Goal: Task Accomplishment & Management: Complete application form

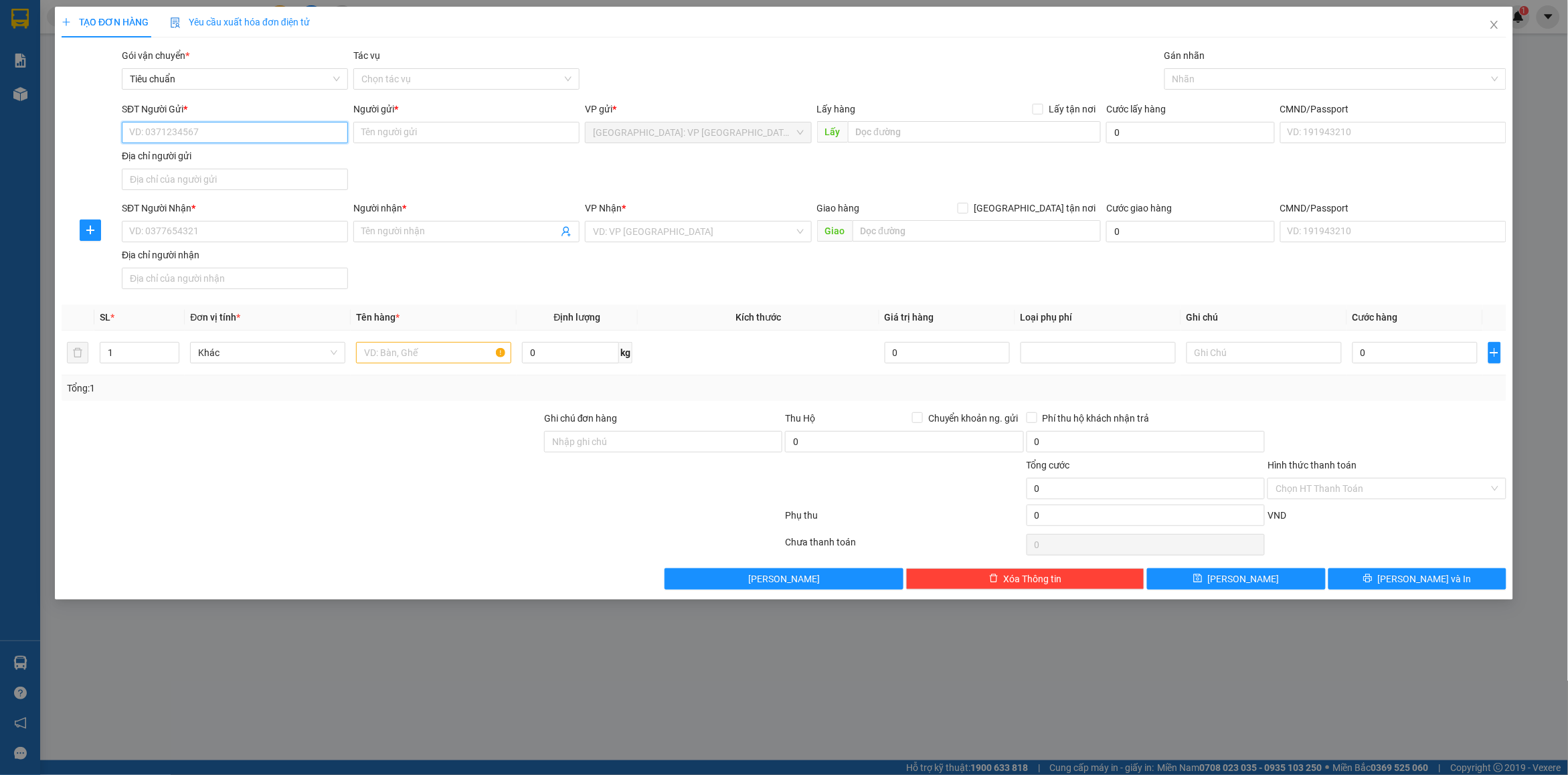
click at [239, 135] on input "SĐT Người Gửi *" at bounding box center [235, 133] width 226 height 21
type input "0915474693"
click at [243, 138] on input "0915474693" at bounding box center [235, 133] width 226 height 21
click at [238, 150] on div "0915474693 - CHỊ [PERSON_NAME]" at bounding box center [235, 160] width 226 height 21
type input "CHỊ [PERSON_NAME]"
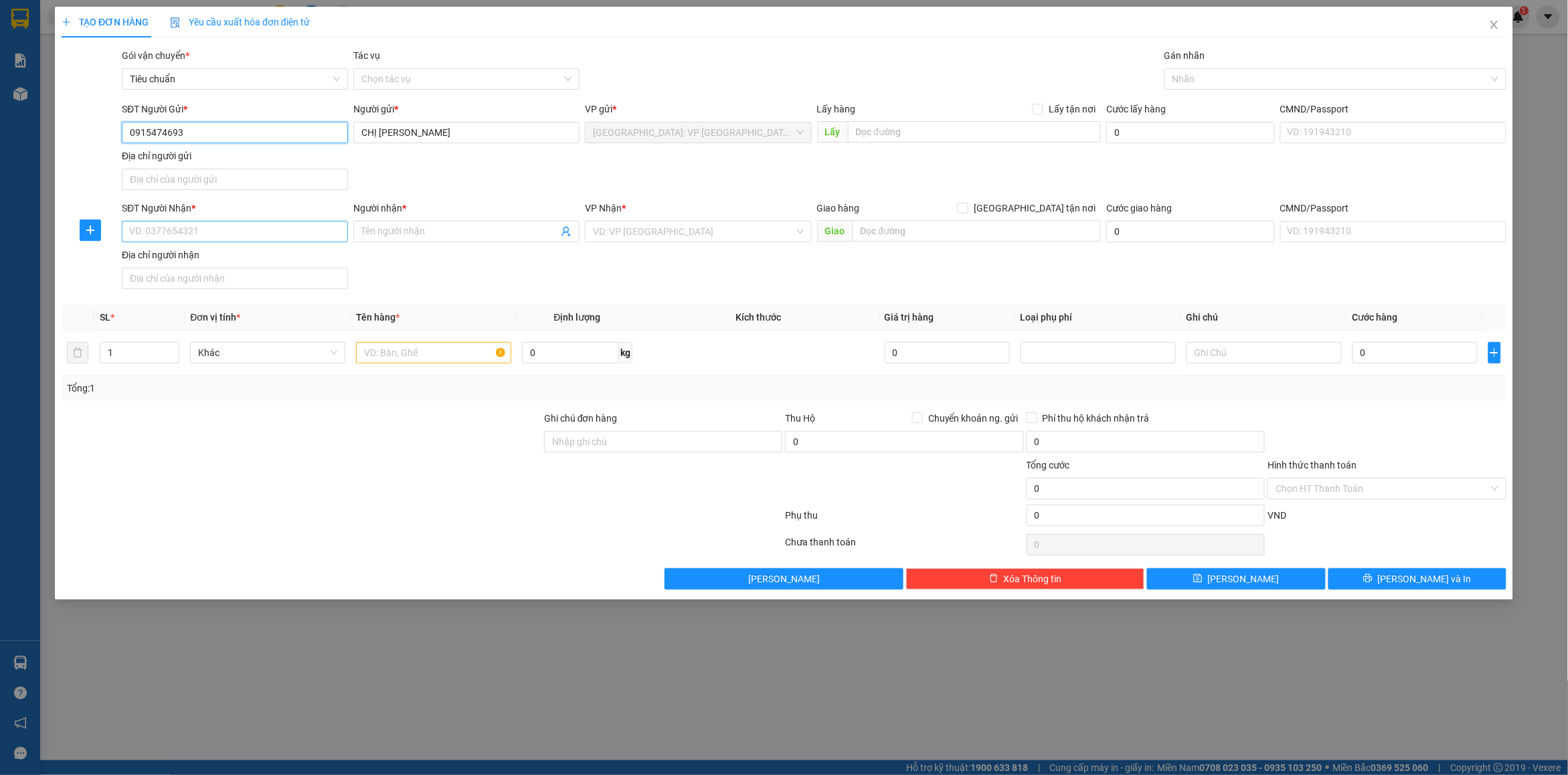
type input "0915474693"
click at [208, 235] on input "SĐT Người Nhận *" at bounding box center [235, 231] width 226 height 21
type input "0905710167"
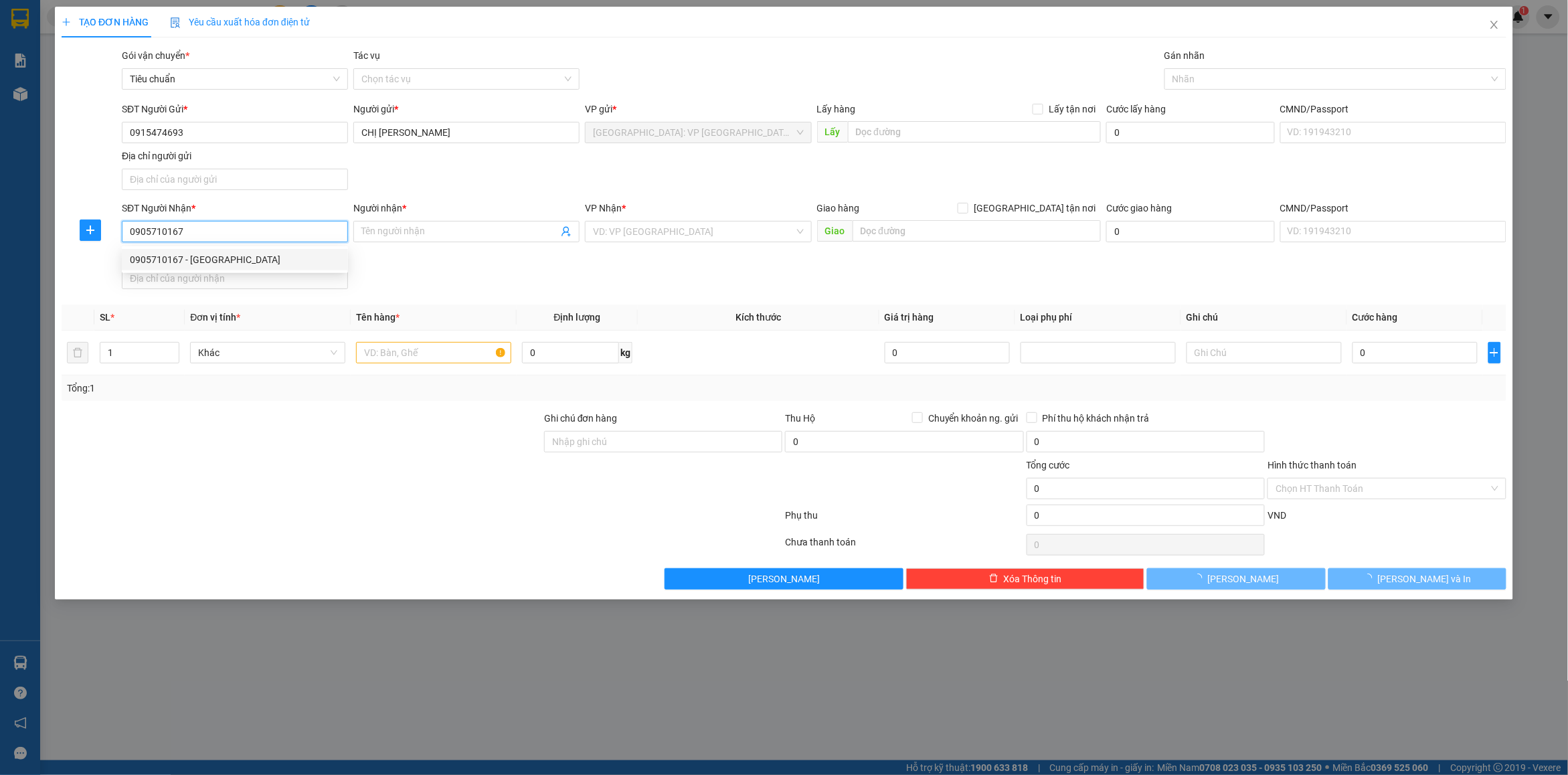
click at [238, 251] on div "0905710167 - [GEOGRAPHIC_DATA]" at bounding box center [235, 260] width 226 height 21
type input "ANH ĐÔNG"
checkbox input "true"
type input "12 [PERSON_NAME], [PERSON_NAME], [PERSON_NAME], [PERSON_NAME]"
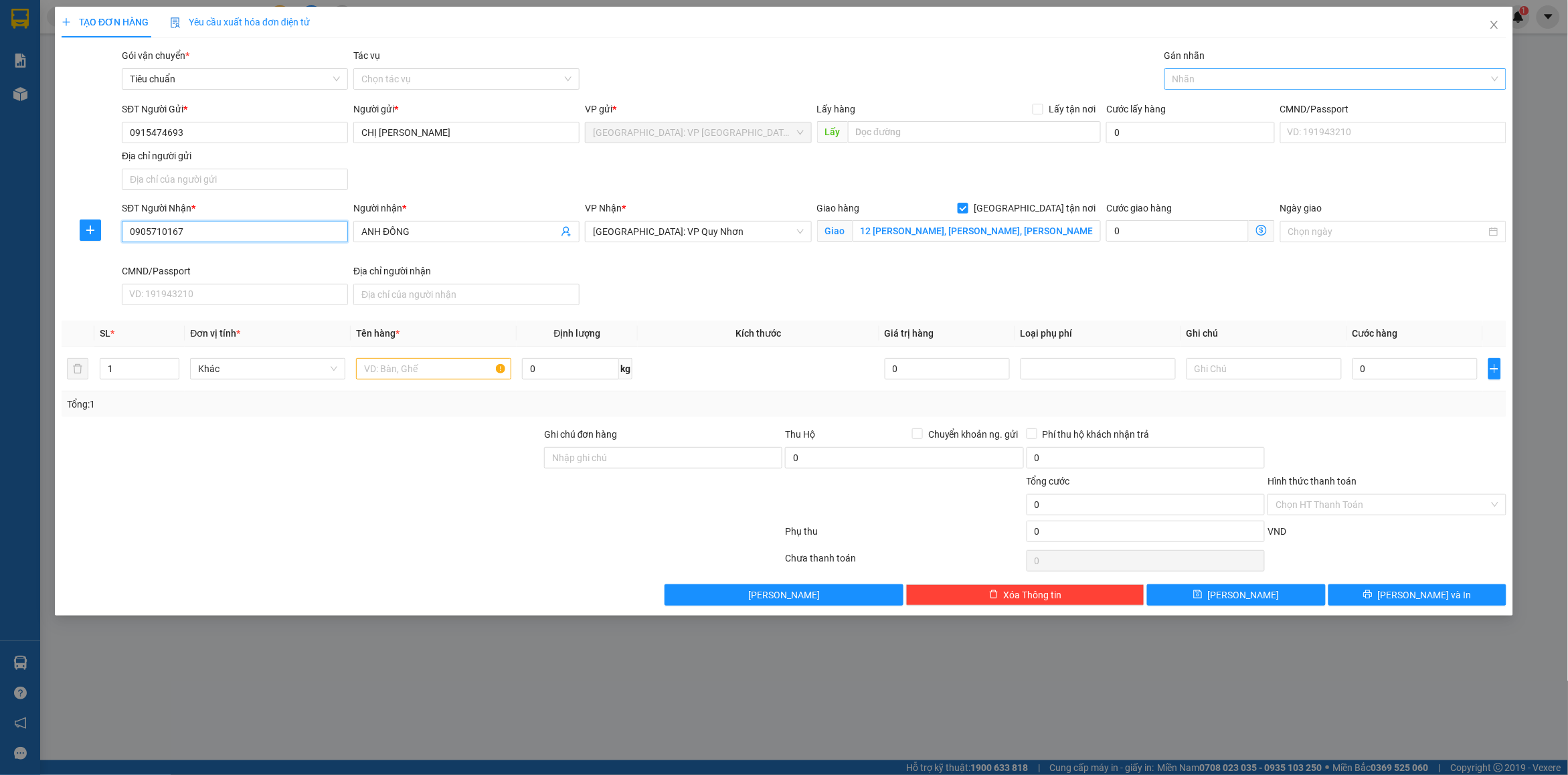
click at [1211, 78] on div at bounding box center [1329, 79] width 322 height 16
type input "0905710167"
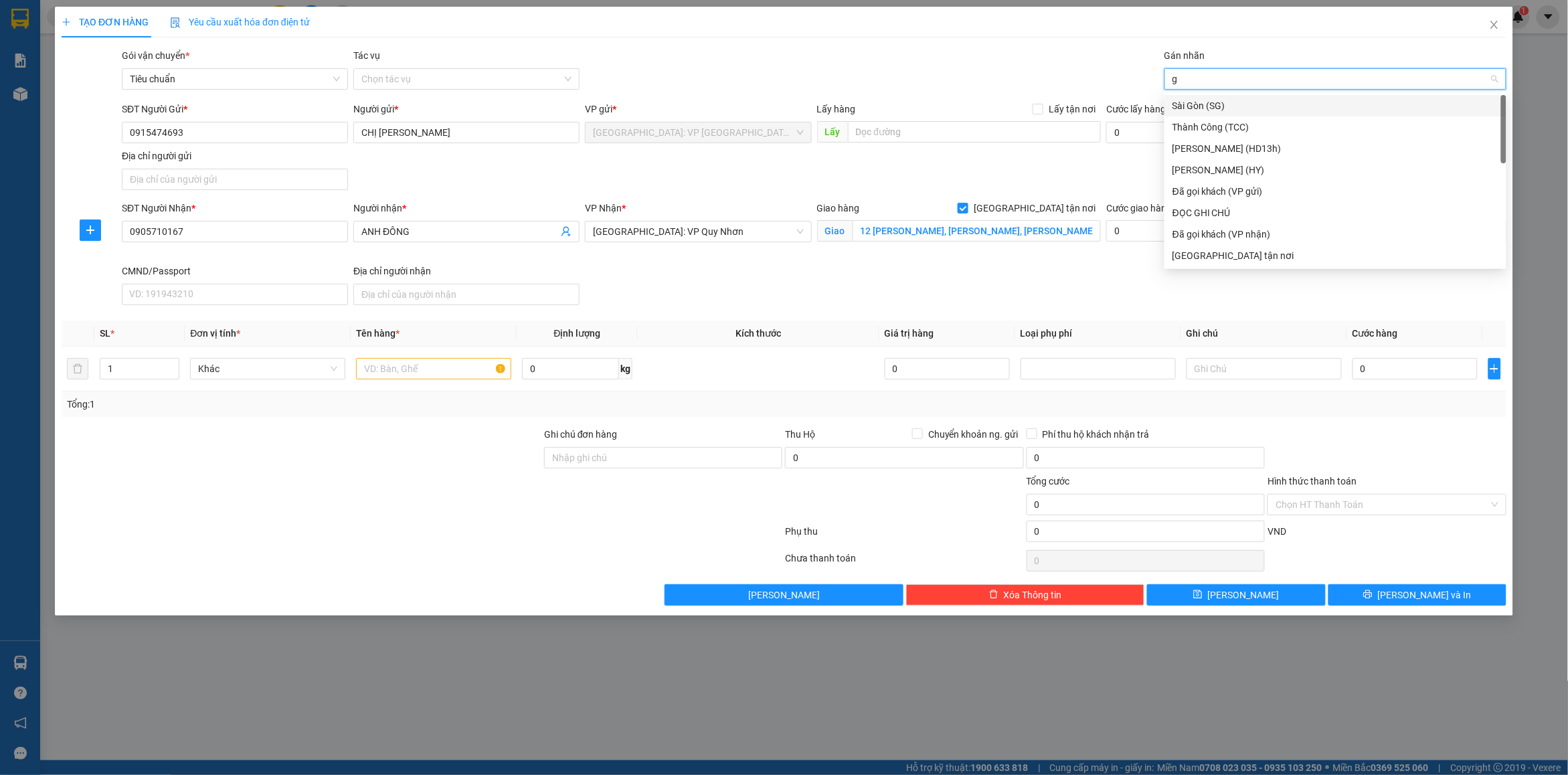
type input "gt"
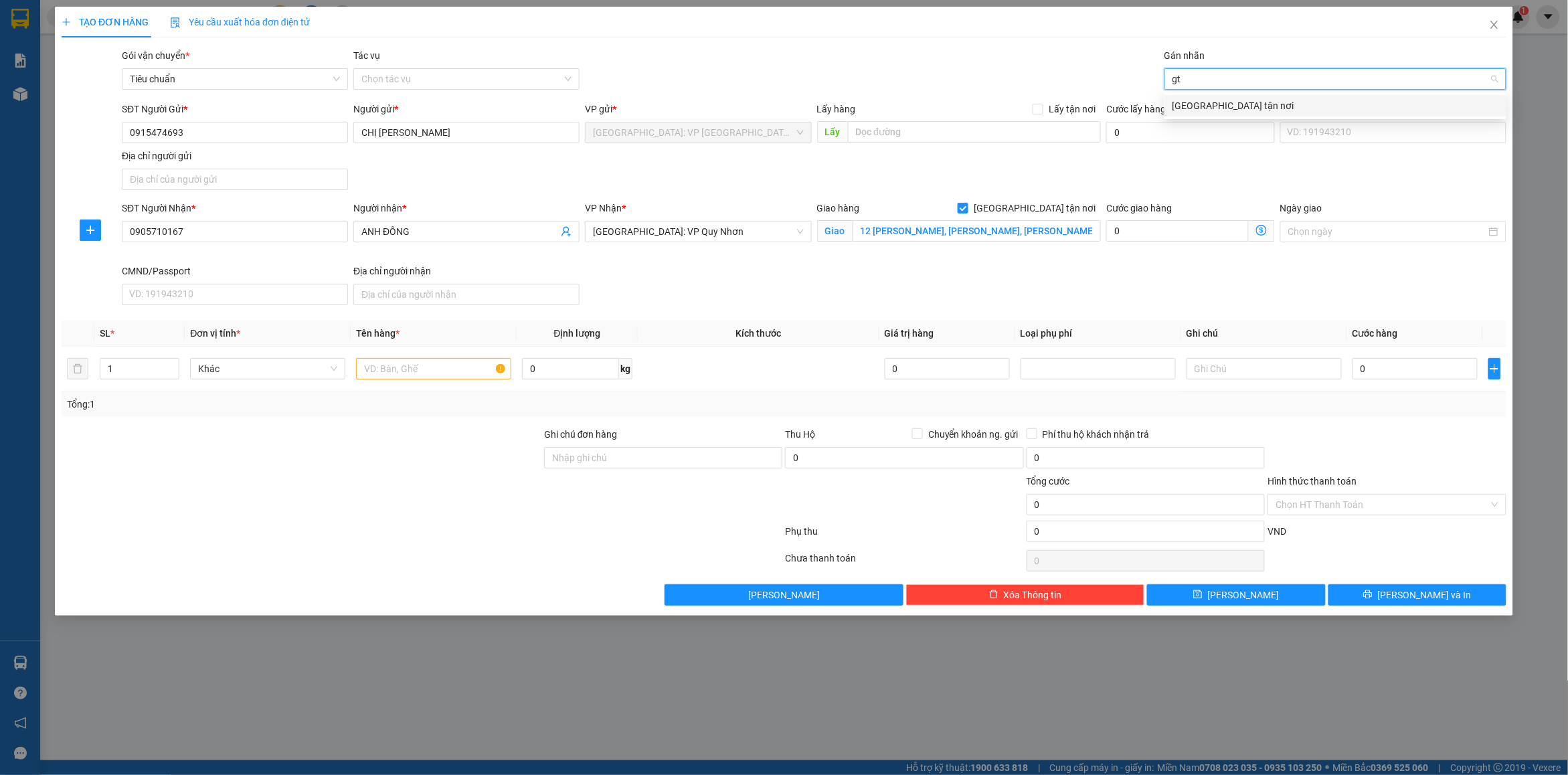
click at [1216, 106] on div "[GEOGRAPHIC_DATA] tận nơi" at bounding box center [1335, 106] width 326 height 15
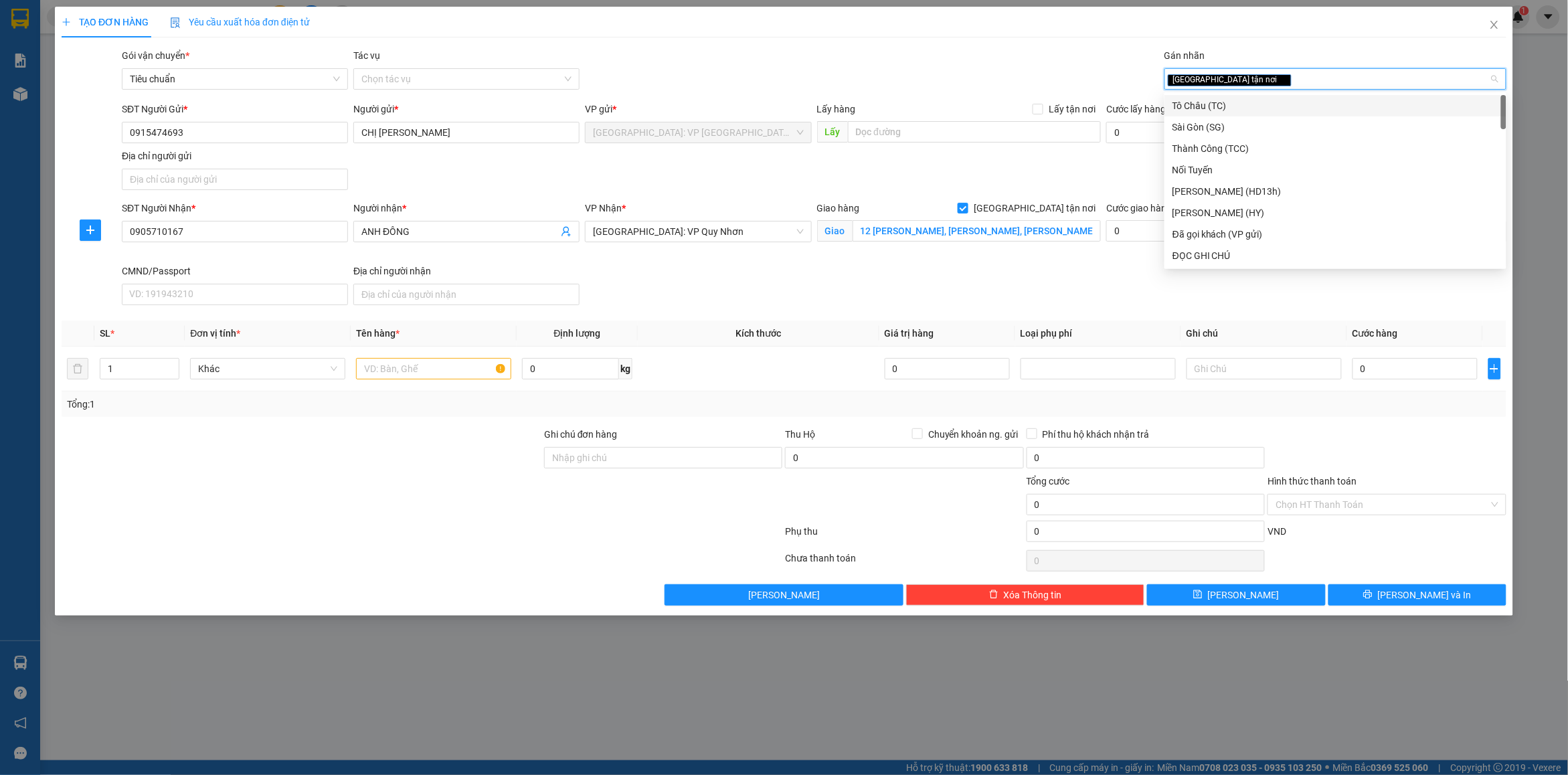
click at [1271, 85] on div "[GEOGRAPHIC_DATA] tận nơi" at bounding box center [1329, 79] width 322 height 16
type input "d"
type input "đã"
click at [1255, 100] on div "Đã gọi khách (VP gửi)" at bounding box center [1335, 106] width 326 height 15
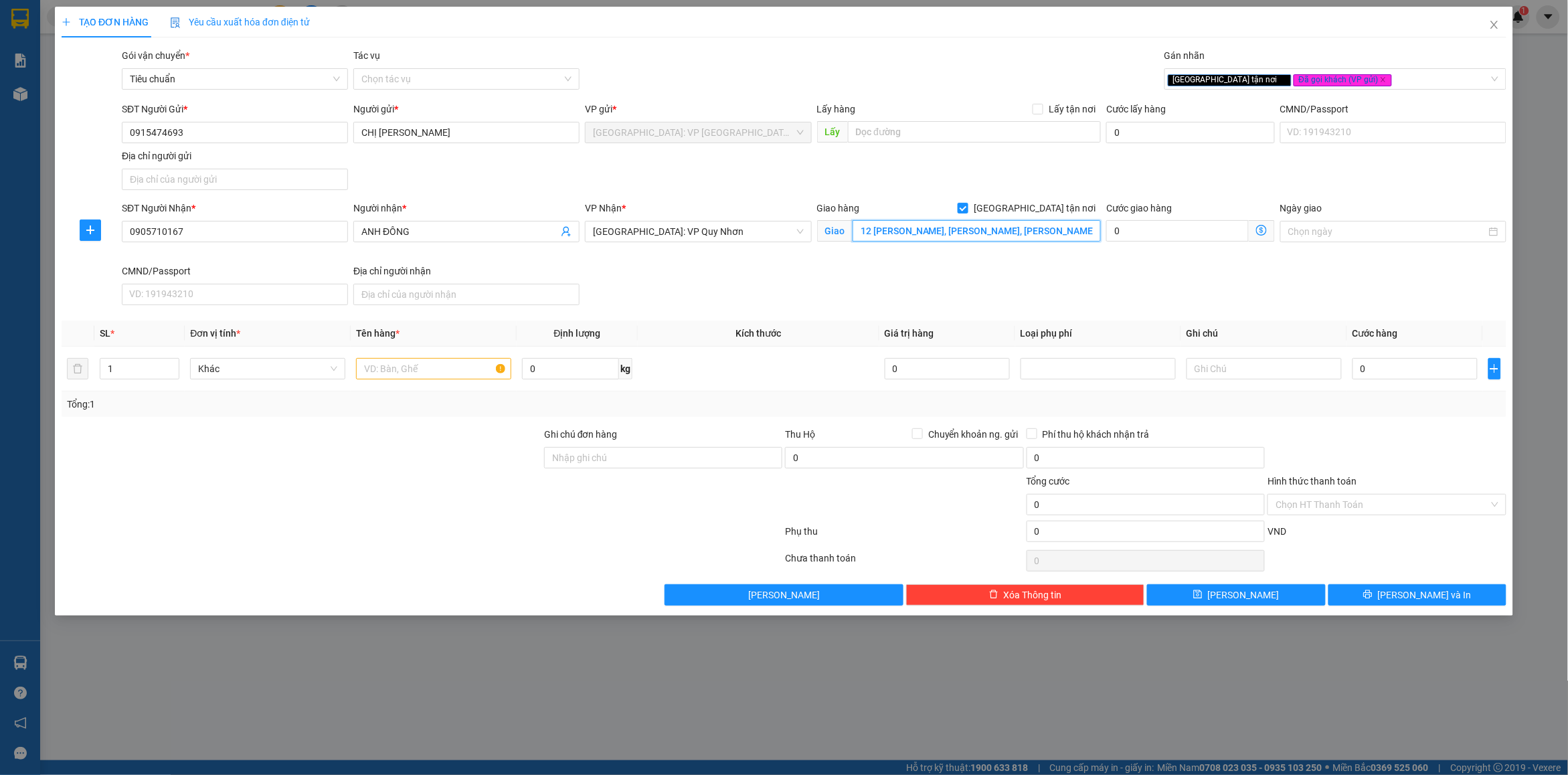
drag, startPoint x: 1022, startPoint y: 229, endPoint x: 1034, endPoint y: 231, distance: 12.2
click at [1022, 230] on input "12 [PERSON_NAME], [PERSON_NAME], [PERSON_NAME], [PERSON_NAME]" at bounding box center [977, 231] width 249 height 21
click at [1062, 235] on input "12 [PERSON_NAME], [PERSON_NAME], [PERSON_NAME], [PERSON_NAME]" at bounding box center [977, 231] width 249 height 21
click at [987, 229] on input "12 [PERSON_NAME], [PERSON_NAME], [PERSON_NAME], [PERSON_NAME]" at bounding box center [977, 231] width 249 height 21
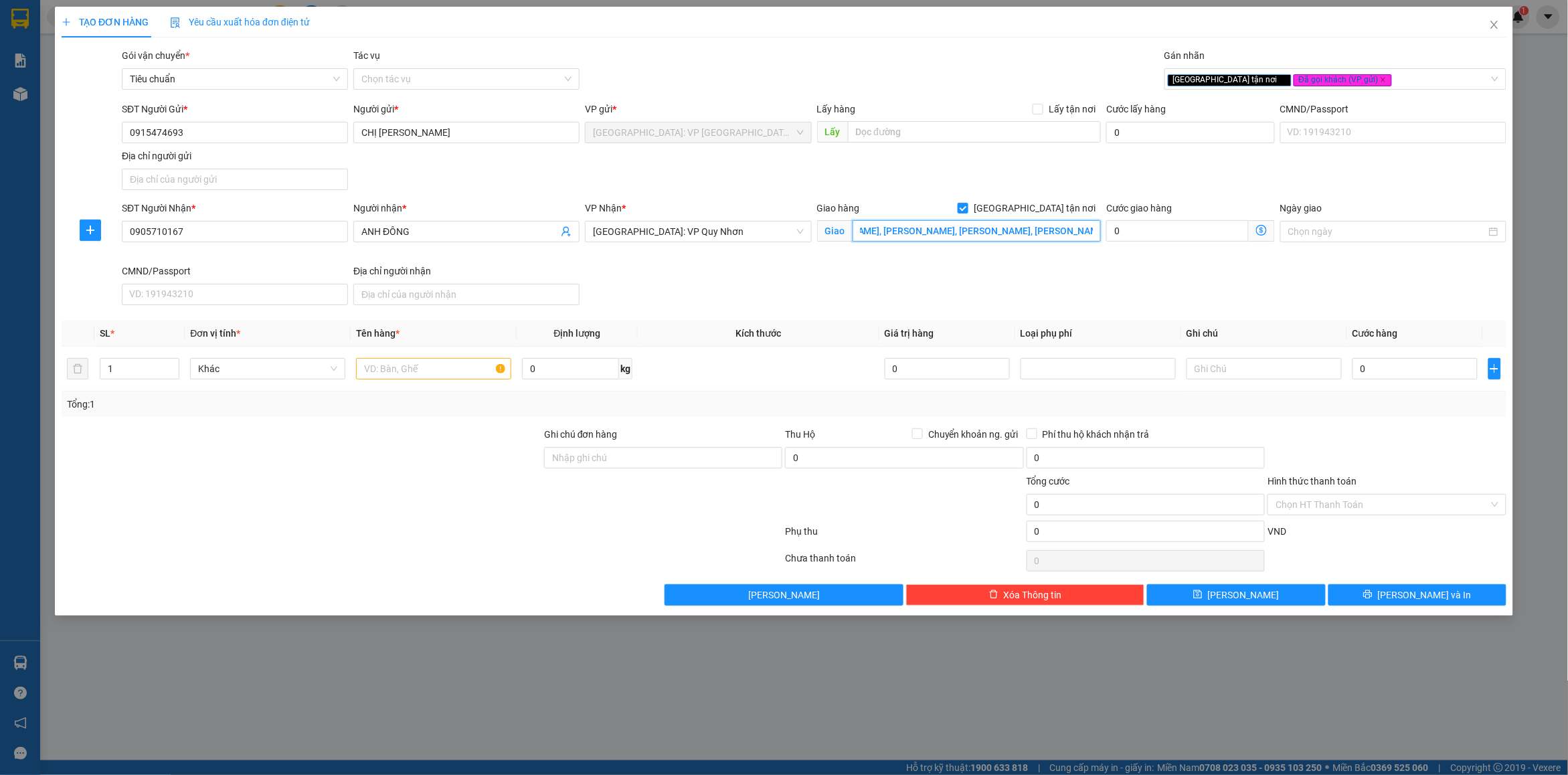
click at [987, 229] on input "12 [PERSON_NAME], [PERSON_NAME], [PERSON_NAME], [PERSON_NAME]" at bounding box center [977, 231] width 249 height 21
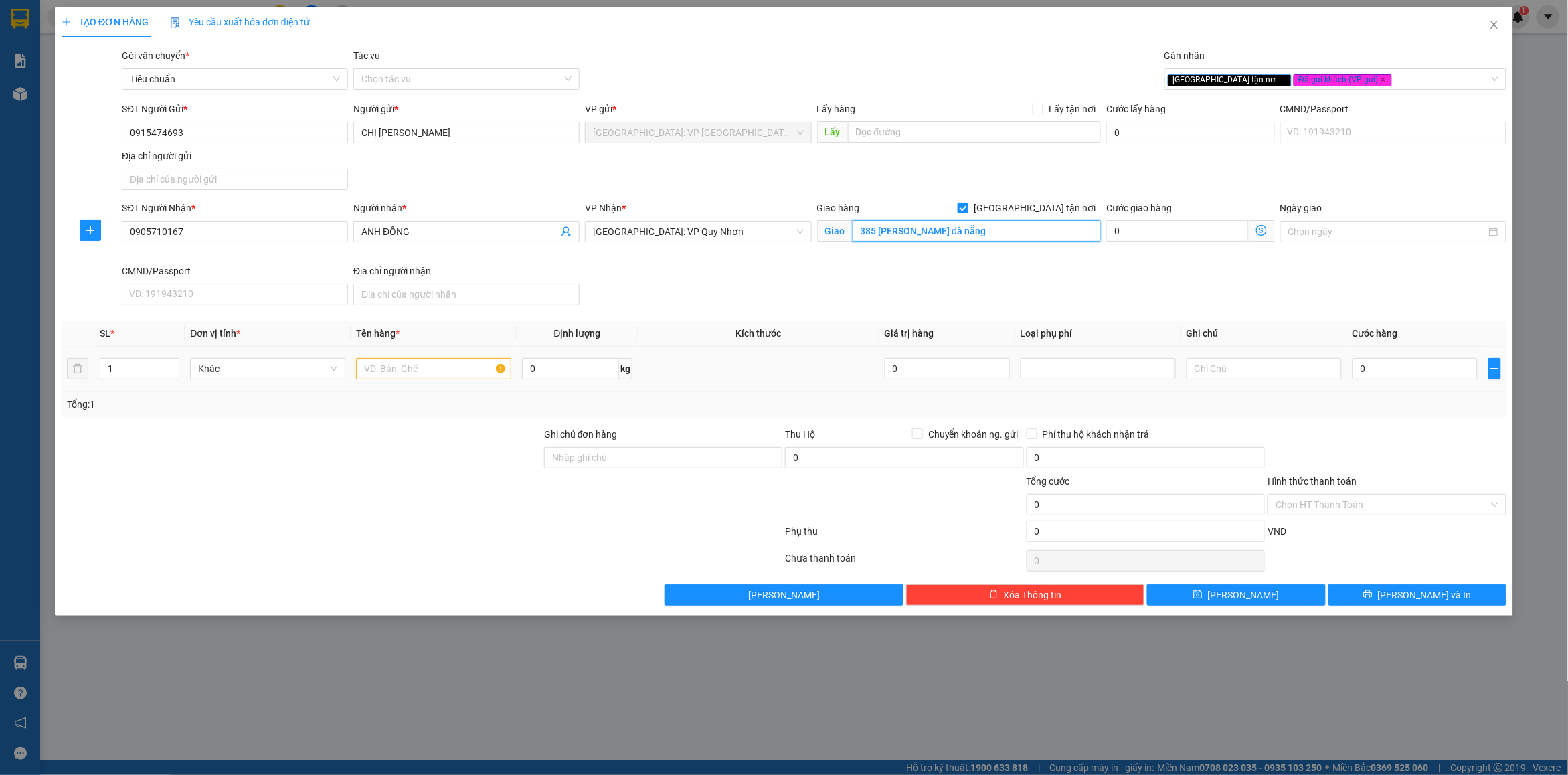
type input "385 [PERSON_NAME] đà nẵng"
click at [388, 370] on input "text" at bounding box center [433, 369] width 155 height 21
type input "3 kiện giấy"
click at [122, 376] on input "1" at bounding box center [139, 369] width 78 height 20
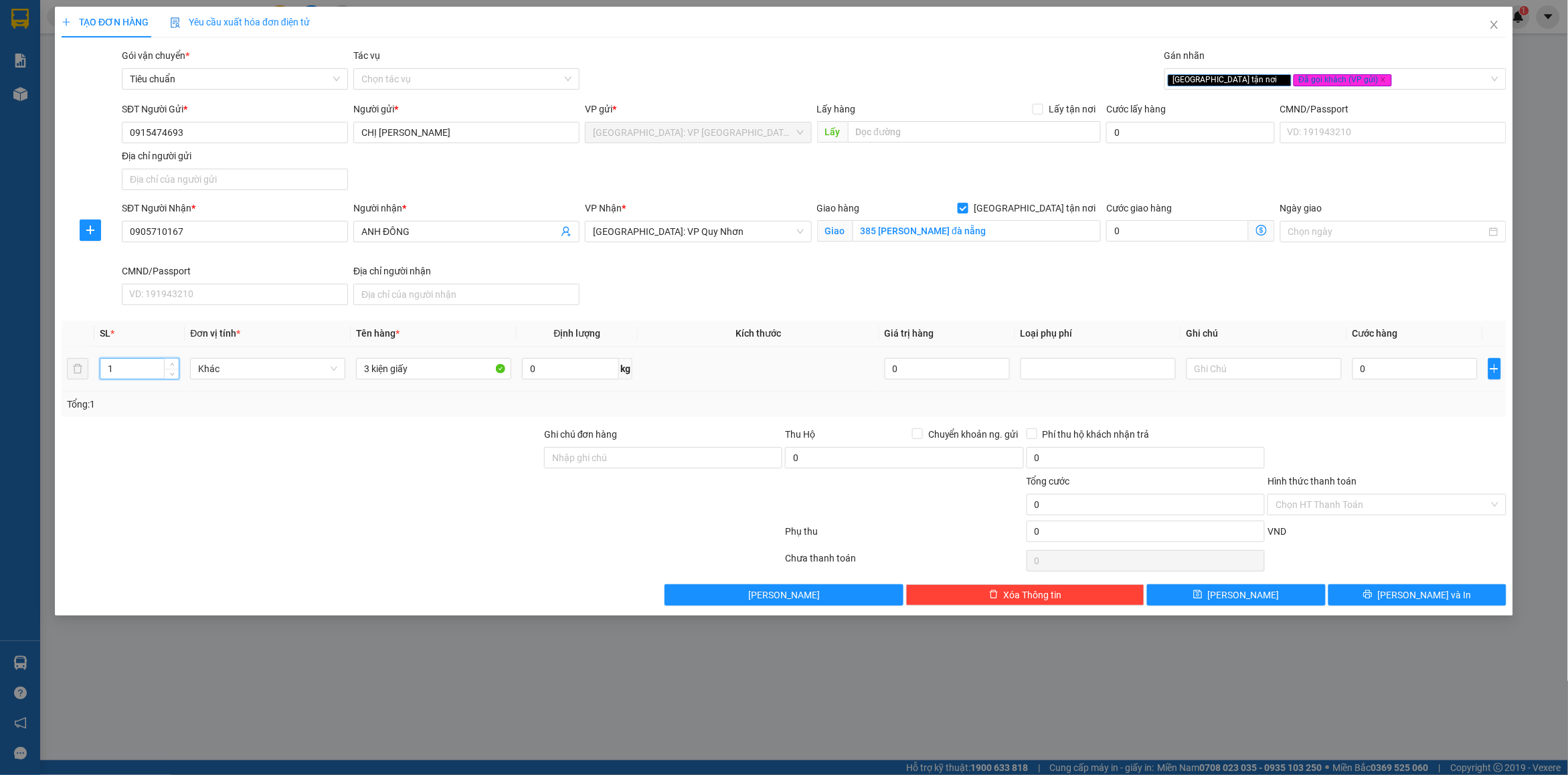
click at [122, 376] on input "1" at bounding box center [139, 369] width 78 height 20
type input "3"
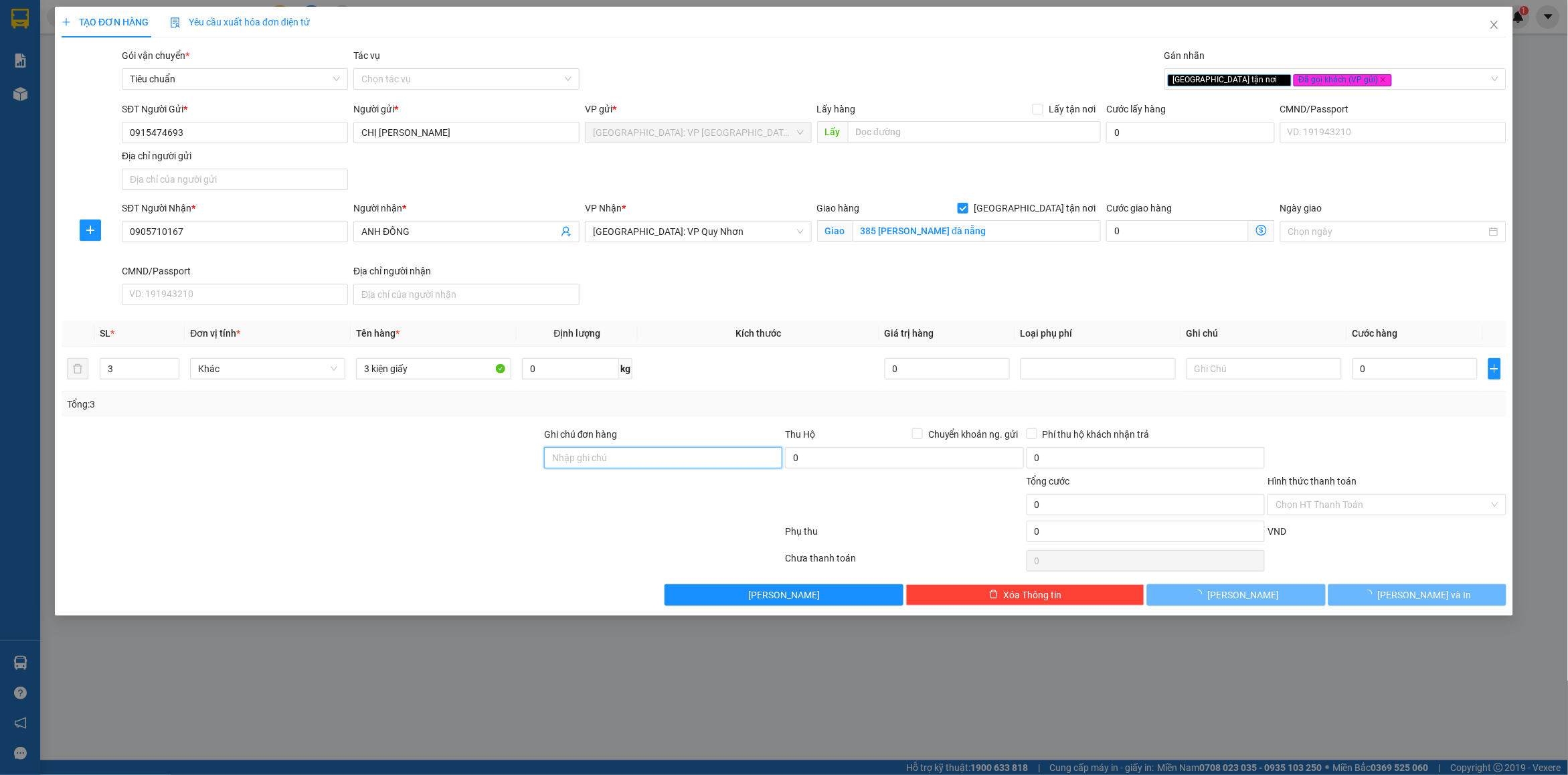
drag, startPoint x: 593, startPoint y: 468, endPoint x: 662, endPoint y: 484, distance: 70.8
click at [593, 468] on input "Ghi chú đơn hàng" at bounding box center [663, 458] width 239 height 21
type input "nhận nguyên kiện bể vỡ không đền"
click at [679, 432] on div "Ghi chú đơn hàng" at bounding box center [663, 437] width 239 height 20
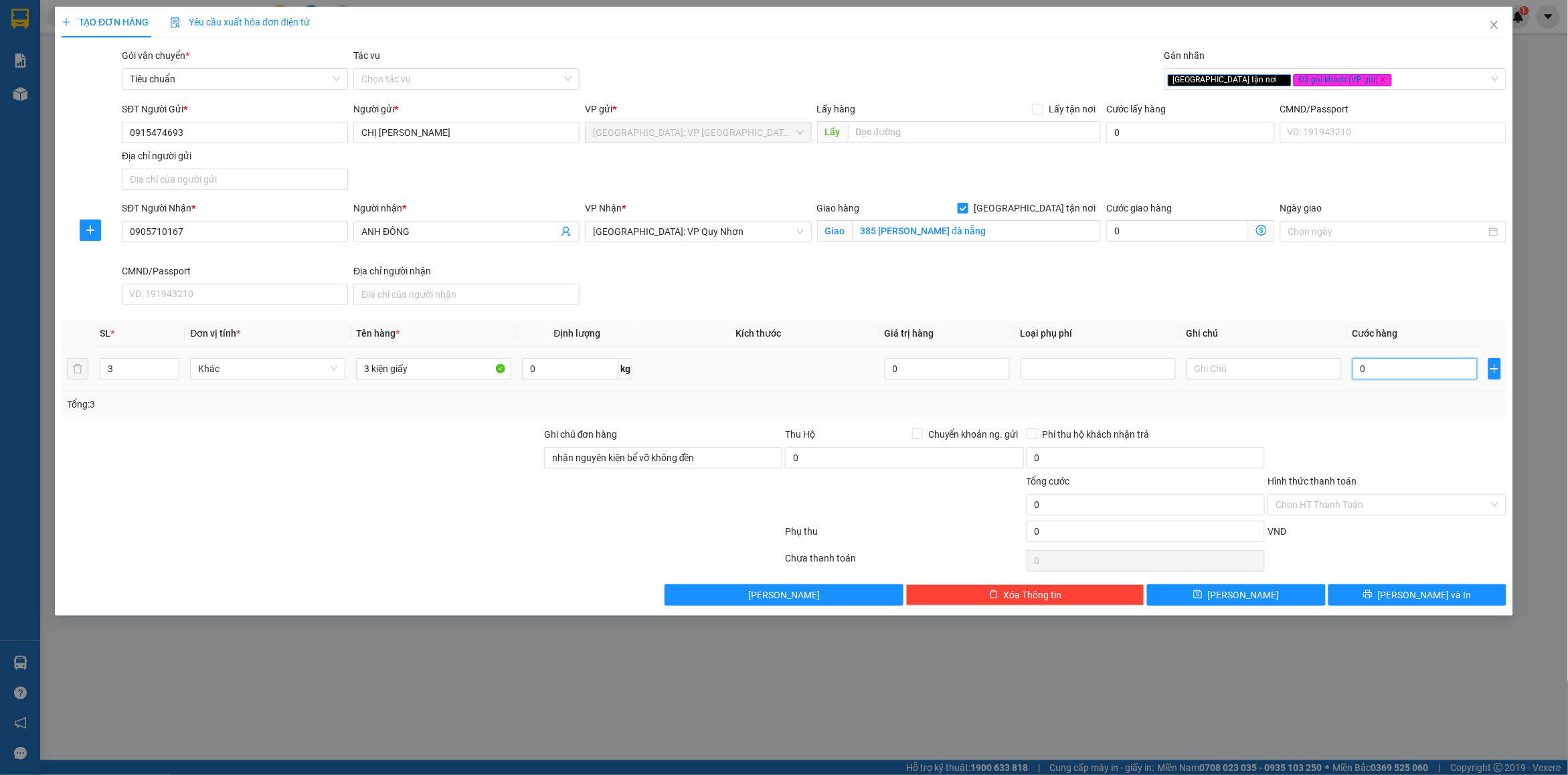
click at [1394, 370] on input "0" at bounding box center [1414, 369] width 125 height 21
type input "3"
type input "30"
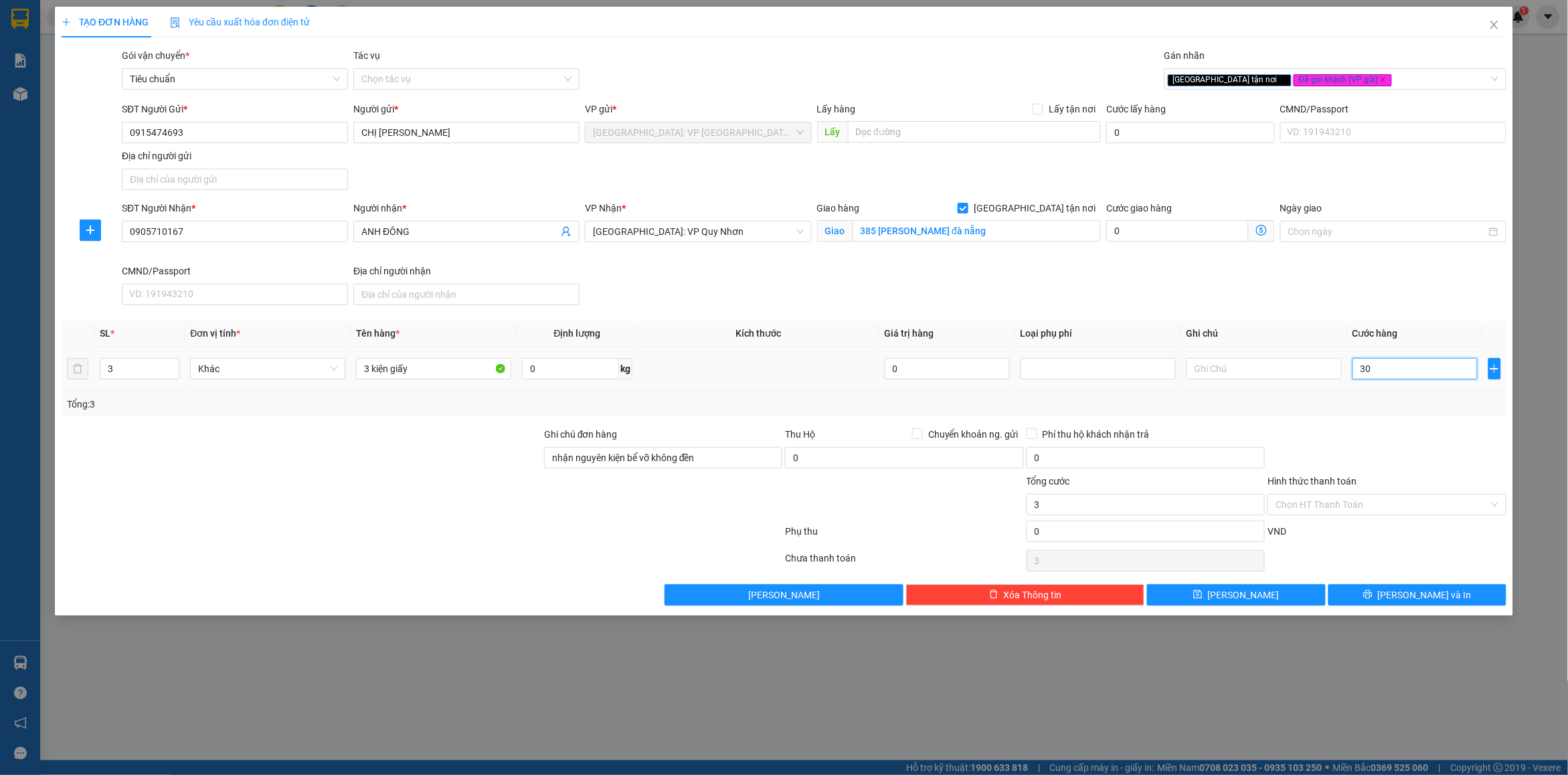
type input "30"
type input "300"
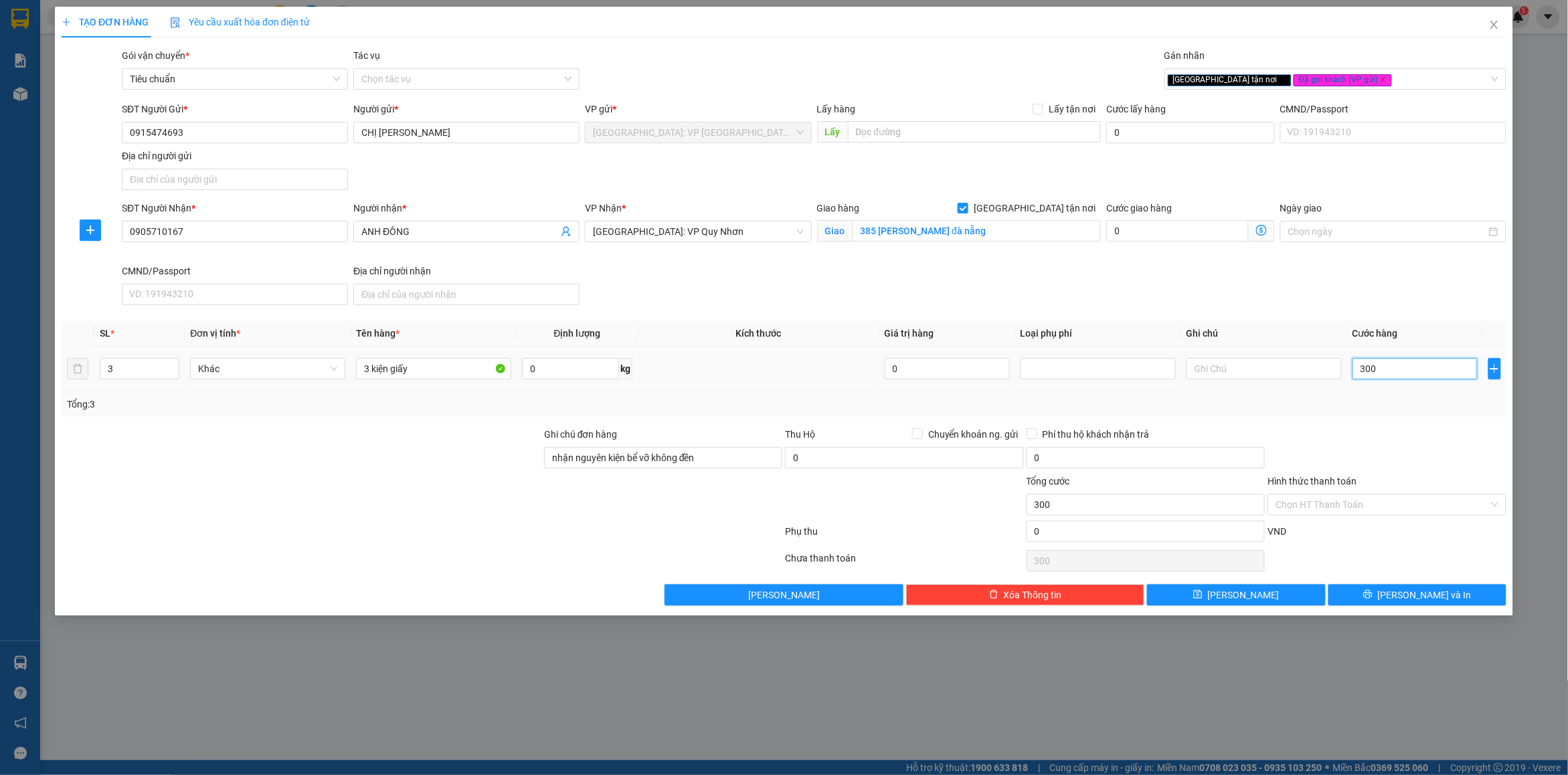
type input "3.000"
type input "30.000"
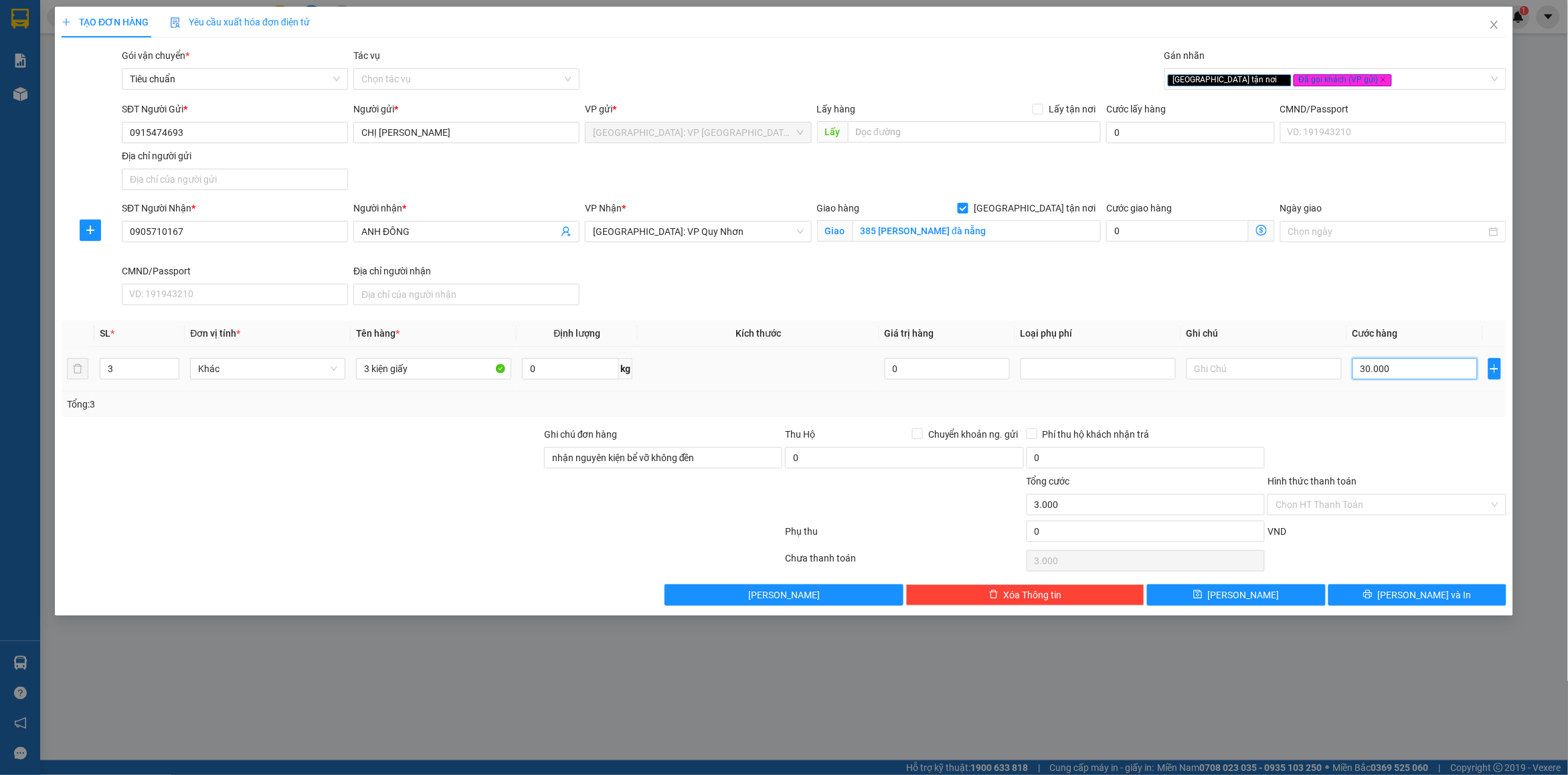
type input "30.000"
type input "300.000"
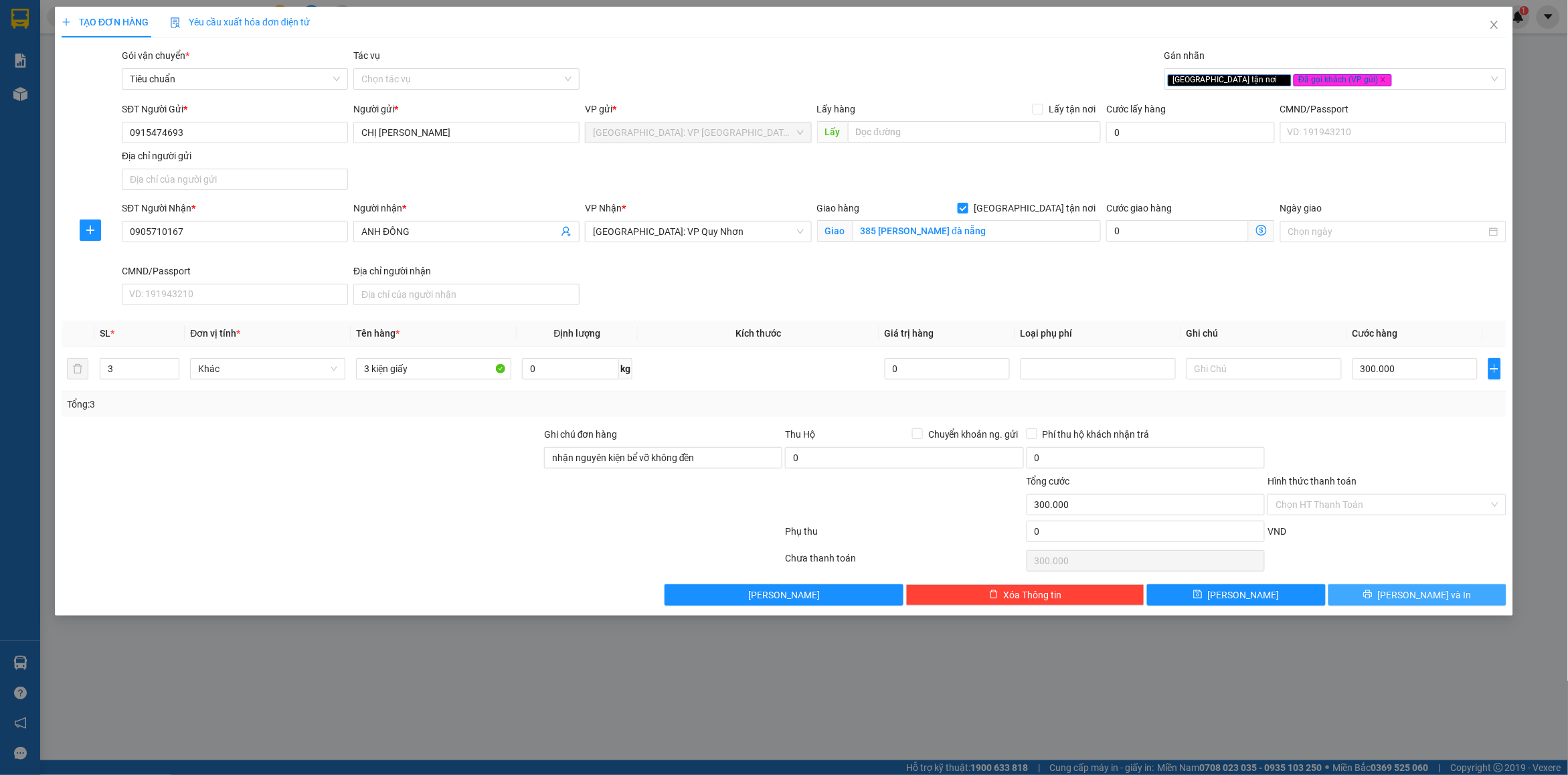
click at [1359, 599] on button "[PERSON_NAME] và In" at bounding box center [1418, 595] width 178 height 21
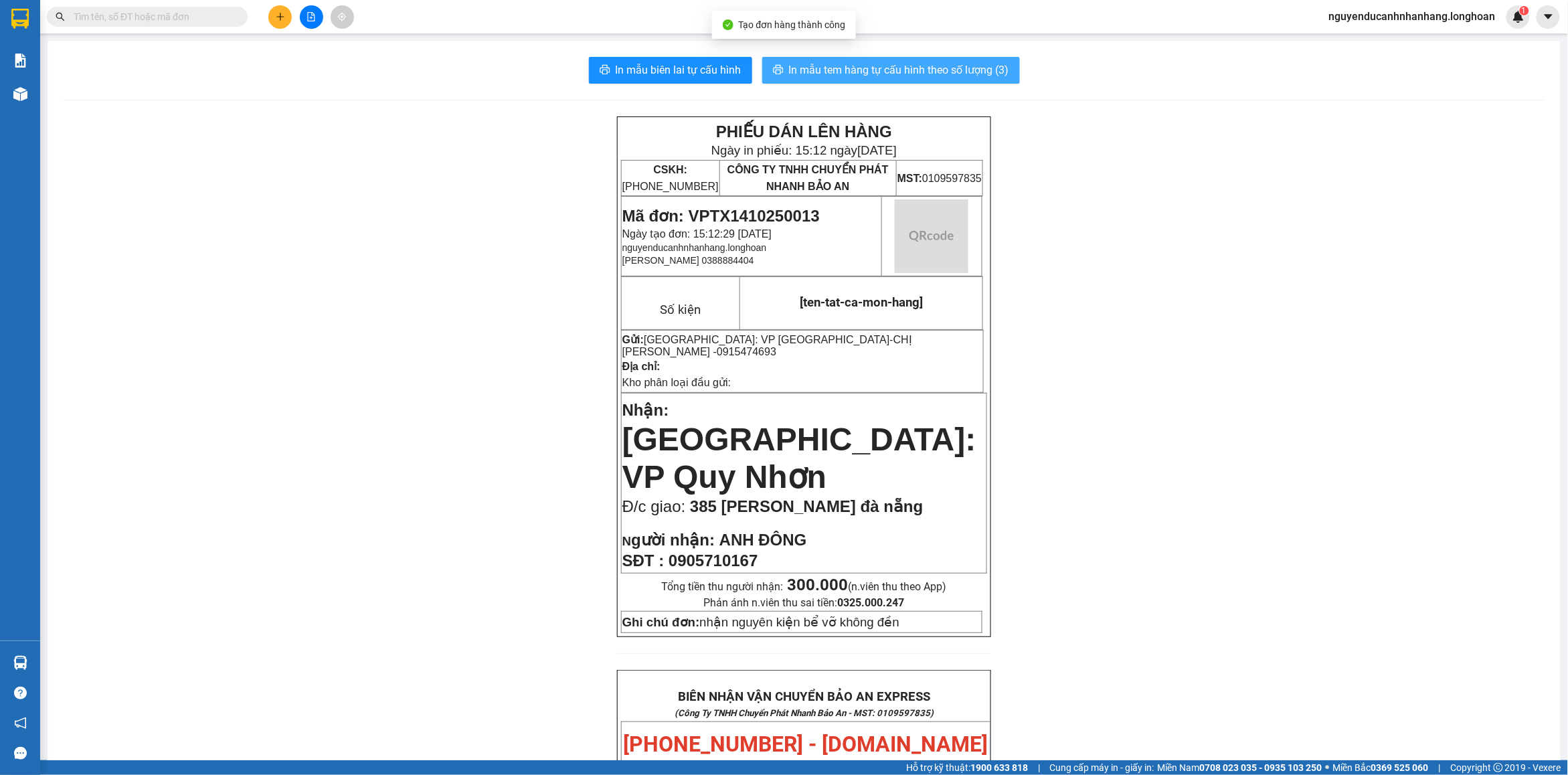
click at [941, 83] on button "In mẫu tem hàng tự cấu hình theo số lượng (3)" at bounding box center [891, 70] width 258 height 27
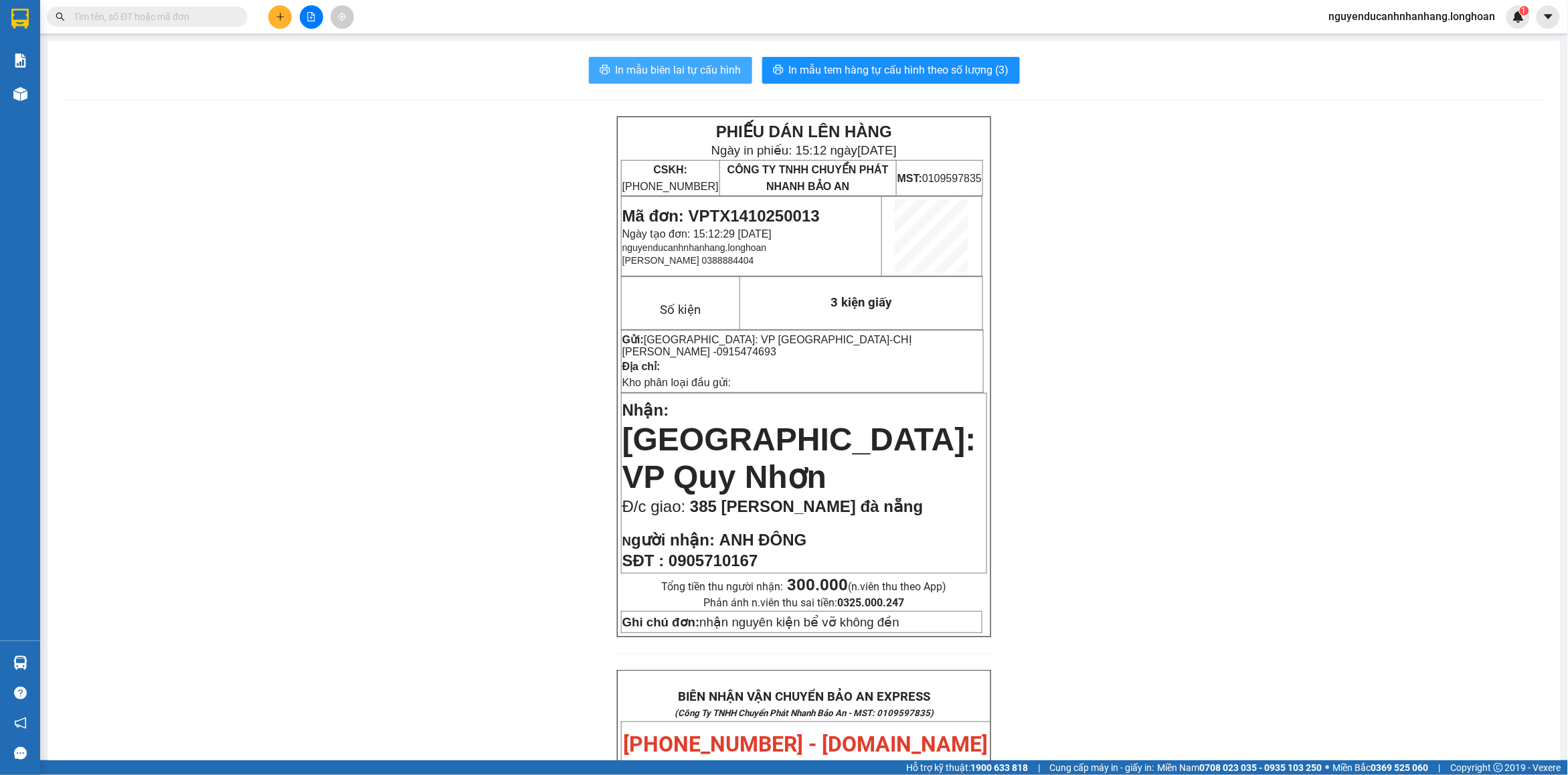
click at [683, 75] on span "In mẫu biên lai tự cấu hình" at bounding box center [678, 70] width 126 height 17
click at [731, 207] on span "Mã đơn: VPTX1410250013" at bounding box center [721, 216] width 197 height 18
copy span "VPTX1410250013"
click at [157, 22] on input "text" at bounding box center [152, 17] width 158 height 15
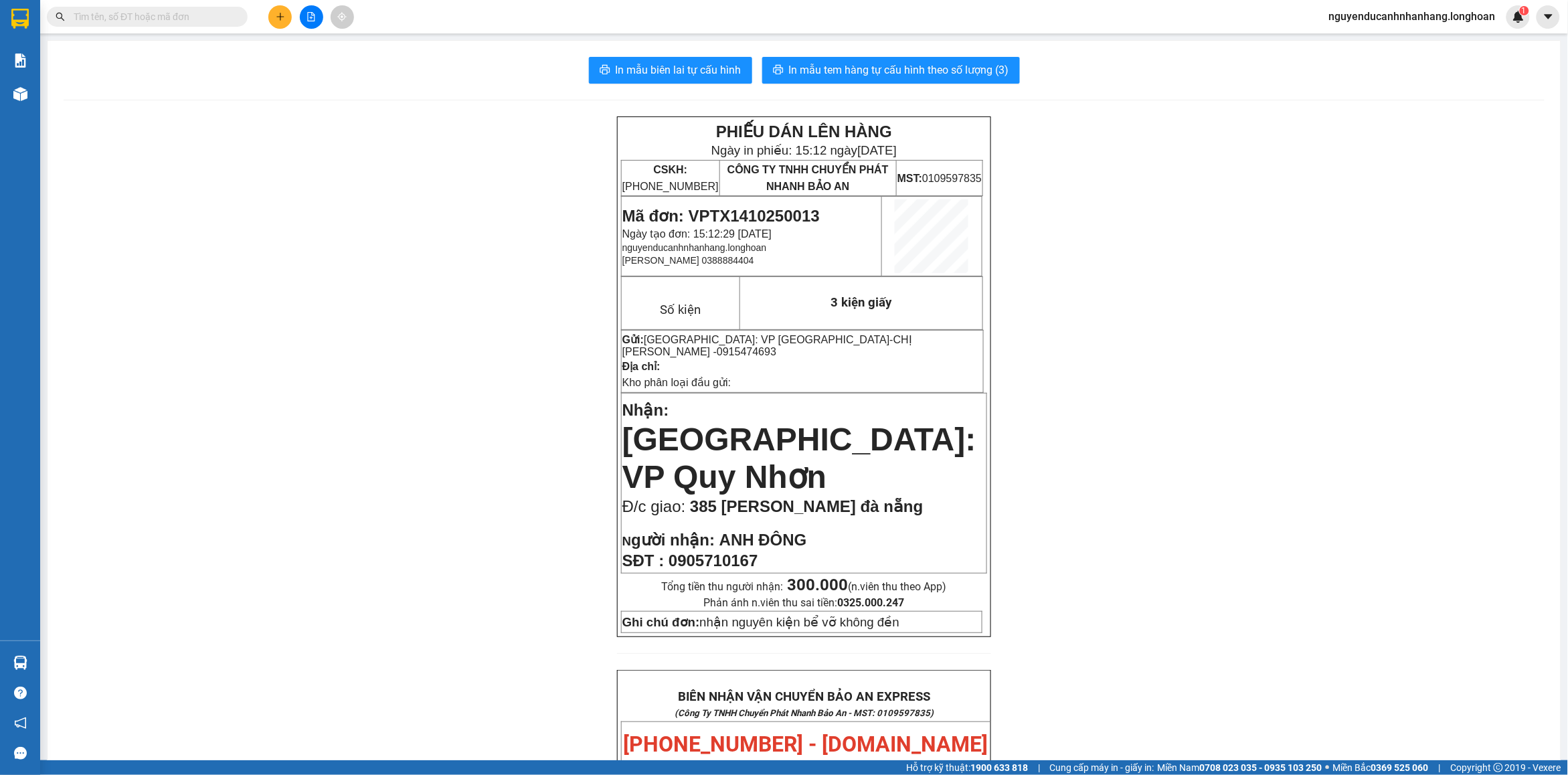
paste input "VPTX1410250013"
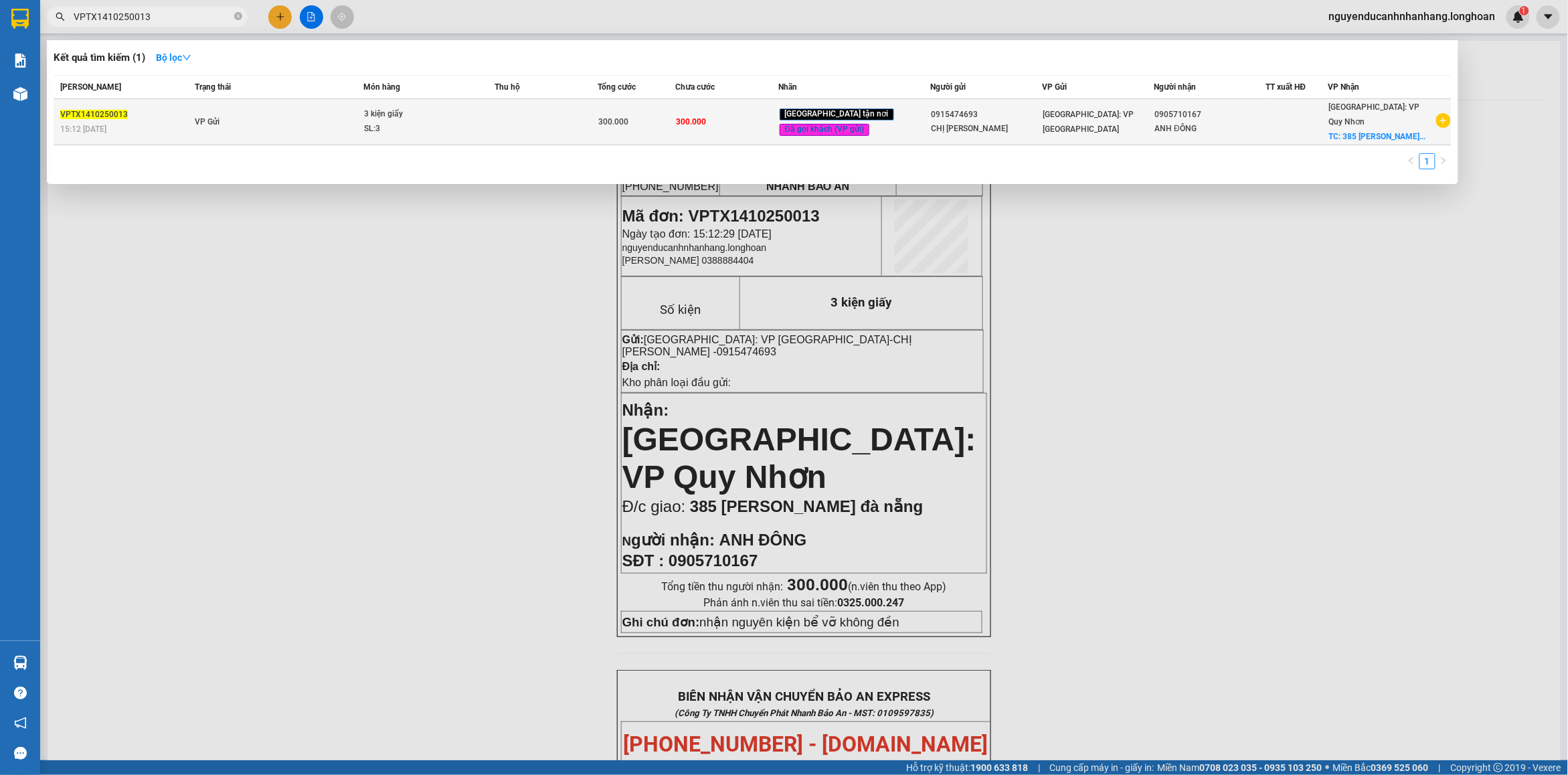
type input "VPTX1410250013"
click at [300, 122] on td "VP Gửi" at bounding box center [277, 121] width 172 height 46
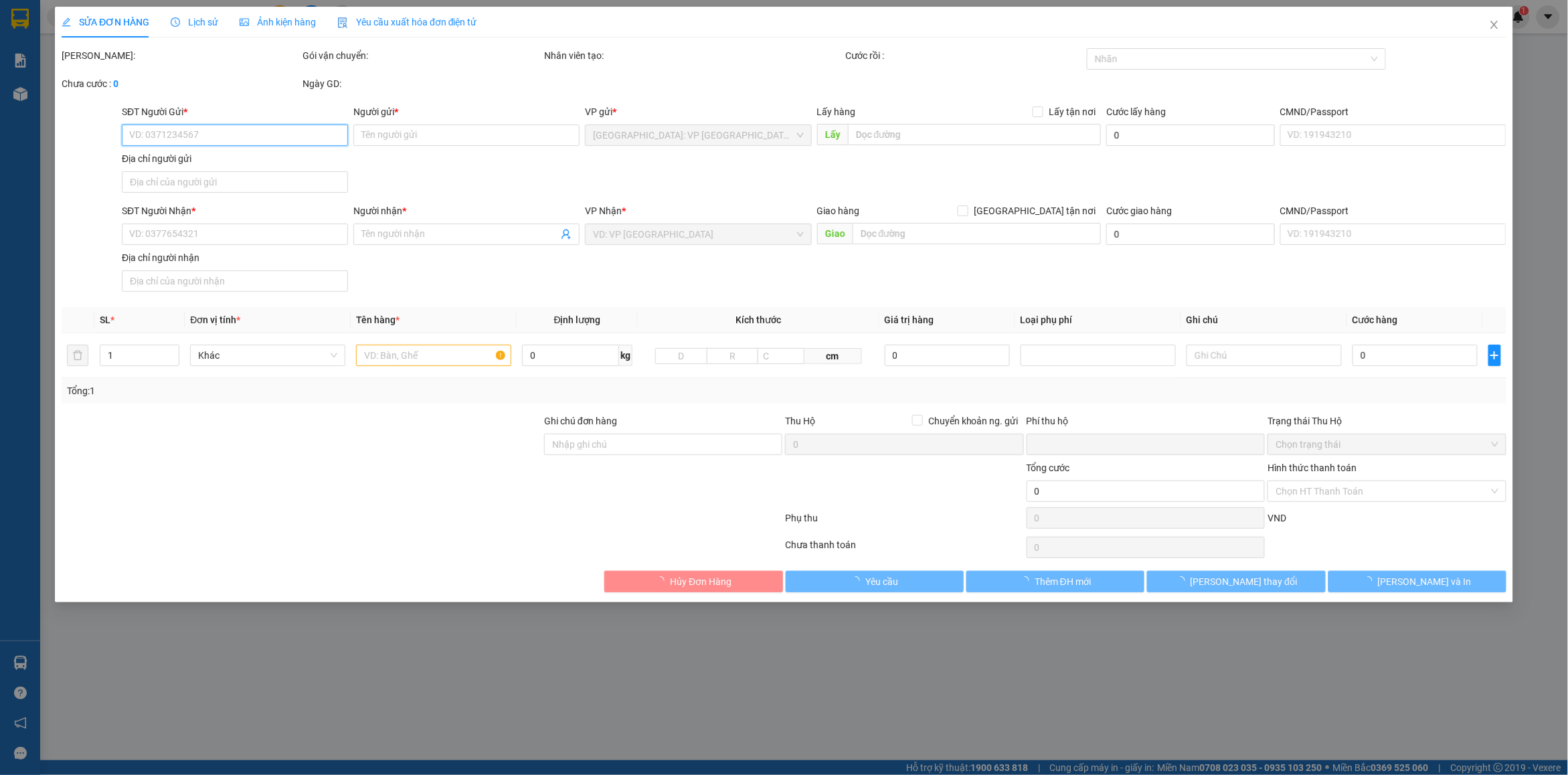
type input "0915474693"
type input "CHỊ [PERSON_NAME]"
type input "0905710167"
type input "ANH ĐÔNG"
checkbox input "true"
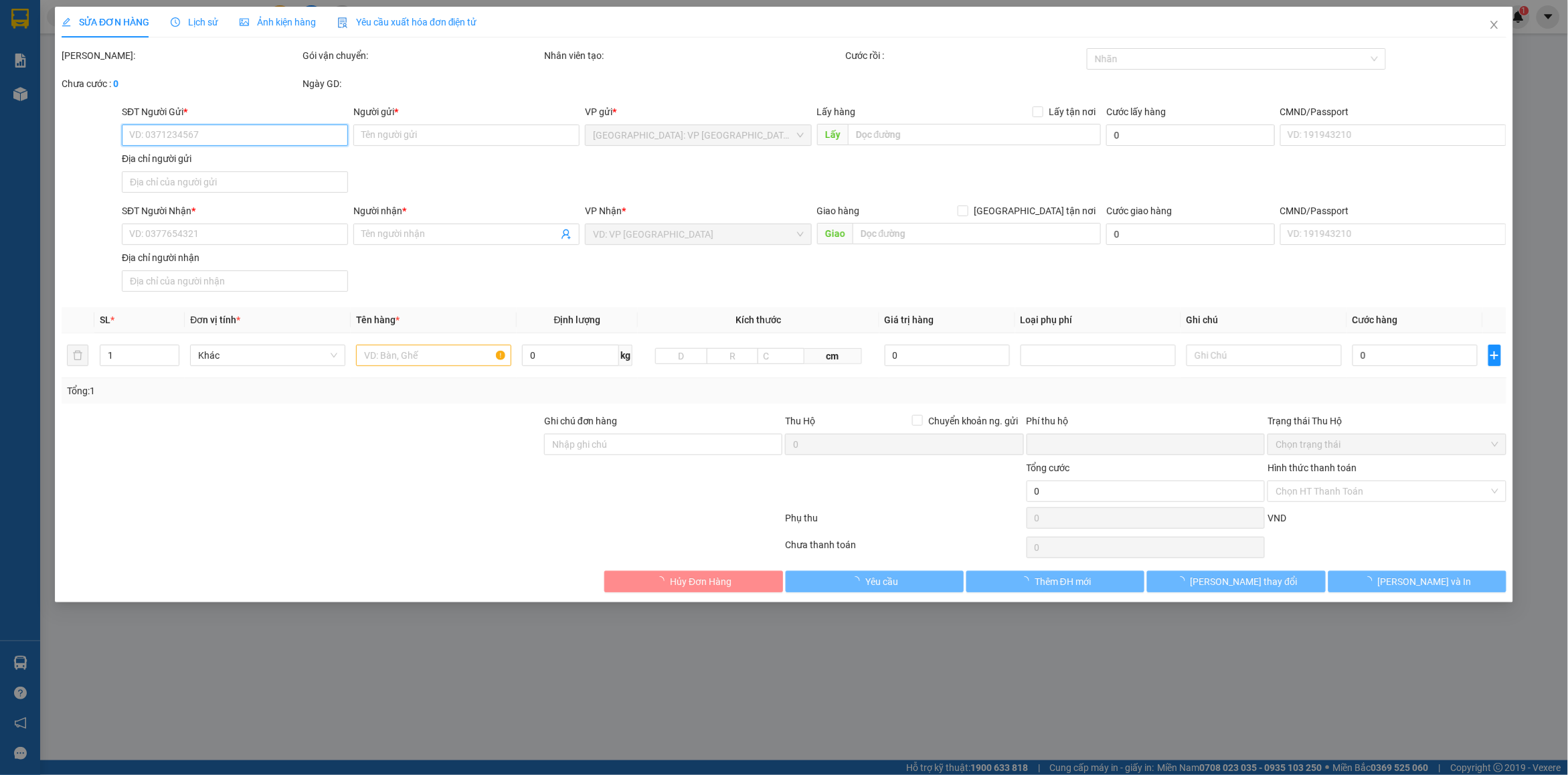
type input "385 [PERSON_NAME] đà nẵng"
type input "nhận nguyên kiện bể vỡ không đền"
type input "0"
type input "300.000"
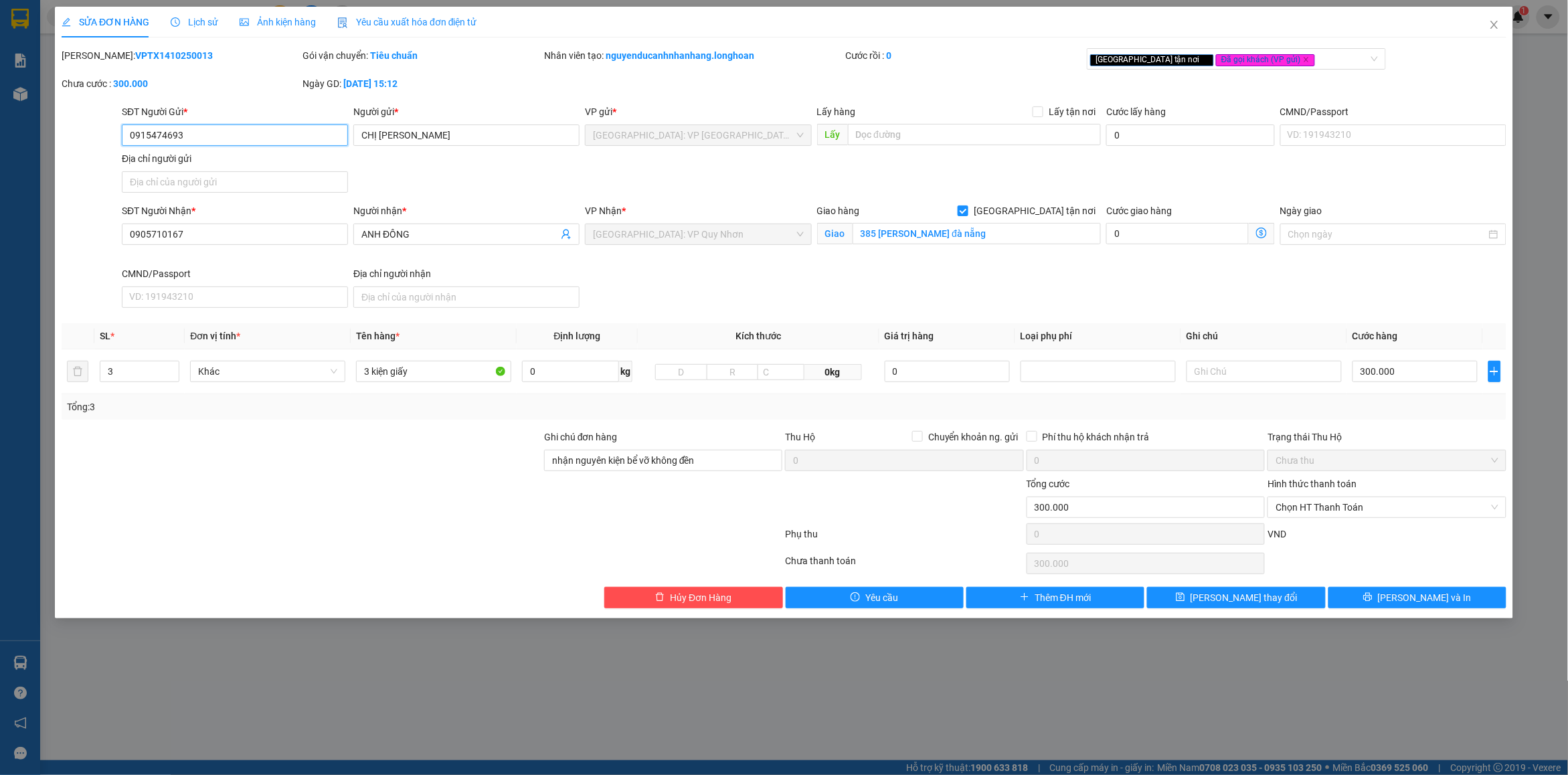
click at [801, 243] on span "[GEOGRAPHIC_DATA]: VP Quy Nhơn" at bounding box center [698, 234] width 210 height 20
click at [801, 239] on span "[GEOGRAPHIC_DATA]: VP Quy Nhơn" at bounding box center [698, 234] width 210 height 20
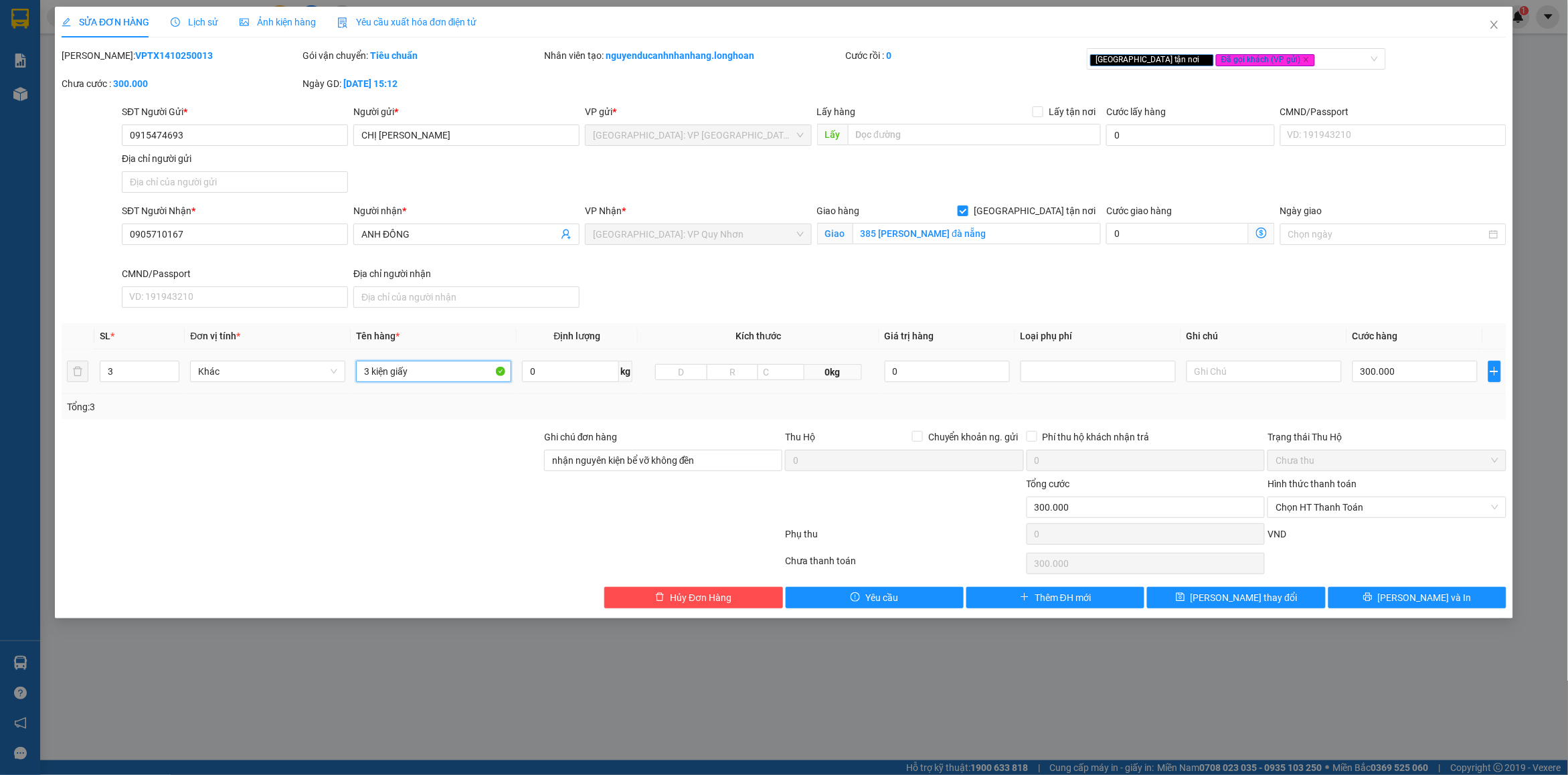
click at [442, 369] on input "3 kiện giấy" at bounding box center [433, 371] width 155 height 21
drag, startPoint x: 442, startPoint y: 369, endPoint x: 600, endPoint y: 432, distance: 170.1
click at [443, 369] on input "3 kiện giấy" at bounding box center [433, 371] width 155 height 21
click at [999, 603] on button "Thêm ĐH mới" at bounding box center [1055, 598] width 178 height 21
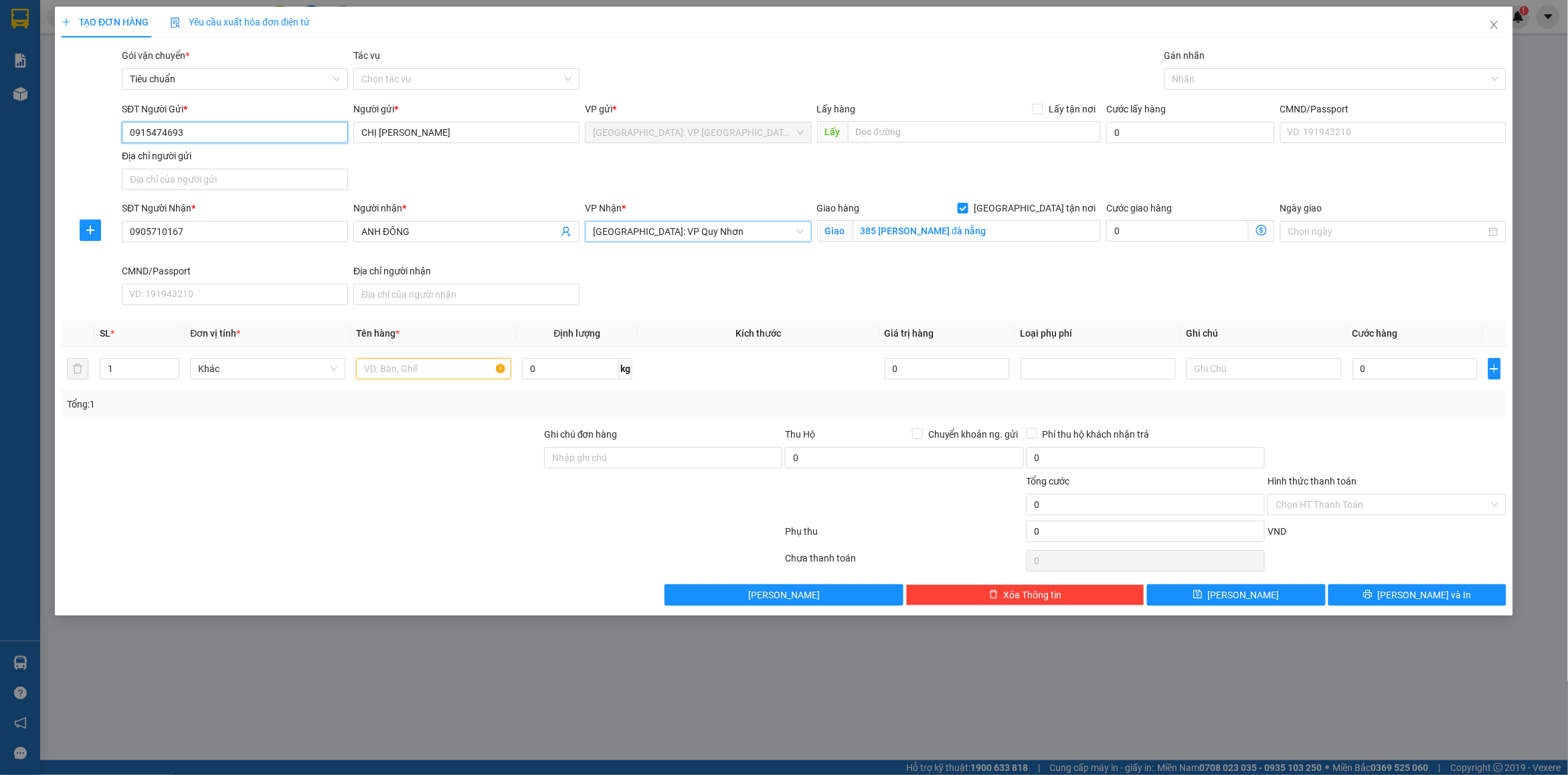
click at [649, 239] on span "[GEOGRAPHIC_DATA]: VP Quy Nhơn" at bounding box center [698, 231] width 210 height 20
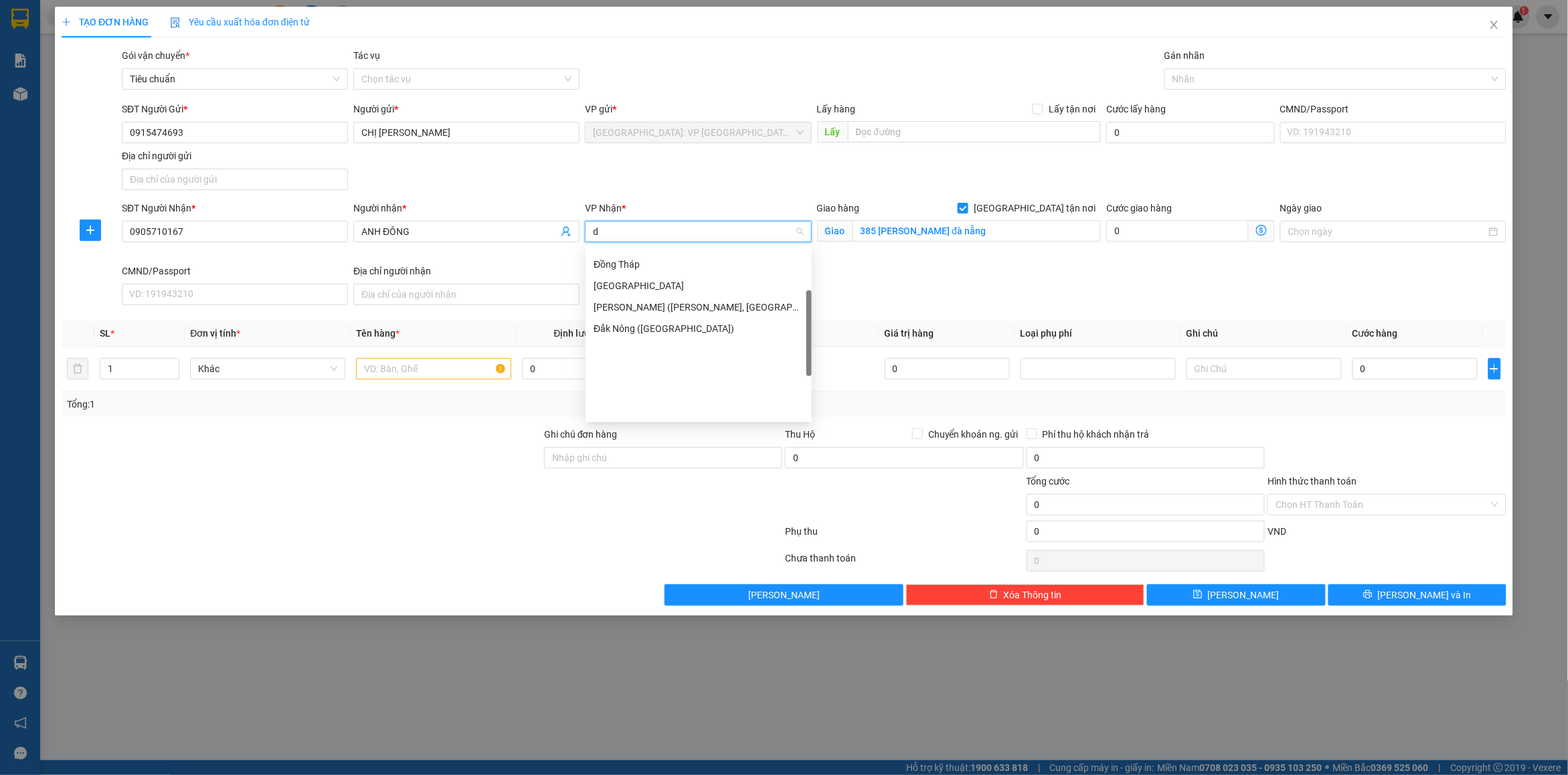
scroll to position [118, 0]
type input "da"
click at [656, 252] on div "[GEOGRAPHIC_DATA] : VP [PERSON_NAME]" at bounding box center [716, 259] width 247 height 15
click at [1194, 79] on div at bounding box center [1329, 79] width 322 height 16
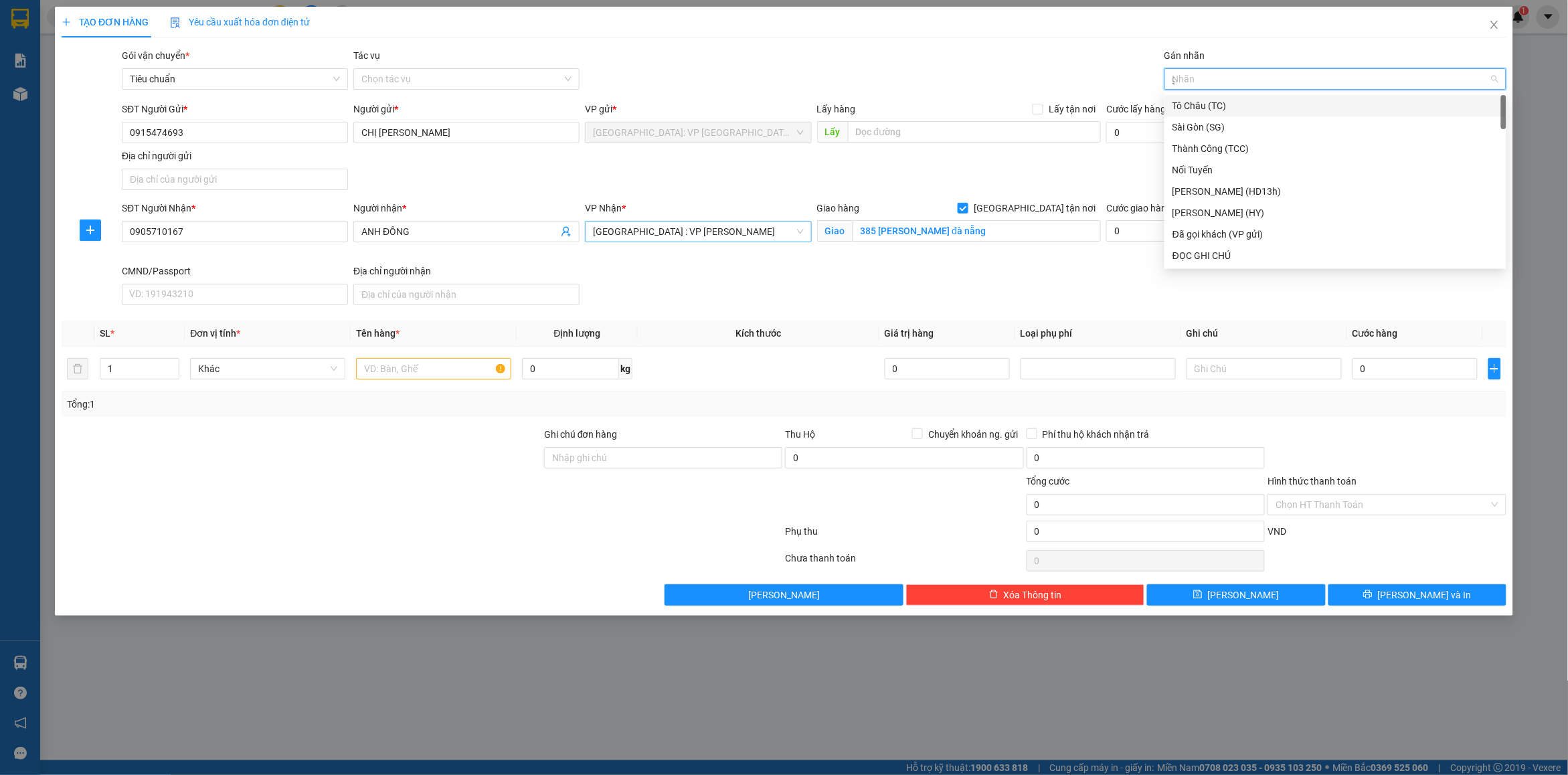
type input "gt"
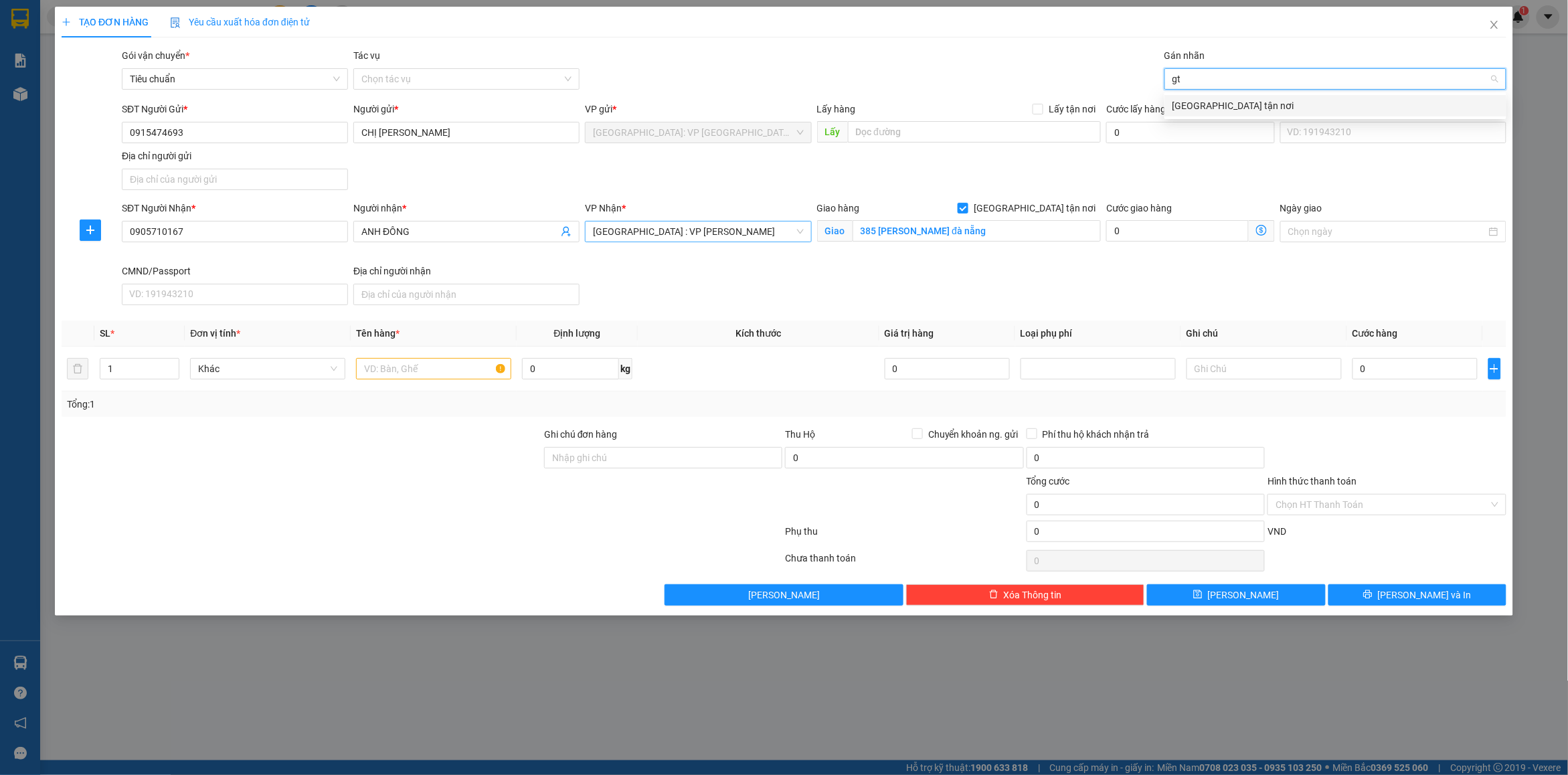
click at [1212, 99] on div "[GEOGRAPHIC_DATA] tận nơi" at bounding box center [1335, 106] width 326 height 15
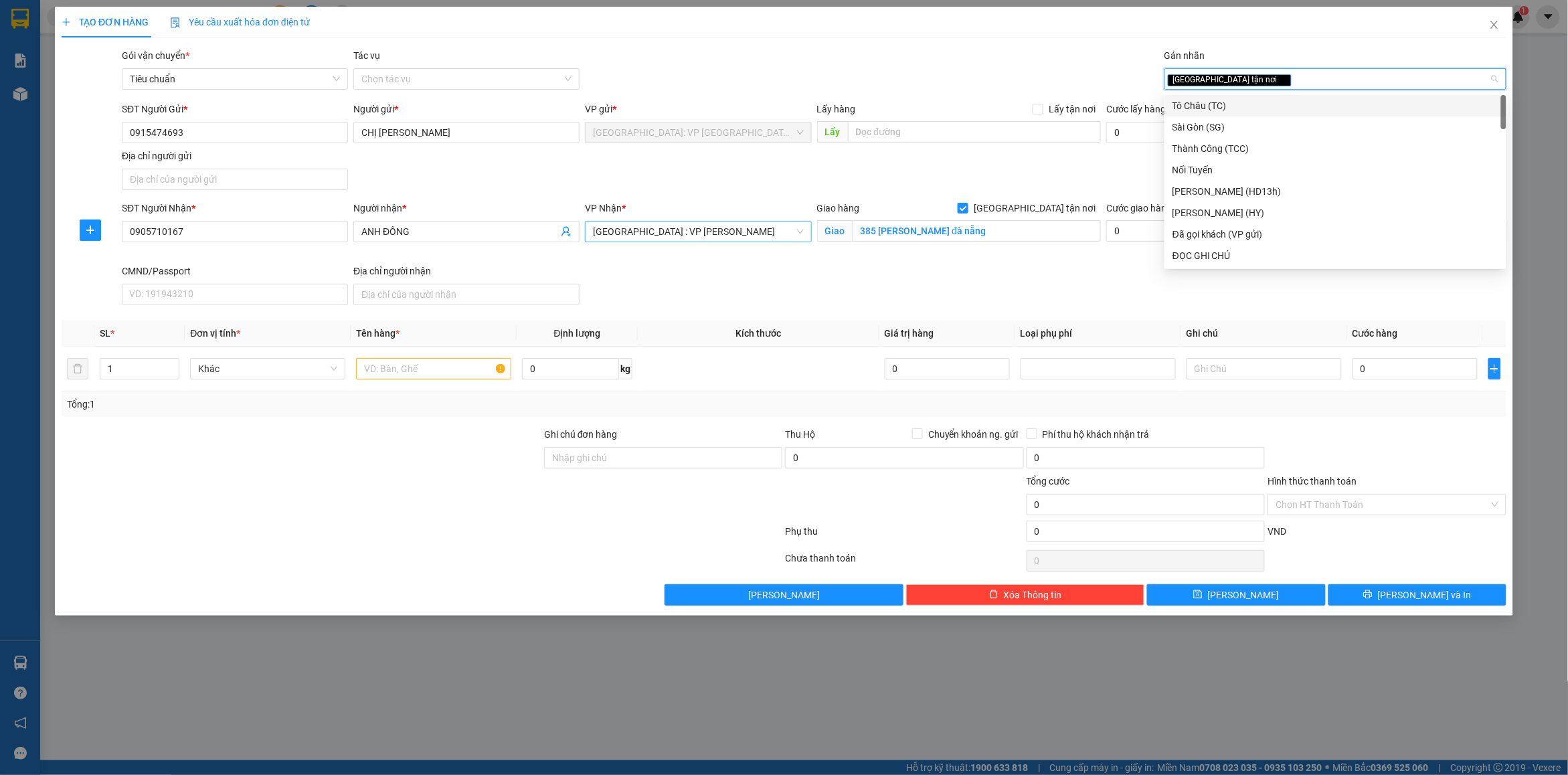
click at [1228, 83] on span "[GEOGRAPHIC_DATA] tận nơi" at bounding box center [1229, 80] width 124 height 12
type input "d"
type input "đã"
click at [1244, 105] on div "Đã gọi khách (VP gửi)" at bounding box center [1335, 106] width 326 height 15
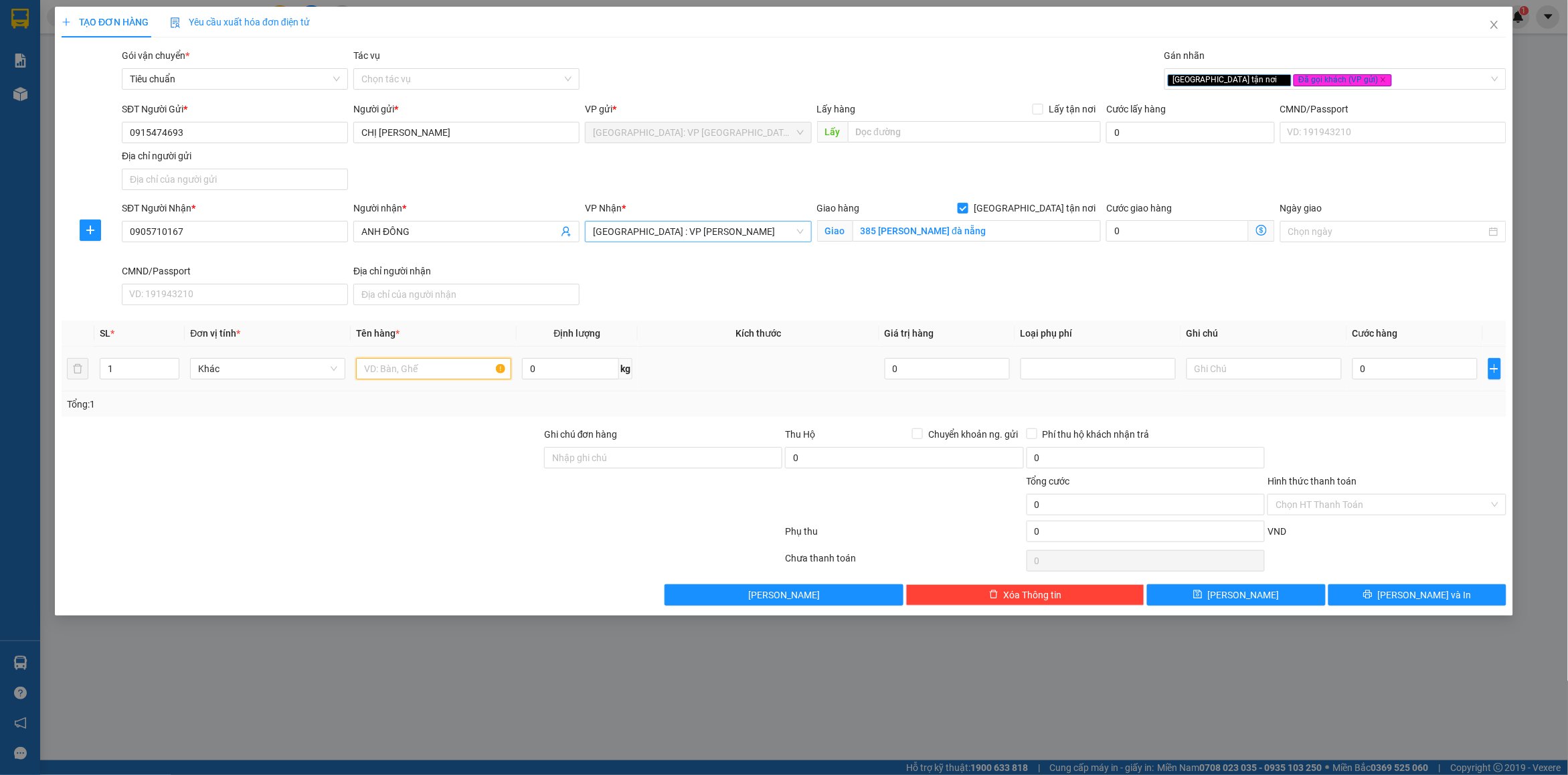
click at [432, 366] on input "text" at bounding box center [433, 369] width 155 height 21
paste input "3 kiện giấy"
type input "3 kiện giấy"
drag, startPoint x: 628, startPoint y: 456, endPoint x: 633, endPoint y: 466, distance: 11.2
click at [628, 456] on input "Ghi chú đơn hàng" at bounding box center [663, 458] width 239 height 21
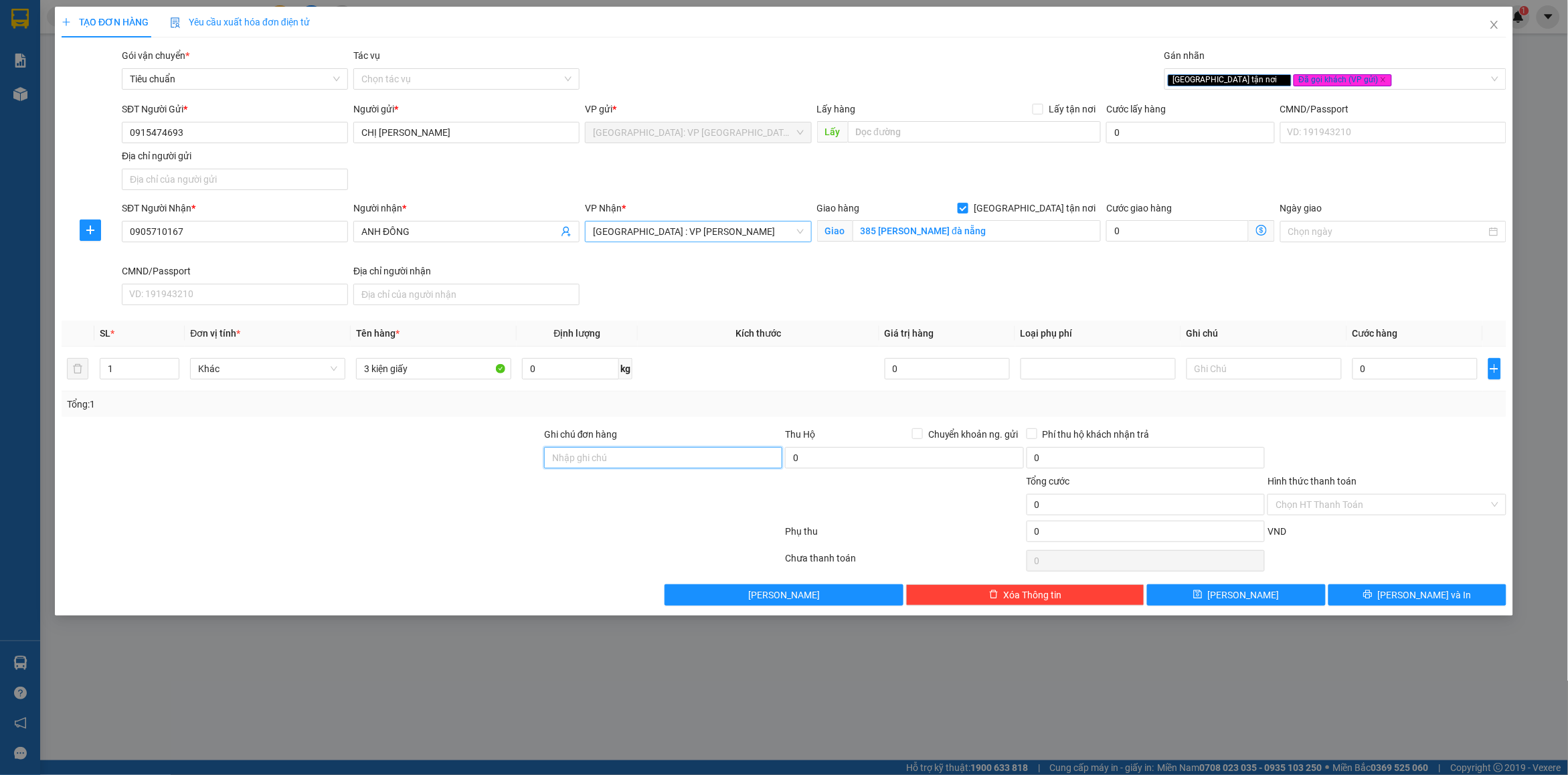
type input "nhận nguyên kiện bể vỡ không đền"
click at [717, 396] on div "Tổng: 1" at bounding box center [784, 404] width 1445 height 25
click at [1426, 377] on input "0" at bounding box center [1414, 369] width 125 height 21
type input "3"
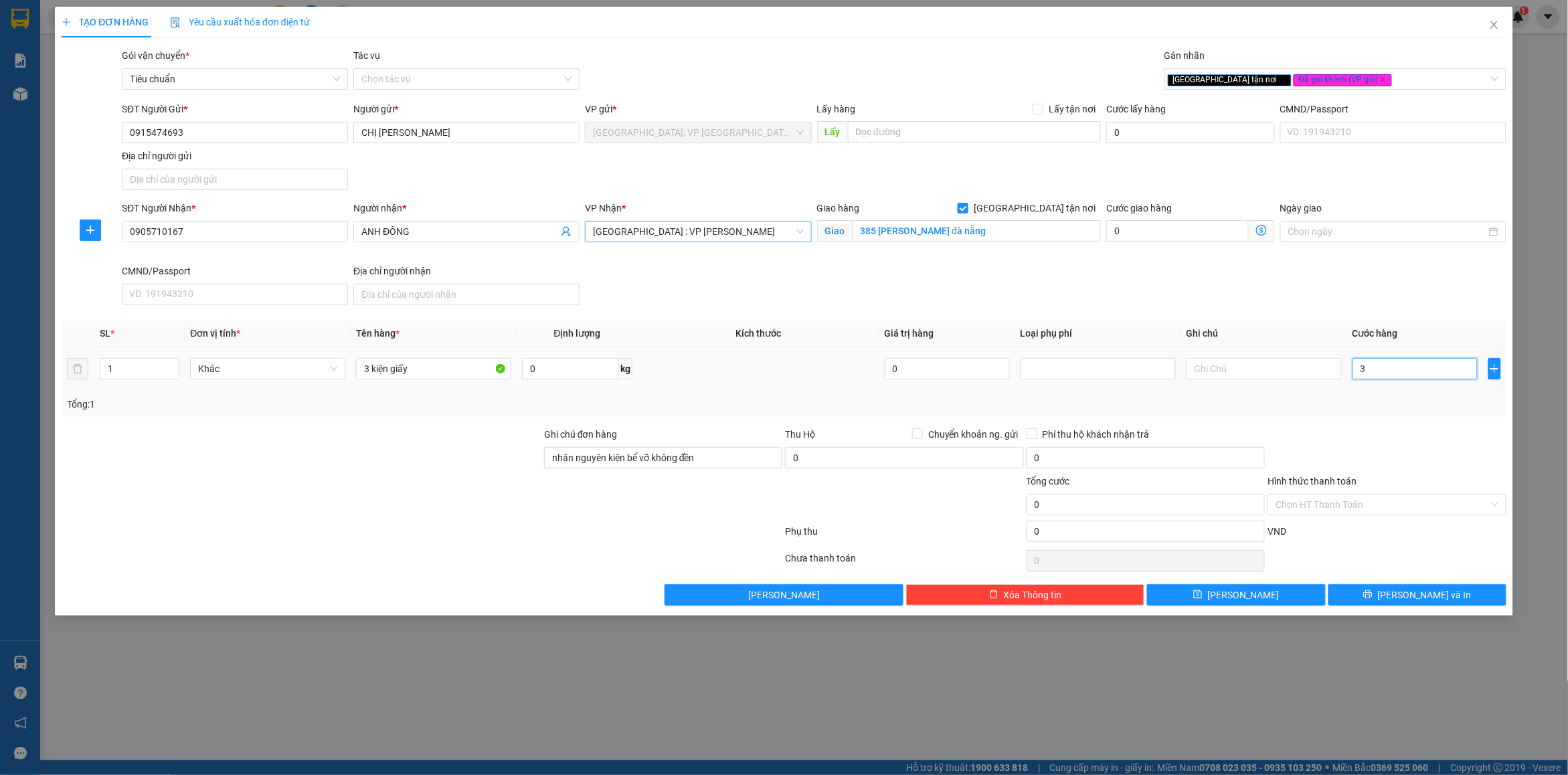
type input "3"
type input "30"
type input "300"
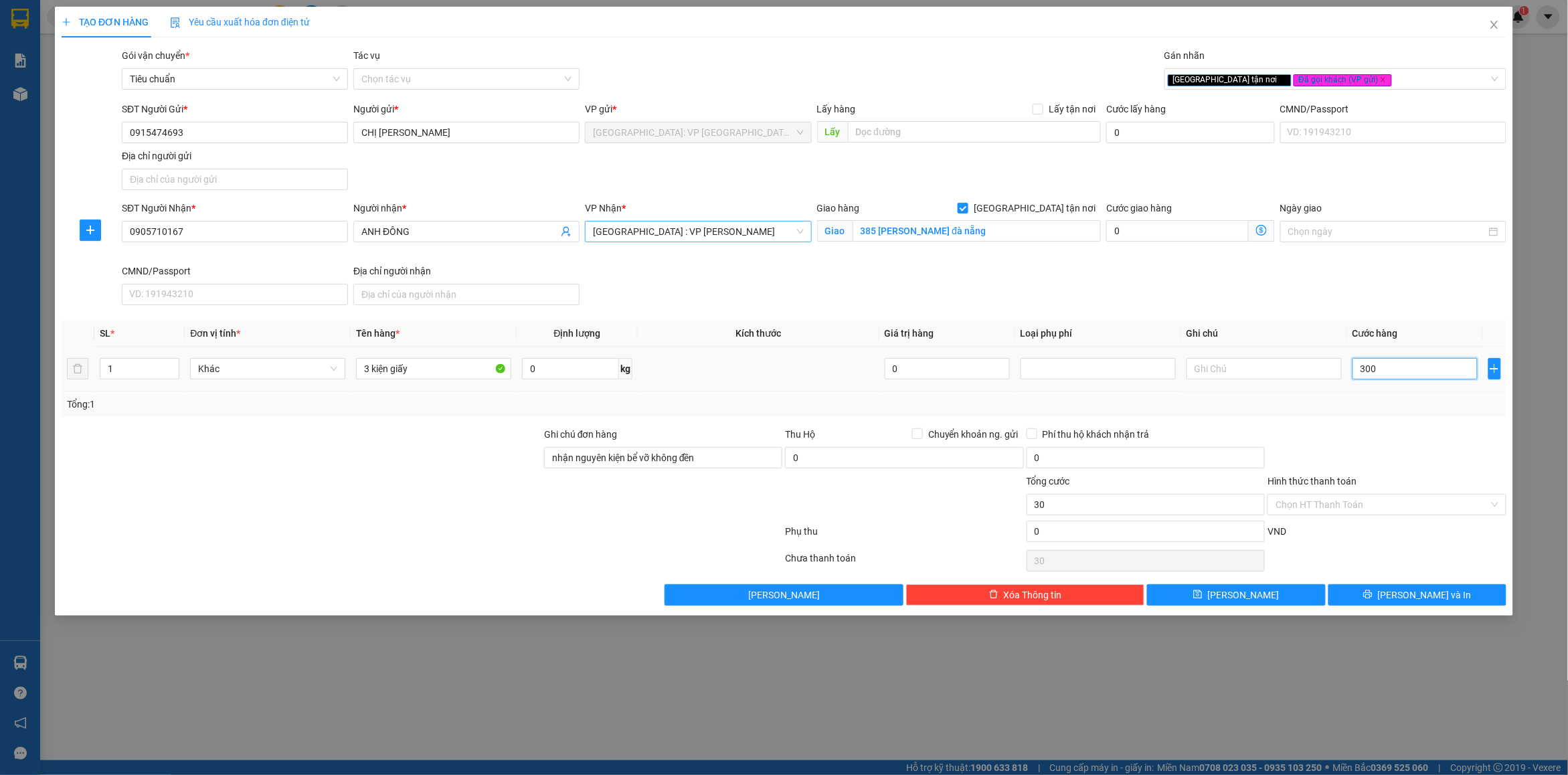
type input "300"
type input "3.000"
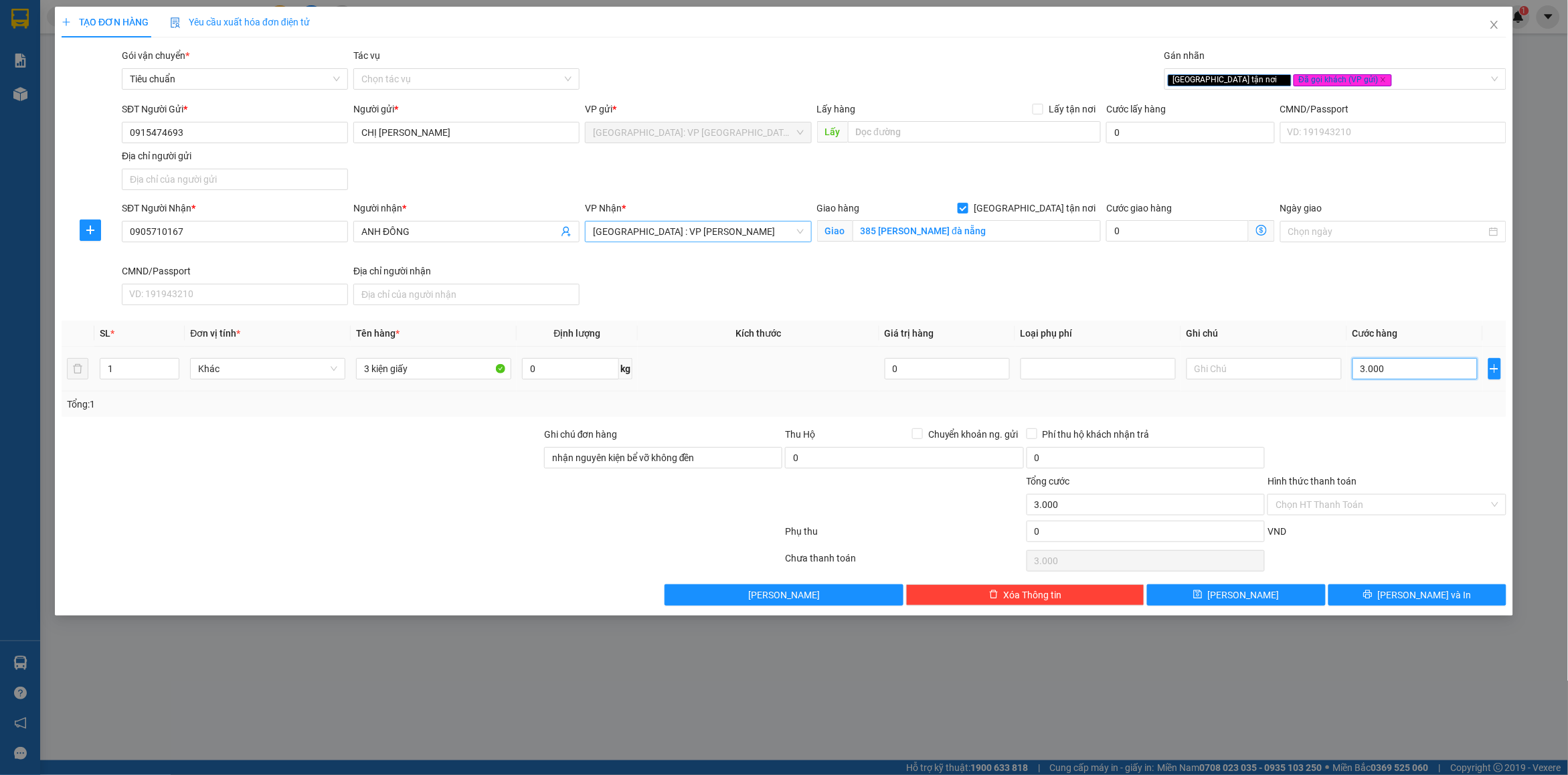
type input "30.000"
type input "300.000"
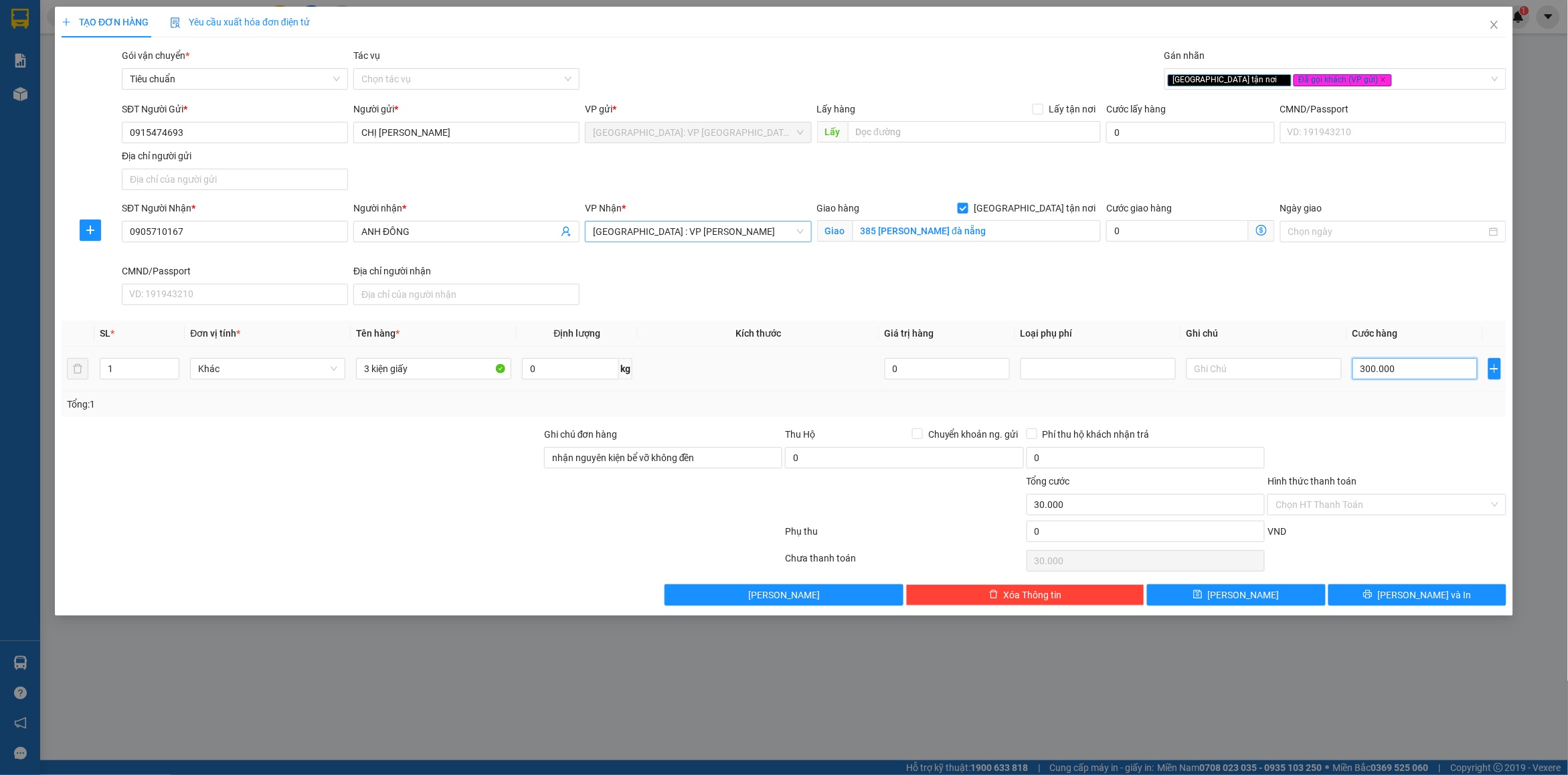
type input "300.000"
click at [1417, 413] on div "Tổng: 1" at bounding box center [784, 404] width 1445 height 25
click at [117, 369] on input "1" at bounding box center [139, 369] width 78 height 20
click at [118, 369] on input "1" at bounding box center [139, 369] width 78 height 20
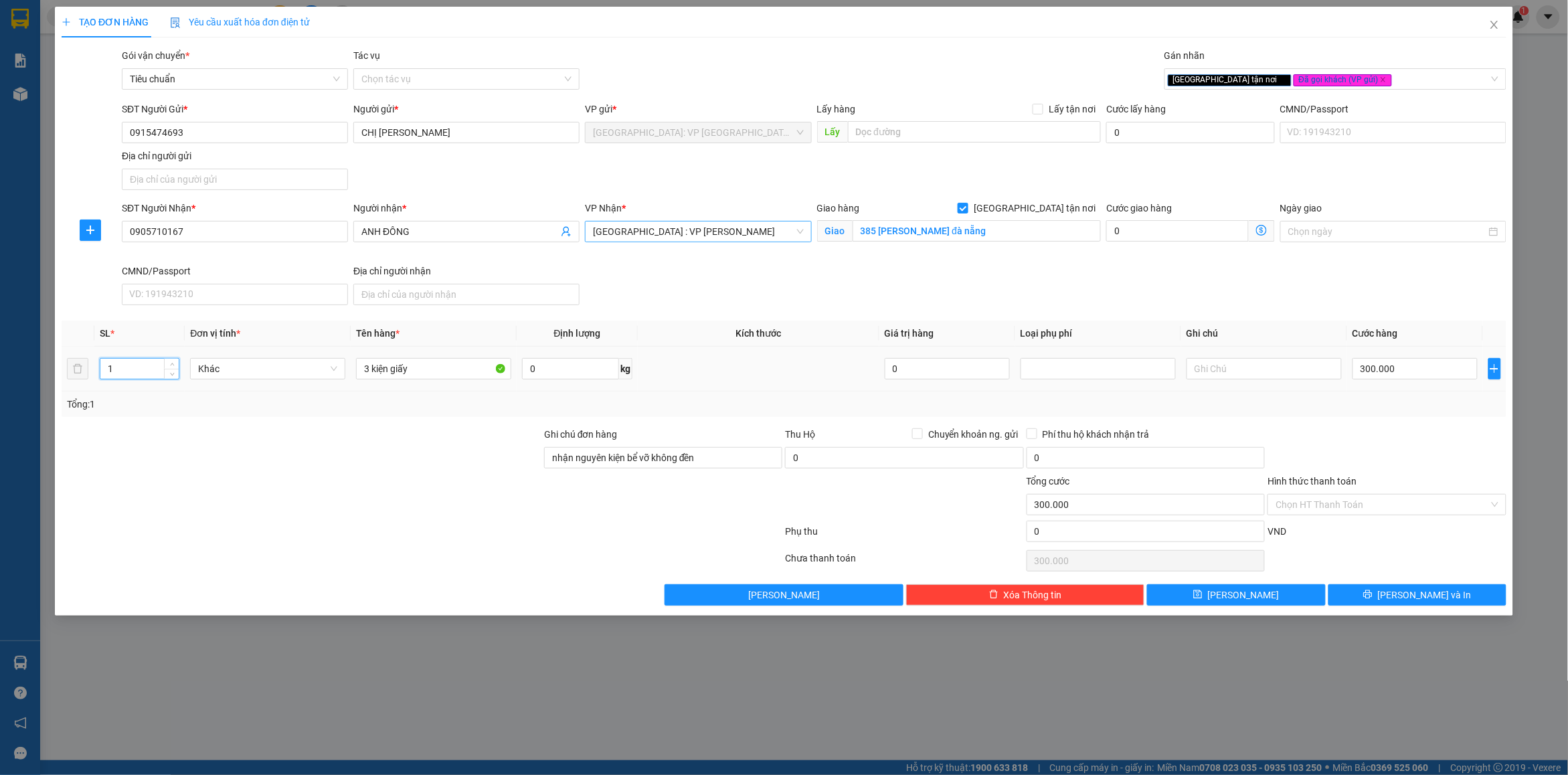
click at [118, 369] on input "1" at bounding box center [139, 369] width 78 height 20
type input "3"
click at [936, 518] on form "Ghi chú đơn hàng nhận nguyên kiện bể vỡ không đền Thu Hộ Chuyển khoản ng. gửi 0…" at bounding box center [784, 487] width 1445 height 121
type input "0"
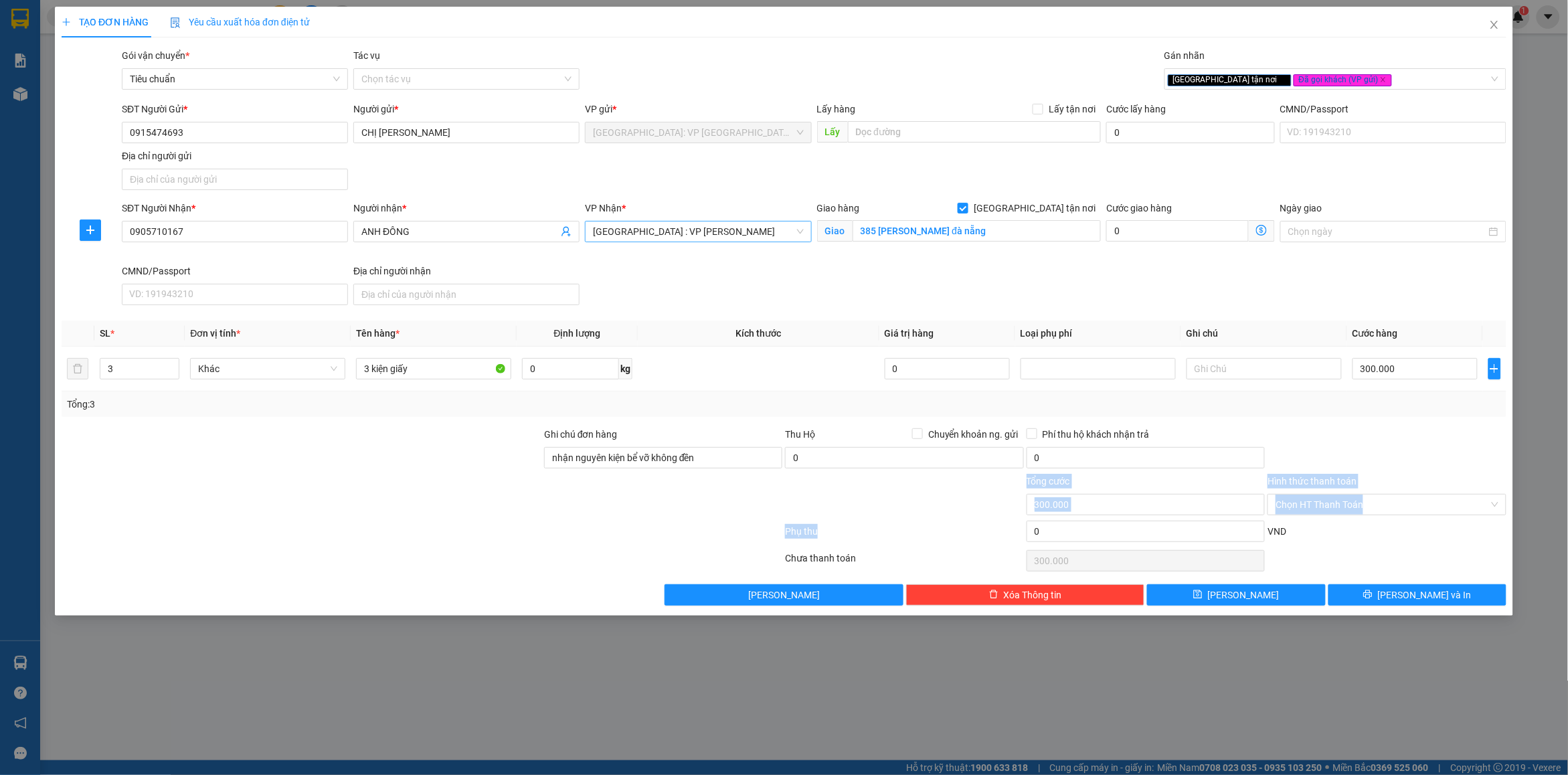
type input "0"
click at [965, 530] on div "Phụ thu" at bounding box center [904, 536] width 241 height 23
click at [1383, 368] on input "0" at bounding box center [1414, 369] width 125 height 21
type input "3"
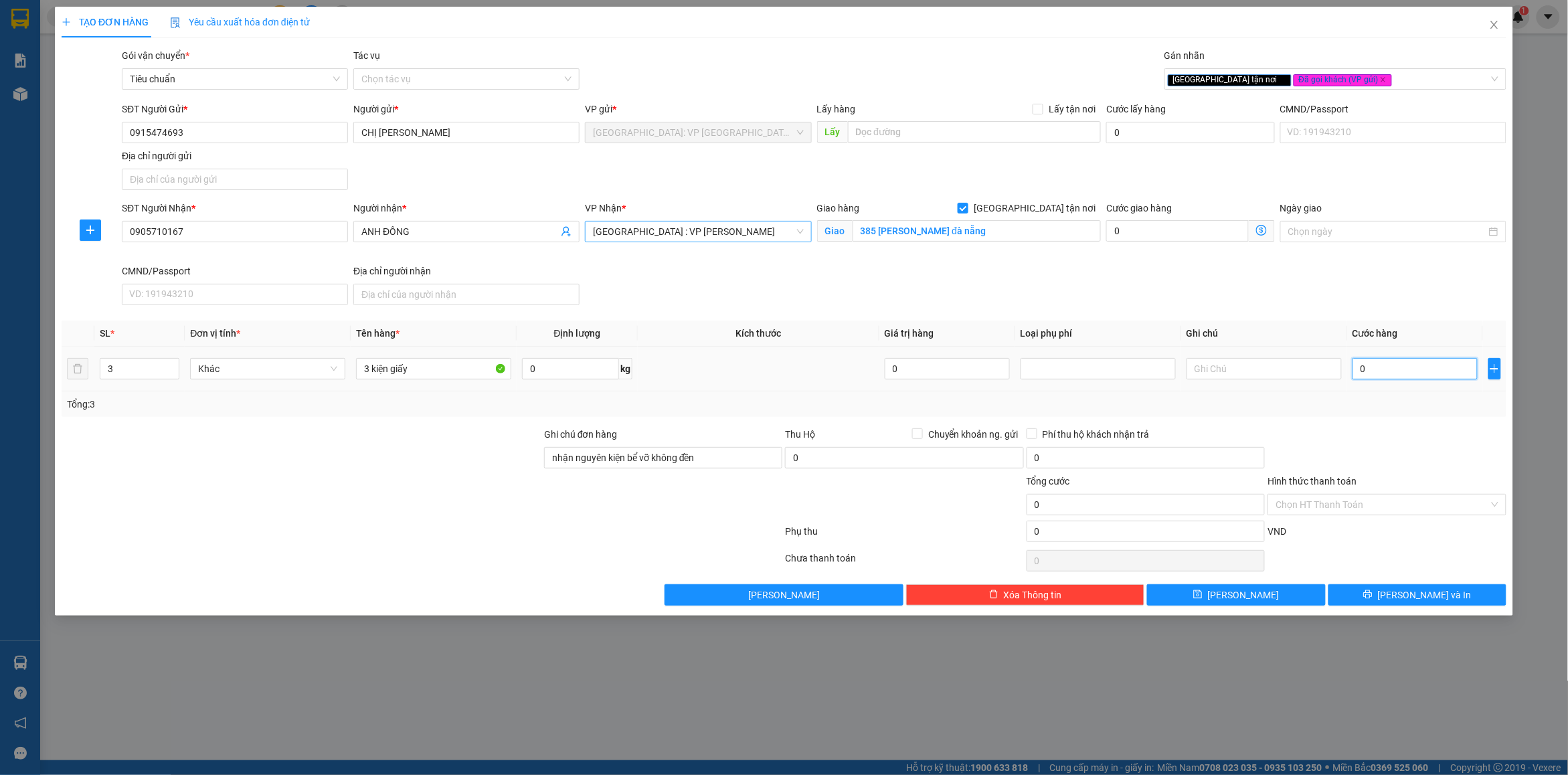
type input "3"
type input "30"
type input "300"
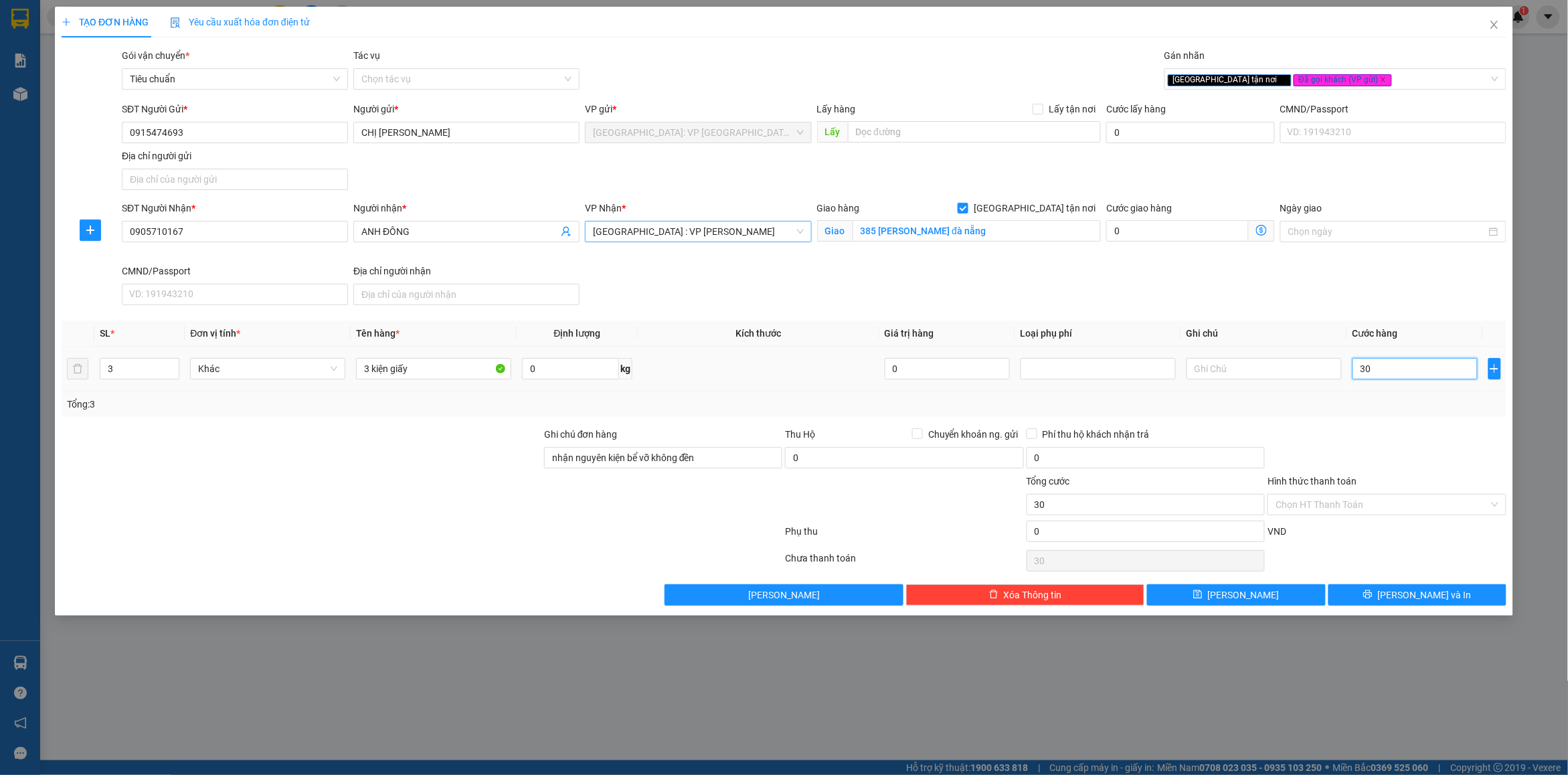
type input "300"
click at [1363, 404] on div "Tổng: 3" at bounding box center [784, 404] width 1434 height 15
type input "300.000"
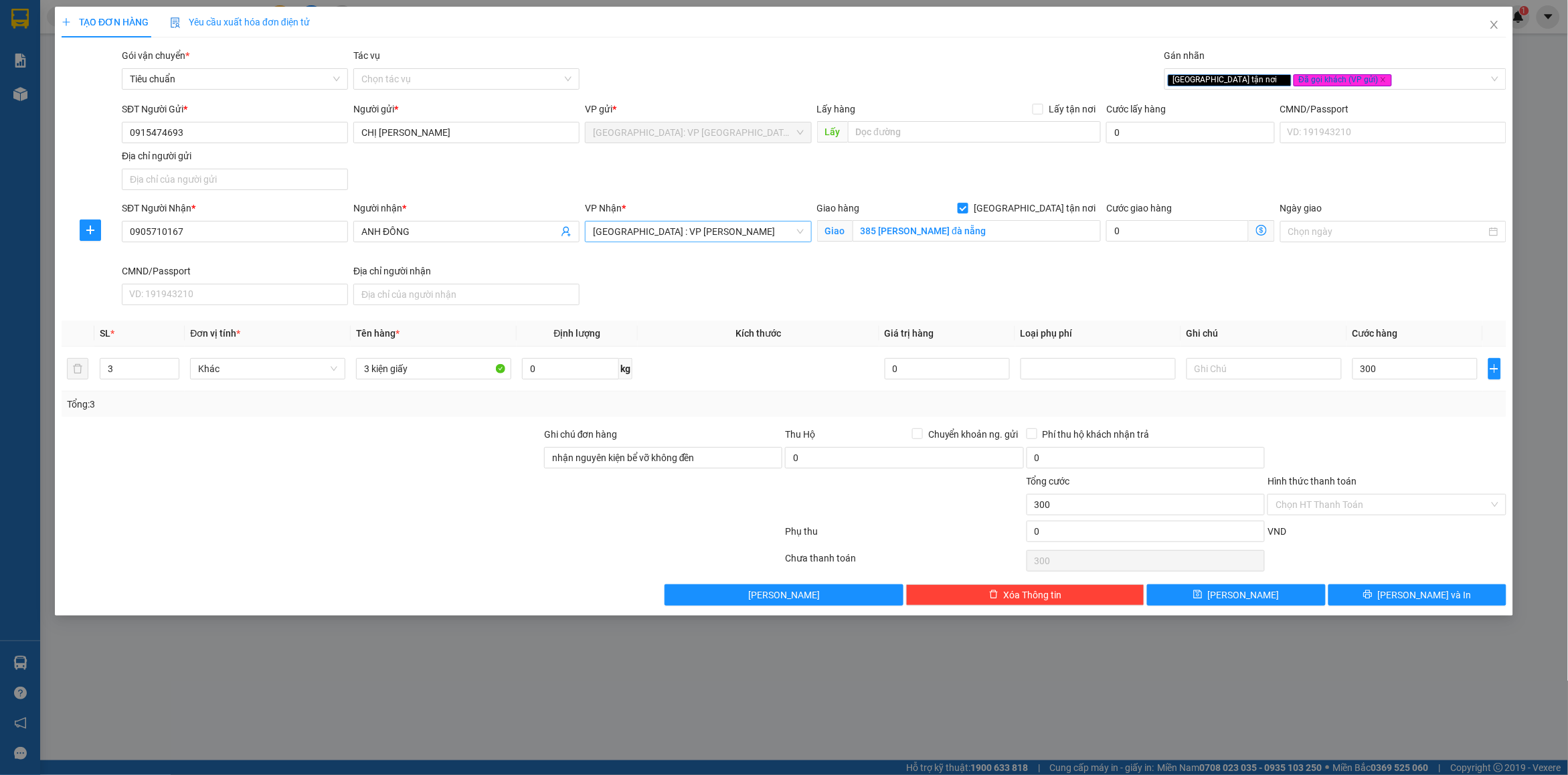
type input "300.000"
click at [1389, 606] on button "[PERSON_NAME] và In" at bounding box center [1418, 595] width 178 height 21
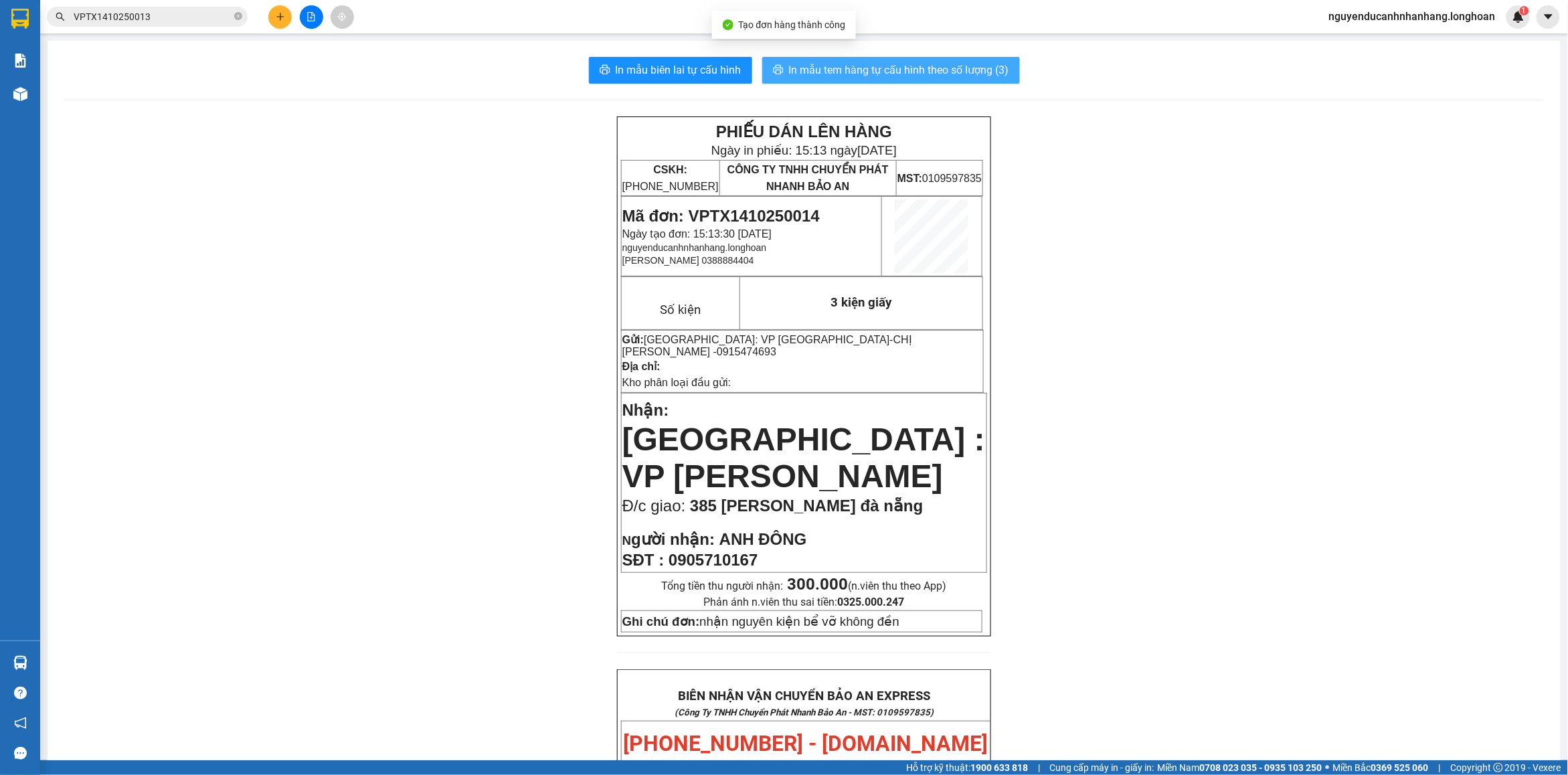
click at [818, 61] on span "In mẫu tem hàng tự cấu hình theo số lượng (3)" at bounding box center [899, 70] width 220 height 17
click at [312, 21] on icon "file-add" at bounding box center [311, 17] width 7 height 10
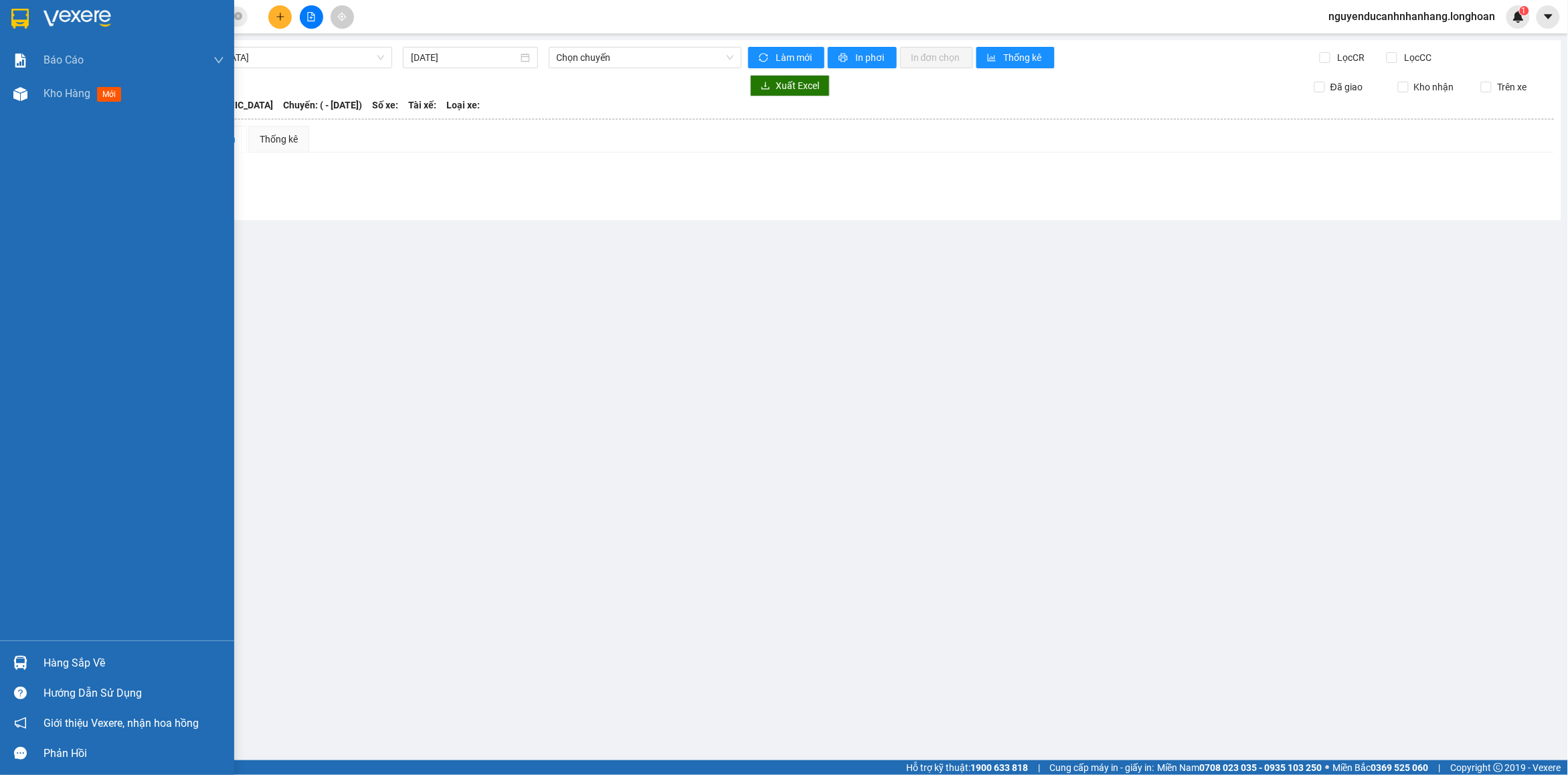
click at [19, 25] on img at bounding box center [20, 19] width 18 height 20
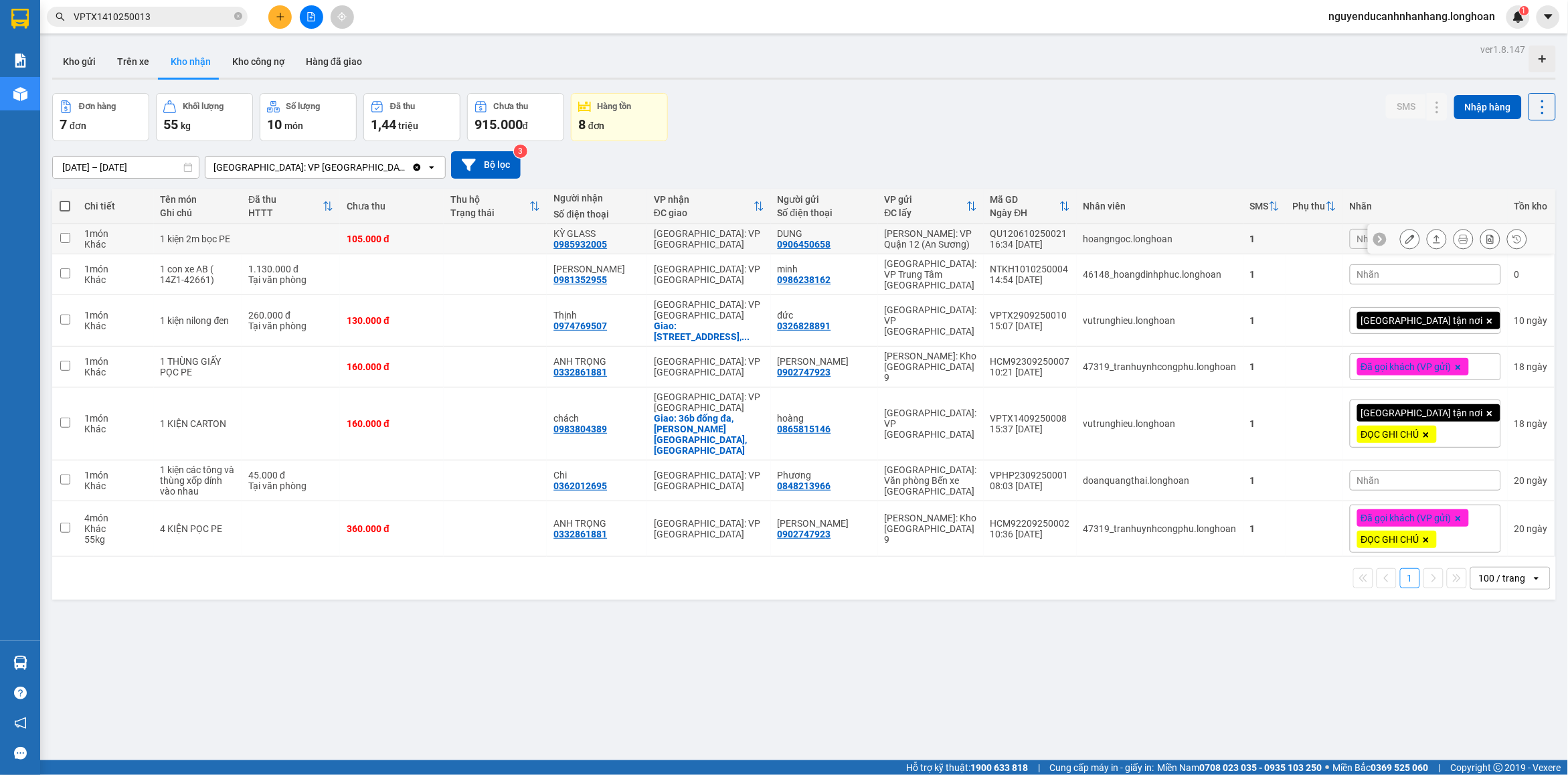
drag, startPoint x: 358, startPoint y: 235, endPoint x: 397, endPoint y: 290, distance: 67.4
click at [340, 235] on td at bounding box center [291, 239] width 99 height 30
checkbox input "true"
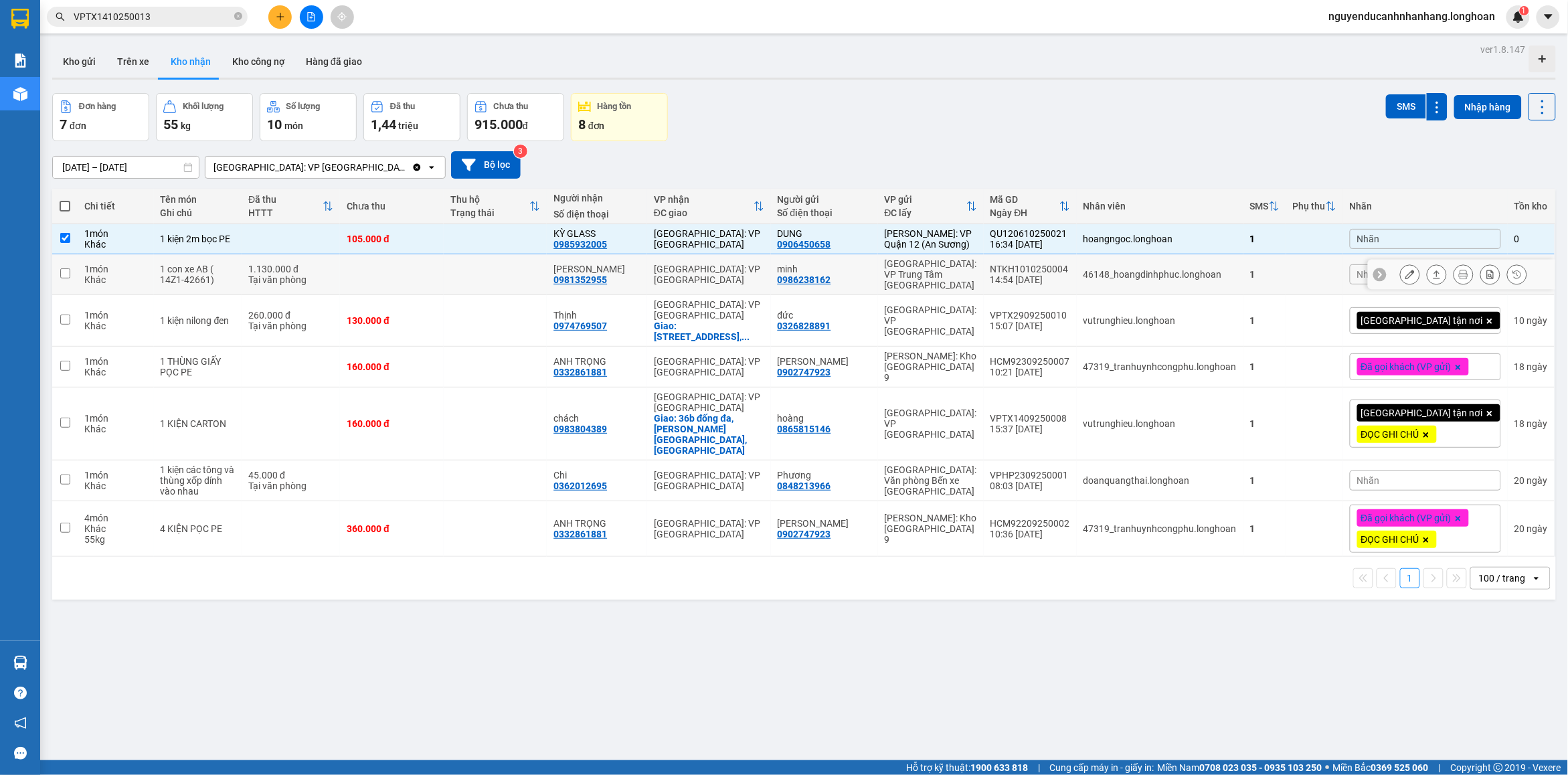
click at [383, 288] on td at bounding box center [391, 274] width 104 height 40
checkbox input "true"
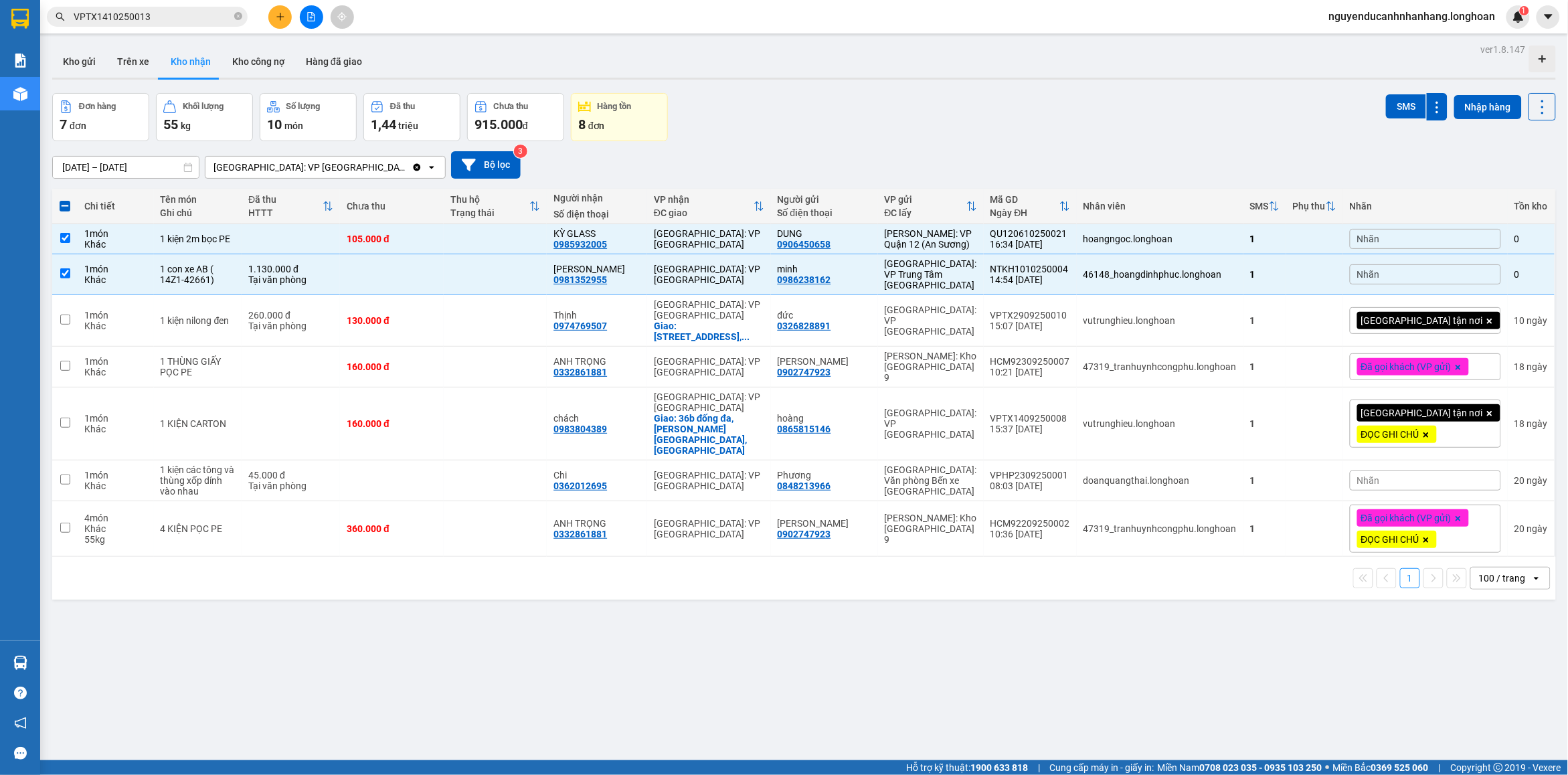
click at [1511, 572] on div "100 / trang" at bounding box center [1502, 578] width 47 height 14
click at [89, 50] on button "Kho gửi" at bounding box center [79, 61] width 54 height 32
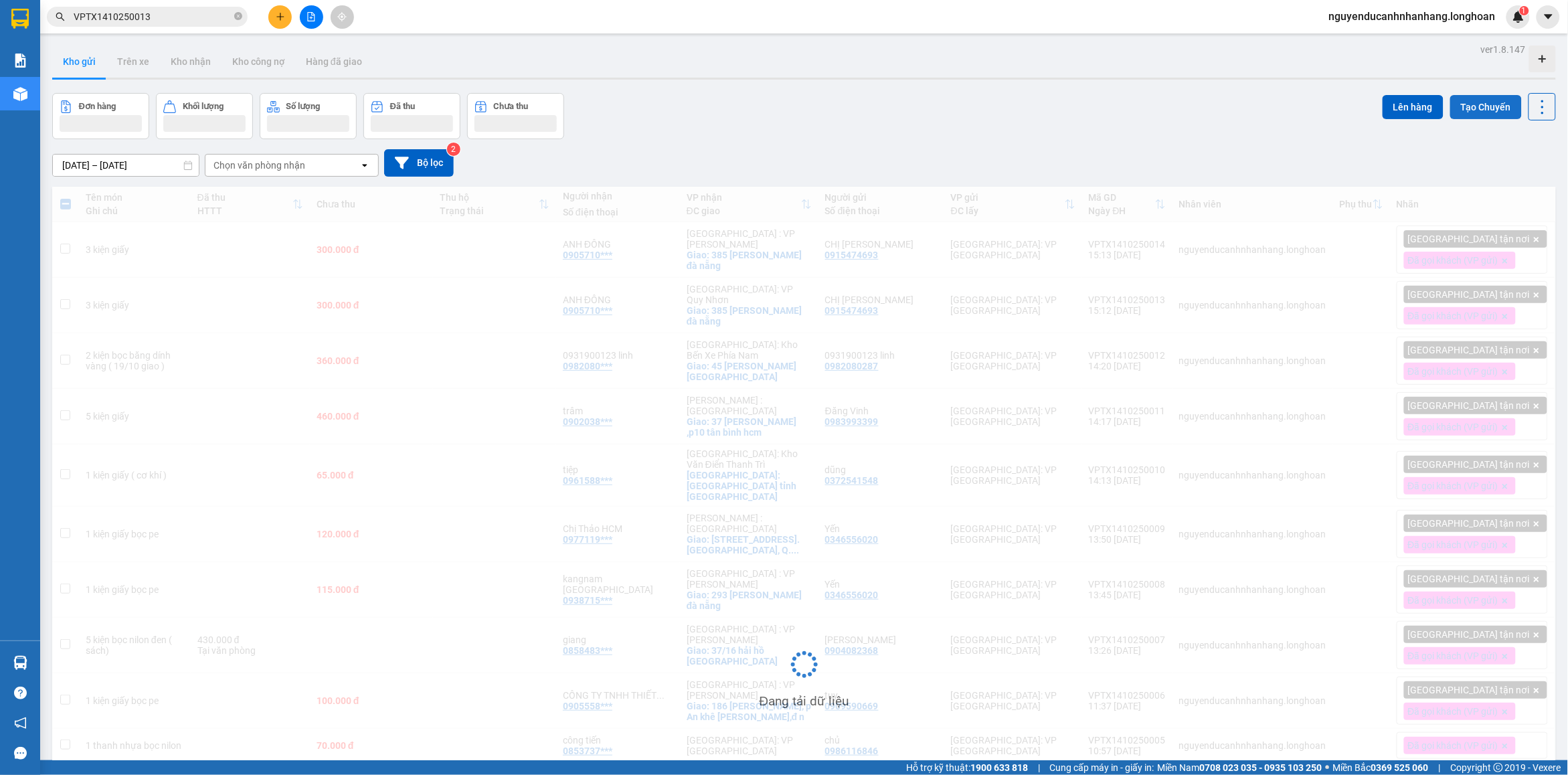
click at [1494, 108] on button "Tạo Chuyến" at bounding box center [1486, 108] width 72 height 24
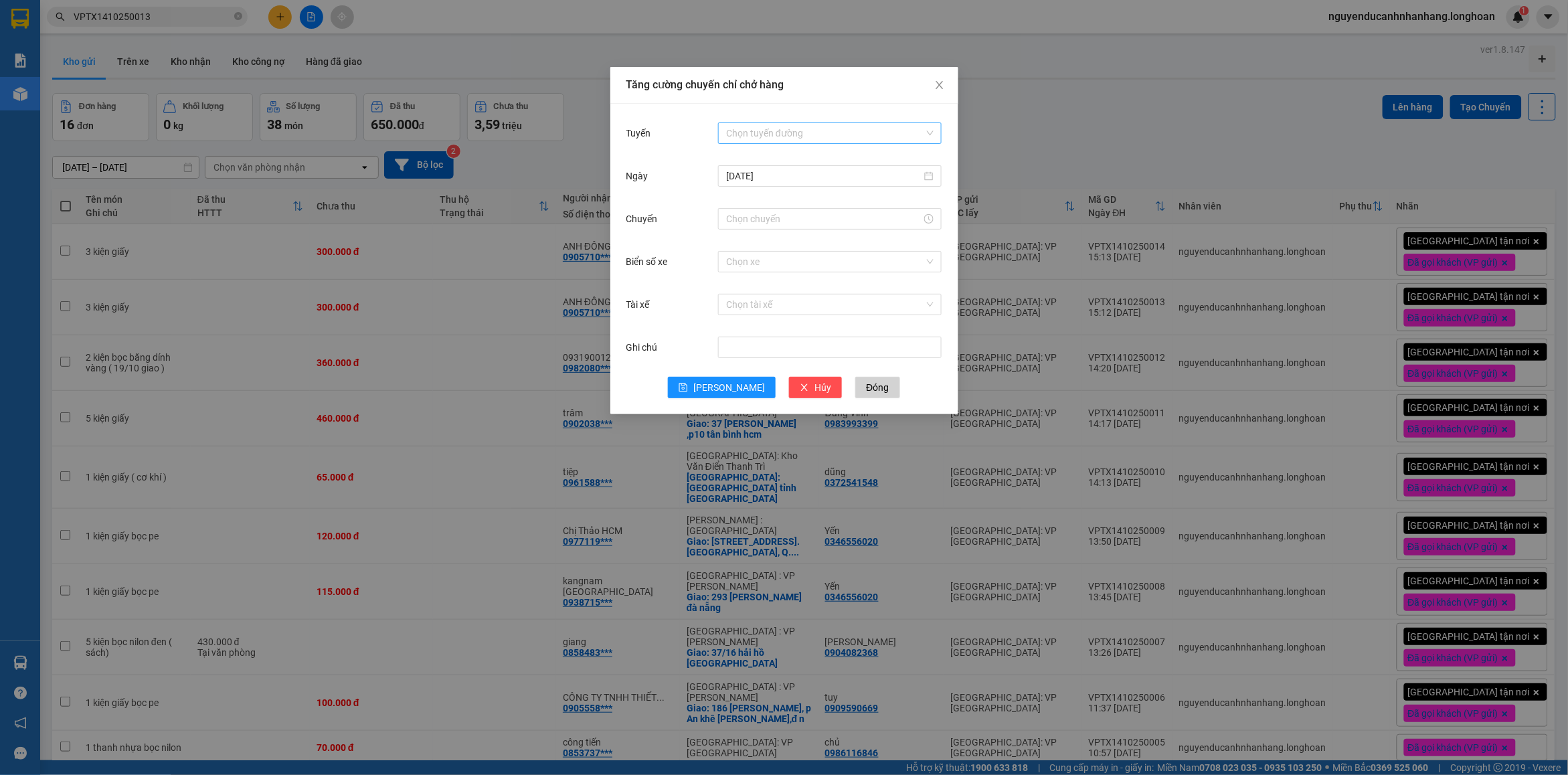
click at [757, 126] on input "Tuyến" at bounding box center [825, 133] width 198 height 20
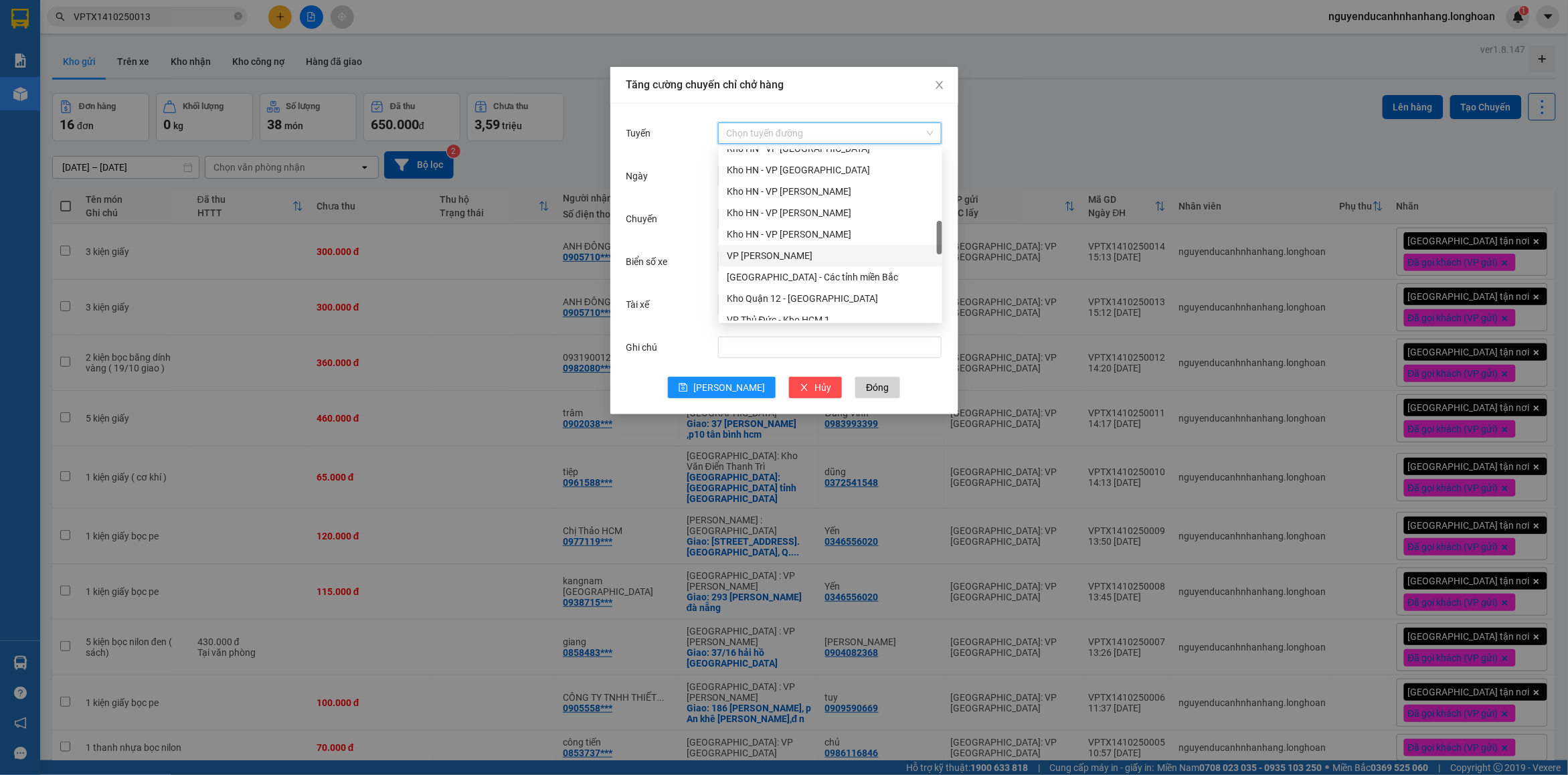
click at [801, 253] on div "VP [PERSON_NAME]" at bounding box center [830, 256] width 208 height 15
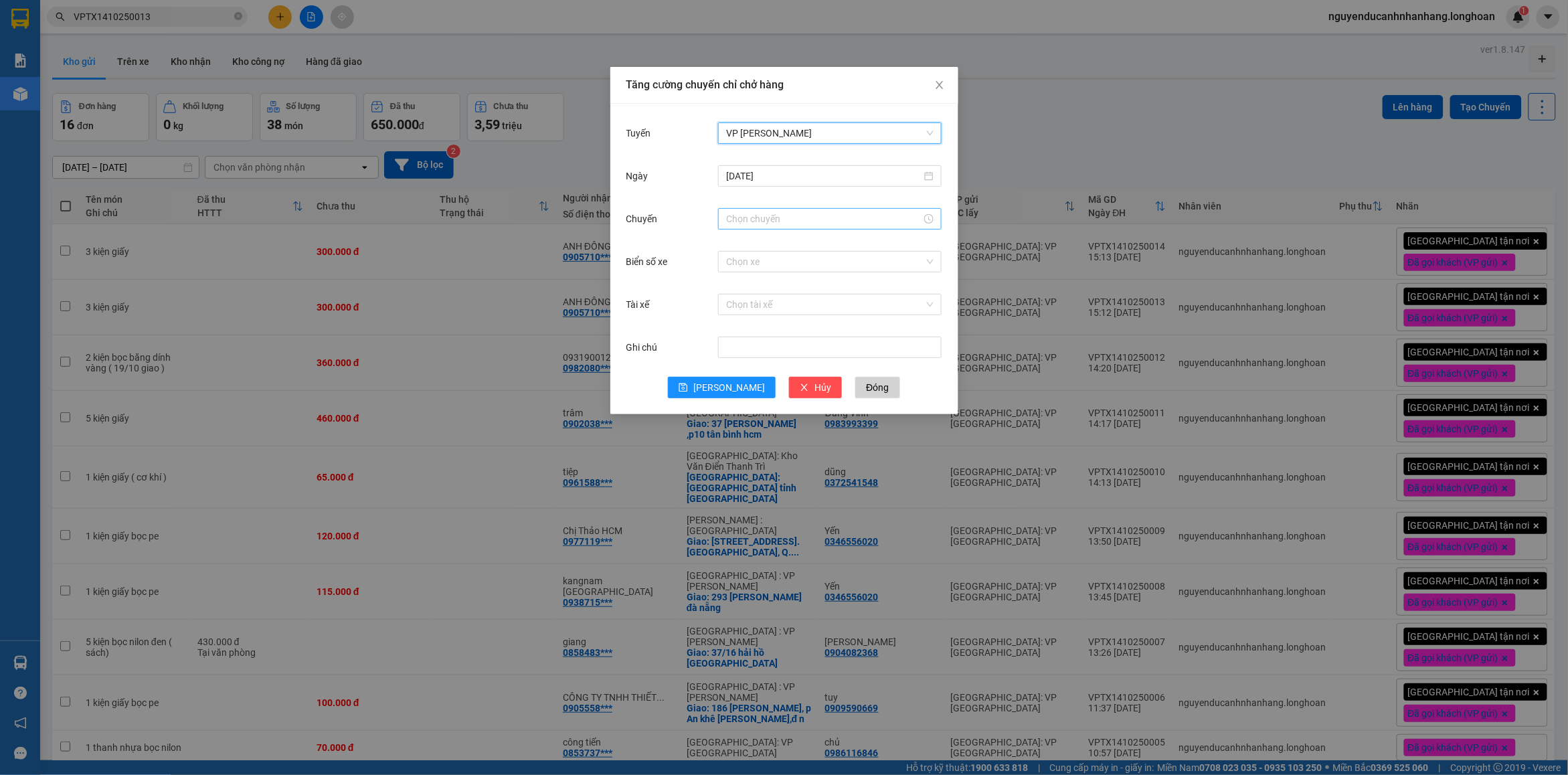
click at [759, 219] on input "Chuyến" at bounding box center [824, 218] width 196 height 15
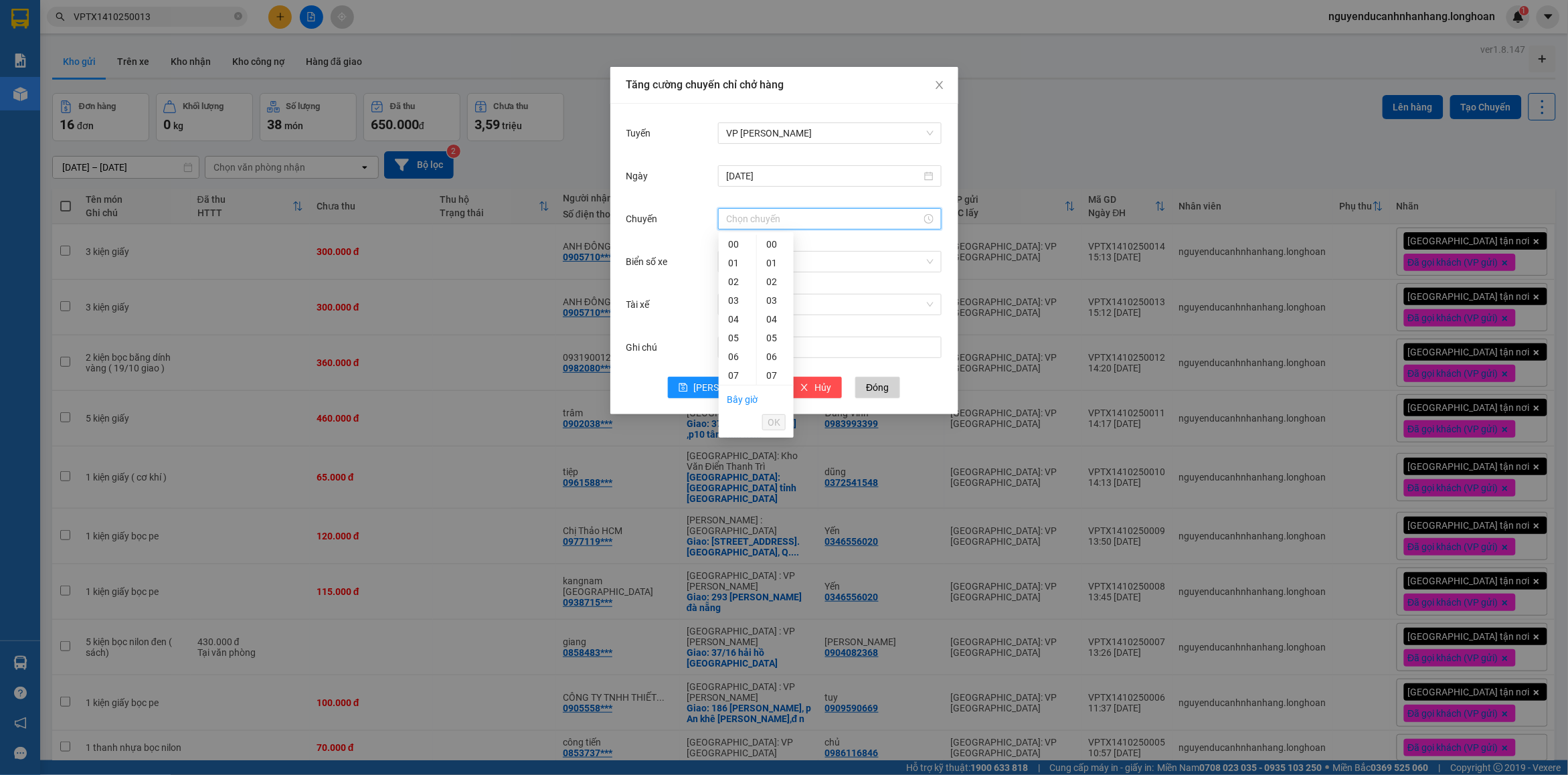
scroll to position [167, 0]
click at [733, 363] on div "15" at bounding box center [738, 358] width 37 height 19
type input "15:00"
click at [770, 425] on span "OK" at bounding box center [774, 422] width 13 height 15
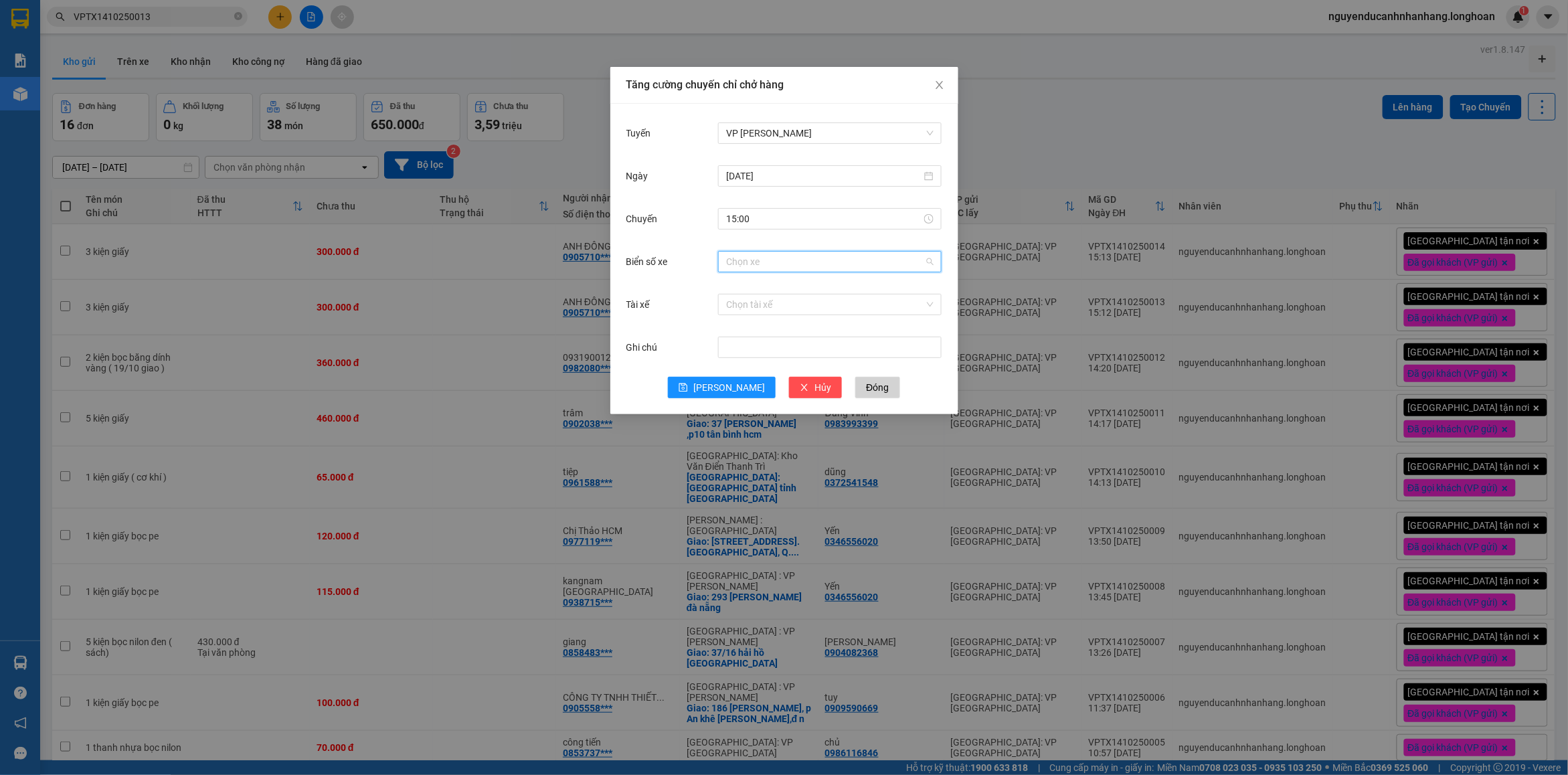
click at [750, 262] on input "Biển số xe" at bounding box center [825, 261] width 198 height 20
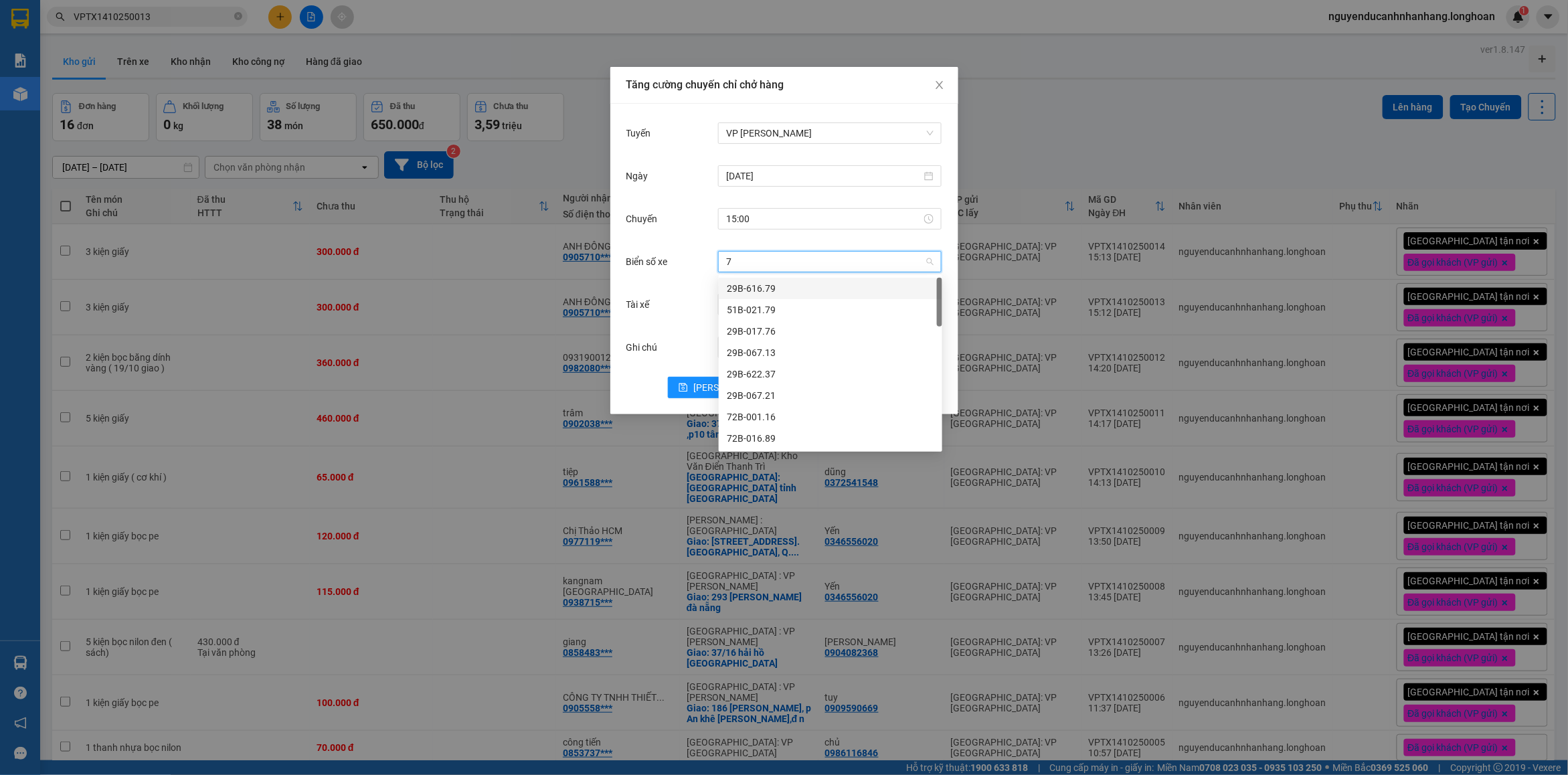
type input "71"
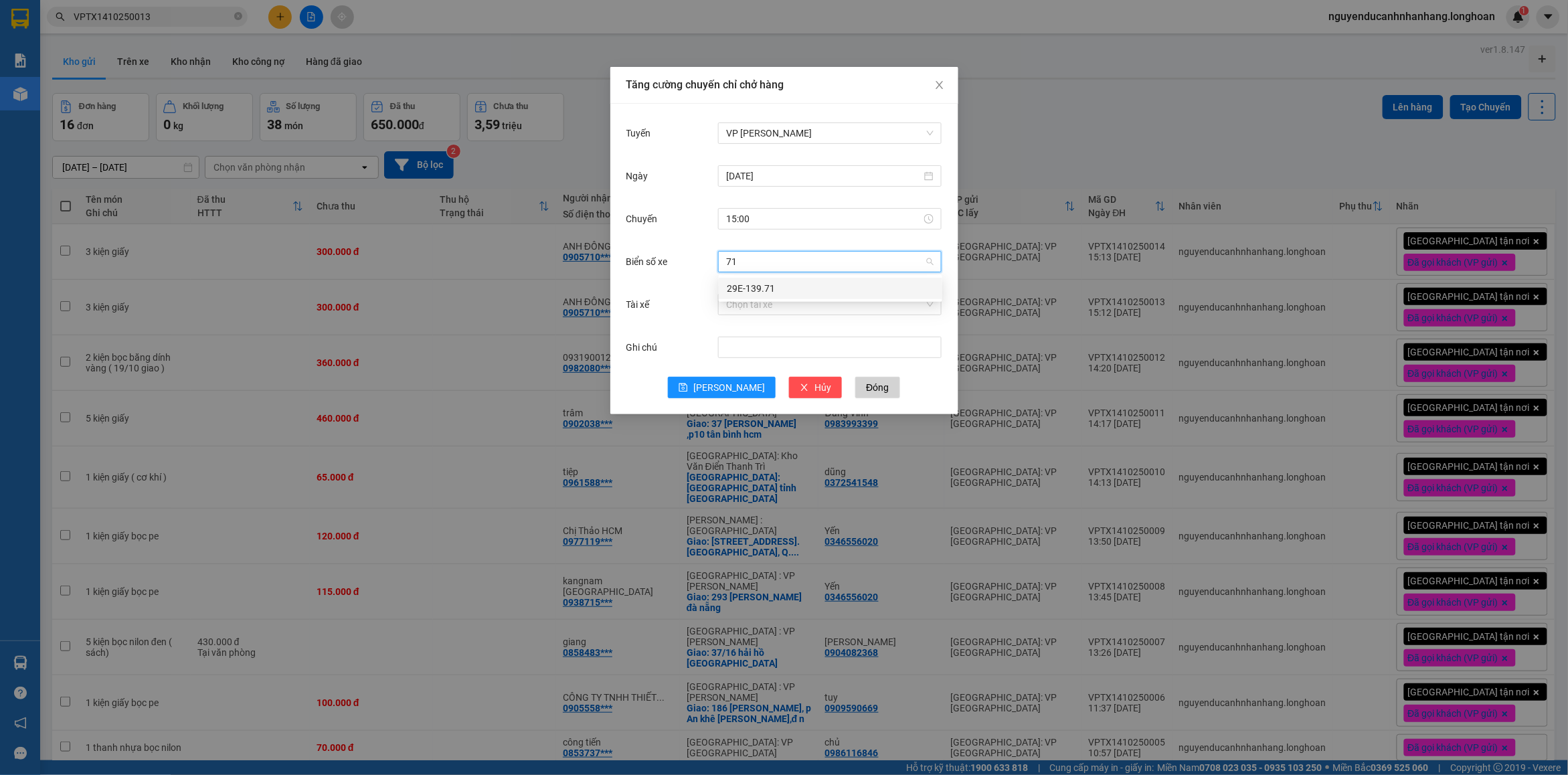
drag, startPoint x: 760, startPoint y: 291, endPoint x: 774, endPoint y: 318, distance: 30.4
click at [760, 292] on div "29E-139.71" at bounding box center [830, 289] width 208 height 15
drag, startPoint x: 773, startPoint y: 318, endPoint x: 765, endPoint y: 312, distance: 10.0
click at [768, 316] on div "Chọn tài xế" at bounding box center [830, 304] width 223 height 27
click at [765, 312] on input "Tài xế" at bounding box center [825, 304] width 198 height 20
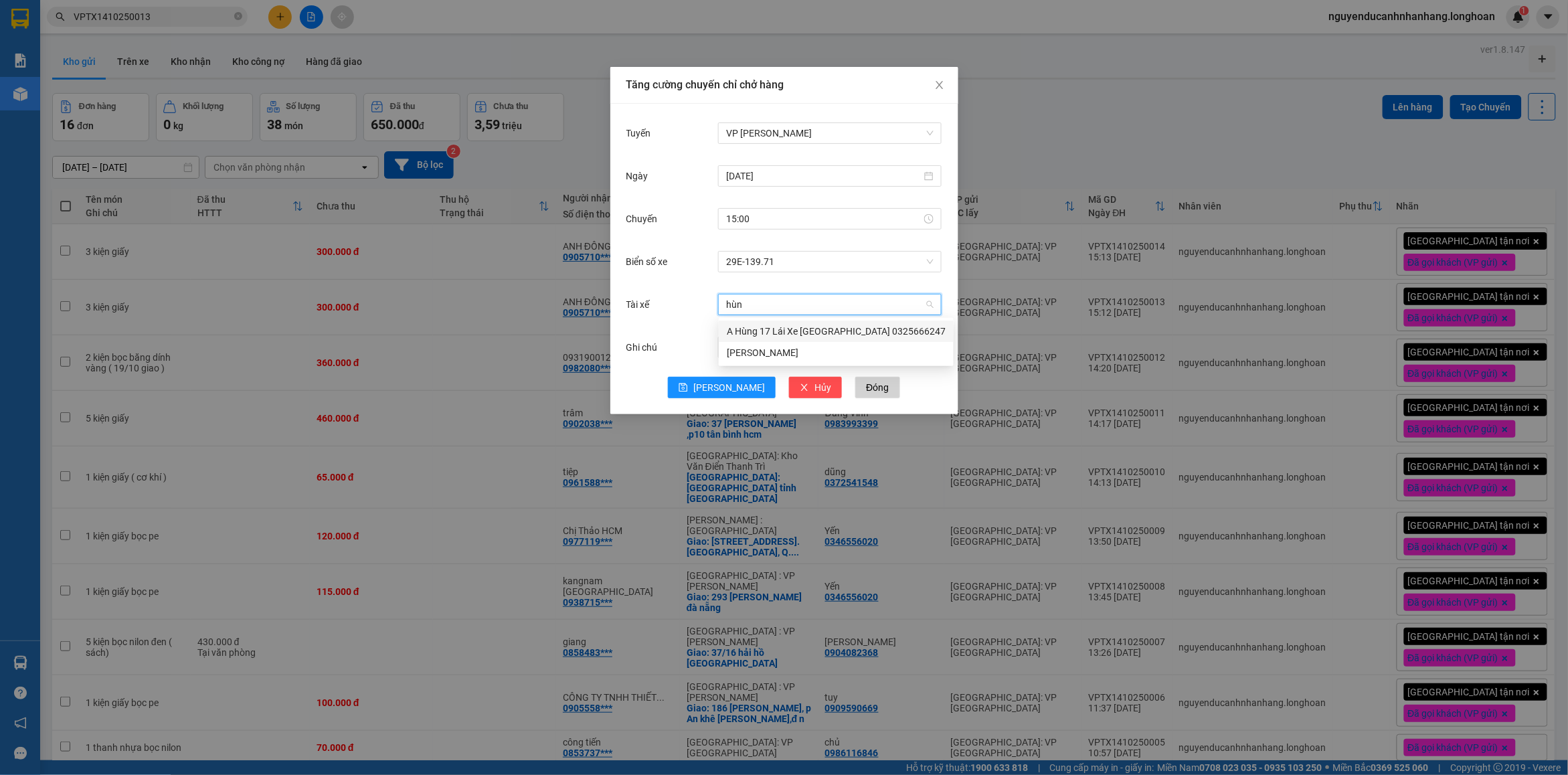
type input "hùng"
drag, startPoint x: 757, startPoint y: 325, endPoint x: 771, endPoint y: 336, distance: 17.8
click at [759, 326] on div "A Hùng 17 Lái Xe [GEOGRAPHIC_DATA] 0325666247" at bounding box center [836, 332] width 219 height 15
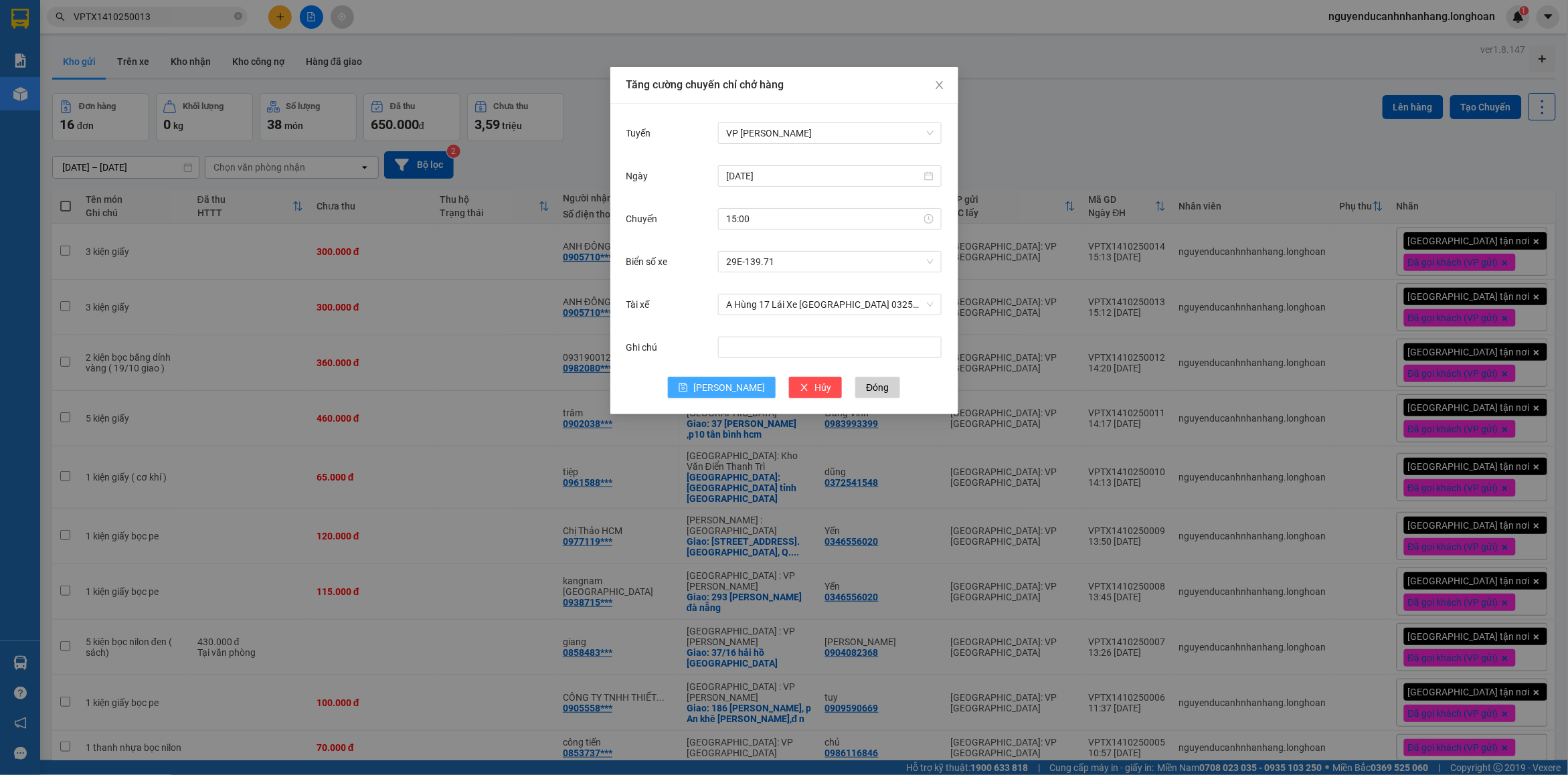
click at [721, 388] on span "[PERSON_NAME]" at bounding box center [729, 388] width 72 height 15
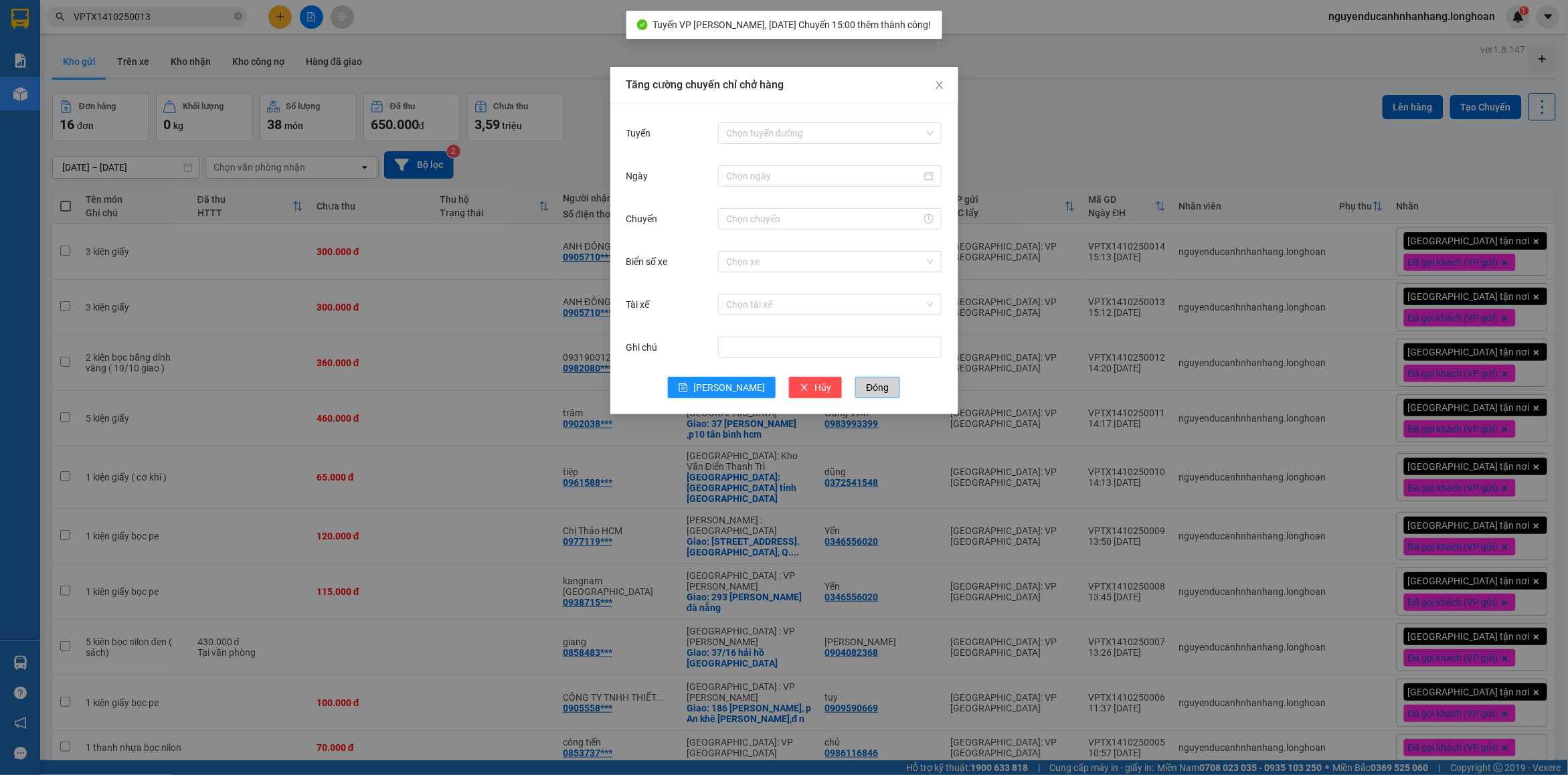
click at [862, 394] on button "Đóng" at bounding box center [877, 388] width 44 height 21
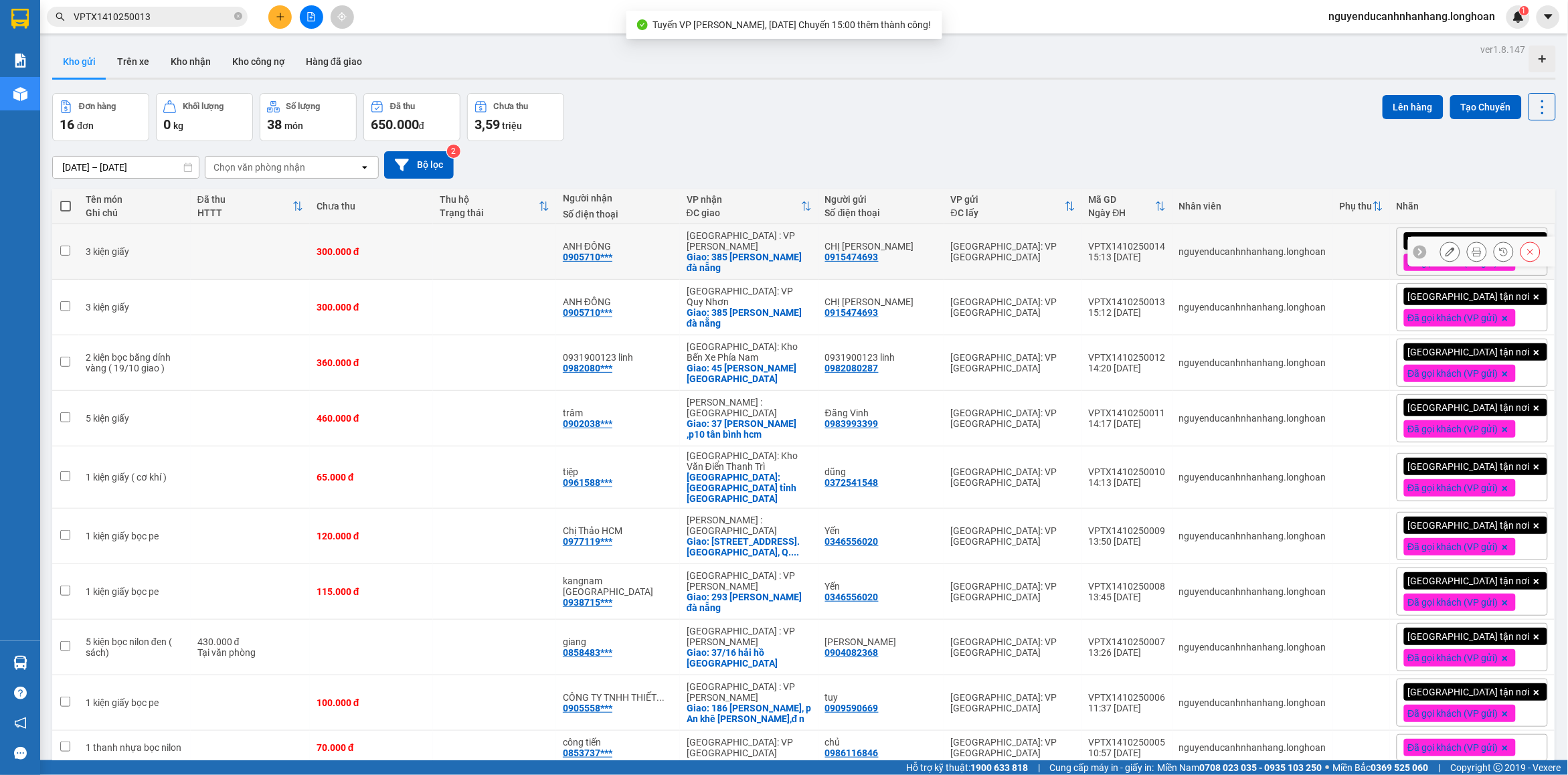
click at [148, 258] on td "3 kiện giấy" at bounding box center [135, 252] width 112 height 56
checkbox input "true"
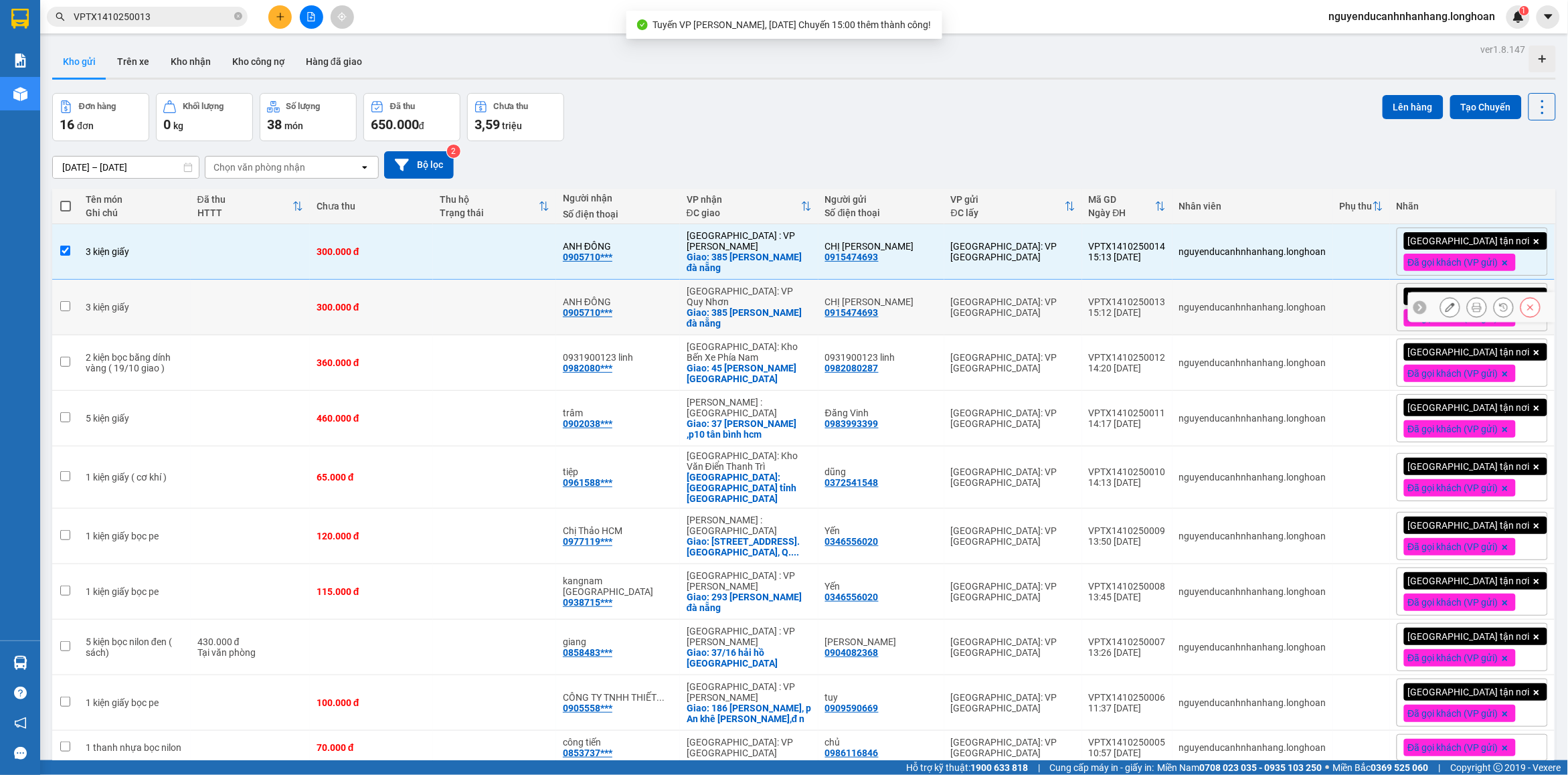
drag, startPoint x: 154, startPoint y: 309, endPoint x: 154, endPoint y: 360, distance: 51.0
click at [154, 311] on div "3 kiện giấy" at bounding box center [135, 307] width 99 height 11
checkbox input "true"
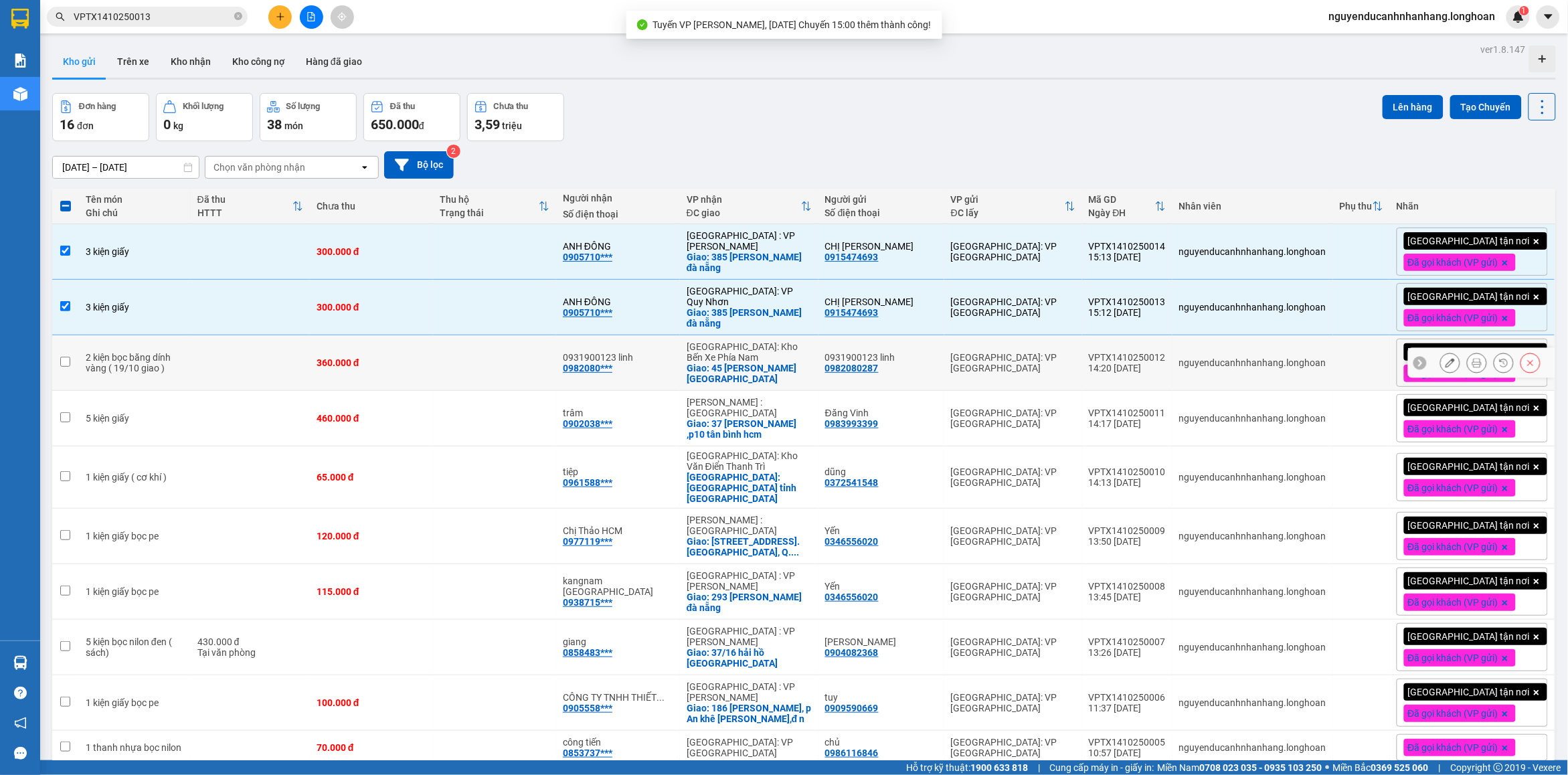
click at [145, 371] on div "2 kiện bọc băng dính vàng ( 19/10 giao )" at bounding box center [135, 362] width 99 height 21
checkbox input "true"
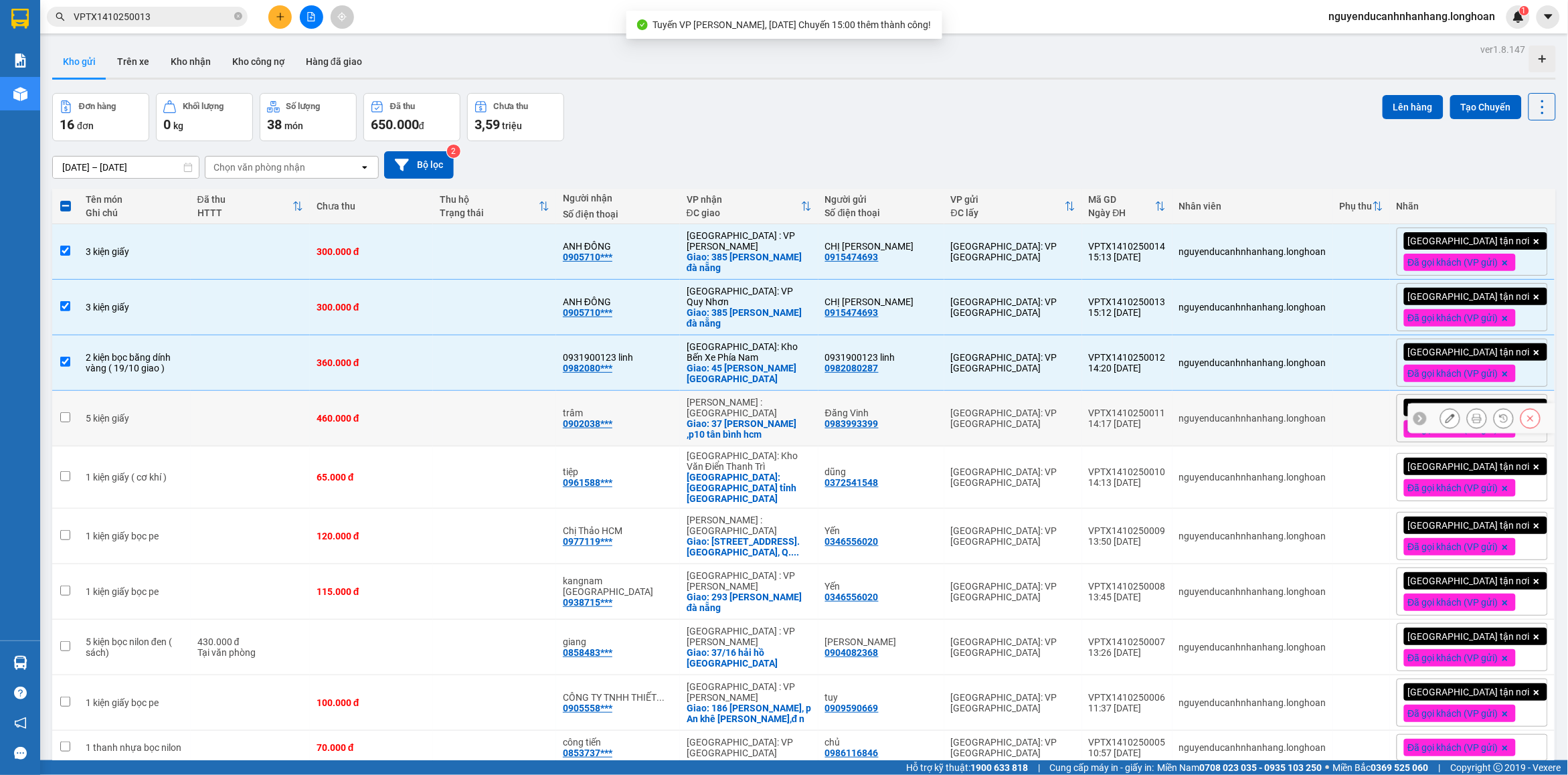
drag, startPoint x: 115, startPoint y: 433, endPoint x: 162, endPoint y: 483, distance: 68.6
click at [125, 442] on td "5 kiện giấy" at bounding box center [135, 418] width 112 height 56
checkbox input "true"
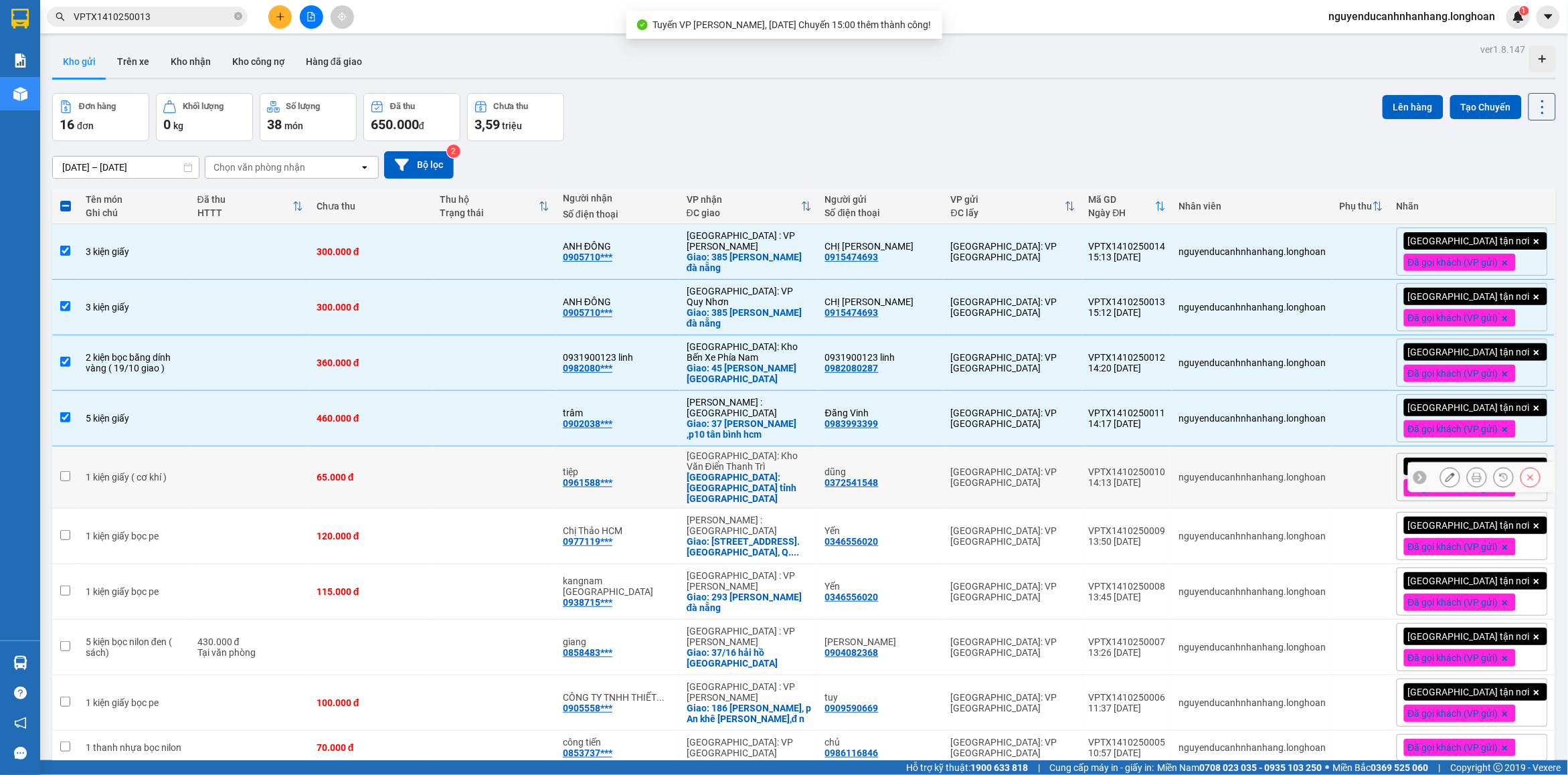
click at [152, 486] on td "1 kiện giấy ( cơ khí )" at bounding box center [135, 477] width 112 height 62
checkbox input "true"
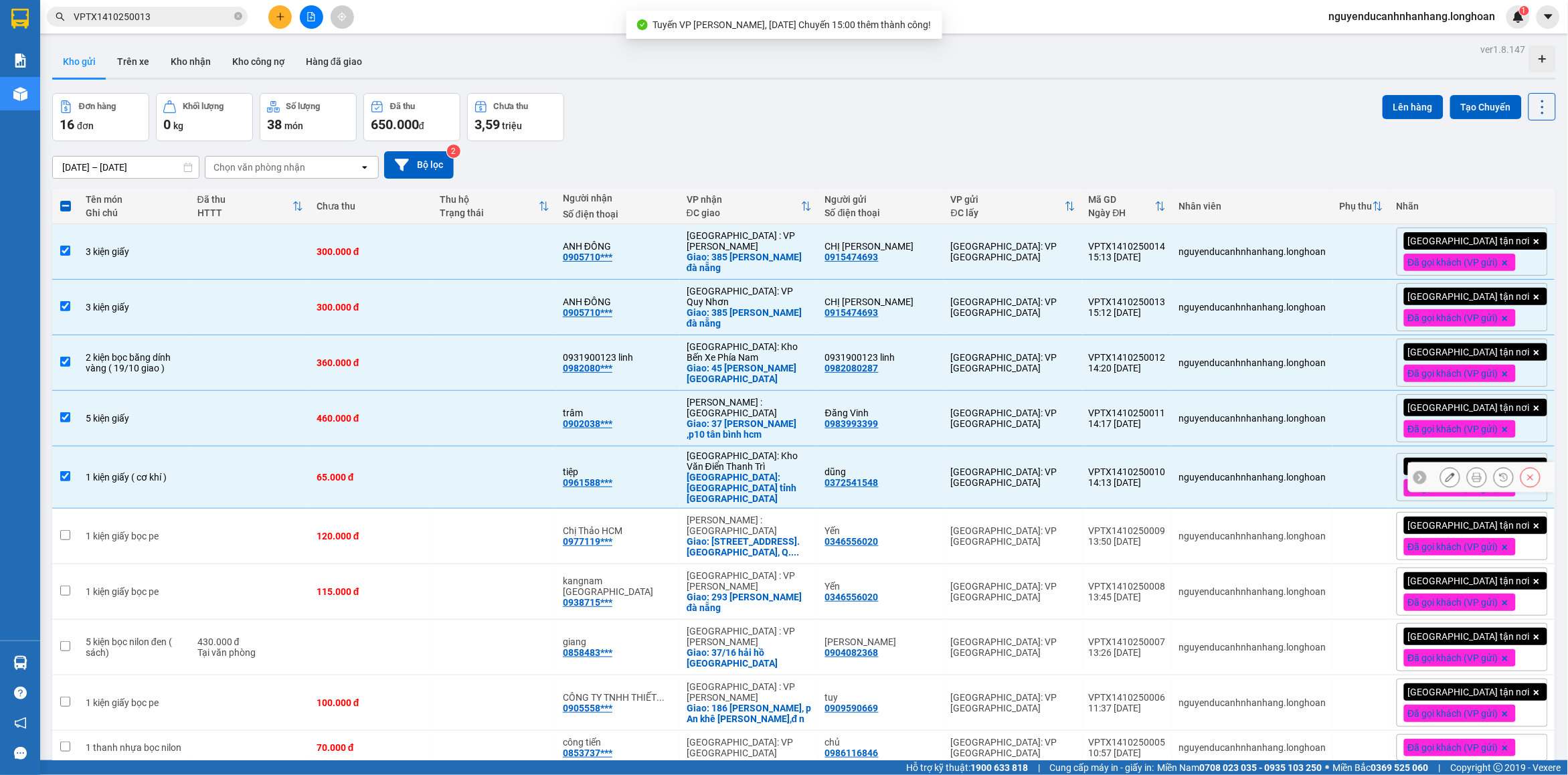
scroll to position [167, 0]
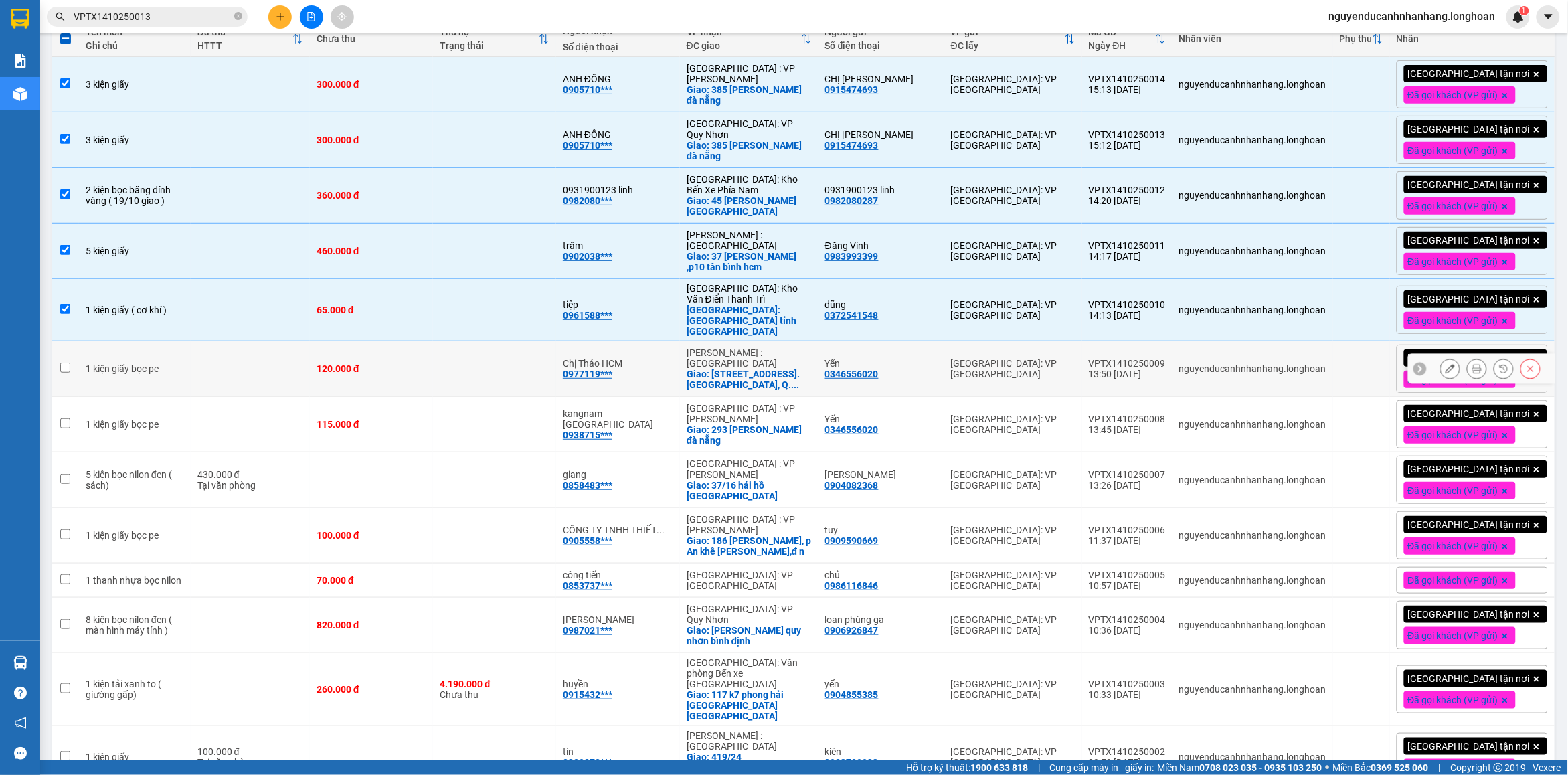
drag, startPoint x: 148, startPoint y: 374, endPoint x: 148, endPoint y: 409, distance: 35.0
click at [150, 376] on td "1 kiện giấy bọc pe" at bounding box center [135, 369] width 112 height 56
checkbox input "true"
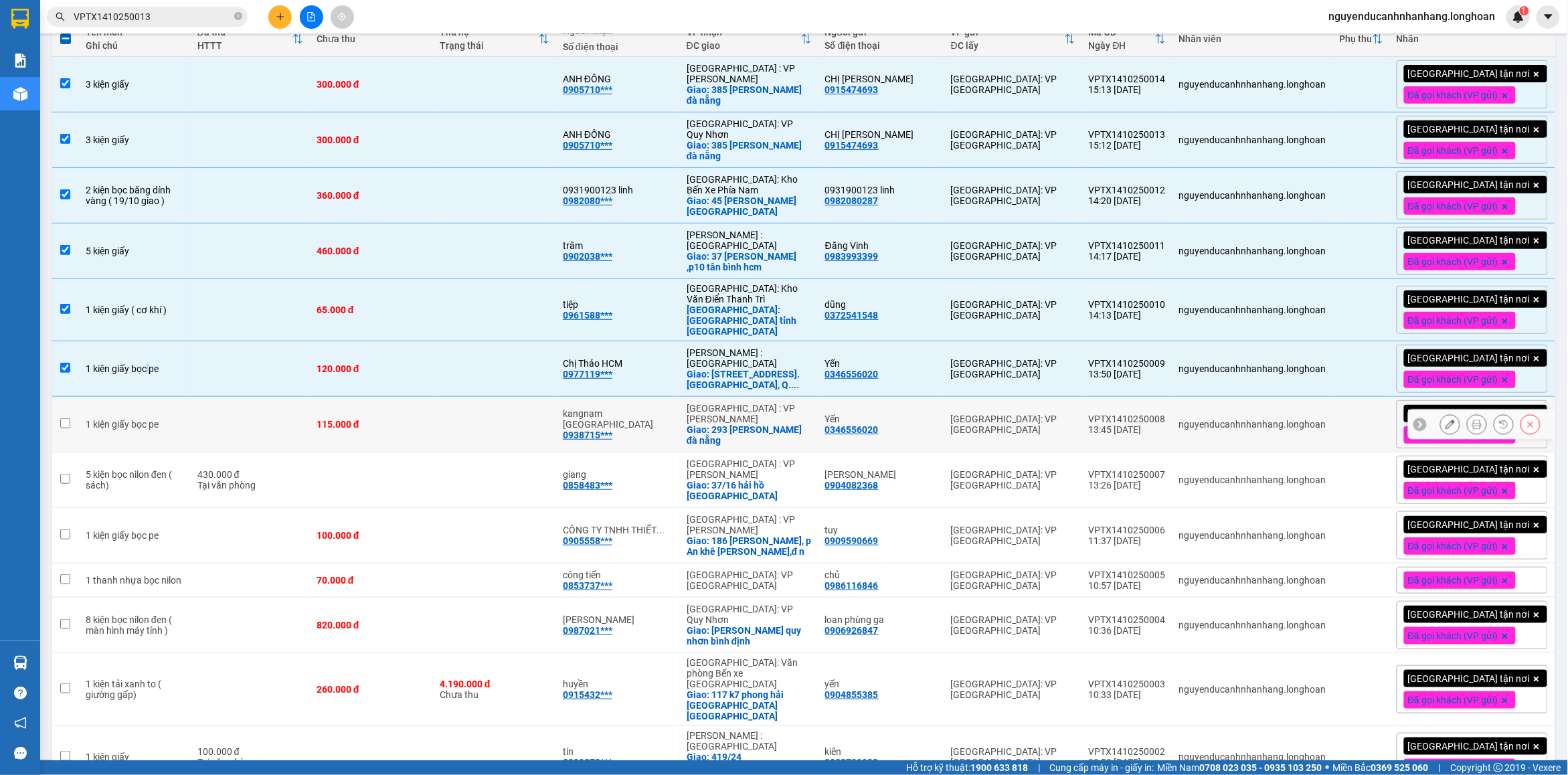
drag, startPoint x: 148, startPoint y: 409, endPoint x: 166, endPoint y: 476, distance: 69.4
click at [148, 412] on td "1 kiện giấy bọc pe" at bounding box center [135, 425] width 112 height 56
checkbox input "true"
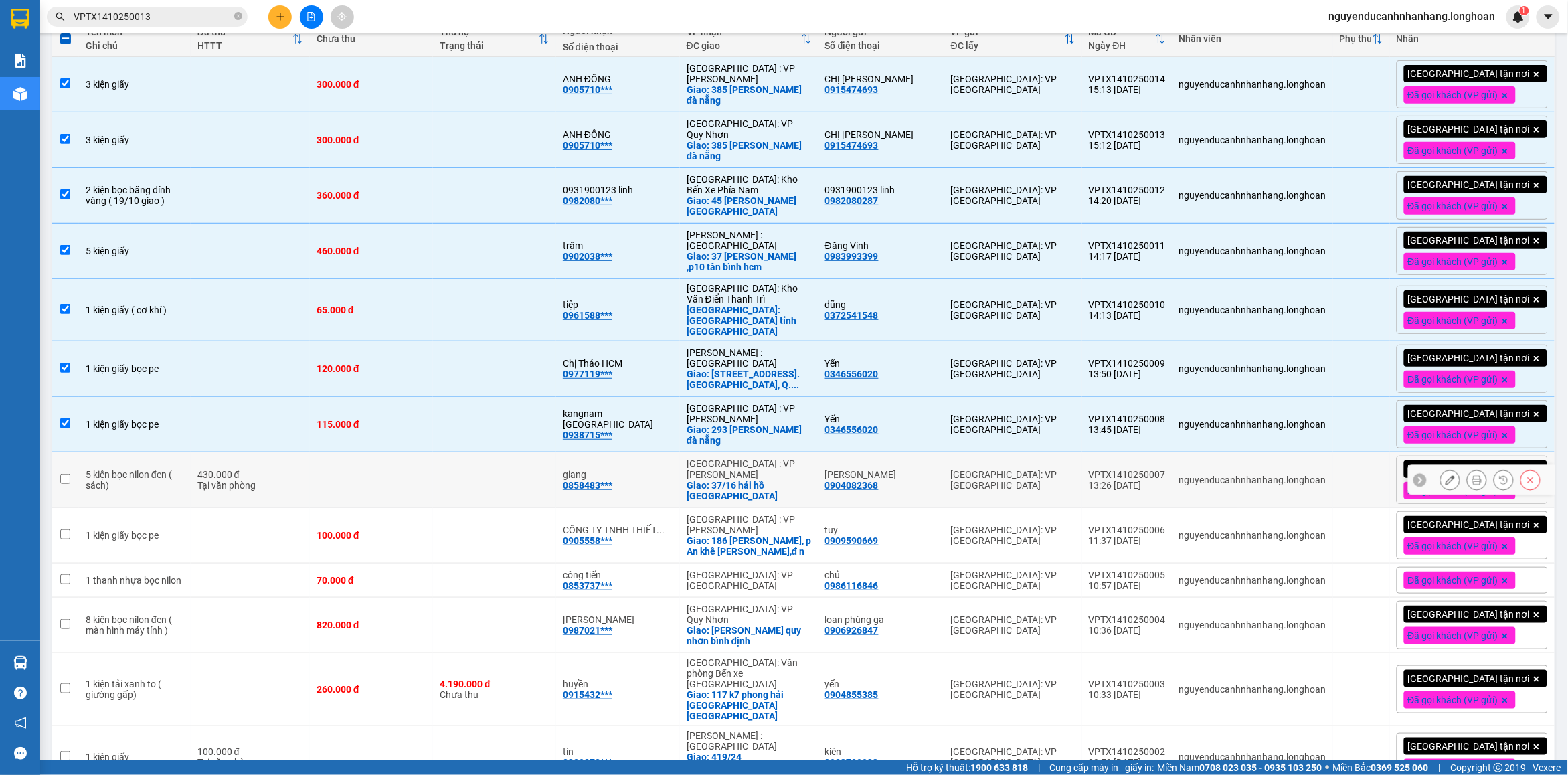
drag, startPoint x: 146, startPoint y: 481, endPoint x: 146, endPoint y: 536, distance: 55.0
click at [151, 495] on td "5 kiện bọc nilon đen ( sách)" at bounding box center [135, 480] width 112 height 56
checkbox input "true"
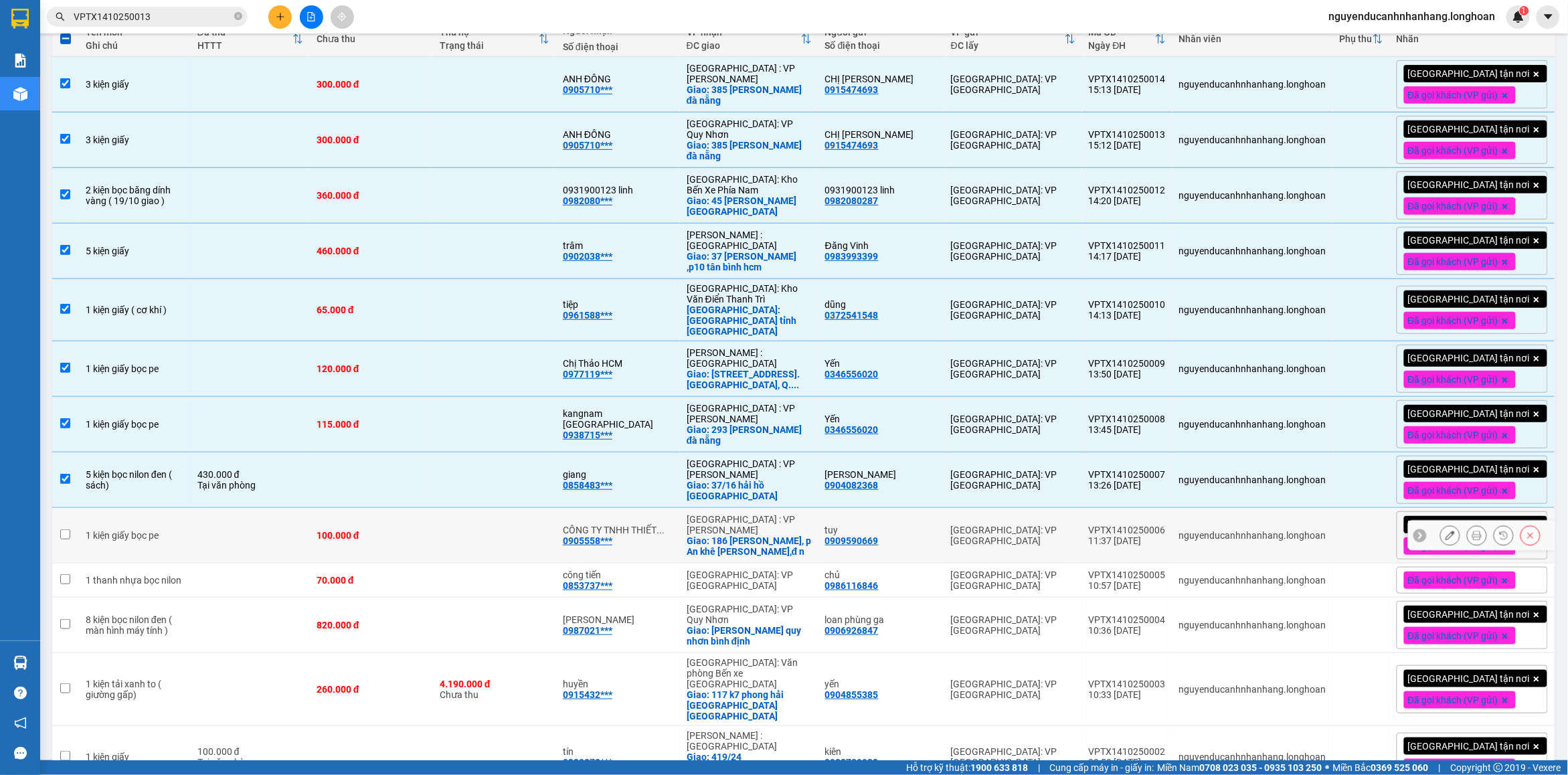
click at [132, 541] on td "1 kiện giấy bọc pe" at bounding box center [135, 536] width 112 height 56
checkbox input "true"
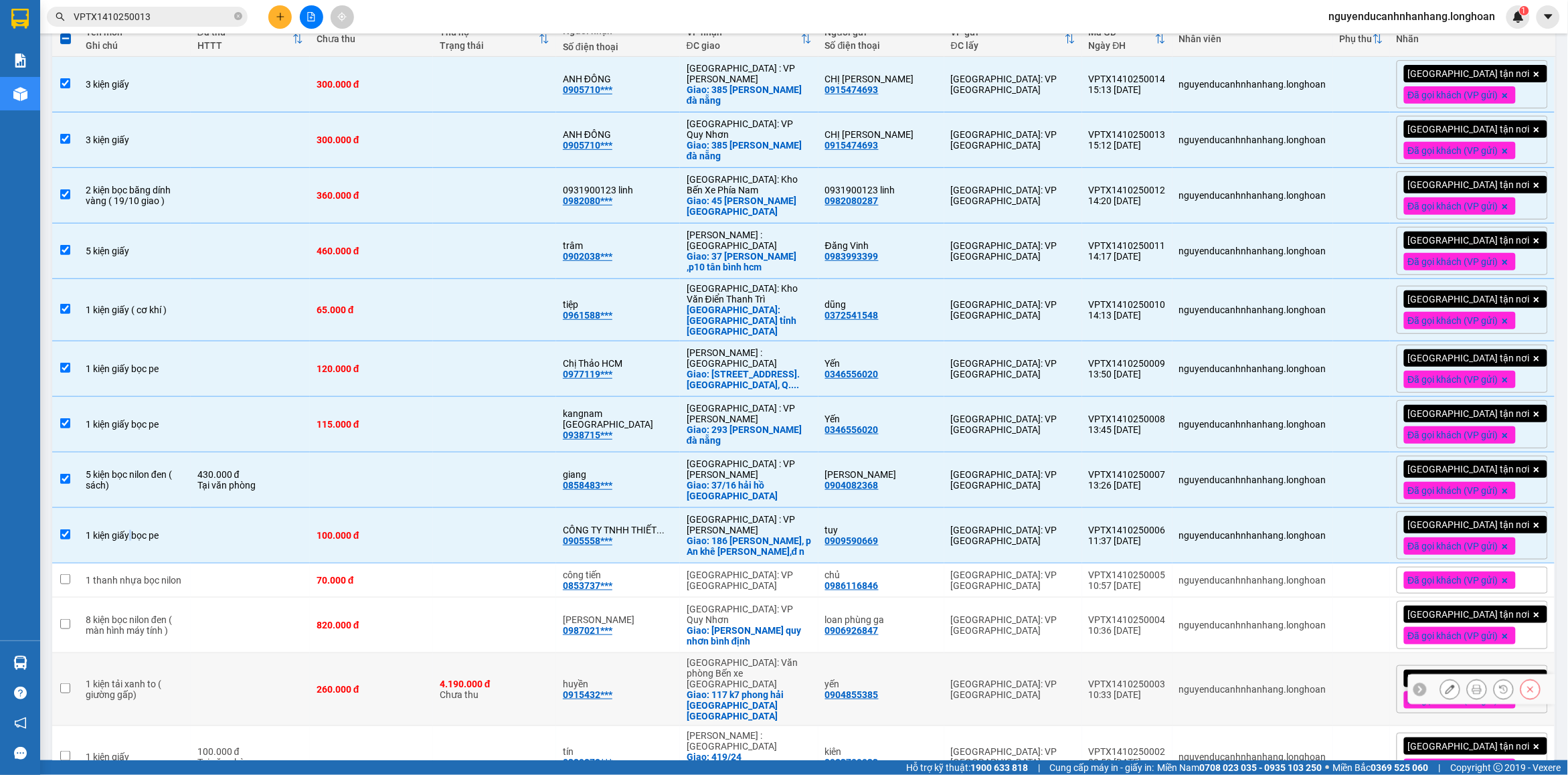
scroll to position [395, 0]
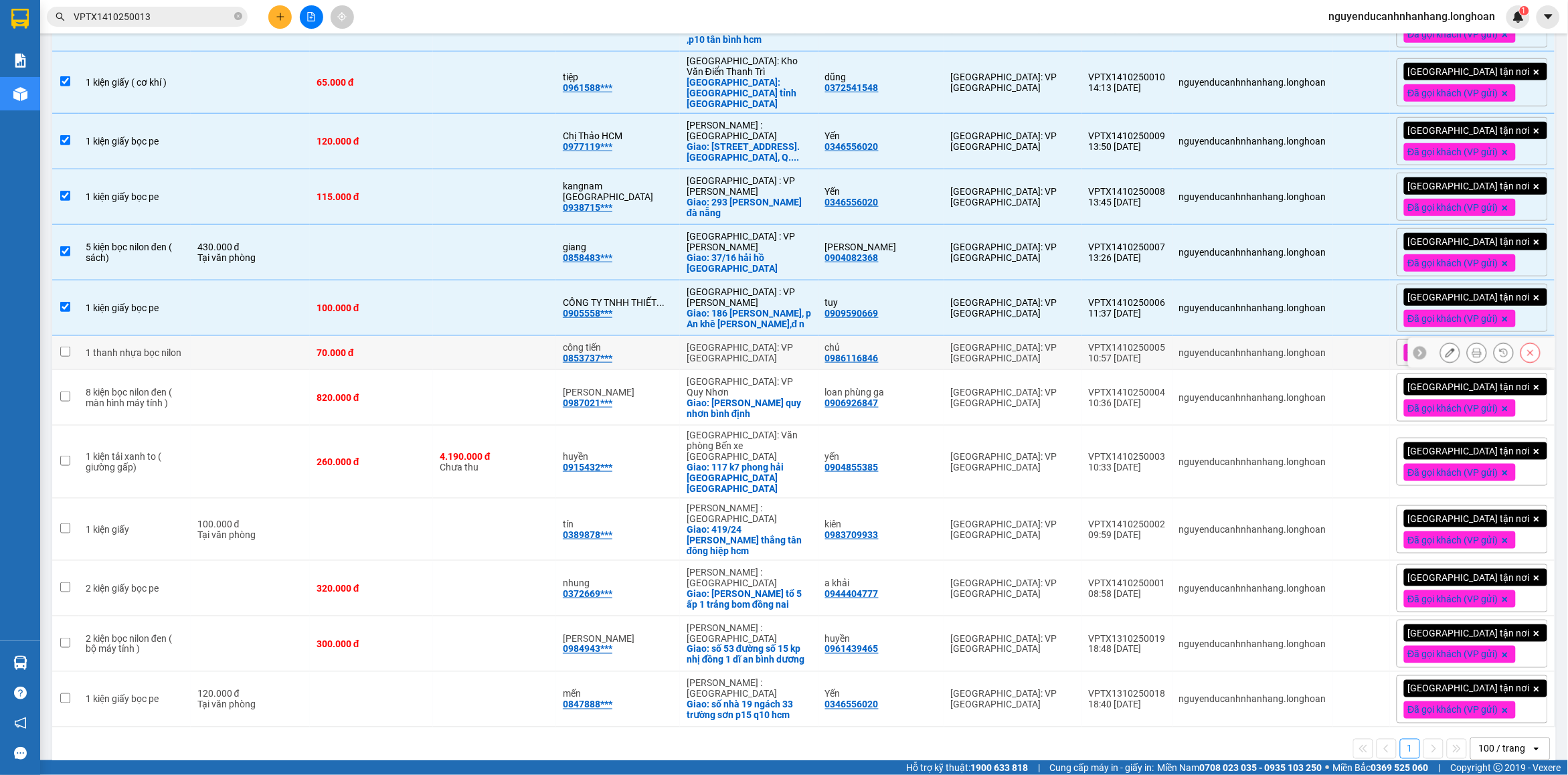
click at [133, 355] on div "1 thanh nhựa bọc nilon" at bounding box center [135, 352] width 99 height 11
checkbox input "true"
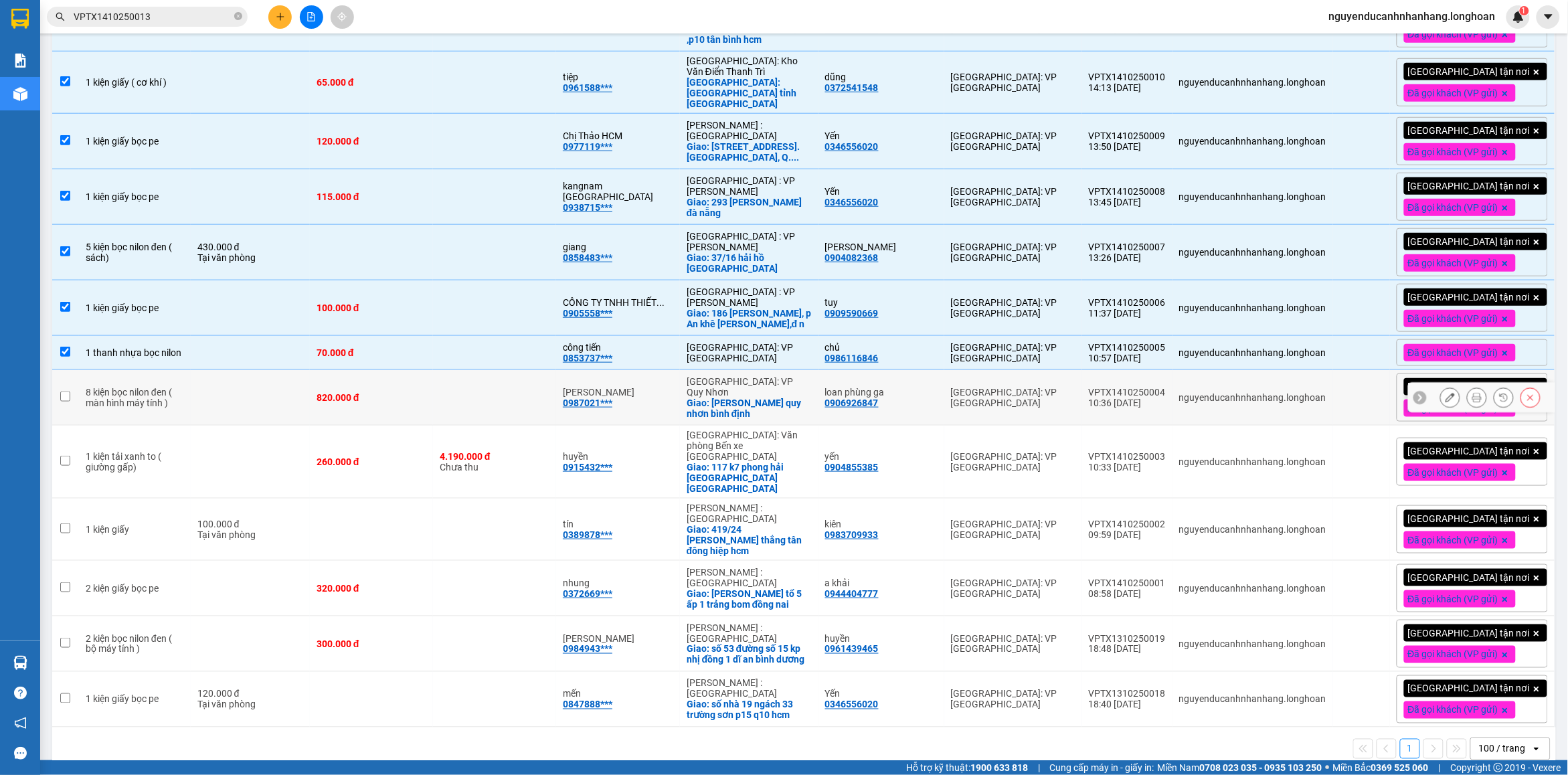
click at [142, 399] on div "8 kiện bọc nilon đen ( màn hình máy tính )" at bounding box center [135, 397] width 99 height 21
checkbox input "true"
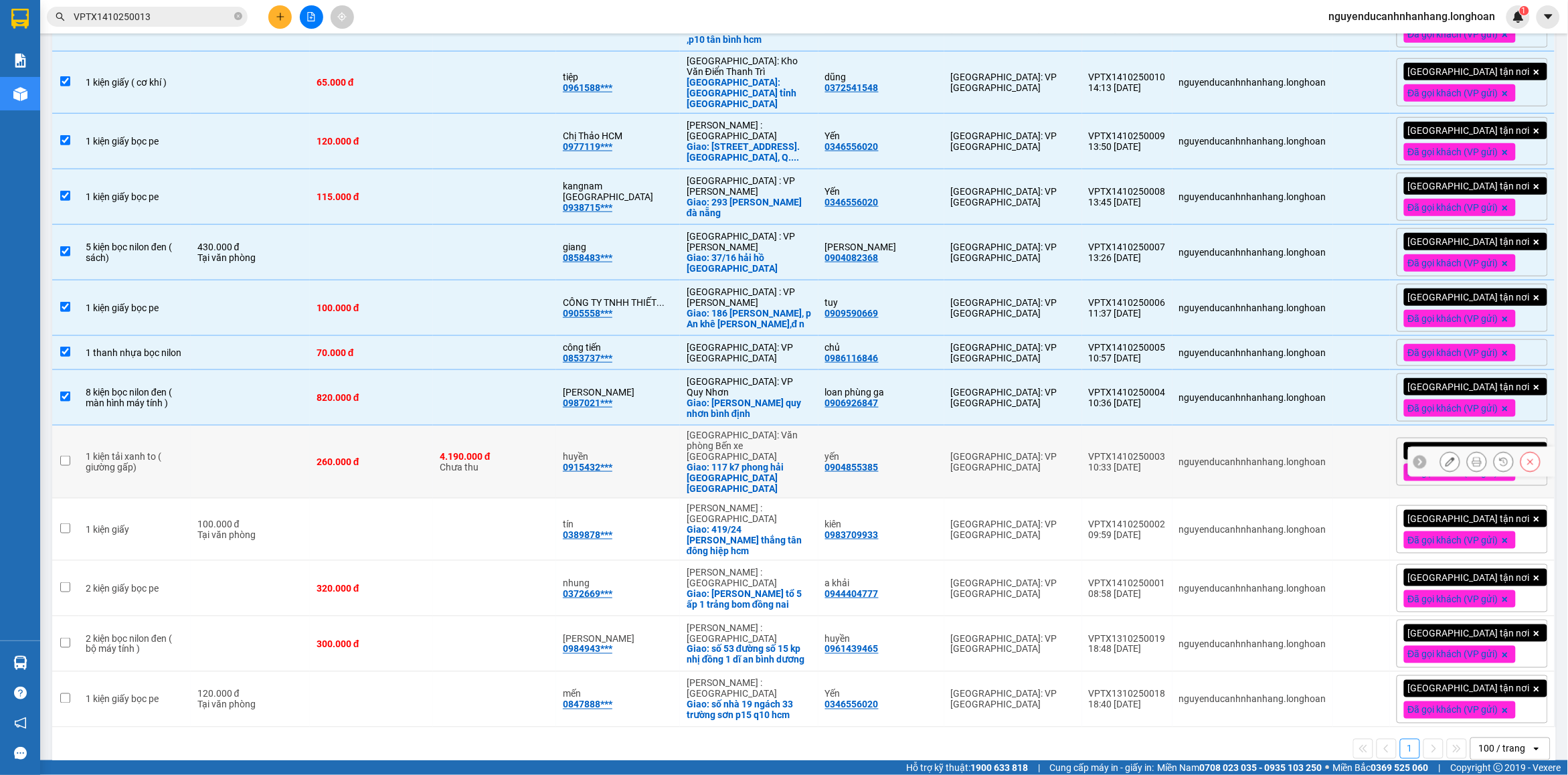
click at [142, 456] on div "1 kiện tải xanh to ( giường gấp)" at bounding box center [135, 462] width 99 height 21
checkbox input "true"
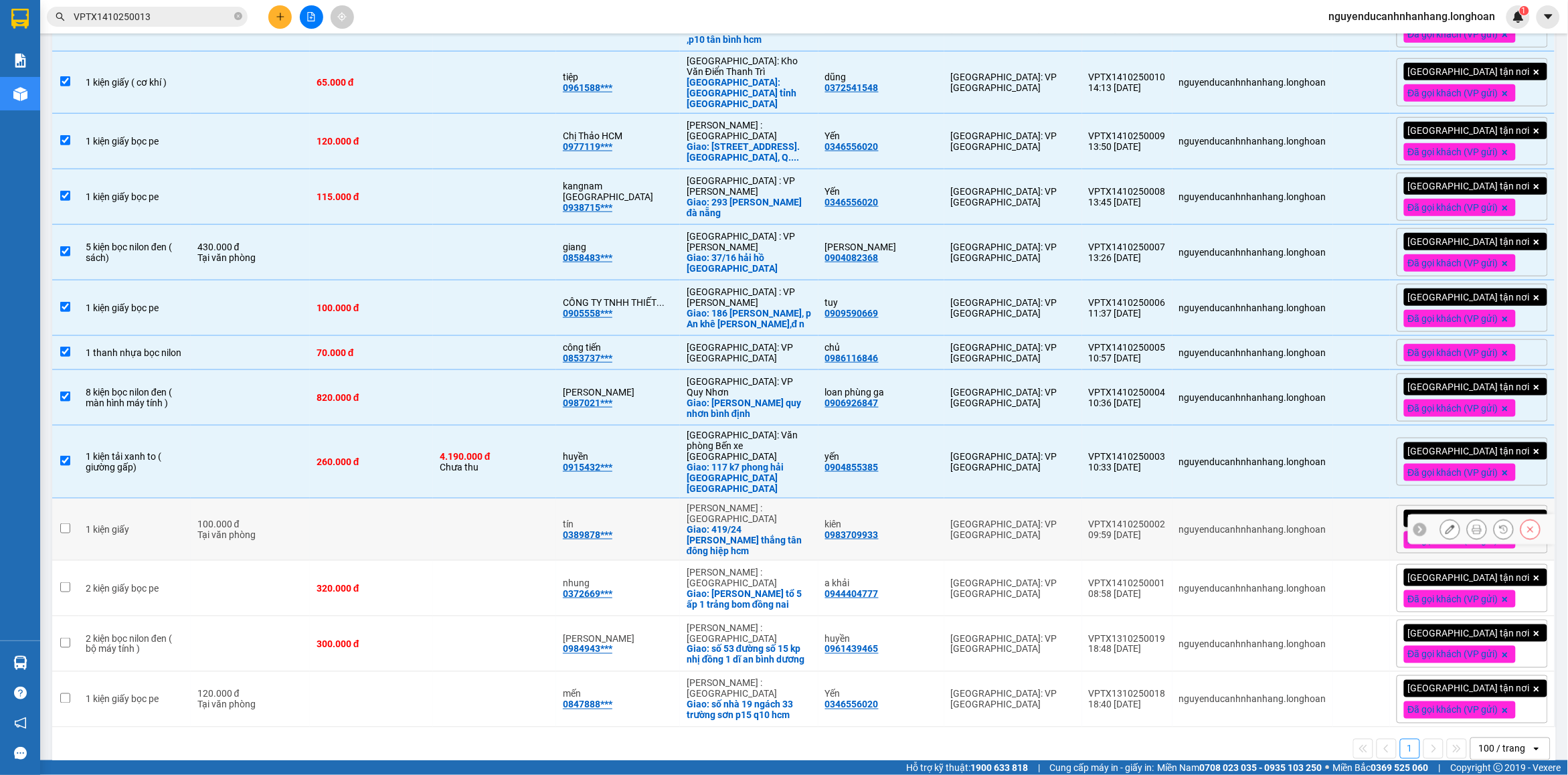
click at [138, 515] on td "1 kiện giấy" at bounding box center [135, 530] width 112 height 62
checkbox input "true"
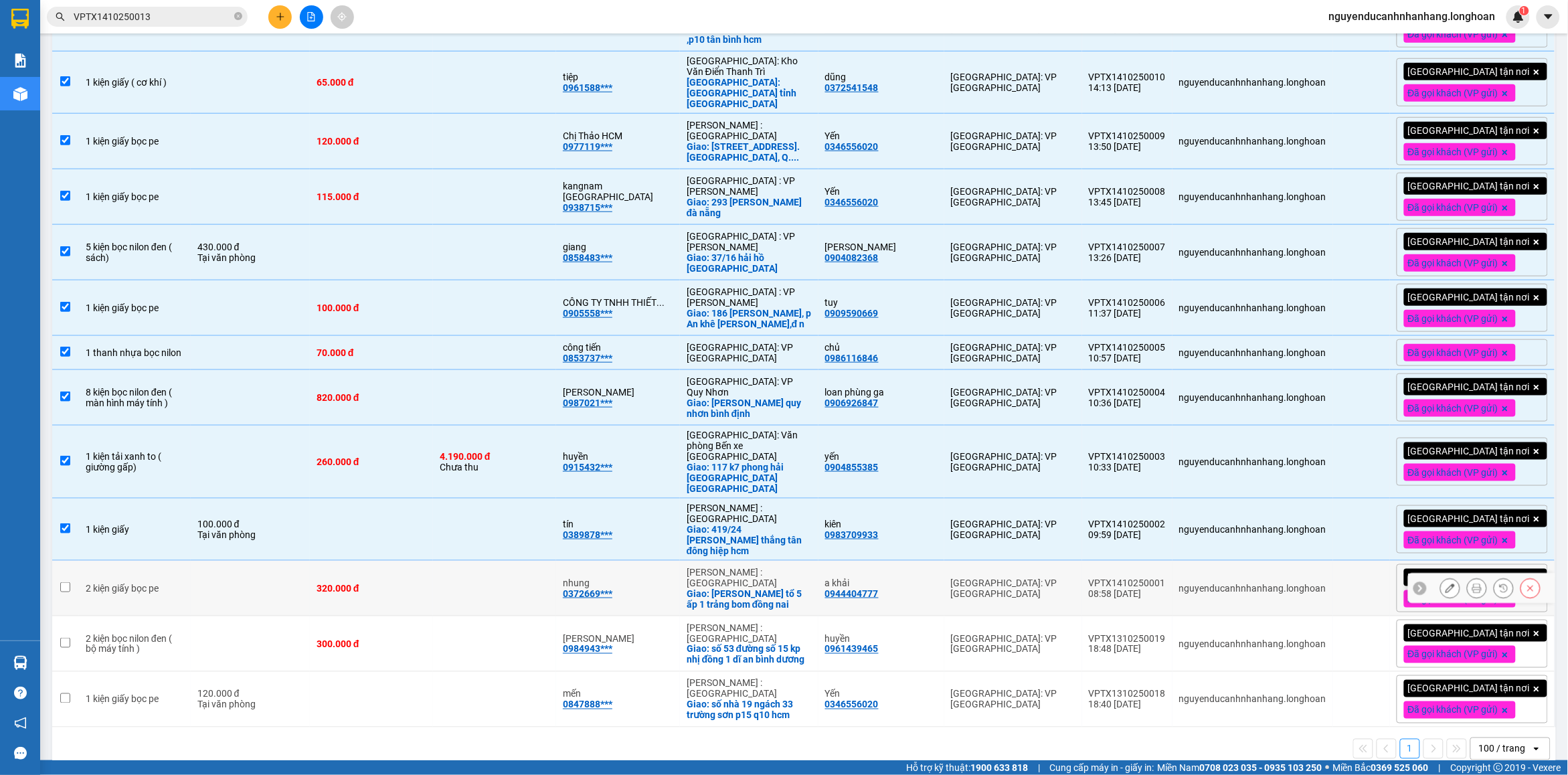
drag, startPoint x: 135, startPoint y: 561, endPoint x: 173, endPoint y: 631, distance: 79.6
click at [136, 583] on div "2 kiện giấy bọc pe" at bounding box center [135, 588] width 99 height 11
checkbox input "true"
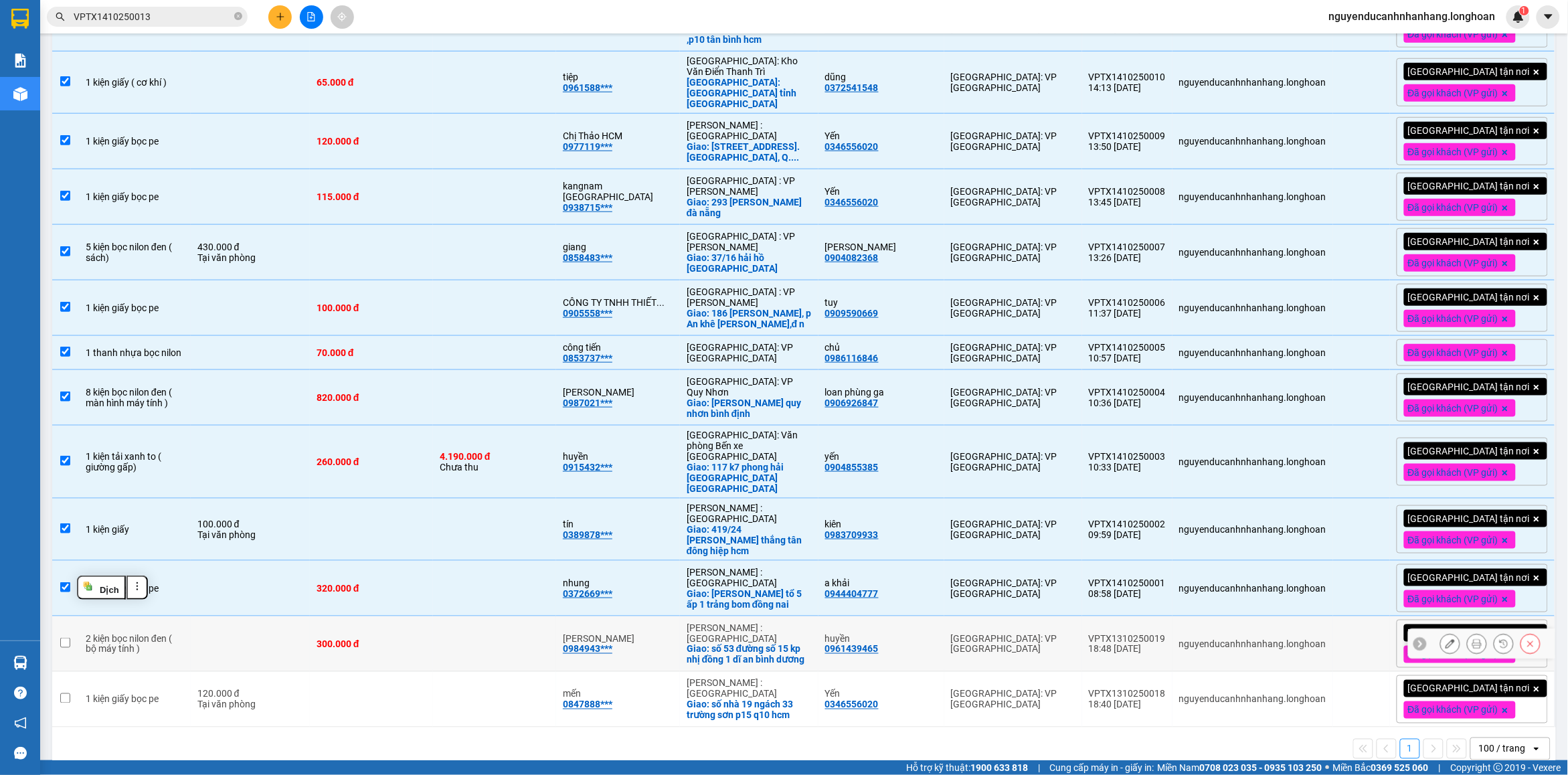
click at [175, 634] on td "2 kiện bọc nilon đen ( bộ máy tính )" at bounding box center [135, 644] width 112 height 56
checkbox input "true"
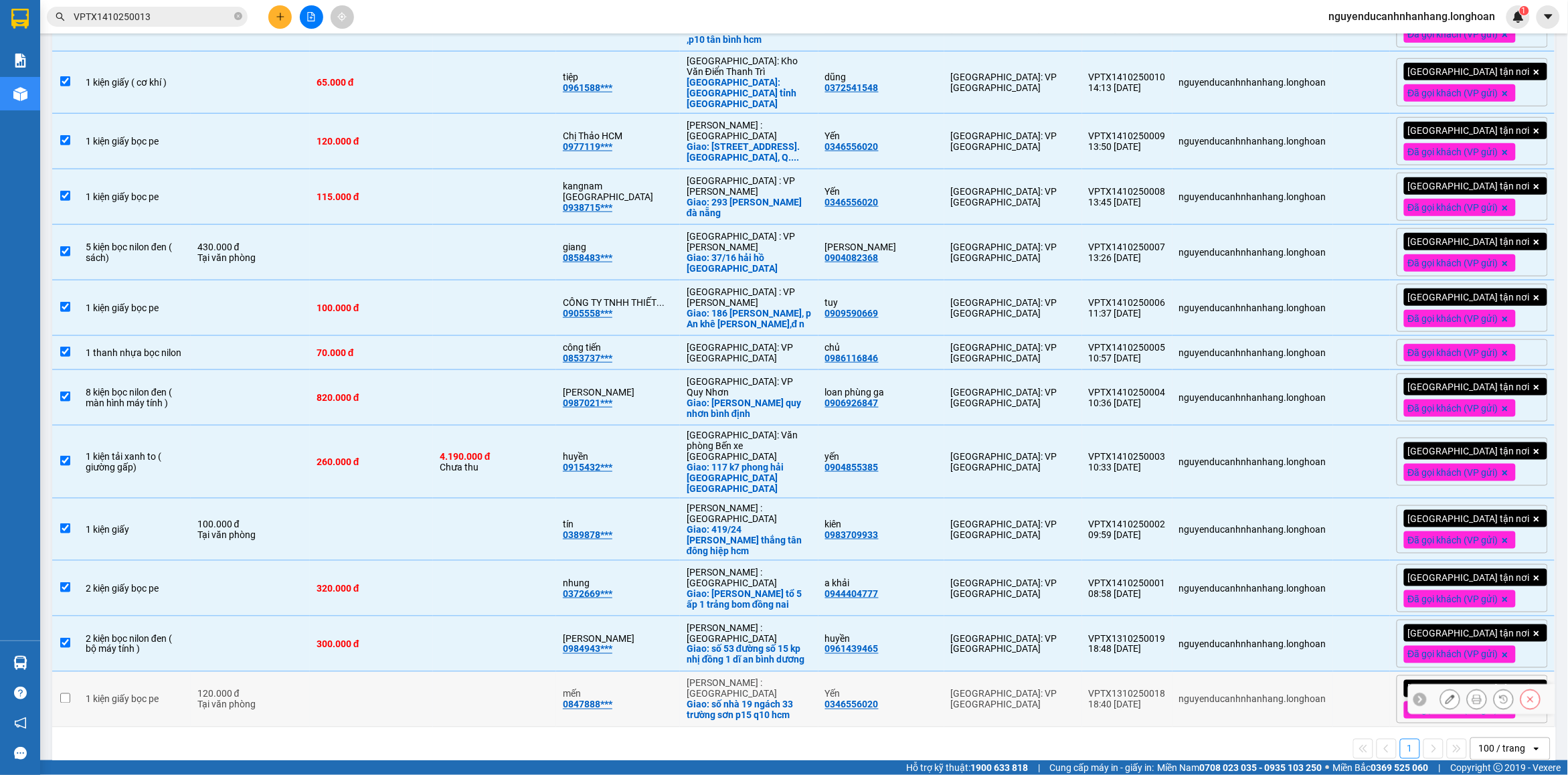
click at [138, 694] on div "1 kiện giấy bọc pe" at bounding box center [135, 699] width 99 height 11
checkbox input "true"
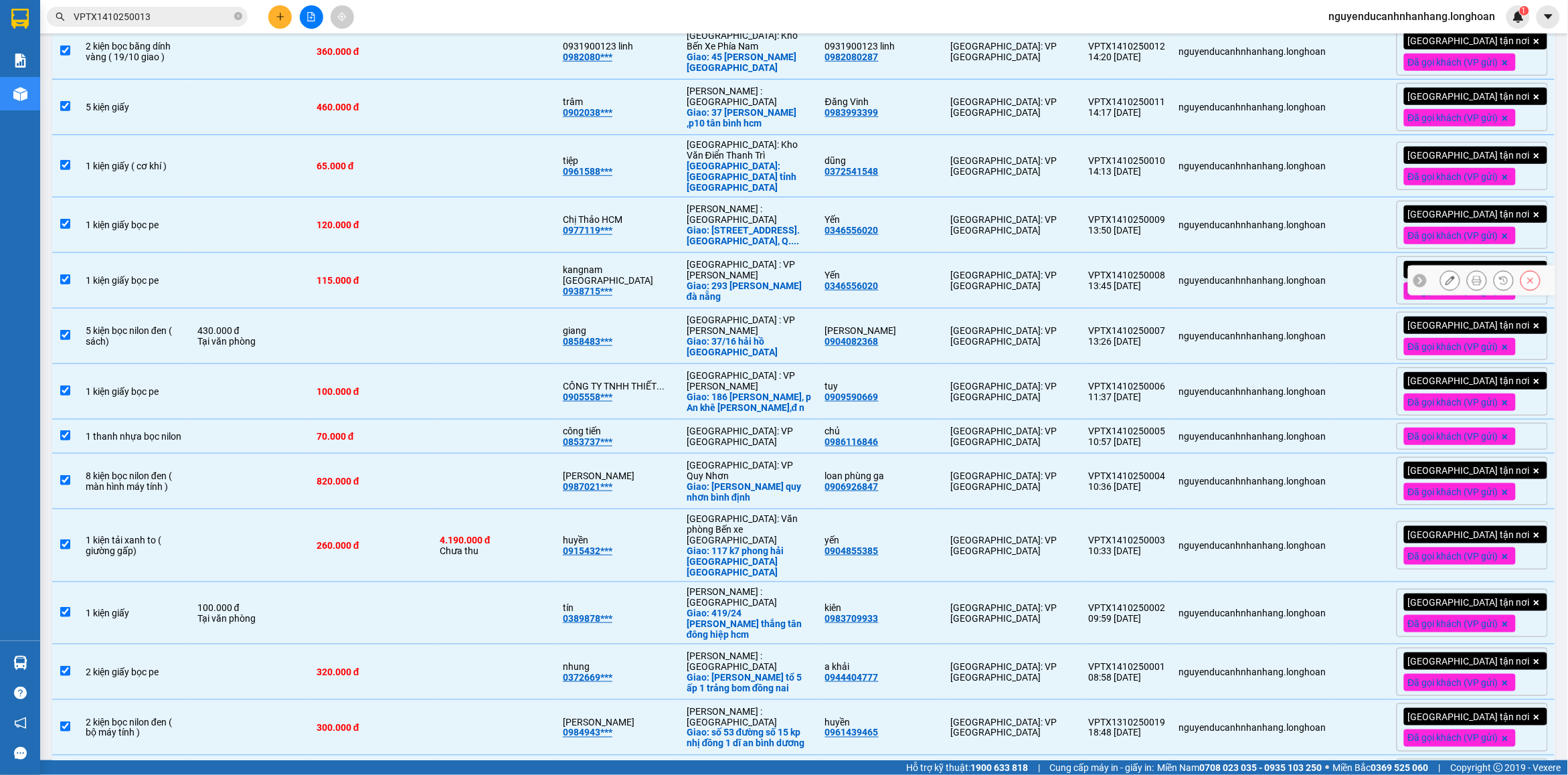
scroll to position [0, 0]
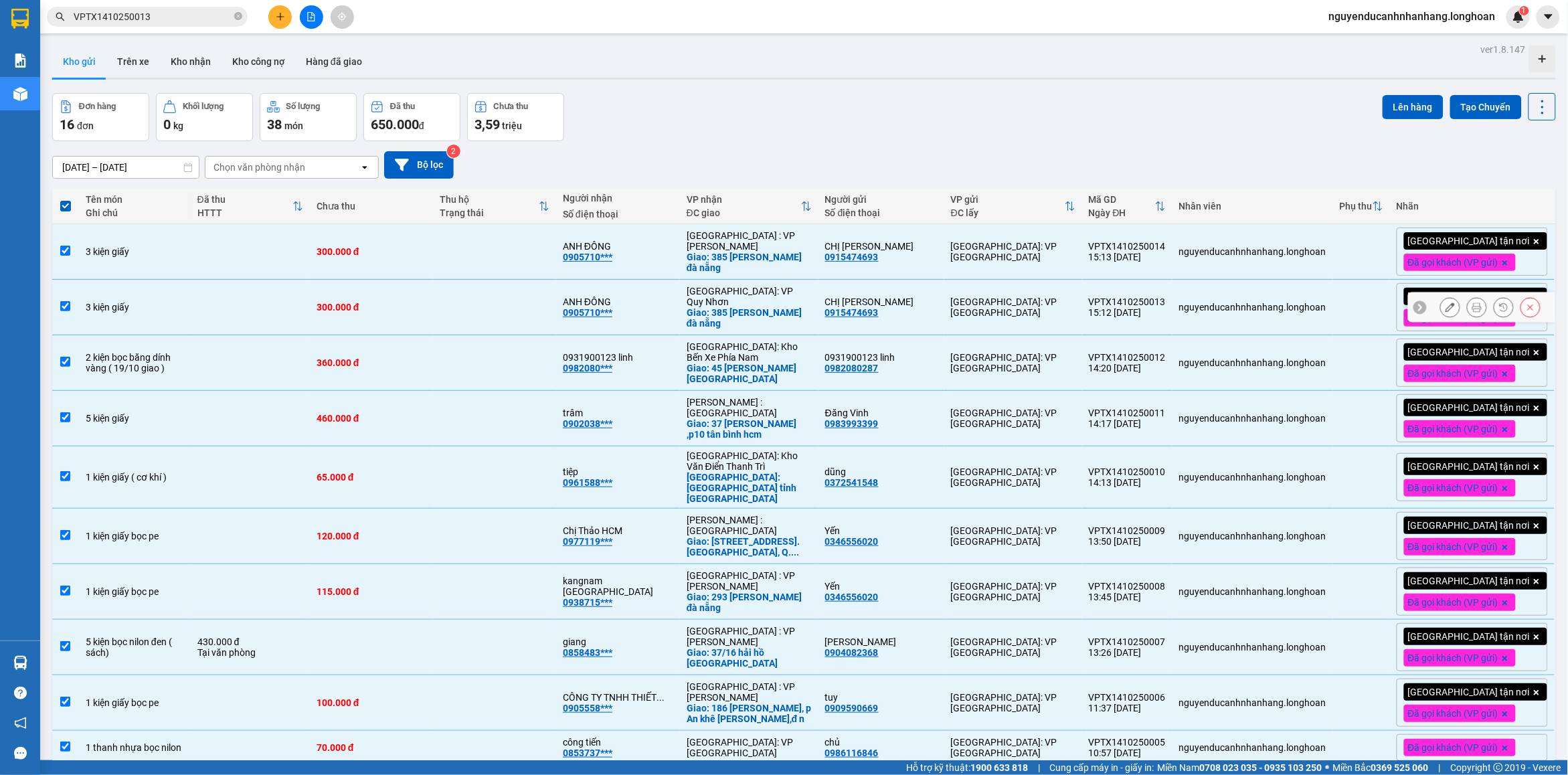
drag, startPoint x: 1144, startPoint y: 324, endPoint x: 1186, endPoint y: 316, distance: 42.8
click at [1148, 322] on td "VPTX1410250013 15:12 [DATE]" at bounding box center [1127, 307] width 91 height 56
checkbox input "false"
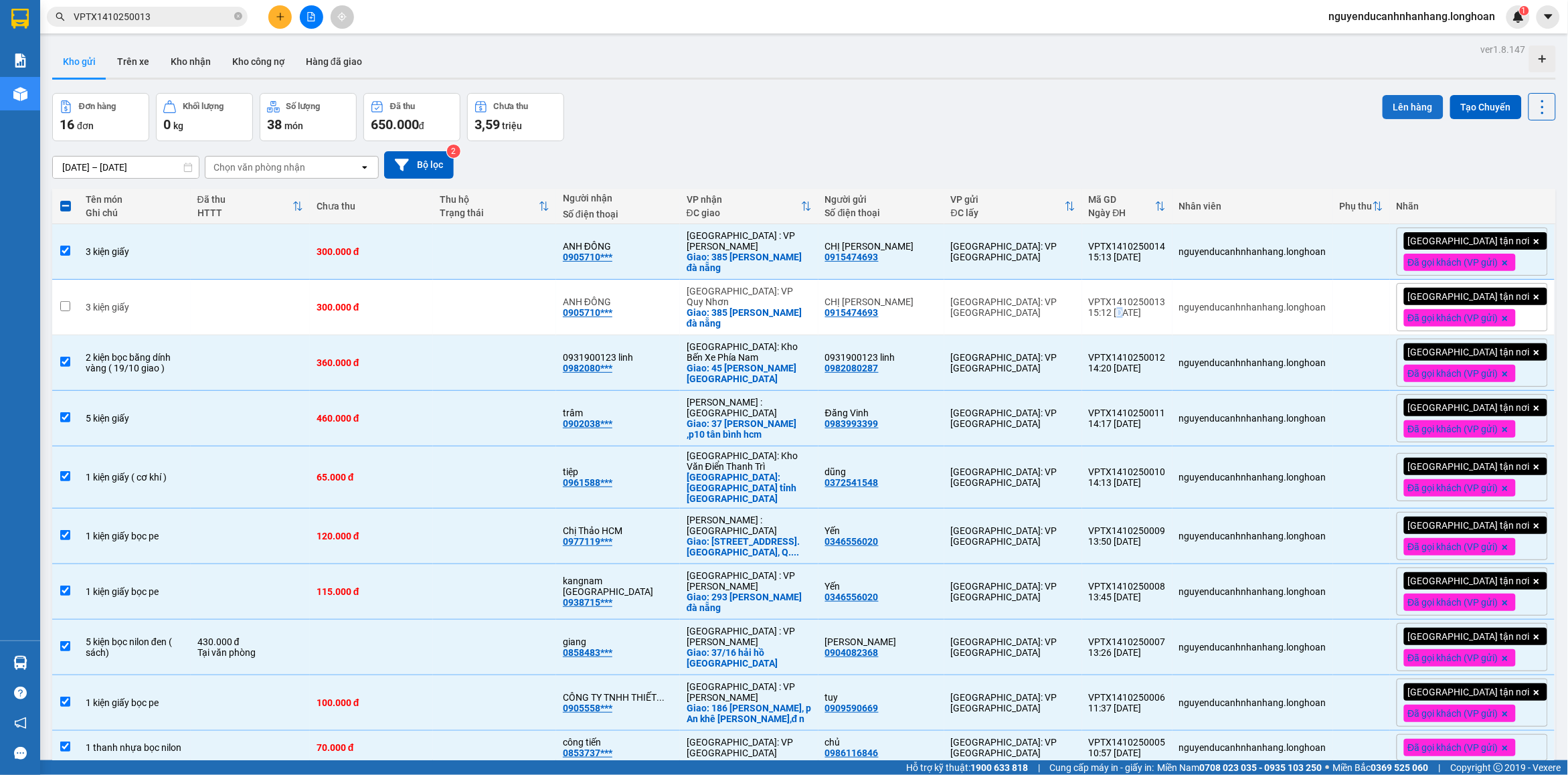
click at [1413, 104] on button "Lên hàng" at bounding box center [1413, 108] width 61 height 24
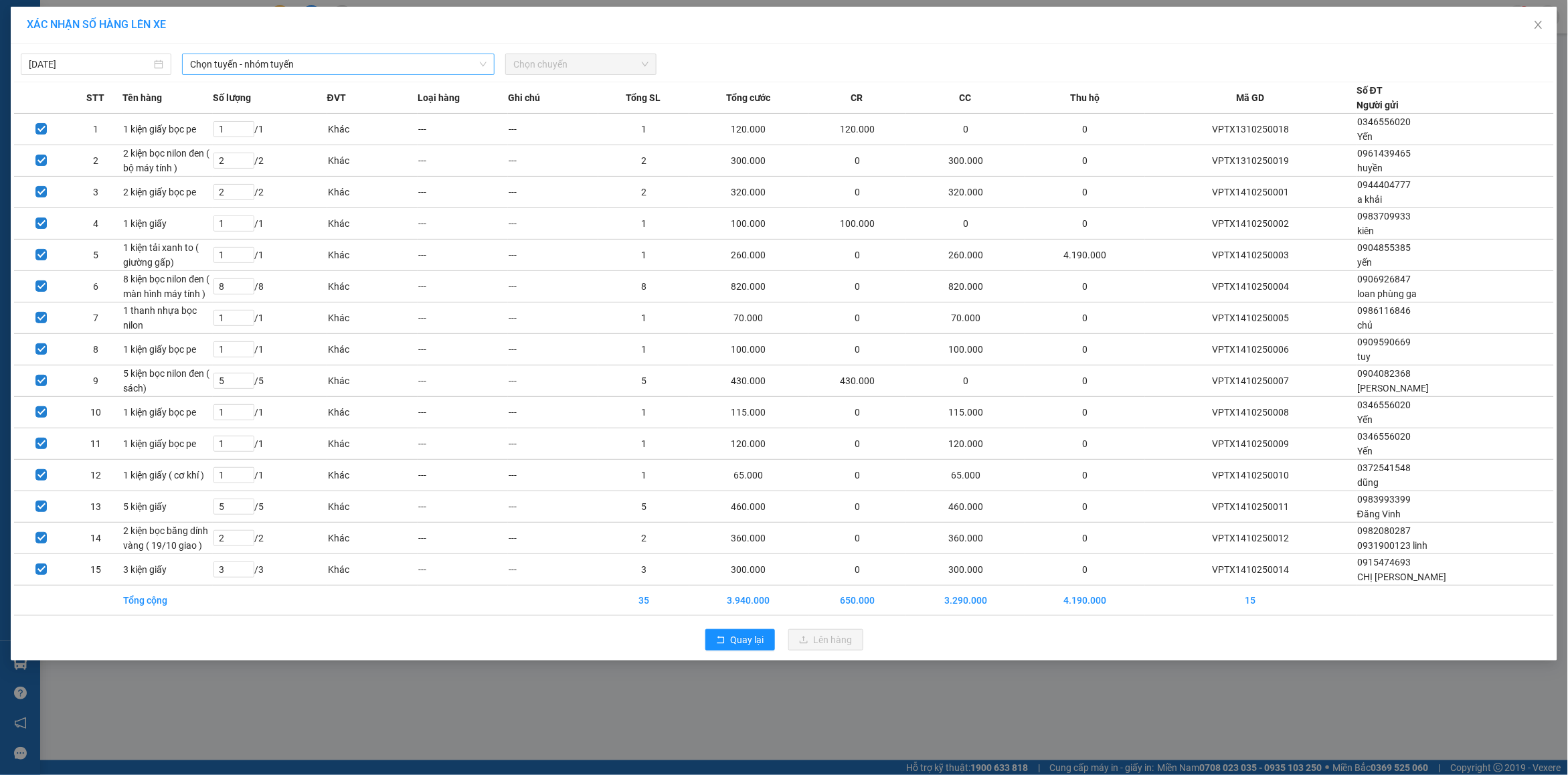
click at [383, 68] on span "Chọn tuyến - nhóm tuyến" at bounding box center [338, 64] width 297 height 20
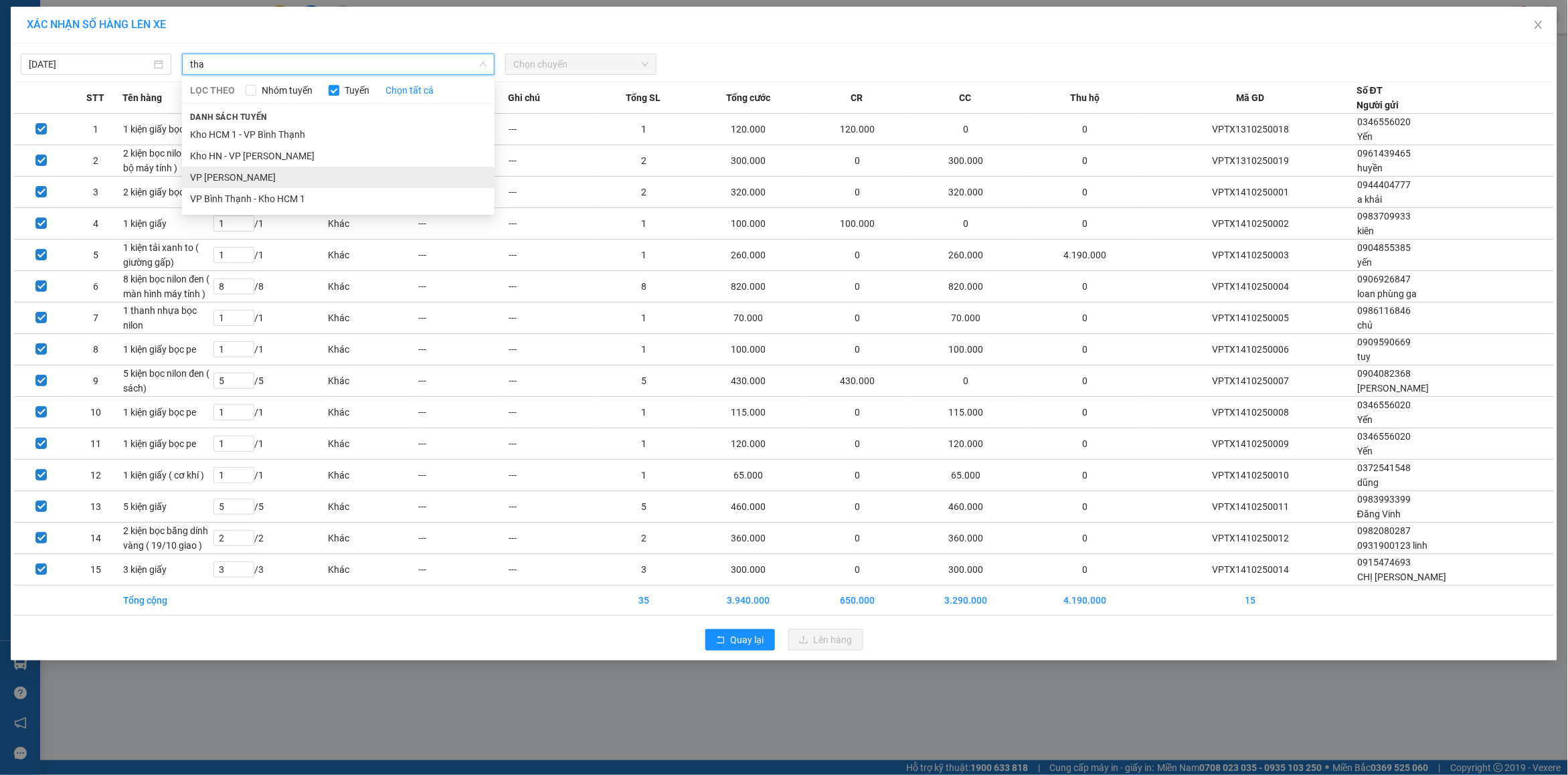
type input "tha"
drag, startPoint x: 243, startPoint y: 173, endPoint x: 592, endPoint y: 77, distance: 362.0
click at [247, 171] on li "VP [PERSON_NAME]" at bounding box center [338, 177] width 312 height 21
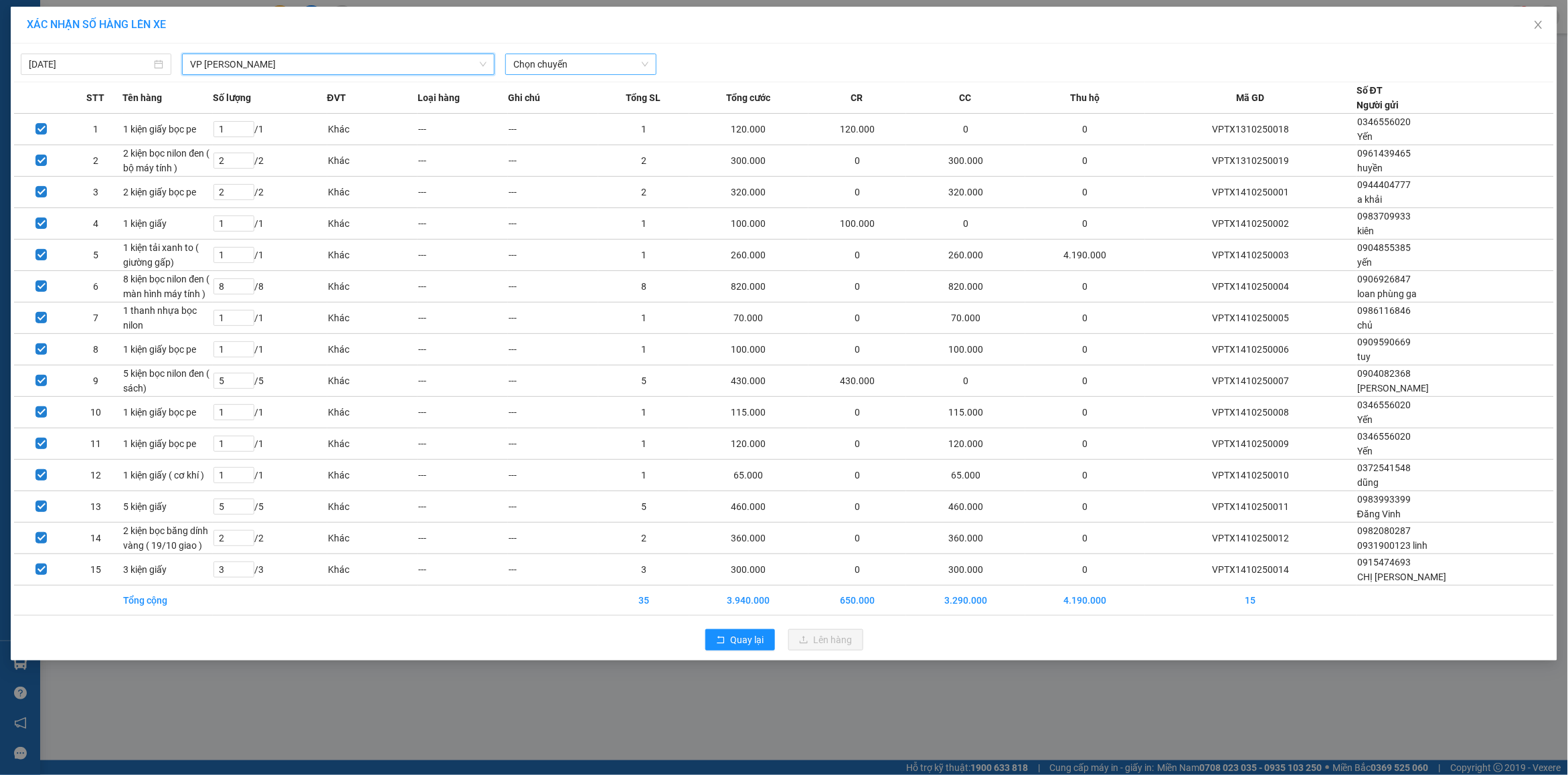
click at [554, 62] on span "Chọn chuyến" at bounding box center [581, 64] width 134 height 20
click at [557, 118] on div "15:00 (TC) - 29E-139.71" at bounding box center [565, 112] width 104 height 15
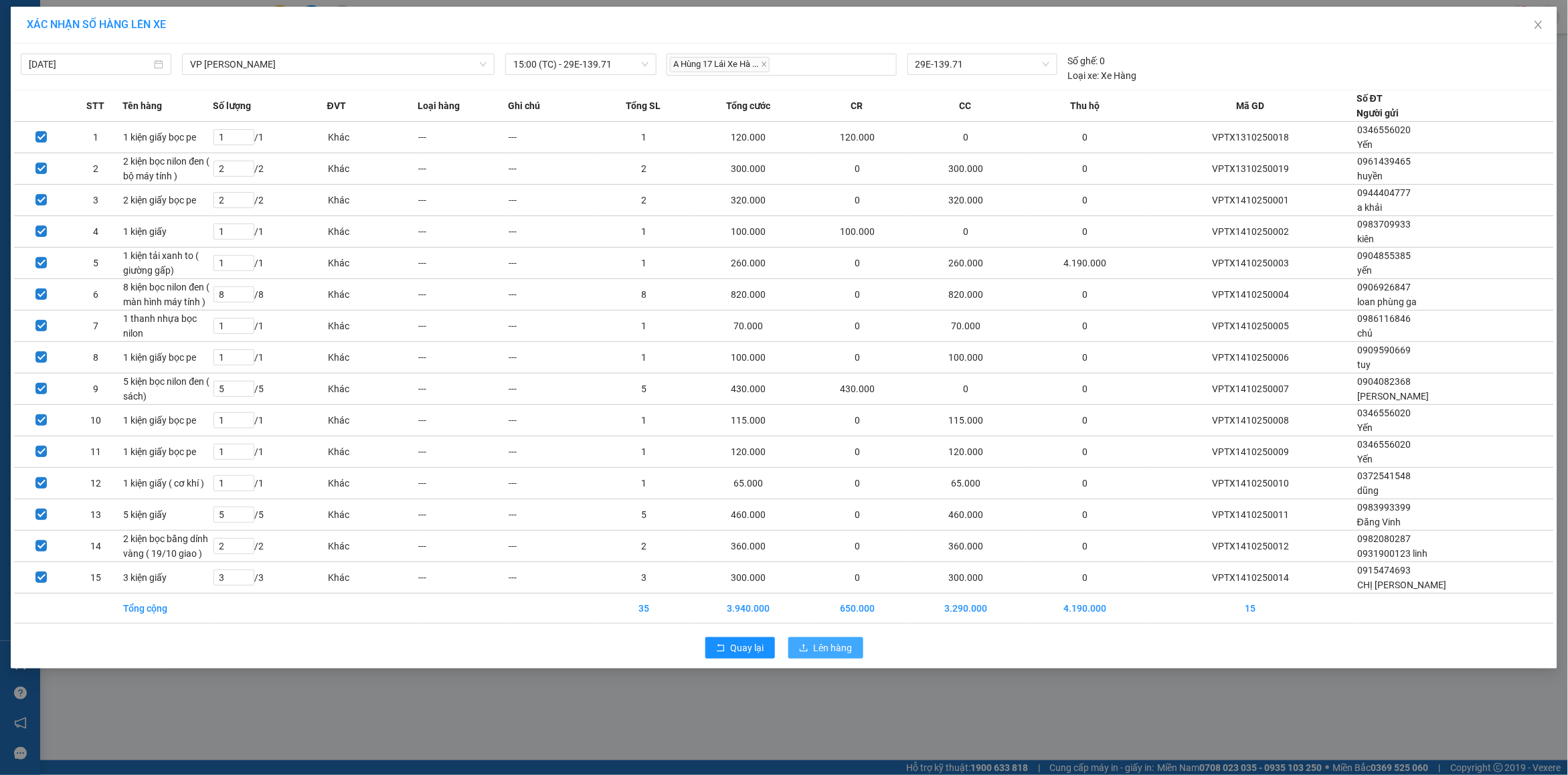
drag, startPoint x: 824, startPoint y: 658, endPoint x: 823, endPoint y: 650, distance: 8.1
click at [824, 658] on button "Lên hàng" at bounding box center [826, 648] width 75 height 21
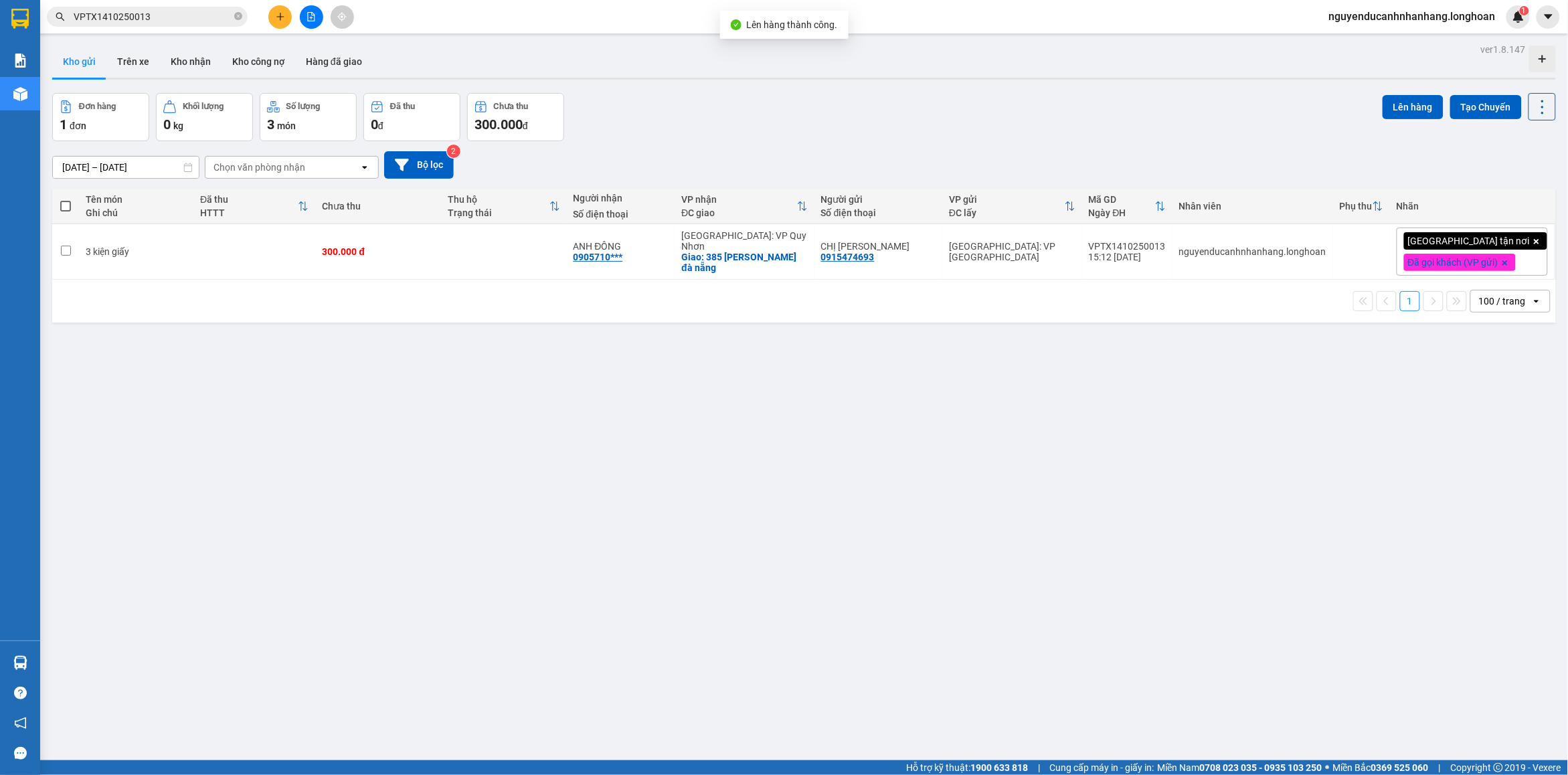
click at [308, 19] on icon "file-add" at bounding box center [311, 17] width 10 height 10
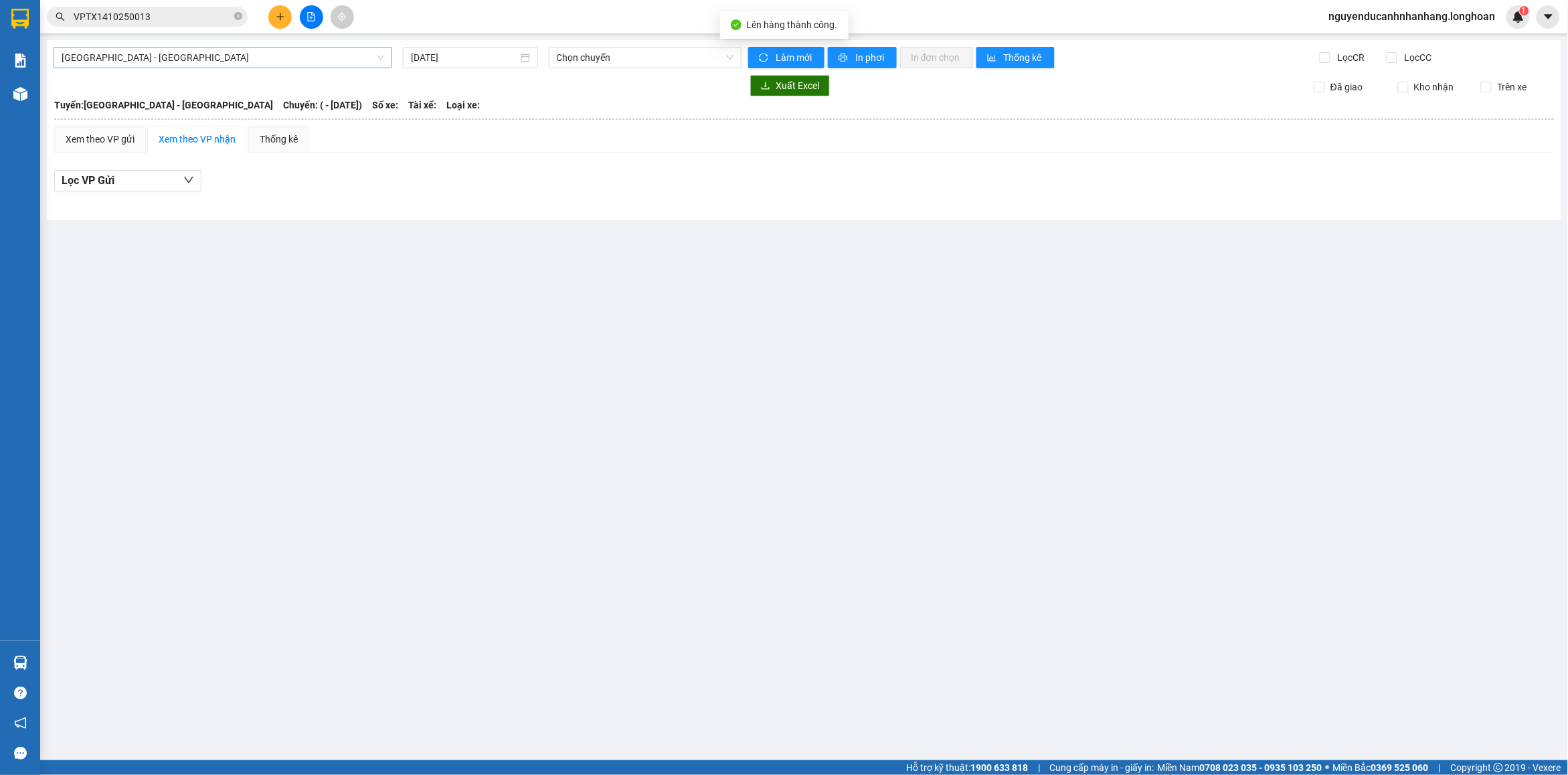
click at [194, 58] on span "[GEOGRAPHIC_DATA] - [GEOGRAPHIC_DATA]" at bounding box center [222, 57] width 323 height 20
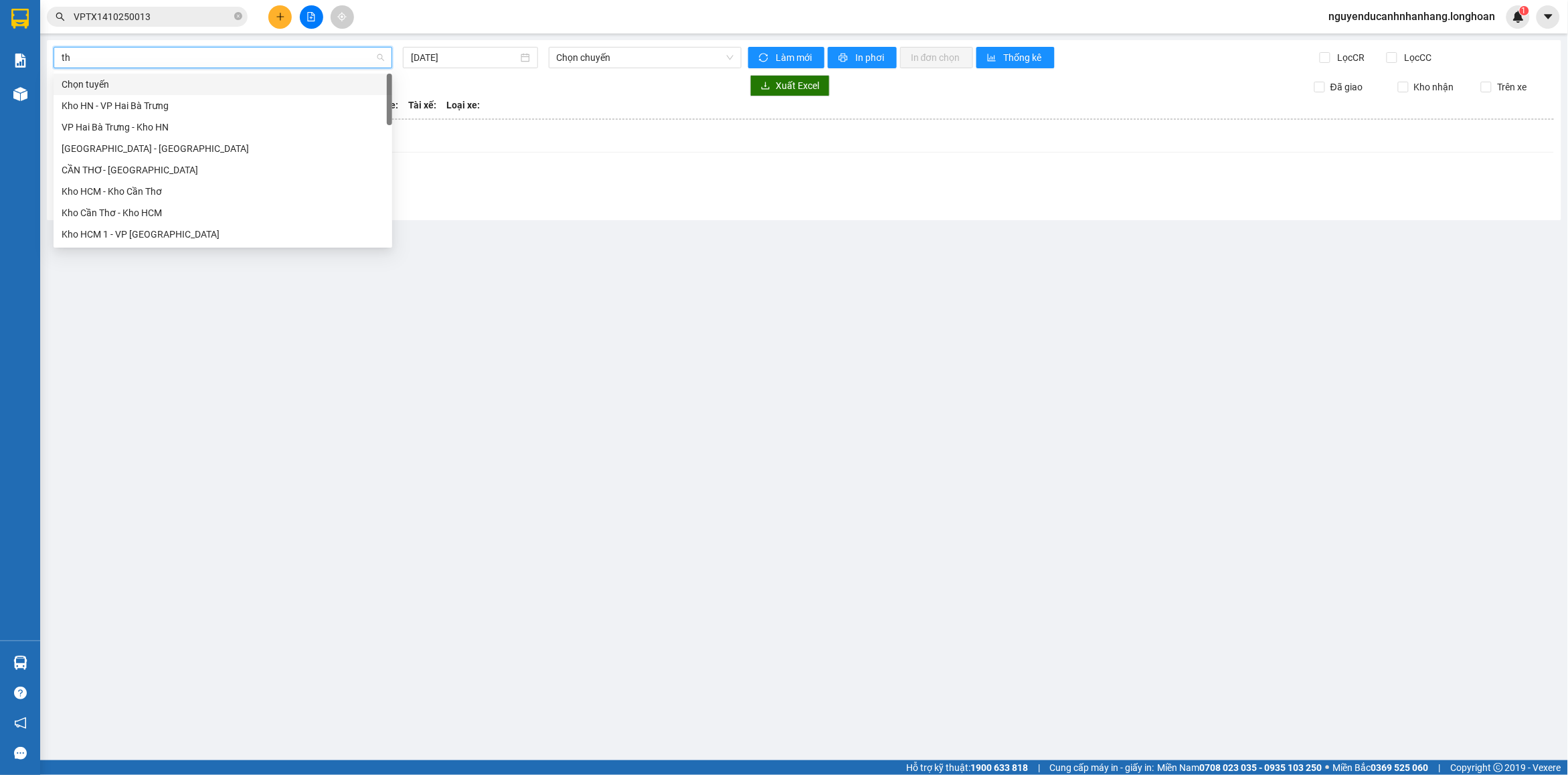
type input "tha"
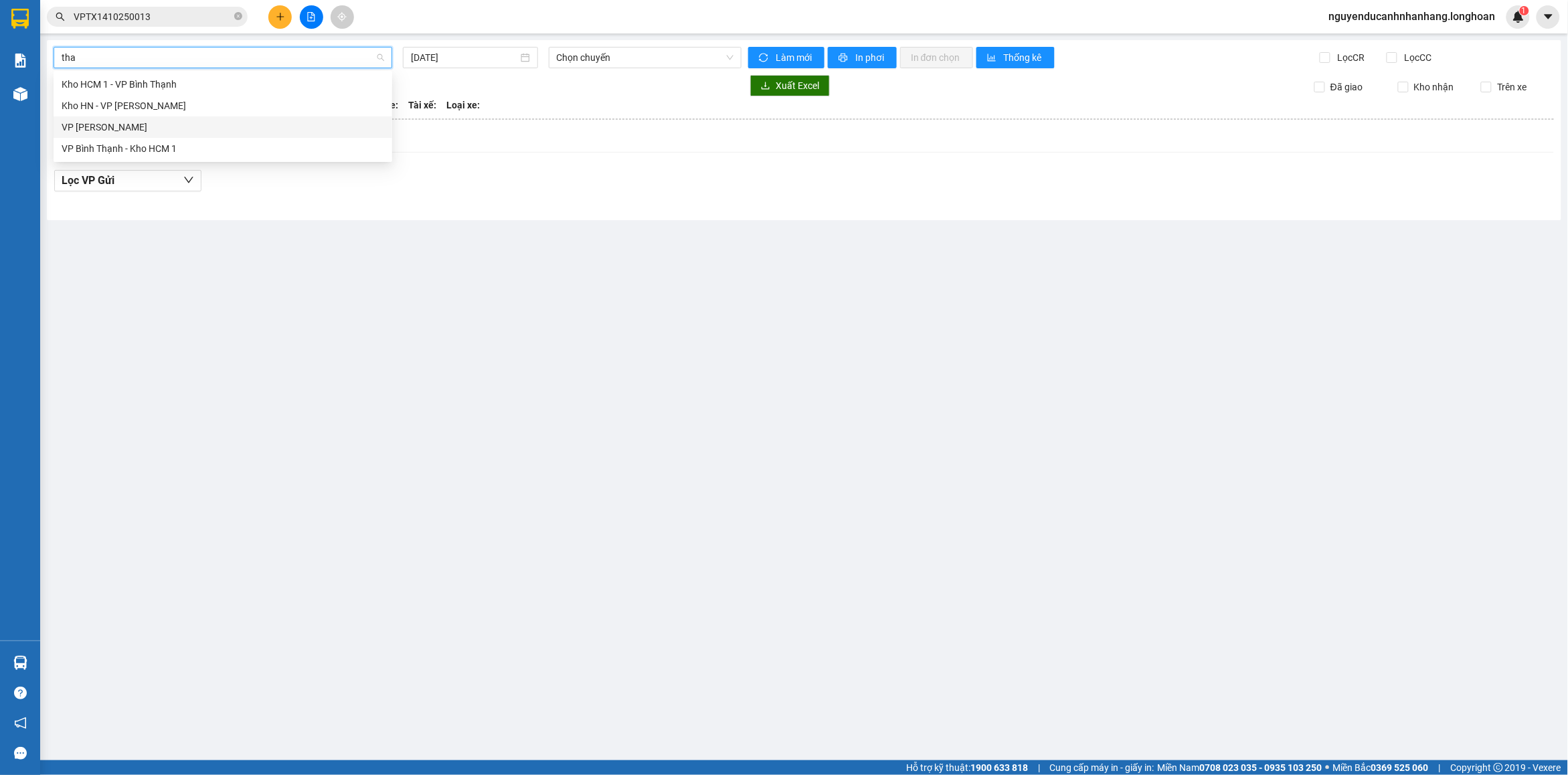
click at [99, 125] on div "VP [PERSON_NAME]" at bounding box center [222, 127] width 323 height 15
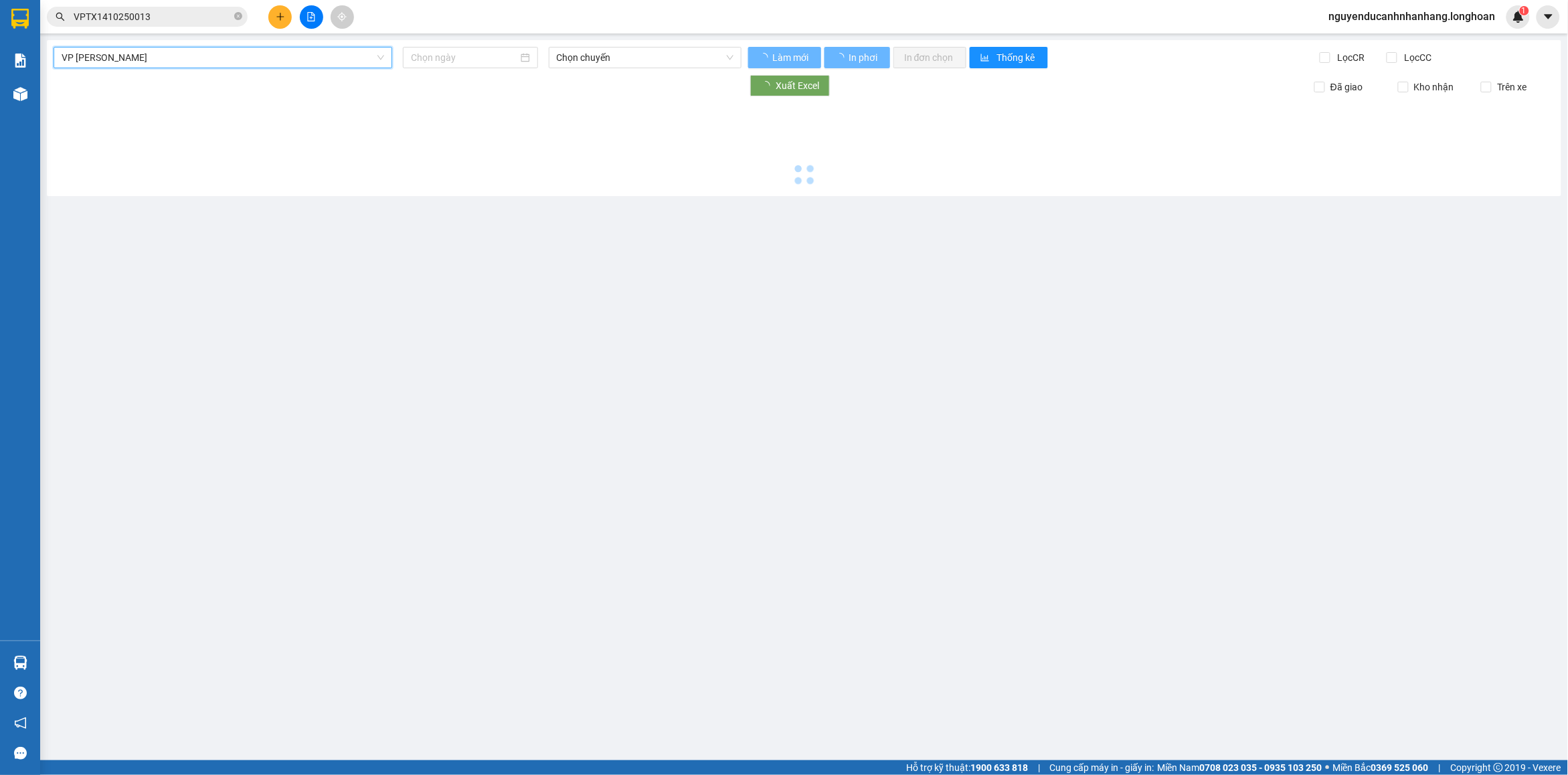
type input "[DATE]"
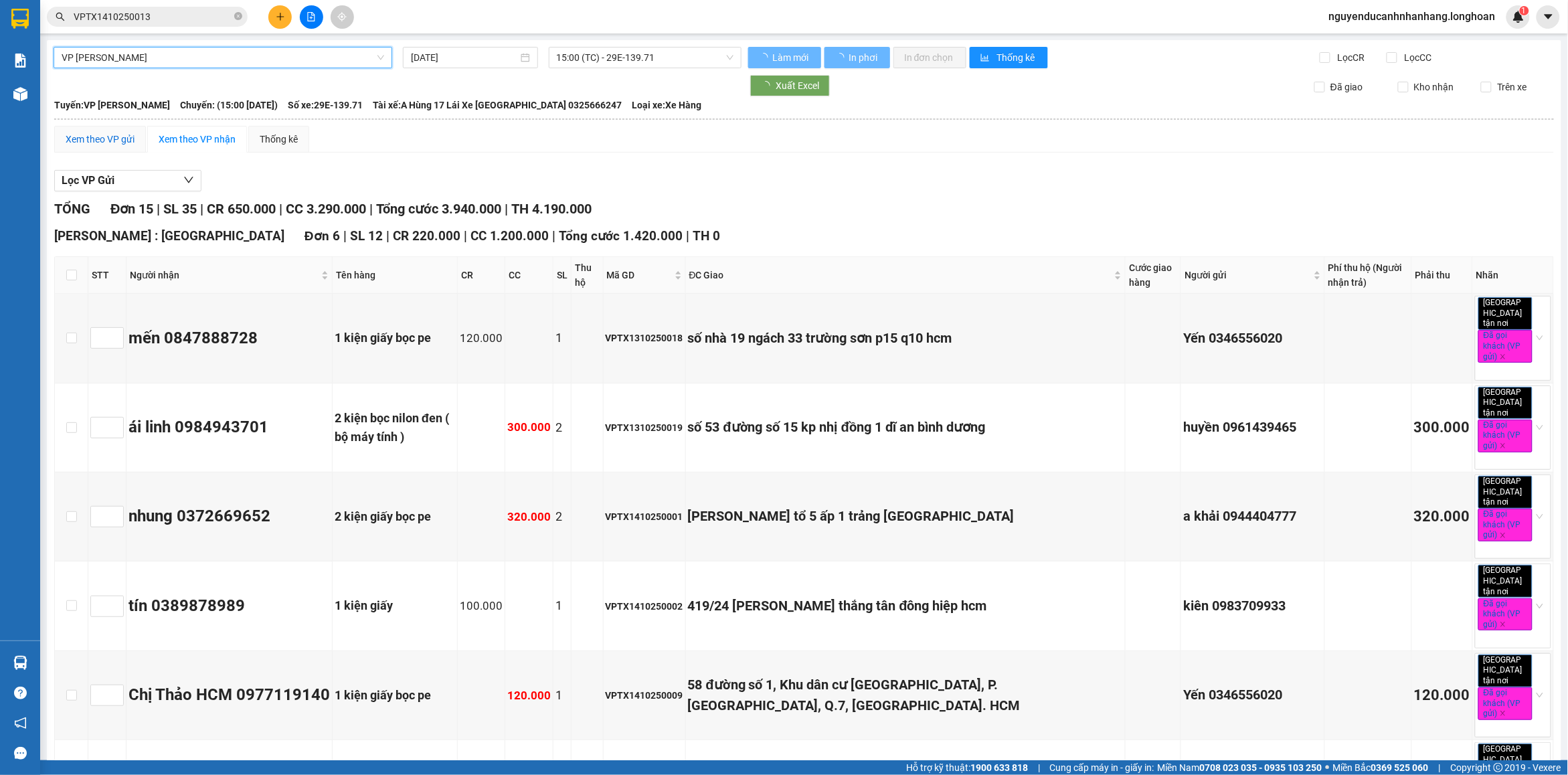
click at [111, 141] on div "Xem theo VP gửi" at bounding box center [99, 139] width 69 height 15
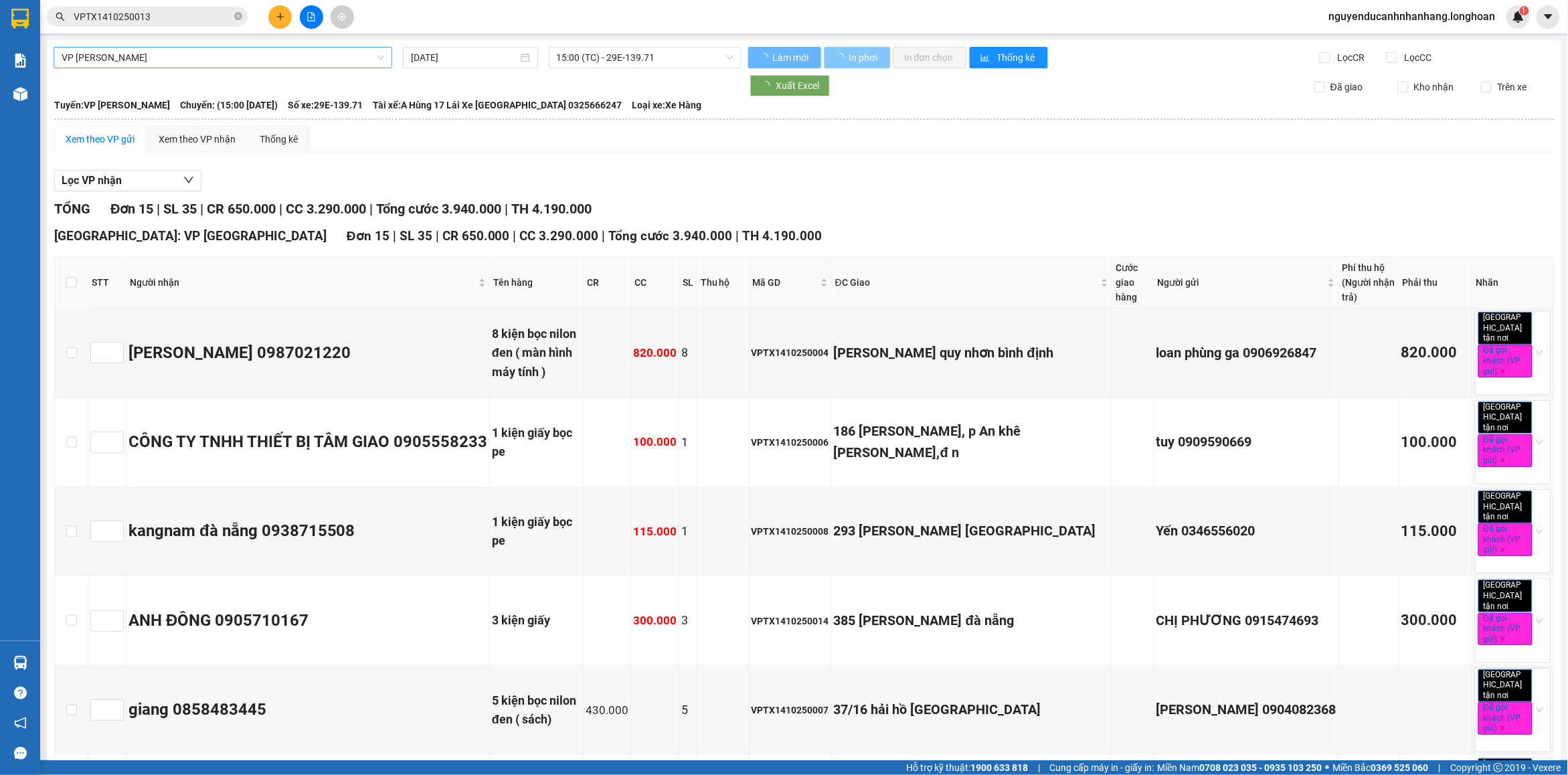
click at [853, 57] on span "In phơi" at bounding box center [864, 57] width 31 height 15
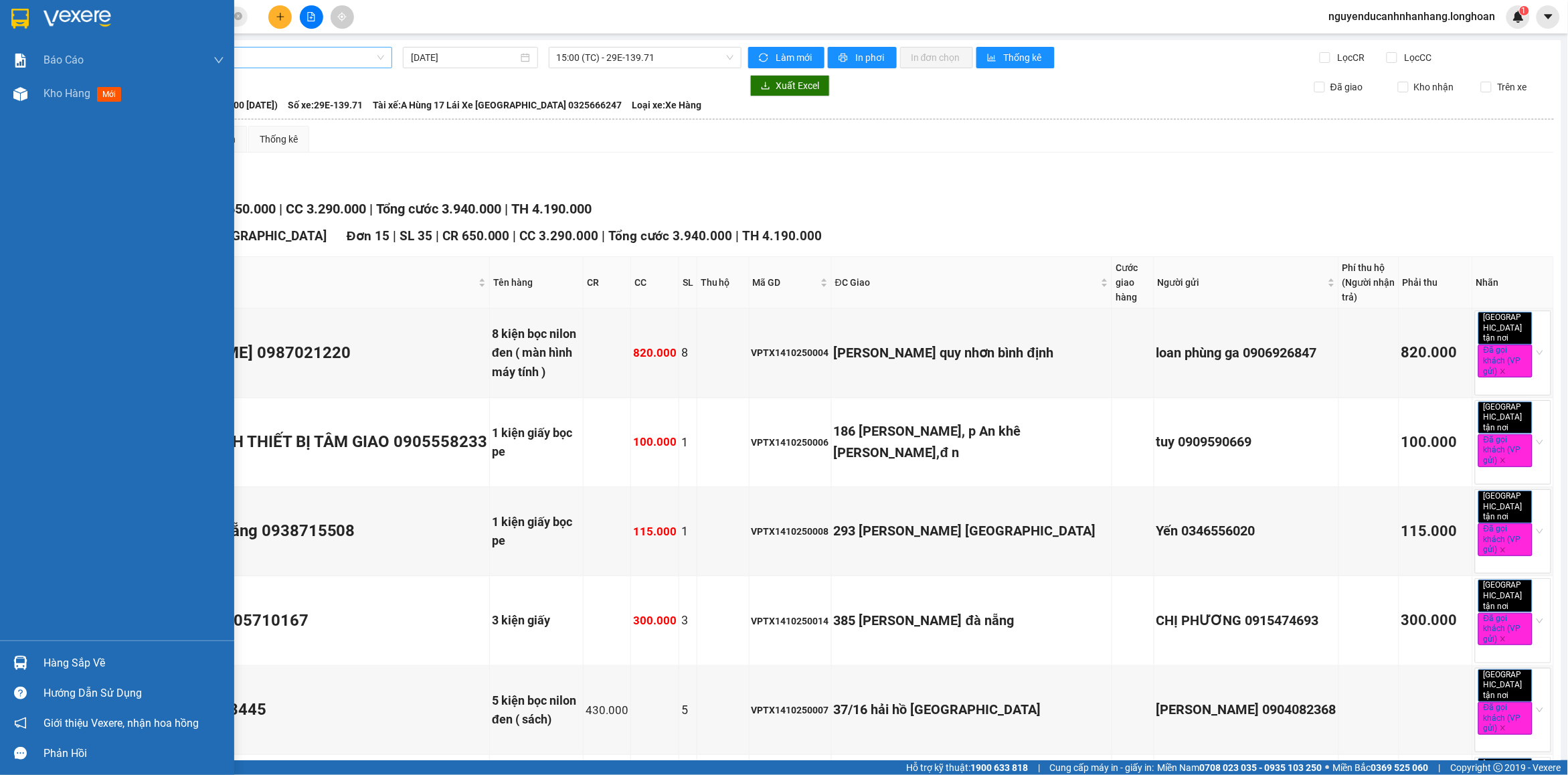
click at [18, 21] on img at bounding box center [20, 19] width 18 height 20
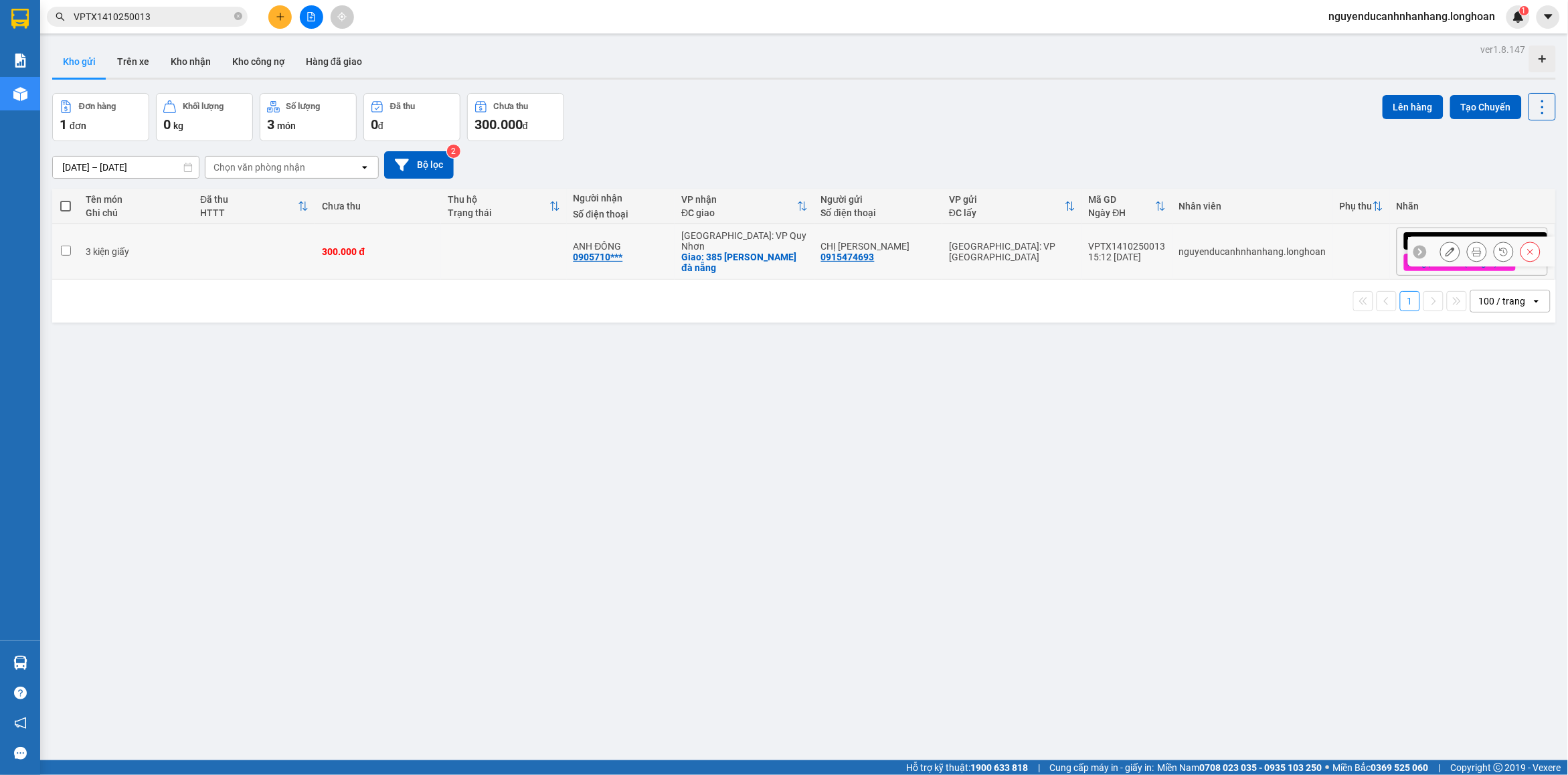
click at [1526, 252] on icon at bounding box center [1531, 252] width 10 height 10
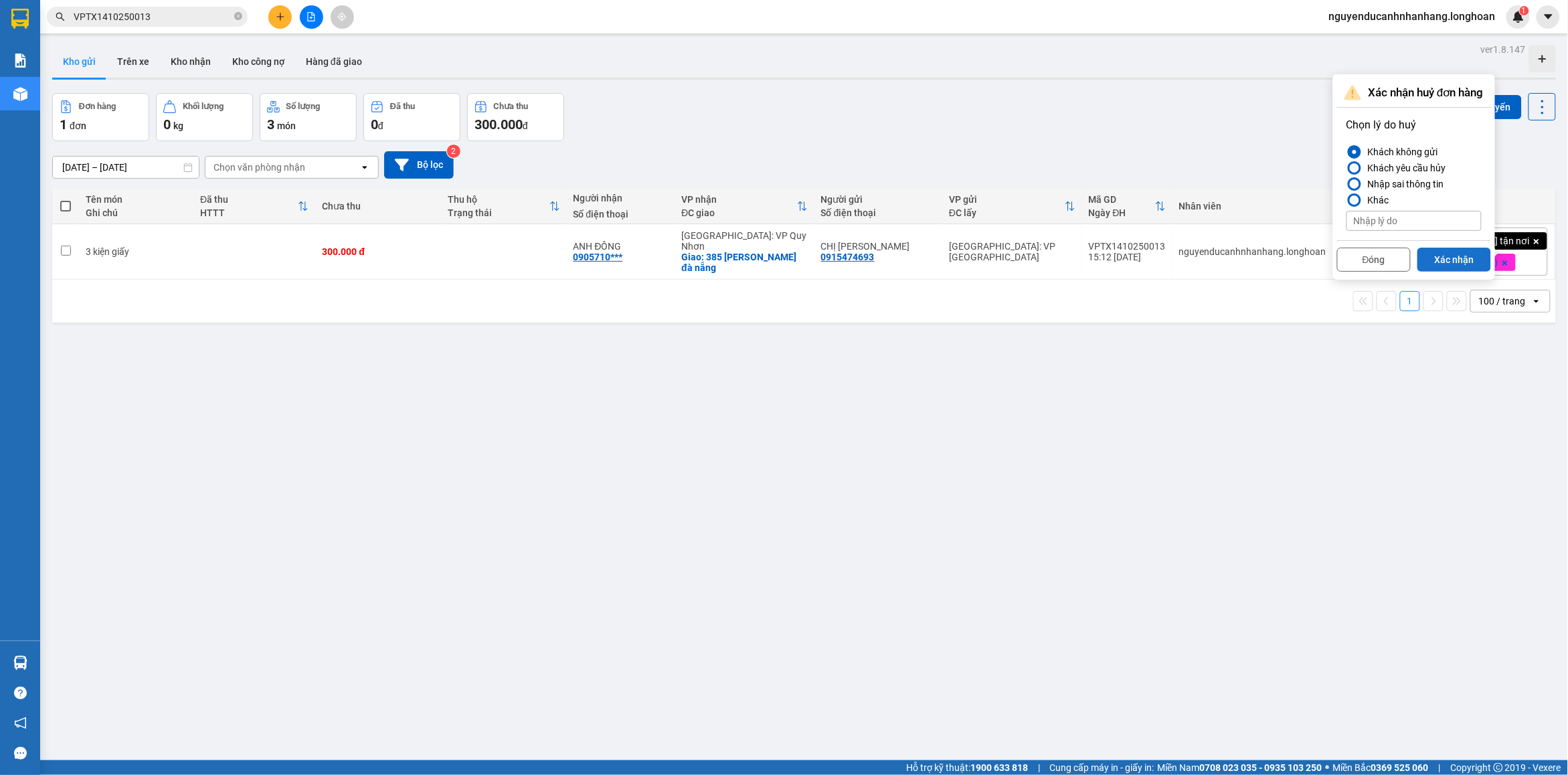
click at [1457, 260] on button "Xác nhận" at bounding box center [1454, 260] width 74 height 24
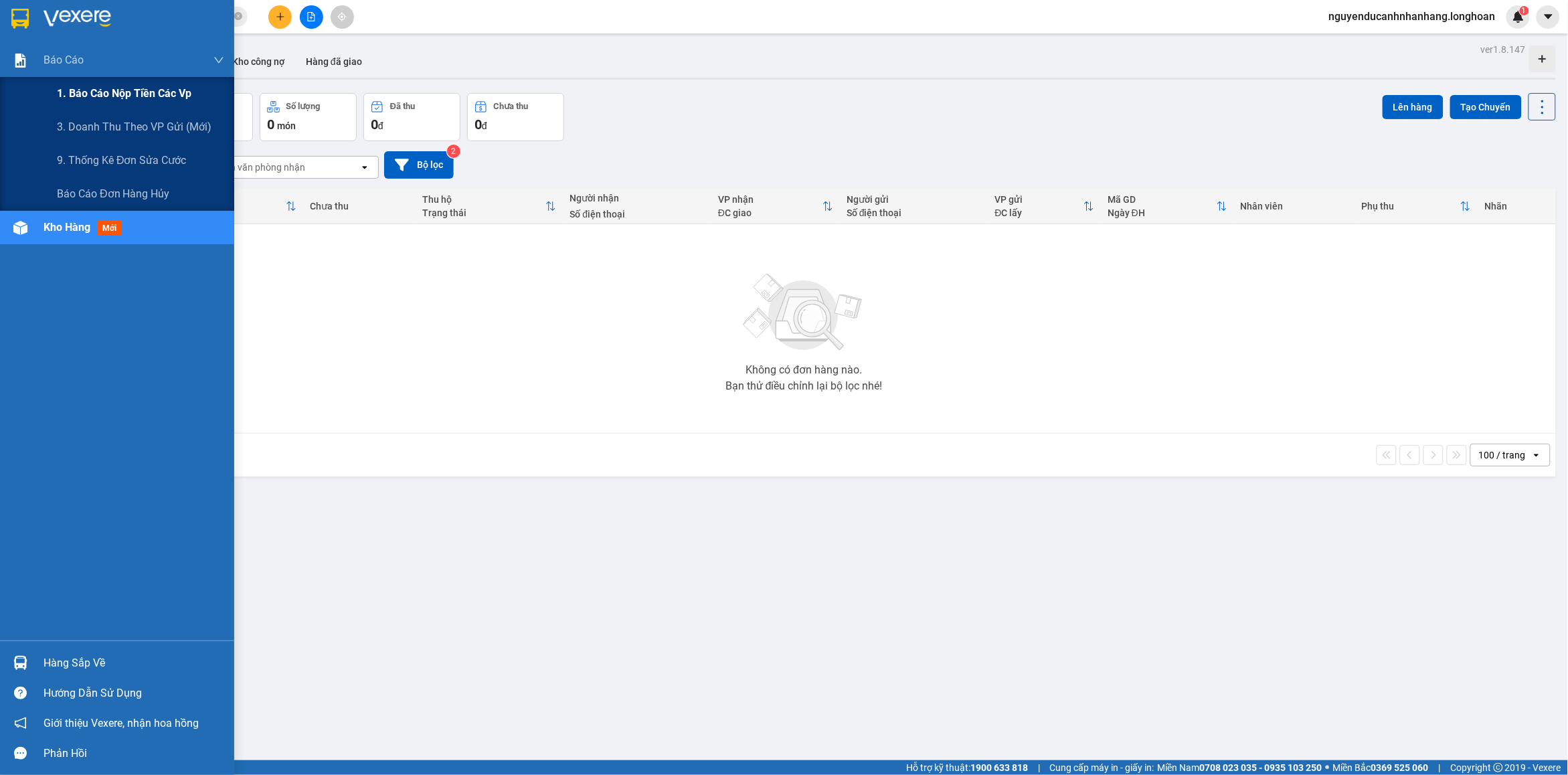
click at [99, 94] on span "1. Báo cáo nộp tiền các vp" at bounding box center [124, 93] width 134 height 17
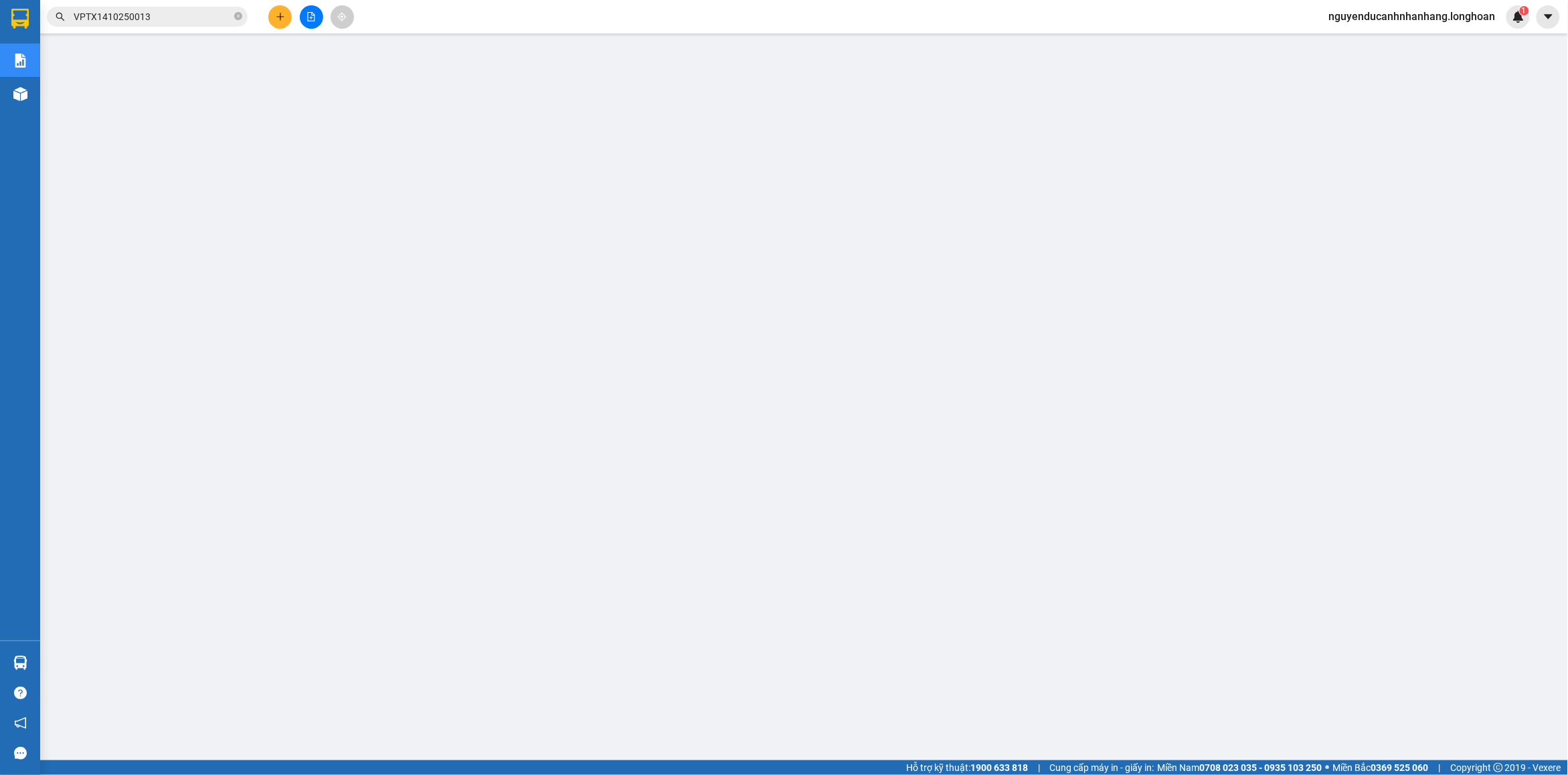
click at [280, 20] on icon "plus" at bounding box center [280, 16] width 1 height 7
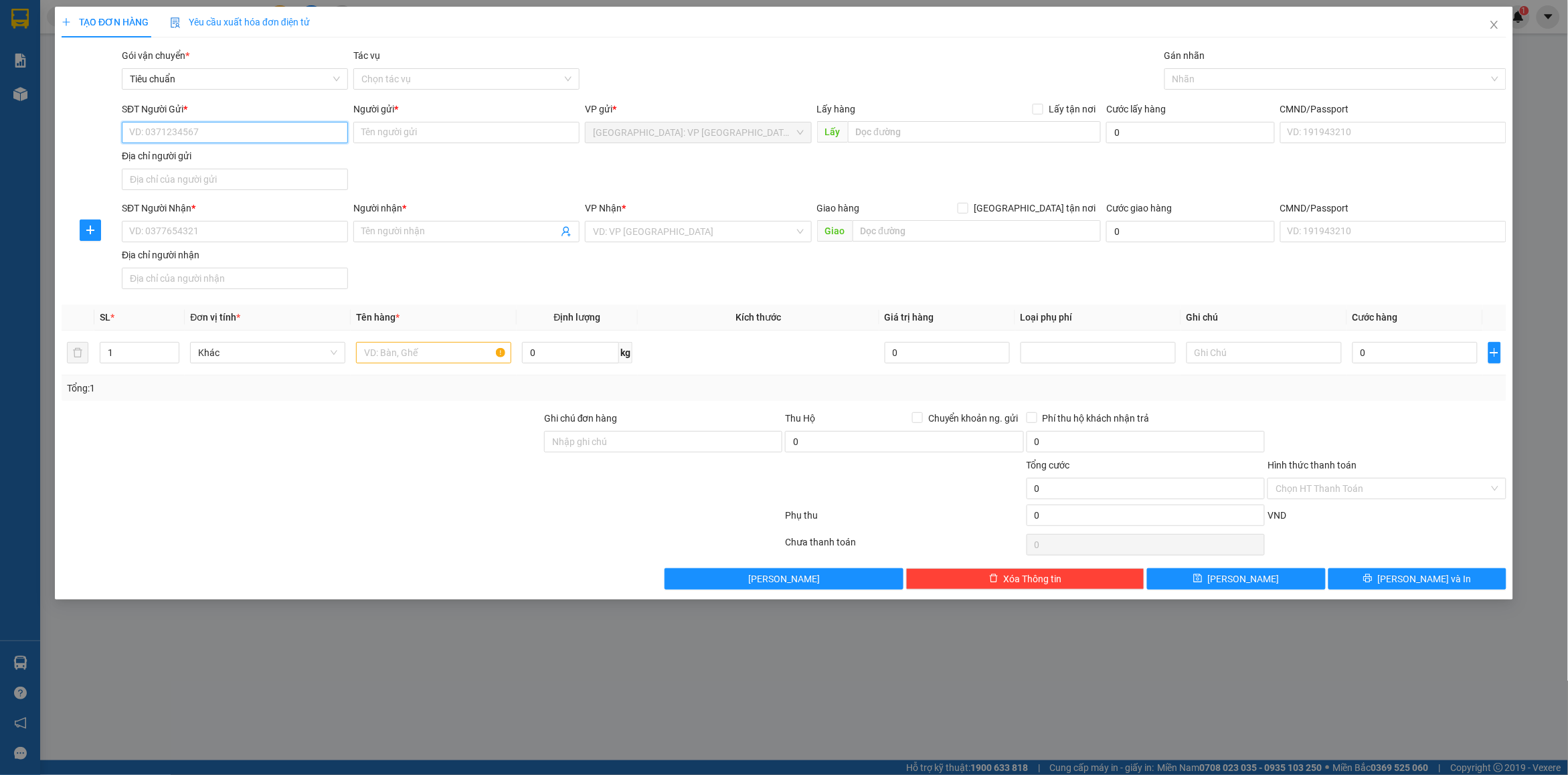
click at [333, 129] on input "SĐT Người Gửi *" at bounding box center [235, 133] width 226 height 21
click at [235, 164] on div "0979473847 - [PERSON_NAME]" at bounding box center [235, 160] width 210 height 15
type input "0979473847"
type input "thảo"
type input "0979473847"
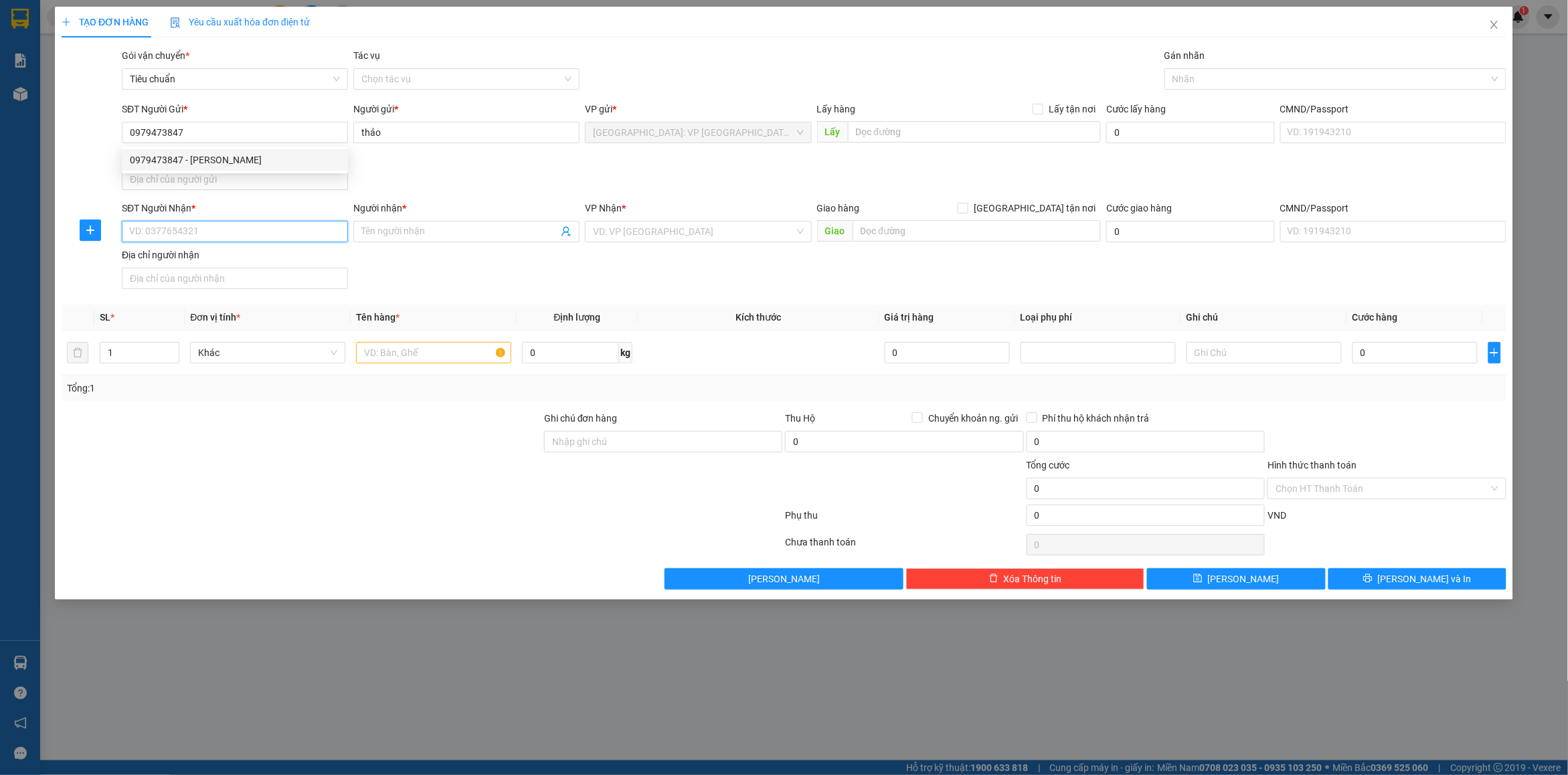
click at [188, 239] on input "SĐT Người Nhận *" at bounding box center [235, 231] width 226 height 21
click at [222, 265] on div "0785873838 - chí" at bounding box center [235, 260] width 210 height 15
type input "0785873838"
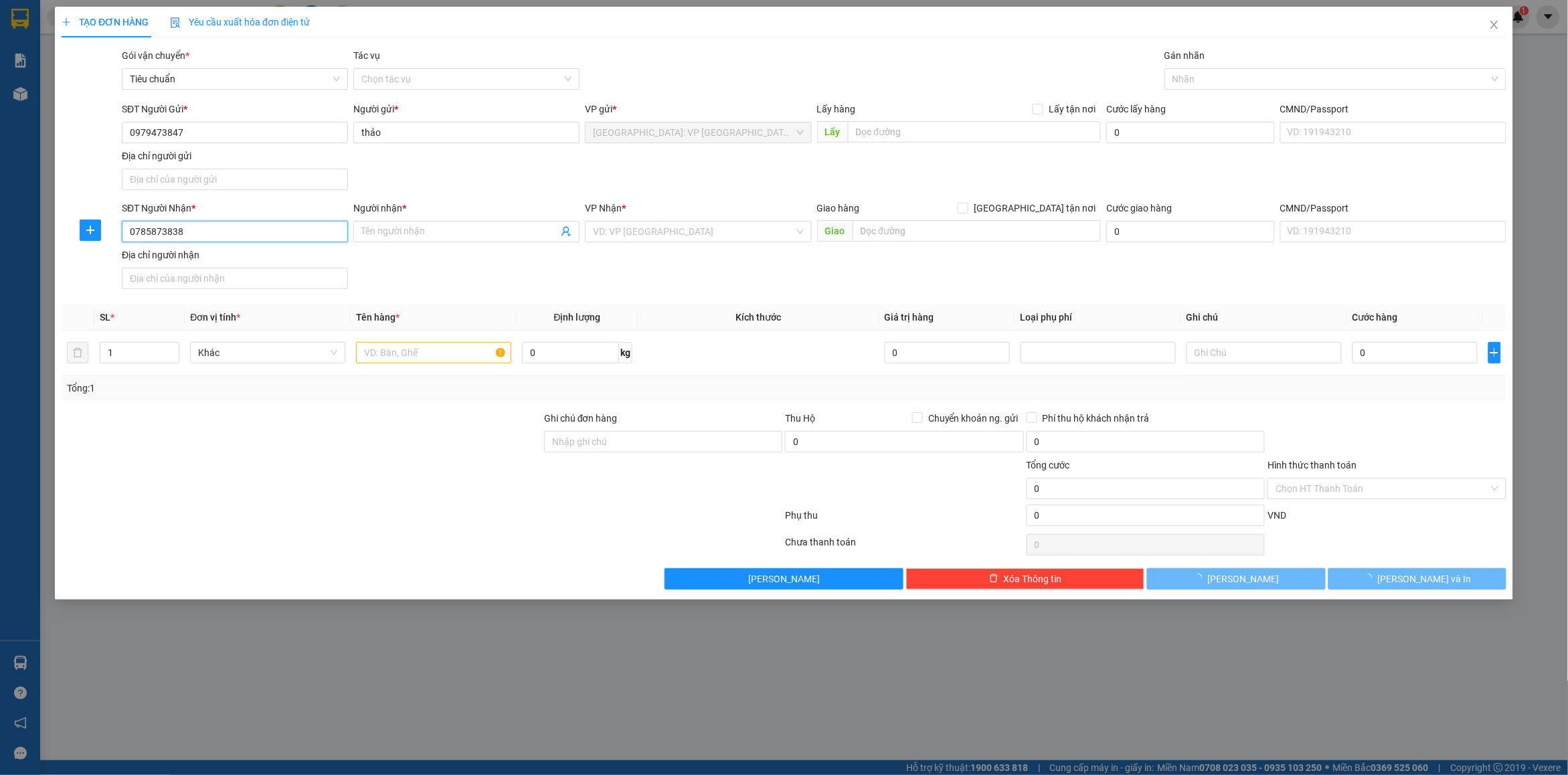
type input "chí"
checkbox input "true"
type input "595/16 lôD cách mạng tháng 8 ,p15,q10hcm"
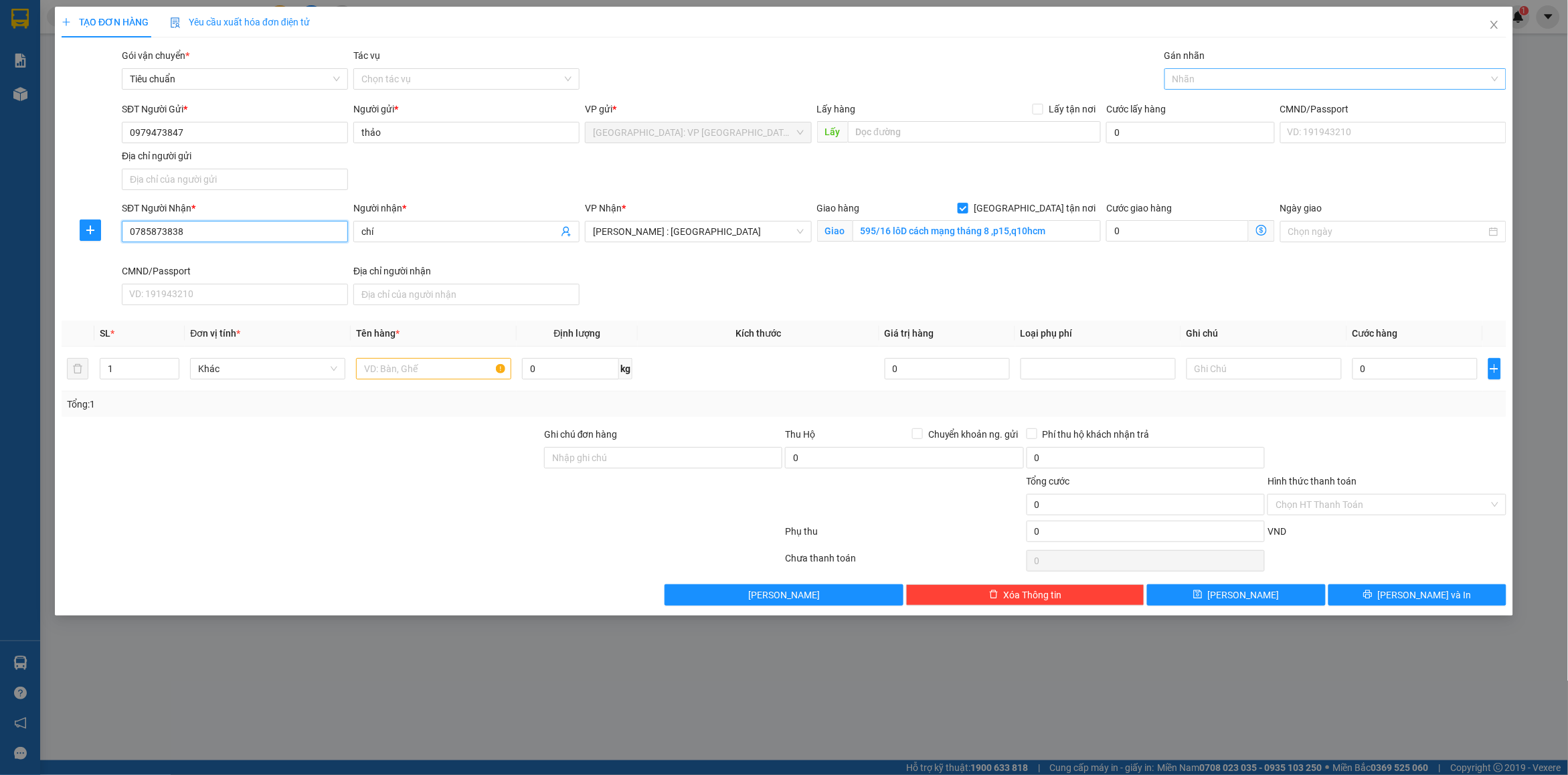
click at [1221, 79] on div at bounding box center [1329, 79] width 322 height 16
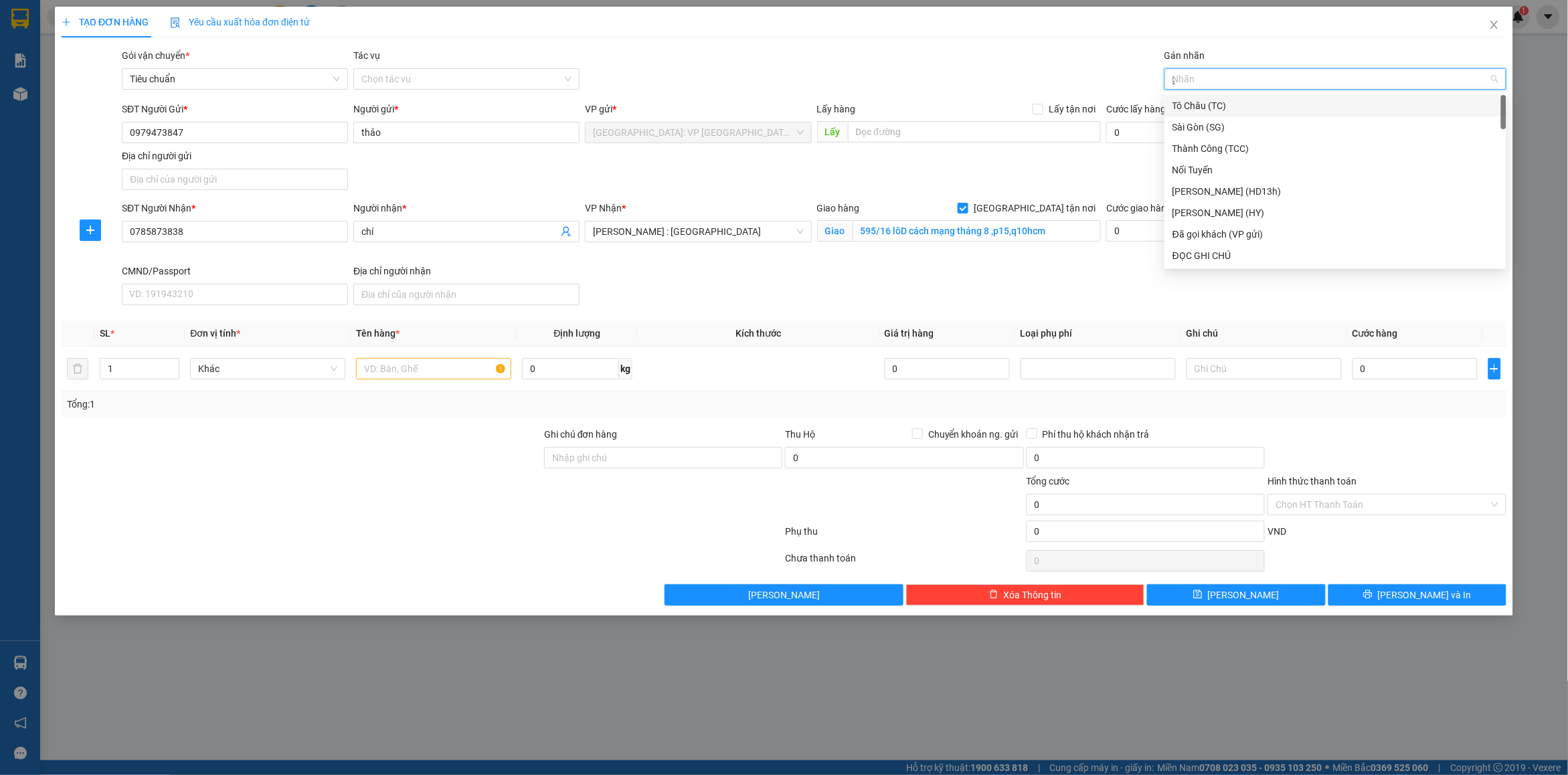
type input "gt"
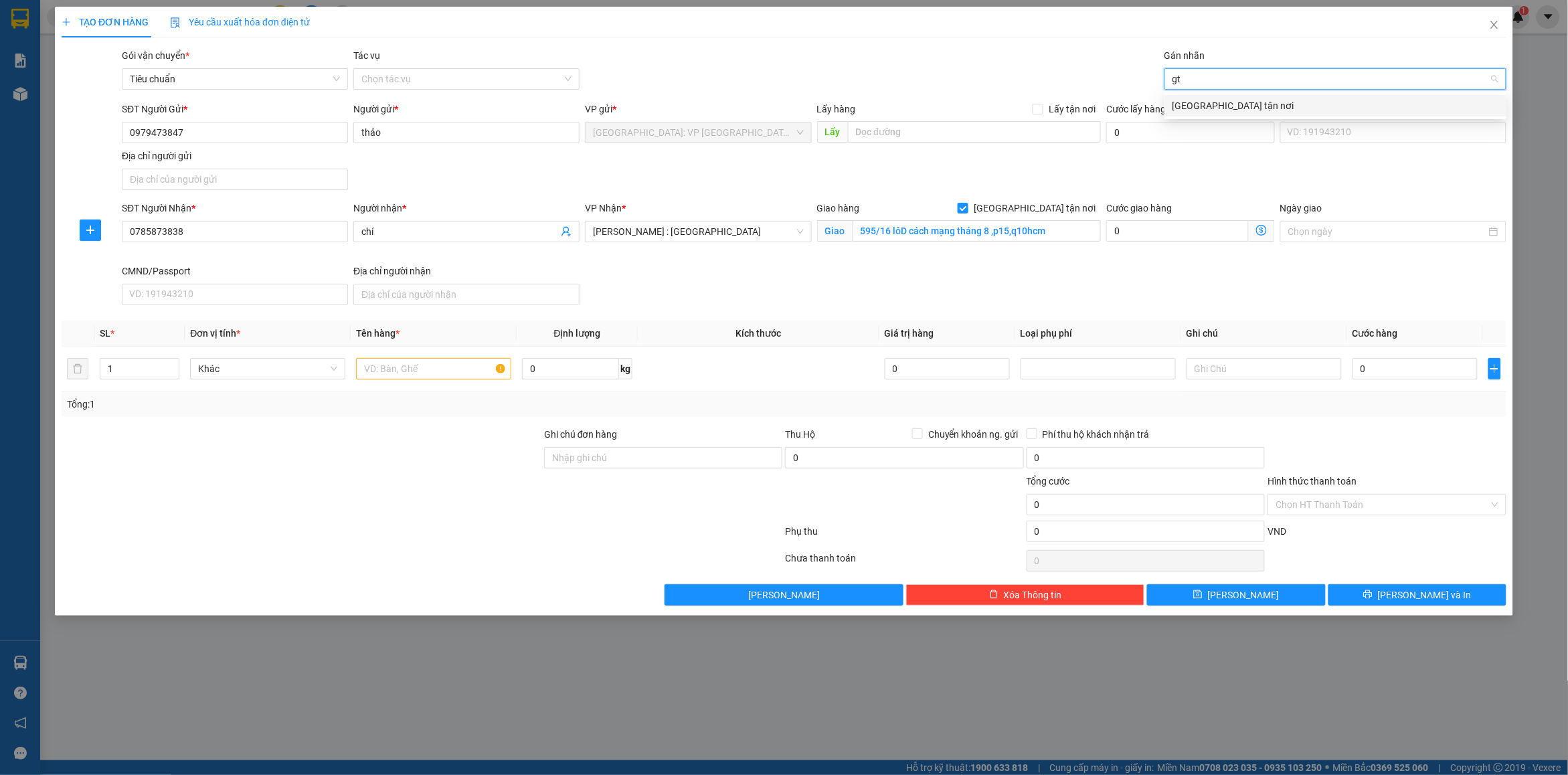
drag, startPoint x: 1202, startPoint y: 104, endPoint x: 1262, endPoint y: 74, distance: 67.1
click at [1203, 104] on div "[GEOGRAPHIC_DATA] tận nơi" at bounding box center [1335, 106] width 326 height 15
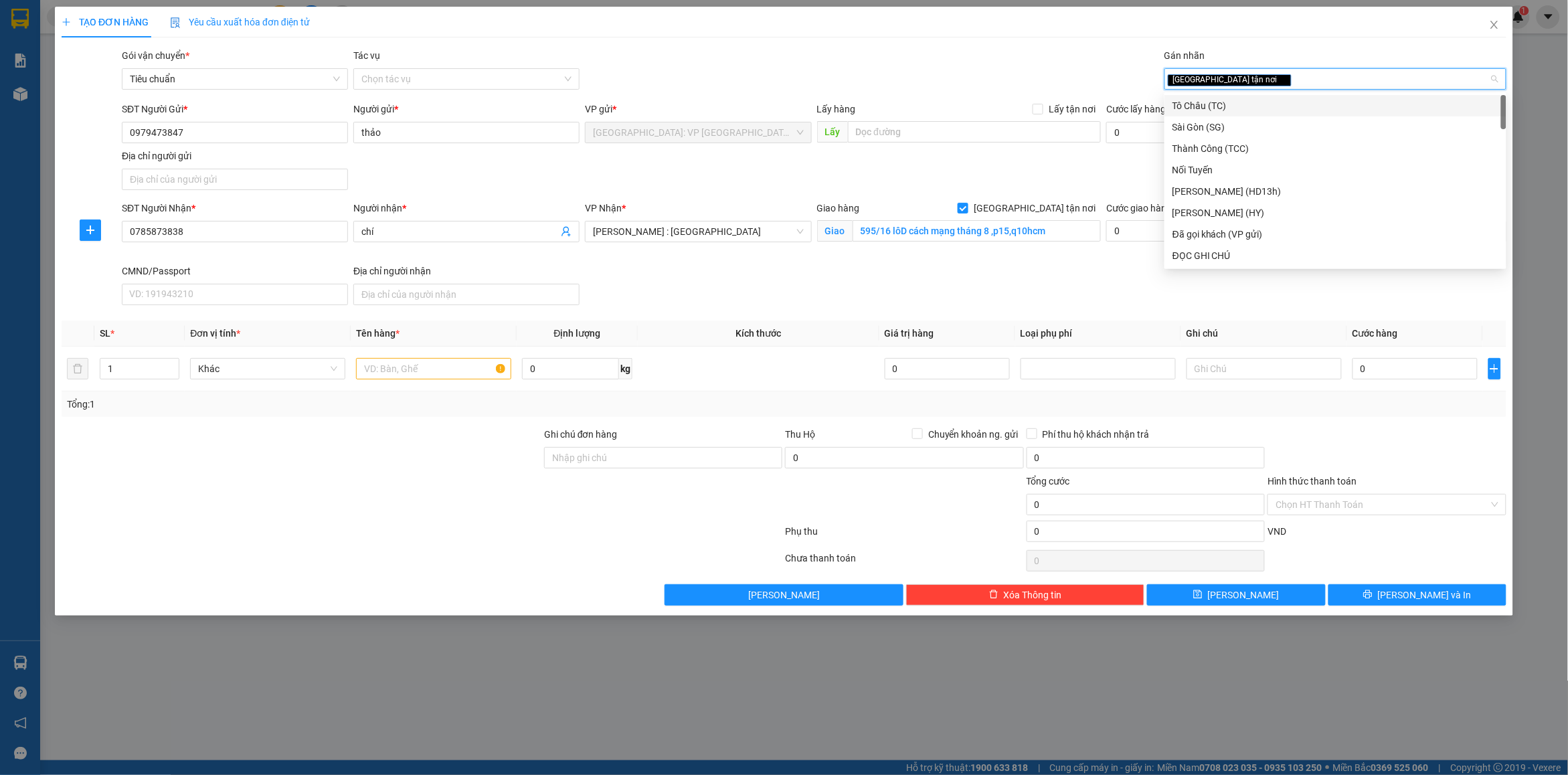
click at [1262, 74] on div "[GEOGRAPHIC_DATA] tận nơi" at bounding box center [1329, 79] width 322 height 16
type input "d"
type input "đã"
click at [1246, 111] on div "Đã gọi khách (VP gửi)" at bounding box center [1335, 106] width 326 height 15
click at [468, 379] on input "text" at bounding box center [433, 369] width 155 height 21
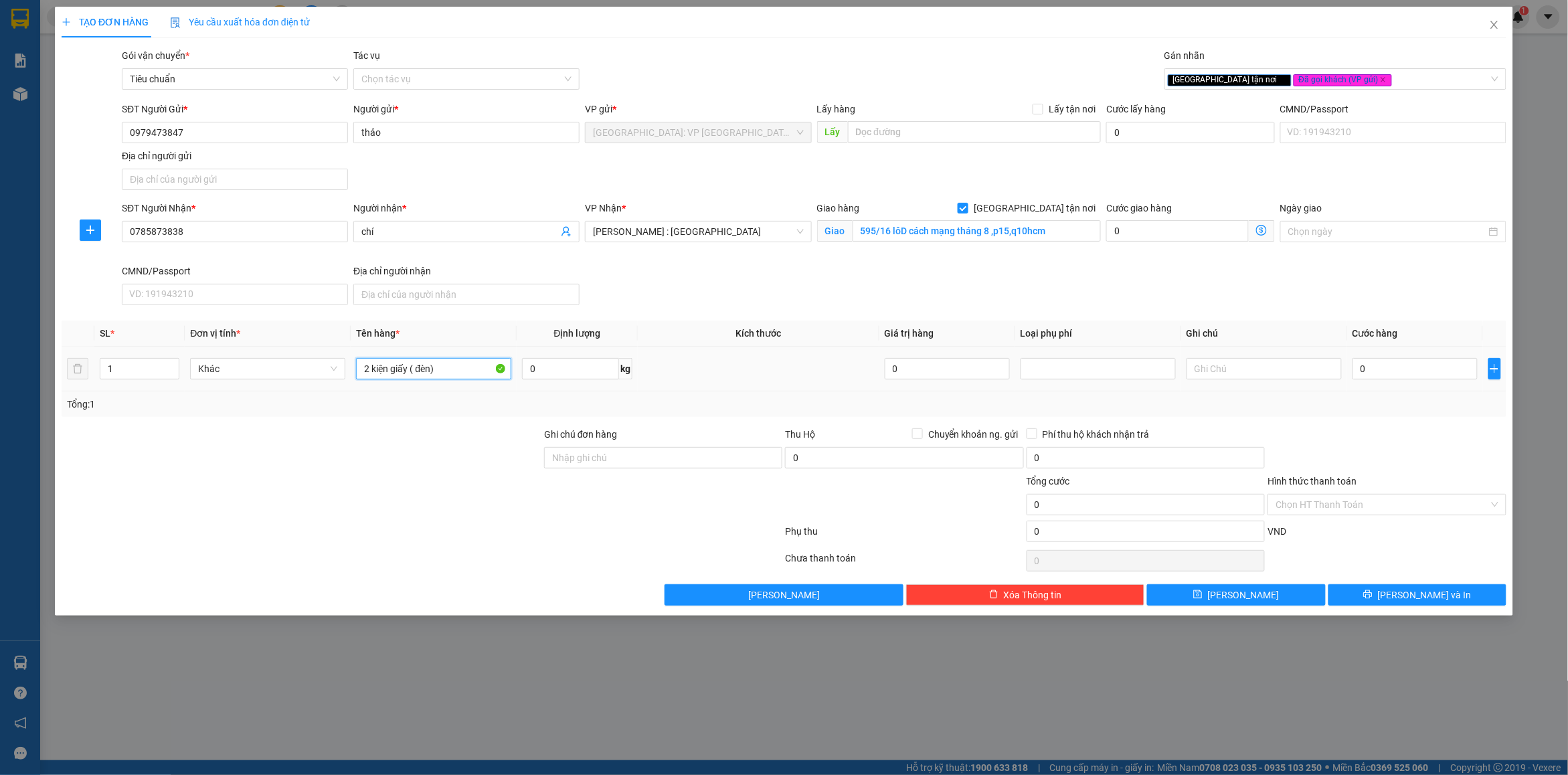
click at [409, 373] on input "2 kiện giấy ( đèn)" at bounding box center [433, 369] width 155 height 21
type input "2 kiện giấy dán băng keo dễ vỡ ( đèn)"
click at [158, 372] on input "1" at bounding box center [139, 369] width 78 height 20
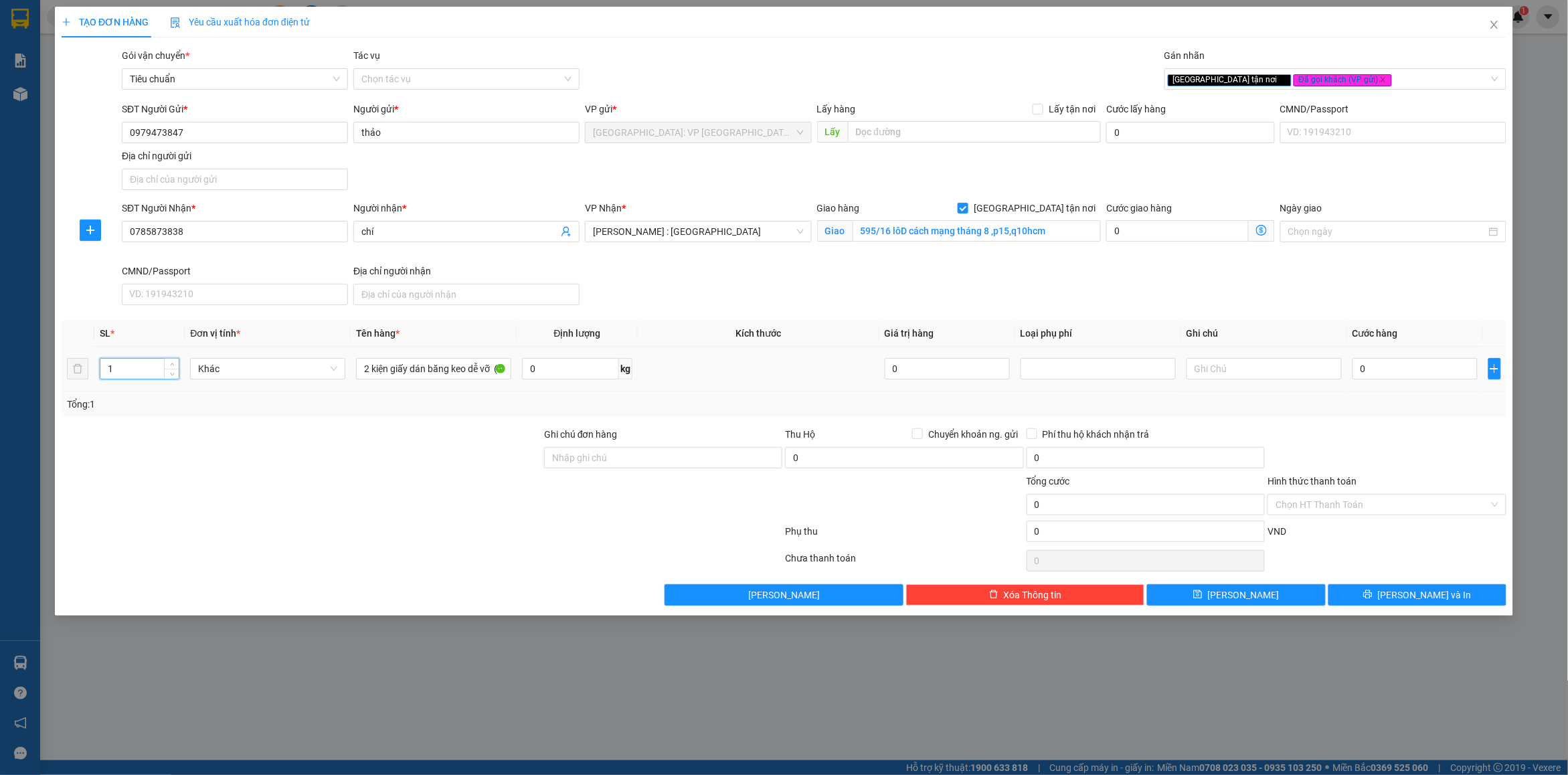
click at [158, 372] on input "1" at bounding box center [139, 369] width 78 height 20
type input "2"
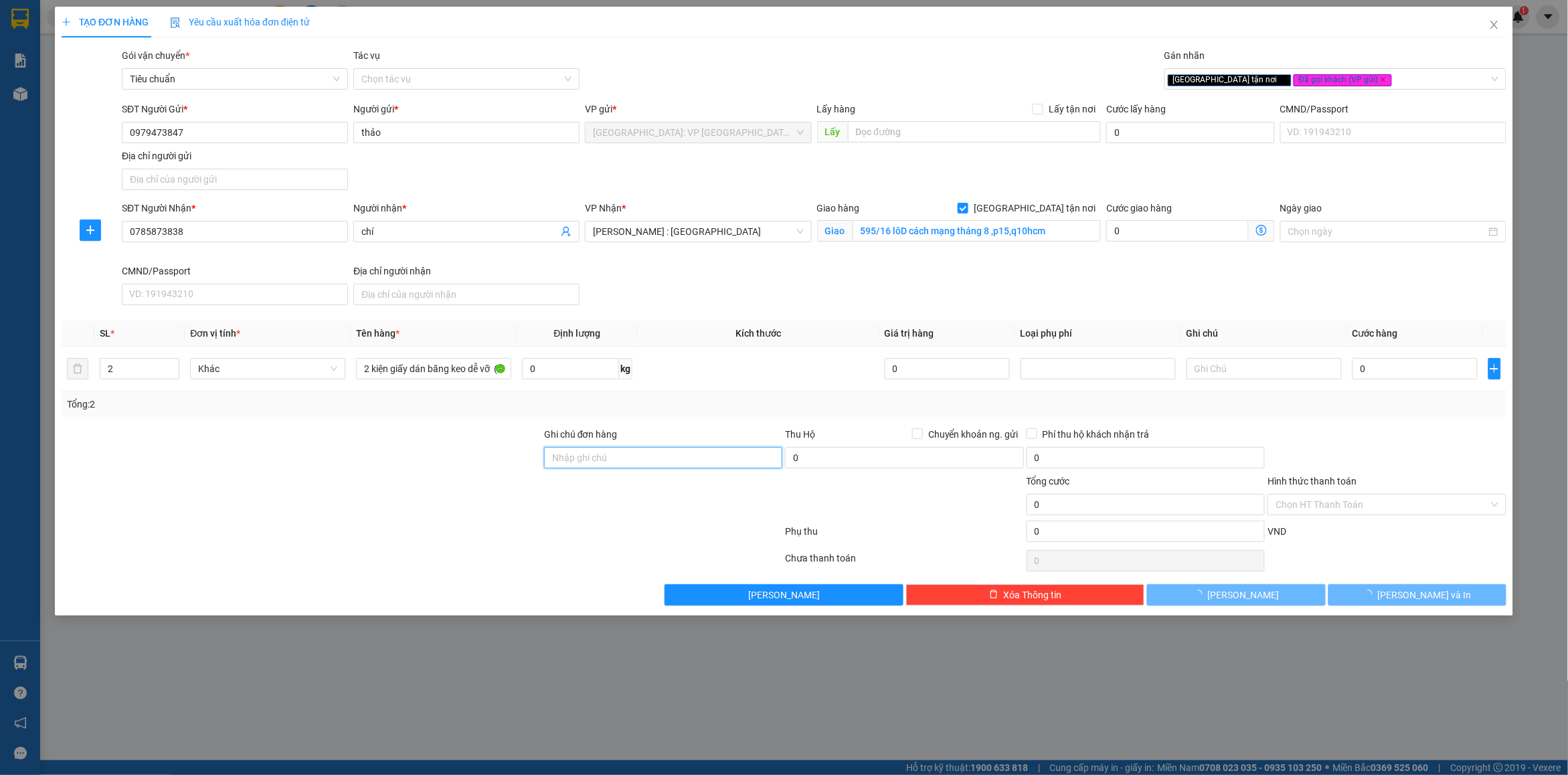
drag, startPoint x: 646, startPoint y: 460, endPoint x: 651, endPoint y: 468, distance: 9.4
click at [646, 460] on input "Ghi chú đơn hàng" at bounding box center [663, 458] width 239 height 21
type input "nhận nguyên kiện bể vỡ không đền"
drag, startPoint x: 661, startPoint y: 398, endPoint x: 700, endPoint y: 407, distance: 40.0
click at [661, 398] on div "Tổng: 2" at bounding box center [784, 404] width 1434 height 15
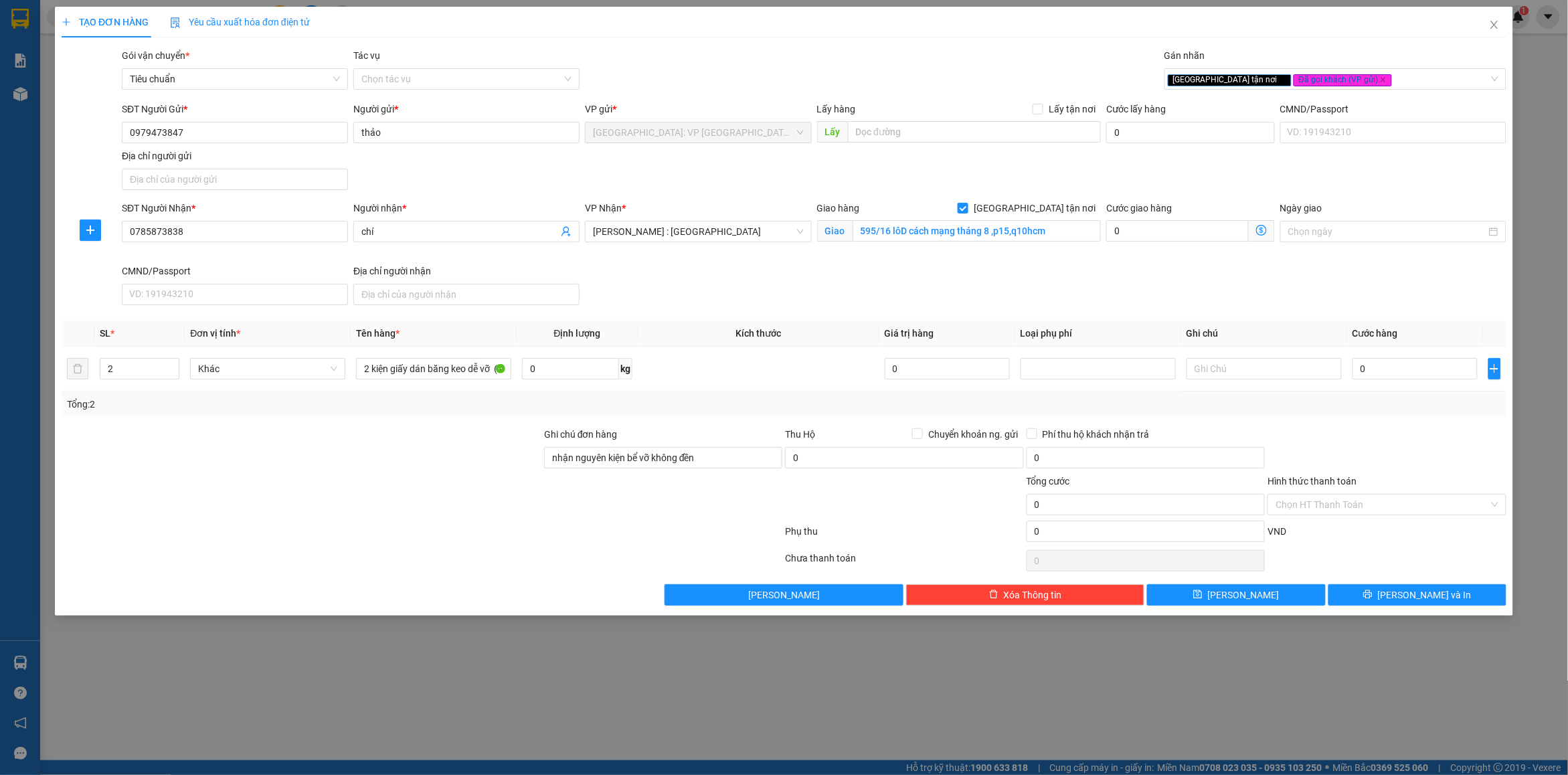
drag, startPoint x: 1410, startPoint y: 469, endPoint x: 1397, endPoint y: 405, distance: 65.3
click at [1410, 459] on div at bounding box center [1387, 451] width 241 height 47
click at [1390, 371] on input "0" at bounding box center [1414, 369] width 125 height 21
type input "1"
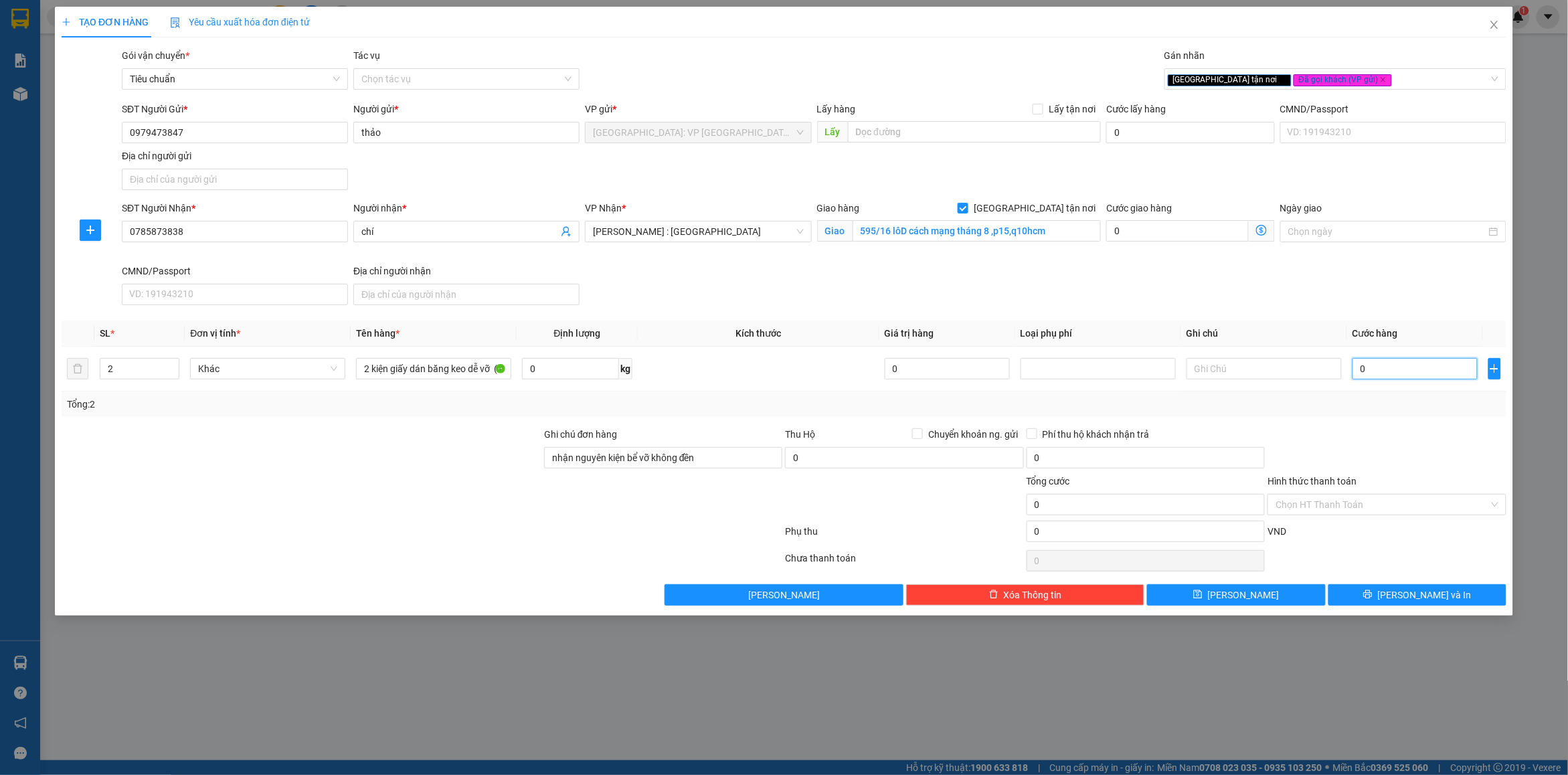
type input "1"
type input "17"
type input "170"
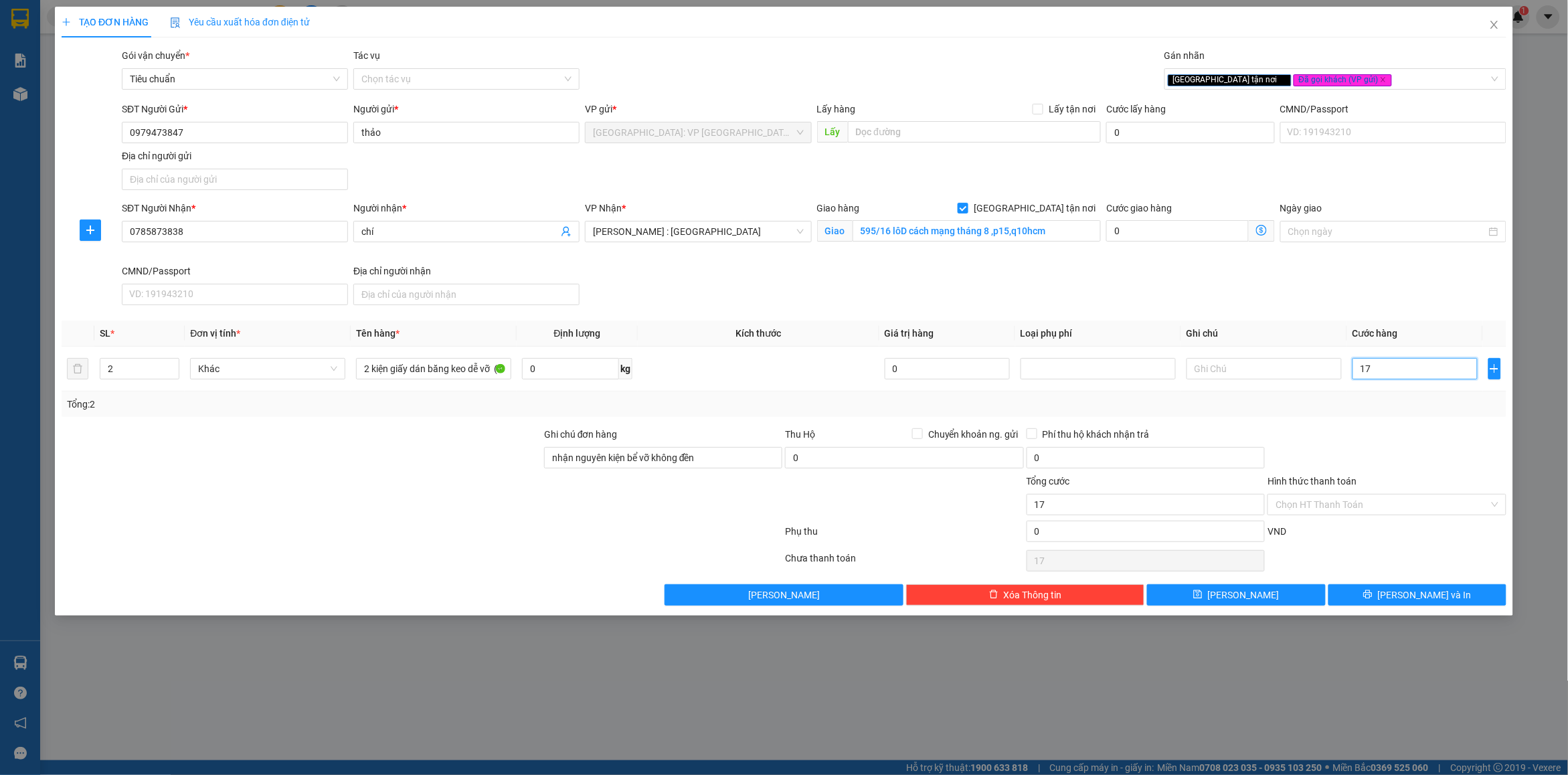
type input "170"
type input "170.000"
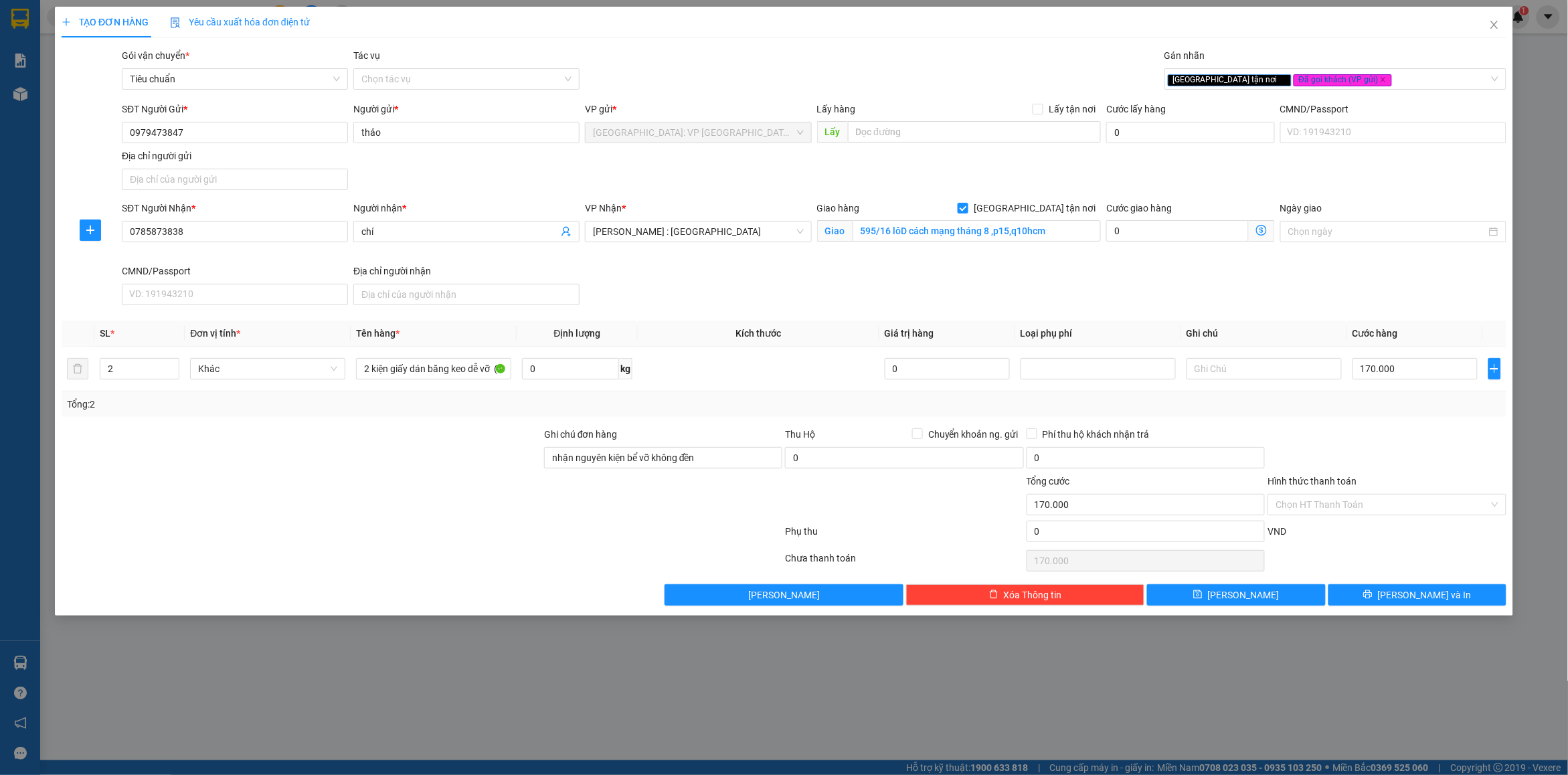
click at [1391, 427] on div at bounding box center [1387, 451] width 241 height 47
click at [1420, 600] on span "[PERSON_NAME] và In" at bounding box center [1425, 595] width 94 height 15
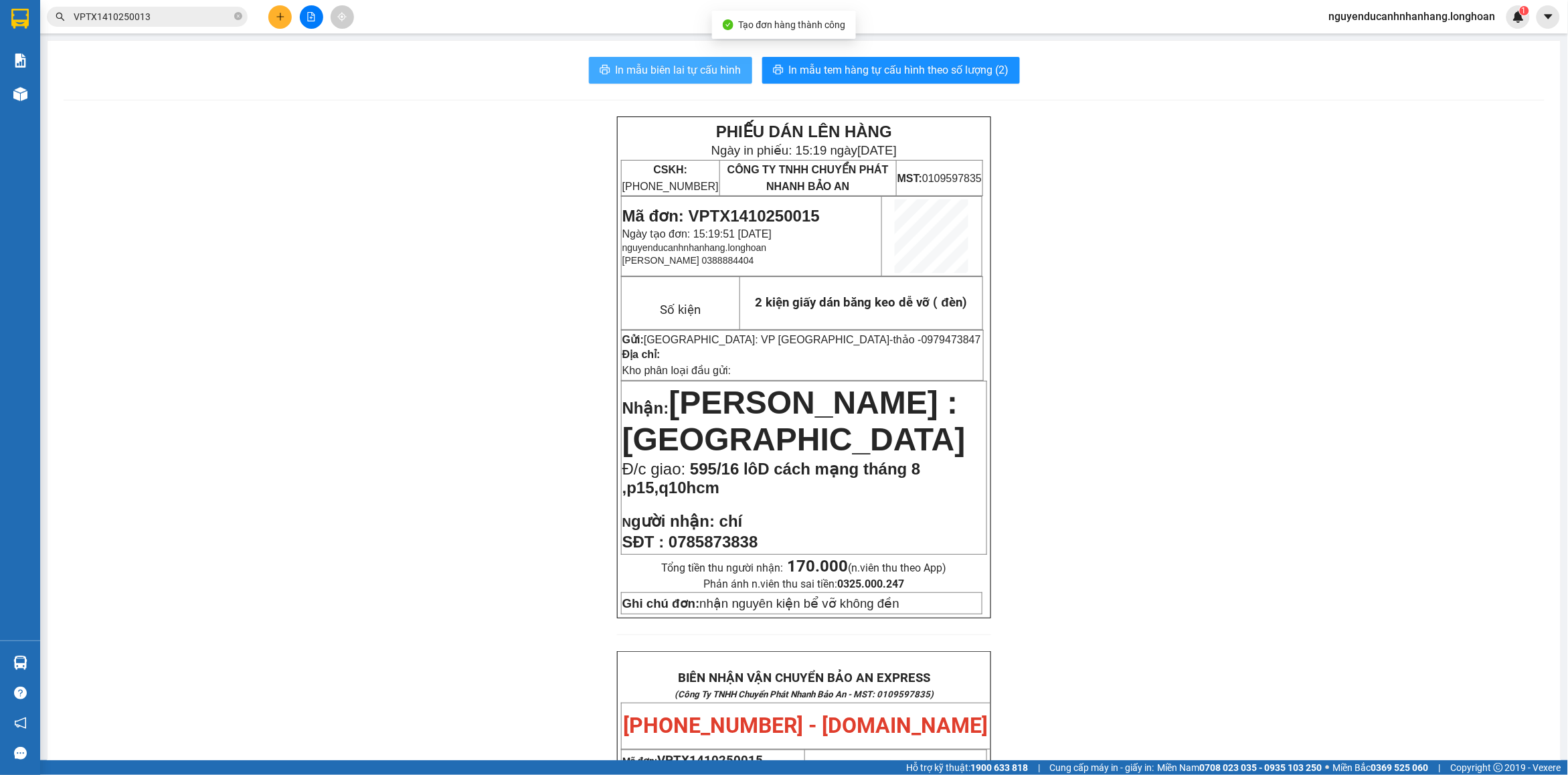
drag, startPoint x: 663, startPoint y: 66, endPoint x: 881, endPoint y: 242, distance: 280.2
click at [663, 65] on span "In mẫu biên lai tự cấu hình" at bounding box center [678, 70] width 126 height 17
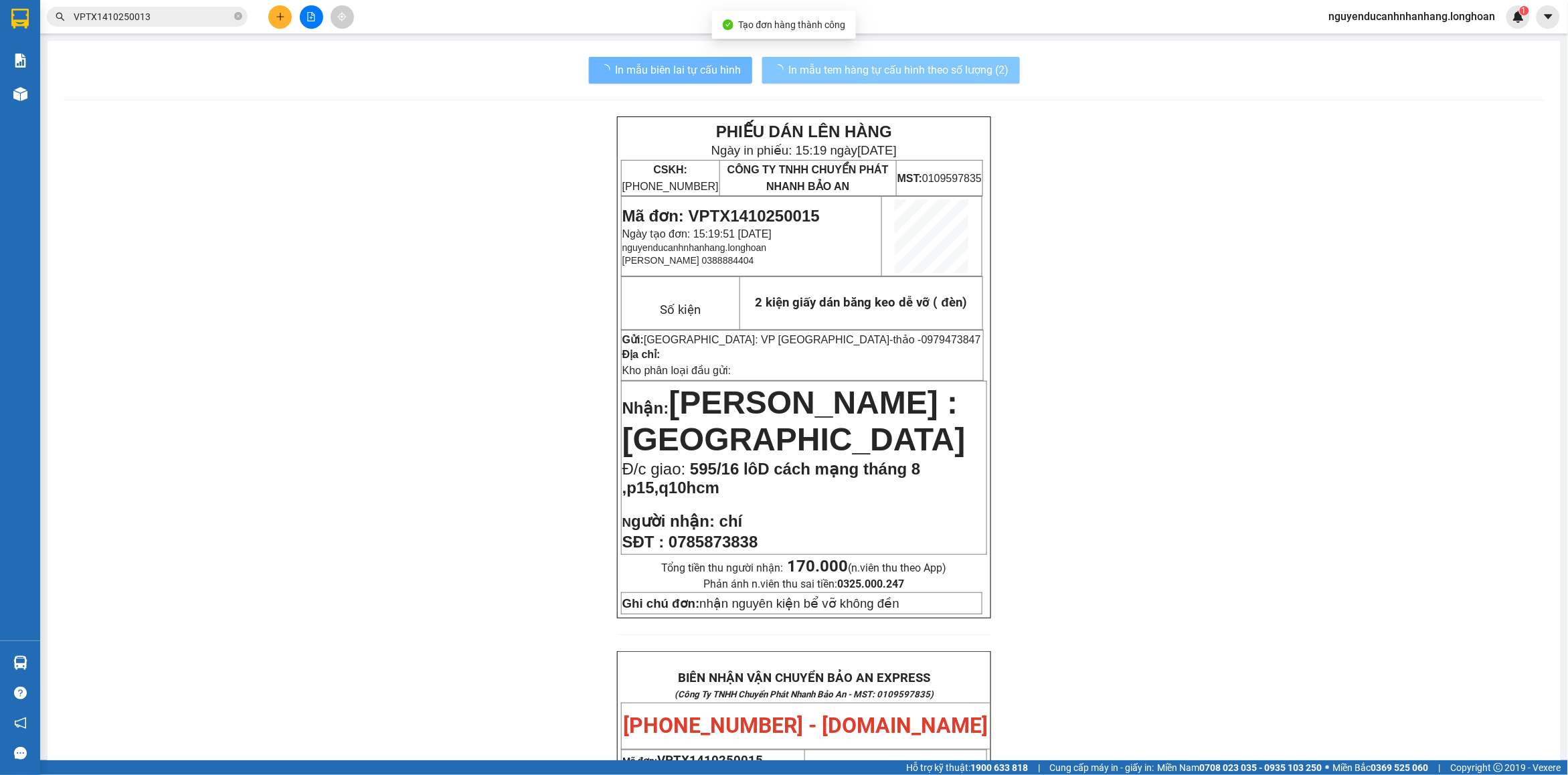
click at [903, 71] on span "In mẫu tem hàng tự cấu hình theo số lượng (2)" at bounding box center [899, 70] width 220 height 17
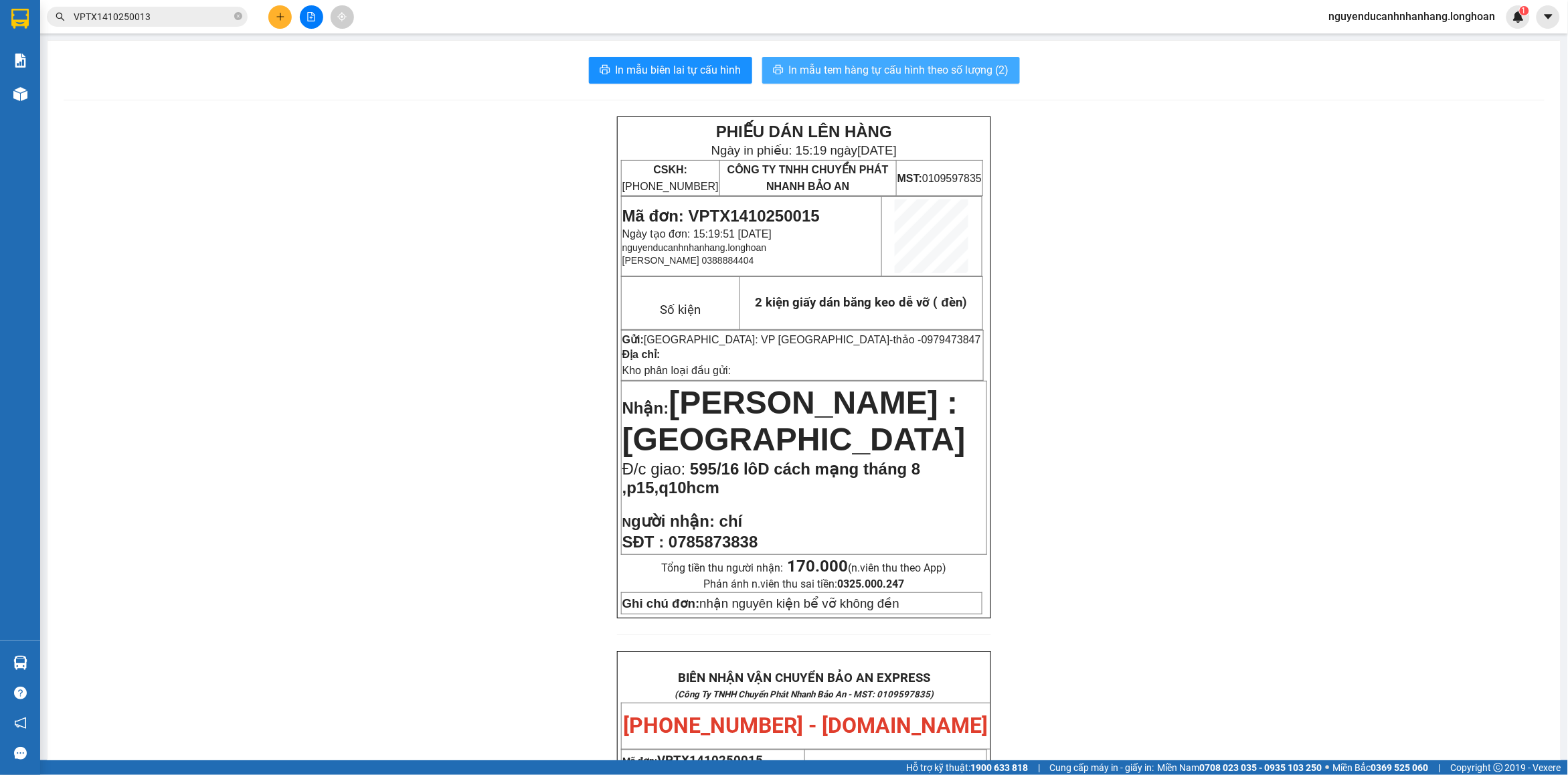
click at [853, 75] on span "In mẫu tem hàng tự cấu hình theo số lượng (2)" at bounding box center [899, 70] width 220 height 17
click at [281, 18] on icon "plus" at bounding box center [281, 17] width 10 height 10
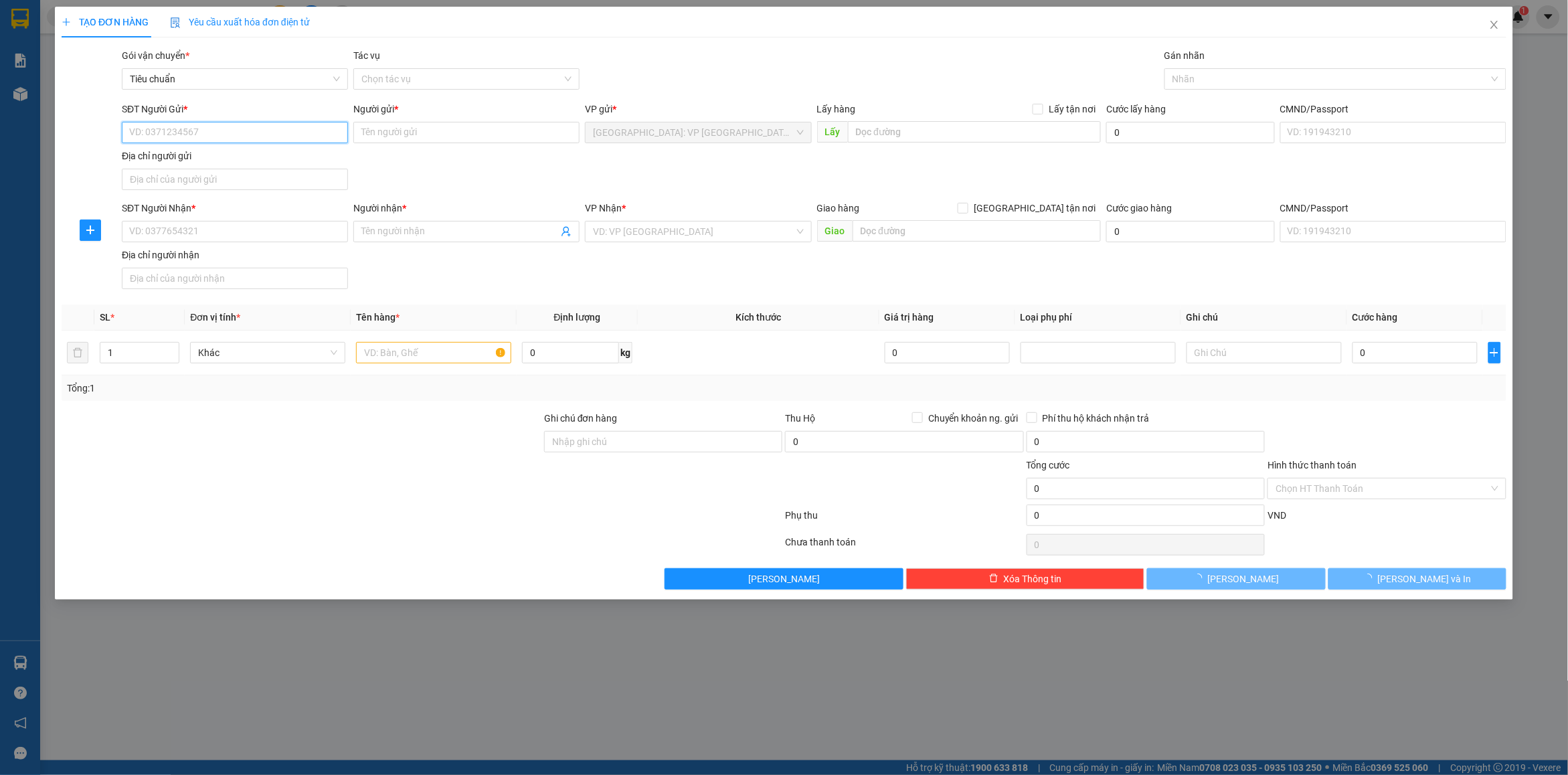
click at [201, 142] on input "SĐT Người Gửi *" at bounding box center [235, 133] width 226 height 21
type input "0934822336"
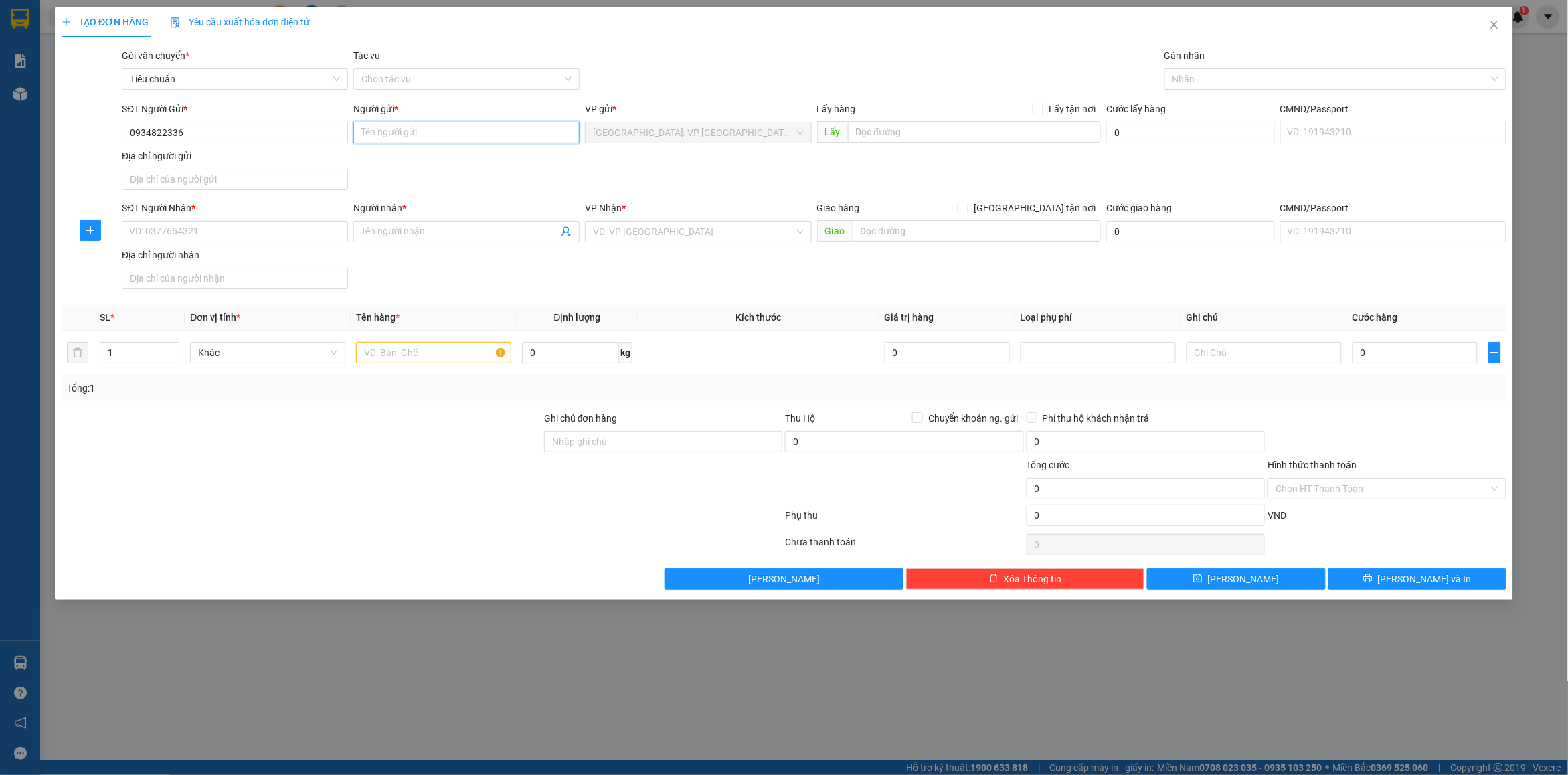
click at [412, 127] on input "Người gửi *" at bounding box center [467, 133] width 226 height 21
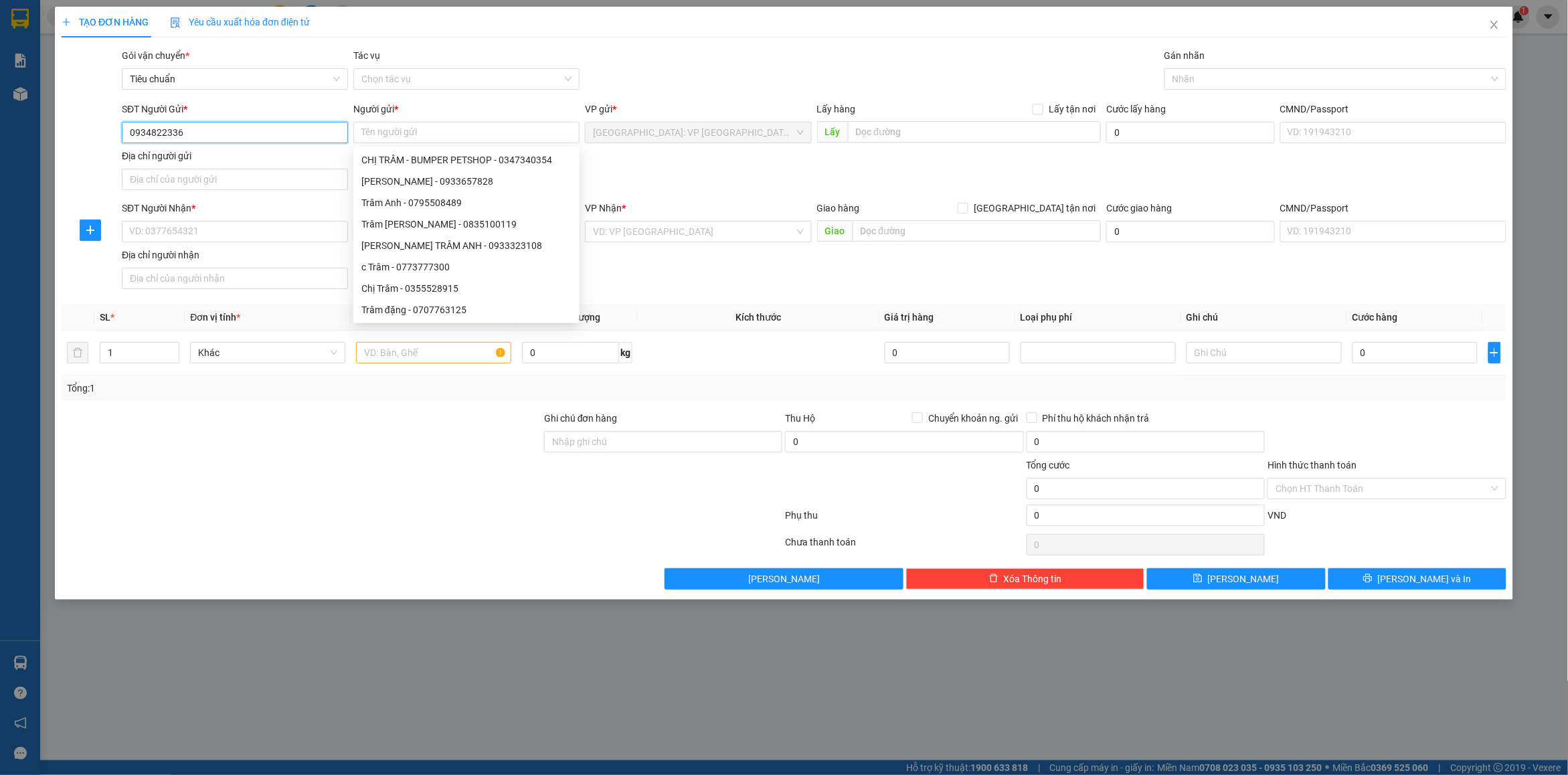
click at [262, 138] on input "0934822336" at bounding box center [235, 133] width 226 height 21
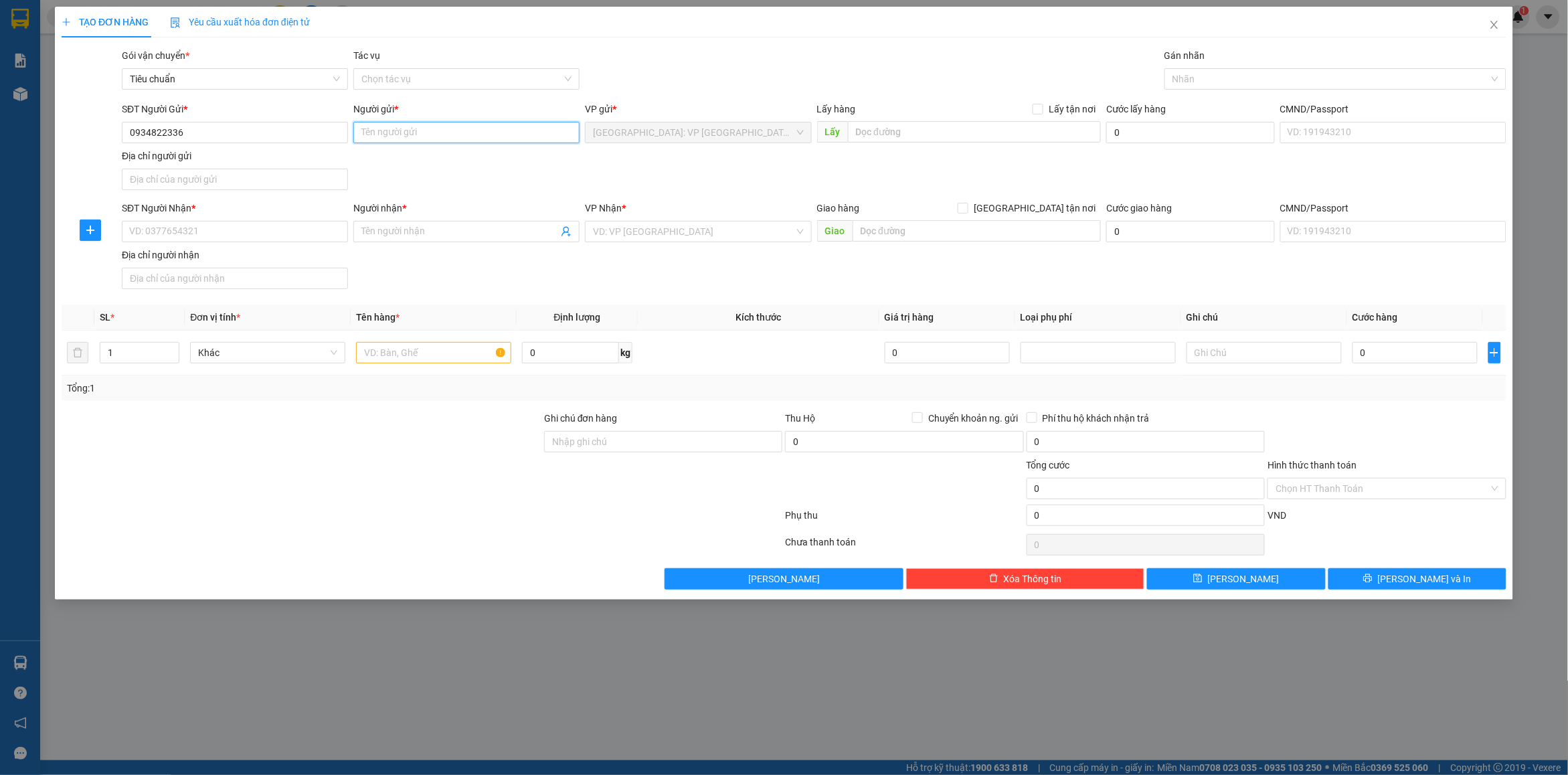
click at [399, 135] on input "Người gửi *" at bounding box center [467, 133] width 226 height 21
type input "in thịnh phát"
click at [218, 130] on input "0934822336" at bounding box center [235, 133] width 226 height 21
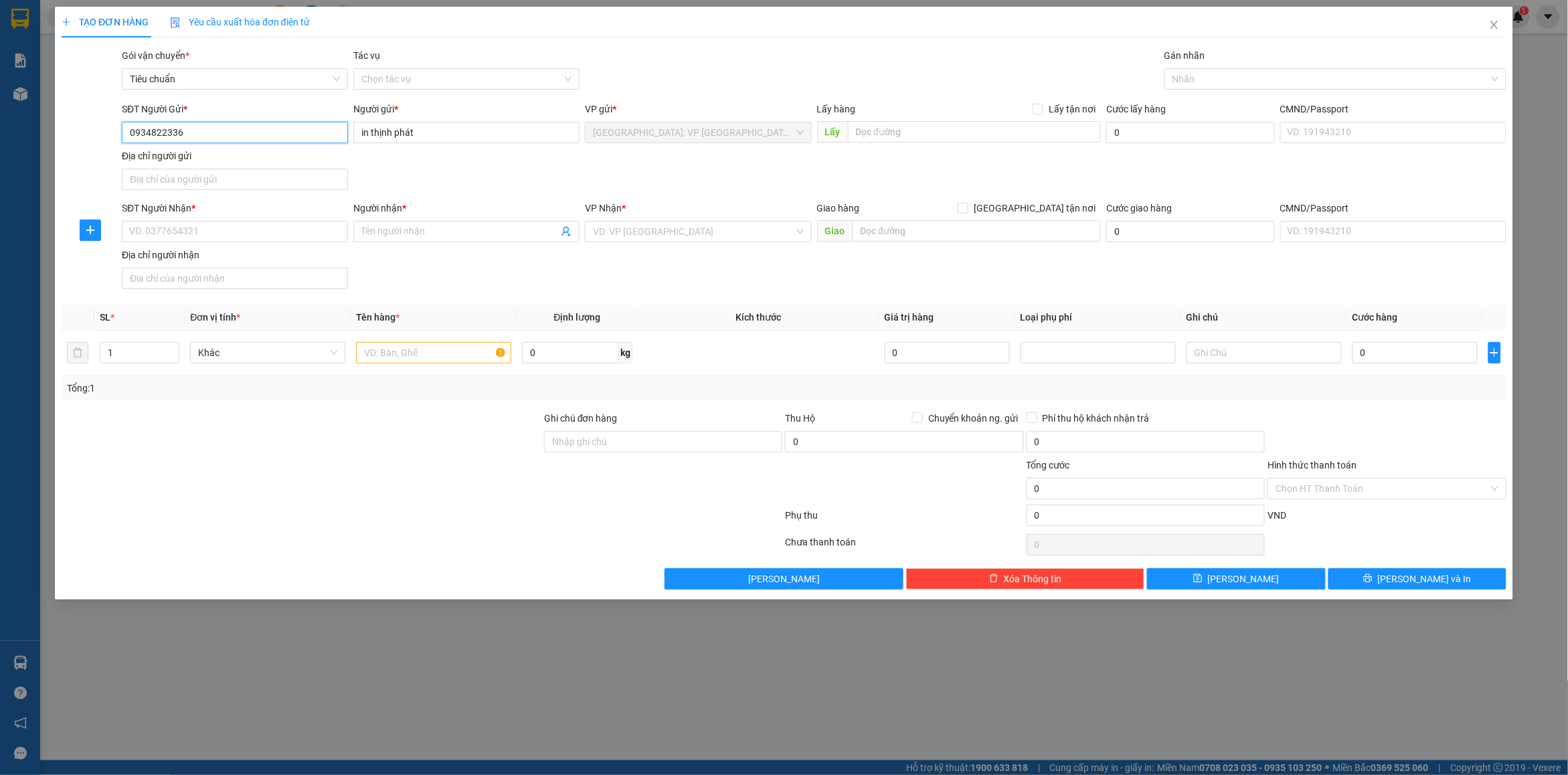
click at [218, 130] on input "0934822336" at bounding box center [235, 133] width 226 height 21
click at [205, 229] on input "SĐT Người Nhận *" at bounding box center [235, 231] width 226 height 21
paste input "0934822336"
type input "0934822336"
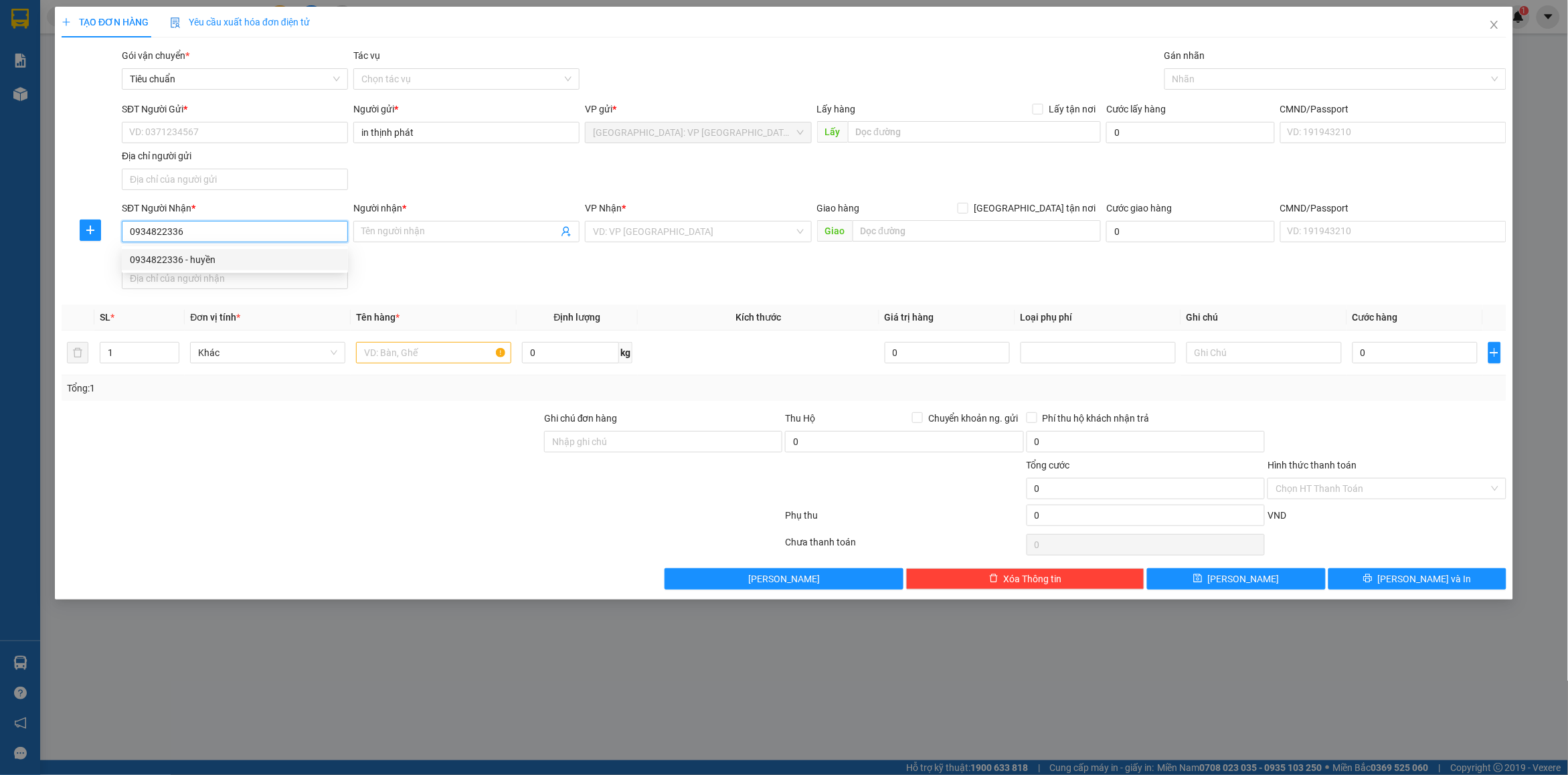
click at [209, 258] on div "0934822336 - huyền" at bounding box center [235, 260] width 210 height 15
type input "huyền"
checkbox input "true"
type input "25a [PERSON_NAME],[GEOGRAPHIC_DATA],[GEOGRAPHIC_DATA]"
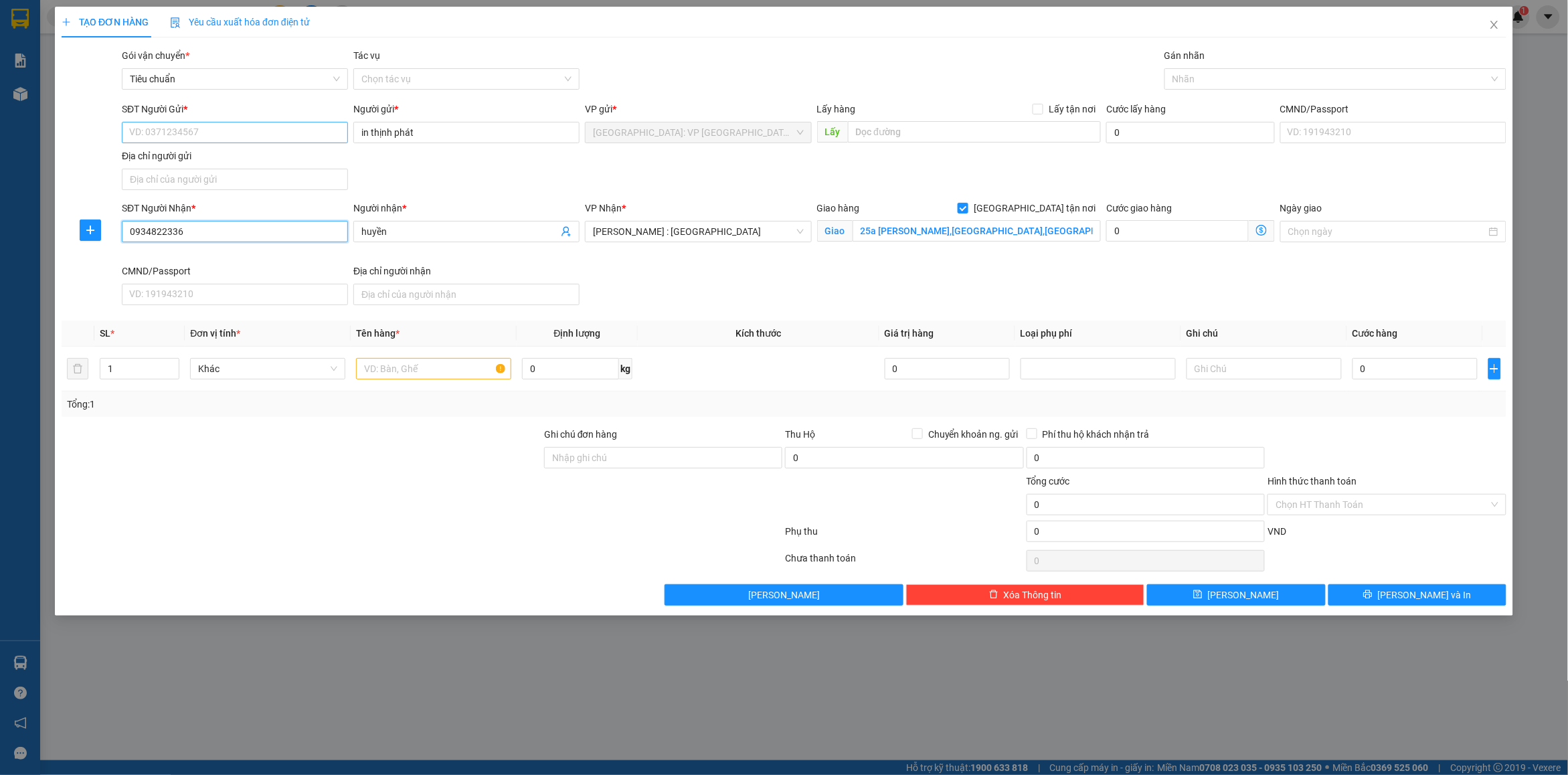
type input "0934822336"
click at [236, 134] on input "SĐT Người Gửi *" at bounding box center [235, 133] width 226 height 21
click at [263, 138] on input "03888763000" at bounding box center [235, 133] width 226 height 21
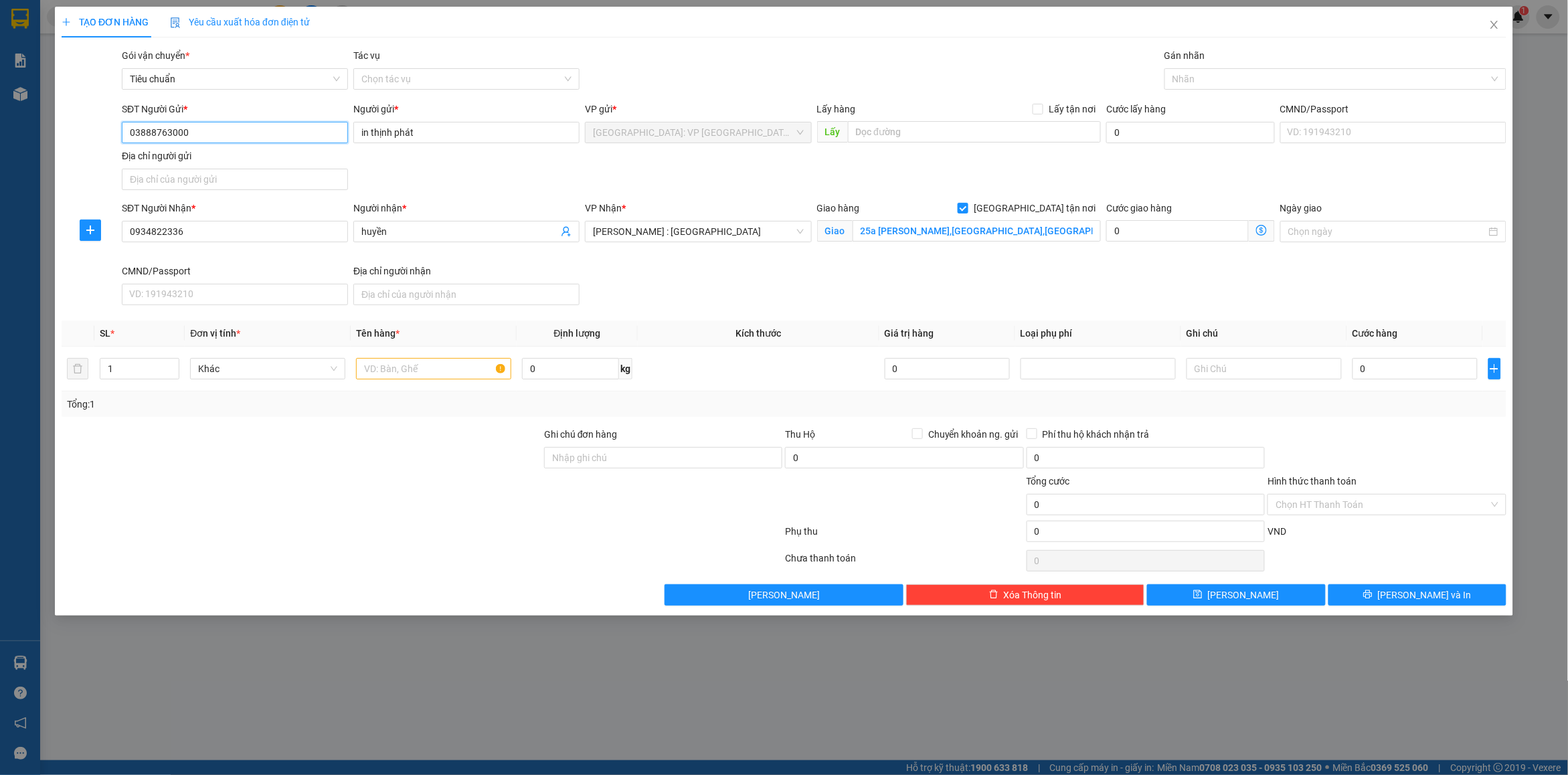
click at [263, 138] on input "03888763000" at bounding box center [235, 133] width 226 height 21
type input "0888763000"
click at [456, 176] on div "SĐT Người Gửi * 0888763000 Người gửi * in thịnh phát VP gửi * [GEOGRAPHIC_DATA]…" at bounding box center [814, 149] width 1390 height 94
click at [228, 138] on input "0888763000" at bounding box center [235, 133] width 226 height 21
click at [230, 159] on div "0888763000 - in thinh phát" at bounding box center [235, 160] width 210 height 15
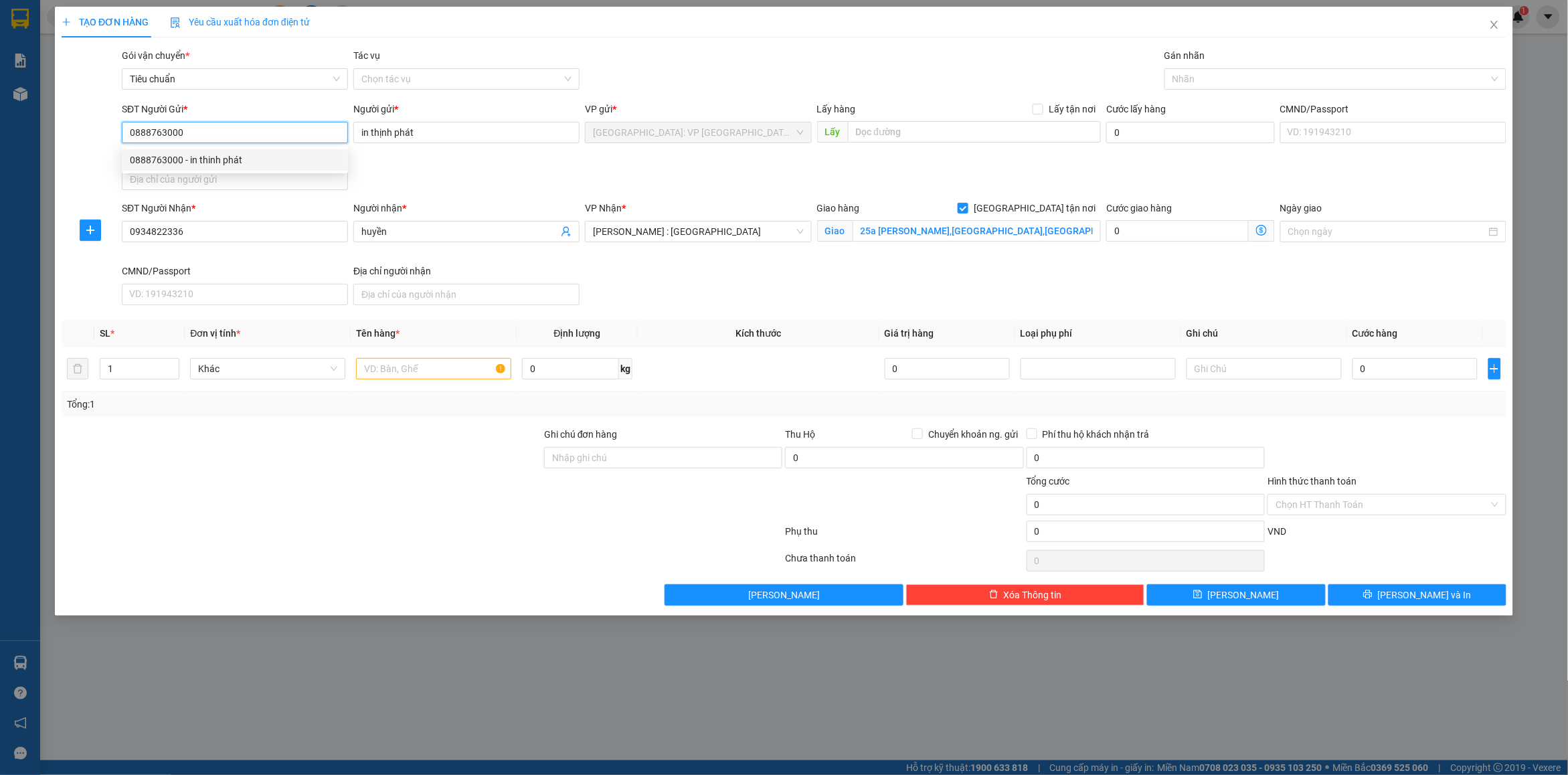
type input "in thinh phát"
click at [393, 376] on input "text" at bounding box center [433, 369] width 155 height 21
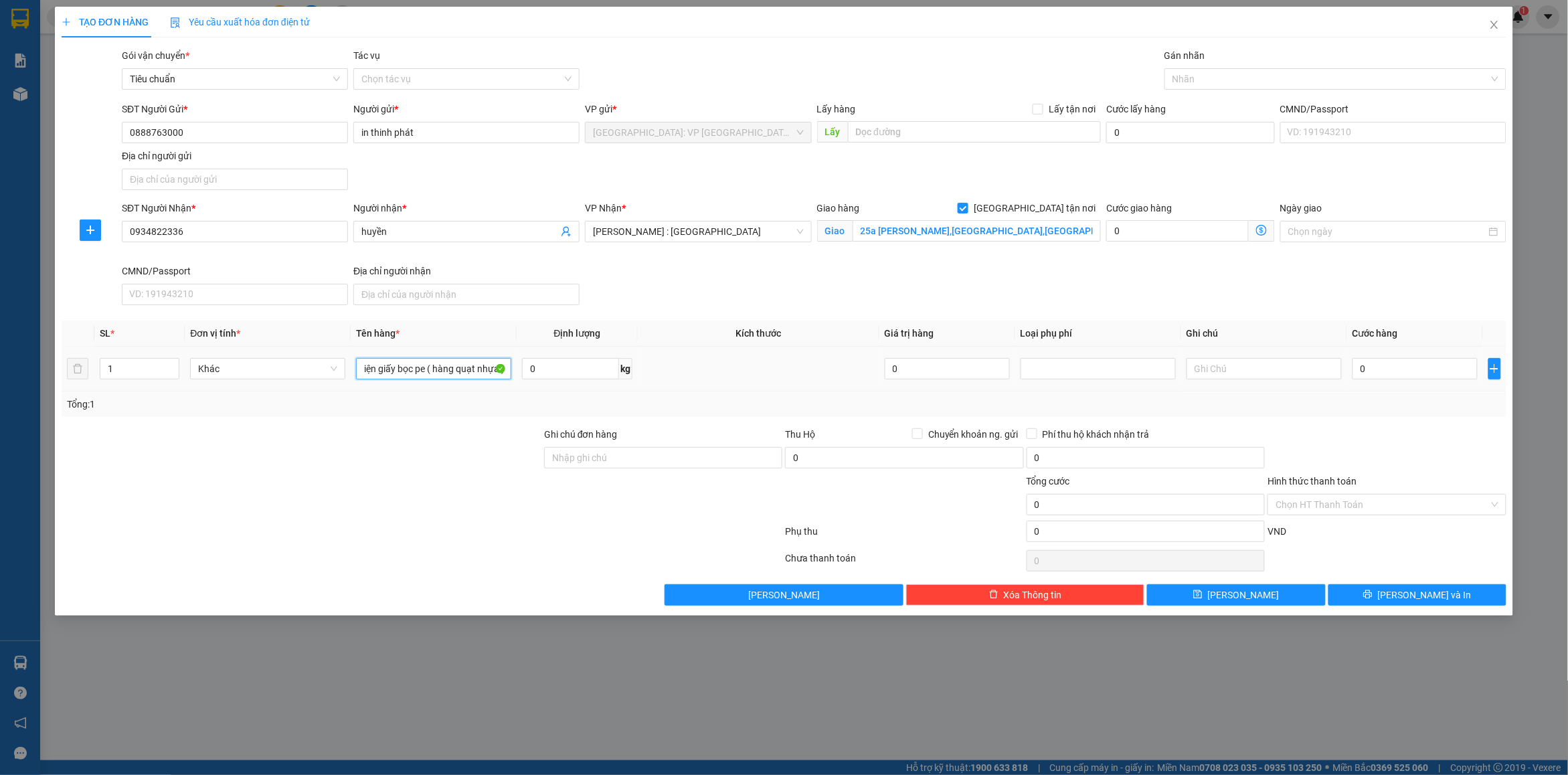
scroll to position [0, 18]
click at [1212, 72] on div at bounding box center [1329, 79] width 322 height 16
type input "1 kiện giấy bọc pe ( hàng quạt nhựa )"
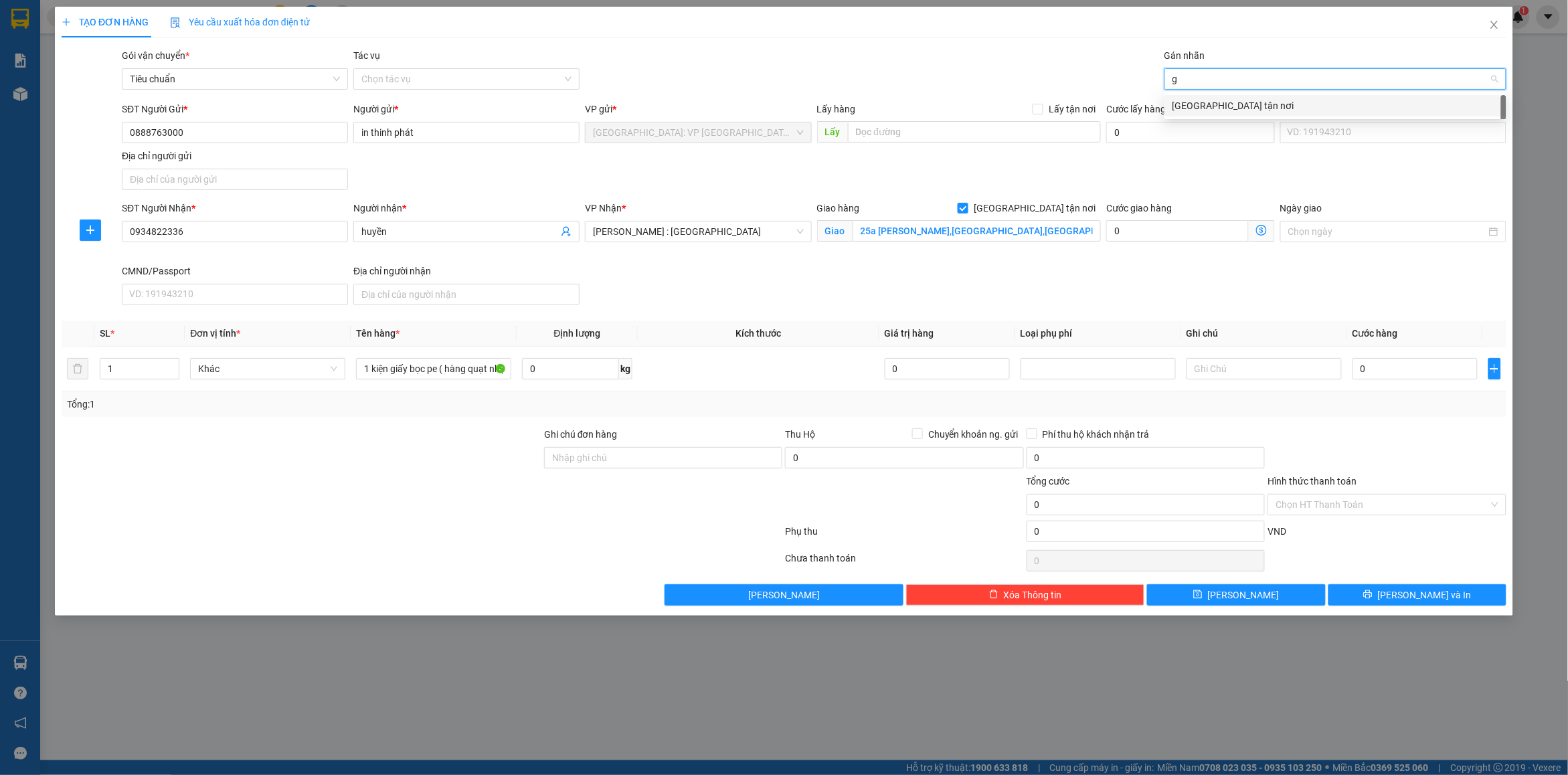
type input "gt"
click at [1219, 99] on div "[GEOGRAPHIC_DATA] tận nơi" at bounding box center [1335, 106] width 326 height 15
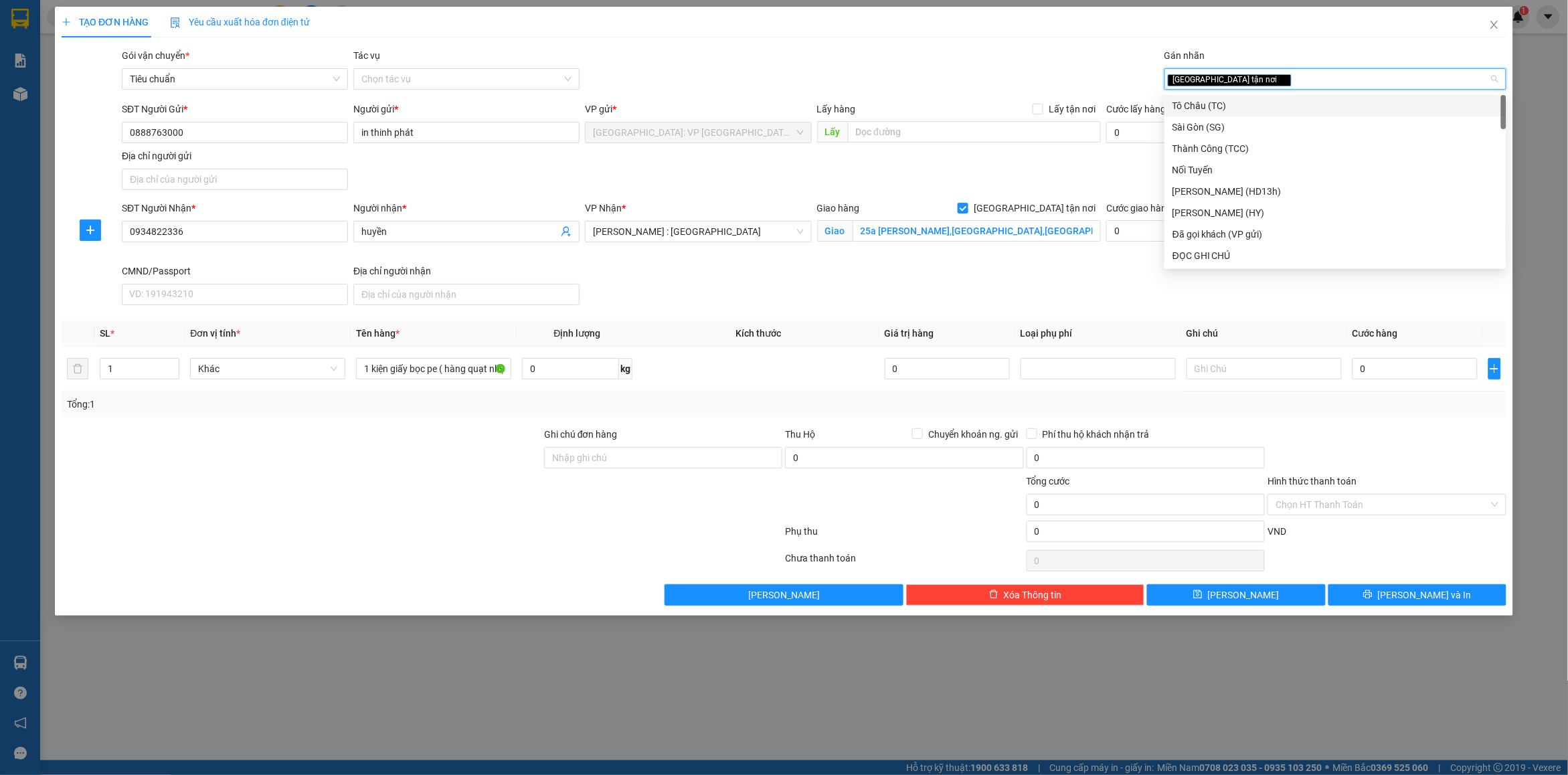
click at [1268, 83] on div "[GEOGRAPHIC_DATA] tận nơi" at bounding box center [1329, 79] width 322 height 16
type input "d"
type input "đã"
click at [1243, 99] on div "Đã gọi khách (VP gửi)" at bounding box center [1335, 106] width 326 height 15
drag, startPoint x: 1036, startPoint y: 67, endPoint x: 1450, endPoint y: 373, distance: 514.8
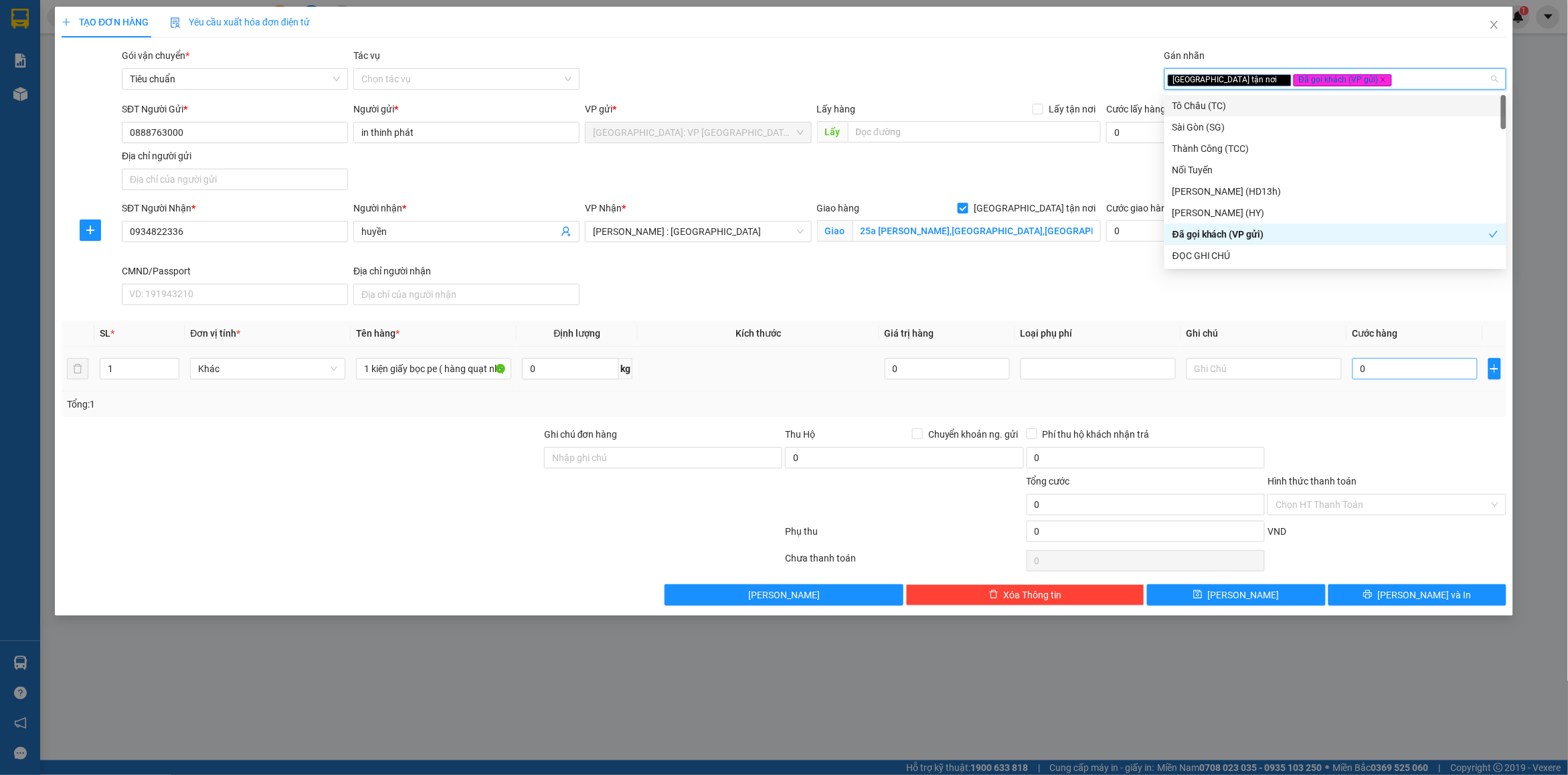
click at [1042, 68] on div "Gói vận chuyển * Tiêu chuẩn Tác vụ Chọn tác vụ Gán nhãn Giao tận nơi Đã gọi k…" at bounding box center [814, 72] width 1390 height 47
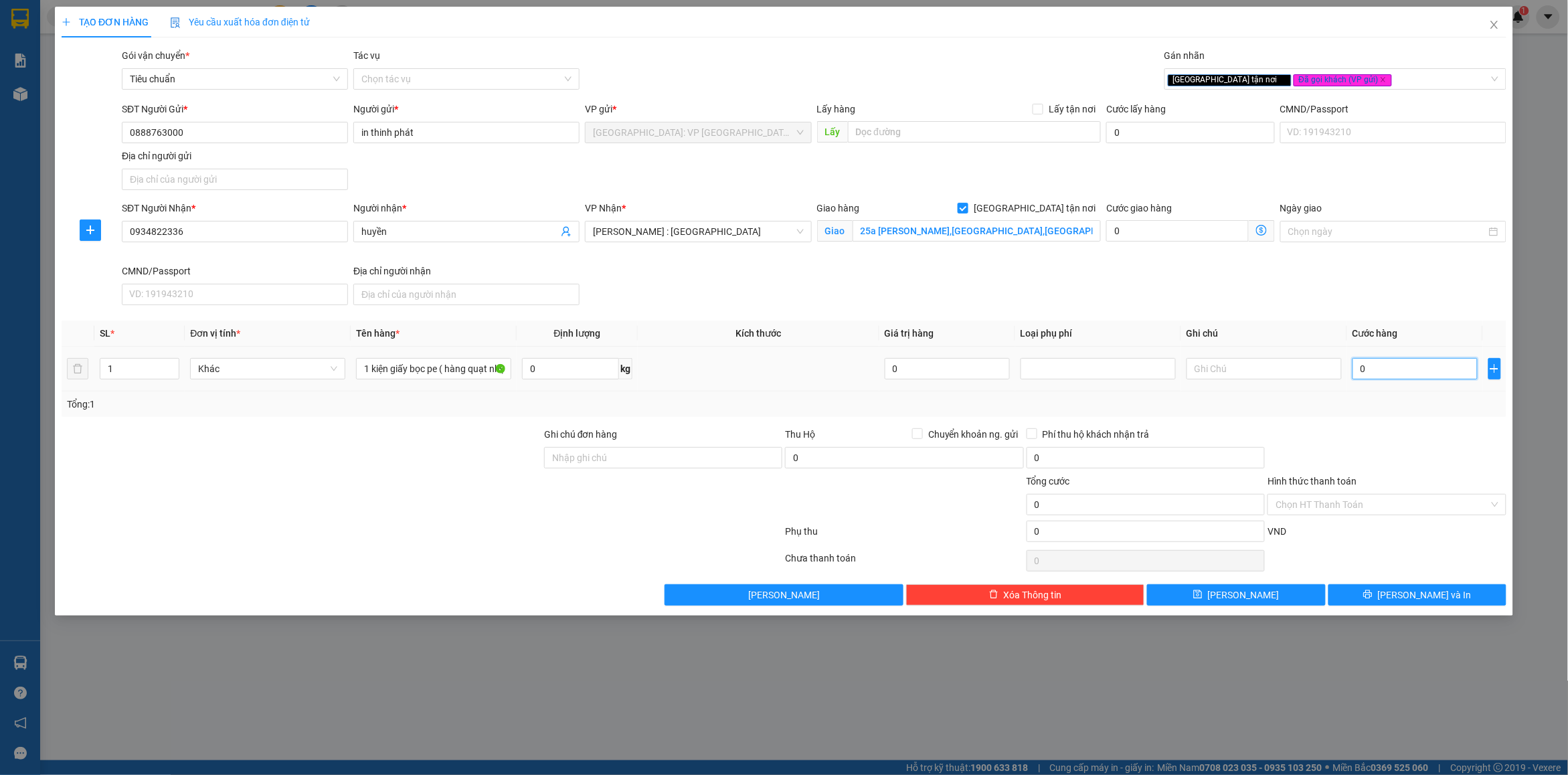
click at [1390, 360] on input "0" at bounding box center [1414, 369] width 125 height 21
type input "1"
type input "11"
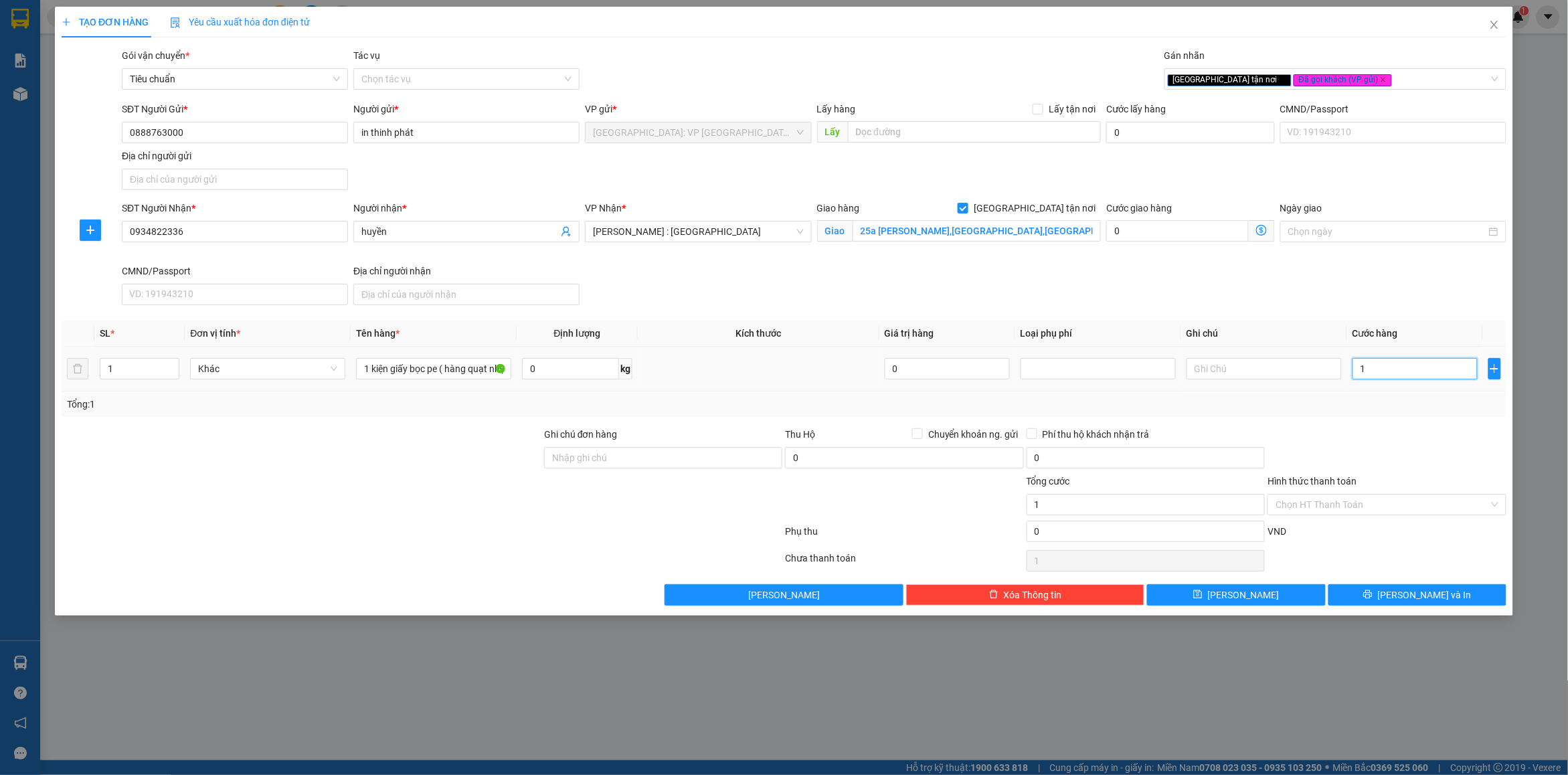
type input "11"
type input "110"
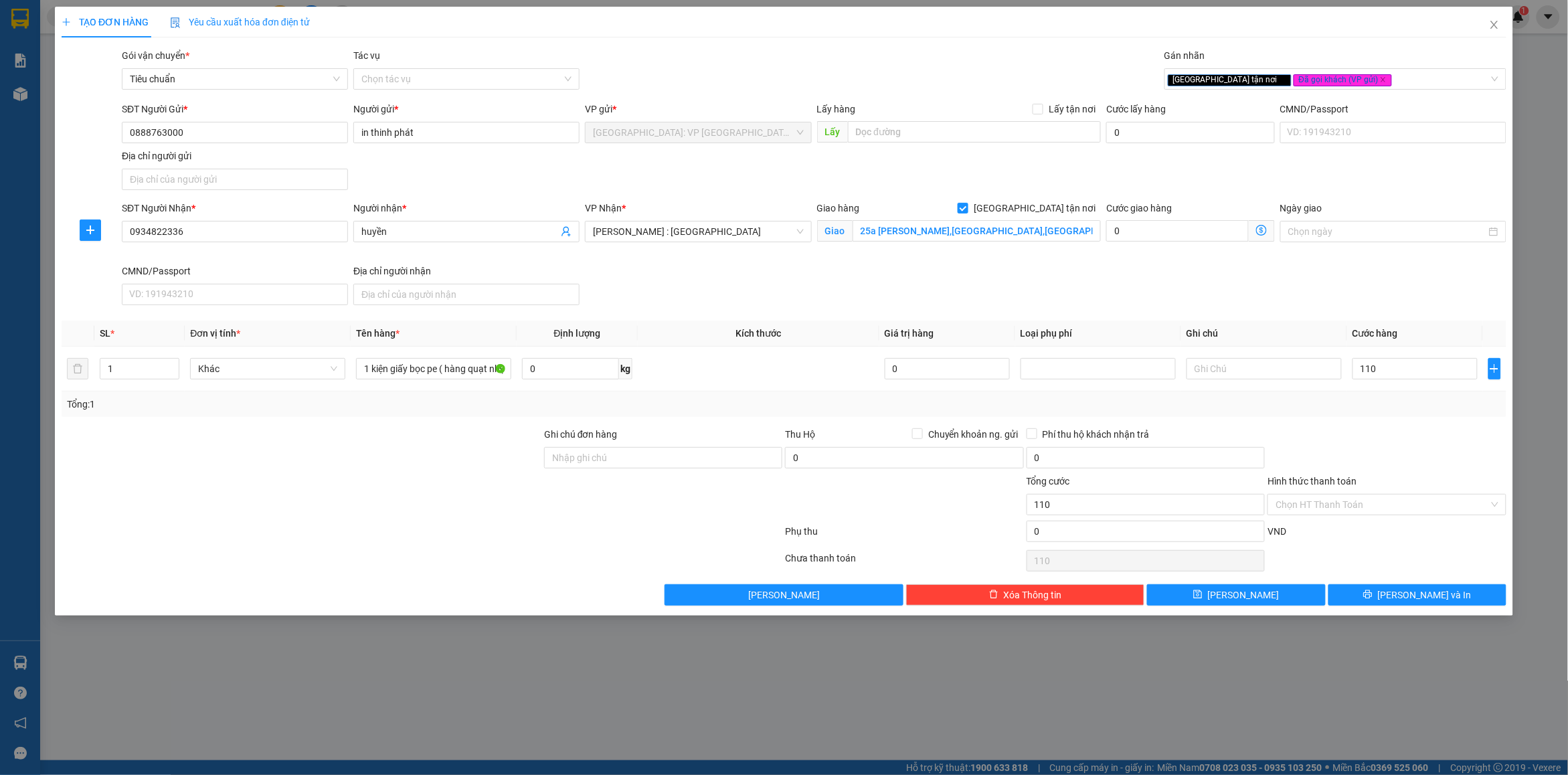
type input "110.000"
click at [1366, 437] on div at bounding box center [1387, 451] width 241 height 47
click at [619, 467] on input "Ghi chú đơn hàng" at bounding box center [663, 458] width 239 height 21
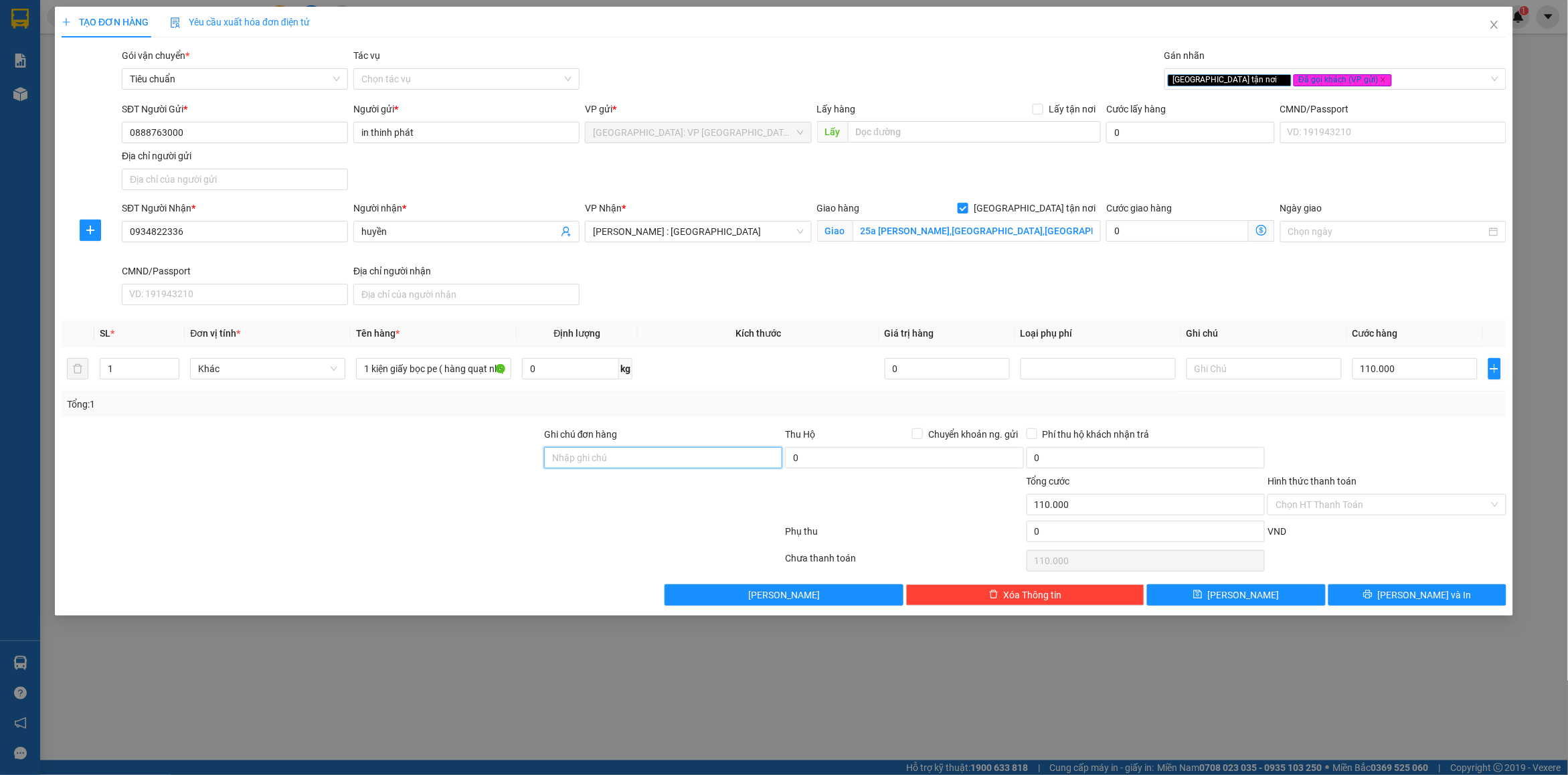
type input "nhận nguyên kiện bể vỡ không đền"
drag, startPoint x: 701, startPoint y: 417, endPoint x: 1347, endPoint y: 589, distance: 668.5
click at [706, 417] on div "Tổng: 1" at bounding box center [784, 404] width 1445 height 25
click at [1387, 606] on button "[PERSON_NAME] và In" at bounding box center [1418, 595] width 178 height 21
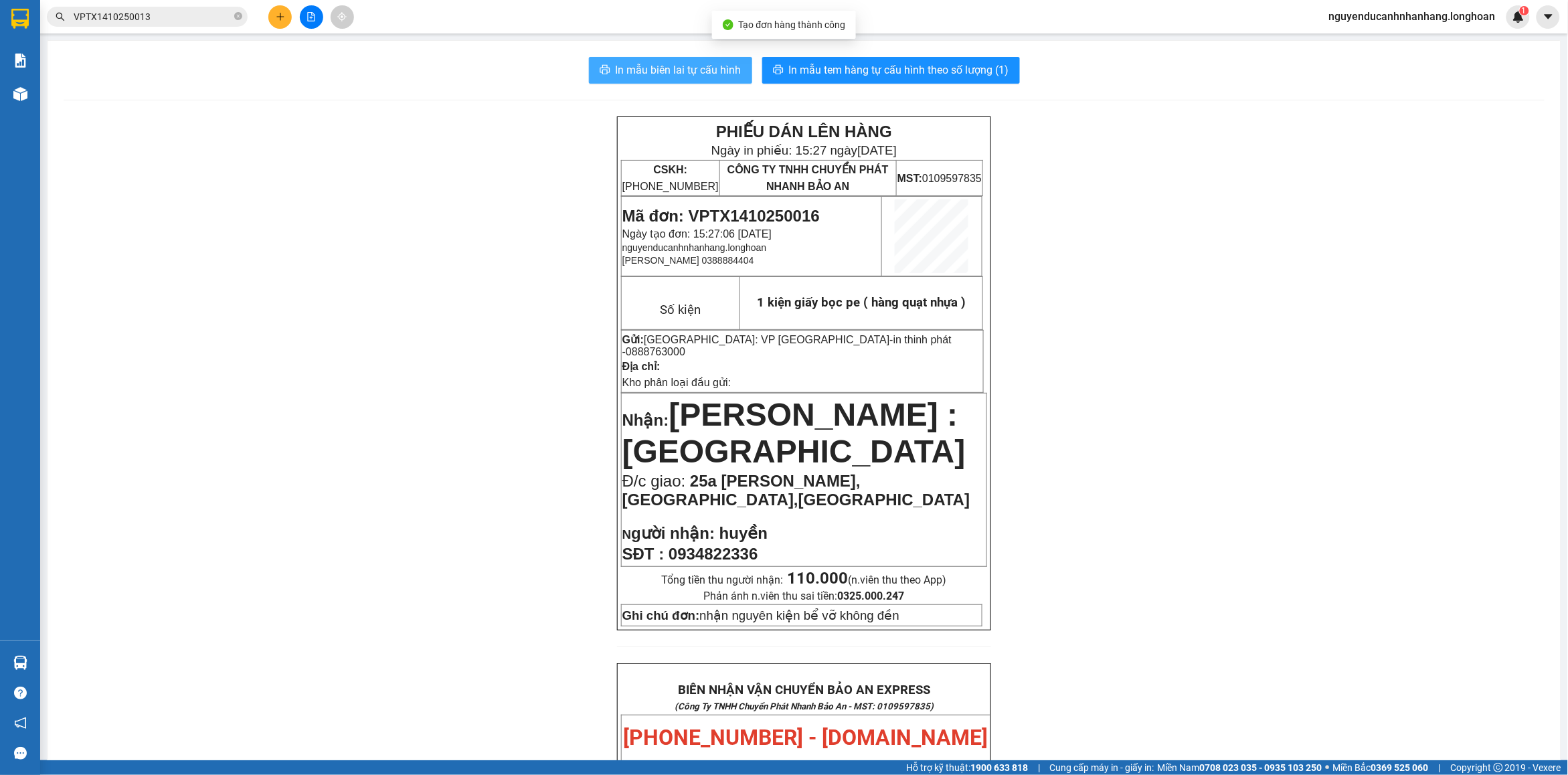
click at [688, 66] on span "In mẫu biên lai tự cấu hình" at bounding box center [678, 70] width 126 height 17
click at [797, 67] on span "In mẫu tem hàng tự cấu hình theo số lượng (1)" at bounding box center [899, 70] width 220 height 17
click at [1170, 619] on div "PHIẾU DÁN LÊN HÀNG Ngày in phiếu: 15:27 [DATE] CSKH: [PHONE_NUMBER] CÔNG TY TNH…" at bounding box center [804, 769] width 1481 height 1306
click at [286, 22] on button at bounding box center [280, 17] width 23 height 23
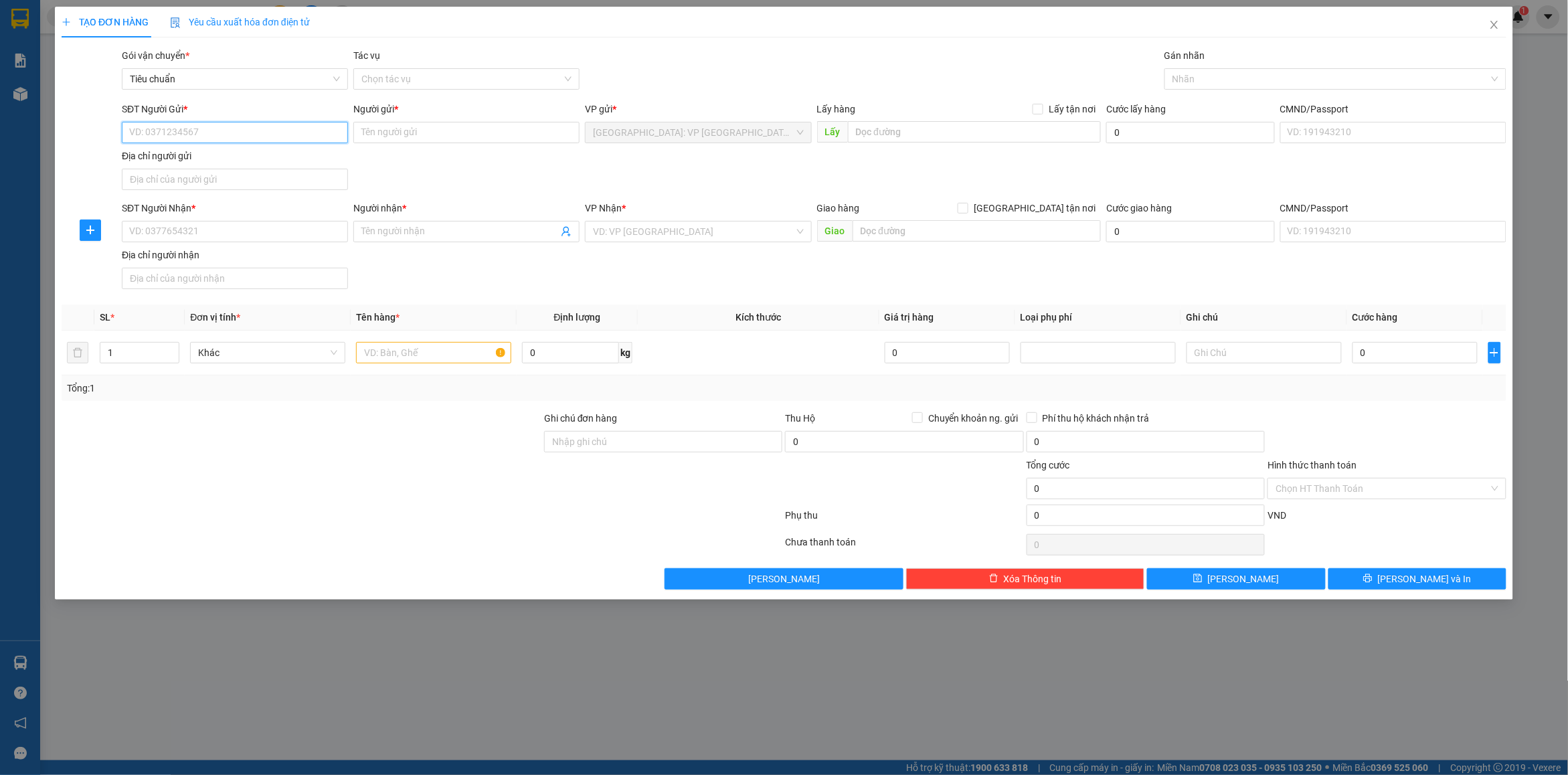
click at [219, 131] on input "SĐT Người Gửi *" at bounding box center [235, 133] width 226 height 21
type input "0915365698"
click at [399, 126] on input "Người gửi *" at bounding box center [467, 133] width 226 height 21
type input "c"
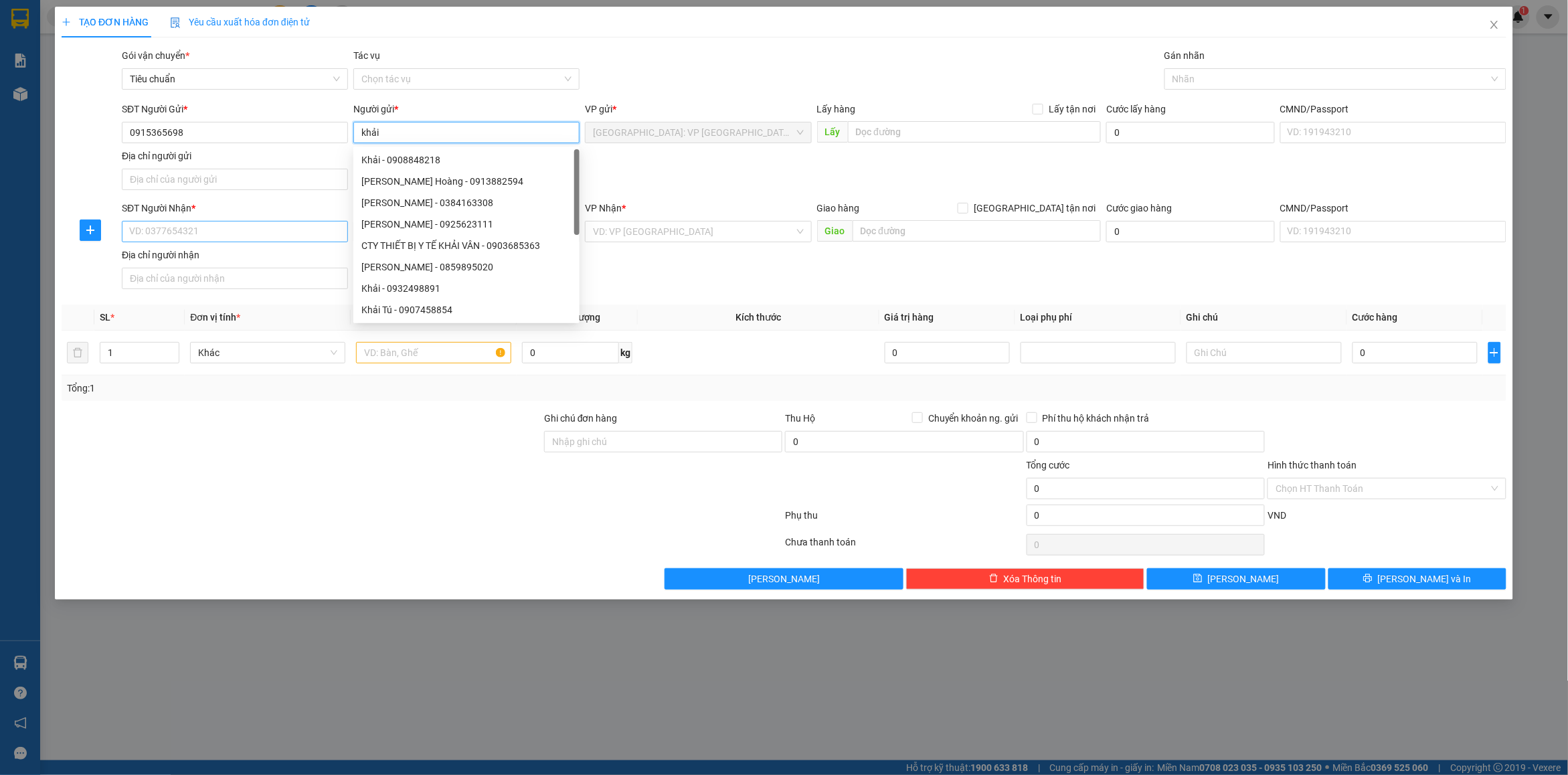
type input "khải"
click at [203, 238] on input "SĐT Người Nhận *" at bounding box center [235, 231] width 226 height 21
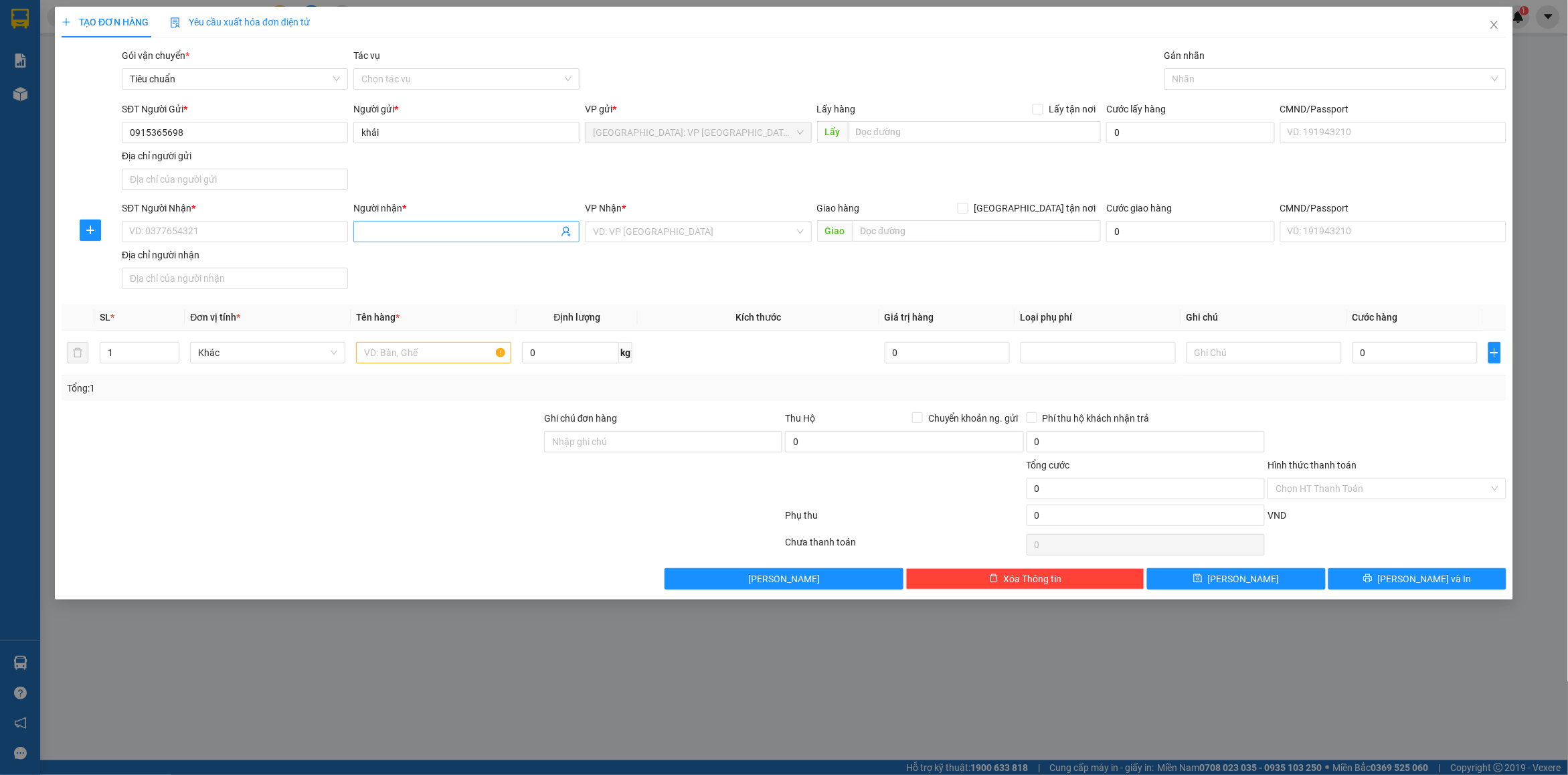
click at [475, 230] on input "Người nhận *" at bounding box center [459, 231] width 197 height 15
type input "trang nhung"
click at [243, 236] on input "SĐT Người Nhận *" at bounding box center [235, 231] width 226 height 21
type input "0972796802"
click at [860, 227] on input "text" at bounding box center [977, 231] width 249 height 21
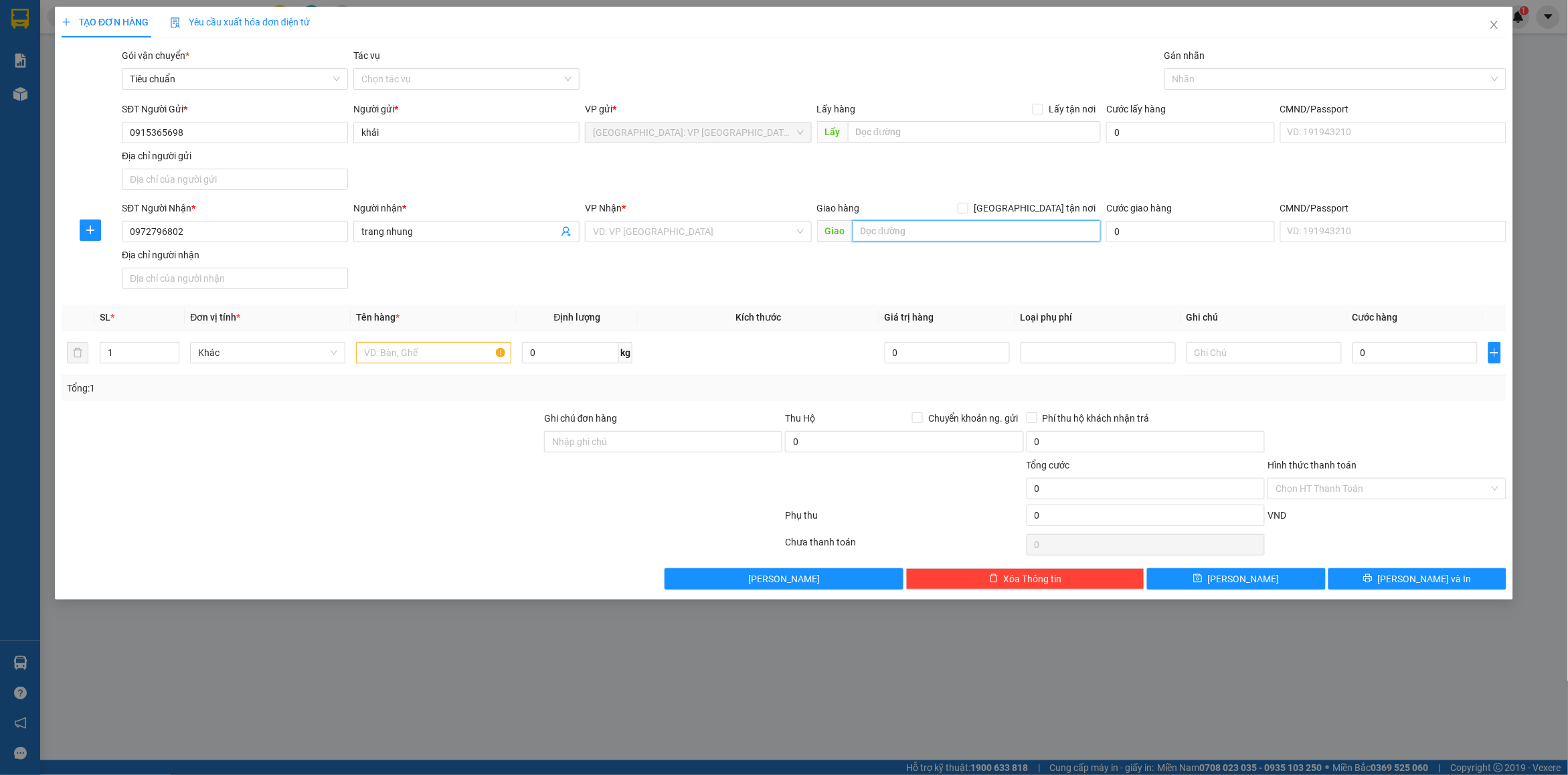
click at [929, 233] on input "text" at bounding box center [977, 231] width 249 height 21
type input "a"
type input "â"
type input "ấp 4 tân lập 1 [GEOGRAPHIC_DATA]"
click at [968, 212] on span at bounding box center [962, 208] width 11 height 11
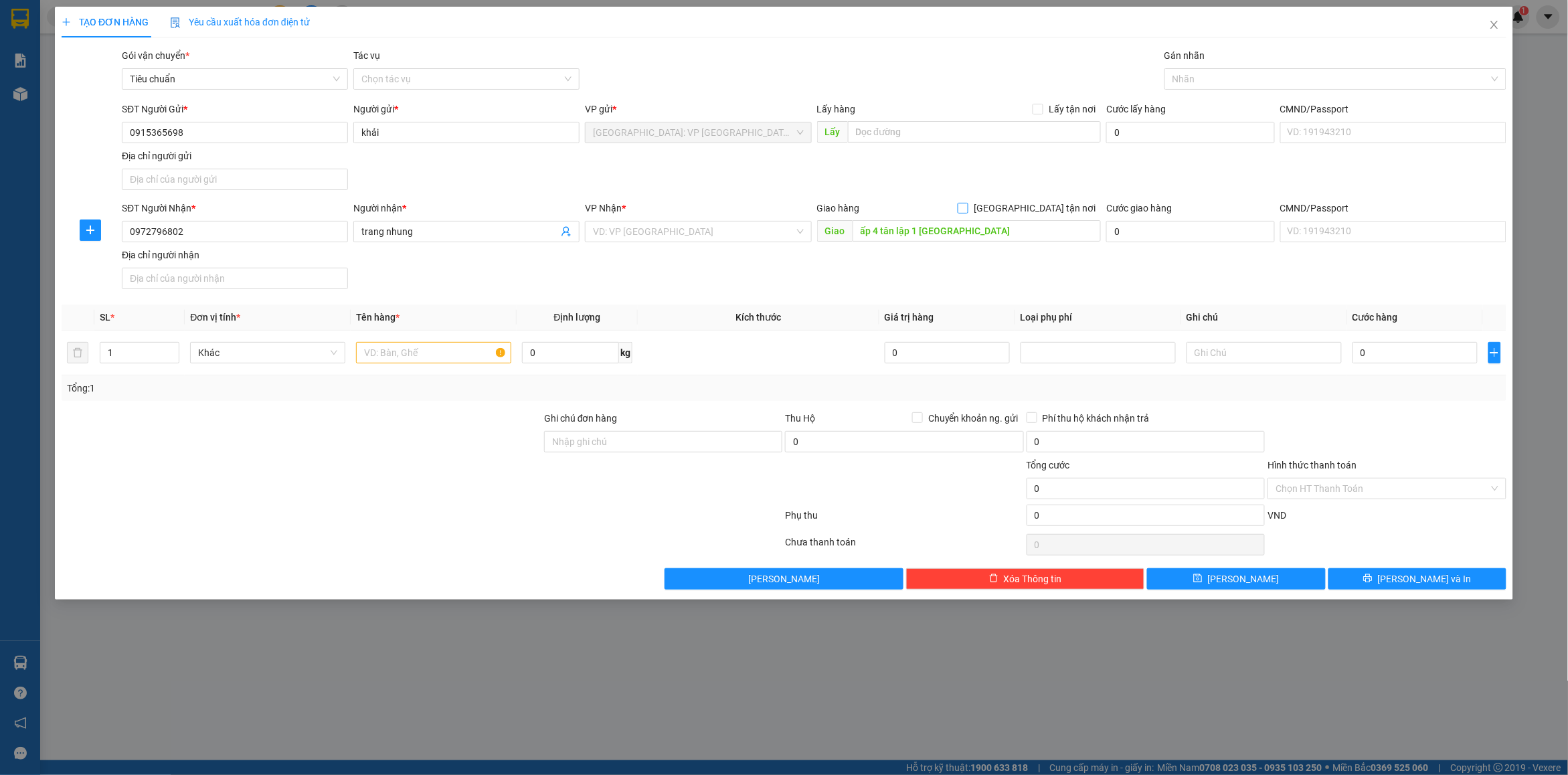
click at [967, 212] on input "[GEOGRAPHIC_DATA] tận nơi" at bounding box center [962, 208] width 10 height 10
checkbox input "true"
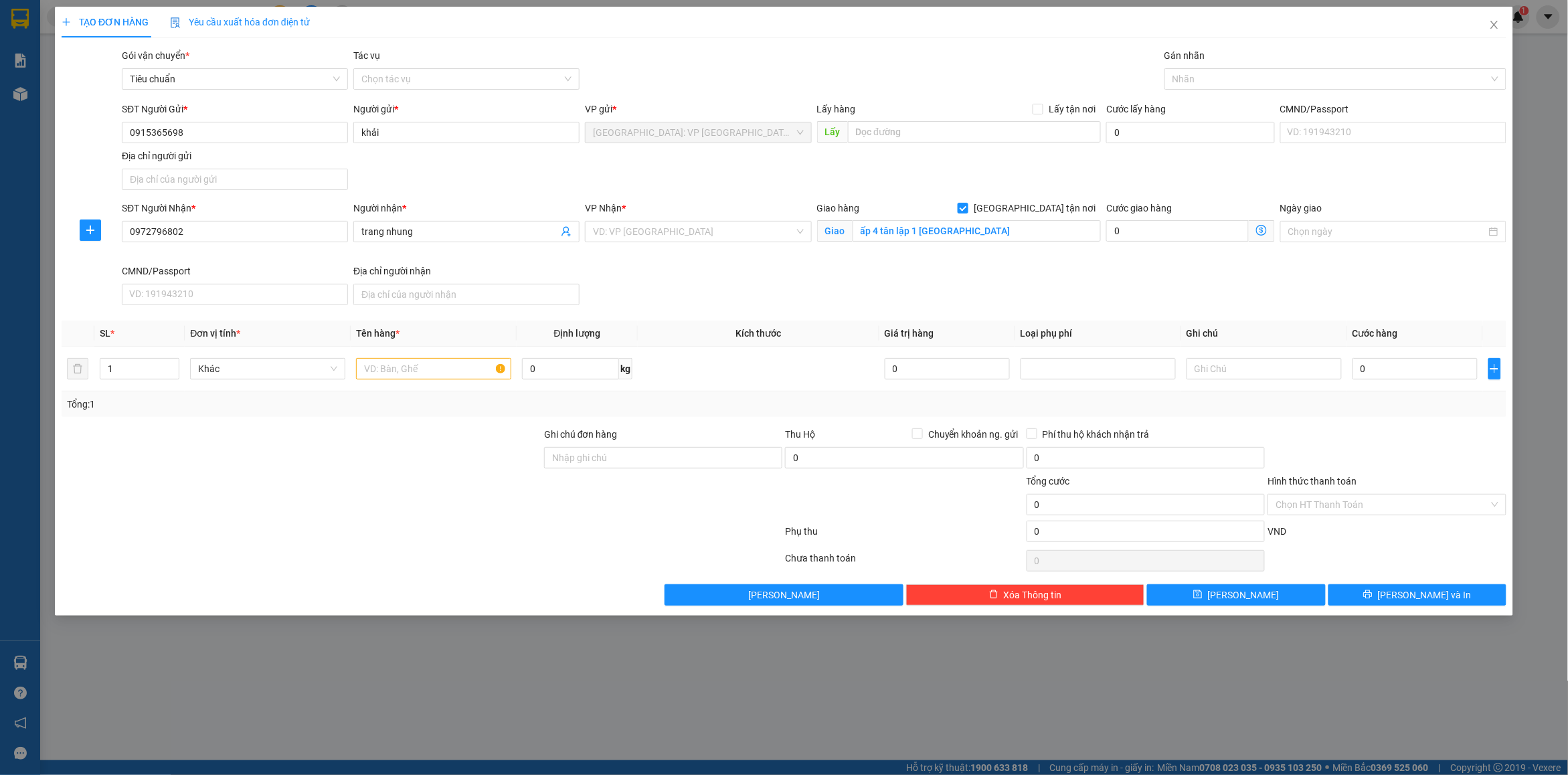
drag, startPoint x: 1112, startPoint y: 168, endPoint x: 928, endPoint y: 210, distance: 188.7
click at [1106, 168] on div "SĐT Người Gửi * 0915365698 Người gửi * khải VP gửi * [GEOGRAPHIC_DATA]: VP [GEO…" at bounding box center [814, 149] width 1390 height 94
click at [724, 235] on input "search" at bounding box center [693, 231] width 201 height 20
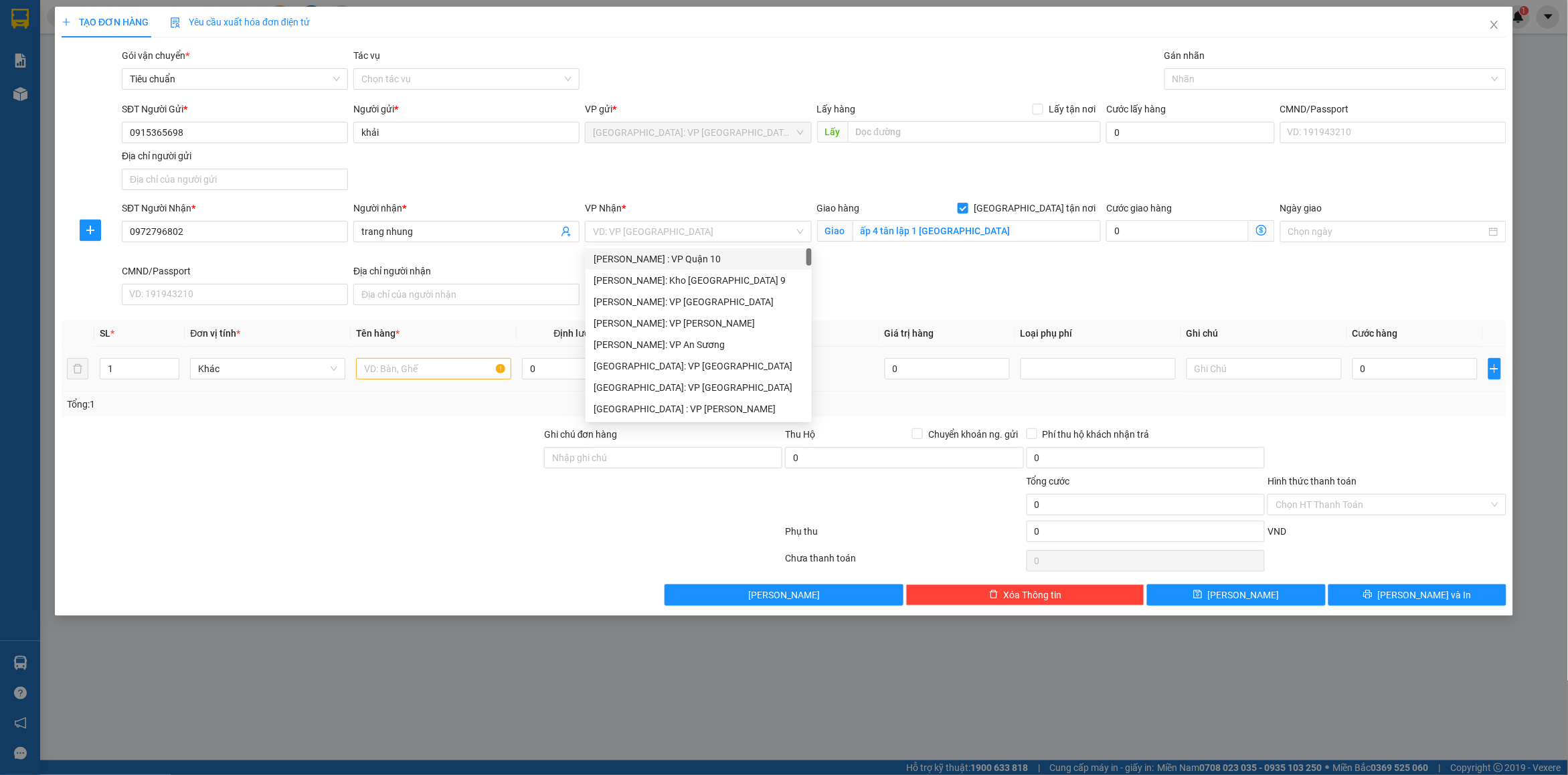
click at [1415, 382] on div "0" at bounding box center [1414, 368] width 125 height 27
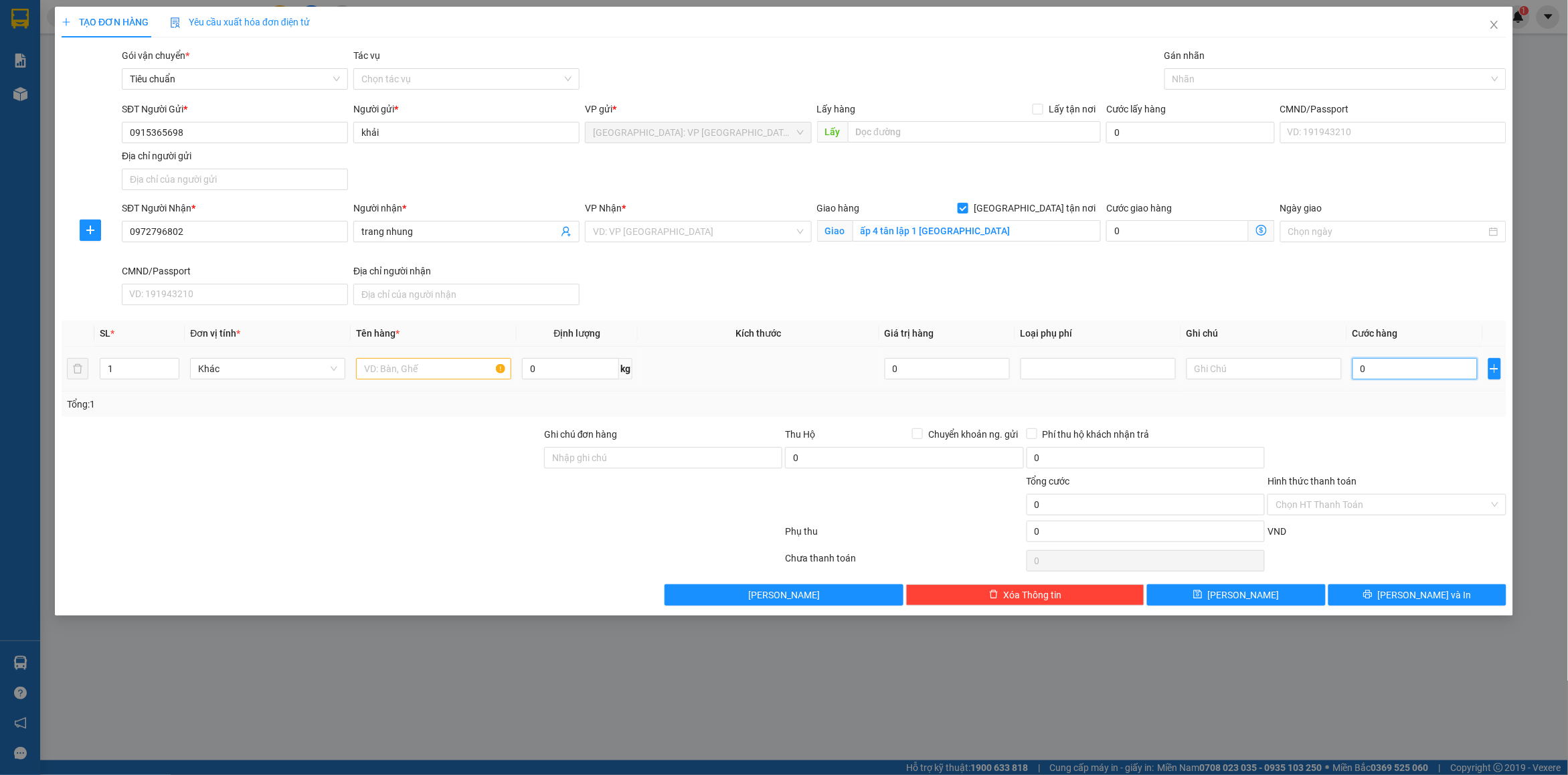
click at [1385, 365] on input "0" at bounding box center [1414, 369] width 125 height 21
type input "4"
type input "41"
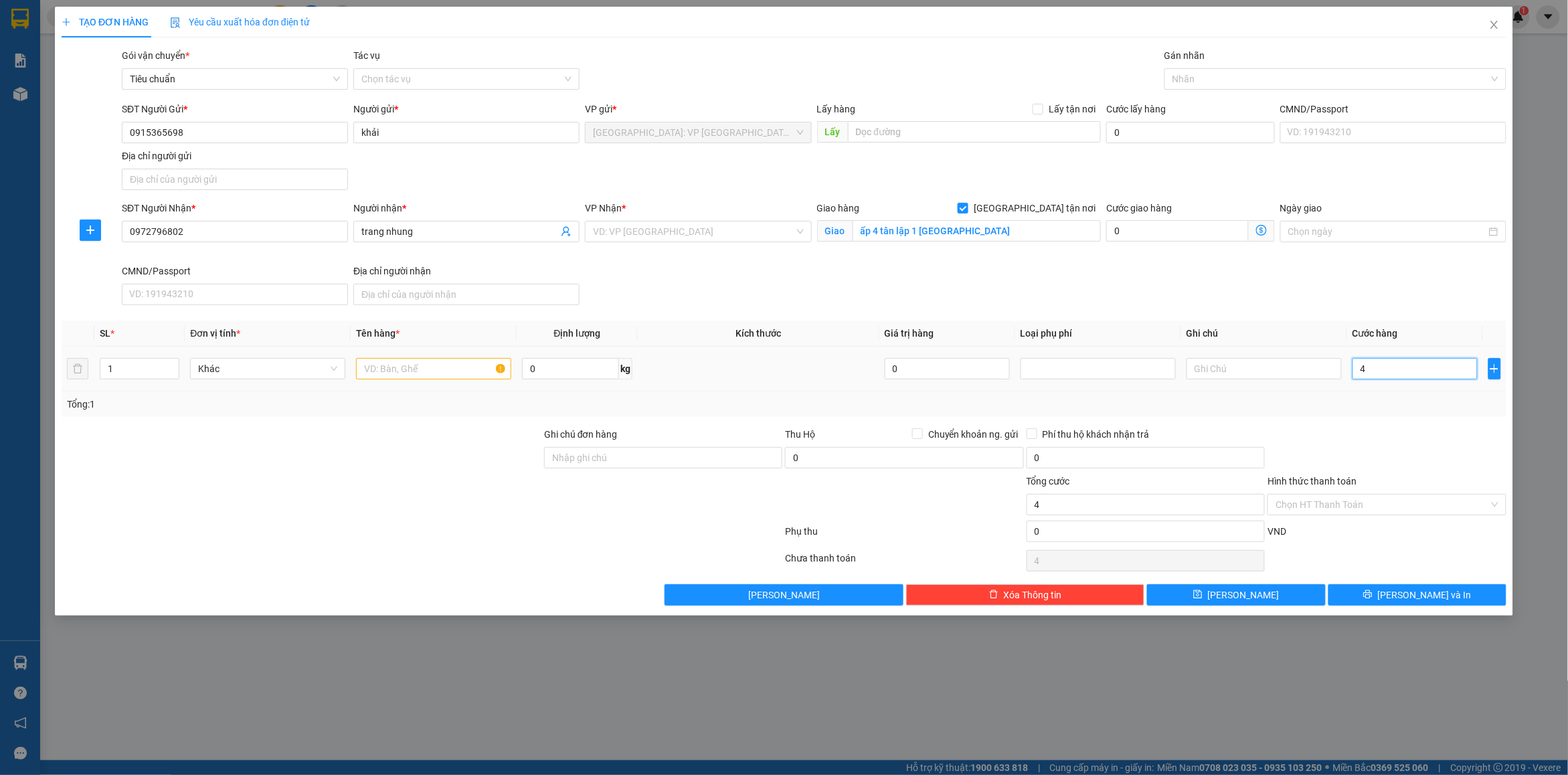
type input "41"
type input "410"
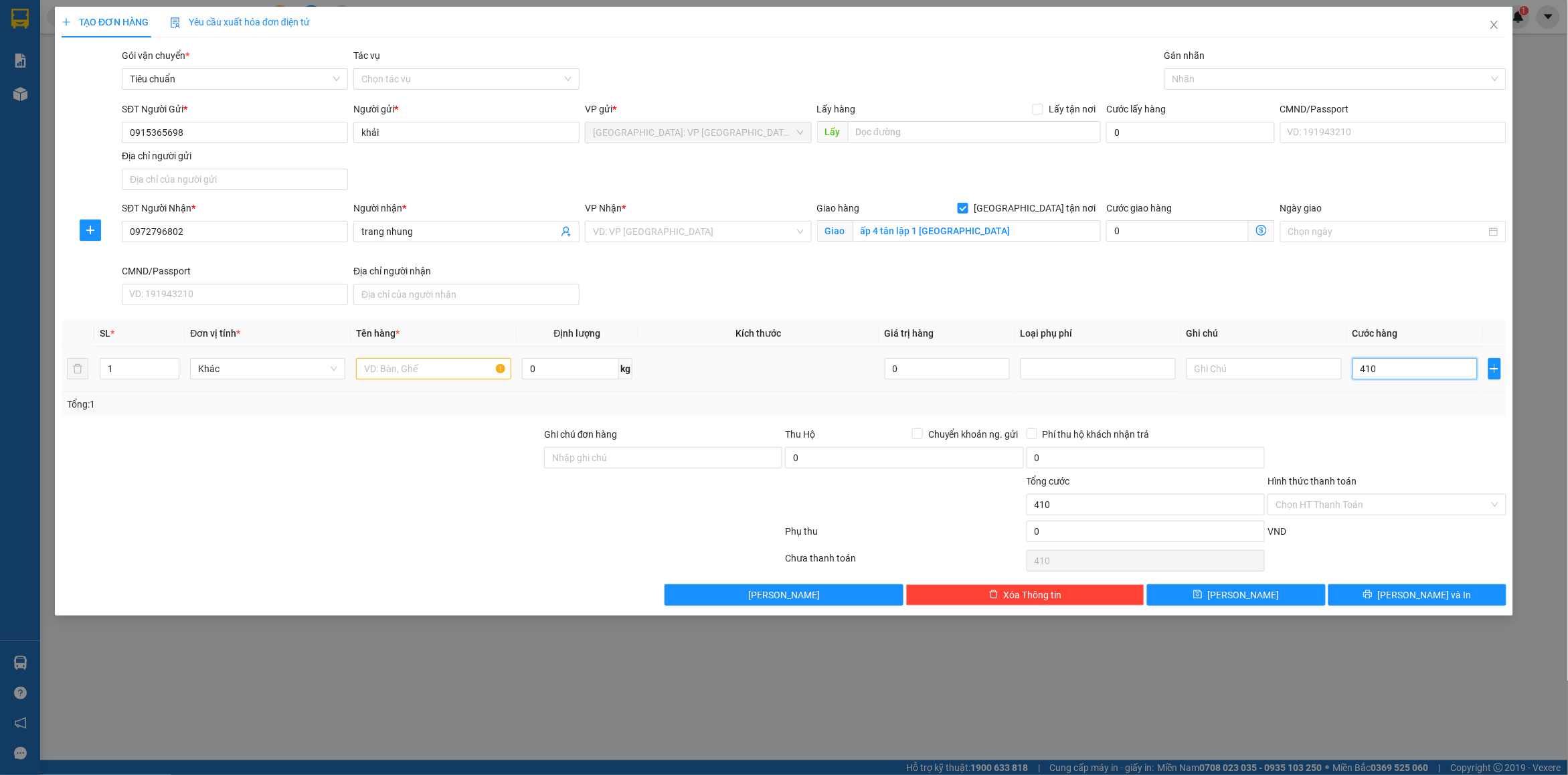
type input "4.100"
type input "41.000"
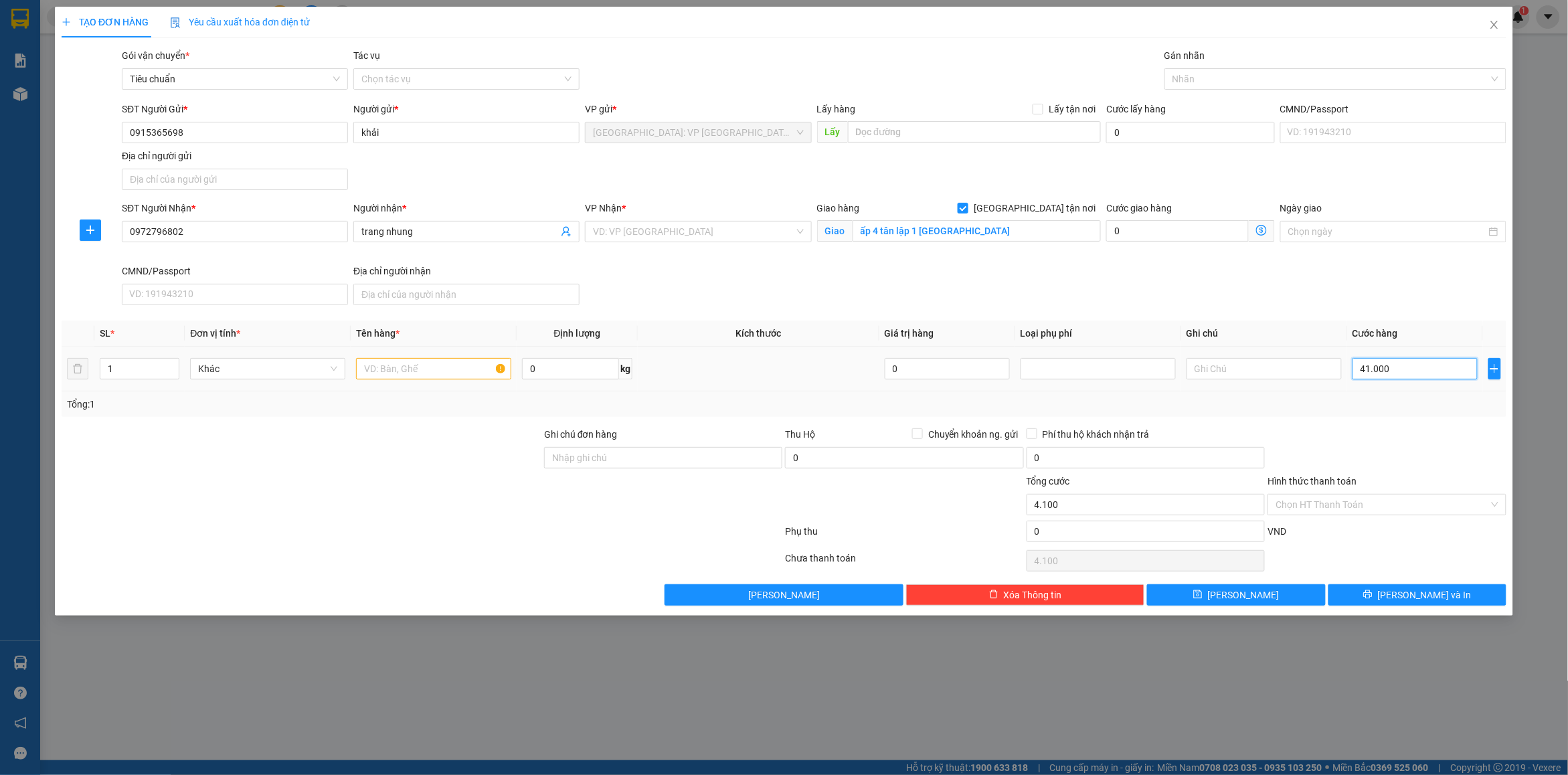
type input "41.000"
type input "410.000"
click at [395, 371] on input "text" at bounding box center [433, 369] width 155 height 21
click at [163, 372] on input "1" at bounding box center [139, 369] width 78 height 20
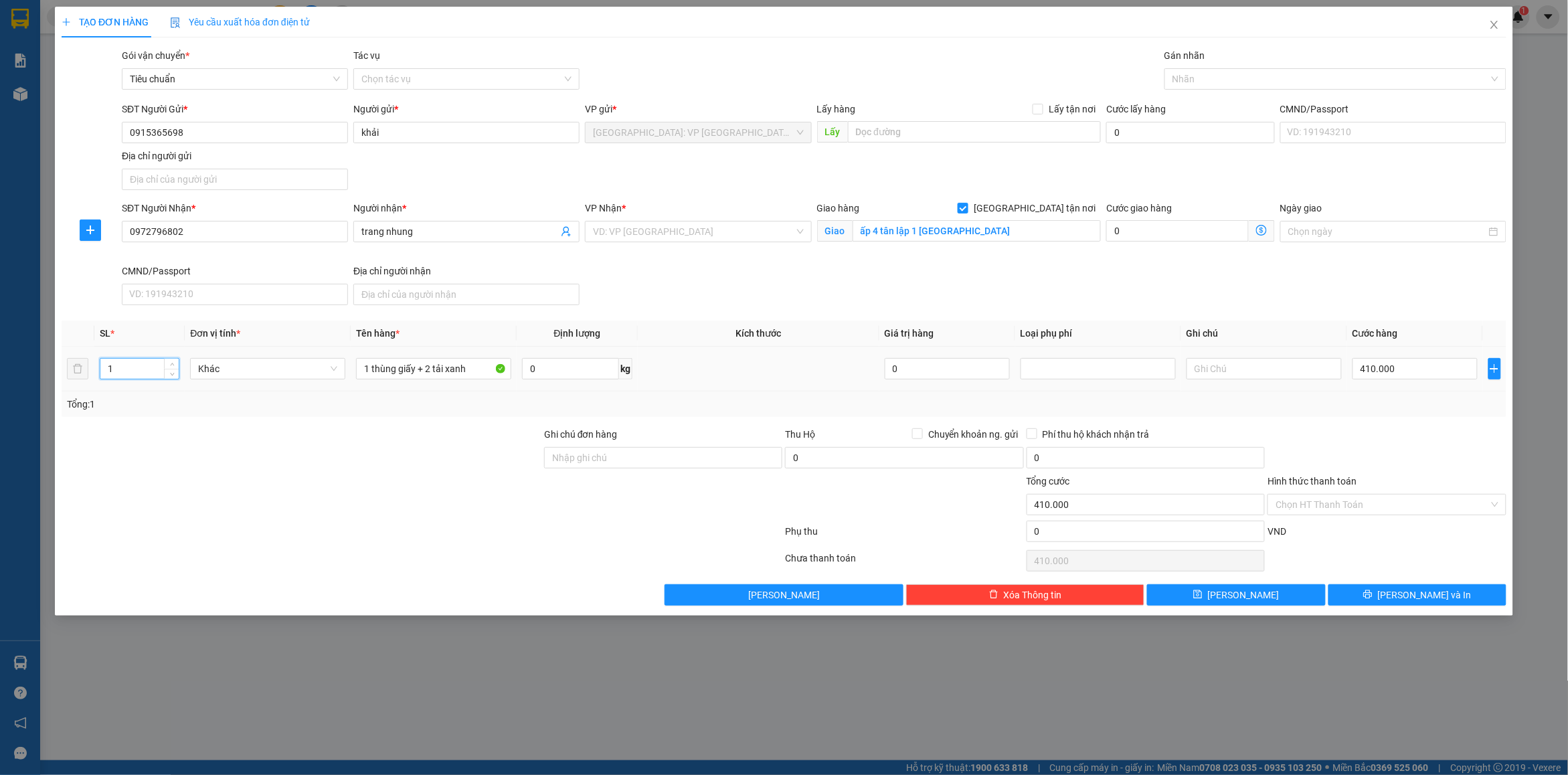
click at [163, 372] on input "1" at bounding box center [139, 369] width 78 height 20
click at [124, 375] on input "2" at bounding box center [139, 369] width 78 height 20
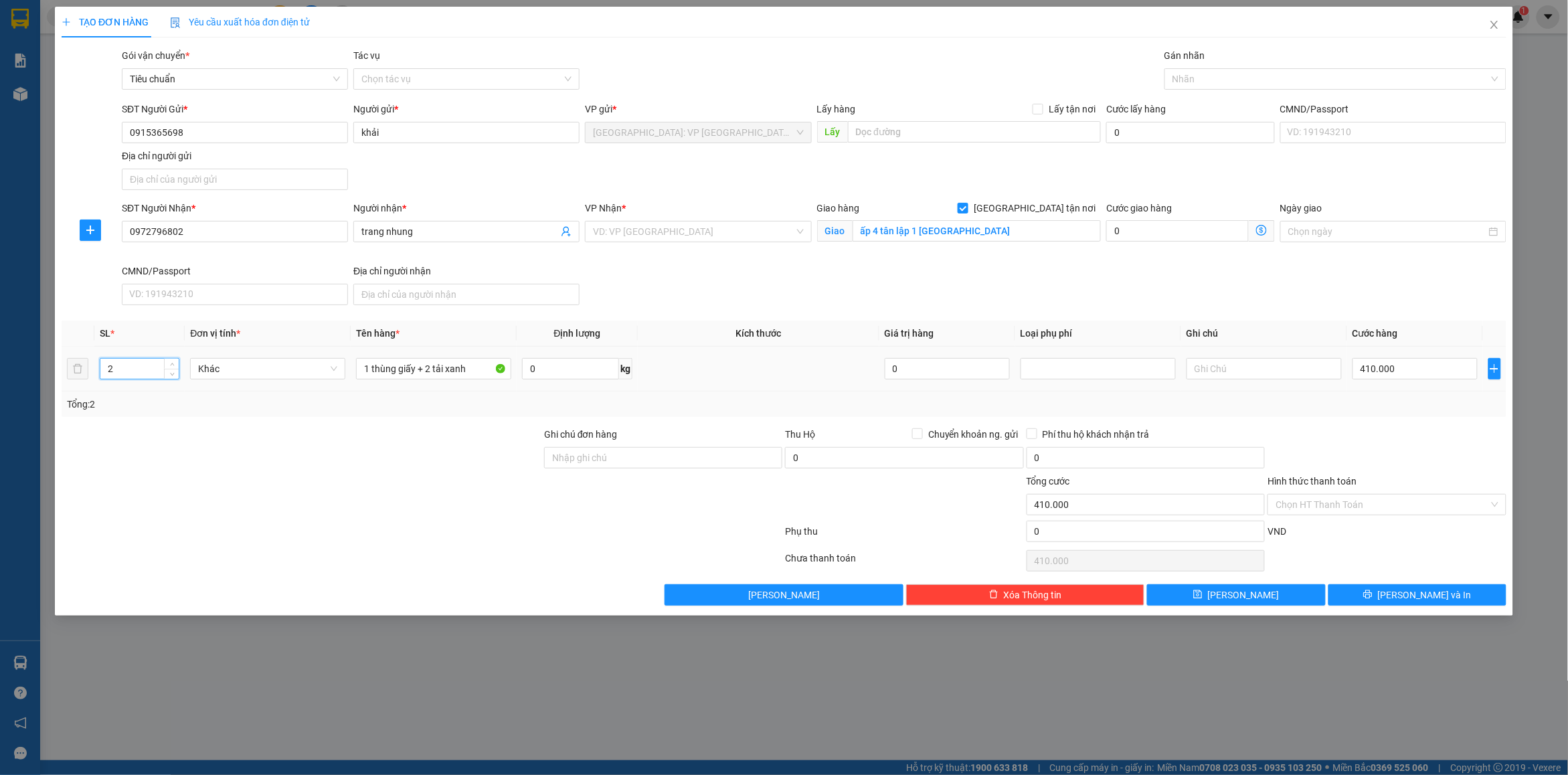
click at [124, 375] on input "2" at bounding box center [139, 369] width 78 height 20
click at [641, 452] on input "Ghi chú đơn hàng" at bounding box center [663, 458] width 239 height 21
drag, startPoint x: 730, startPoint y: 413, endPoint x: 847, endPoint y: 392, distance: 118.9
click at [731, 413] on div "Tổng: 4" at bounding box center [784, 404] width 1445 height 25
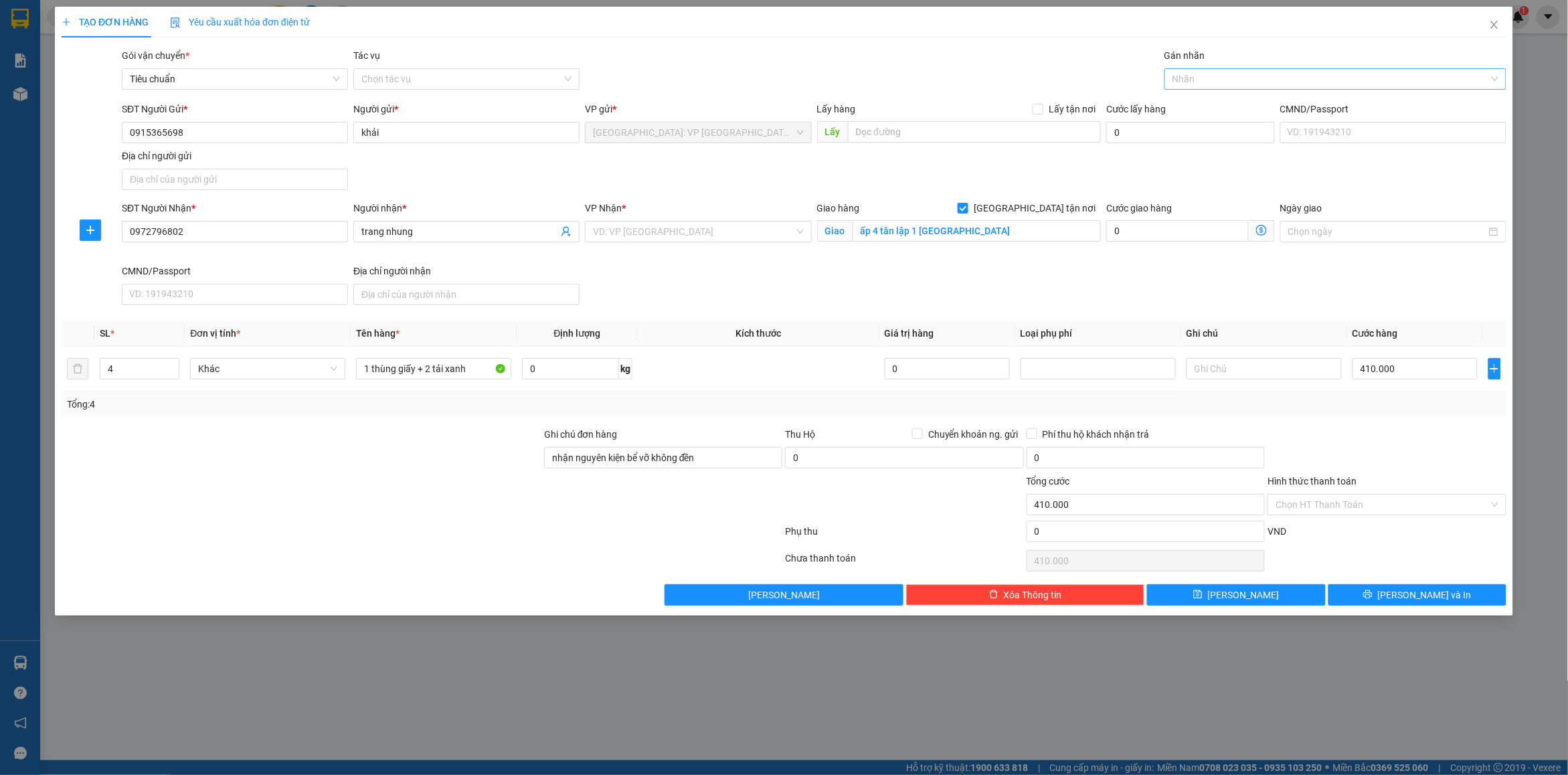
drag, startPoint x: 1180, startPoint y: 83, endPoint x: 1183, endPoint y: 72, distance: 11.4
click at [1181, 78] on div at bounding box center [1329, 79] width 322 height 16
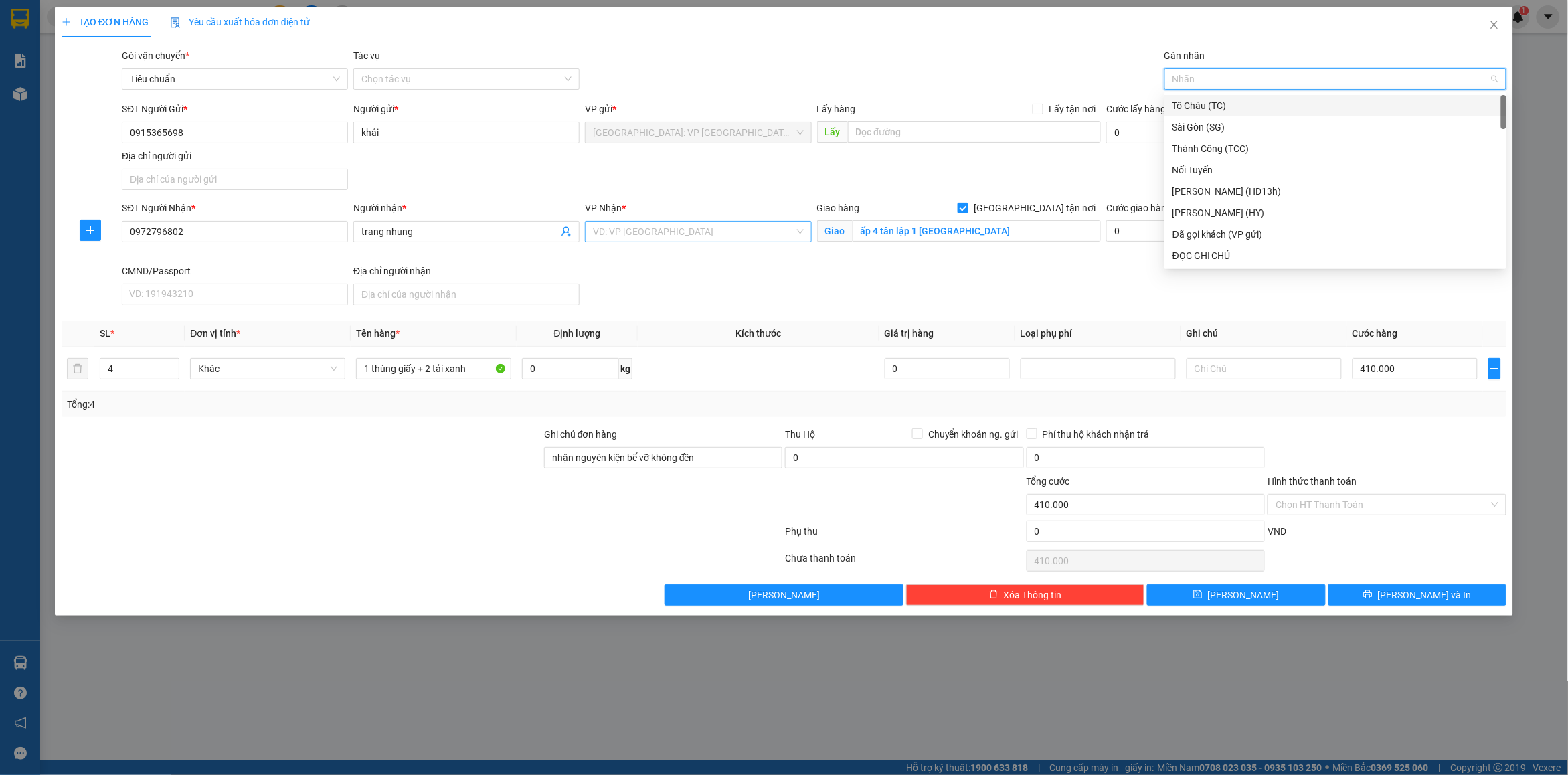
drag, startPoint x: 671, startPoint y: 230, endPoint x: 678, endPoint y: 231, distance: 7.1
click at [673, 230] on input "search" at bounding box center [693, 231] width 201 height 20
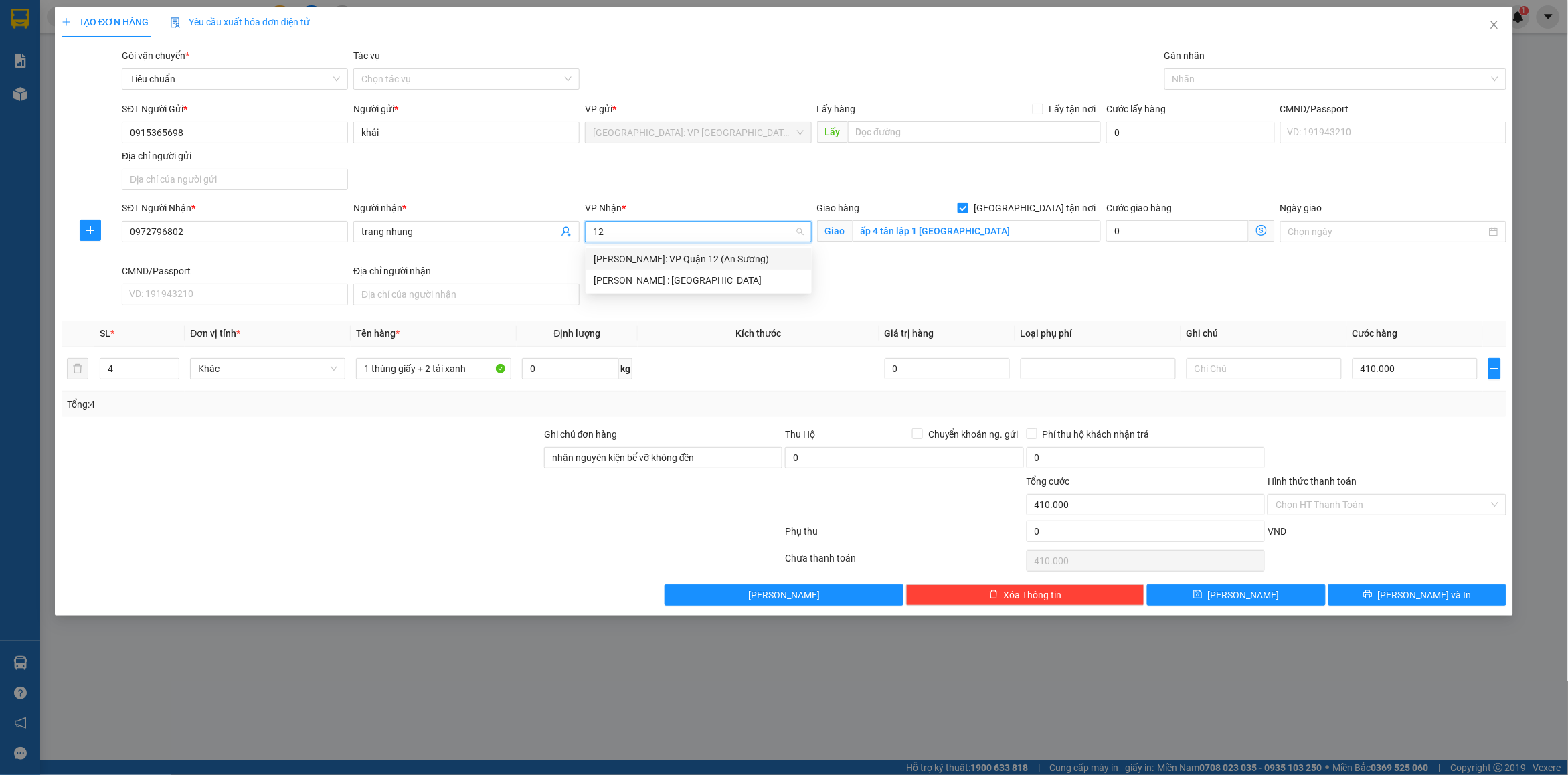
drag, startPoint x: 698, startPoint y: 255, endPoint x: 892, endPoint y: 256, distance: 194.0
click at [700, 256] on div "[PERSON_NAME]: VP Quận 12 (An Sương)" at bounding box center [699, 259] width 210 height 15
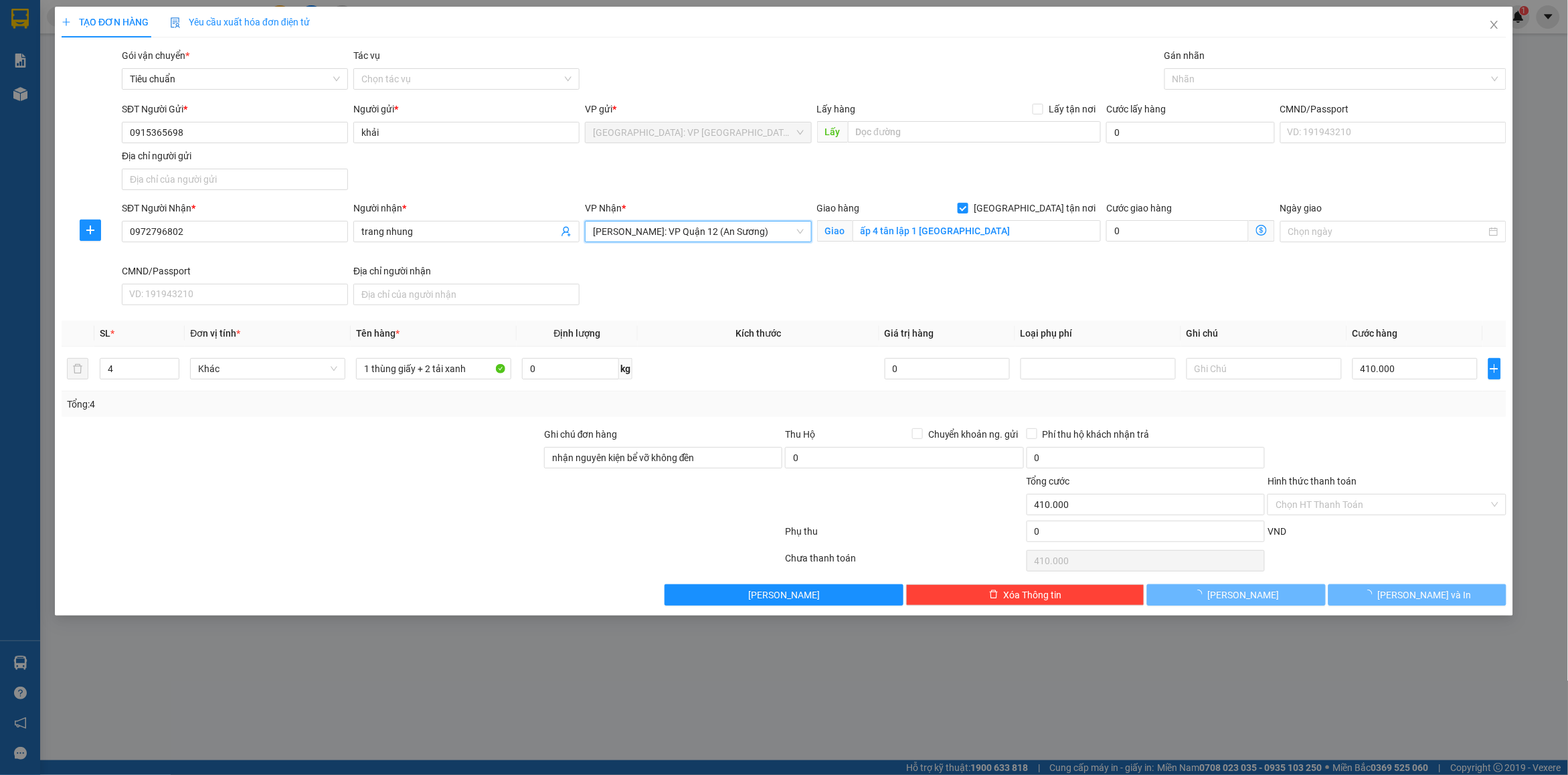
click at [714, 230] on span "[PERSON_NAME]: VP Quận 12 (An Sương)" at bounding box center [698, 231] width 210 height 20
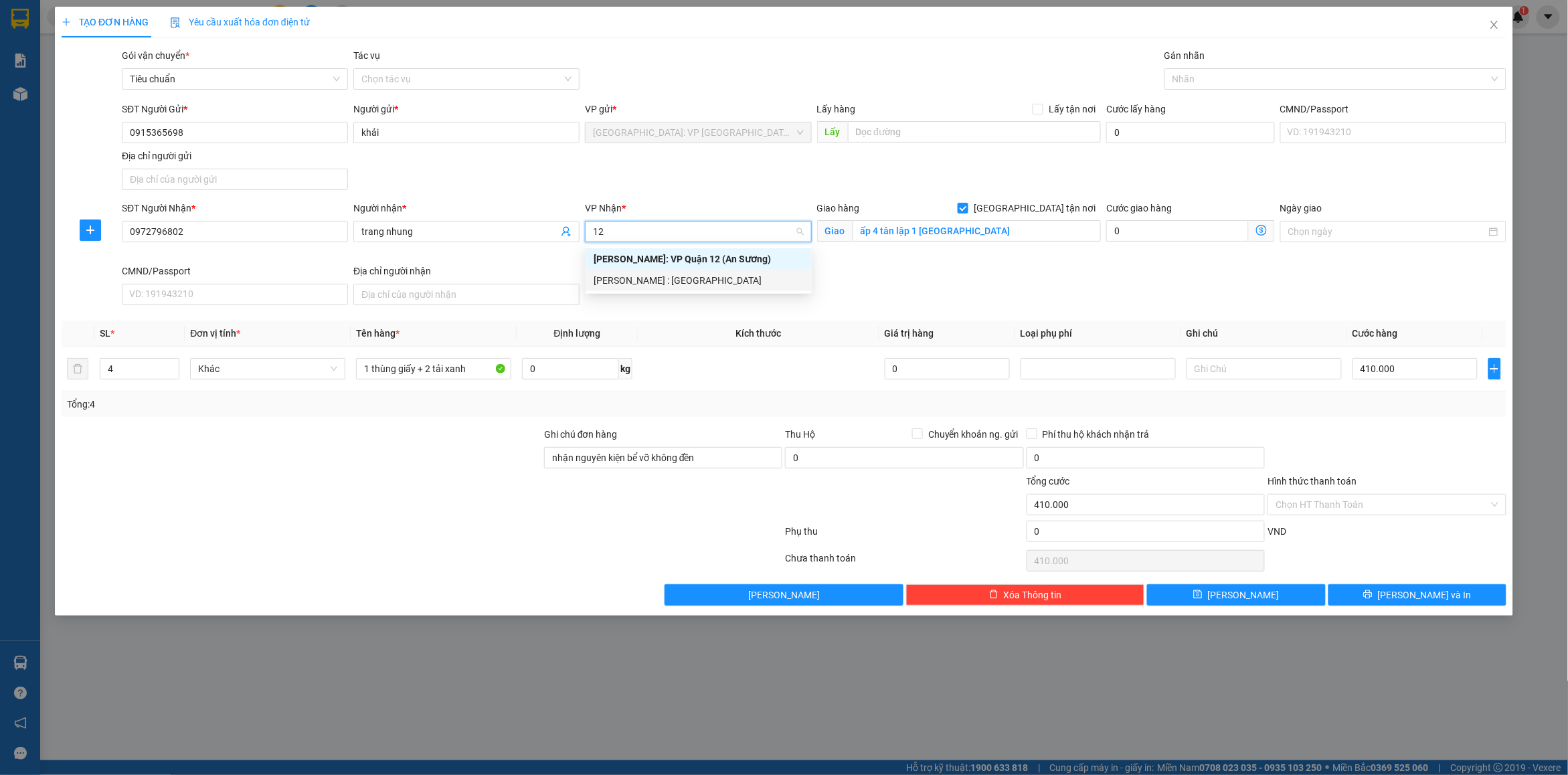
click at [686, 286] on div "[PERSON_NAME] : [GEOGRAPHIC_DATA]" at bounding box center [699, 281] width 210 height 15
click at [938, 265] on div "SĐT Người Nhận * 0972796802 Người nhận * trang nhung VP Nhận * [GEOGRAPHIC_DATA…" at bounding box center [814, 256] width 1390 height 110
click at [1205, 62] on div "Gán nhãn" at bounding box center [1335, 58] width 342 height 20
click at [1201, 72] on div at bounding box center [1329, 79] width 322 height 16
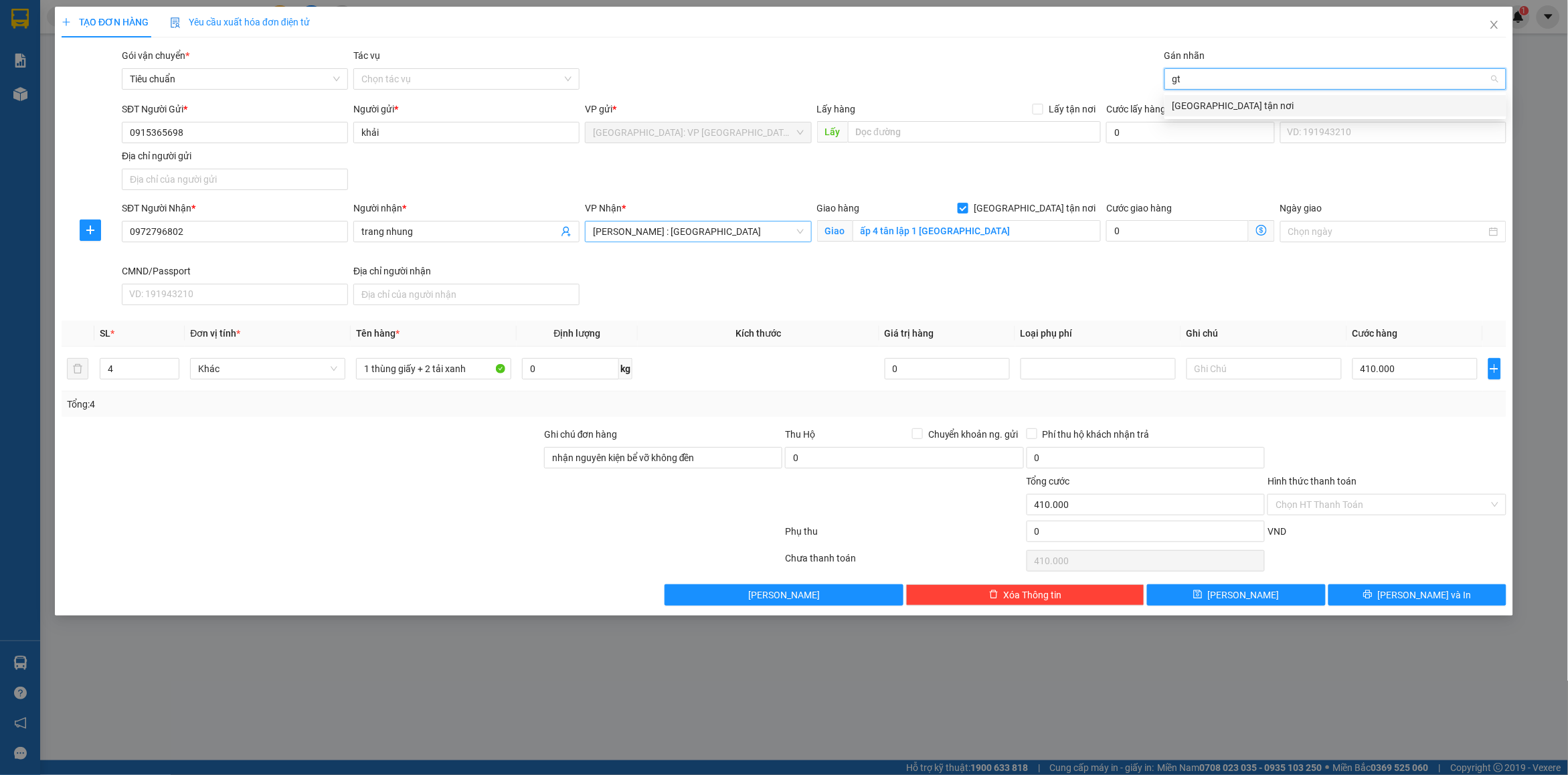
drag, startPoint x: 1212, startPoint y: 104, endPoint x: 1257, endPoint y: 79, distance: 51.5
click at [1213, 104] on div "[GEOGRAPHIC_DATA] tận nơi" at bounding box center [1335, 106] width 326 height 15
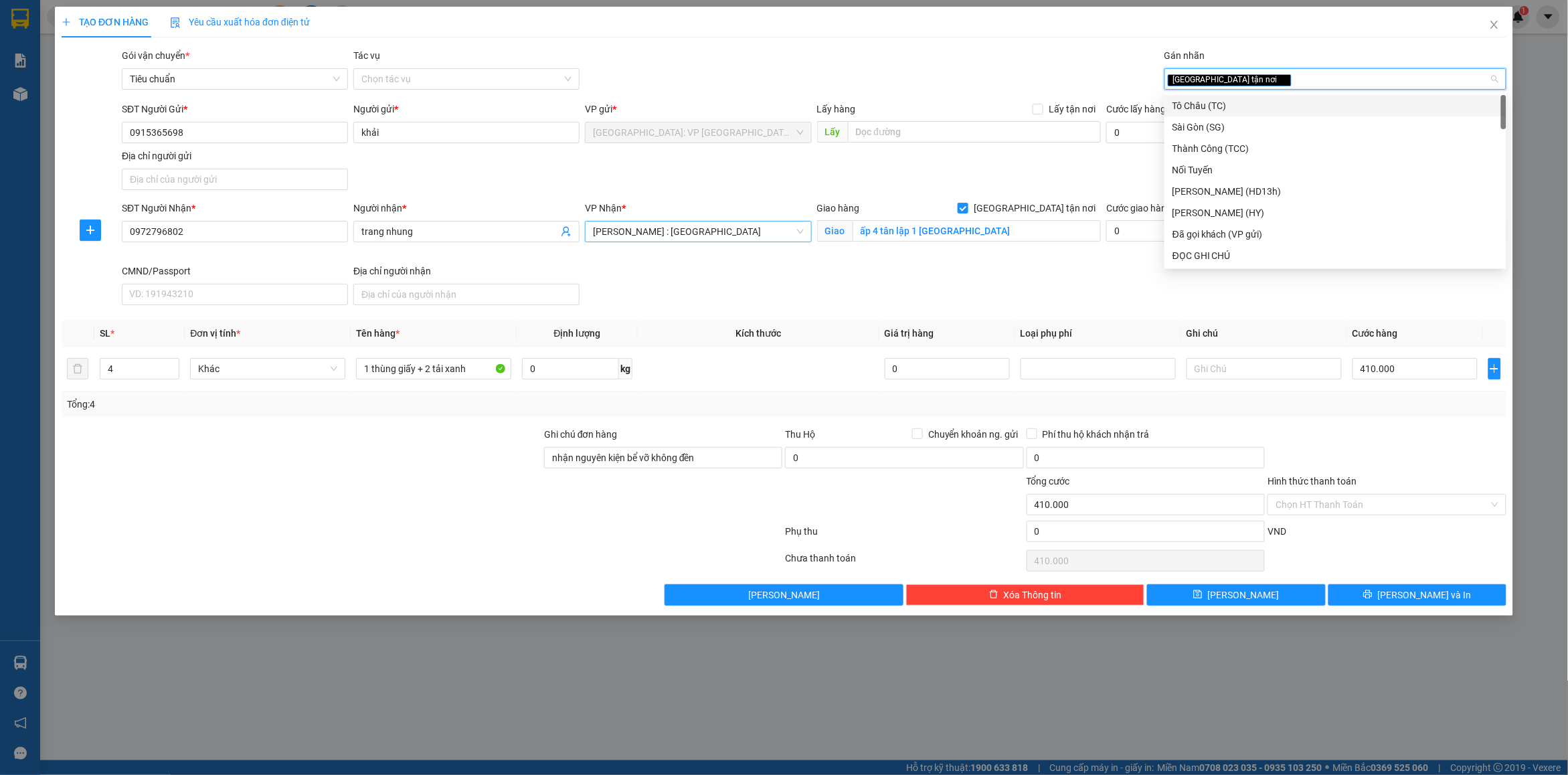
click at [1259, 79] on div "[GEOGRAPHIC_DATA] tận nơi" at bounding box center [1329, 79] width 322 height 16
drag, startPoint x: 1244, startPoint y: 102, endPoint x: 1007, endPoint y: 77, distance: 238.3
click at [1236, 102] on div "Đã gọi khách (VP gửi)" at bounding box center [1335, 106] width 326 height 15
click at [978, 72] on div "Gói vận chuyển * Tiêu chuẩn Tác vụ Chọn tác vụ Gán nhãn Giao tận nơi Đã gọi k…" at bounding box center [814, 72] width 1390 height 47
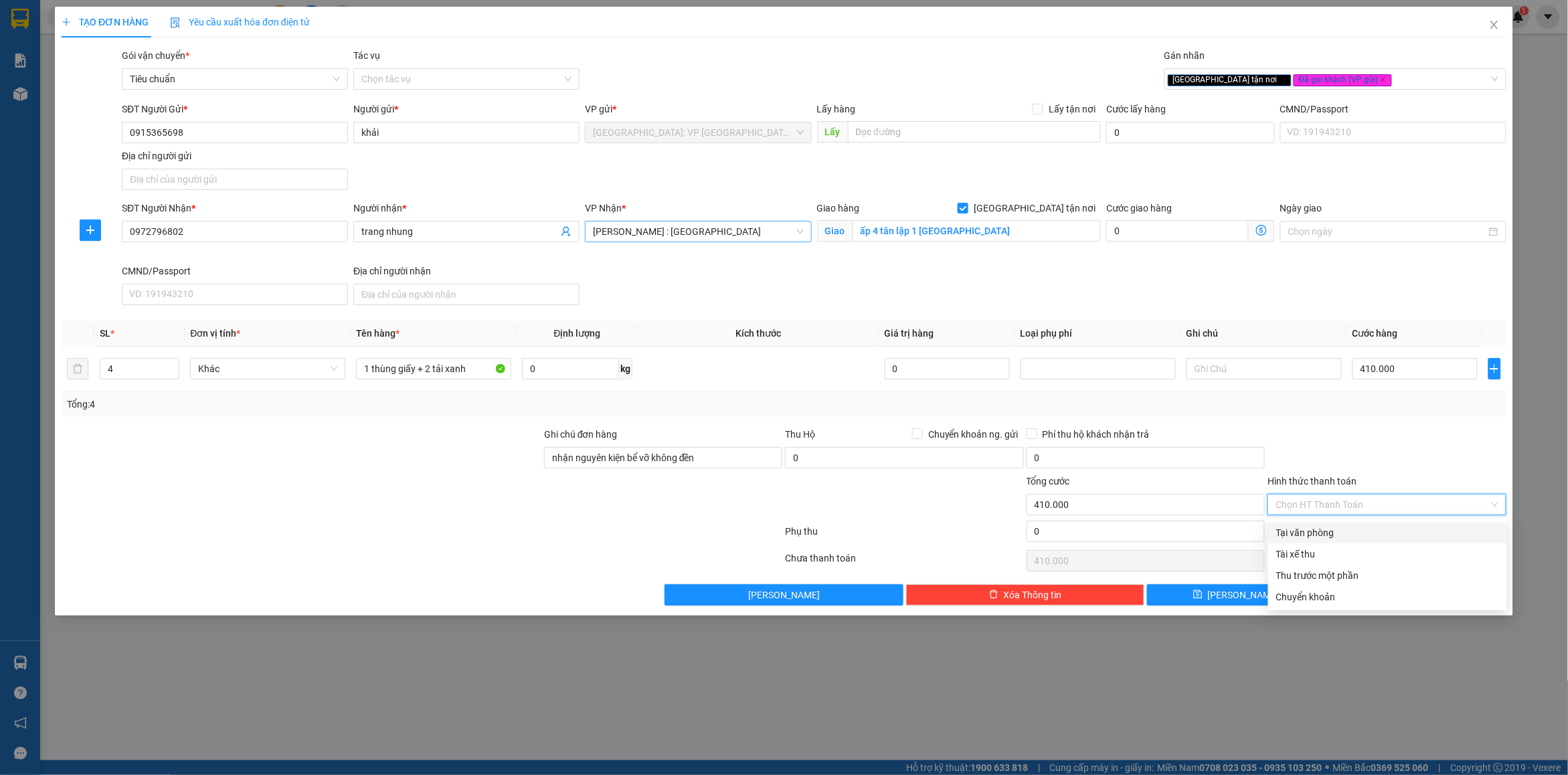
drag, startPoint x: 1313, startPoint y: 506, endPoint x: 1329, endPoint y: 530, distance: 28.8
click at [1315, 506] on input "Hình thức thanh toán" at bounding box center [1381, 505] width 213 height 20
click at [1326, 534] on div "Tại văn phòng" at bounding box center [1388, 533] width 223 height 15
click at [1353, 446] on div at bounding box center [1387, 451] width 241 height 47
click at [1376, 587] on button "[PERSON_NAME] và In" at bounding box center [1418, 595] width 178 height 21
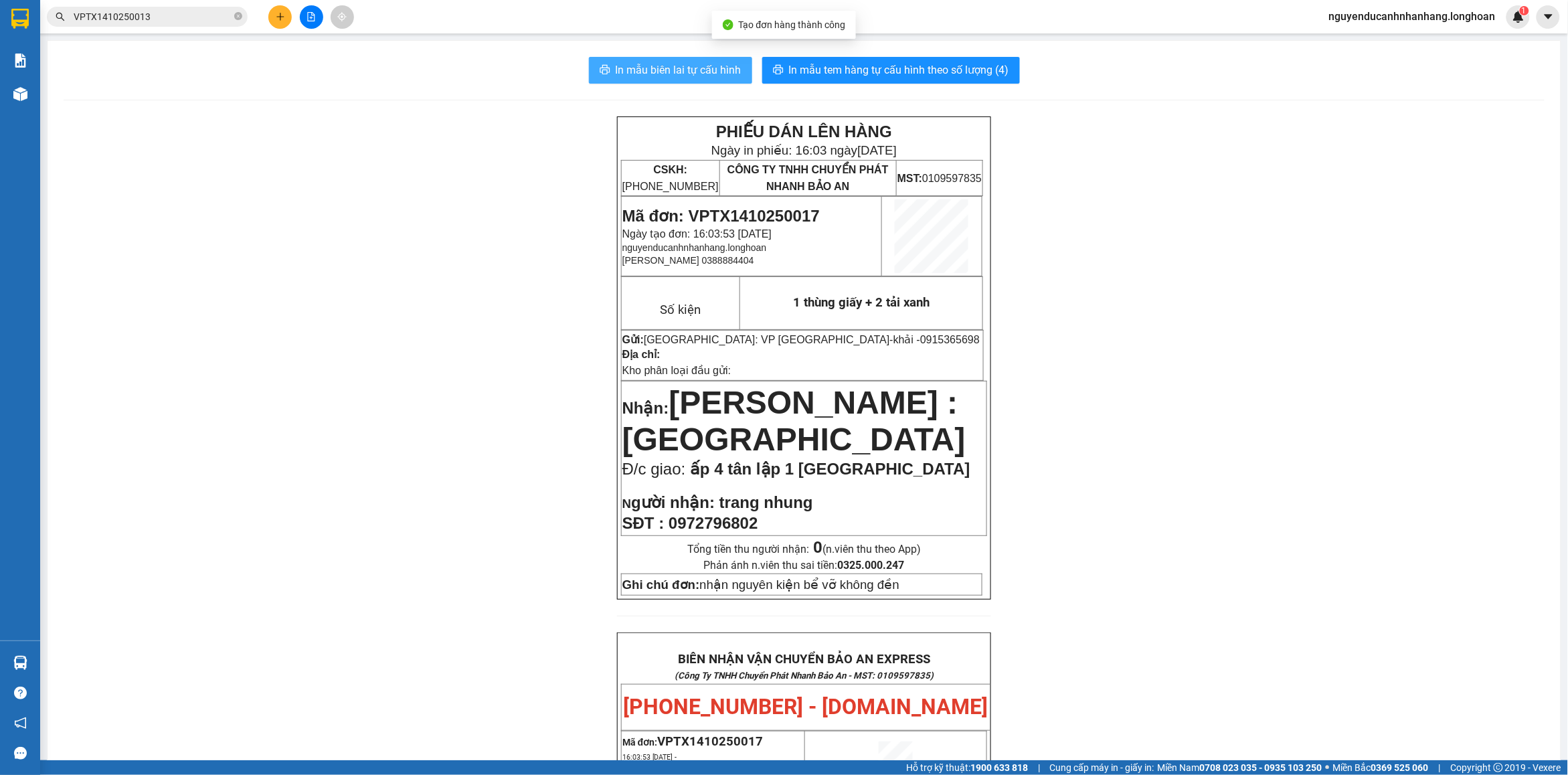
click at [633, 77] on span "In mẫu biên lai tự cấu hình" at bounding box center [678, 70] width 126 height 17
click at [890, 75] on span "In mẫu tem hàng tự cấu hình theo số lượng (4)" at bounding box center [899, 70] width 220 height 17
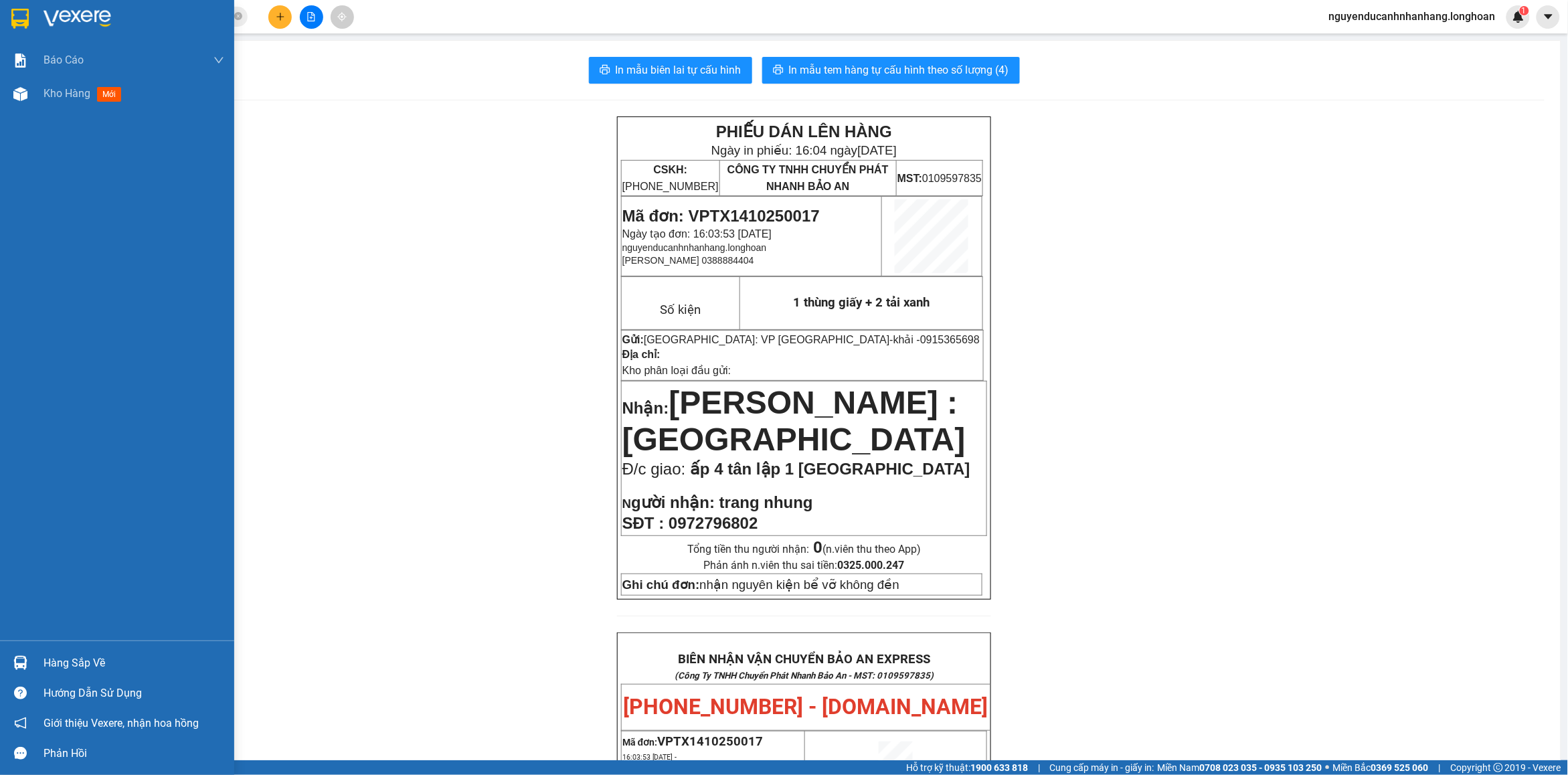
click at [20, 11] on img at bounding box center [20, 19] width 18 height 20
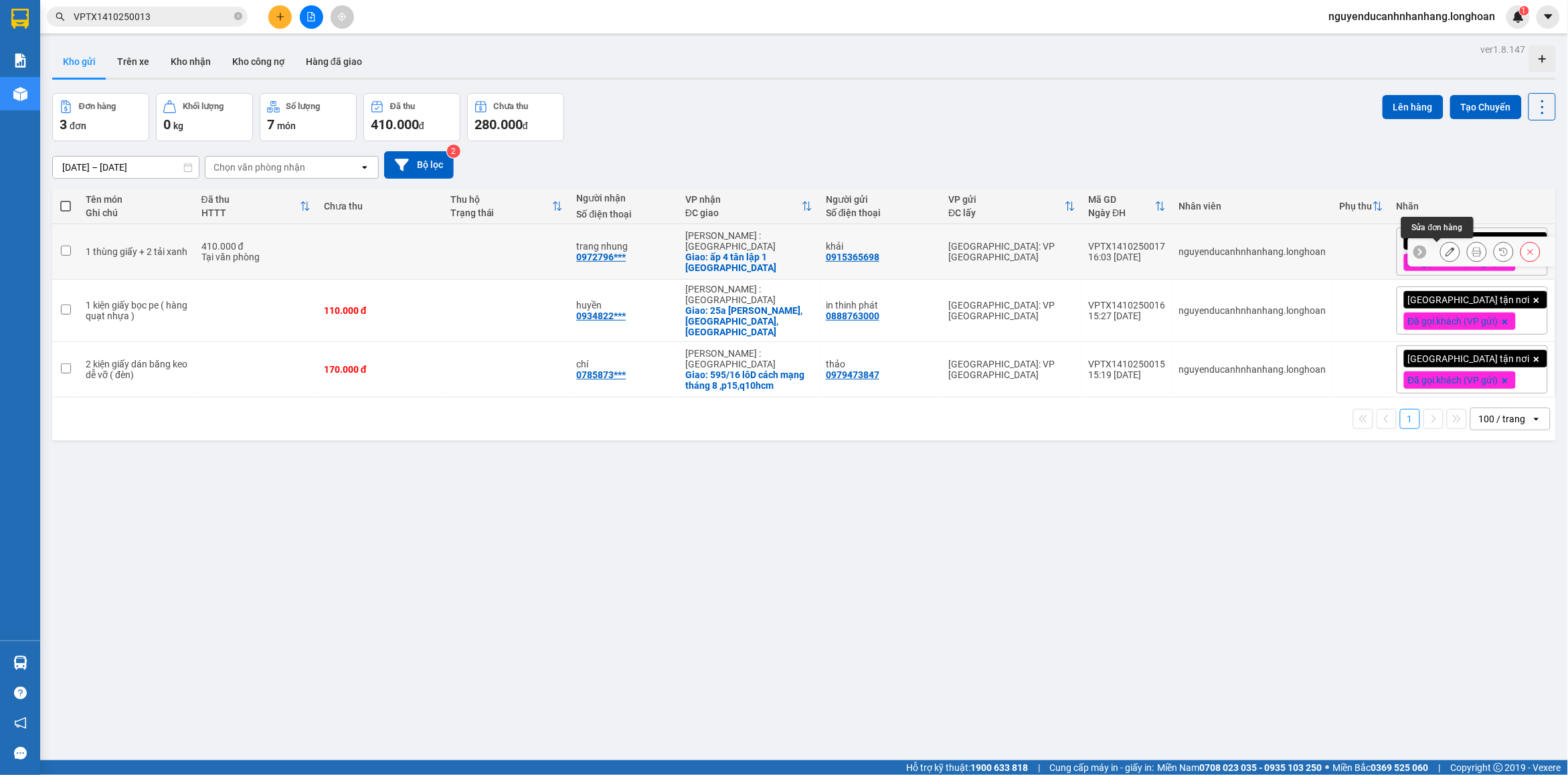
click at [1442, 251] on button at bounding box center [1450, 252] width 19 height 23
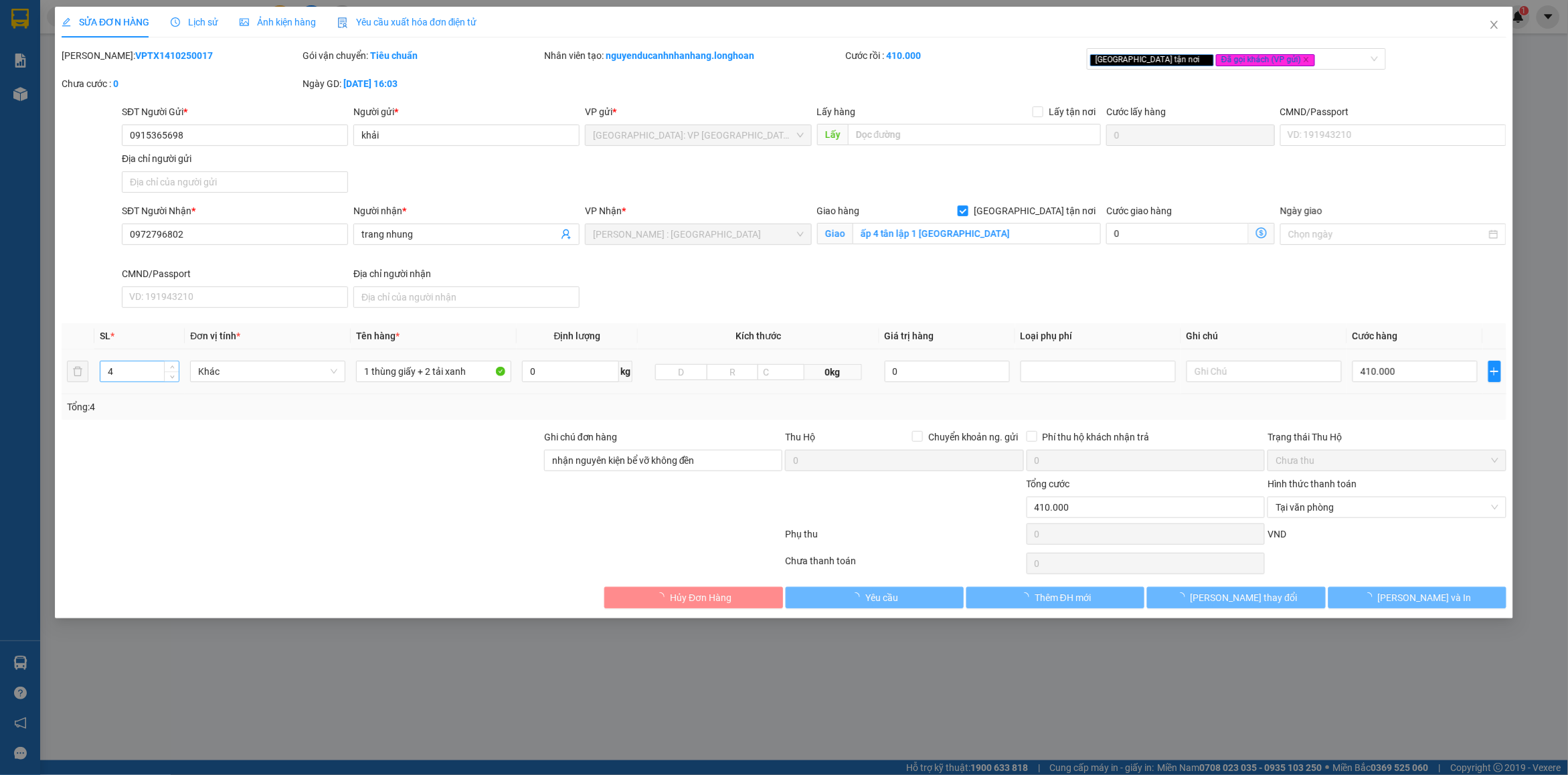
click at [136, 366] on input "4" at bounding box center [139, 371] width 78 height 20
click at [125, 371] on input "4" at bounding box center [139, 371] width 78 height 20
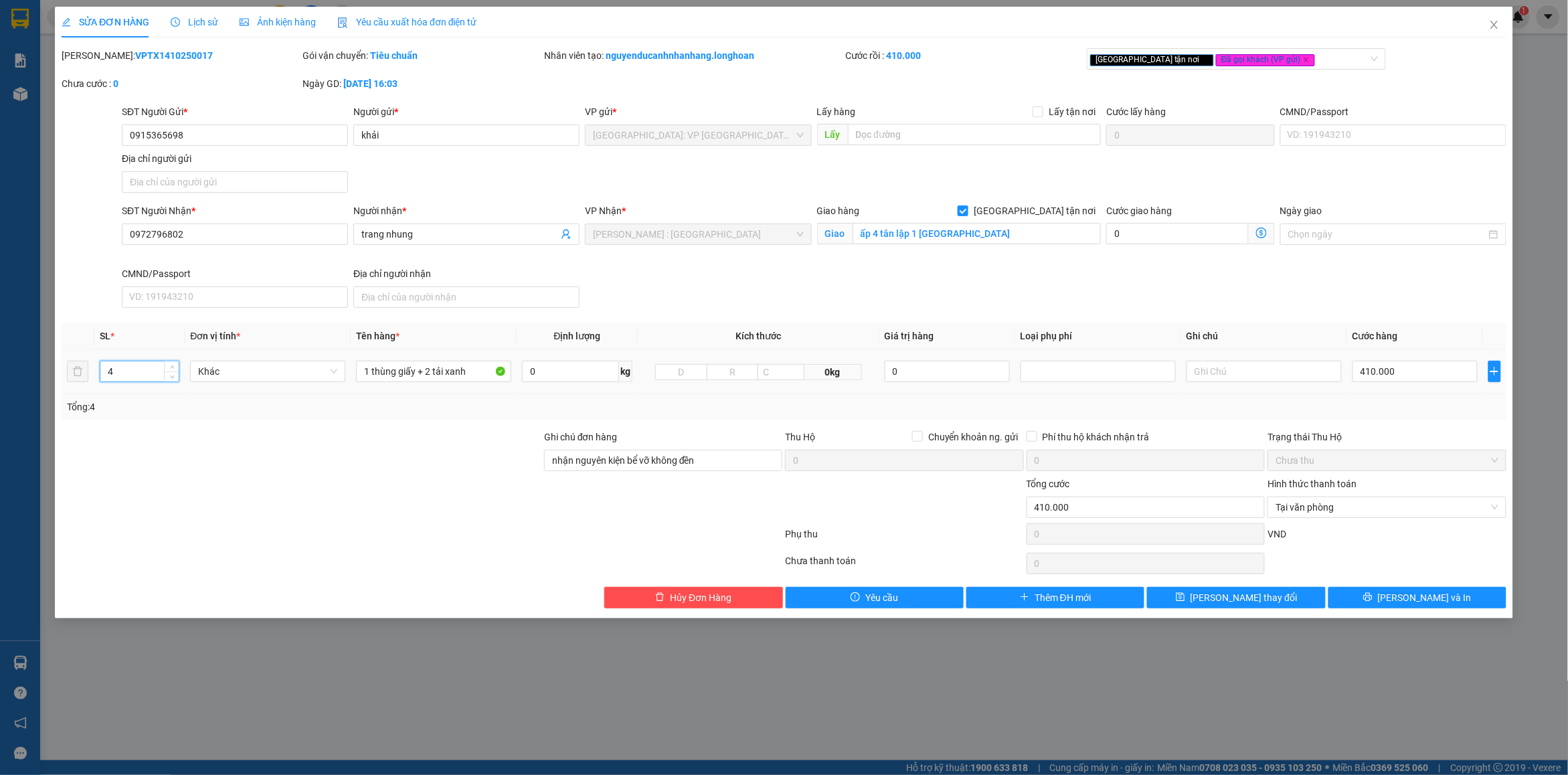
click at [125, 371] on input "4" at bounding box center [139, 371] width 78 height 20
click at [125, 371] on input "3" at bounding box center [139, 371] width 78 height 20
click at [1433, 605] on span "[PERSON_NAME] và In" at bounding box center [1425, 598] width 94 height 15
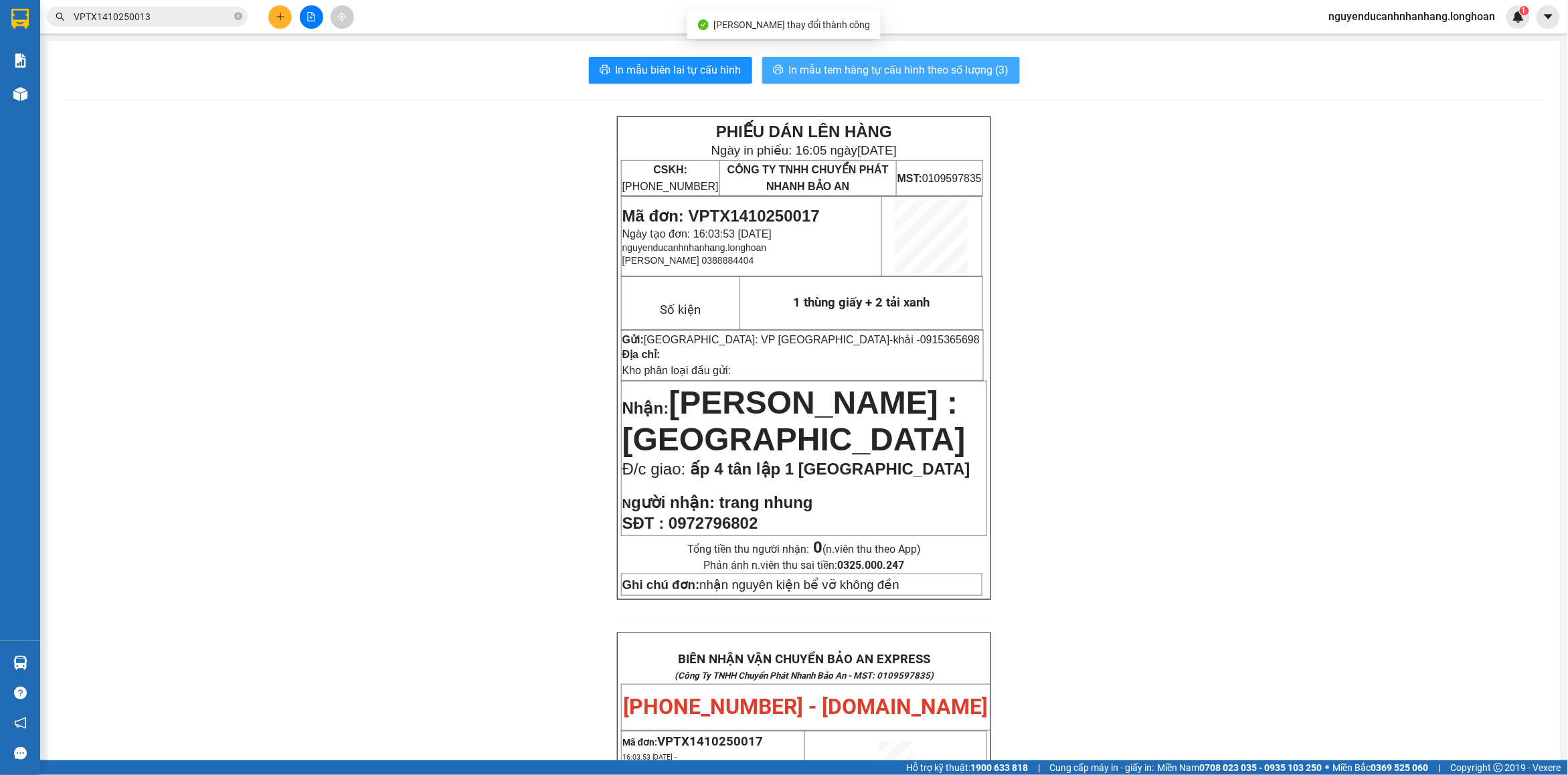
click at [928, 83] on button "In mẫu tem hàng tự cấu hình theo số lượng (3)" at bounding box center [891, 70] width 258 height 27
click at [273, 6] on button at bounding box center [280, 17] width 23 height 23
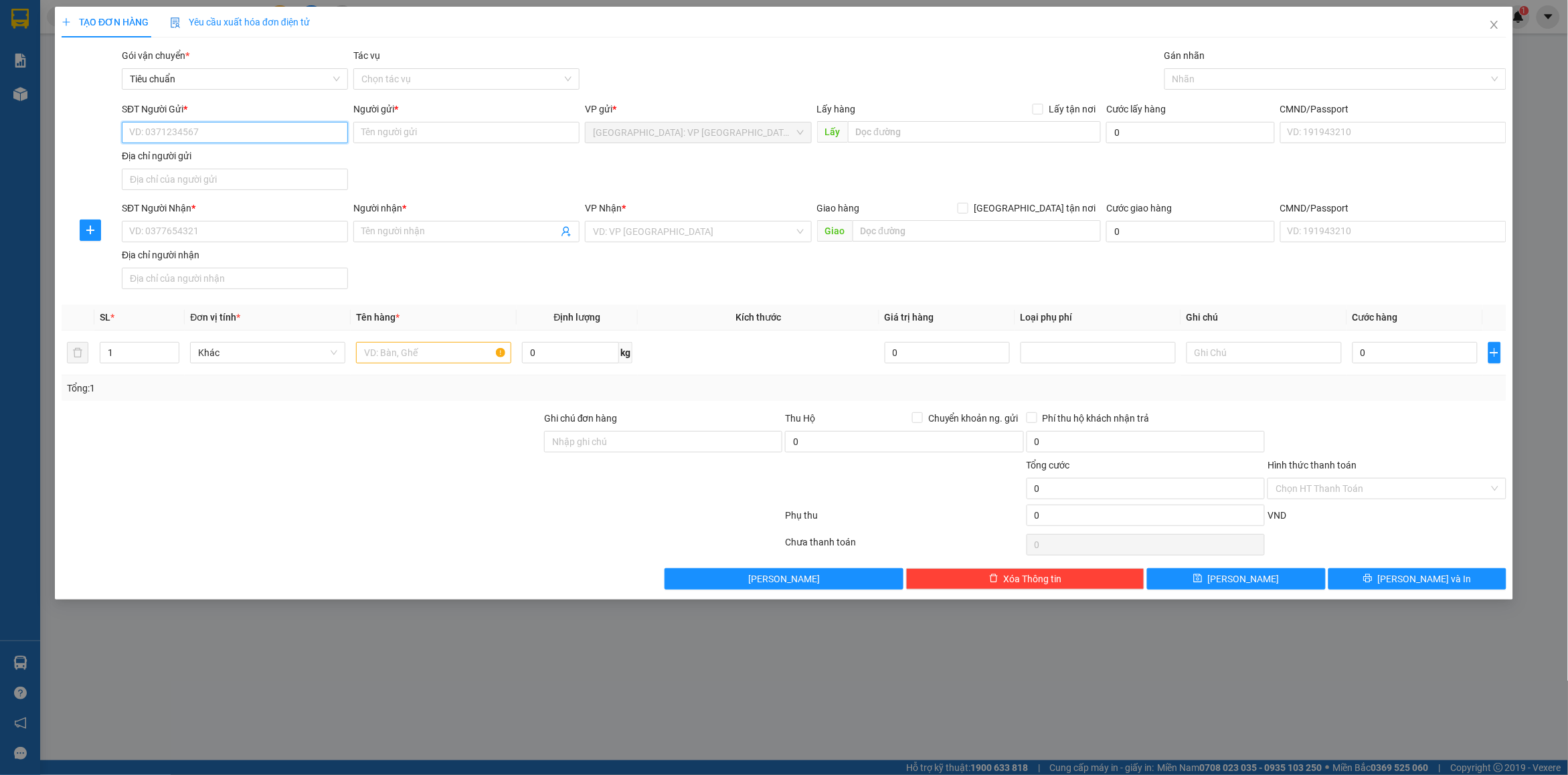
click at [224, 132] on input "SĐT Người Gửi *" at bounding box center [235, 133] width 226 height 21
click at [183, 138] on input "SĐT Người Gửi *" at bounding box center [235, 133] width 226 height 21
click at [200, 231] on input "SĐT Người Nhận *" at bounding box center [235, 231] width 226 height 21
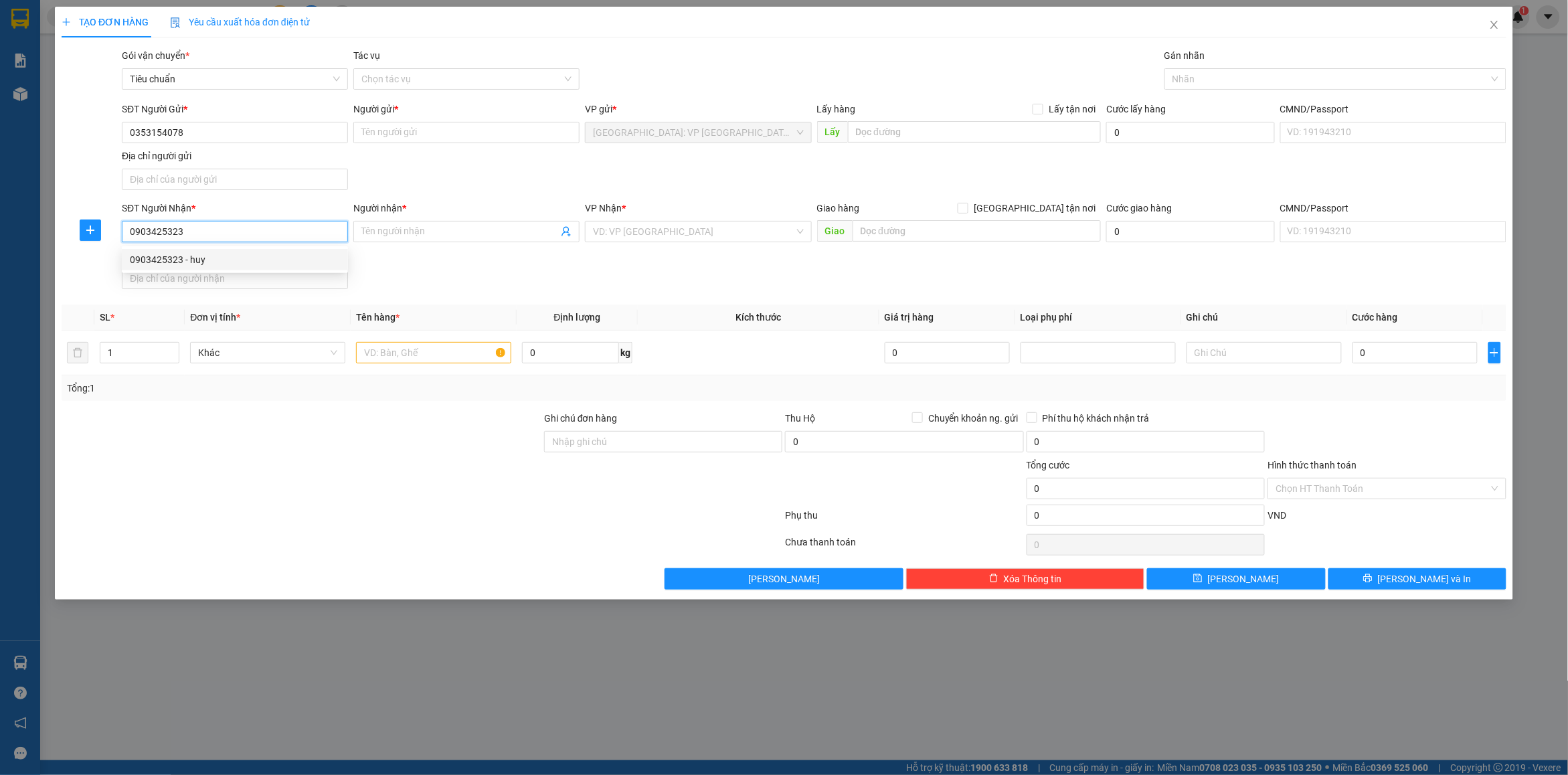
click at [205, 263] on div "0903425323 - huy" at bounding box center [235, 260] width 210 height 15
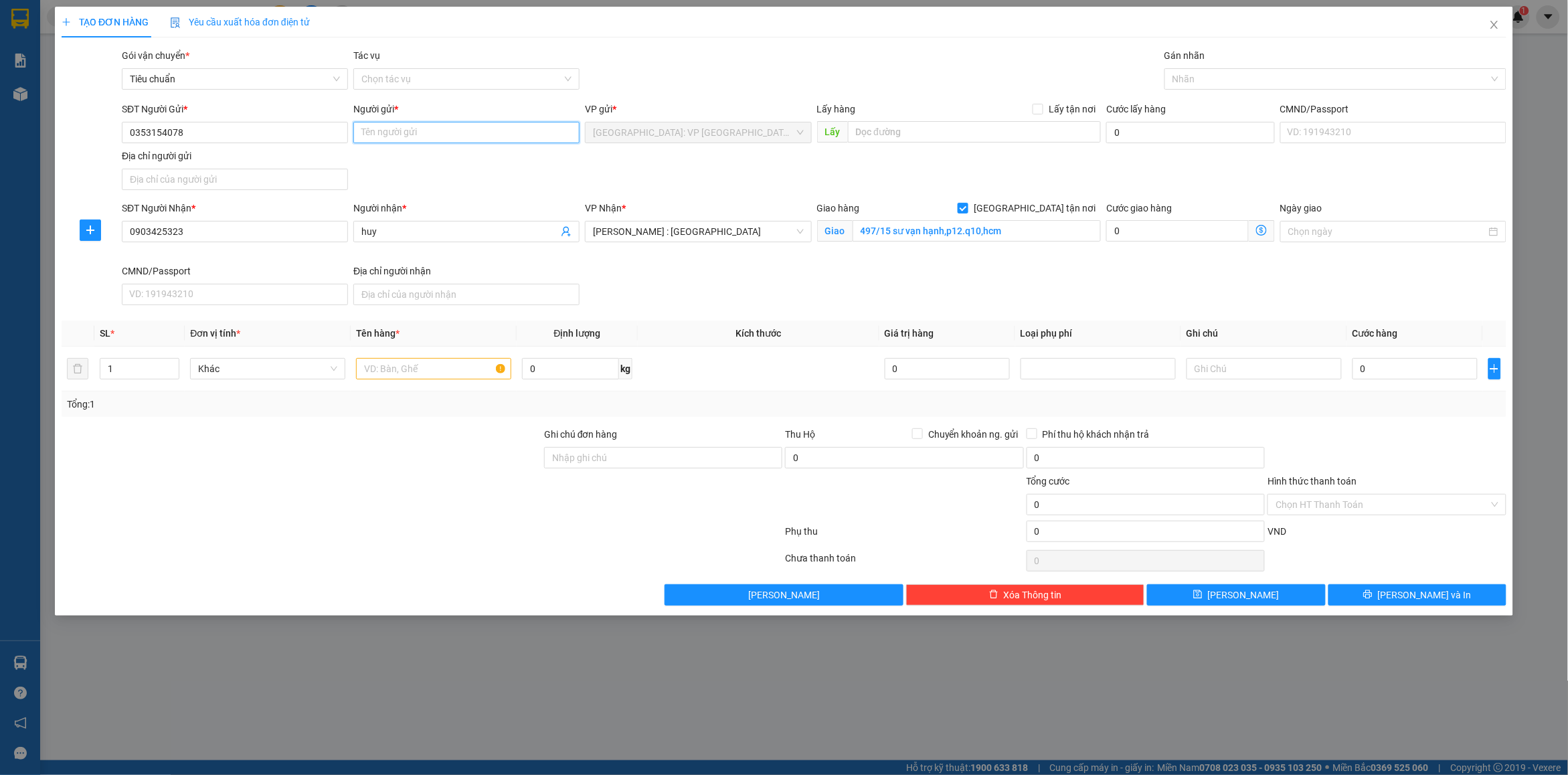
click at [387, 134] on input "Người gửi *" at bounding box center [467, 133] width 226 height 21
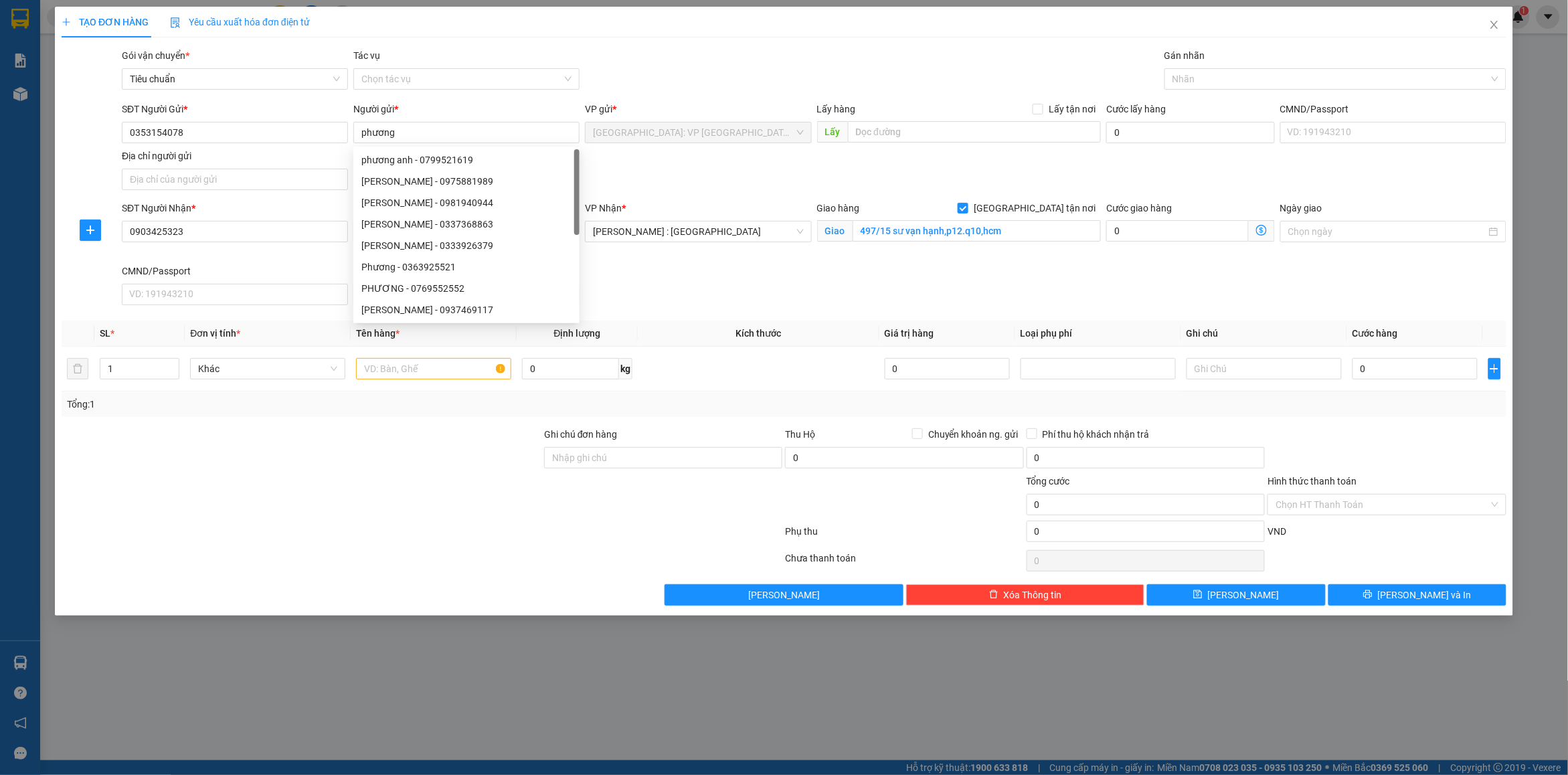
click at [680, 279] on div "SĐT Người Nhận * 0903425323 Người nhận * huy VP Nhận * [GEOGRAPHIC_DATA] : Kho …" at bounding box center [814, 256] width 1390 height 110
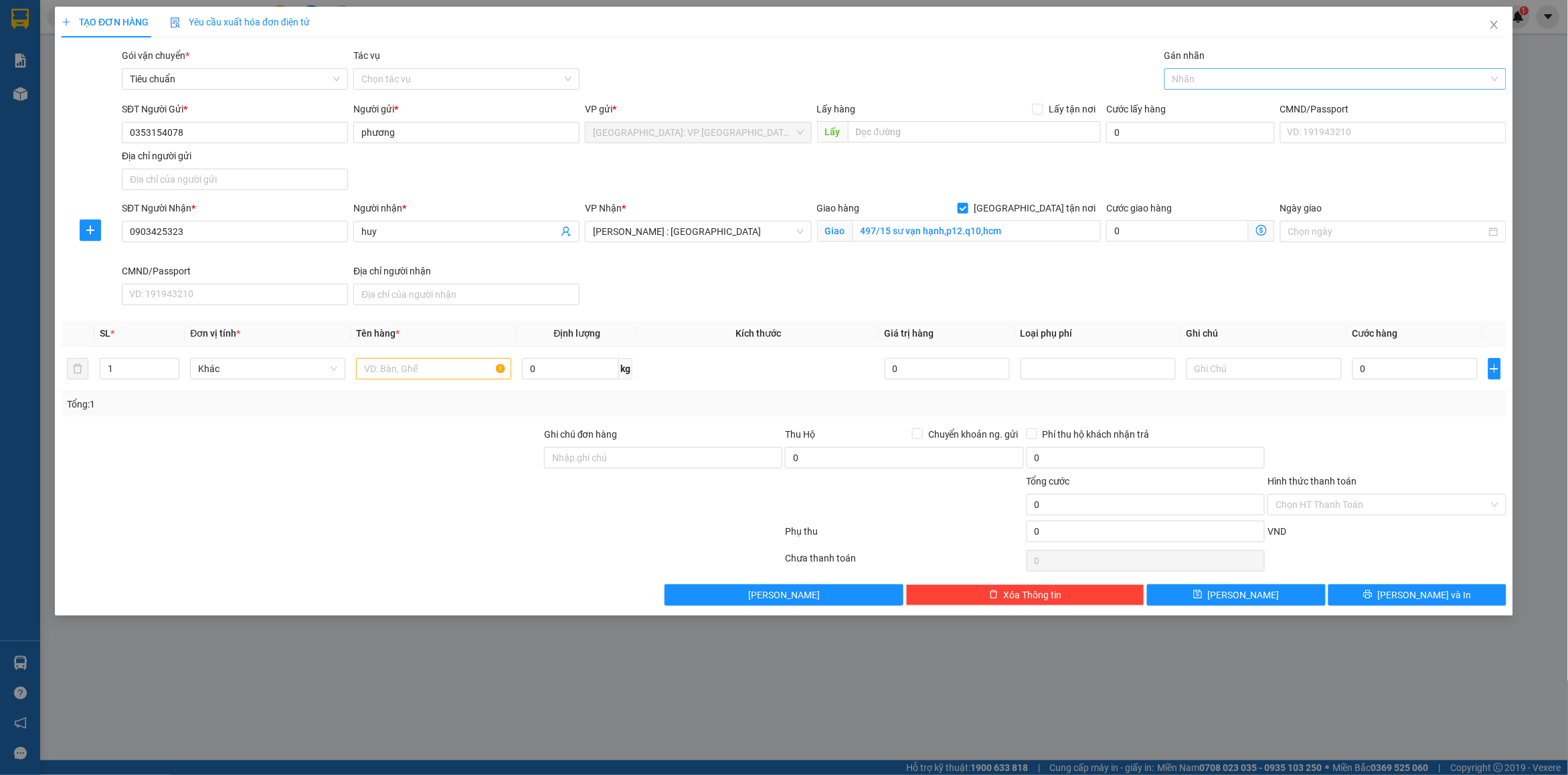
click at [1221, 78] on div at bounding box center [1329, 79] width 322 height 16
drag, startPoint x: 1215, startPoint y: 101, endPoint x: 1289, endPoint y: 74, distance: 78.8
click at [1218, 101] on div "[GEOGRAPHIC_DATA] tận nơi" at bounding box center [1335, 106] width 326 height 15
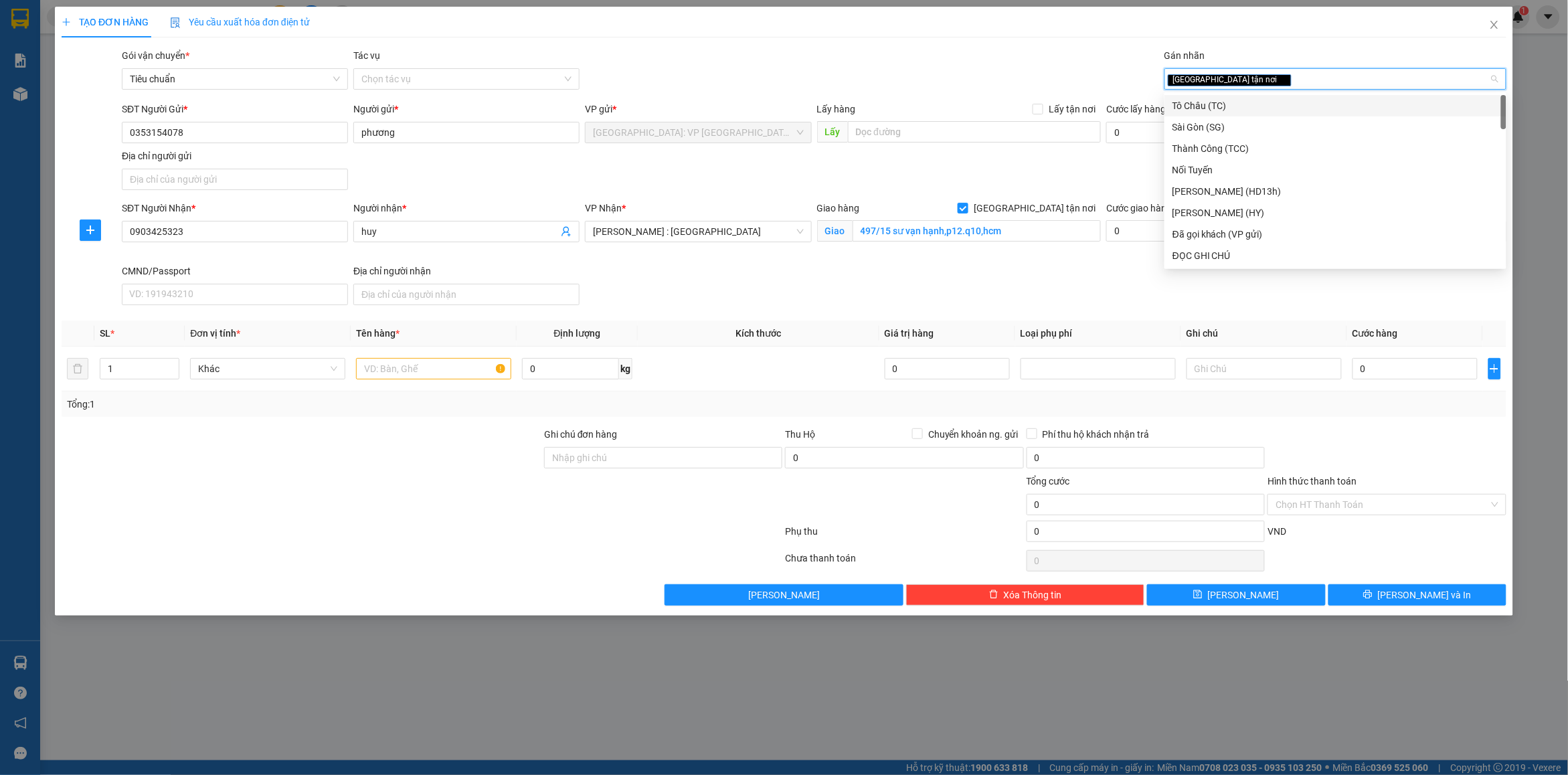
click at [1289, 74] on div "[GEOGRAPHIC_DATA] tận nơi" at bounding box center [1329, 79] width 322 height 16
drag, startPoint x: 1235, startPoint y: 103, endPoint x: 902, endPoint y: 61, distance: 335.6
click at [1232, 103] on div "Đã gọi khách (VP gửi)" at bounding box center [1335, 106] width 326 height 15
drag, startPoint x: 902, startPoint y: 61, endPoint x: 889, endPoint y: 67, distance: 14.3
click at [897, 61] on div "Gói vận chuyển * Tiêu chuẩn Tác vụ Chọn tác vụ Gán nhãn Giao tận nơi đã" at bounding box center [814, 72] width 1390 height 47
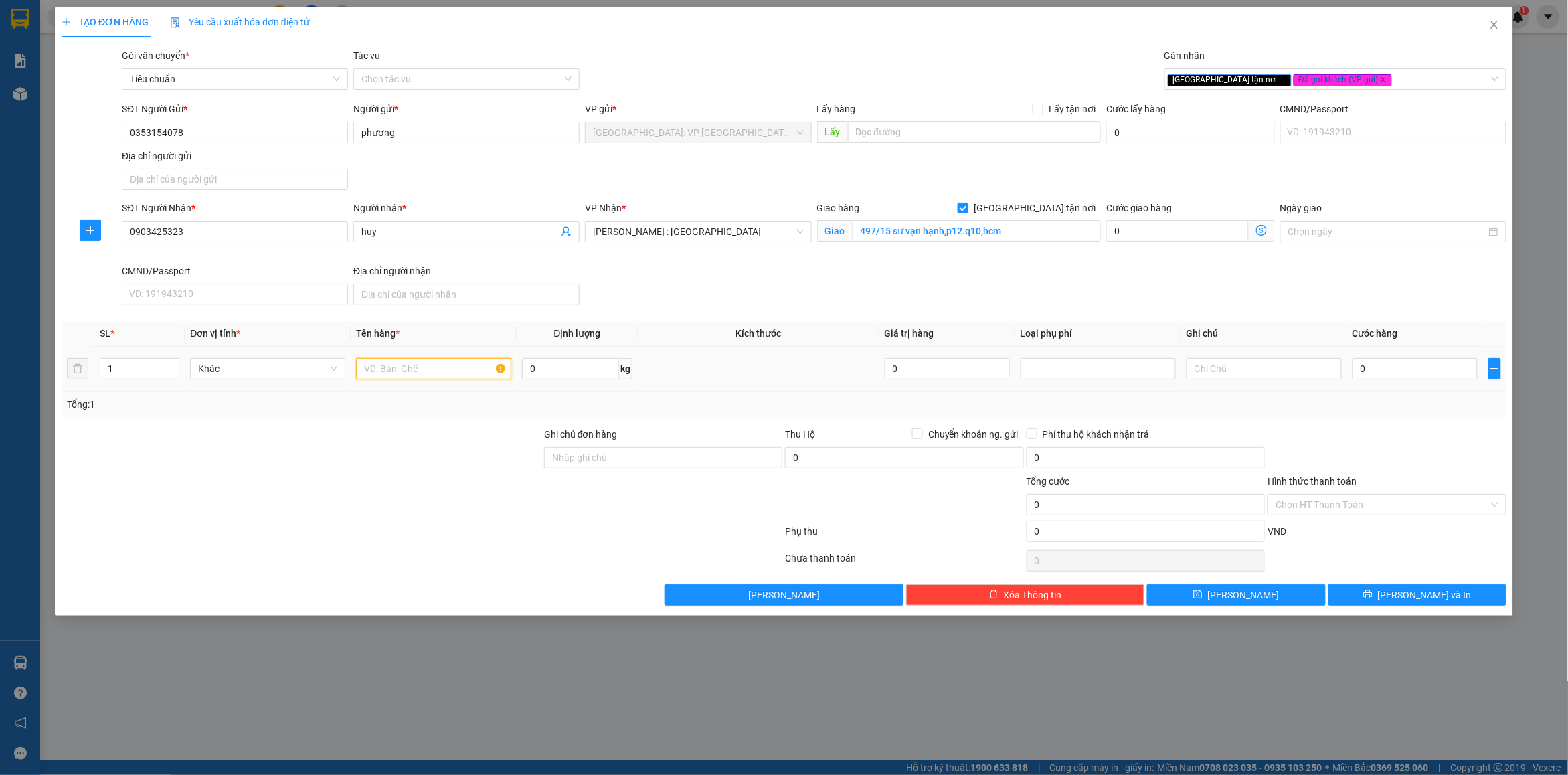
click at [371, 377] on input "text" at bounding box center [433, 369] width 155 height 21
click at [627, 465] on input "Ghi chú đơn hàng" at bounding box center [663, 458] width 239 height 21
drag, startPoint x: 724, startPoint y: 396, endPoint x: 1291, endPoint y: 472, distance: 572.1
click at [733, 396] on div "Tổng: 1" at bounding box center [784, 404] width 1445 height 25
drag, startPoint x: 1392, startPoint y: 430, endPoint x: 1393, endPoint y: 417, distance: 13.0
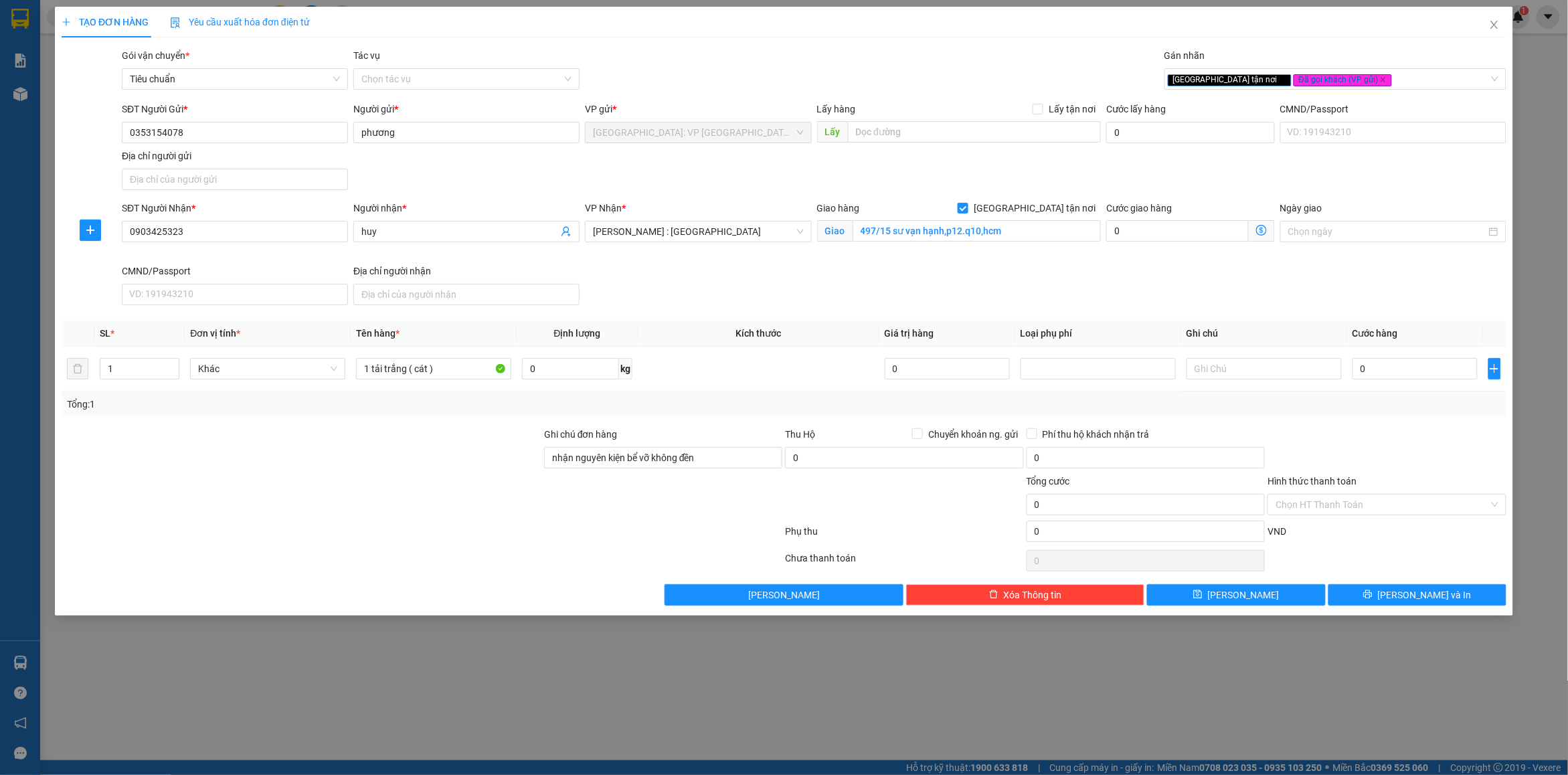
click at [1392, 424] on div "Transit Pickup Surcharge Ids Transit Deliver Surcharge Ids Transit Deliver Surc…" at bounding box center [784, 327] width 1445 height 557
click at [1392, 353] on td "0" at bounding box center [1415, 369] width 136 height 44
click at [1383, 365] on input "0" at bounding box center [1414, 369] width 125 height 21
click at [1386, 448] on div at bounding box center [1387, 451] width 241 height 47
drag, startPoint x: 1388, startPoint y: 595, endPoint x: 1049, endPoint y: 390, distance: 396.2
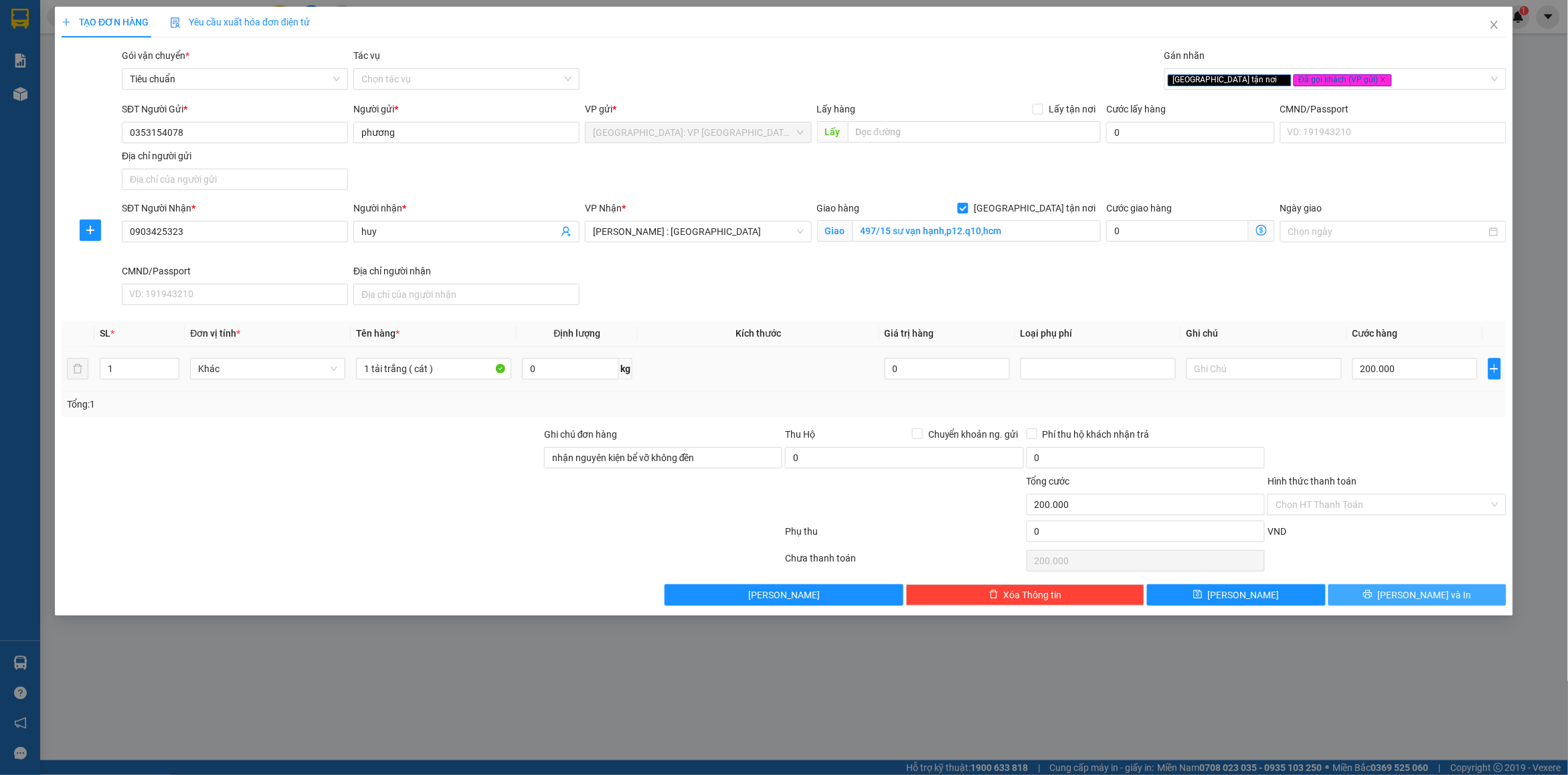
click at [1388, 596] on button "[PERSON_NAME] và In" at bounding box center [1418, 595] width 178 height 21
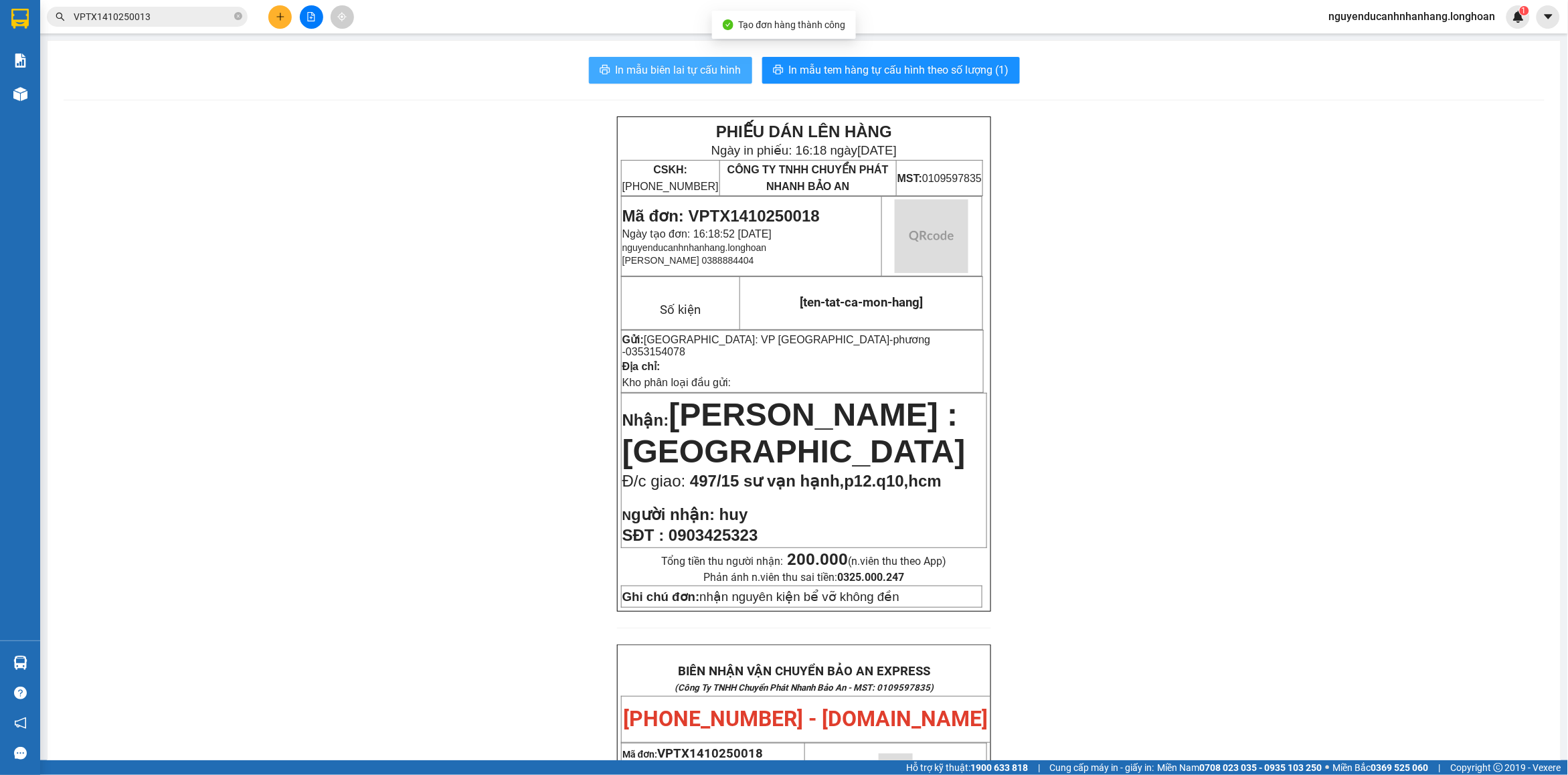
click at [696, 78] on span "In mẫu biên lai tự cấu hình" at bounding box center [678, 70] width 126 height 17
click at [641, 76] on span "In mẫu biên lai tự cấu hình" at bounding box center [678, 70] width 126 height 17
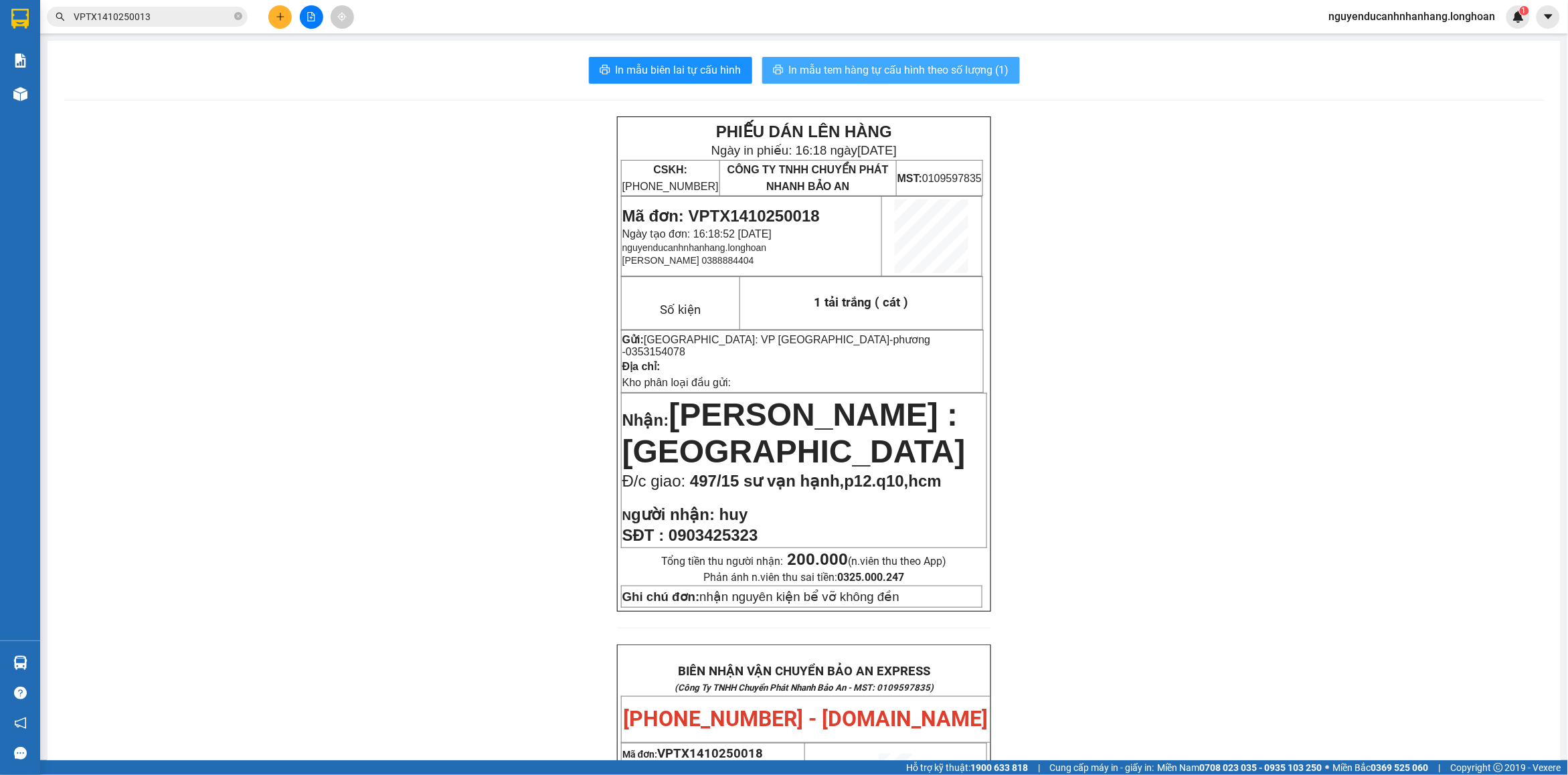
click at [840, 70] on span "In mẫu tem hàng tự cấu hình theo số lượng (1)" at bounding box center [899, 70] width 220 height 17
click at [867, 75] on span "In mẫu tem hàng tự cấu hình theo số lượng (1)" at bounding box center [899, 70] width 220 height 17
click at [276, 18] on icon "plus" at bounding box center [281, 17] width 10 height 10
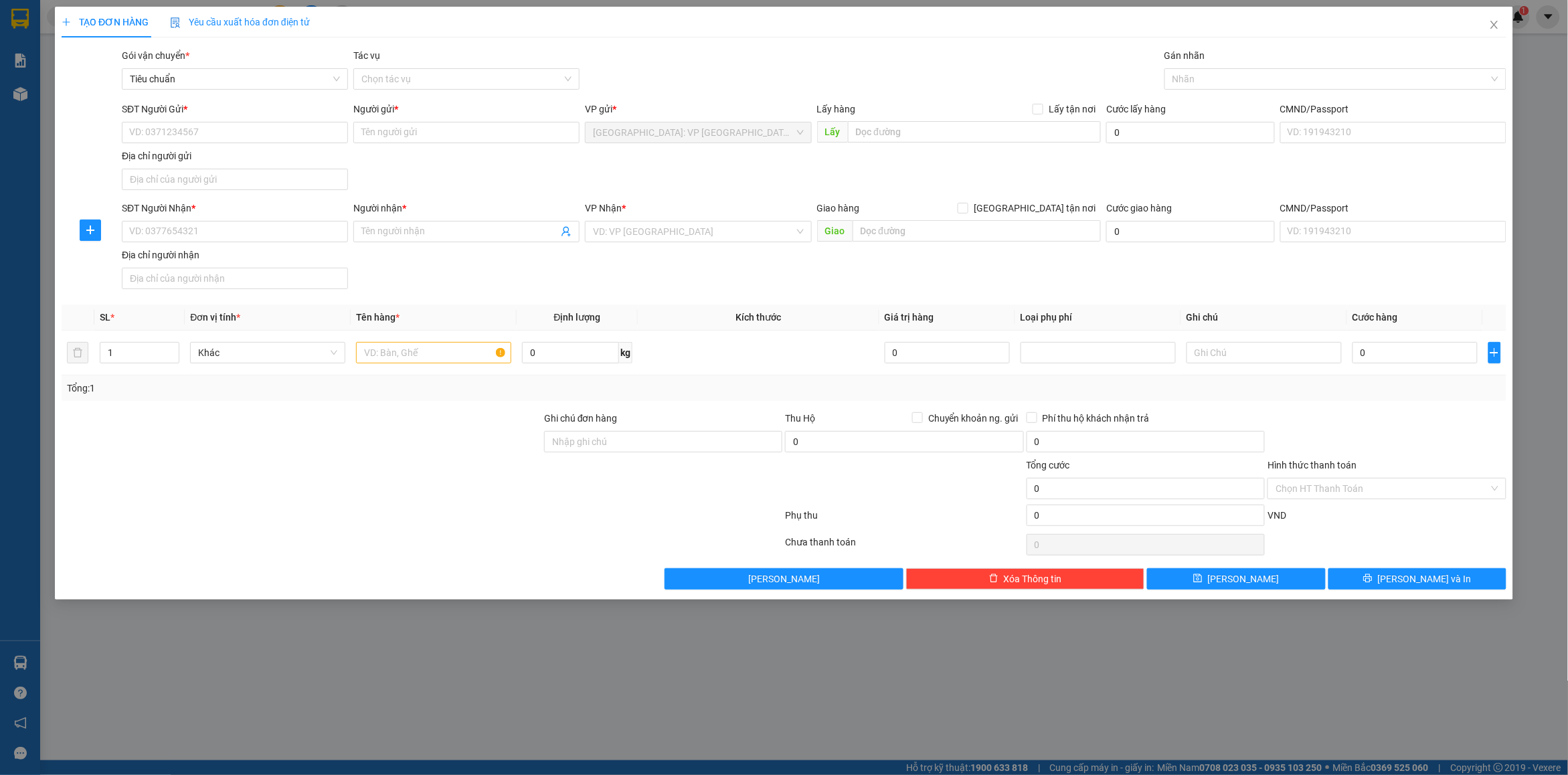
click at [215, 119] on div "SĐT Người Gửi *" at bounding box center [235, 112] width 226 height 20
click at [215, 133] on input "SĐT Người Gửi *" at bounding box center [235, 133] width 226 height 21
click at [415, 134] on input "Người gửi *" at bounding box center [467, 133] width 226 height 21
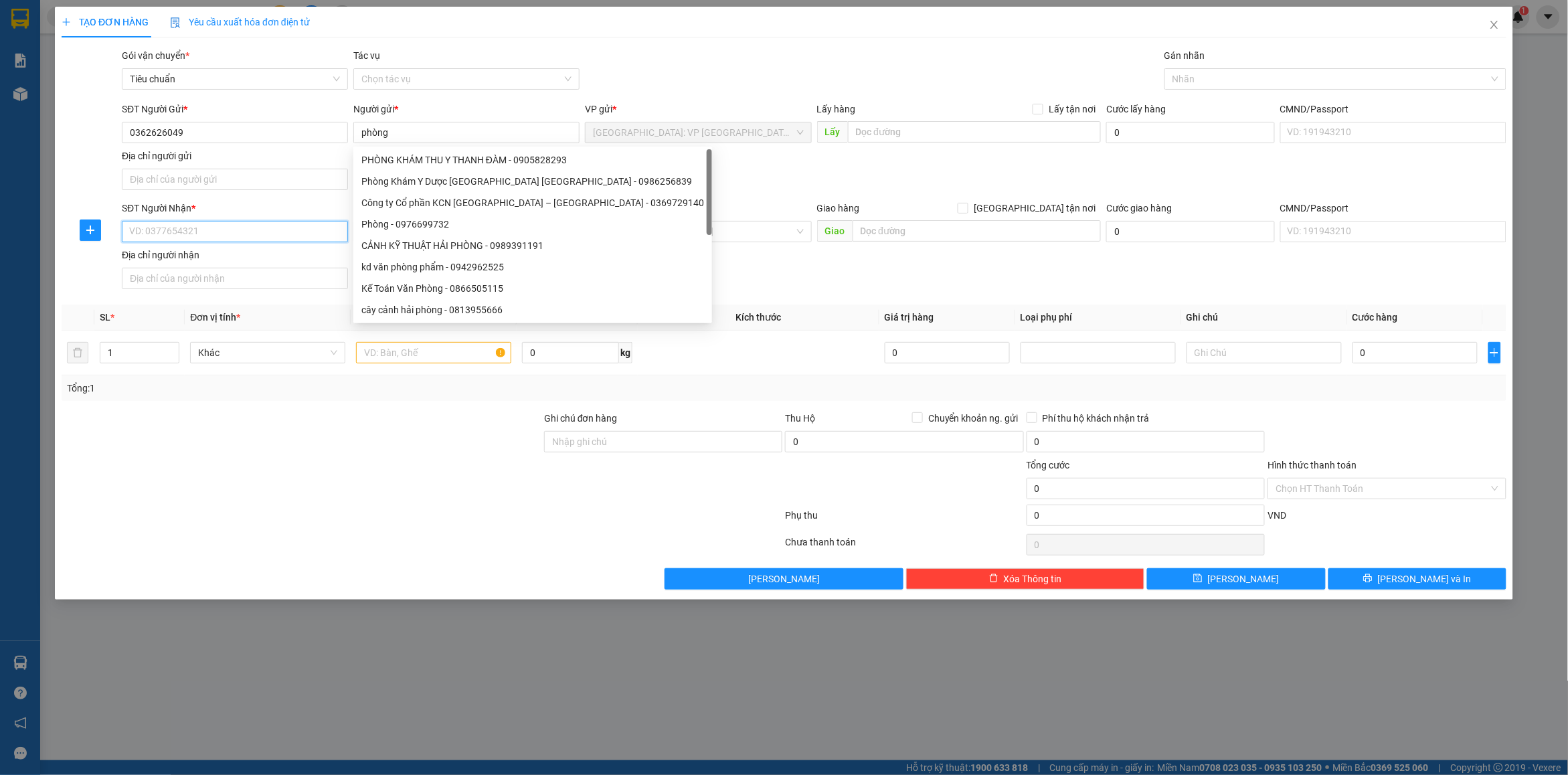
click at [199, 227] on input "SĐT Người Nhận *" at bounding box center [235, 231] width 226 height 21
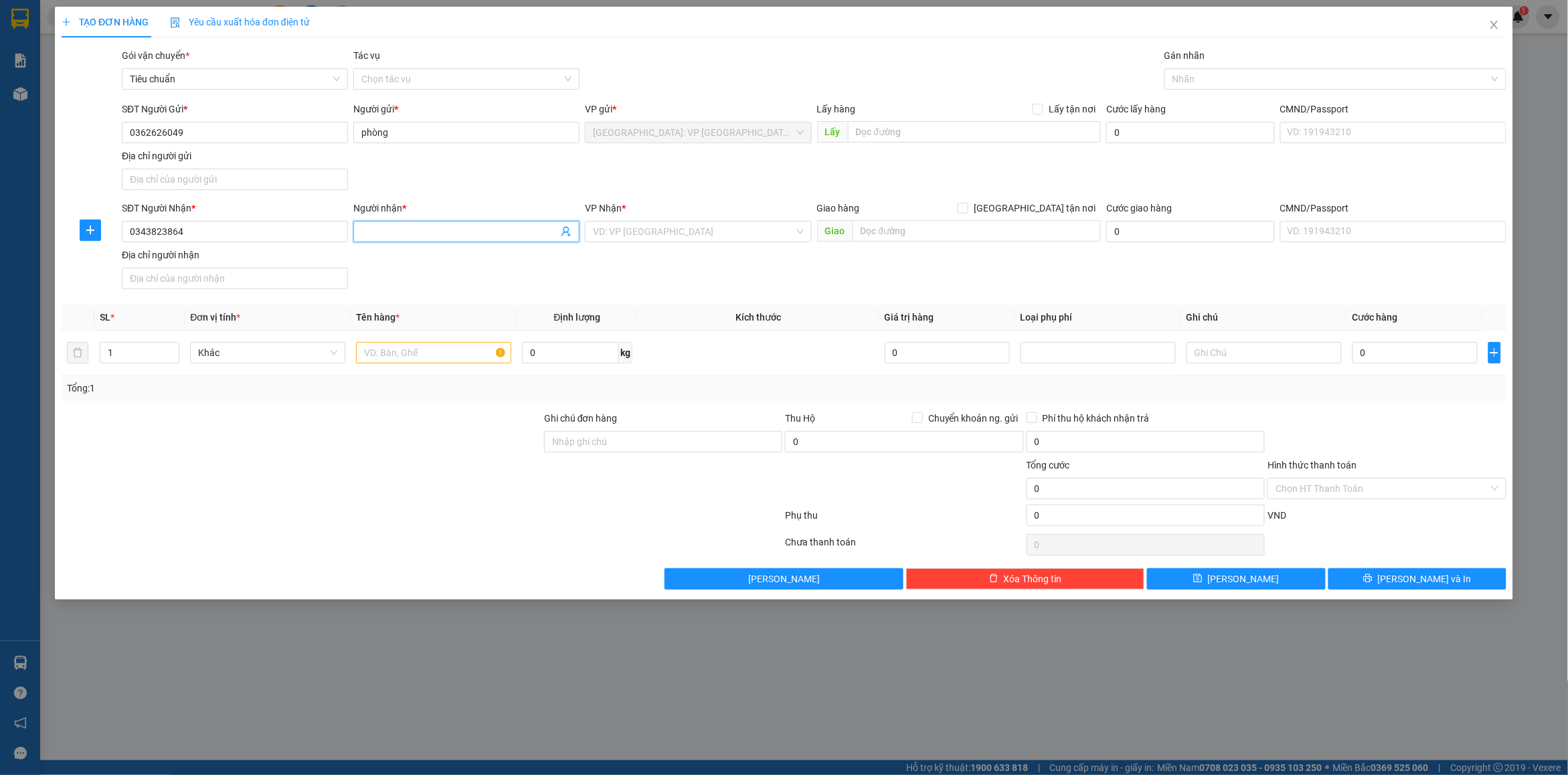
click at [402, 228] on input "Người nhận *" at bounding box center [459, 231] width 197 height 15
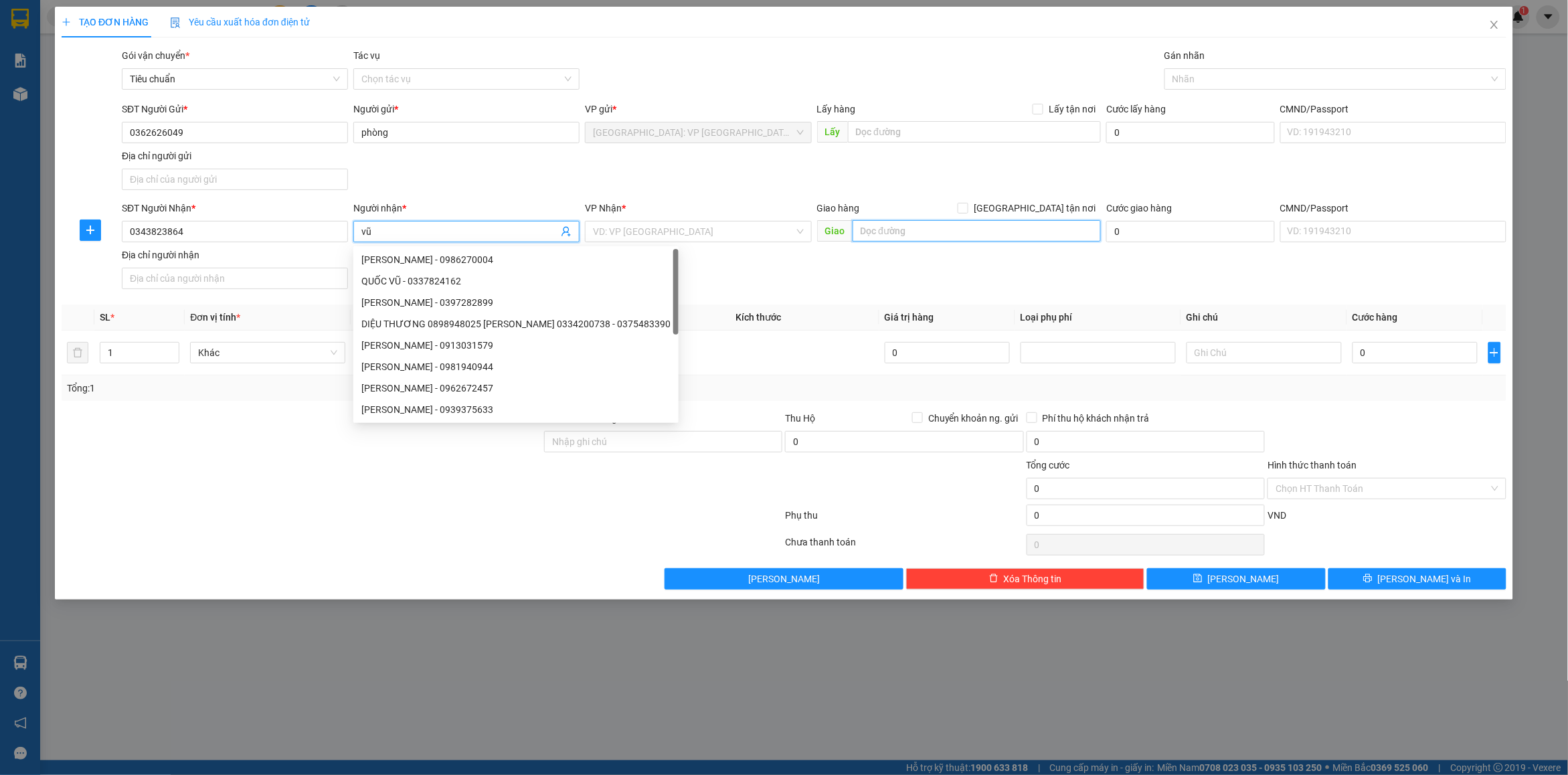
click at [951, 227] on input "text" at bounding box center [977, 231] width 249 height 21
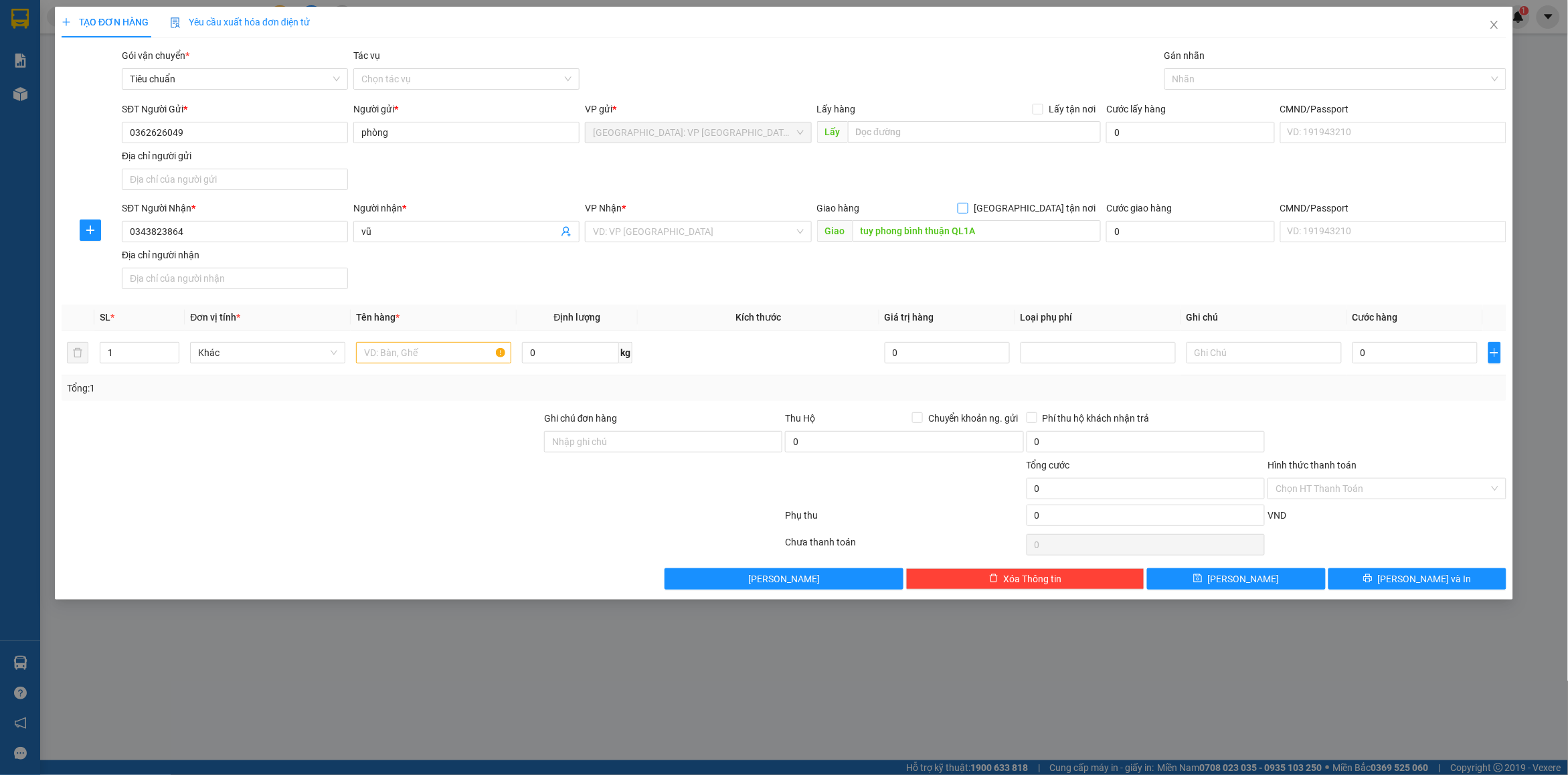
click at [1061, 208] on span "[GEOGRAPHIC_DATA] tận nơi" at bounding box center [1034, 208] width 133 height 15
click at [967, 208] on input "[GEOGRAPHIC_DATA] tận nơi" at bounding box center [962, 208] width 10 height 10
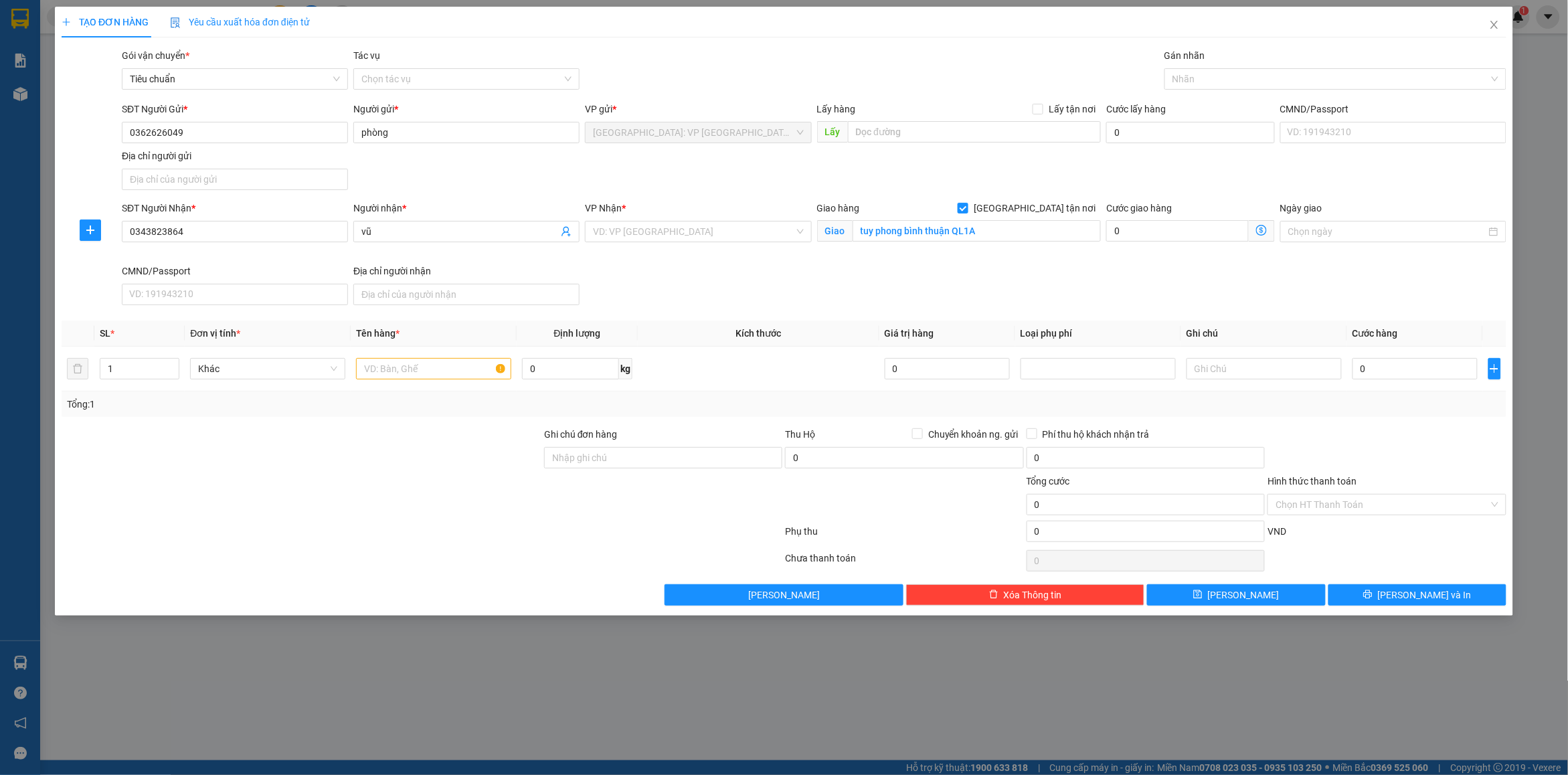
click at [1081, 166] on div "SĐT Người Gửi * 0362626049 Người gửi * phòng VP gửi * [GEOGRAPHIC_DATA]: VP [GE…" at bounding box center [814, 149] width 1390 height 94
click at [653, 239] on input "search" at bounding box center [693, 231] width 201 height 20
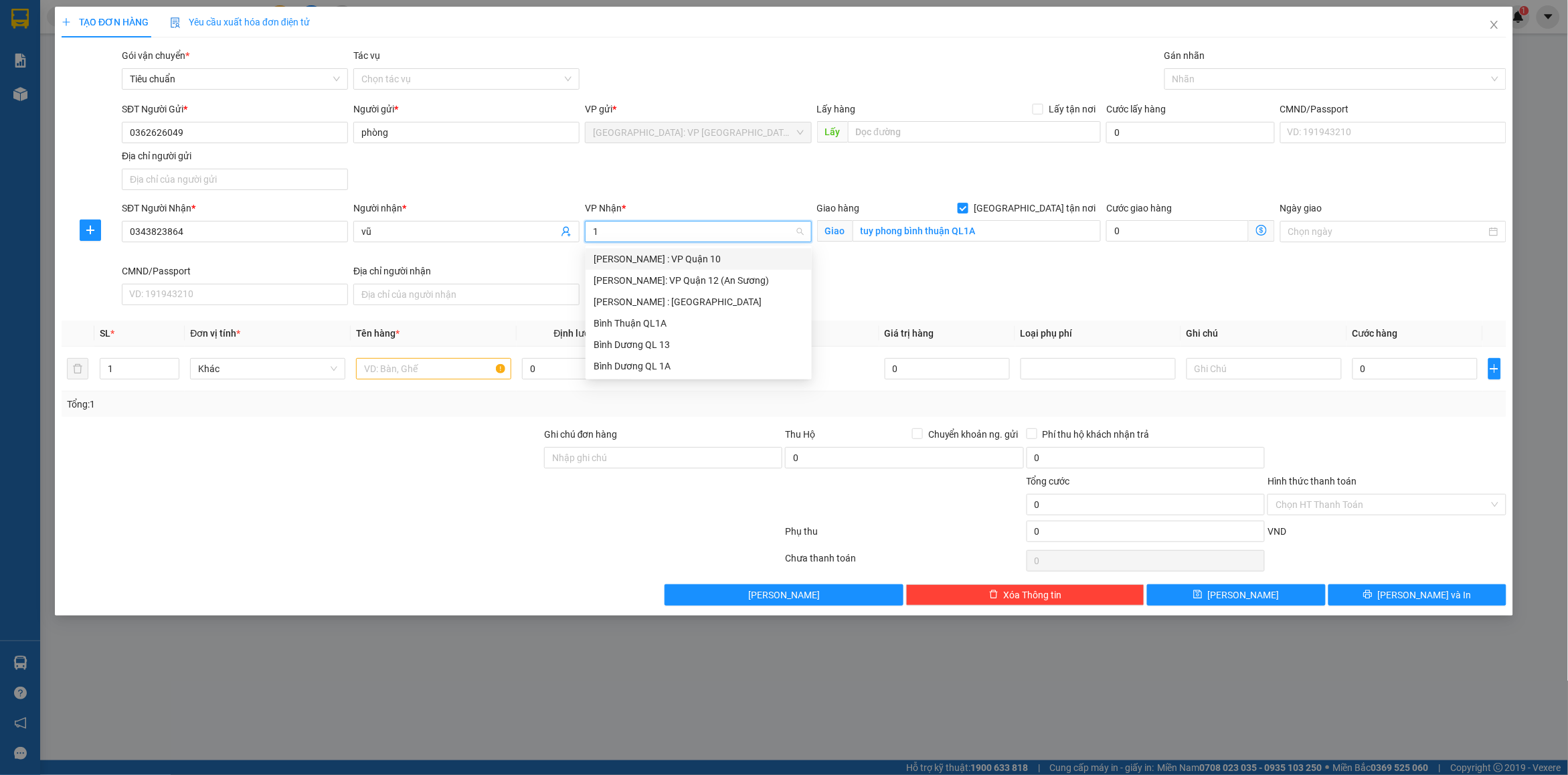
click at [694, 235] on input "1" at bounding box center [693, 231] width 201 height 20
click at [631, 390] on div "Bình Thuận" at bounding box center [699, 388] width 210 height 15
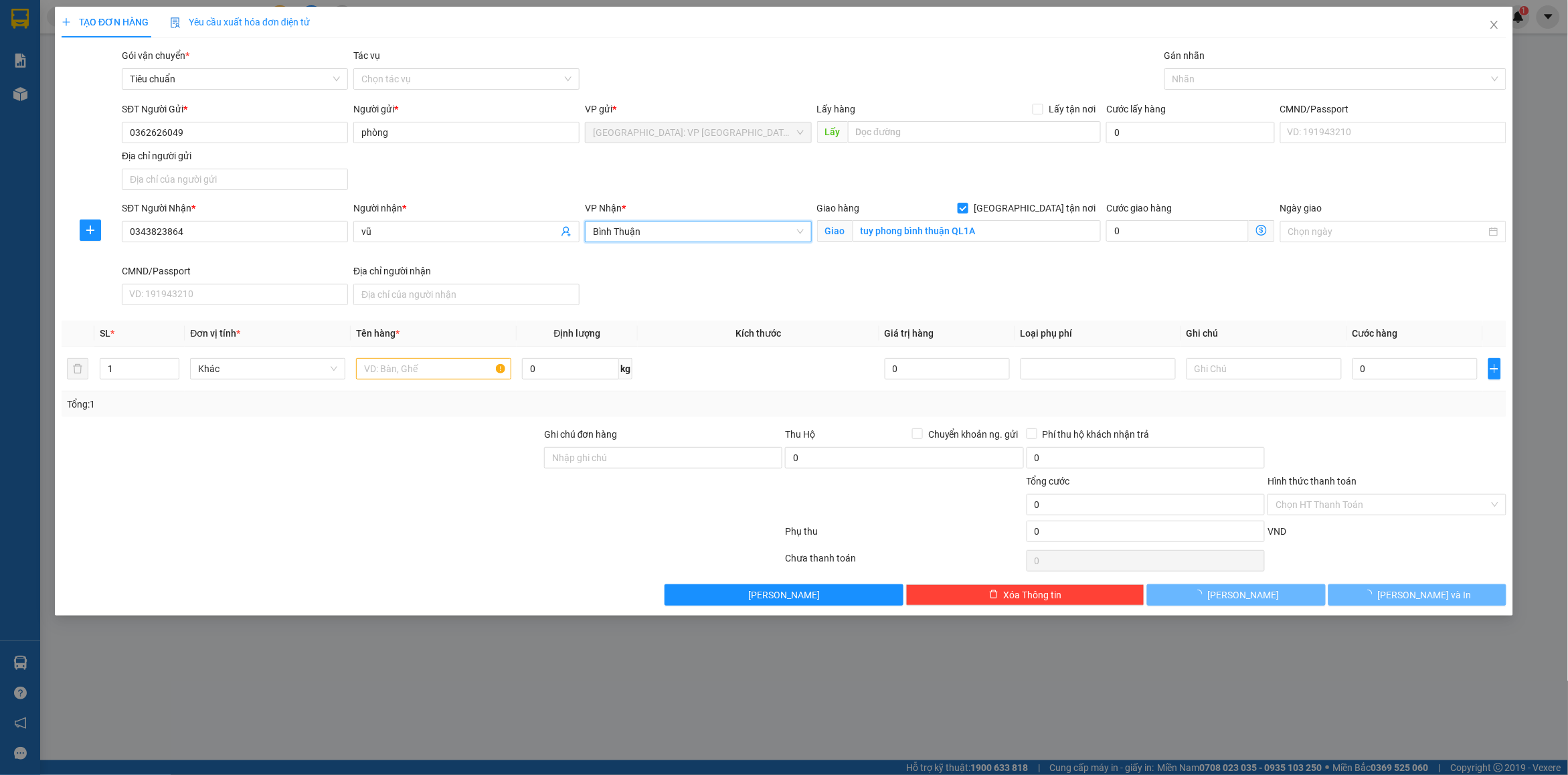
click at [1029, 283] on div "SĐT Người Nhận * 0343823864 Người nhận * vũ VP Nhận * Bình Thuận Bình Thuận Gia…" at bounding box center [814, 256] width 1390 height 110
click at [1189, 79] on div at bounding box center [1329, 79] width 322 height 16
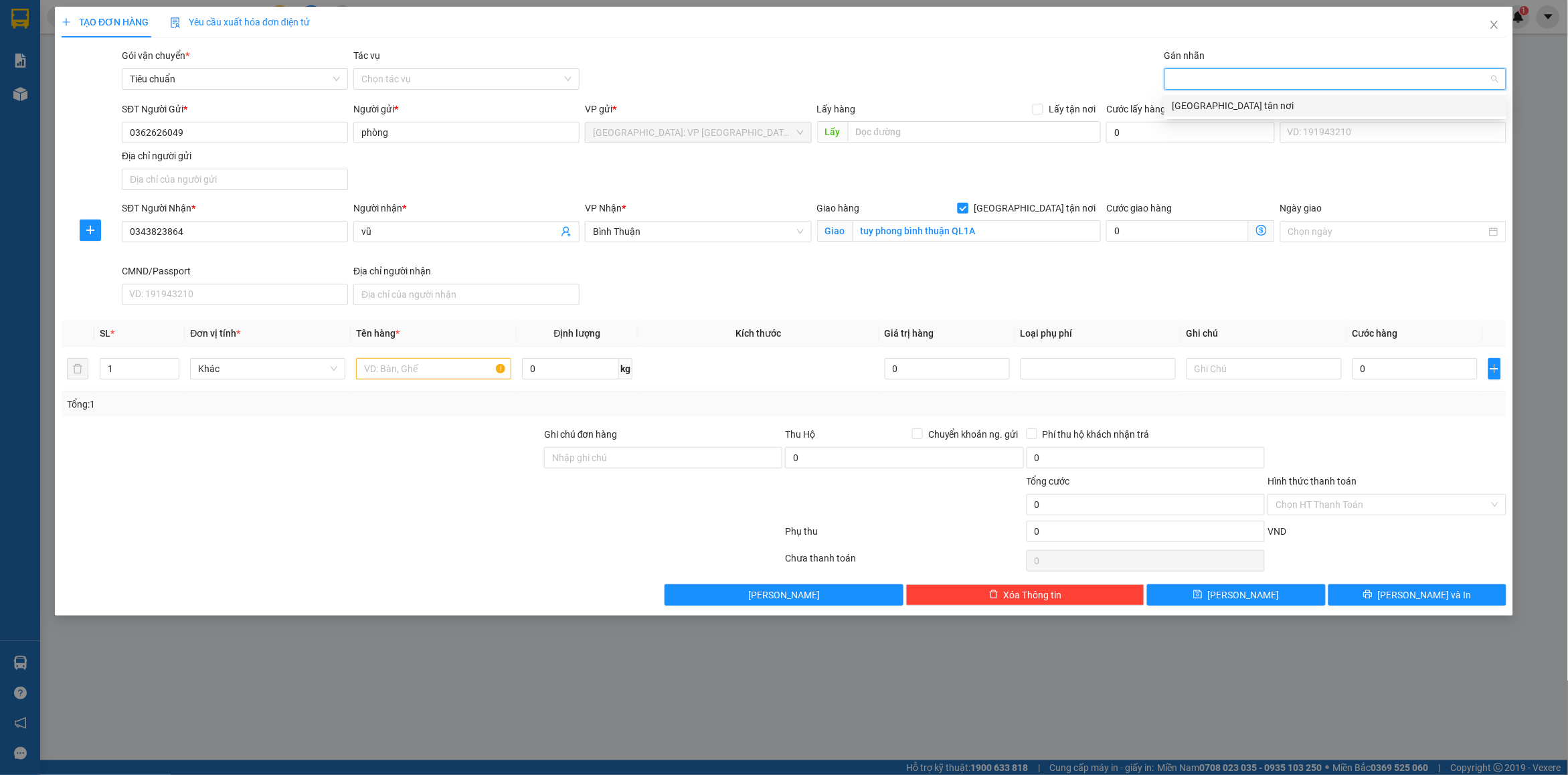
click at [1055, 206] on span "[GEOGRAPHIC_DATA] tận nơi" at bounding box center [1034, 208] width 133 height 15
click at [967, 206] on input "[GEOGRAPHIC_DATA] tận nơi" at bounding box center [962, 208] width 10 height 10
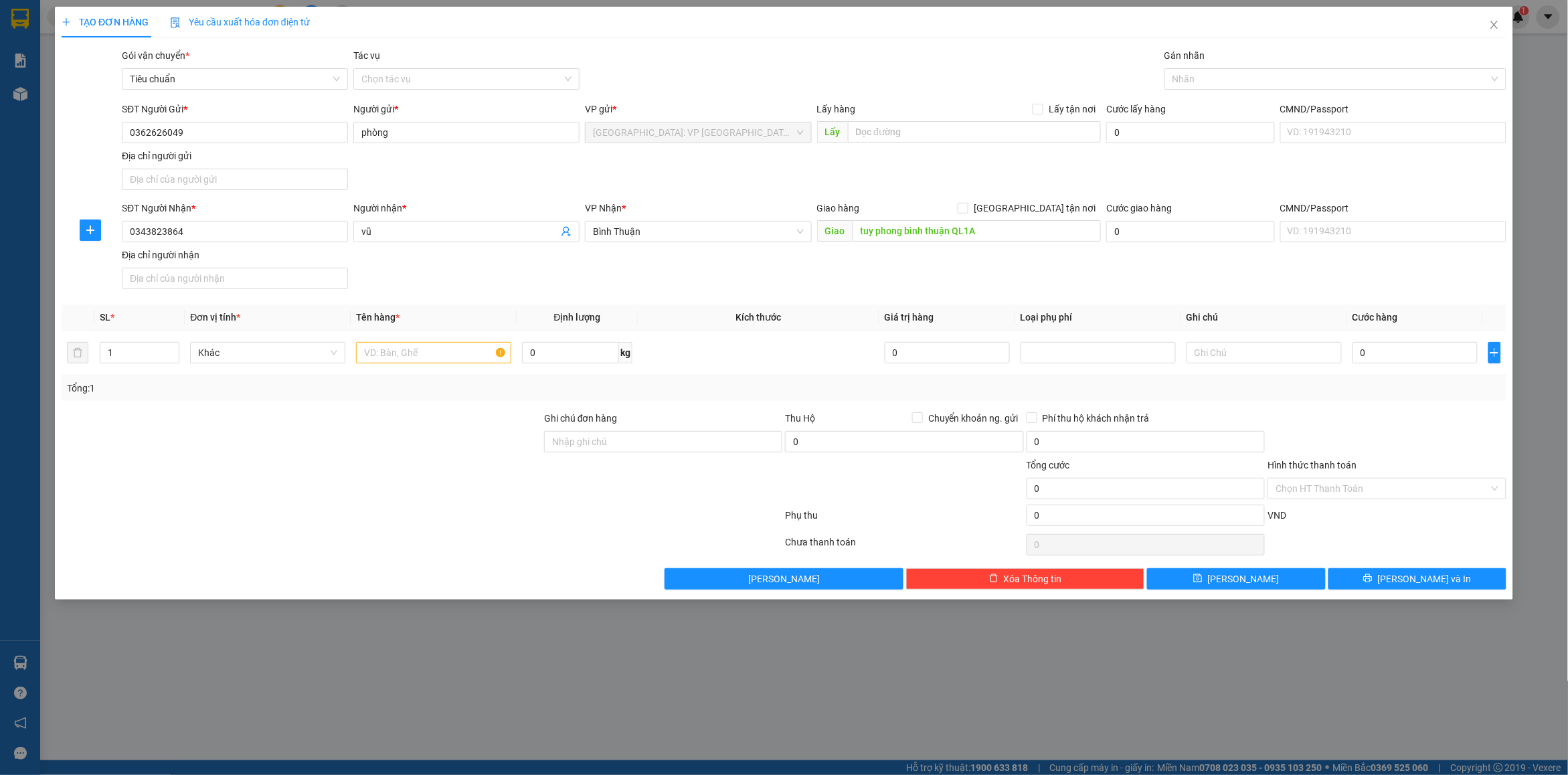
click at [1126, 180] on div "SĐT Người Gửi * 0362626049 Người gửi * phòng VP gửi * [GEOGRAPHIC_DATA]: VP [GE…" at bounding box center [814, 149] width 1390 height 94
click at [405, 350] on input "text" at bounding box center [433, 353] width 155 height 21
click at [125, 357] on input "1" at bounding box center [139, 353] width 78 height 20
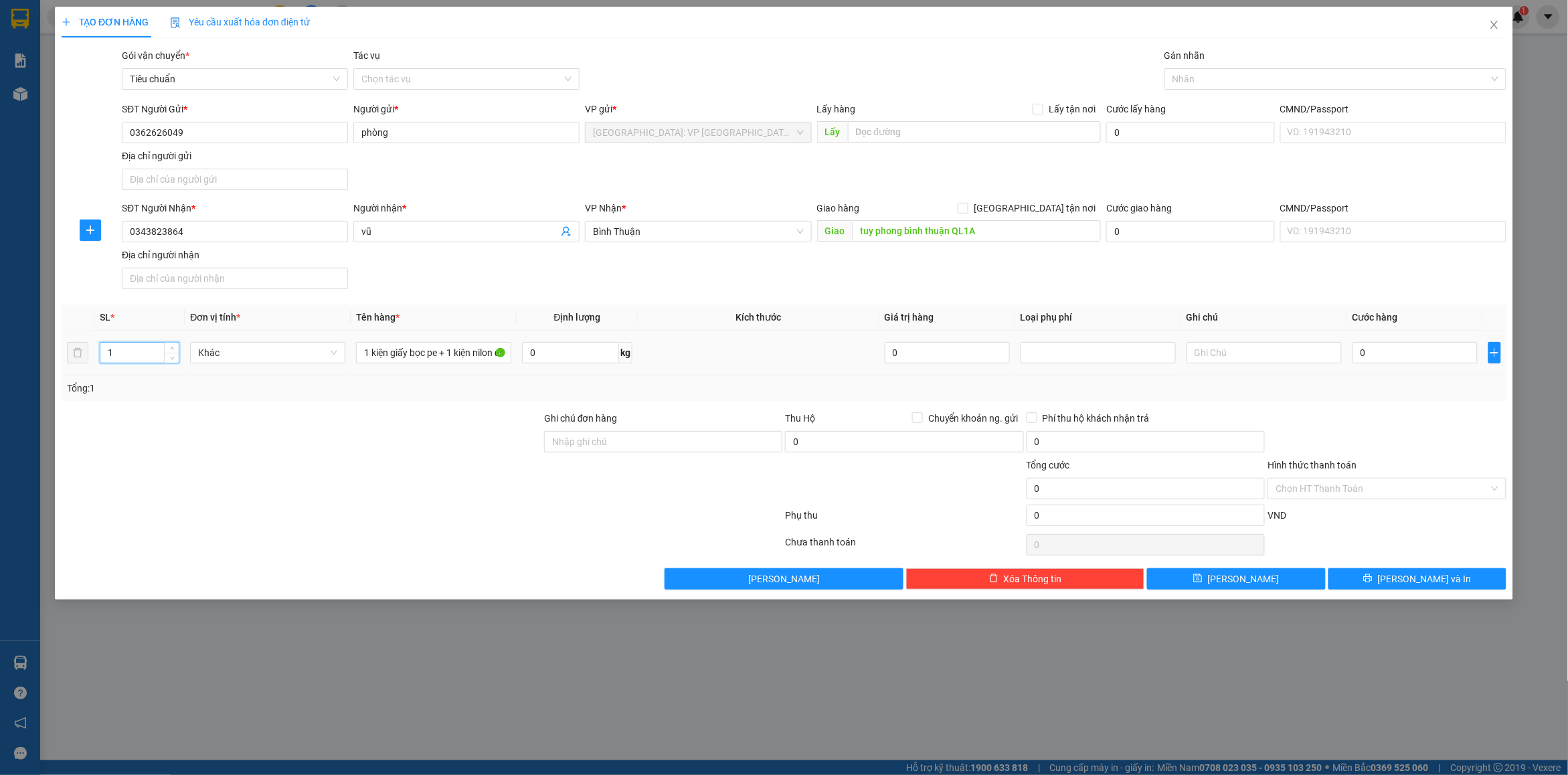
click at [125, 357] on input "1" at bounding box center [139, 353] width 78 height 20
drag, startPoint x: 125, startPoint y: 357, endPoint x: 473, endPoint y: 430, distance: 355.6
click at [134, 358] on input "1" at bounding box center [139, 353] width 78 height 20
click at [569, 434] on input "Ghi chú đơn hàng" at bounding box center [663, 442] width 239 height 21
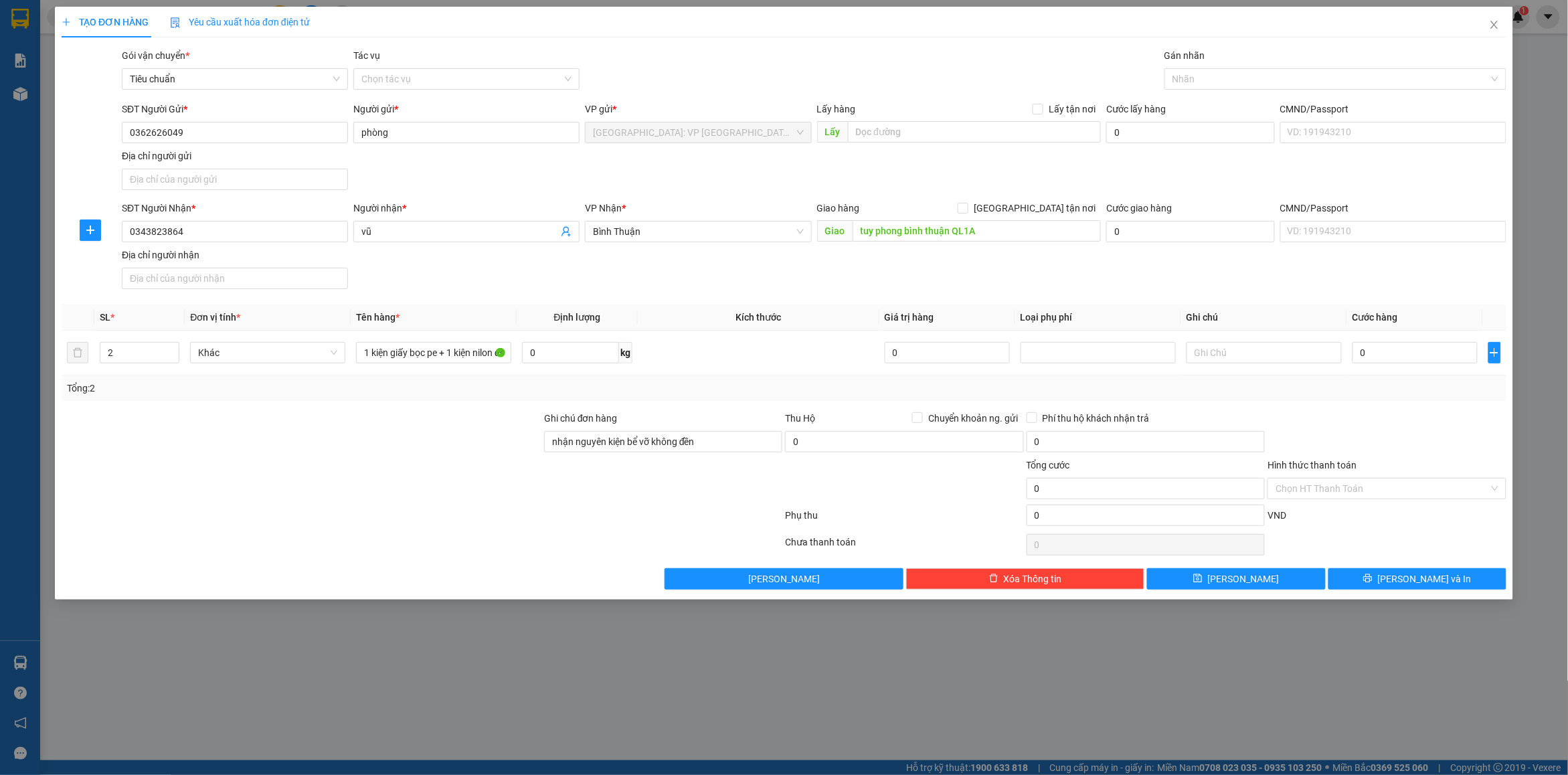
drag, startPoint x: 694, startPoint y: 400, endPoint x: 726, endPoint y: 398, distance: 32.1
click at [697, 398] on div "Tổng: 2" at bounding box center [784, 388] width 1445 height 25
drag, startPoint x: 1426, startPoint y: 409, endPoint x: 1417, endPoint y: 388, distance: 22.8
click at [1423, 400] on div "Transit Pickup Surcharge Ids Transit Deliver Surcharge Ids Transit Deliver Surc…" at bounding box center [784, 319] width 1445 height 541
click at [1383, 351] on input "0" at bounding box center [1414, 353] width 125 height 21
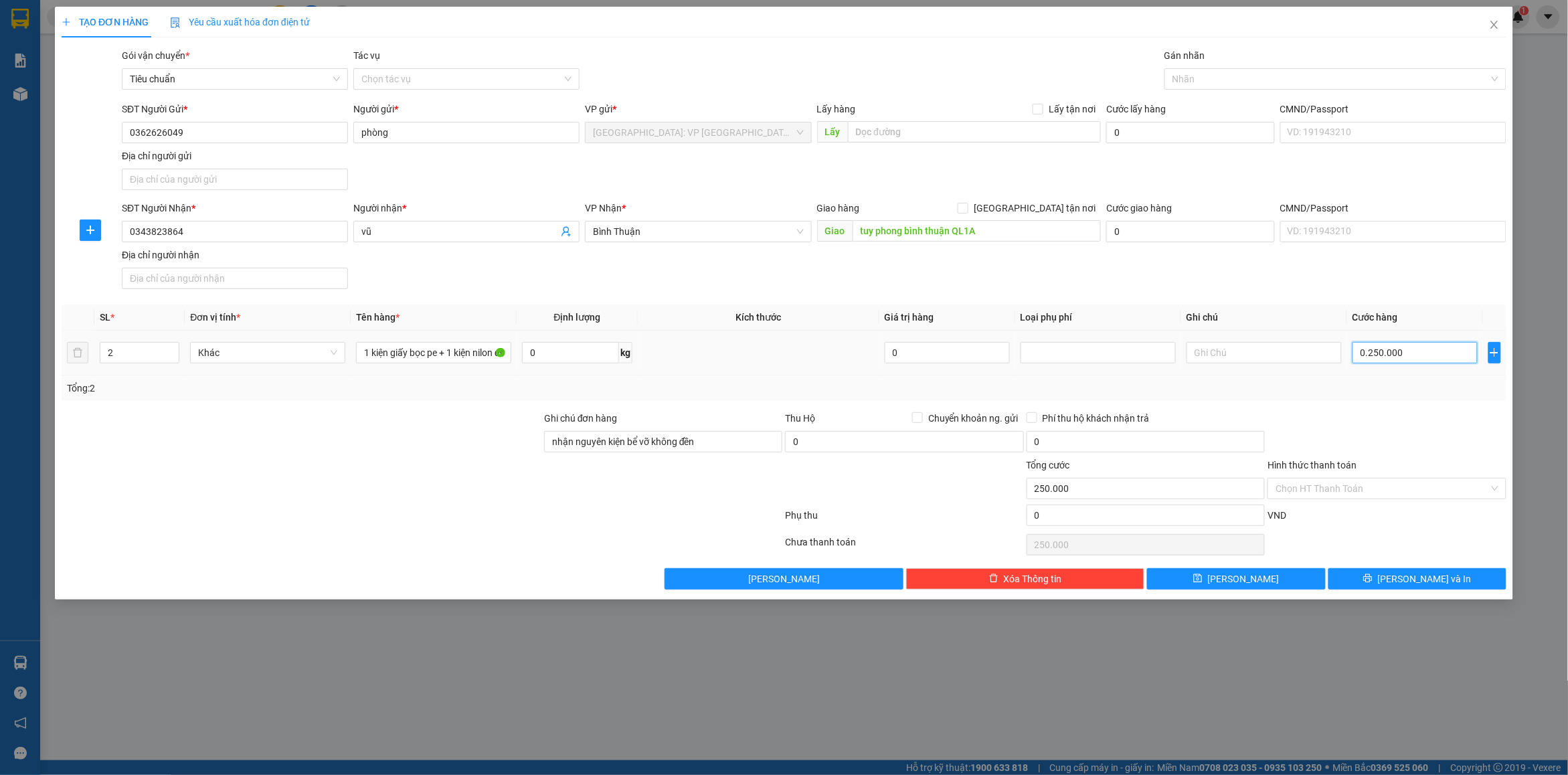
click at [1383, 351] on input "0.250.000" at bounding box center [1414, 353] width 125 height 21
click at [1380, 396] on div "Tổng: 2" at bounding box center [784, 388] width 1434 height 15
click at [1335, 494] on input "Hình thức thanh toán" at bounding box center [1381, 489] width 213 height 20
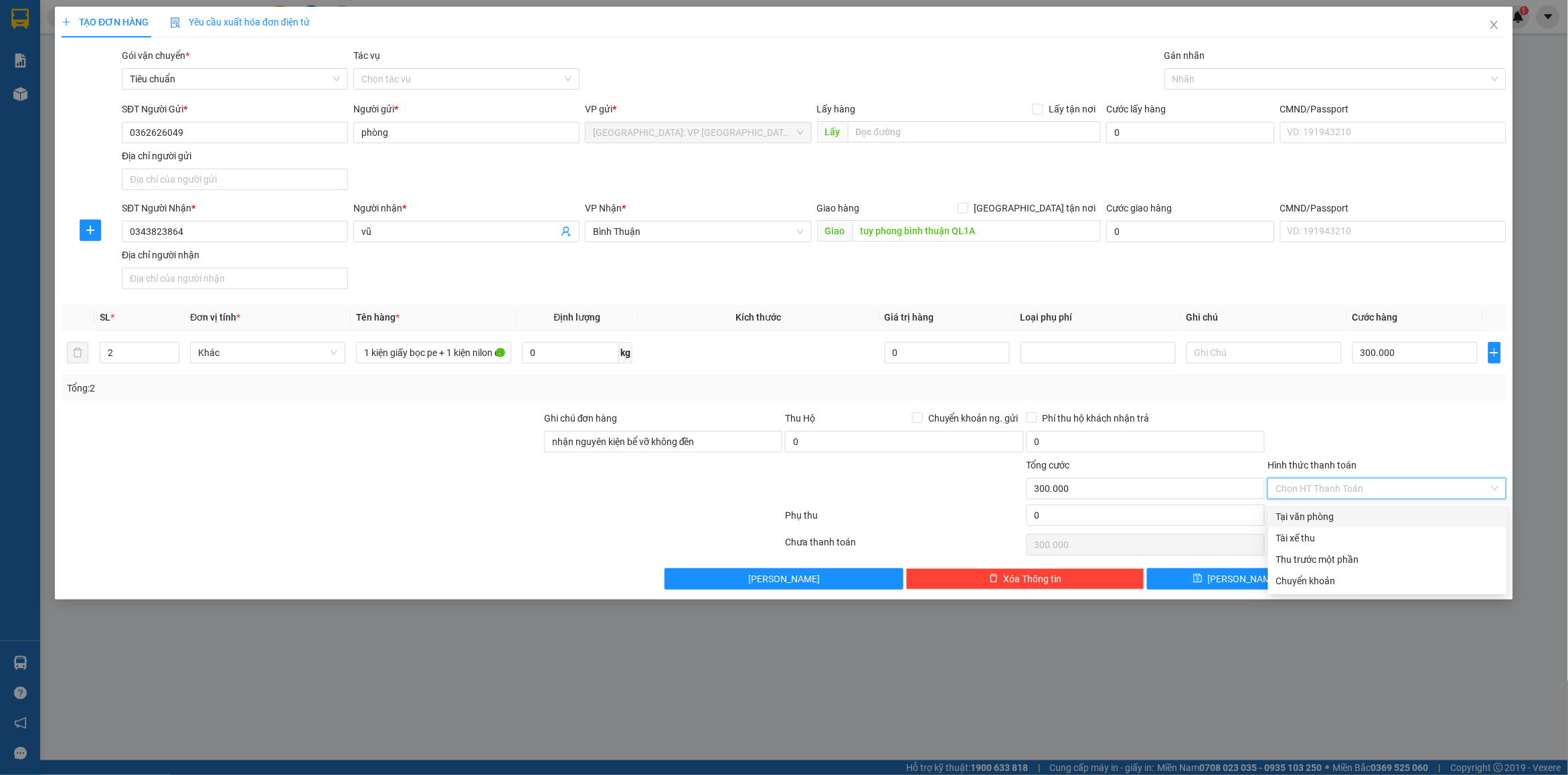
click at [1340, 515] on div "Tại văn phòng" at bounding box center [1388, 517] width 223 height 15
click at [1373, 421] on div at bounding box center [1387, 434] width 241 height 47
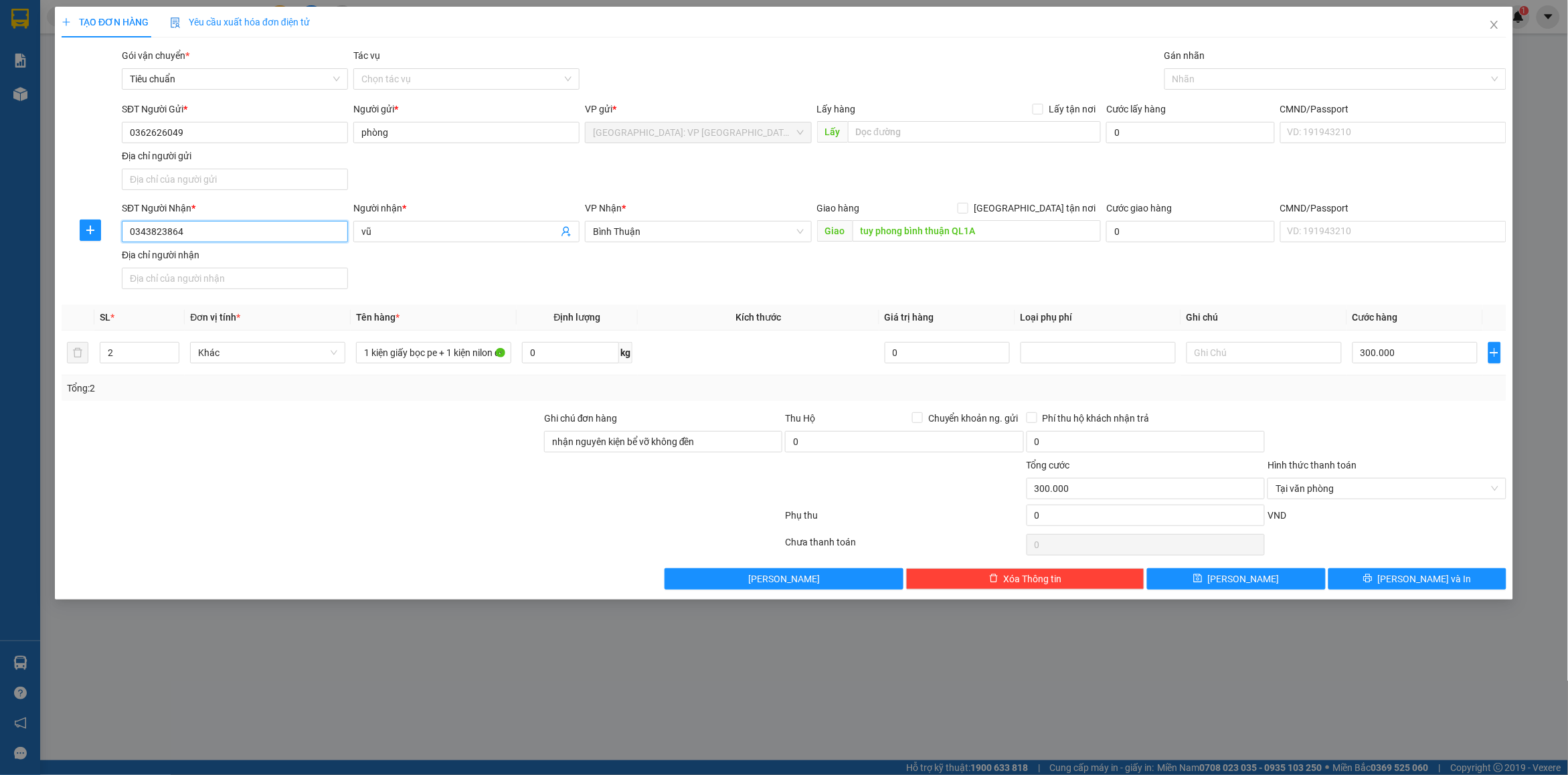
click at [200, 235] on input "0343823864" at bounding box center [235, 231] width 226 height 21
click at [1208, 74] on div at bounding box center [1329, 79] width 322 height 16
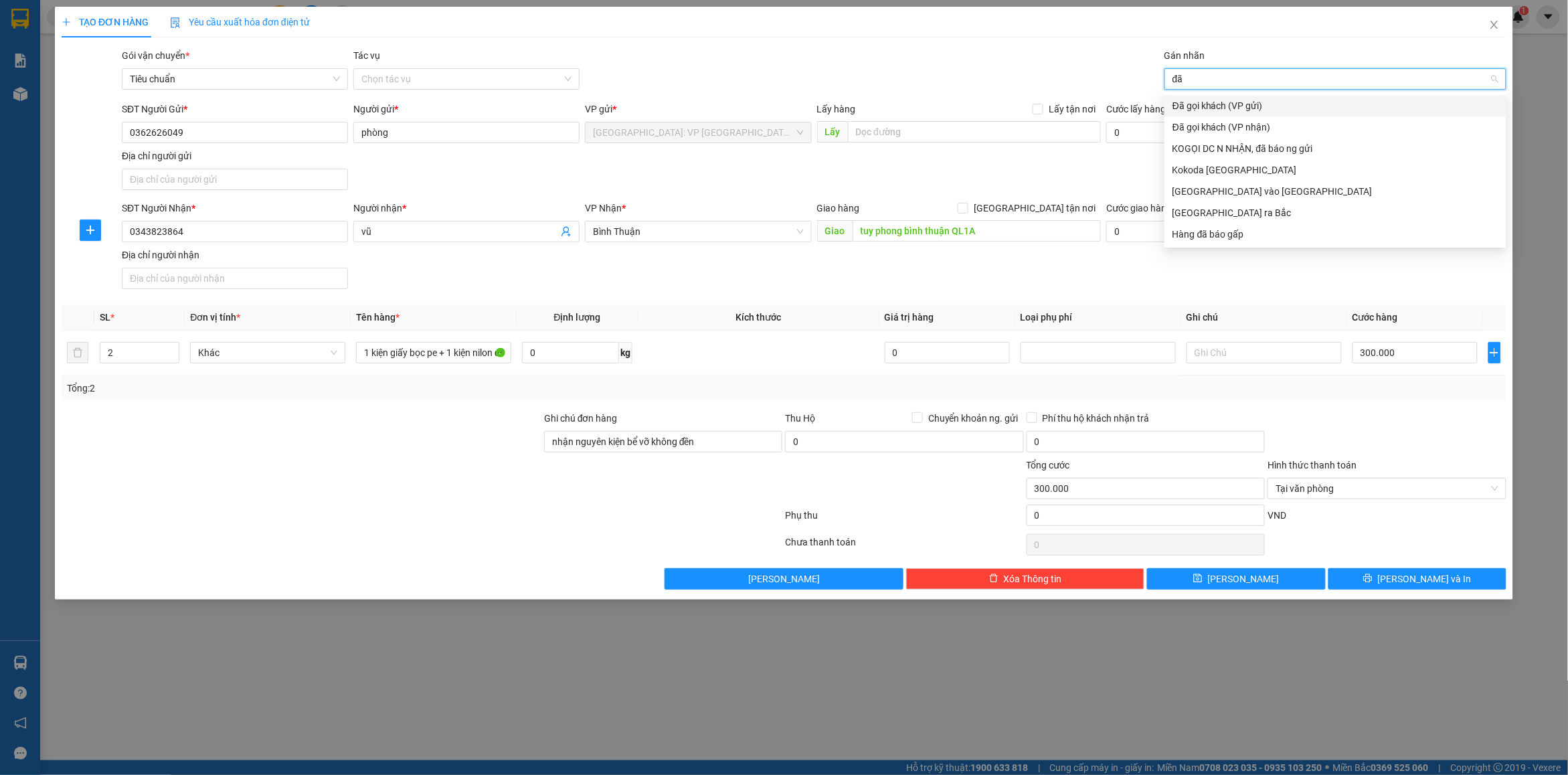
drag, startPoint x: 1211, startPoint y: 99, endPoint x: 1069, endPoint y: 72, distance: 144.5
click at [1209, 99] on div "Đã gọi khách (VP gửi)" at bounding box center [1335, 106] width 326 height 15
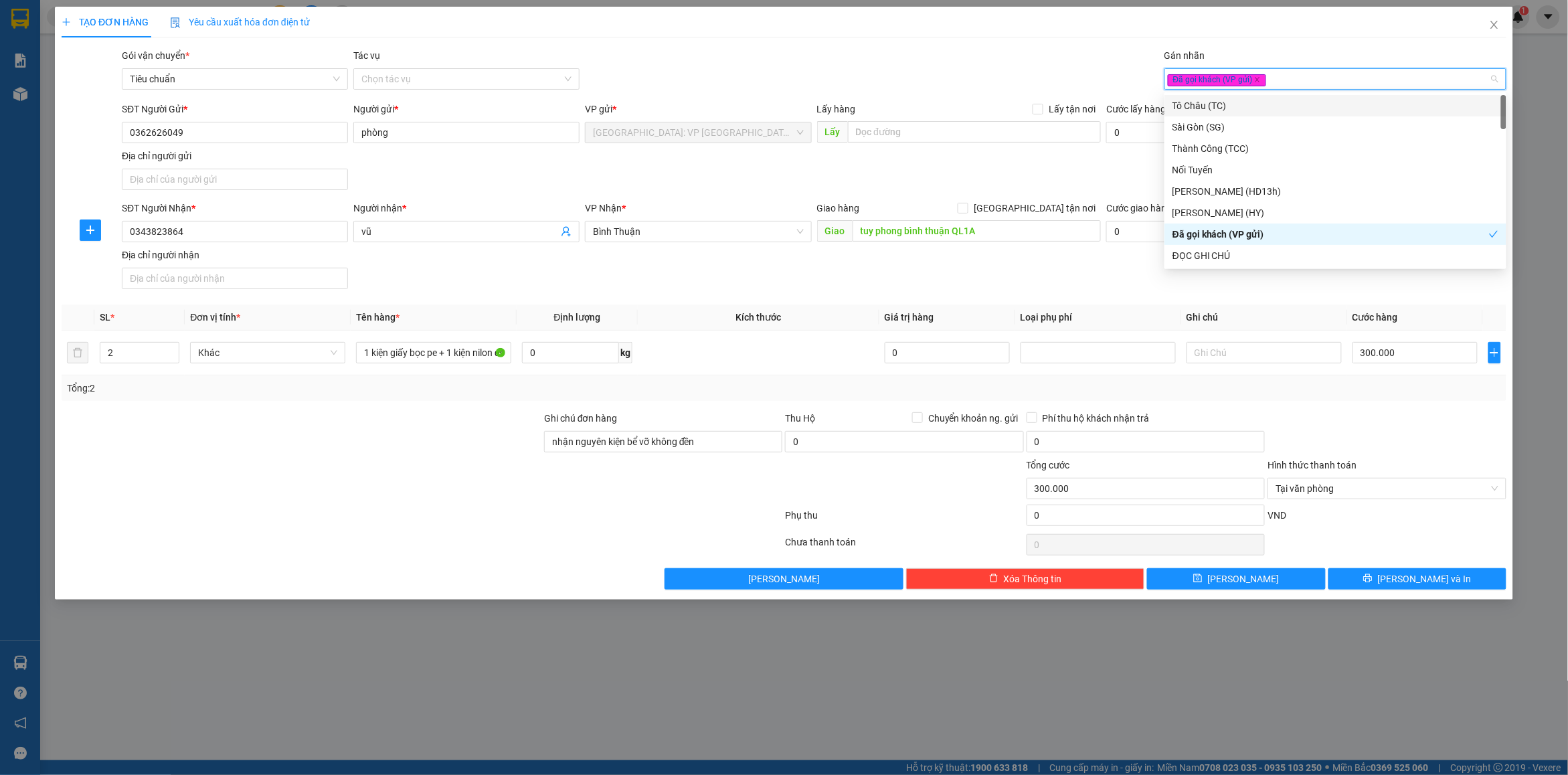
click at [983, 54] on div "Gói vận chuyển * Tiêu chuẩn Tác vụ Chọn tác vụ Gán nhãn Đã gọi khách (VP gửi)" at bounding box center [814, 72] width 1390 height 47
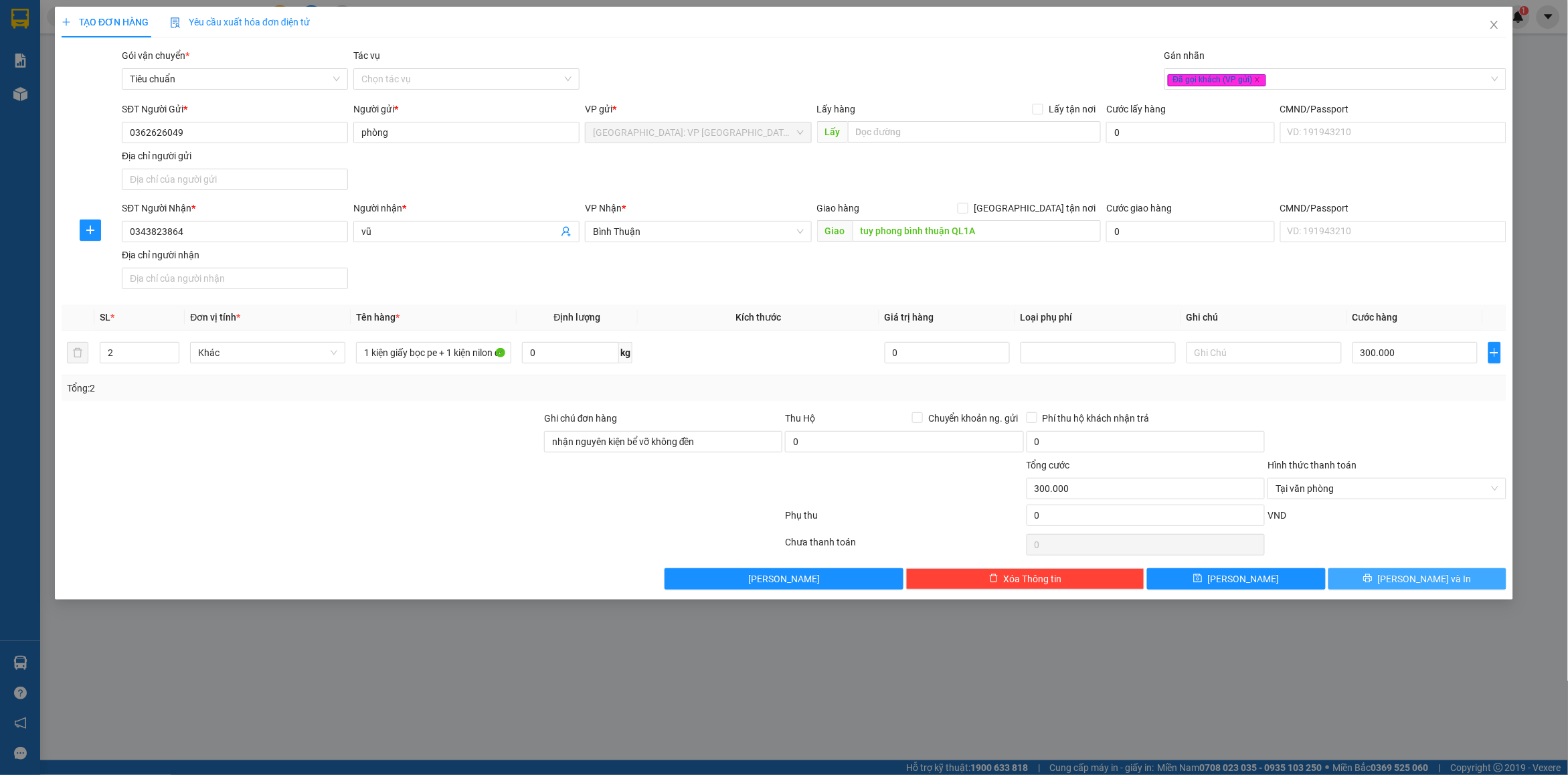
drag, startPoint x: 1386, startPoint y: 581, endPoint x: 901, endPoint y: 338, distance: 542.5
click at [1386, 582] on button "[PERSON_NAME] và In" at bounding box center [1418, 579] width 178 height 21
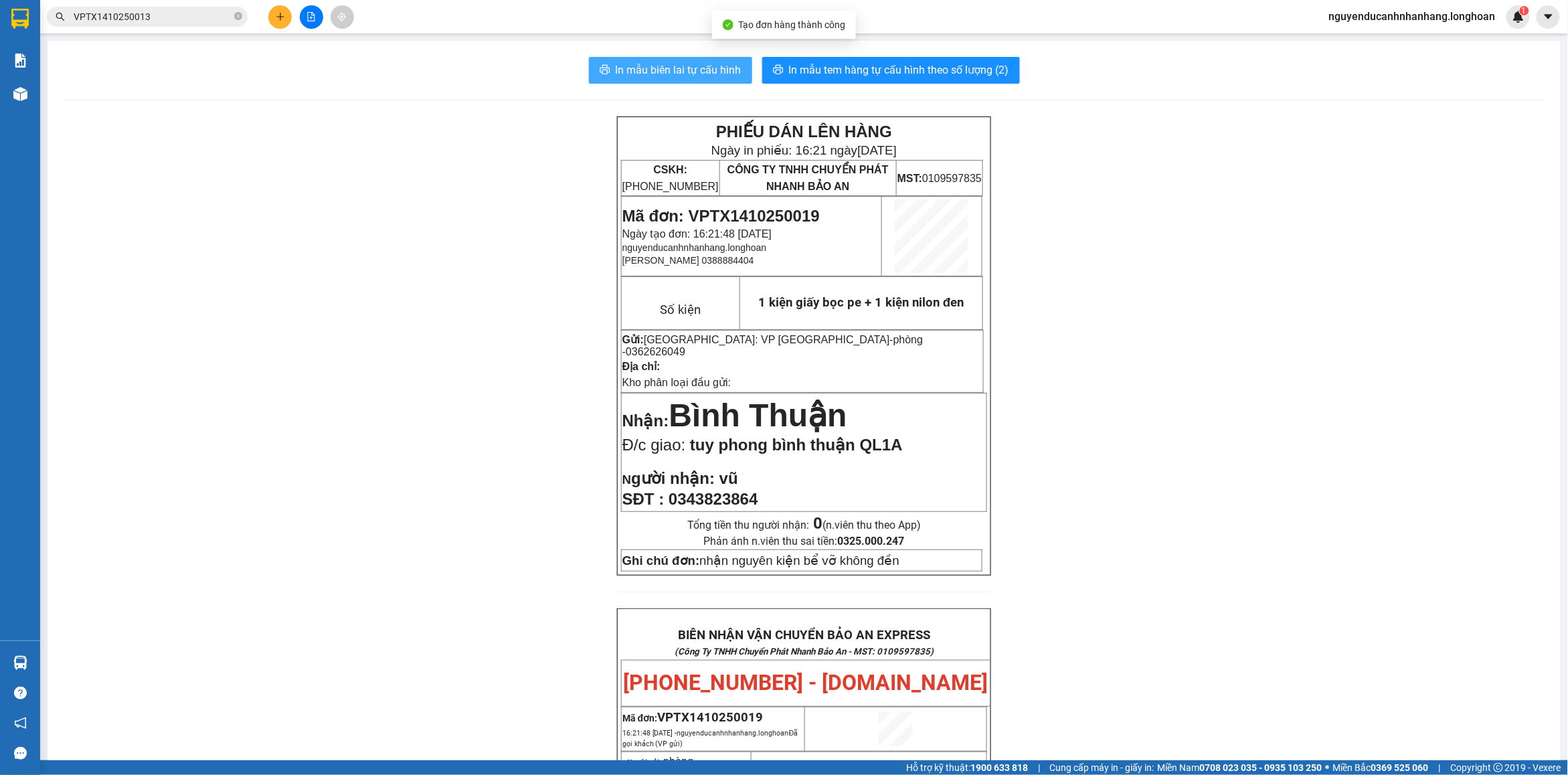
click at [689, 71] on span "In mẫu biên lai tự cấu hình" at bounding box center [678, 70] width 126 height 17
click at [867, 69] on span "In mẫu tem hàng tự cấu hình theo số lượng (2)" at bounding box center [899, 70] width 220 height 17
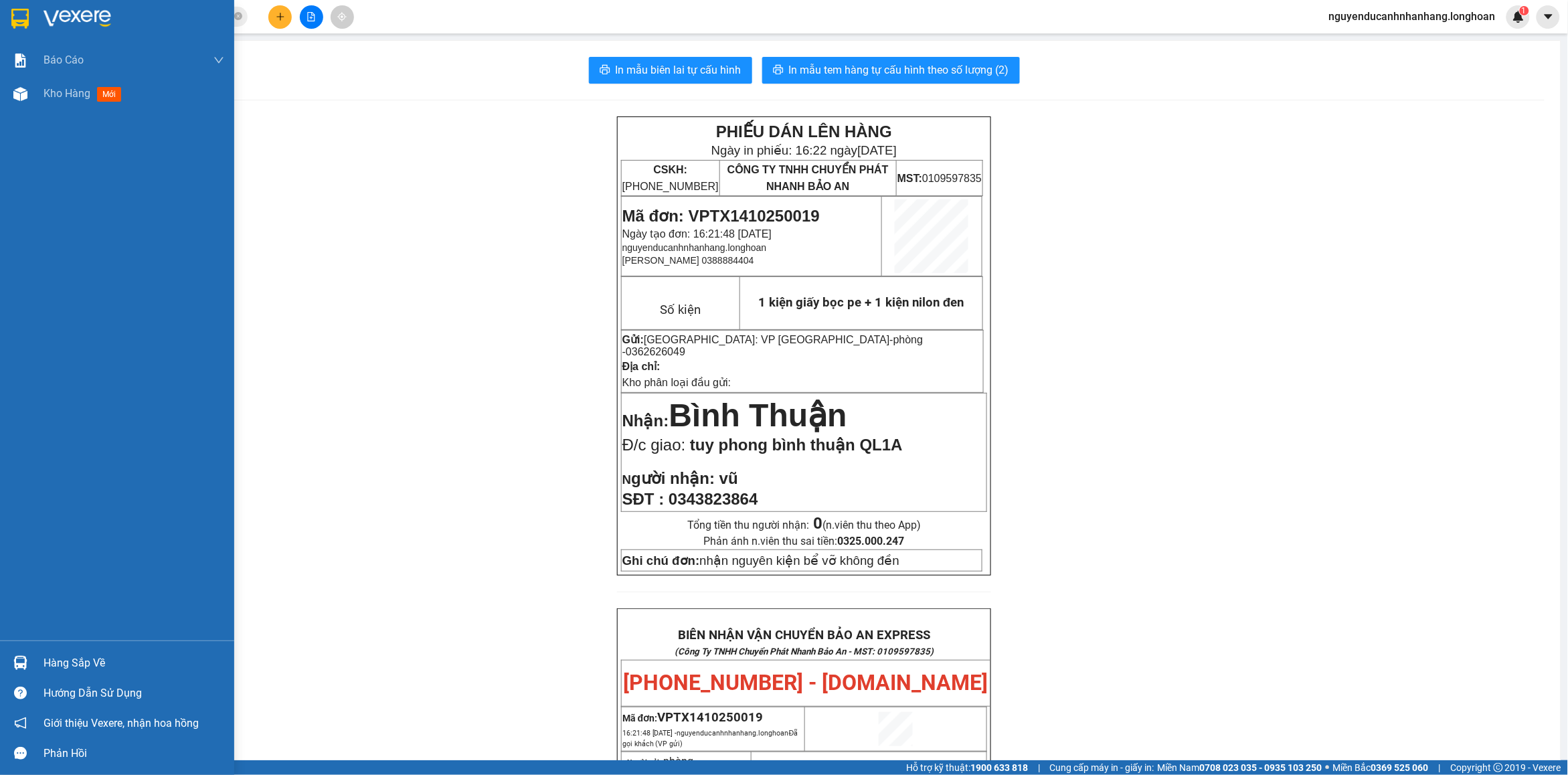
click at [23, 18] on img at bounding box center [20, 19] width 18 height 20
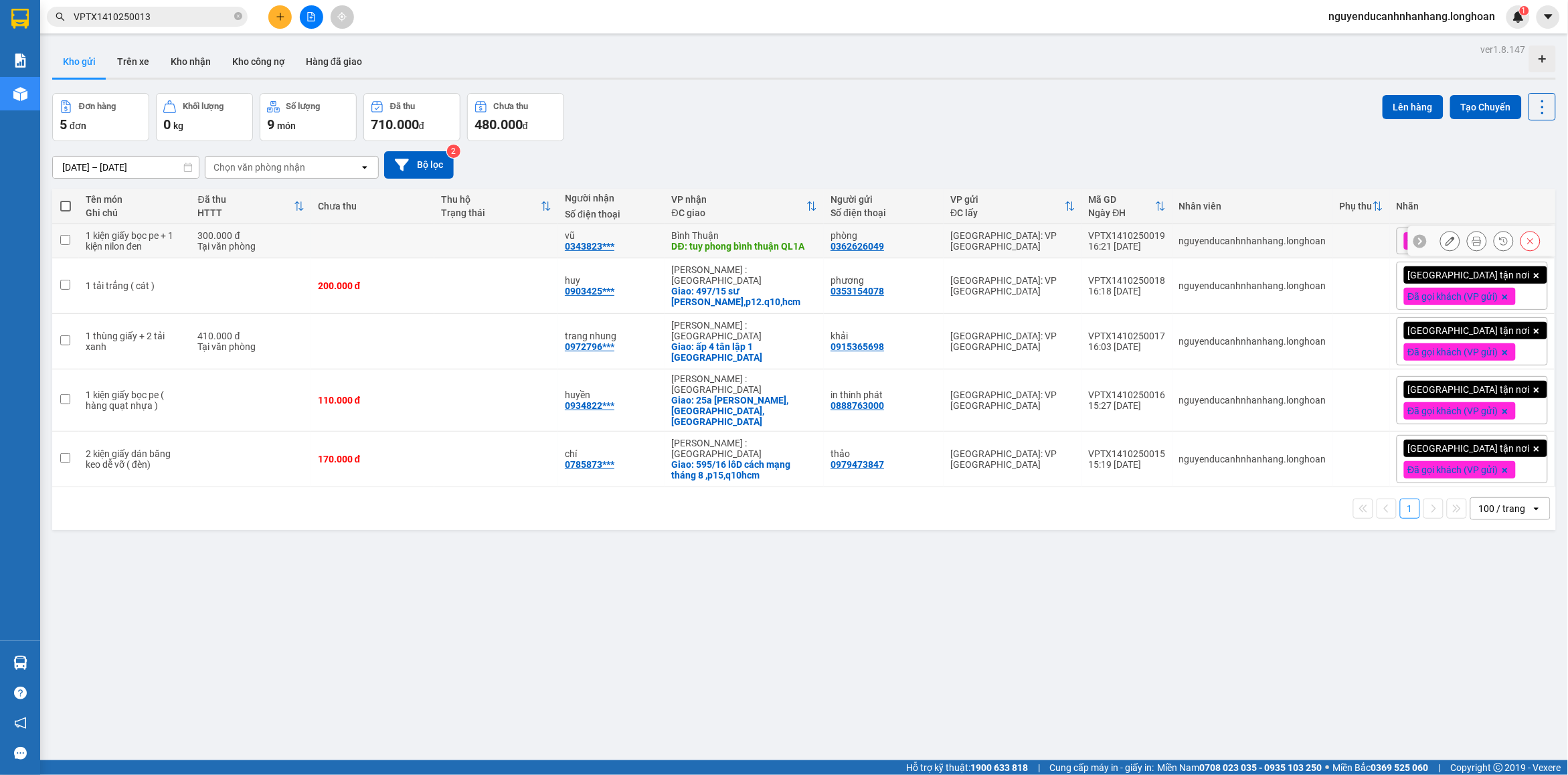
click at [1445, 245] on icon at bounding box center [1450, 241] width 10 height 10
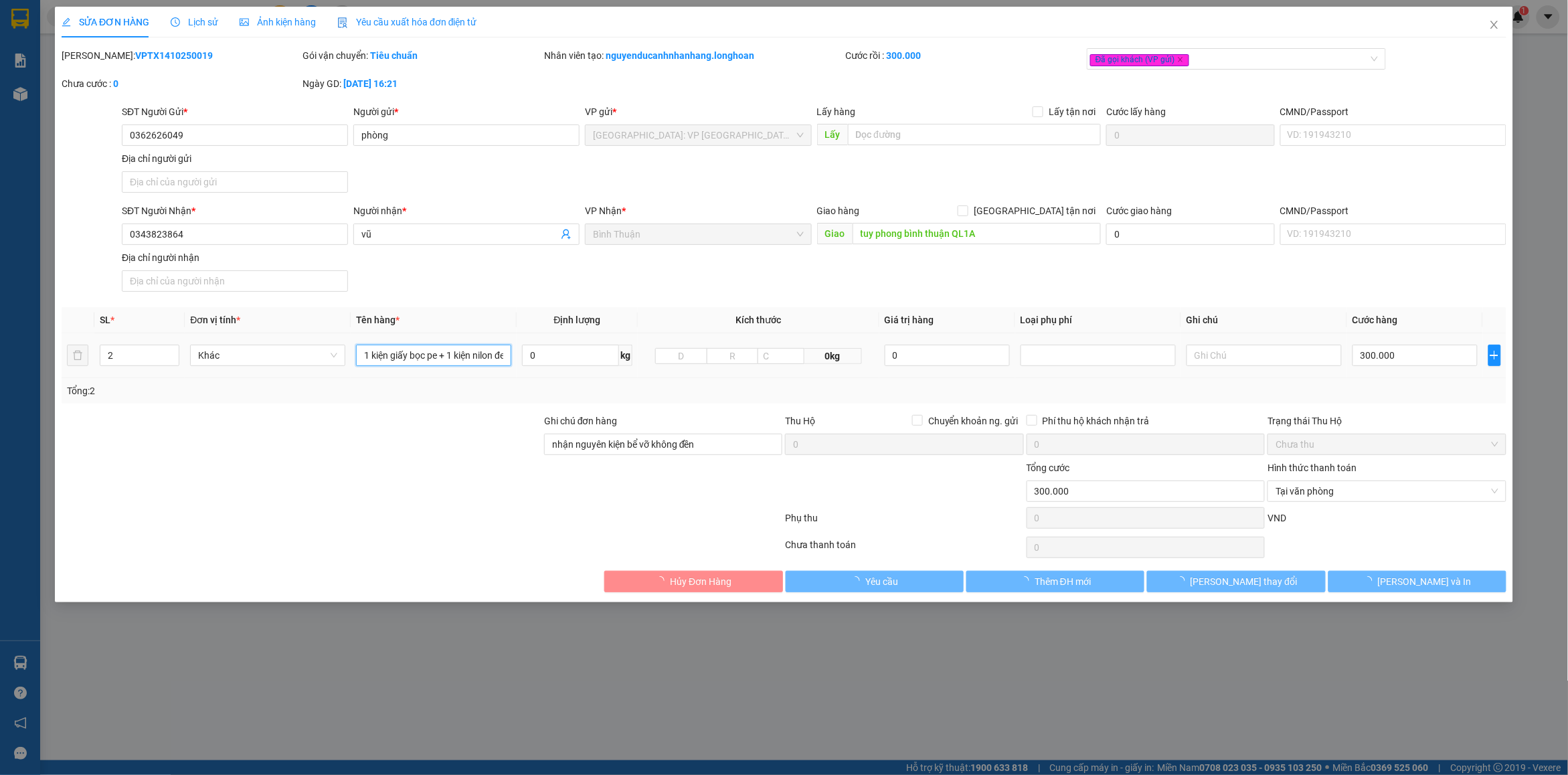
click at [506, 358] on input "1 kiện giấy bọc pe + 1 kiện nilon đen" at bounding box center [433, 355] width 155 height 21
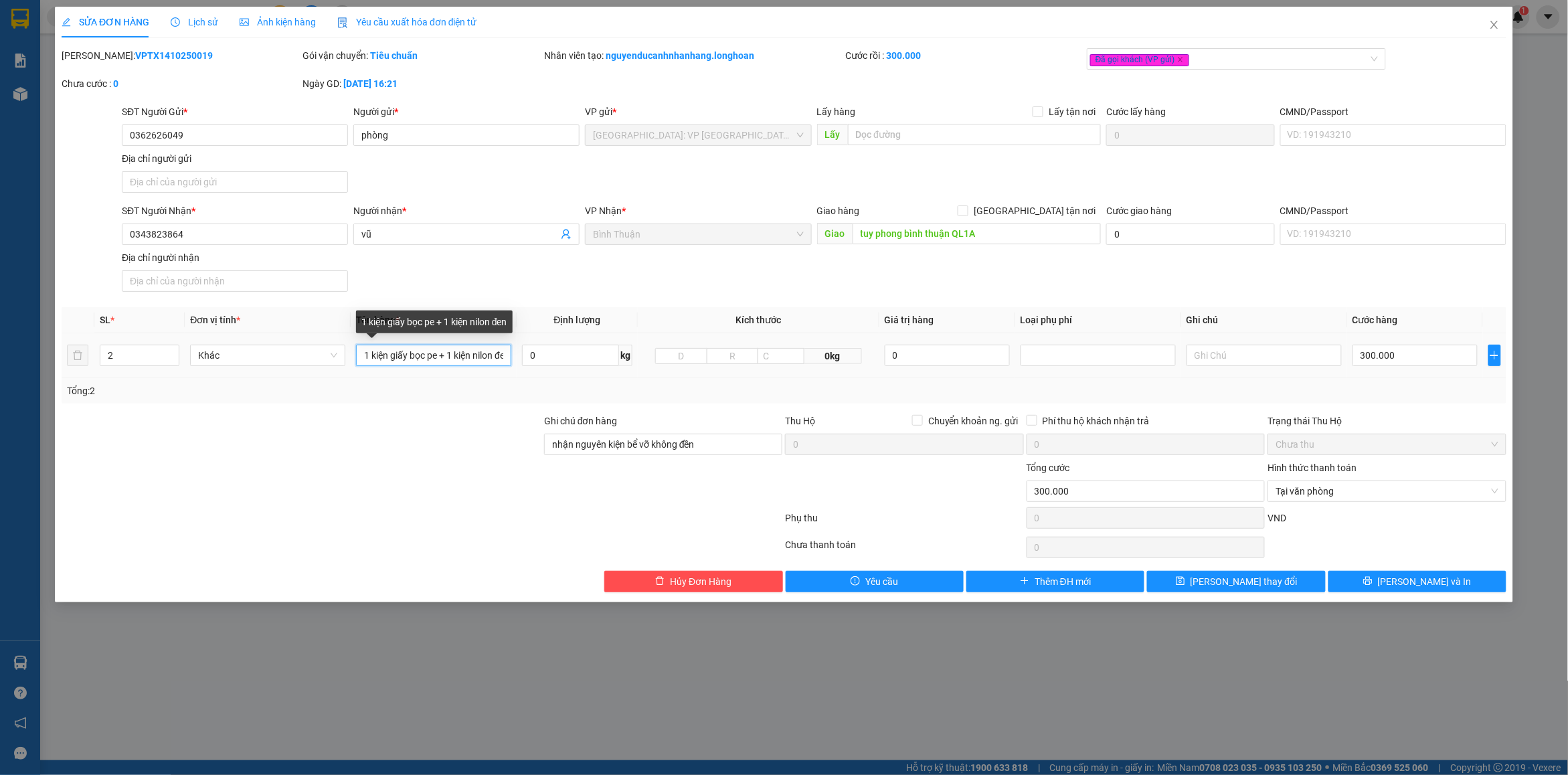
click at [488, 358] on input "1 kiện giấy bọc pe + 1 kiện nilon đen" at bounding box center [433, 355] width 155 height 21
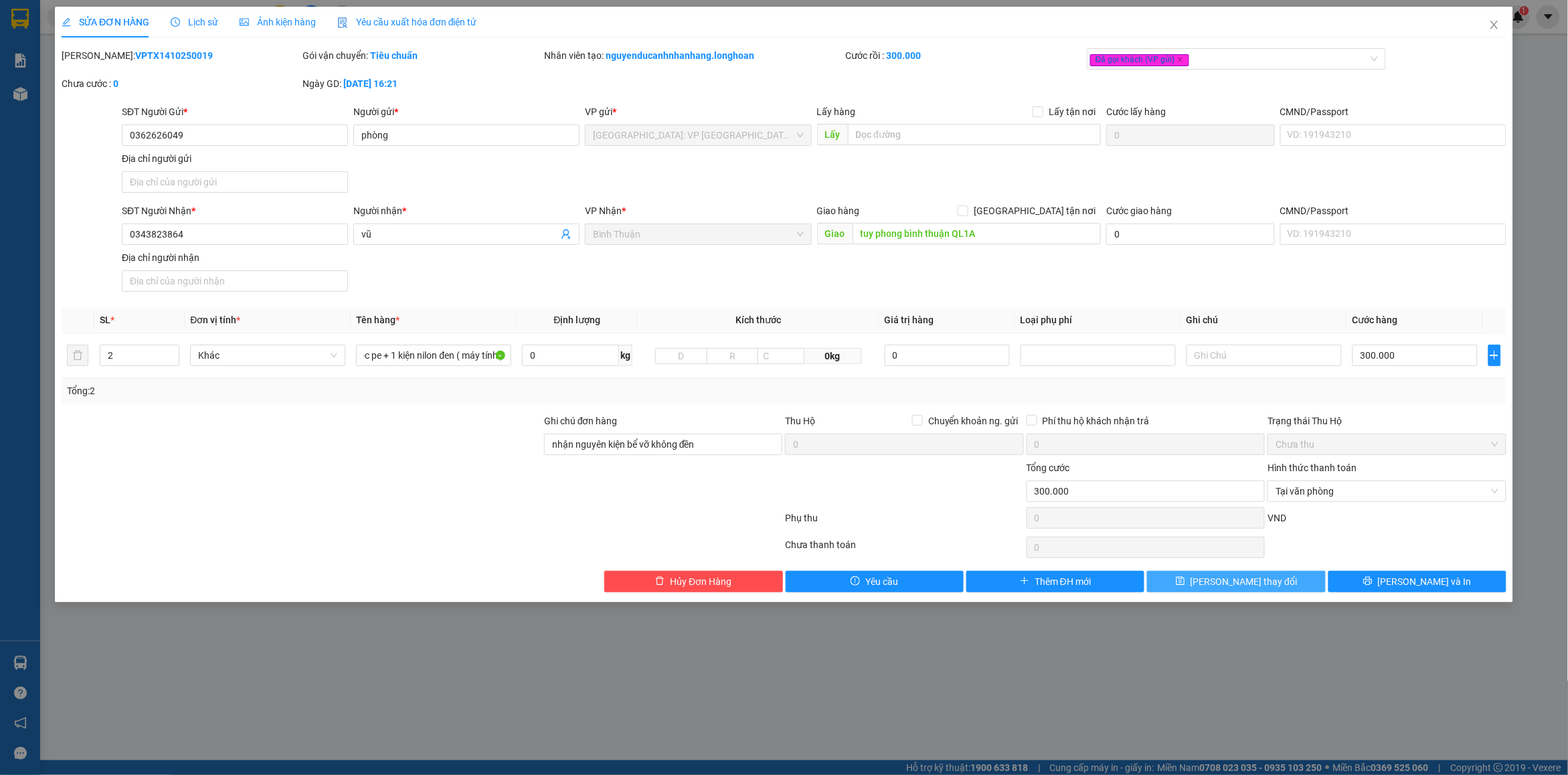
click at [1251, 586] on span "[PERSON_NAME] thay đổi" at bounding box center [1244, 582] width 107 height 15
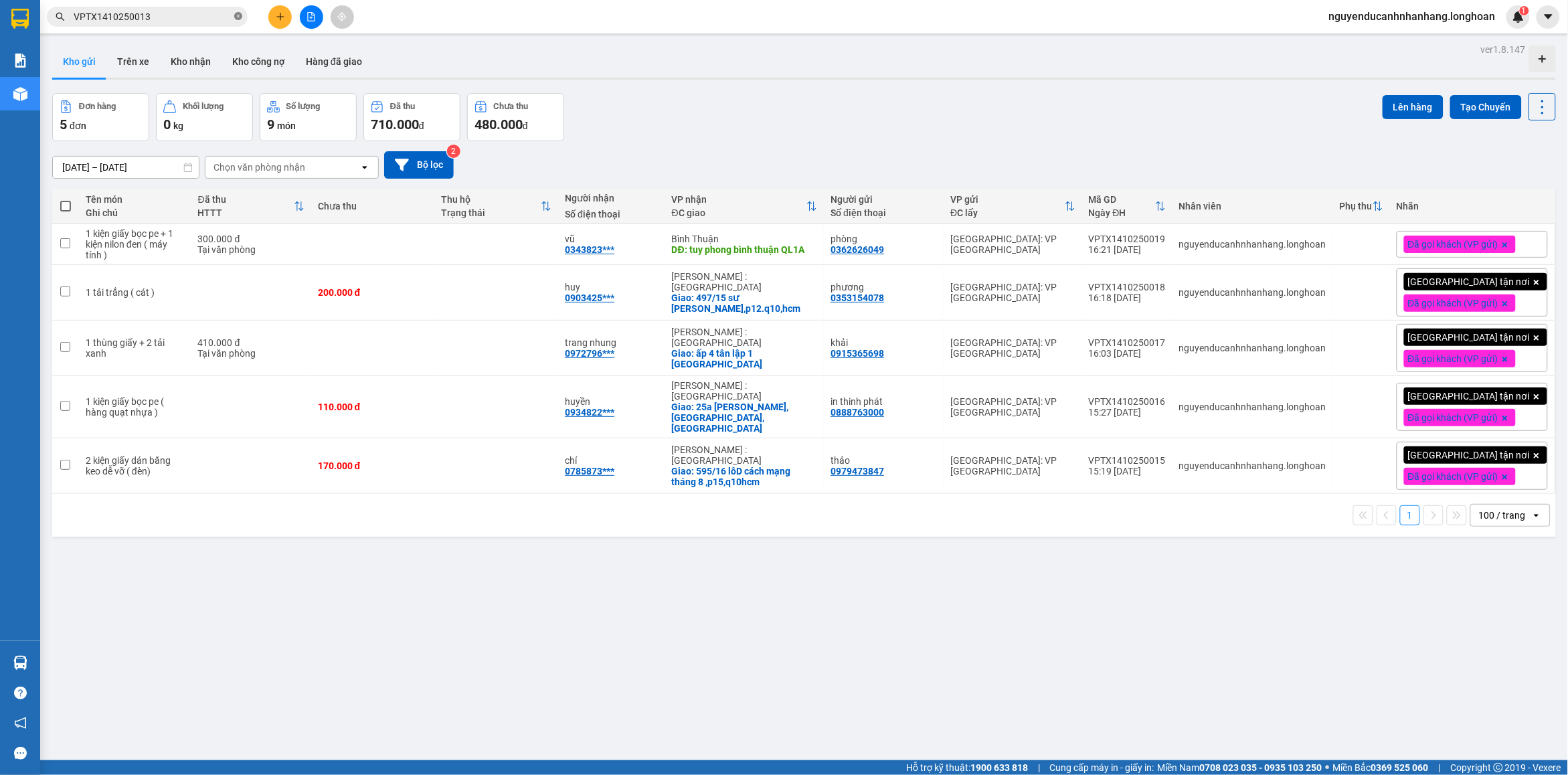
click at [235, 15] on icon "close-circle" at bounding box center [239, 16] width 8 height 8
click at [212, 18] on input "text" at bounding box center [152, 17] width 158 height 15
paste input "VPTX1410250016"
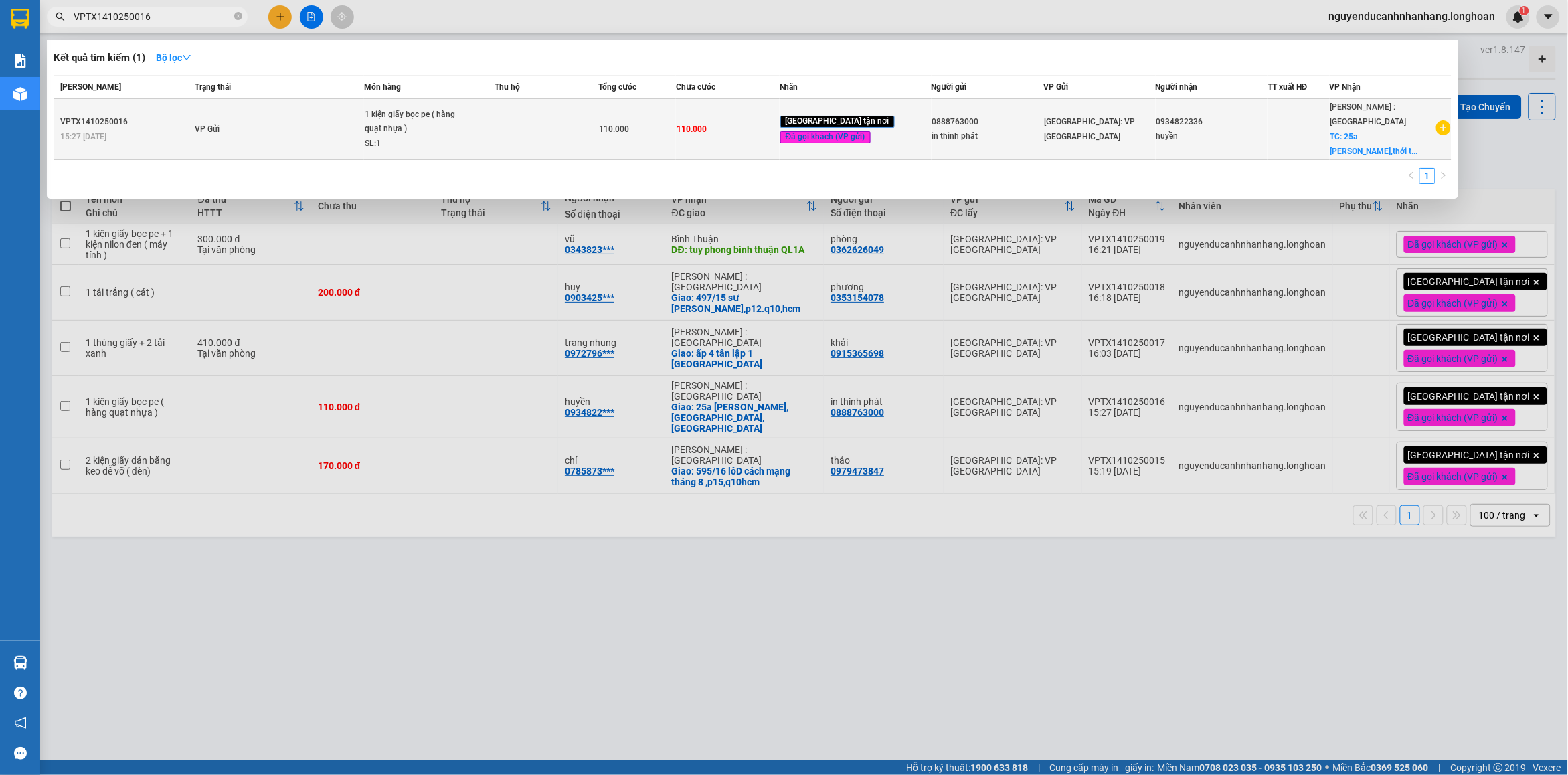
click at [274, 115] on td "VP Gửi" at bounding box center [278, 129] width 173 height 61
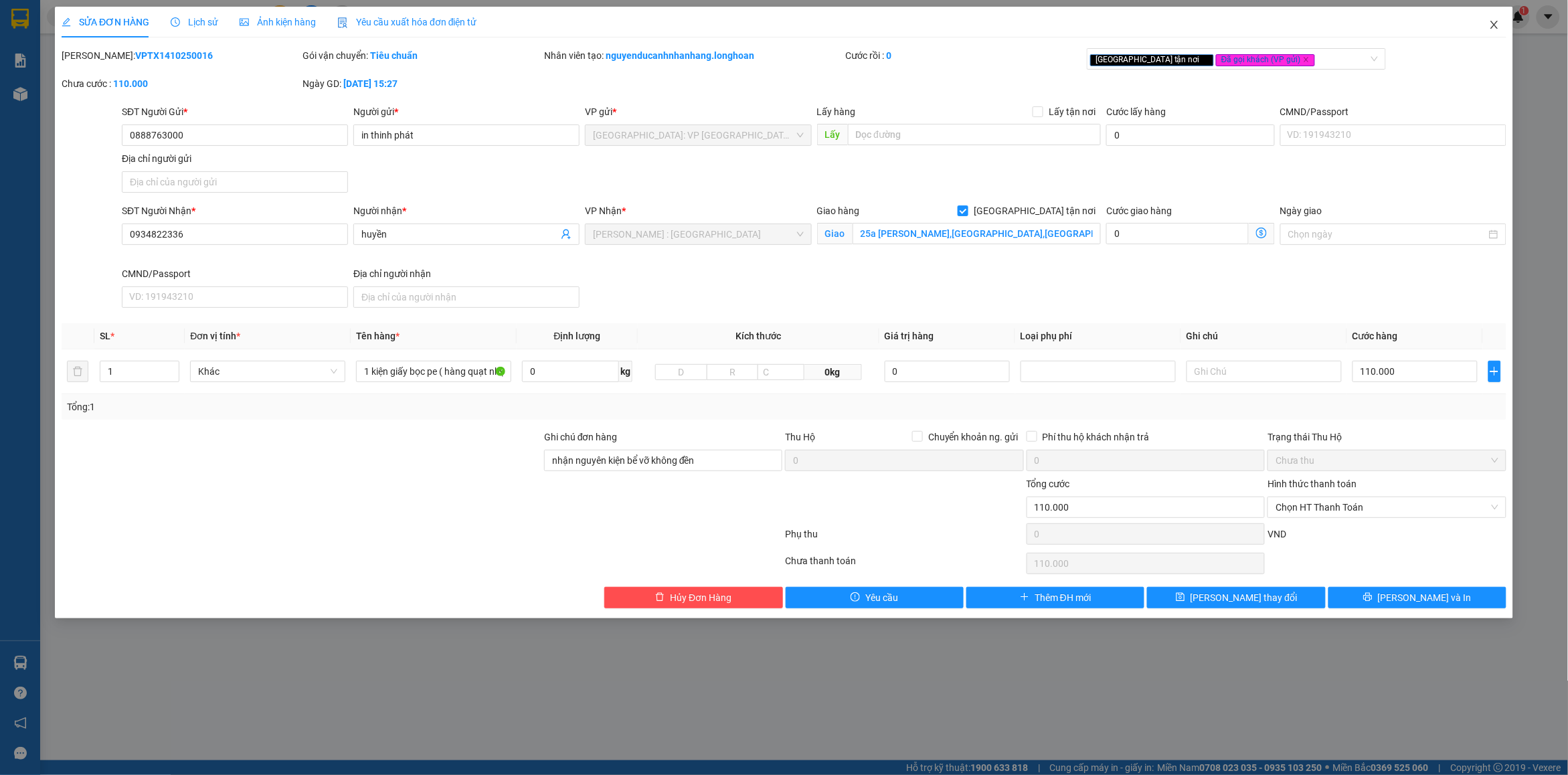
click at [1496, 25] on icon "close" at bounding box center [1494, 24] width 11 height 11
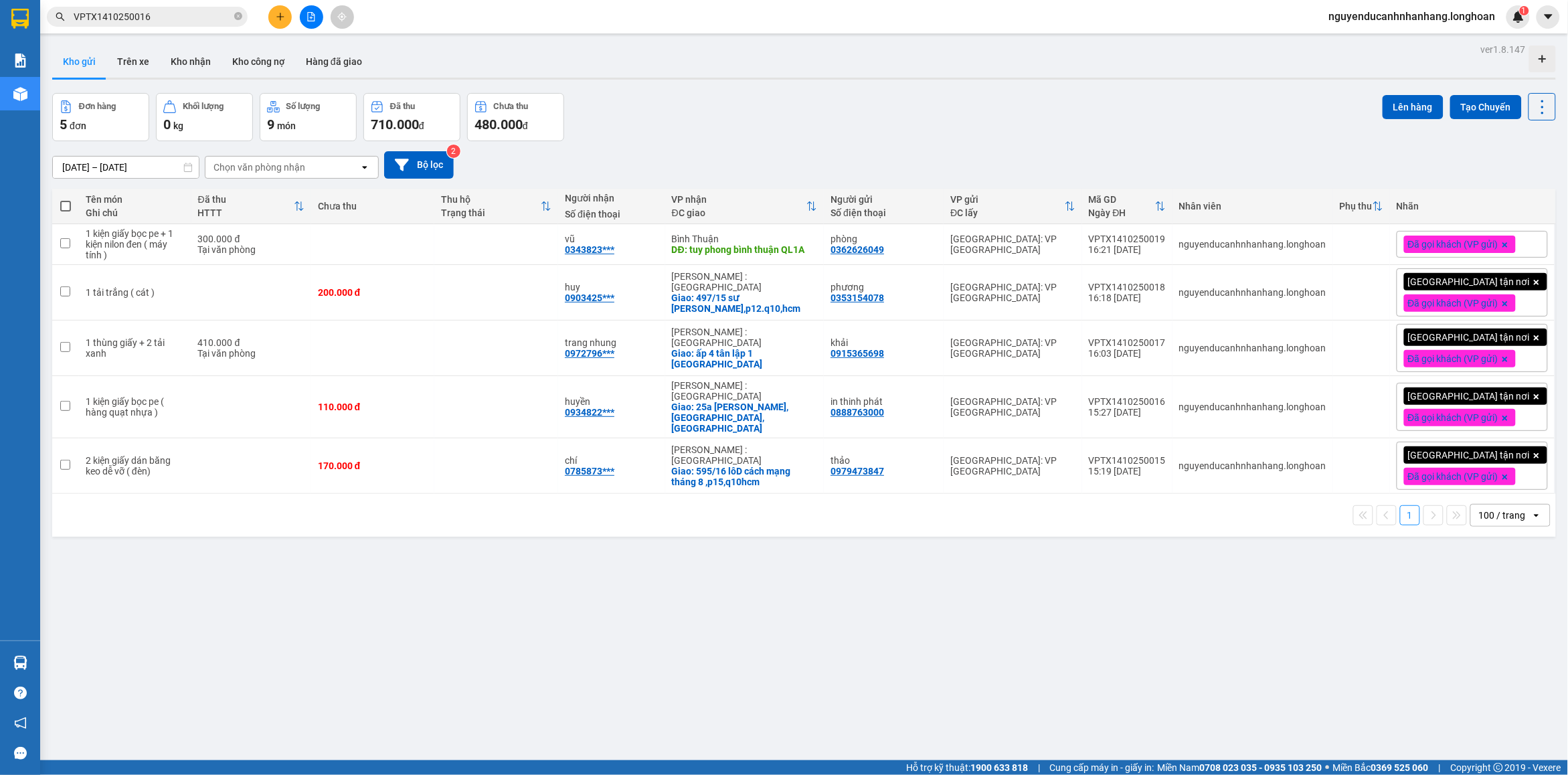
click at [276, 21] on icon "plus" at bounding box center [281, 17] width 10 height 10
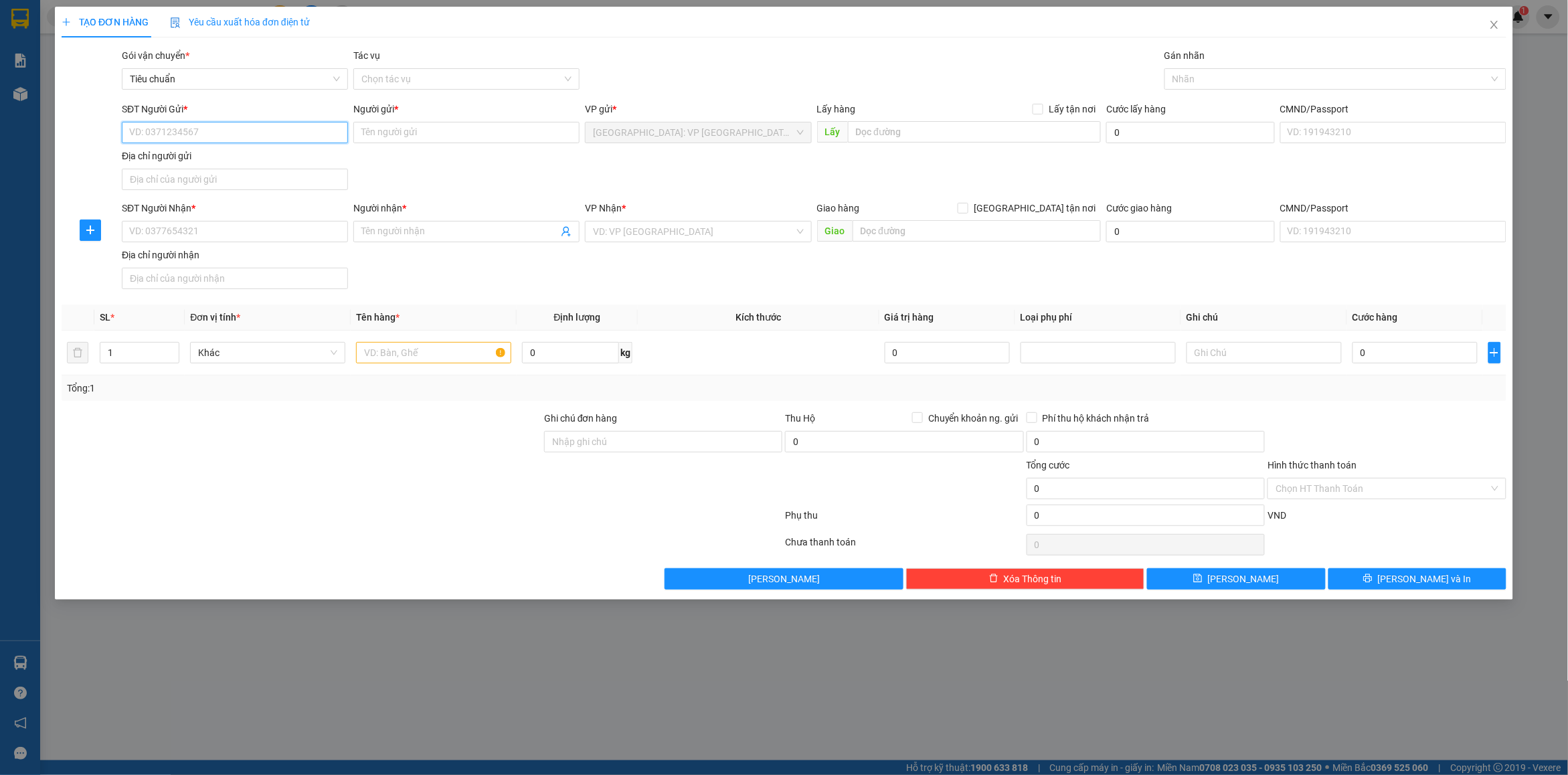
click at [233, 134] on input "SĐT Người Gửi *" at bounding box center [235, 133] width 226 height 21
click at [392, 133] on input "Người gửi *" at bounding box center [467, 133] width 226 height 21
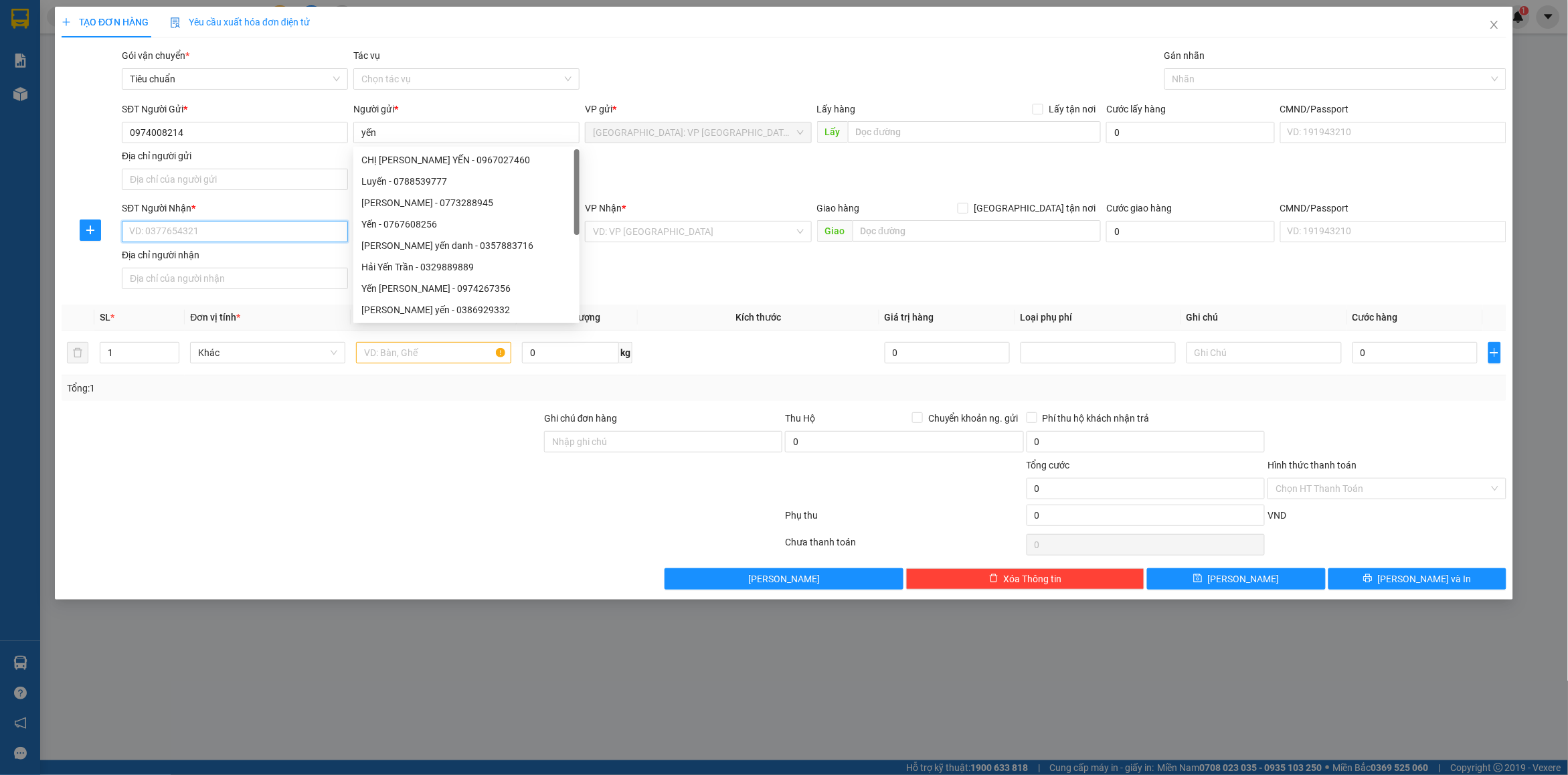
click at [186, 231] on input "SĐT Người Nhận *" at bounding box center [235, 231] width 226 height 21
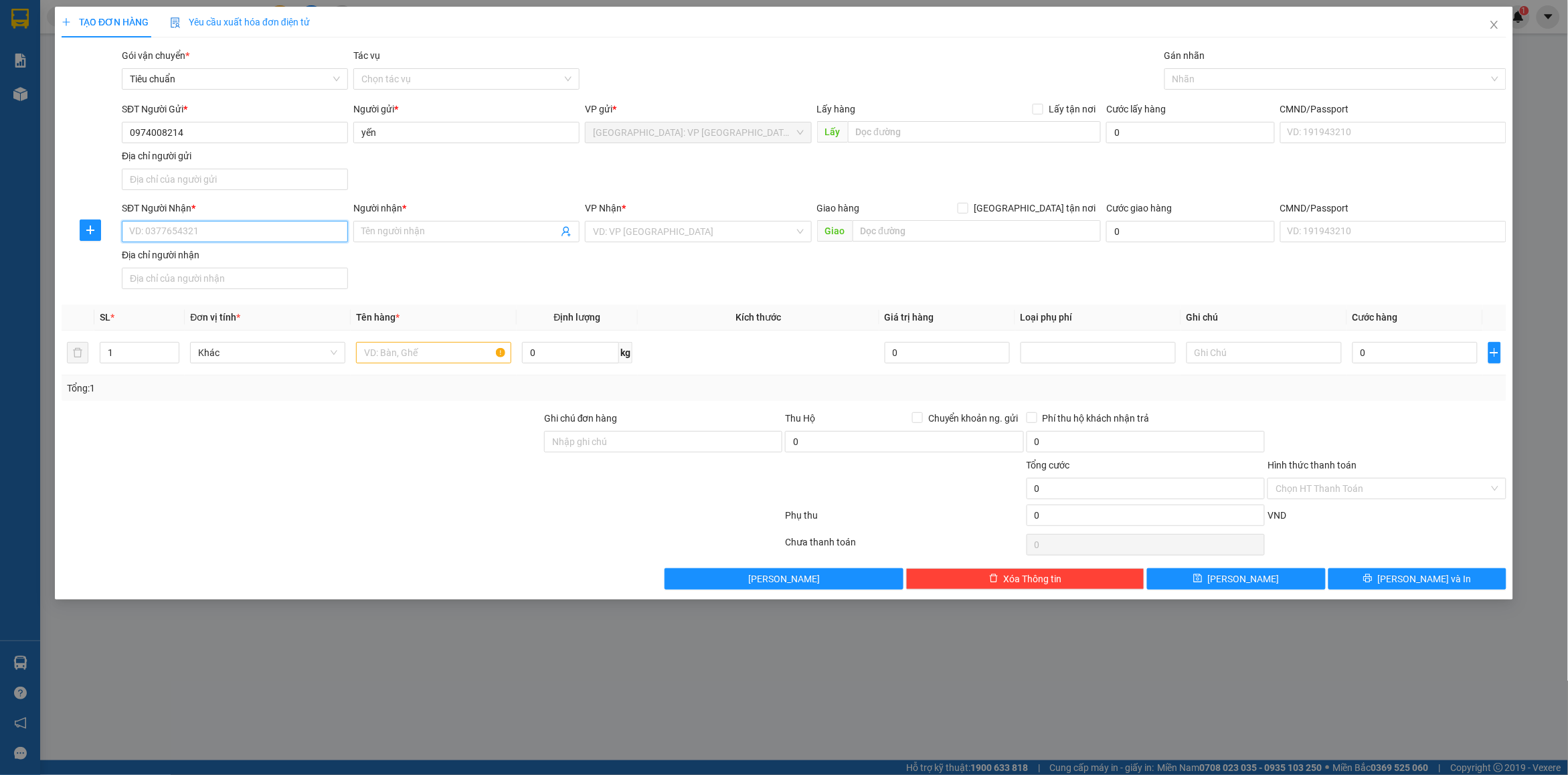
click at [166, 235] on input "SĐT Người Nhận *" at bounding box center [235, 231] width 226 height 21
click at [403, 238] on input "Người nhận *" at bounding box center [459, 231] width 197 height 15
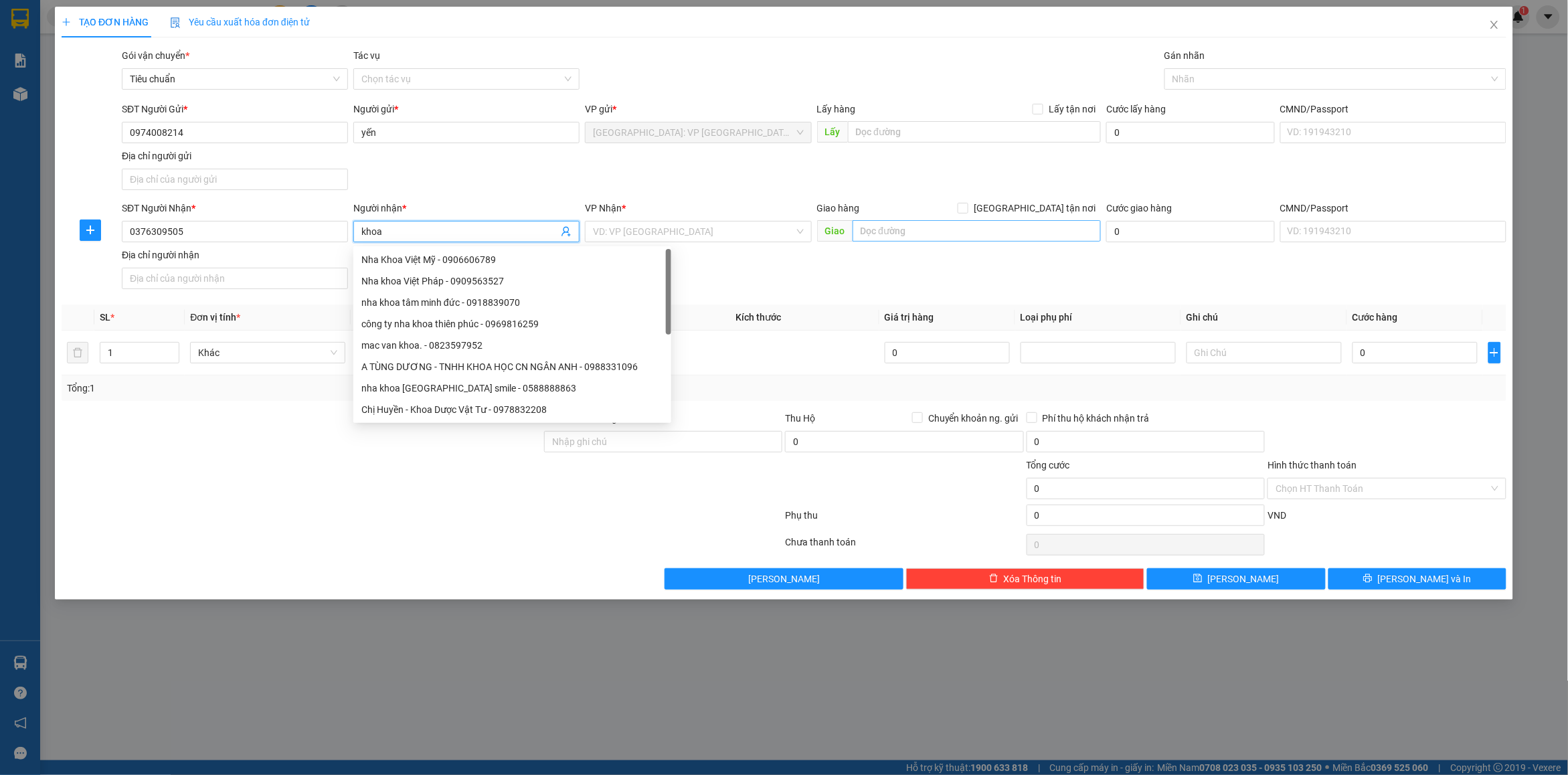
type input "khoa"
click at [894, 239] on input "text" at bounding box center [977, 231] width 249 height 21
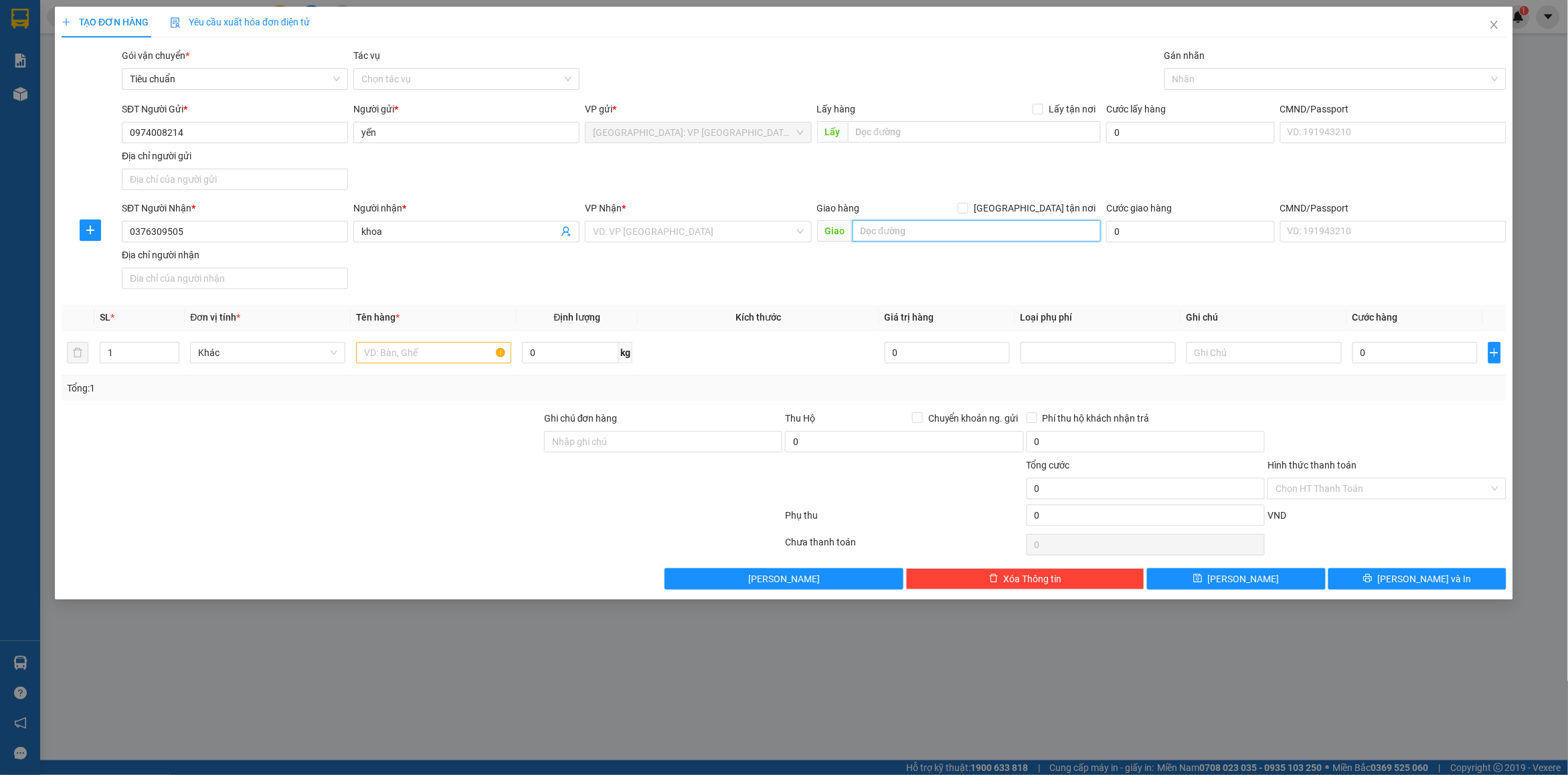
click at [890, 233] on input "text" at bounding box center [977, 231] width 249 height 21
type input "91 lê lợi khóm 4 p6 sóc trăng"
drag, startPoint x: 1047, startPoint y: 208, endPoint x: 1093, endPoint y: 180, distance: 53.9
click at [1046, 208] on span "[GEOGRAPHIC_DATA] tận nơi" at bounding box center [1034, 208] width 133 height 15
click at [967, 208] on input "[GEOGRAPHIC_DATA] tận nơi" at bounding box center [962, 208] width 10 height 10
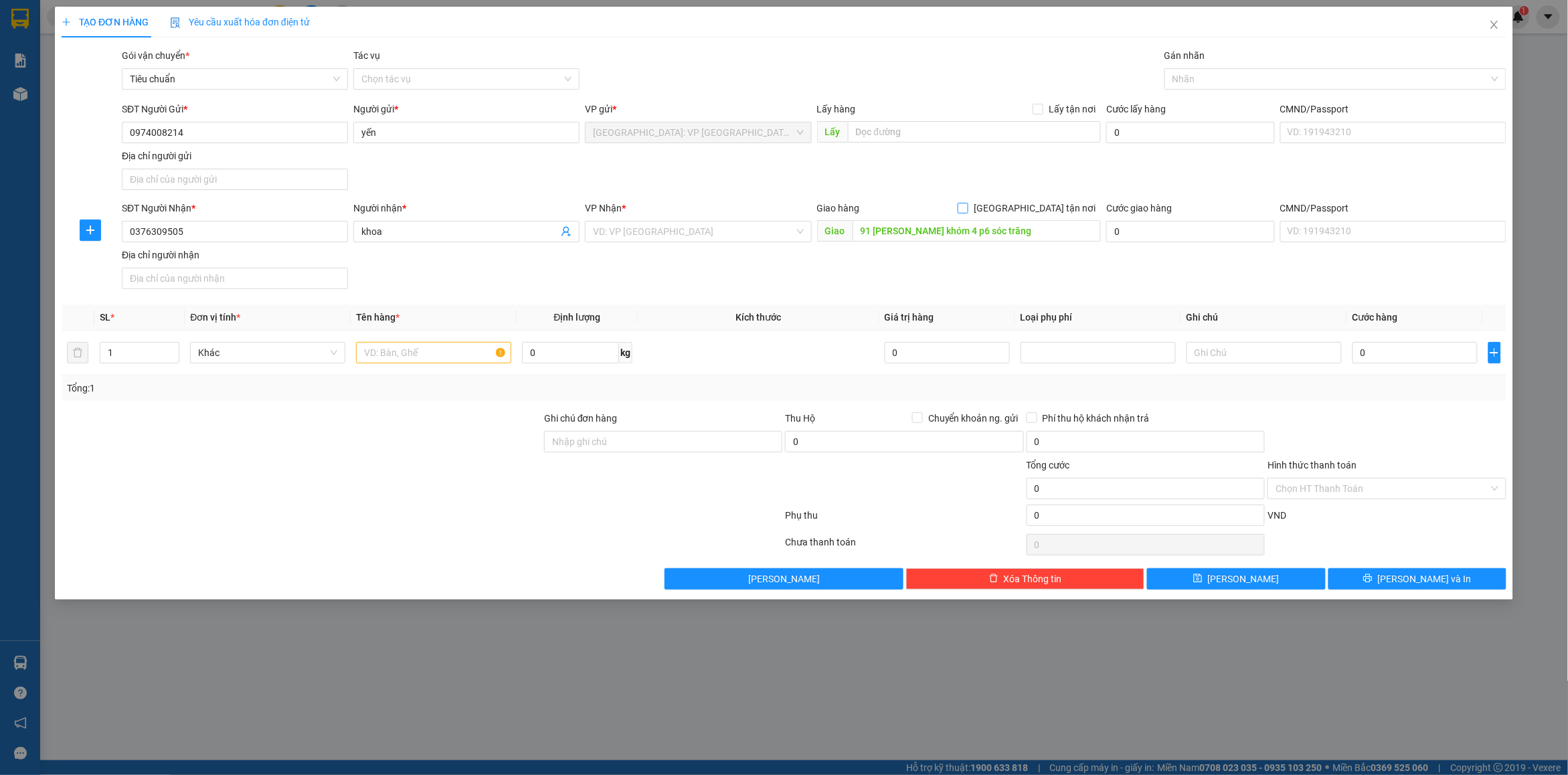
checkbox input "true"
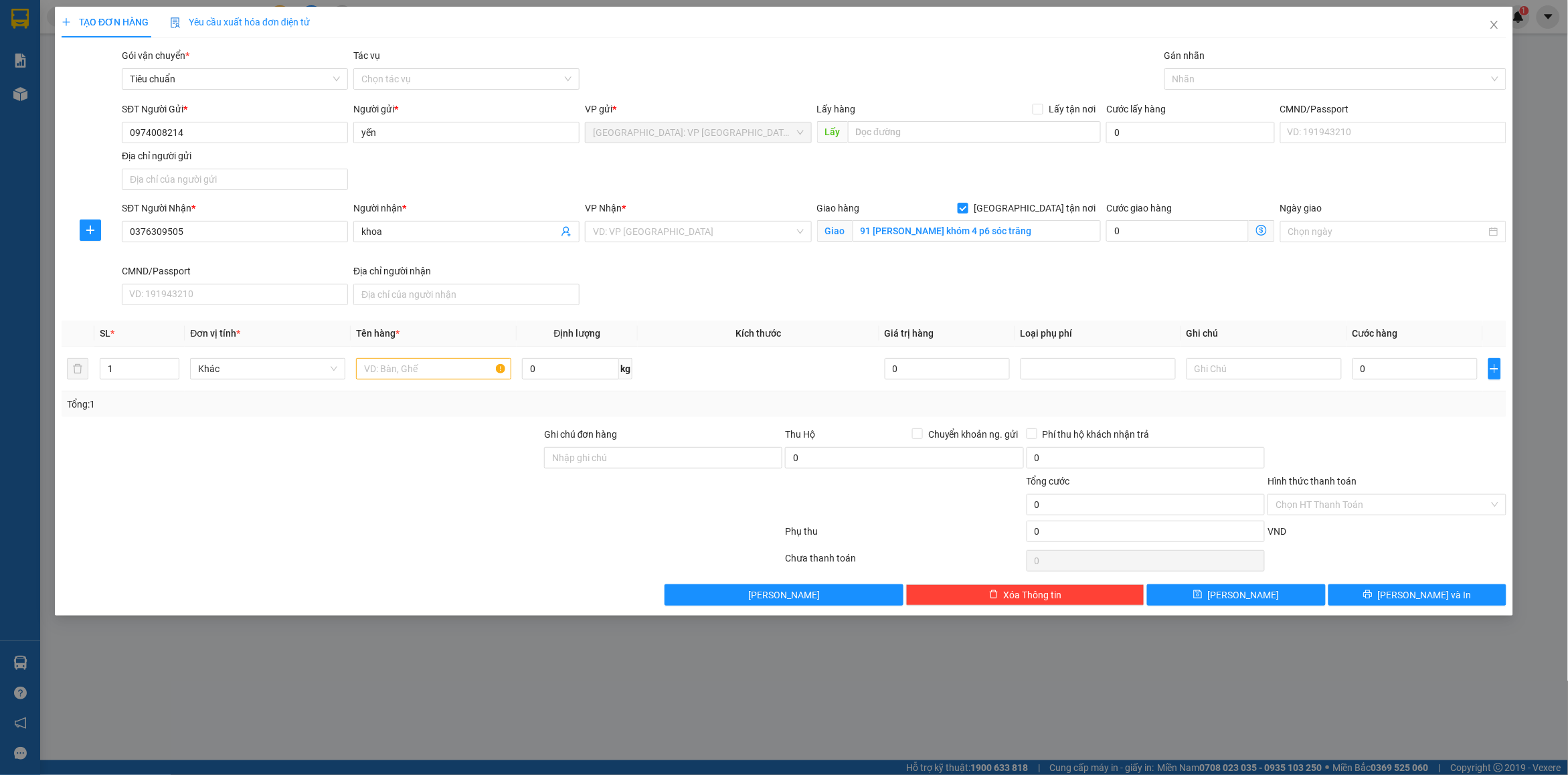
click at [1093, 180] on div "SĐT Người Gửi * 0974008214 Người gửi * yến VP gửi * Hà Nội: VP Quận Thanh Xuân …" at bounding box center [814, 149] width 1390 height 94
click at [1376, 383] on div "0" at bounding box center [1414, 368] width 125 height 27
click at [1365, 368] on input "0" at bounding box center [1414, 369] width 125 height 21
type input "2"
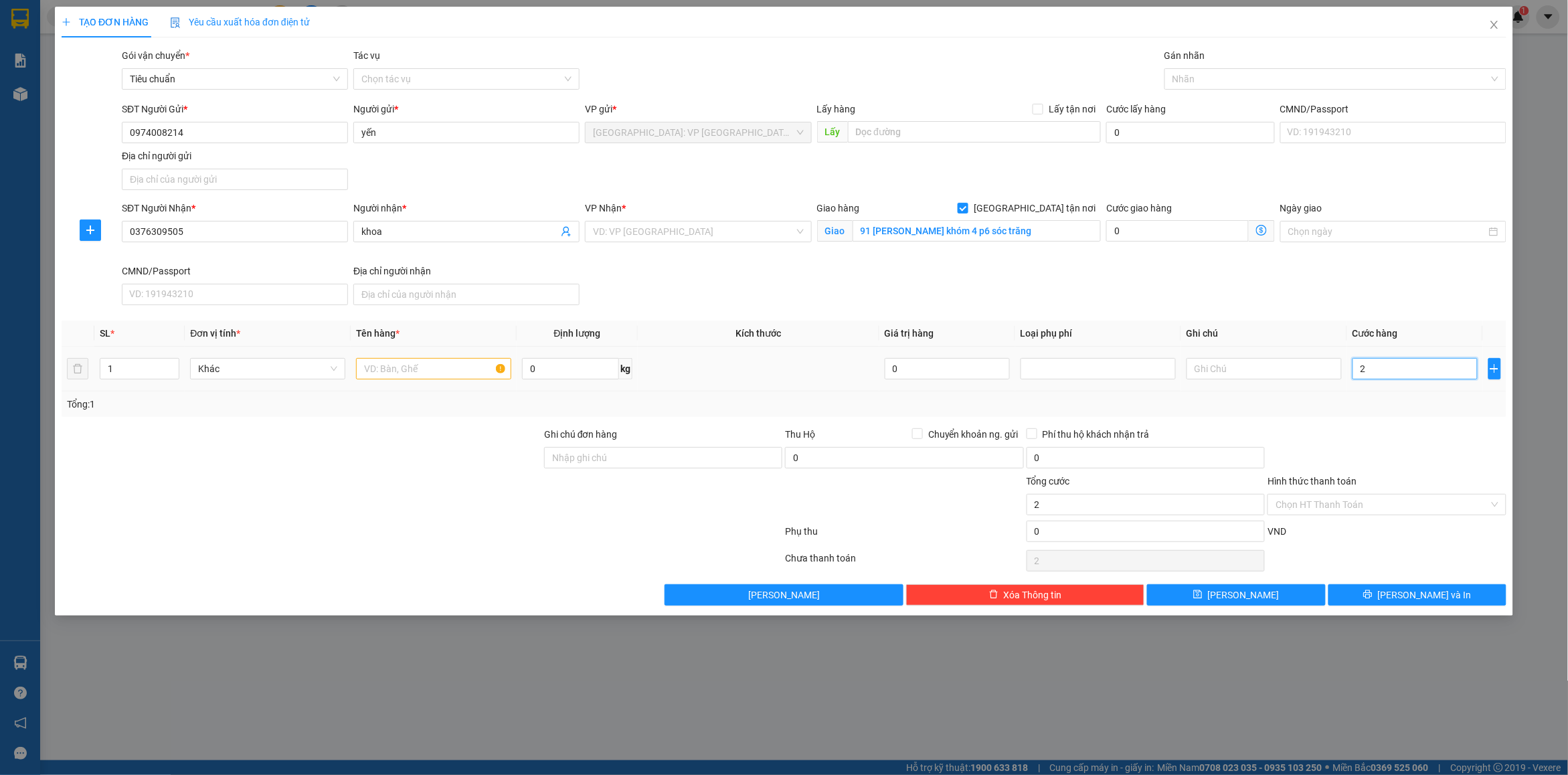
type input "2"
type input "20"
type input "200"
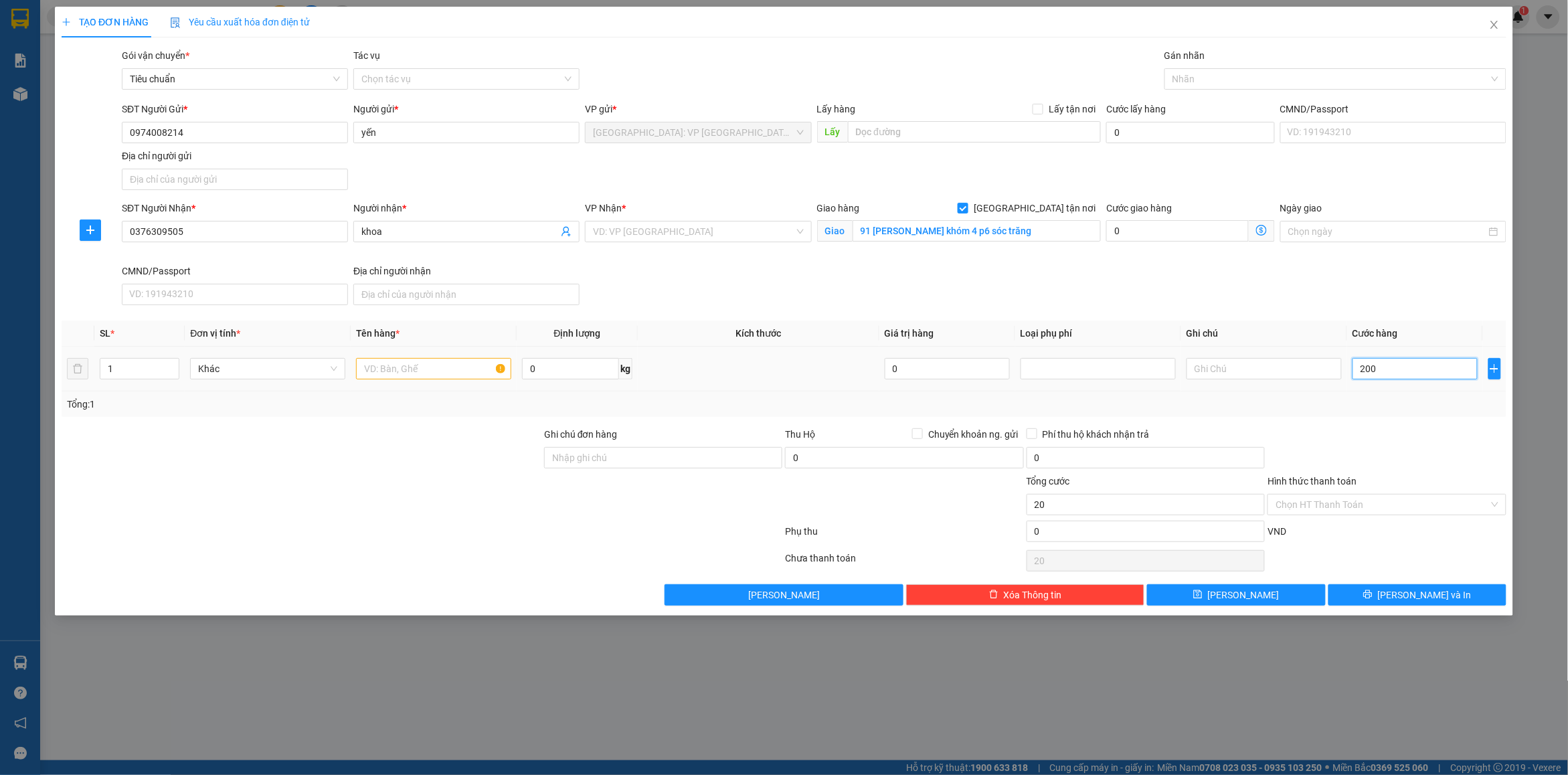
type input "200"
type input "2.000"
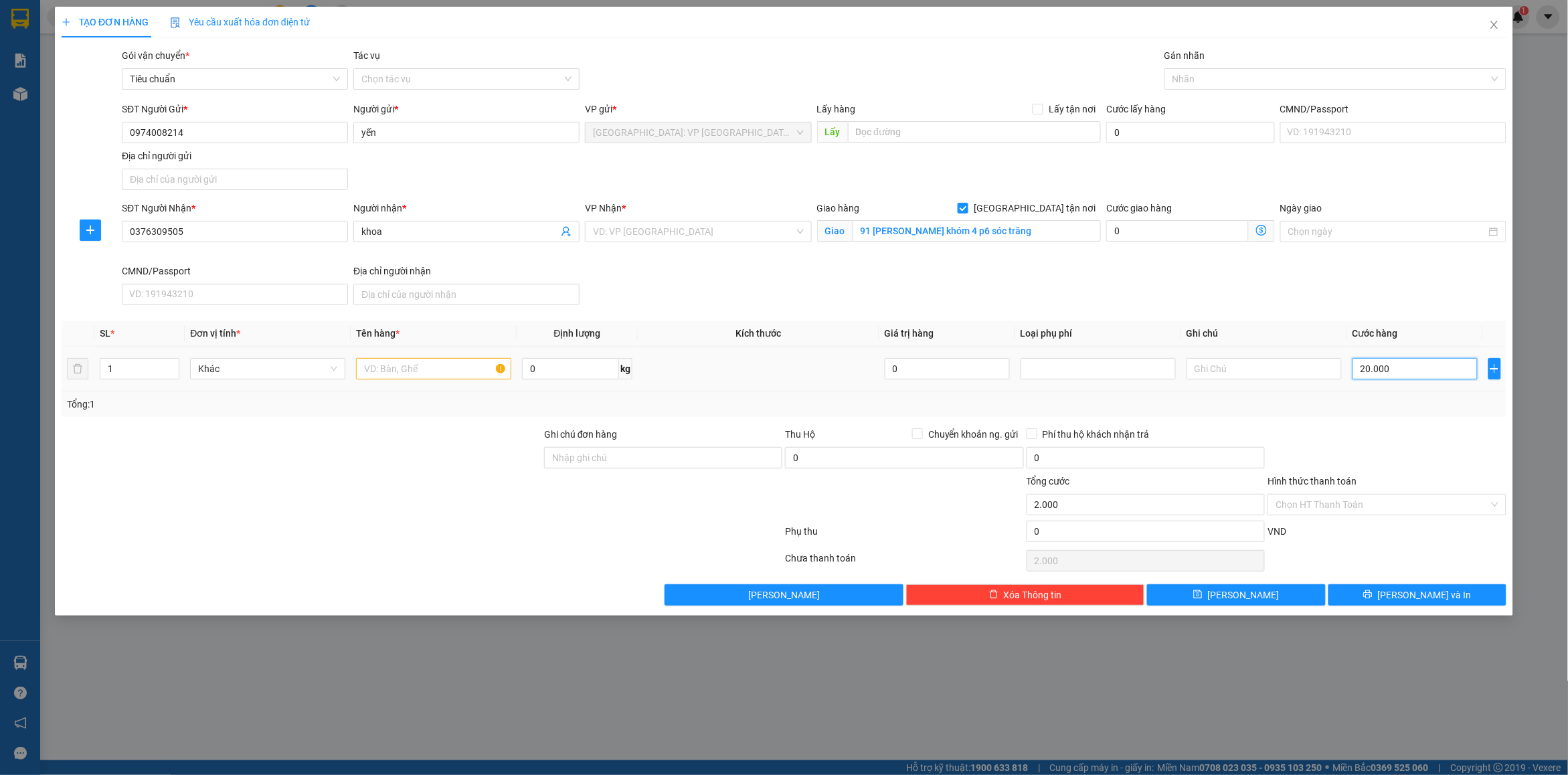
type input "200.000"
click at [665, 232] on input "search" at bounding box center [693, 231] width 201 height 20
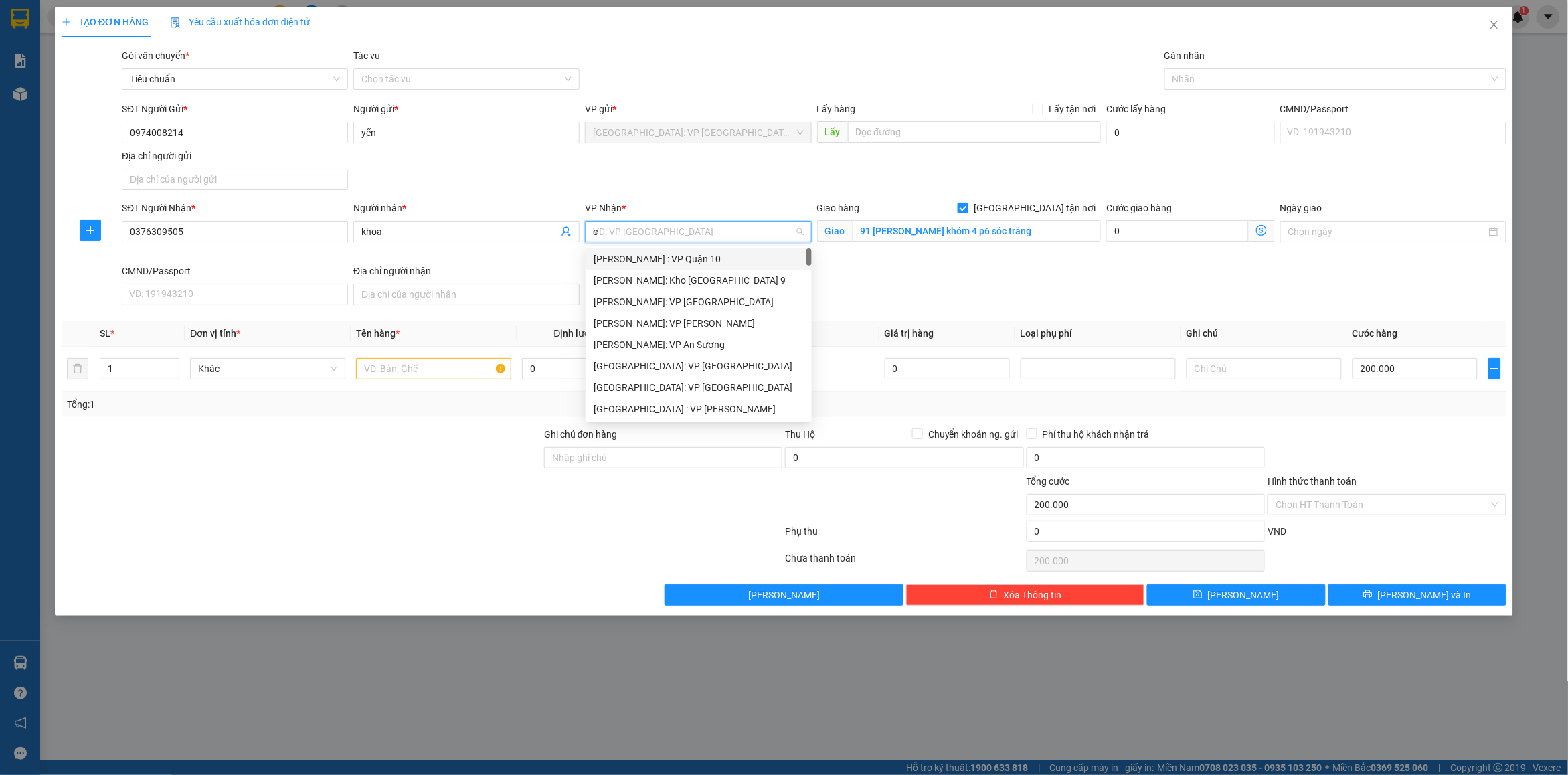
type input "ca"
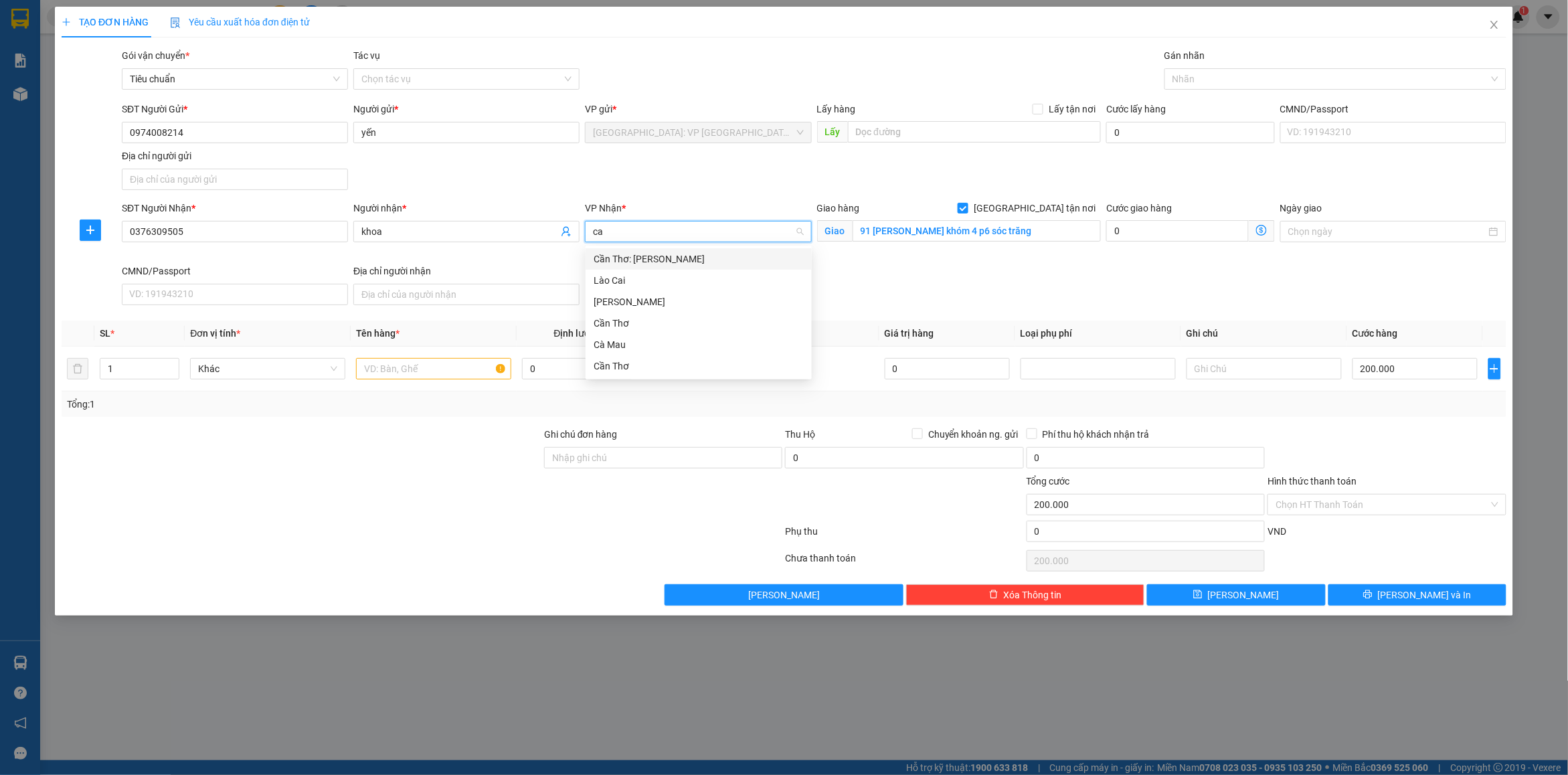
drag, startPoint x: 661, startPoint y: 261, endPoint x: 840, endPoint y: 279, distance: 179.9
click at [663, 261] on div "Cần Thơ: [PERSON_NAME]" at bounding box center [699, 259] width 210 height 15
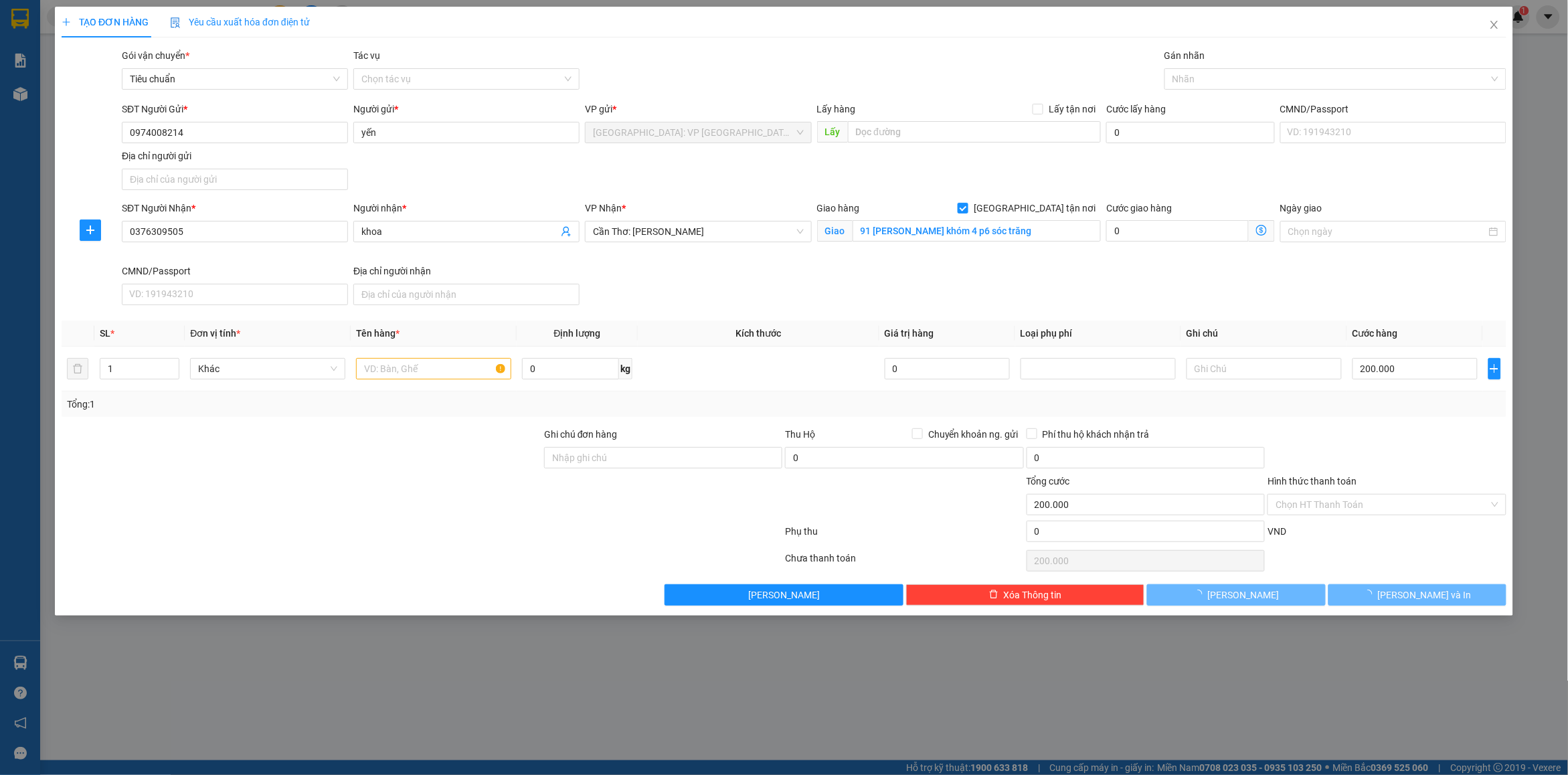
drag, startPoint x: 1083, startPoint y: 278, endPoint x: 1089, endPoint y: 219, distance: 59.3
click at [1084, 275] on div "SĐT Người Nhận * 0376309505 Người nhận * khoa VP Nhận * Cần Thơ: Kho Ninh Kiều …" at bounding box center [814, 256] width 1390 height 110
click at [433, 370] on input "text" at bounding box center [433, 369] width 155 height 21
type input "1 kiện giấy ( hóa chất)"
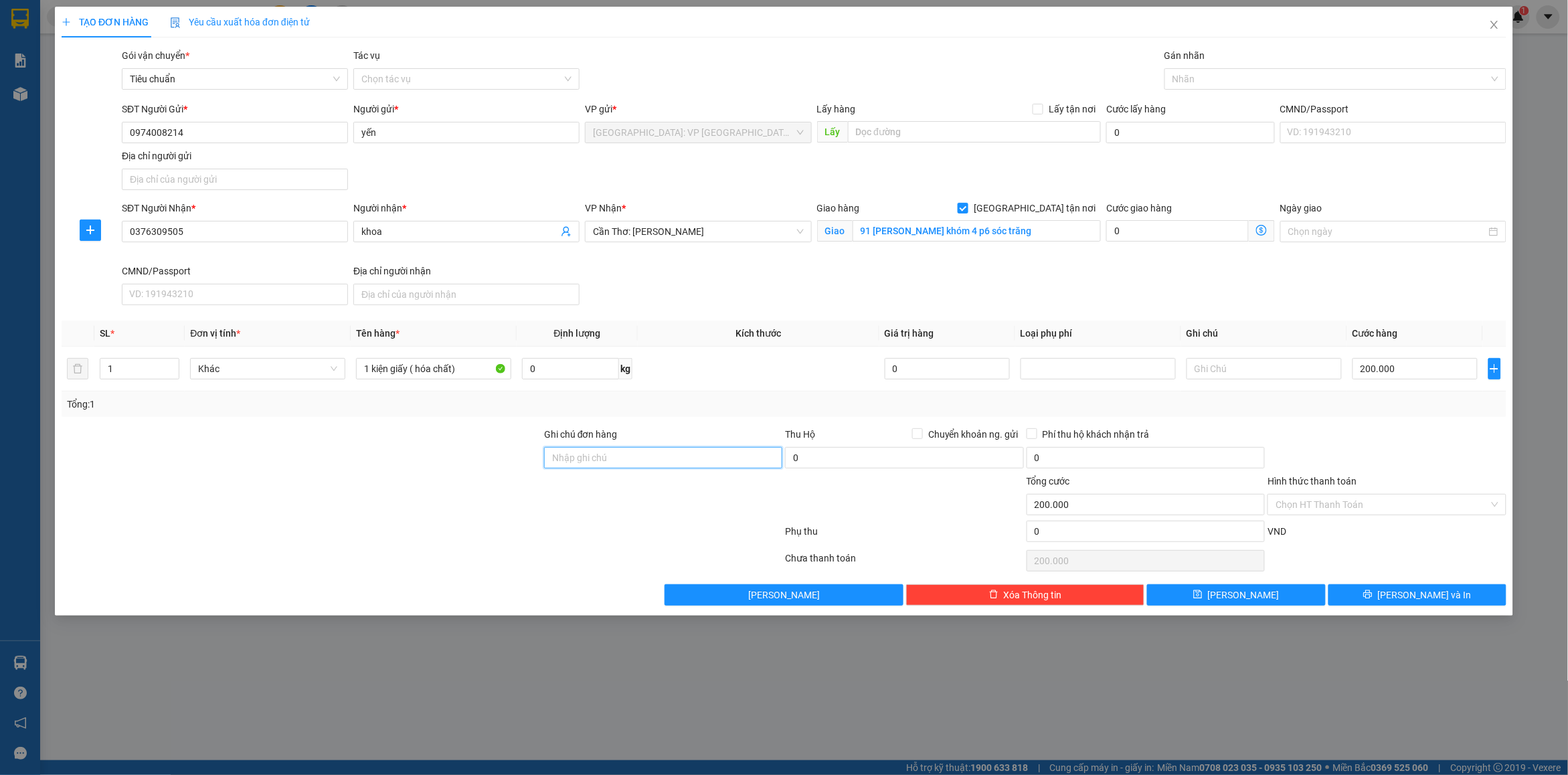
click at [593, 468] on input "Ghi chú đơn hàng" at bounding box center [663, 458] width 239 height 21
type input "nhận nguyên kiện bể vỡ không đền"
click at [1209, 79] on div at bounding box center [1329, 79] width 322 height 16
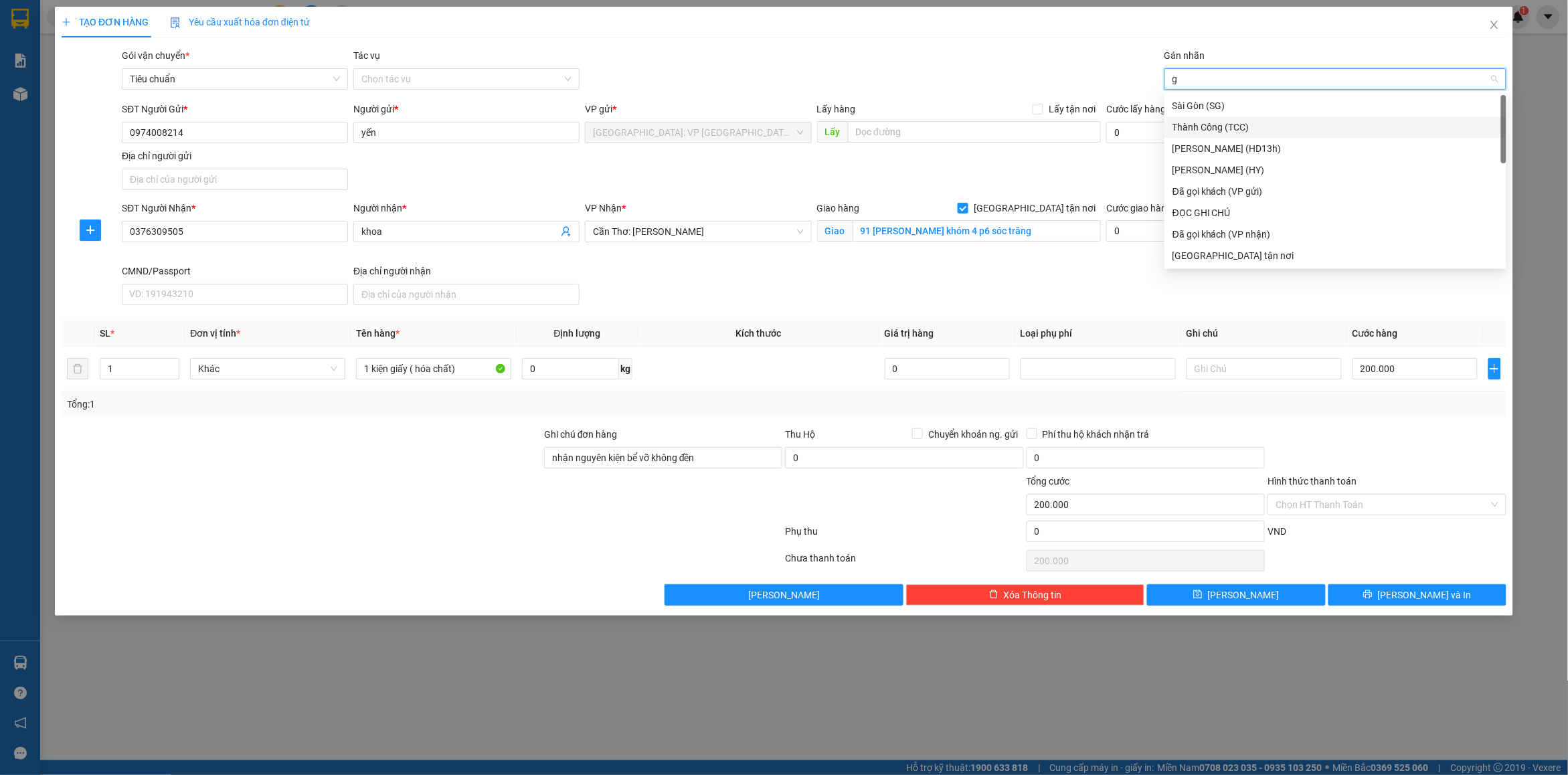
type input "gt"
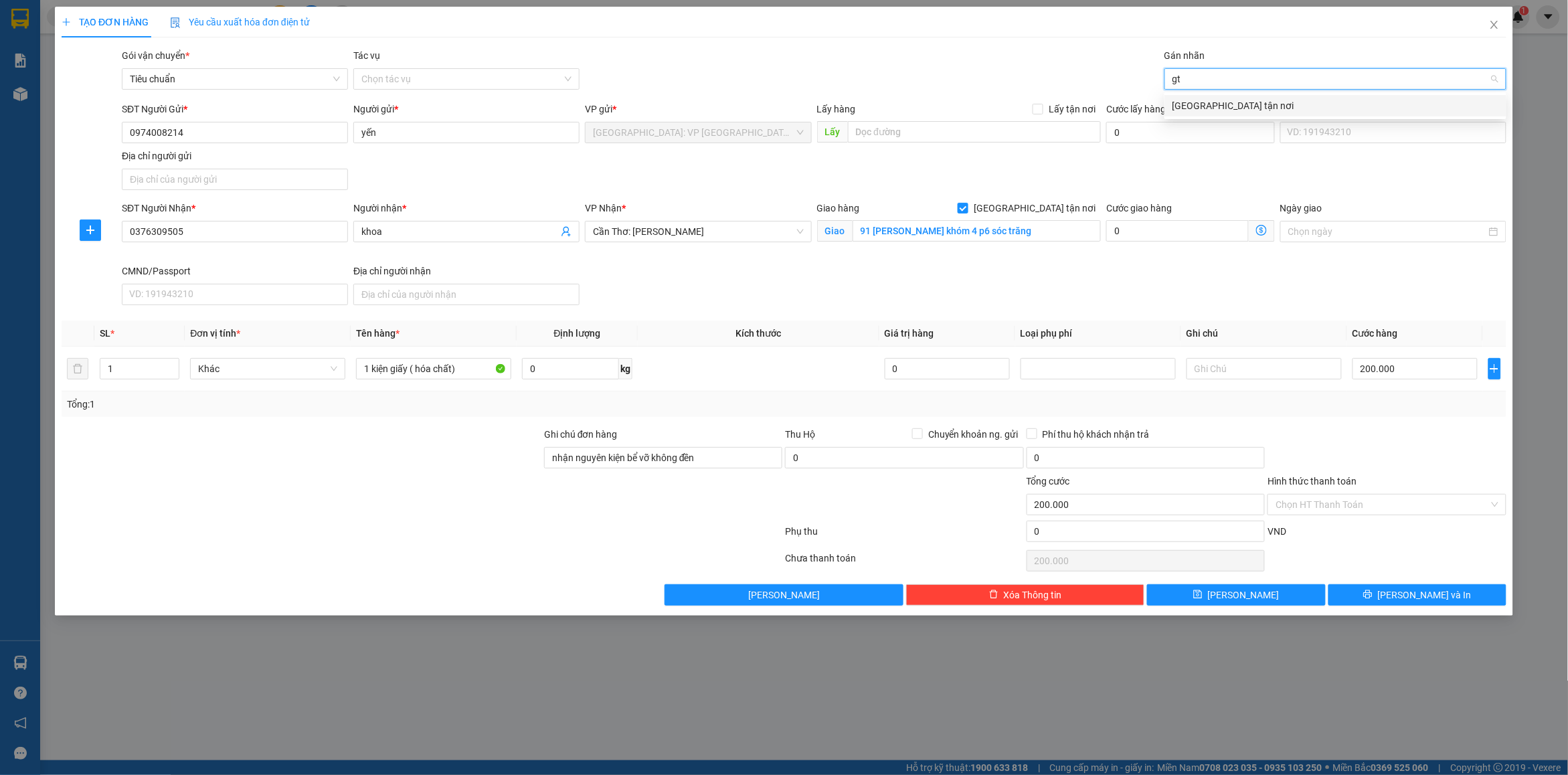
click at [1212, 97] on div "[GEOGRAPHIC_DATA] tận nơi" at bounding box center [1335, 106] width 342 height 21
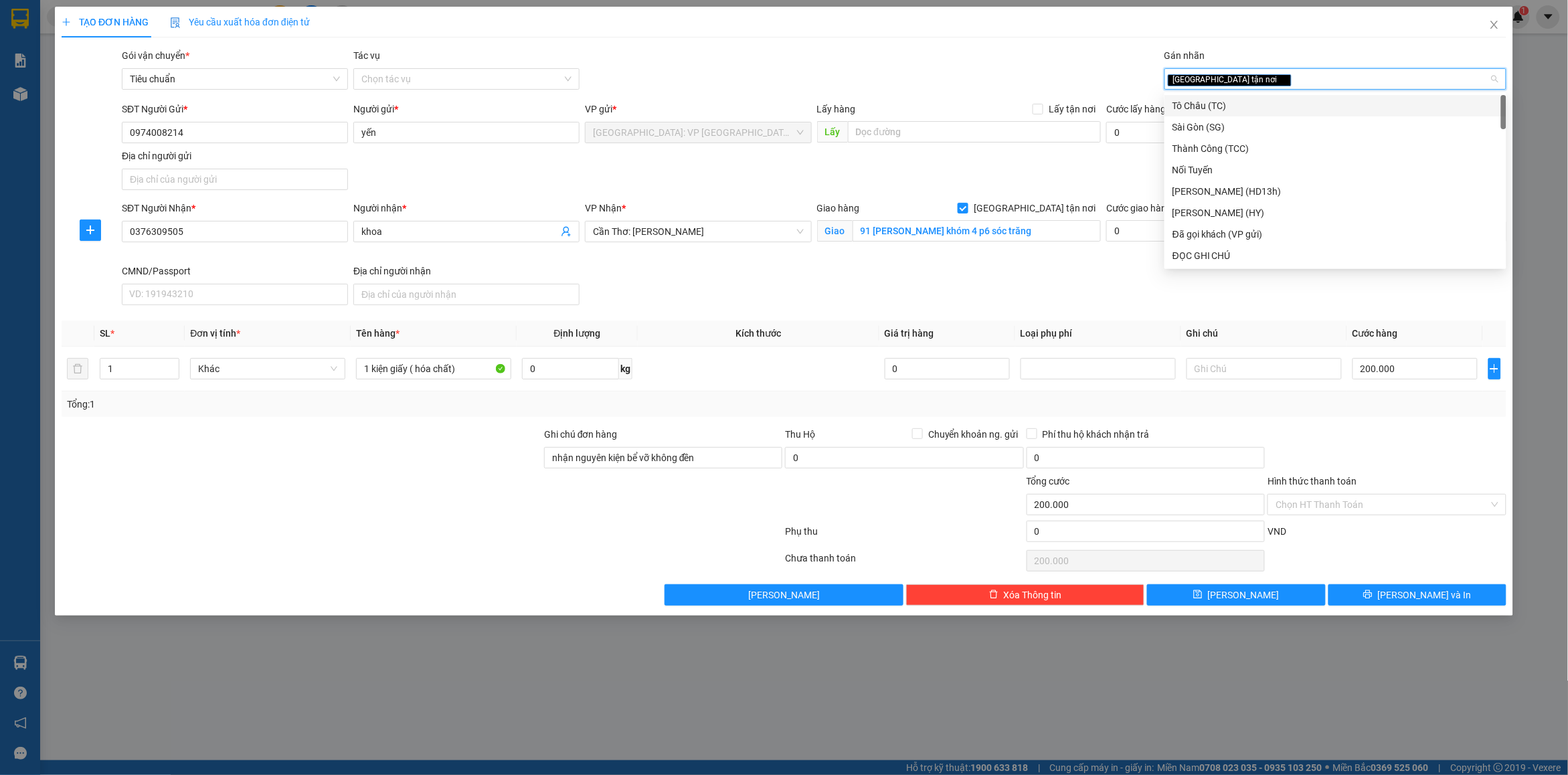
click at [1253, 83] on div "[GEOGRAPHIC_DATA] tận nơi" at bounding box center [1329, 79] width 322 height 16
type input "d"
type input "đã"
drag, startPoint x: 1249, startPoint y: 108, endPoint x: 1145, endPoint y: 80, distance: 107.7
click at [1249, 108] on div "Đã gọi khách (VP gửi)" at bounding box center [1335, 106] width 326 height 15
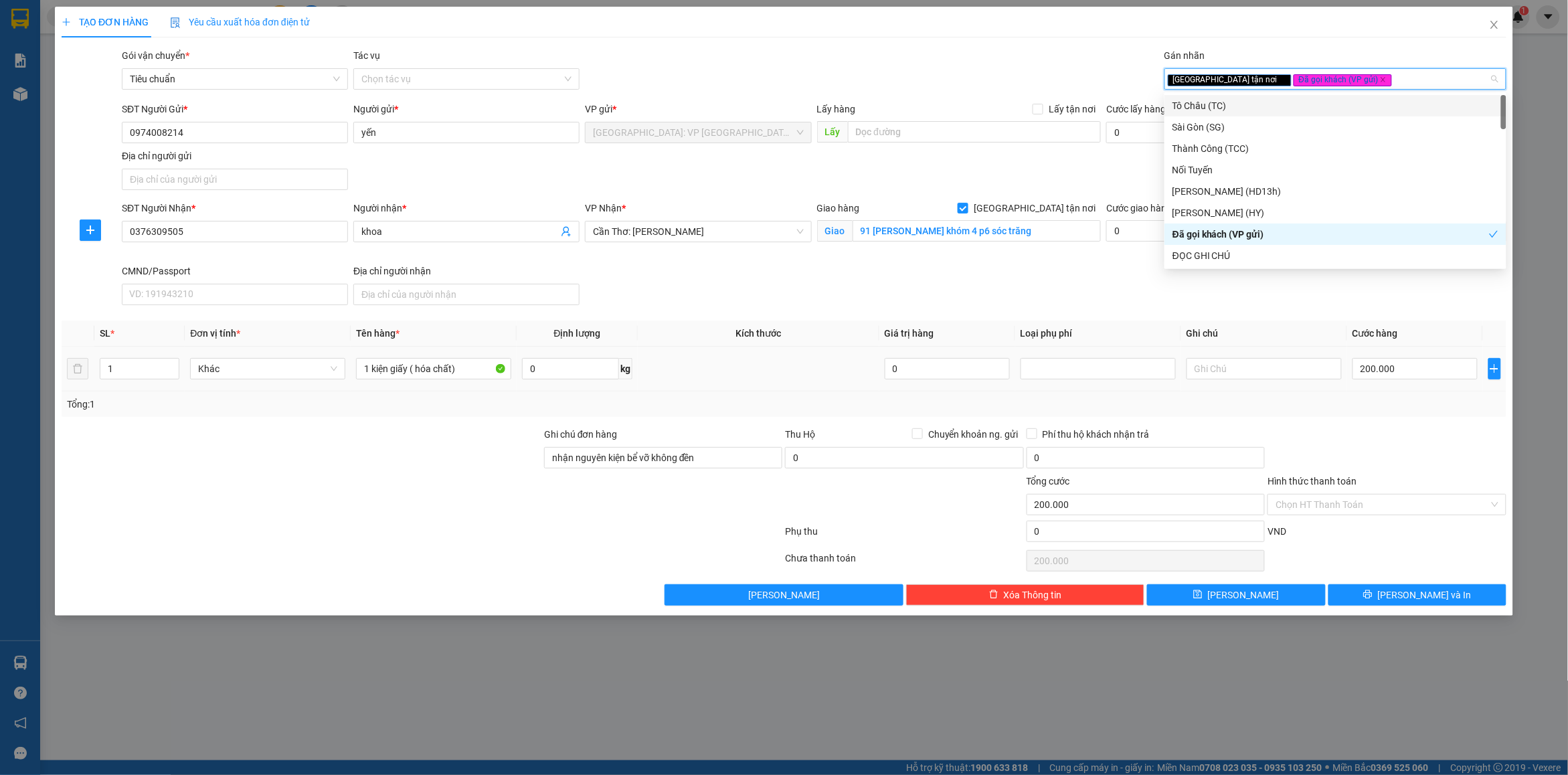
drag, startPoint x: 1045, startPoint y: 57, endPoint x: 1357, endPoint y: 392, distance: 457.8
click at [1046, 57] on div "Gói vận chuyển * Tiêu chuẩn Tác vụ Chọn tác vụ Gán nhãn Giao tận nơi Đã gọi k…" at bounding box center [814, 72] width 1390 height 47
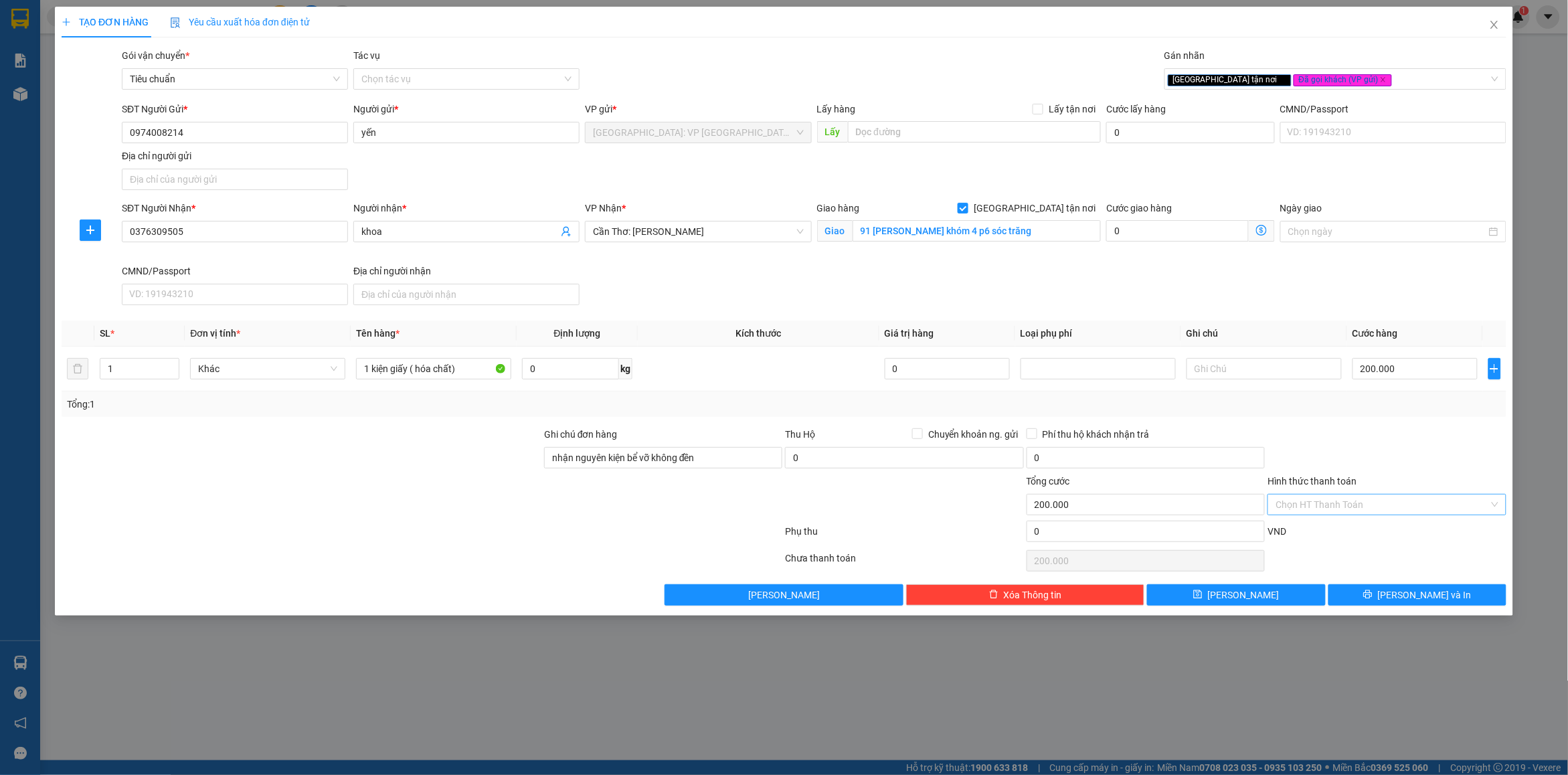
click at [1342, 496] on input "Hình thức thanh toán" at bounding box center [1381, 505] width 213 height 20
click at [1321, 531] on div "Tại văn phòng" at bounding box center [1388, 533] width 223 height 15
type input "0"
click at [1370, 447] on div at bounding box center [1387, 451] width 241 height 47
click at [1390, 601] on button "[PERSON_NAME] và In" at bounding box center [1418, 595] width 178 height 21
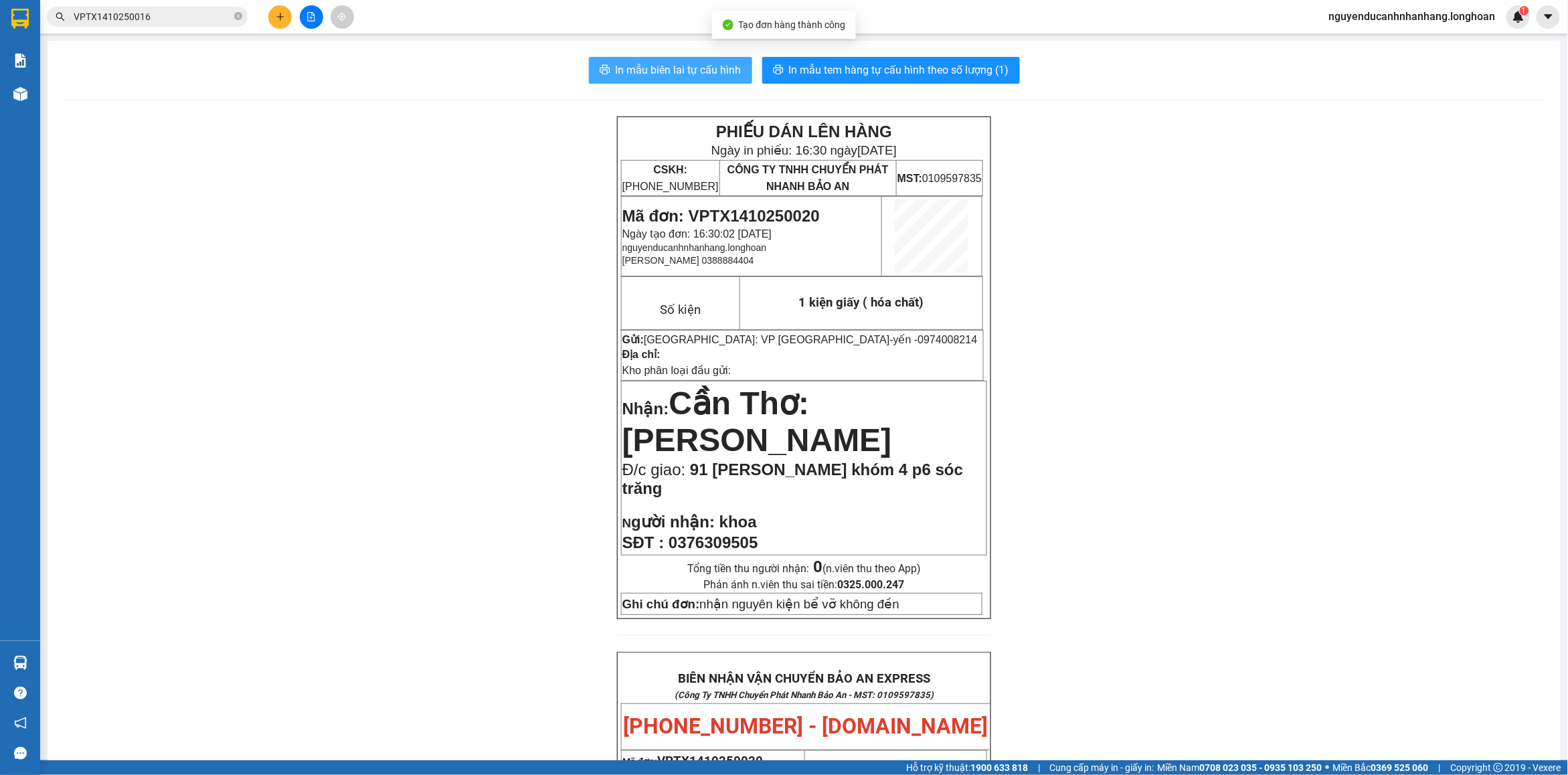
click at [668, 77] on span "In mẫu biên lai tự cấu hình" at bounding box center [678, 70] width 126 height 17
click at [953, 77] on span "In mẫu tem hàng tự cấu hình theo số lượng (1)" at bounding box center [899, 70] width 220 height 17
click at [285, 18] on button at bounding box center [280, 17] width 23 height 23
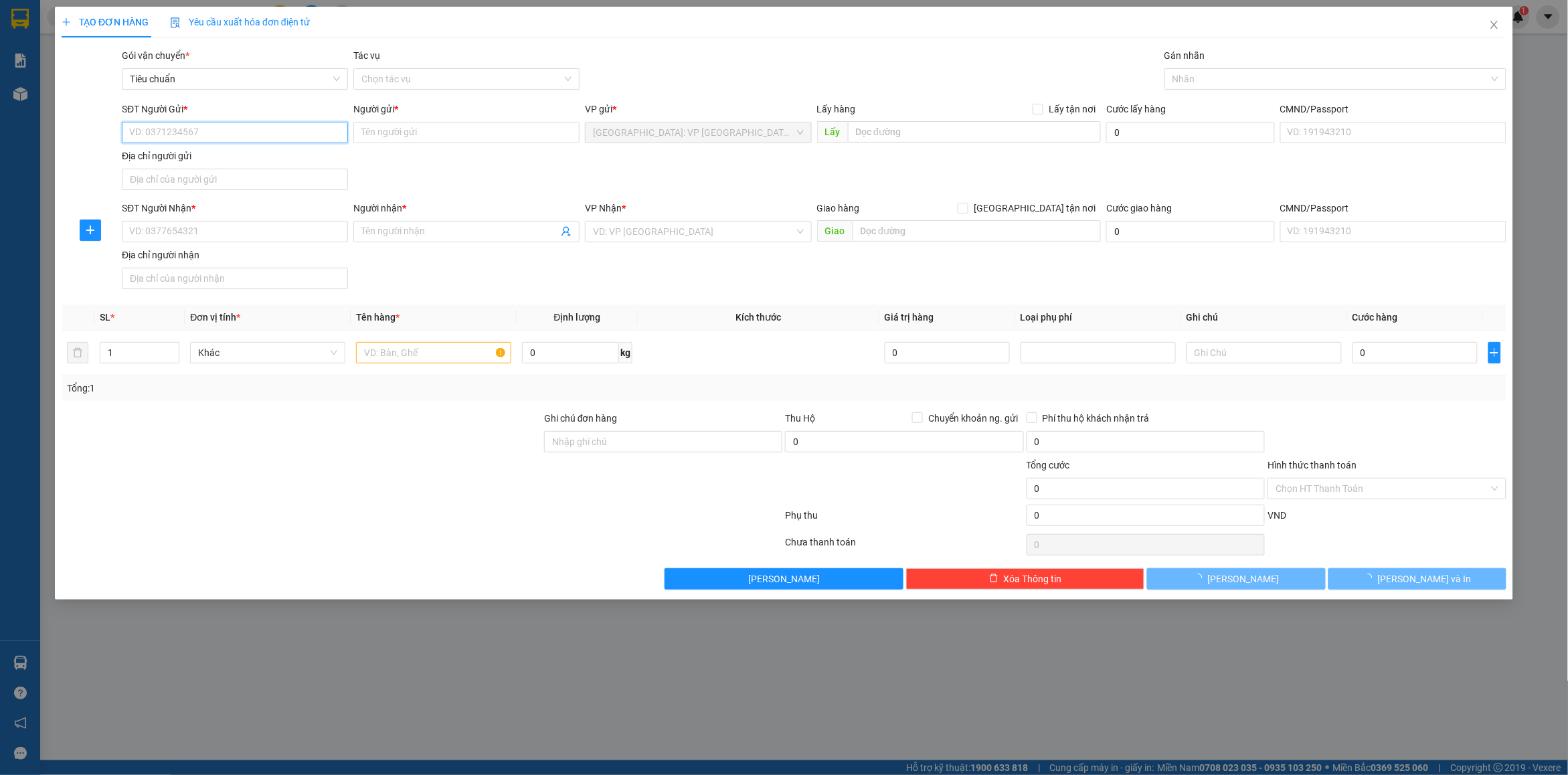
click at [215, 134] on input "SĐT Người Gửi *" at bounding box center [235, 133] width 226 height 21
click at [146, 133] on input "036600690" at bounding box center [235, 133] width 226 height 21
type input "0366600690"
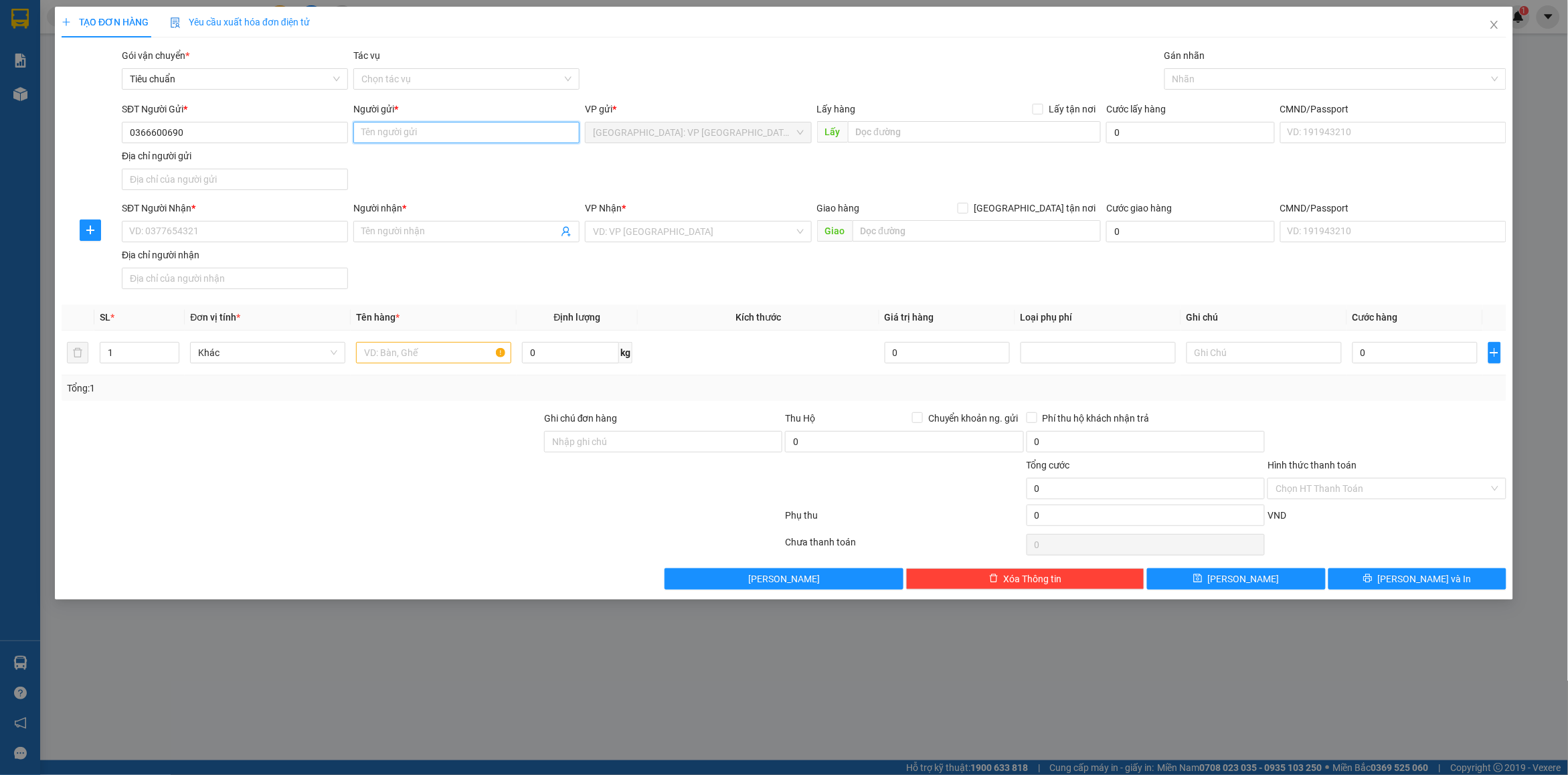
click at [386, 134] on input "Người gửi *" at bounding box center [467, 133] width 226 height 21
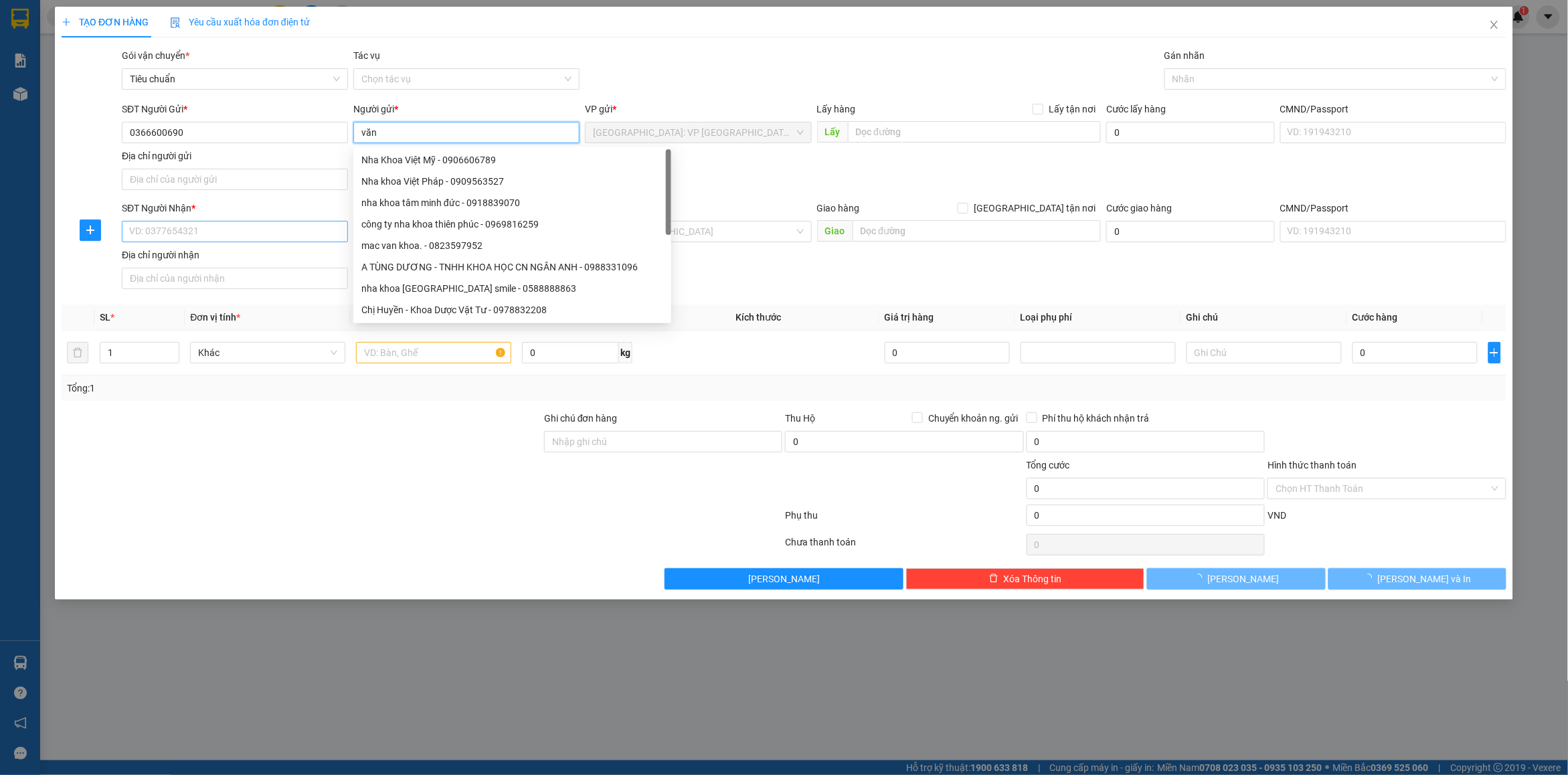
type input "văn"
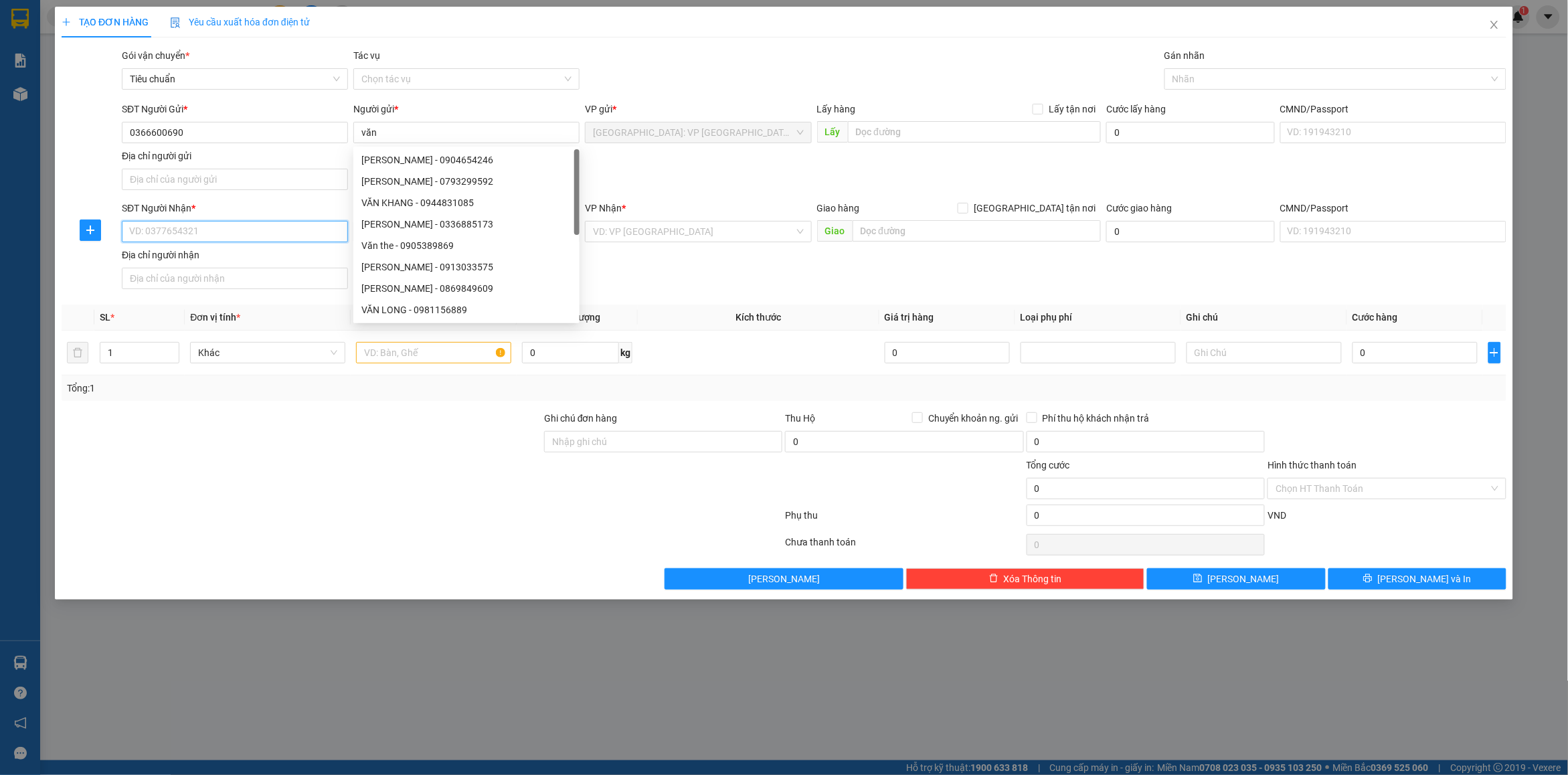
click at [231, 227] on input "SĐT Người Nhận *" at bounding box center [235, 231] width 226 height 21
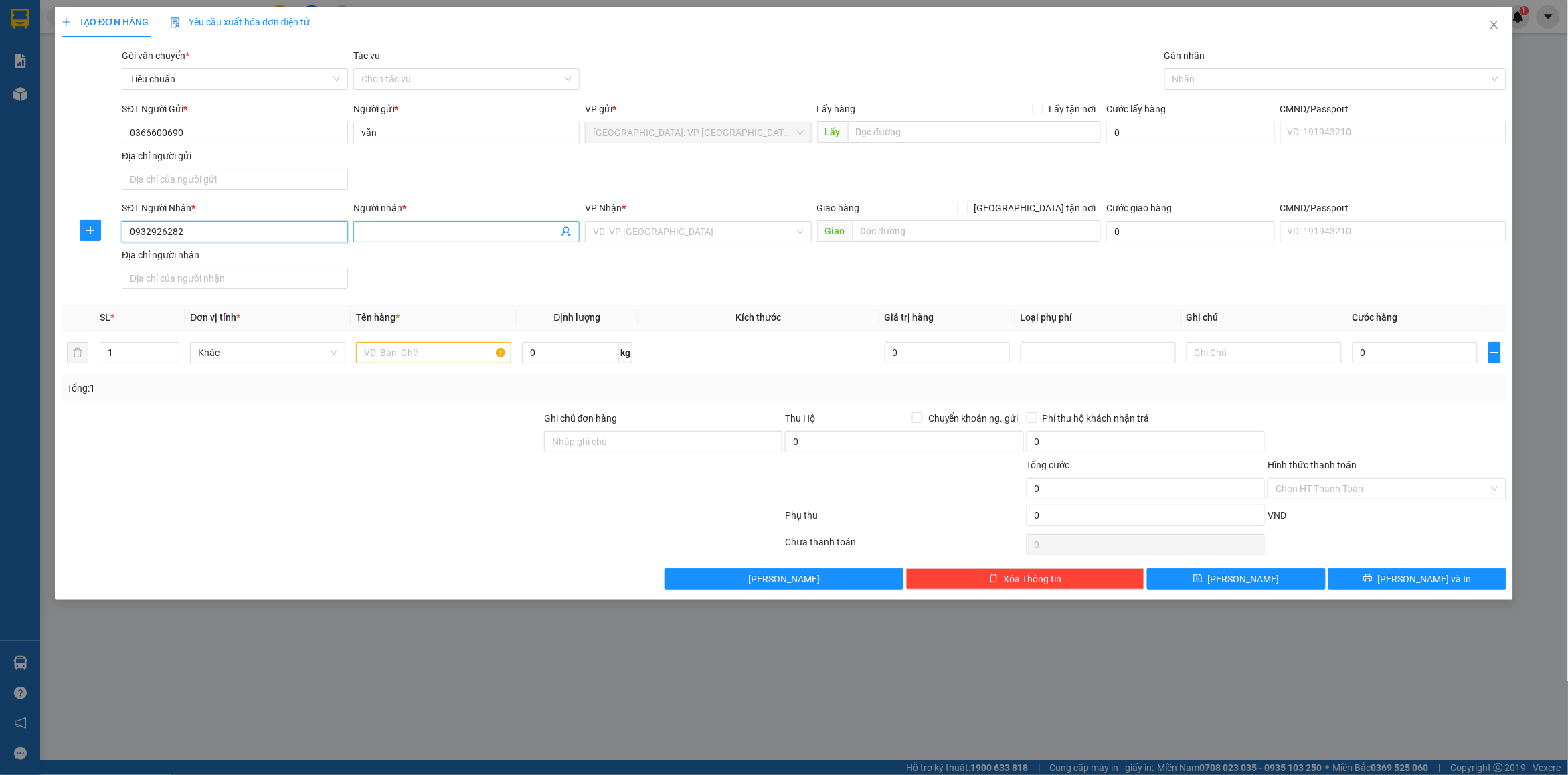
type input "0932926282"
click at [398, 226] on input "Người nhận *" at bounding box center [459, 231] width 197 height 15
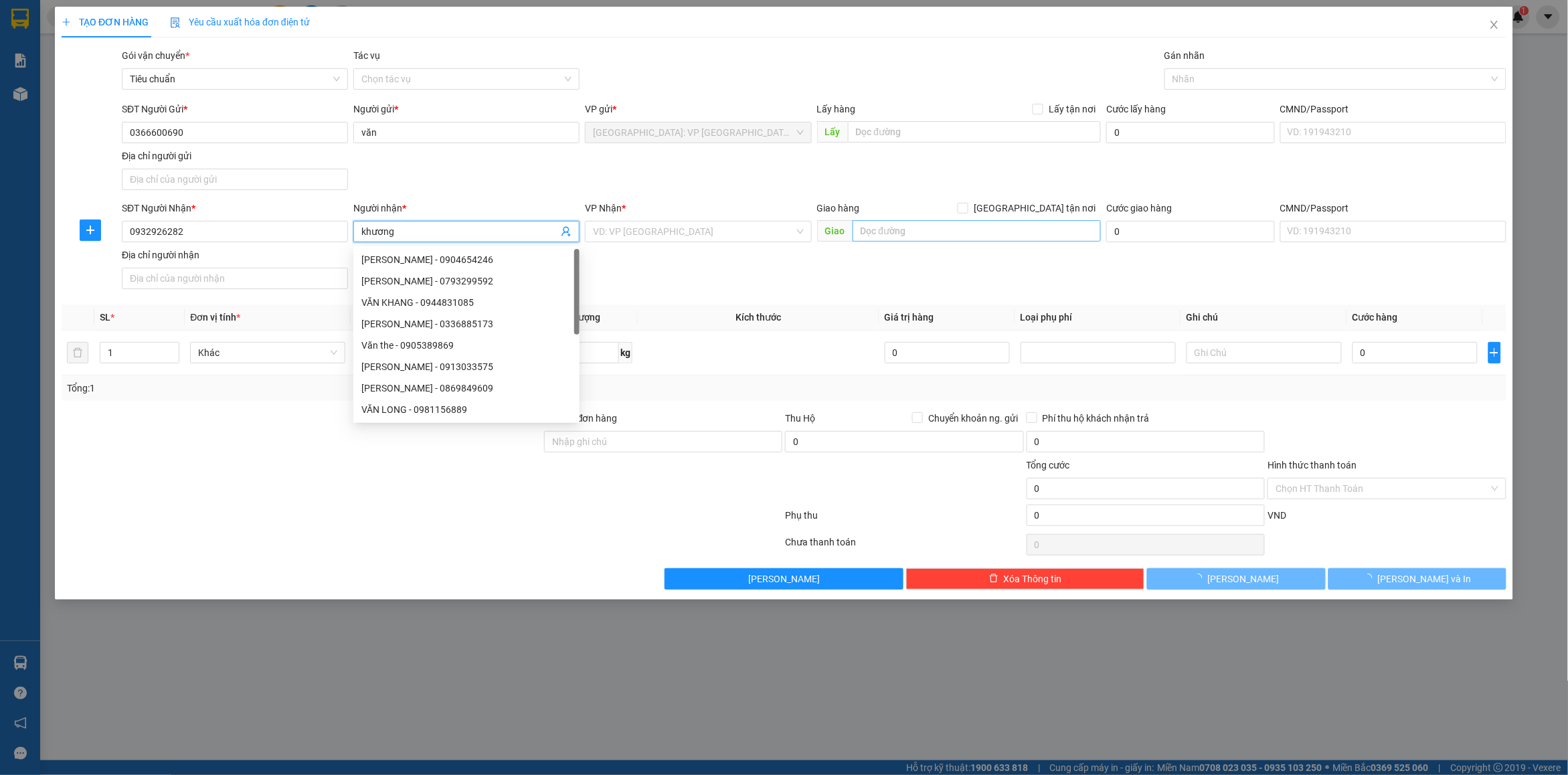
type input "khương"
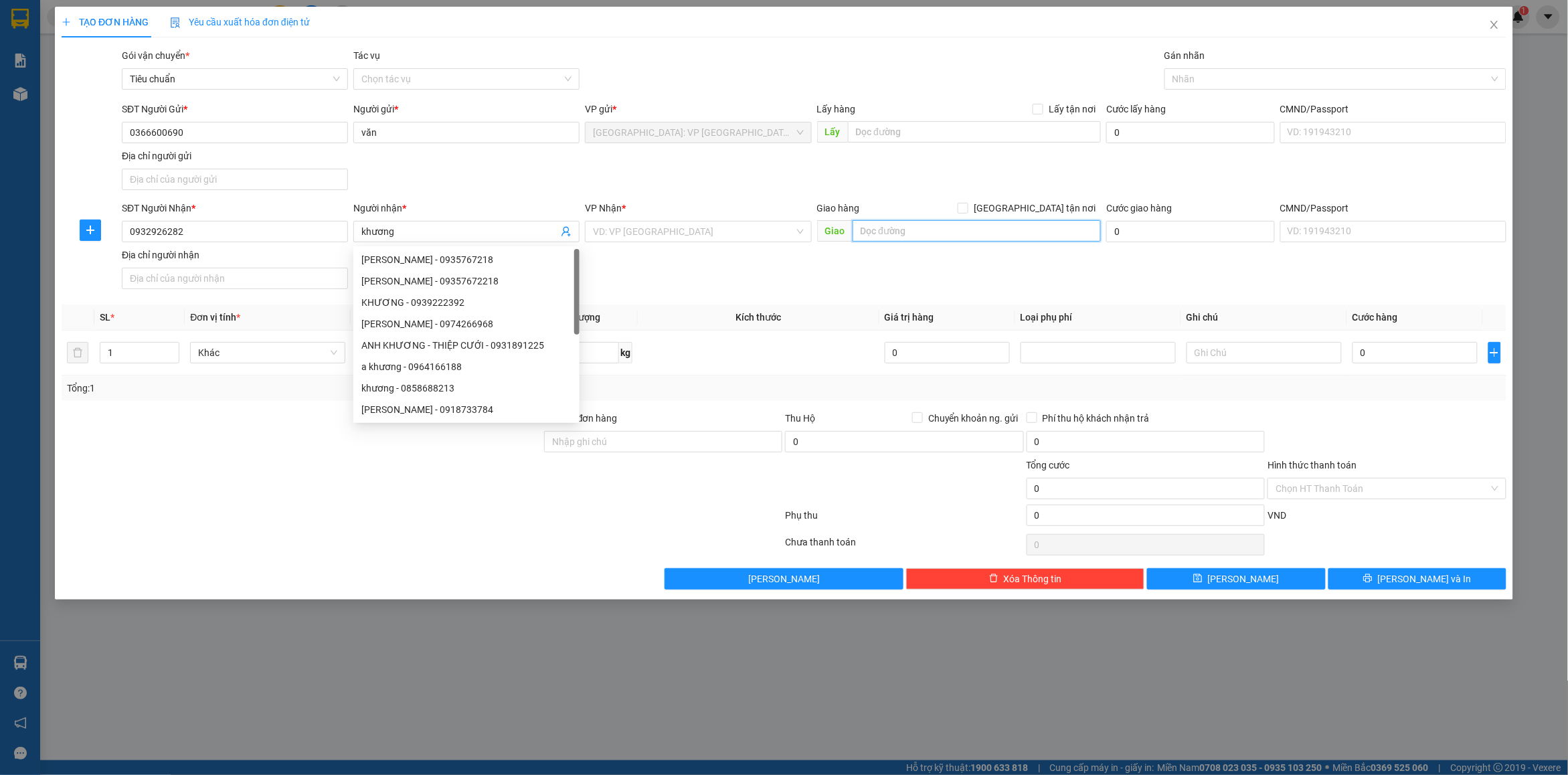
click at [961, 232] on input "text" at bounding box center [977, 231] width 249 height 21
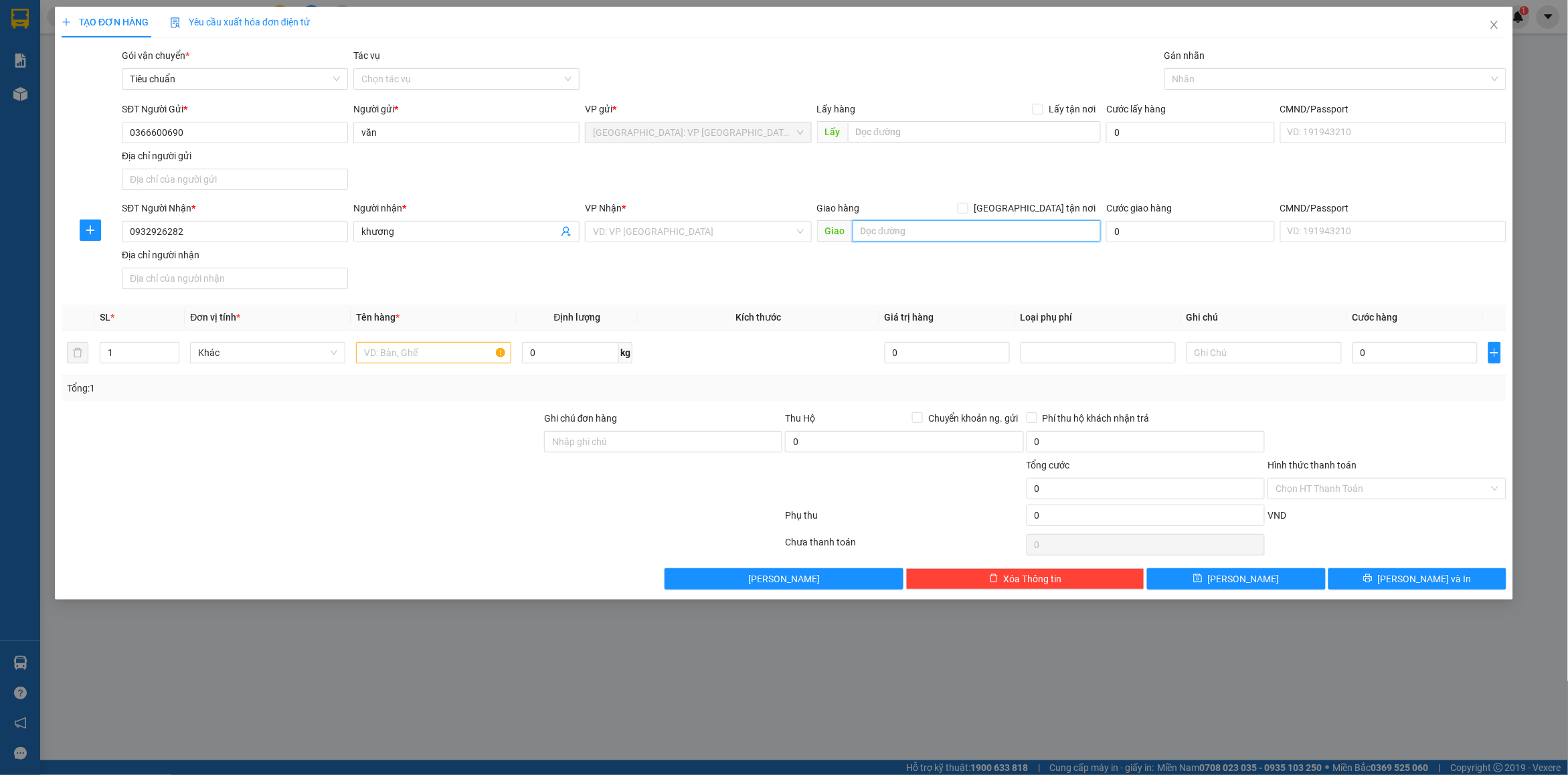
click at [886, 242] on input "text" at bounding box center [977, 231] width 249 height 21
type input "197/1 lộ hòa đông ,hòa thuận cao lãnh đồng tháp"
click at [1075, 192] on div "SĐT Người Gửi * 0366600690 Người gửi * văn VP gửi * Hà Nội: VP Quận Thanh Xuân …" at bounding box center [814, 149] width 1390 height 94
click at [1059, 204] on span "[GEOGRAPHIC_DATA] tận nơi" at bounding box center [1034, 208] width 133 height 15
click at [967, 204] on input "[GEOGRAPHIC_DATA] tận nơi" at bounding box center [962, 208] width 10 height 10
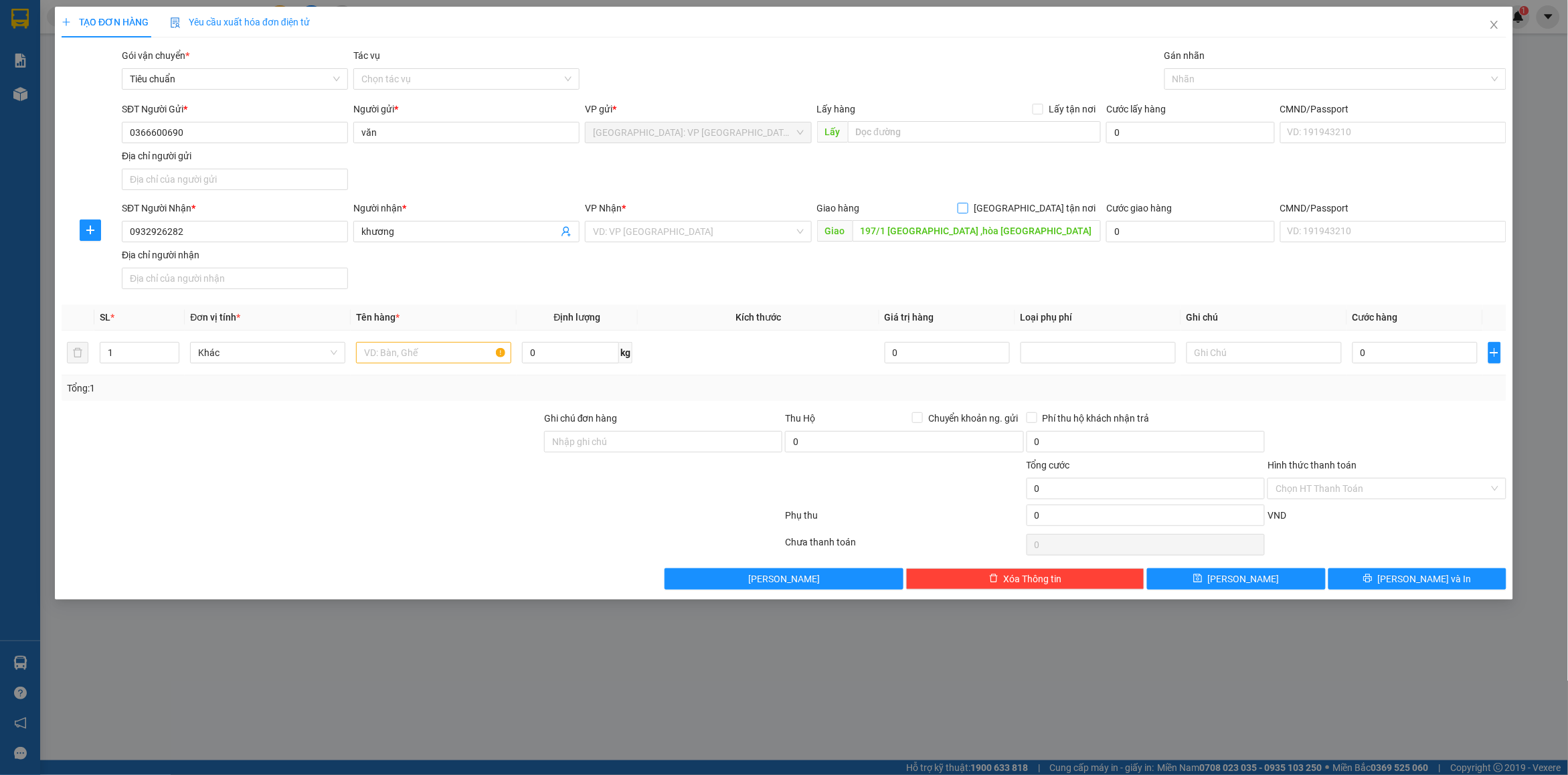
checkbox input "true"
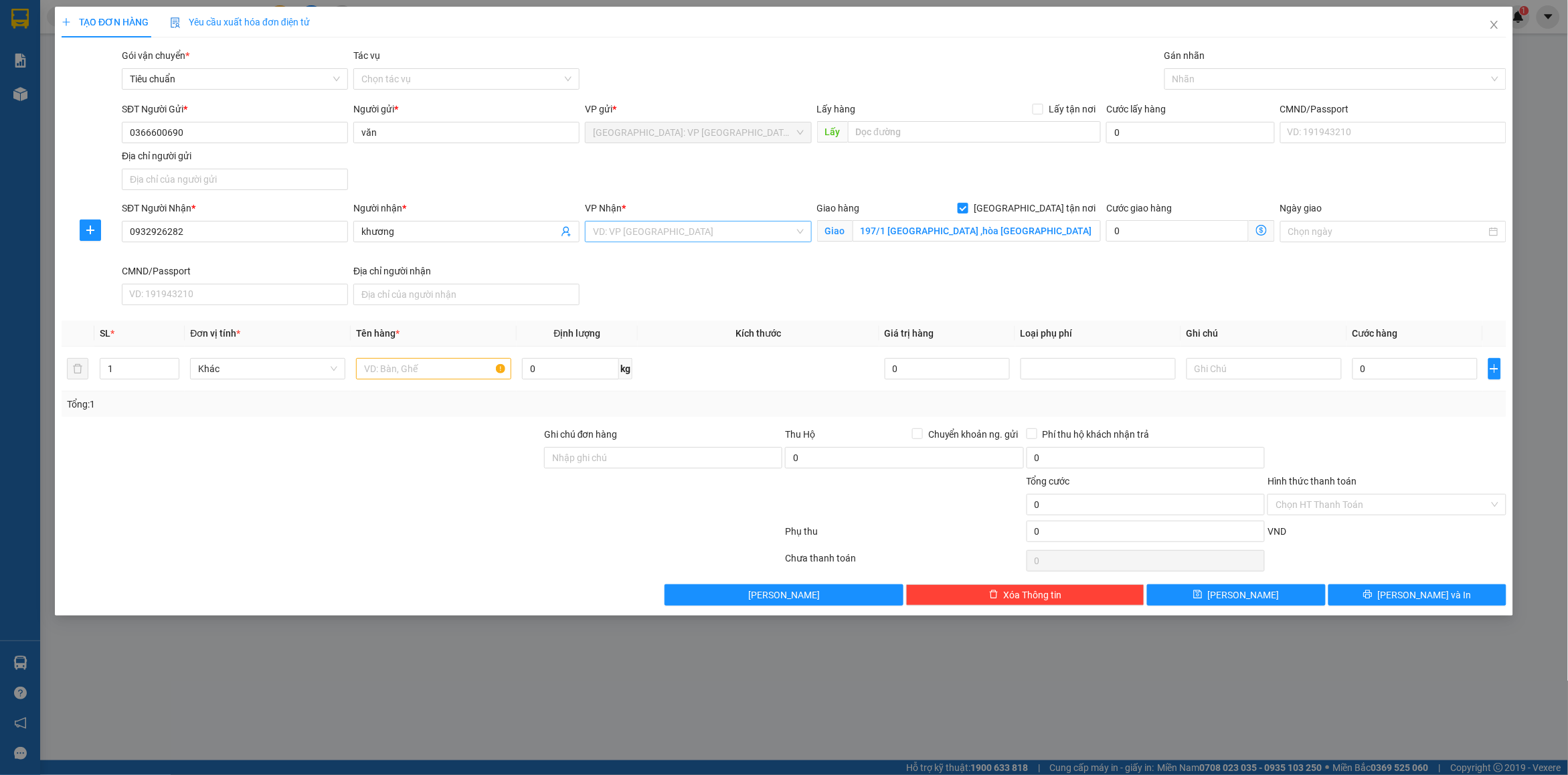
click at [743, 228] on input "search" at bounding box center [693, 231] width 201 height 20
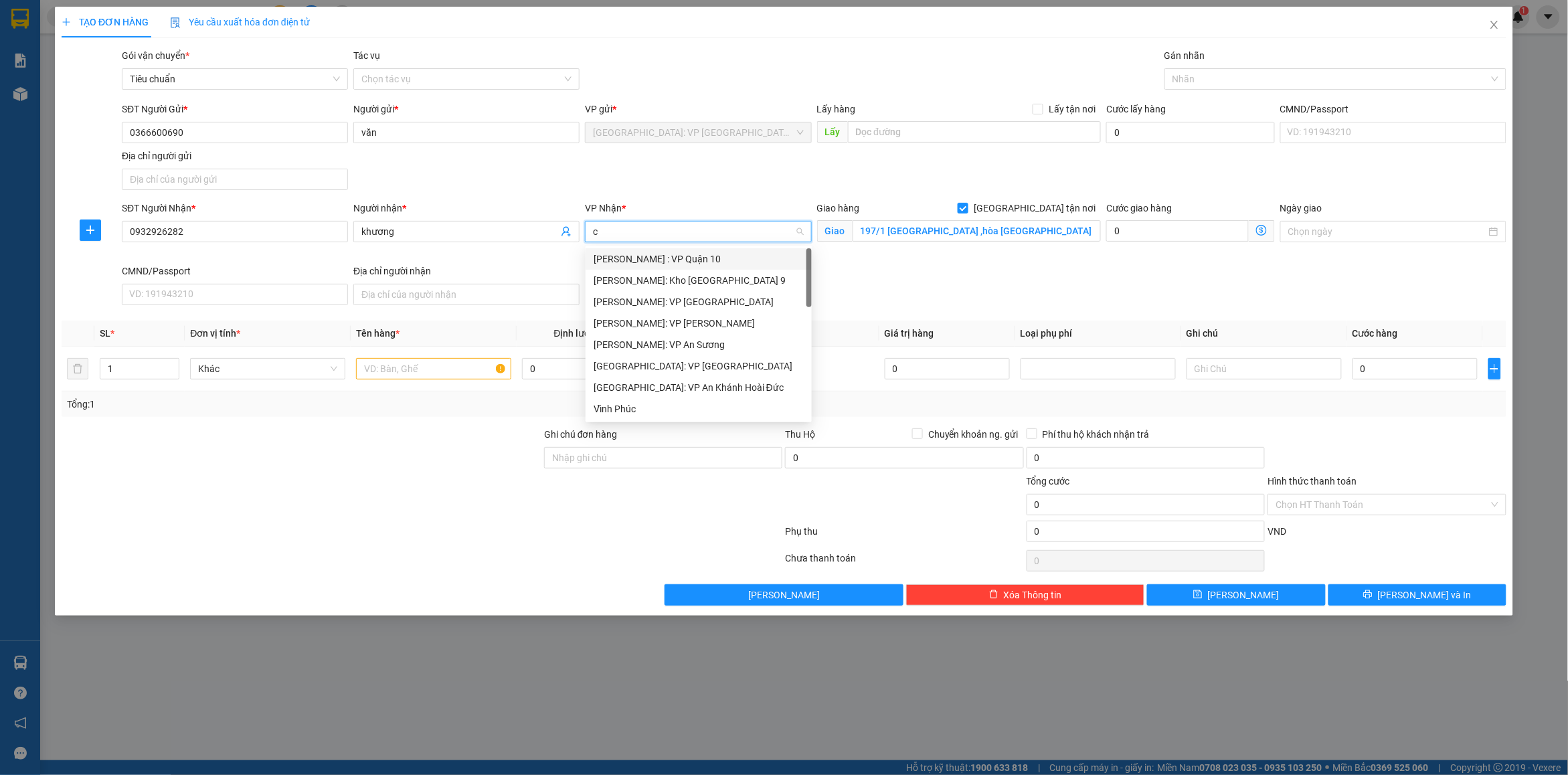
type input "ca"
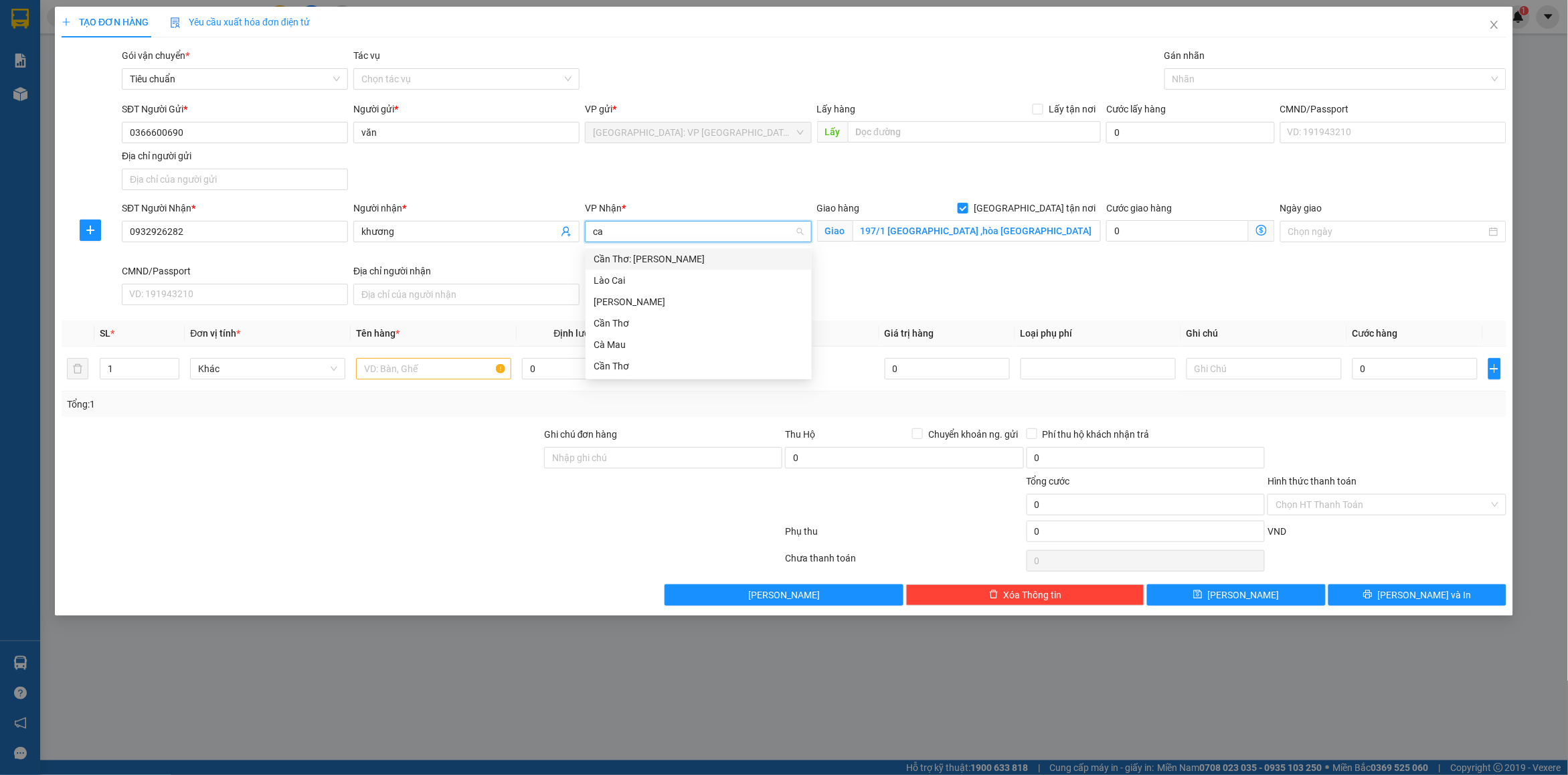
drag, startPoint x: 690, startPoint y: 262, endPoint x: 988, endPoint y: 282, distance: 298.7
click at [691, 262] on div "Cần Thơ: [PERSON_NAME]" at bounding box center [699, 259] width 210 height 15
drag, startPoint x: 988, startPoint y: 282, endPoint x: 1121, endPoint y: 172, distance: 172.6
click at [1000, 268] on div "SĐT Người Nhận * 0932926282 Người nhận * khương VP Nhận * Cần Thơ: Kho Ninh Kiề…" at bounding box center [814, 256] width 1390 height 110
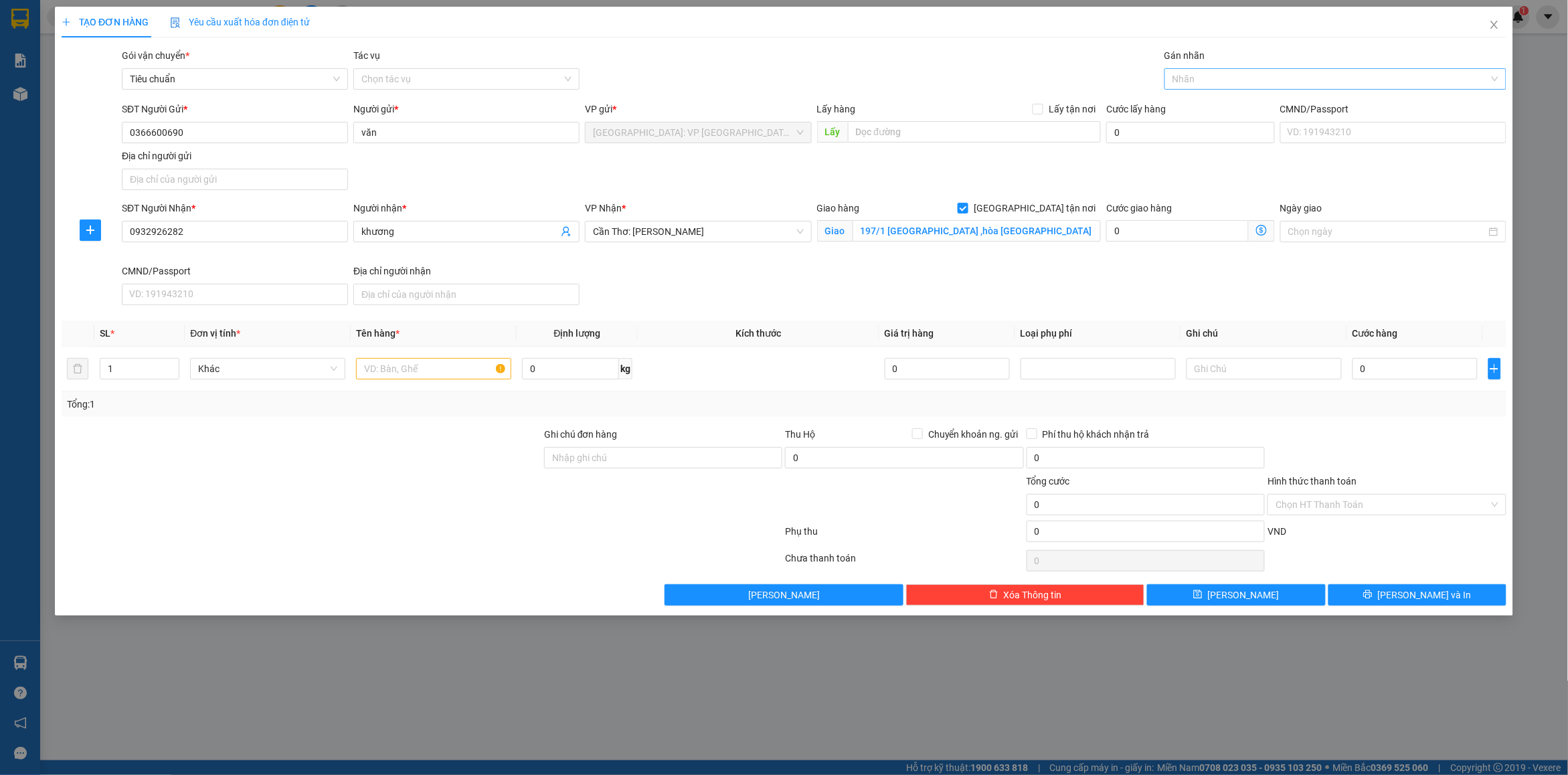
click at [1205, 83] on div at bounding box center [1329, 79] width 322 height 16
type input "gt"
click at [1209, 97] on div "[GEOGRAPHIC_DATA] tận nơi" at bounding box center [1335, 106] width 342 height 21
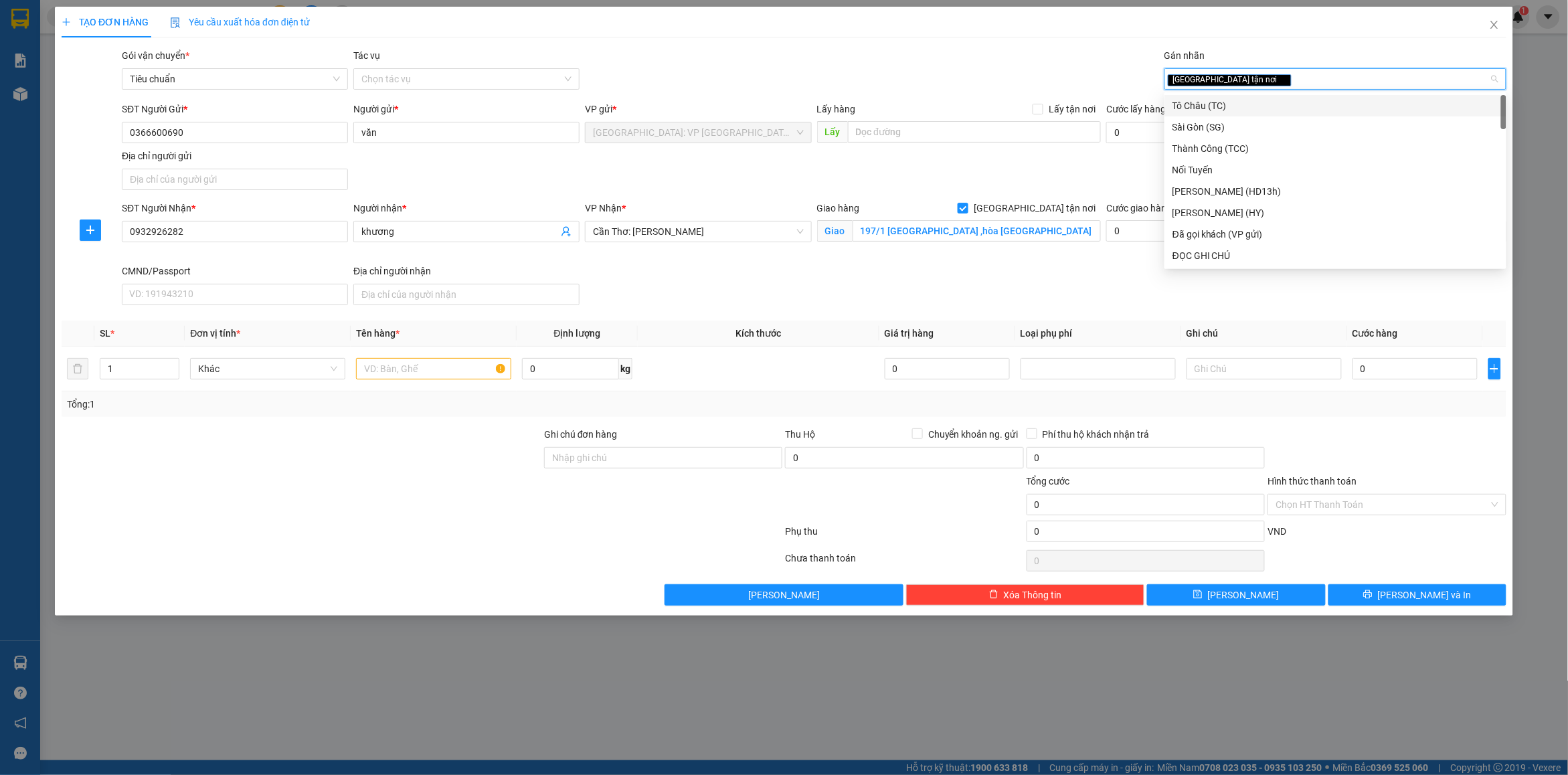
click at [1258, 89] on div "[GEOGRAPHIC_DATA] tận nơi" at bounding box center [1335, 78] width 342 height 21
type input "d"
type input "đã"
drag, startPoint x: 1236, startPoint y: 100, endPoint x: 1109, endPoint y: 95, distance: 127.1
click at [1235, 101] on div "Đã gọi khách (VP gửi)" at bounding box center [1335, 106] width 326 height 15
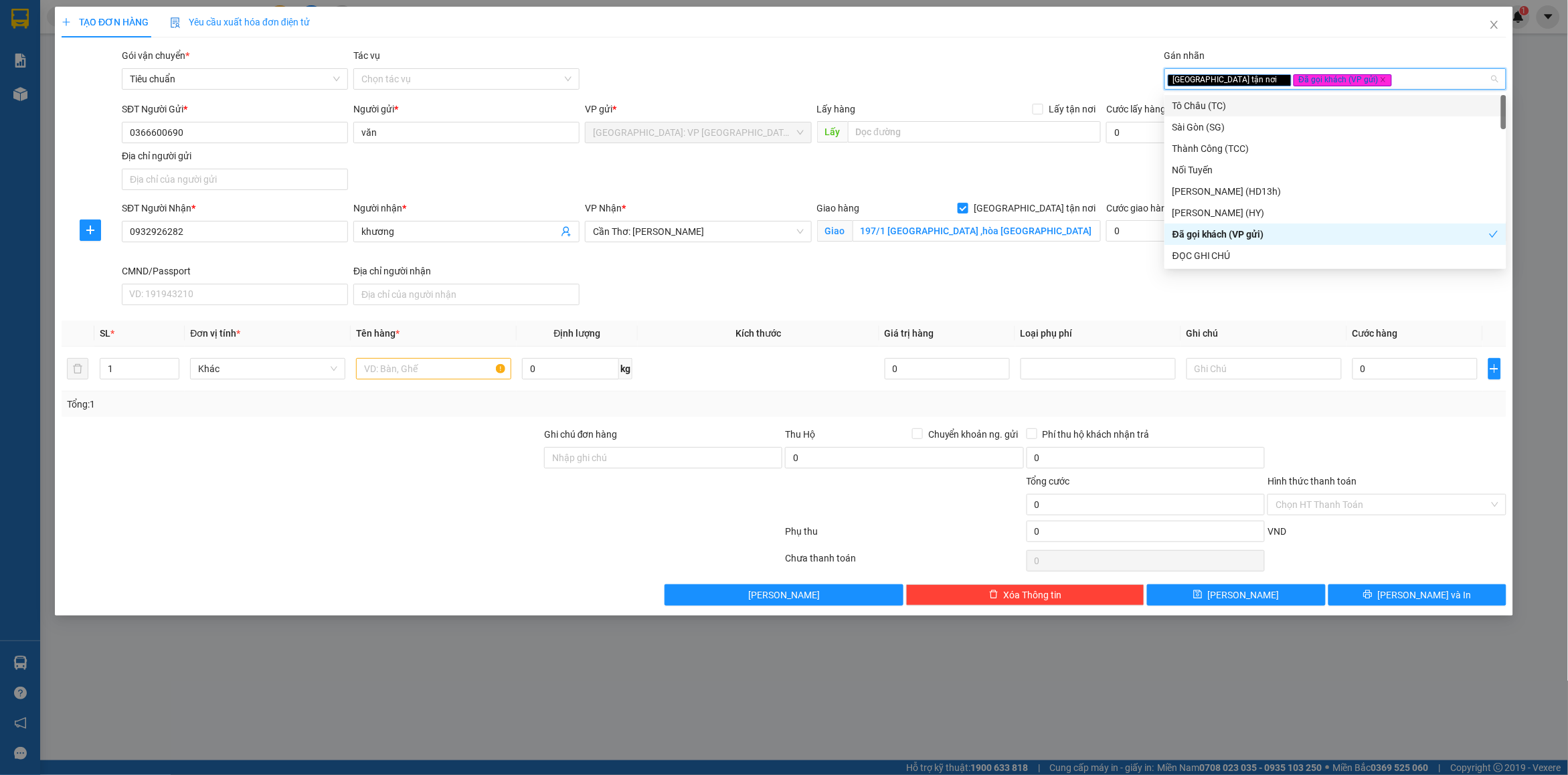
click at [968, 72] on div "Gói vận chuyển * Tiêu chuẩn Tác vụ Chọn tác vụ Gán nhãn Giao tận nơi Đã gọi k…" at bounding box center [814, 72] width 1390 height 47
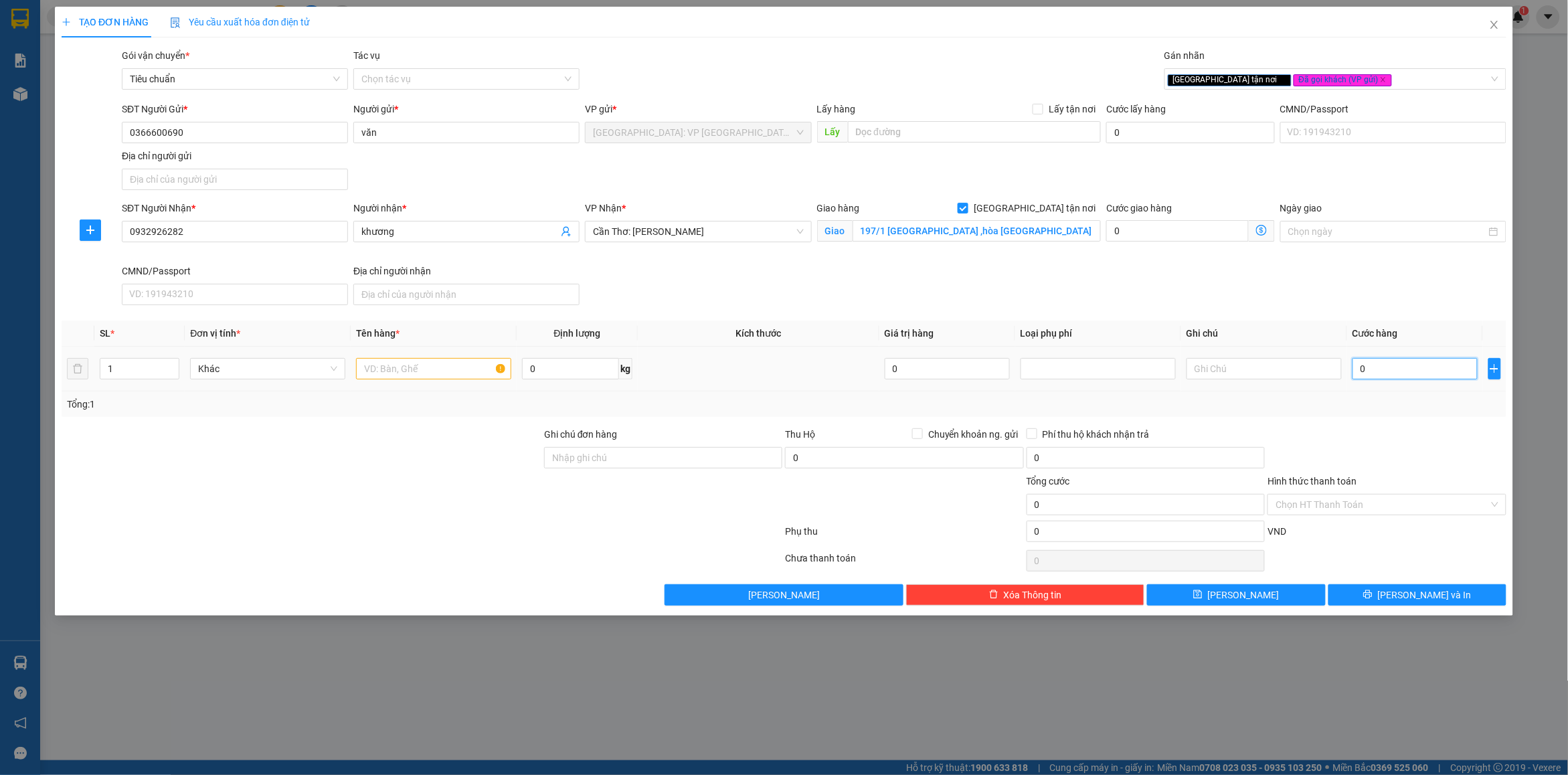
click at [1399, 375] on input "0" at bounding box center [1414, 369] width 125 height 21
type input "2"
type input "20"
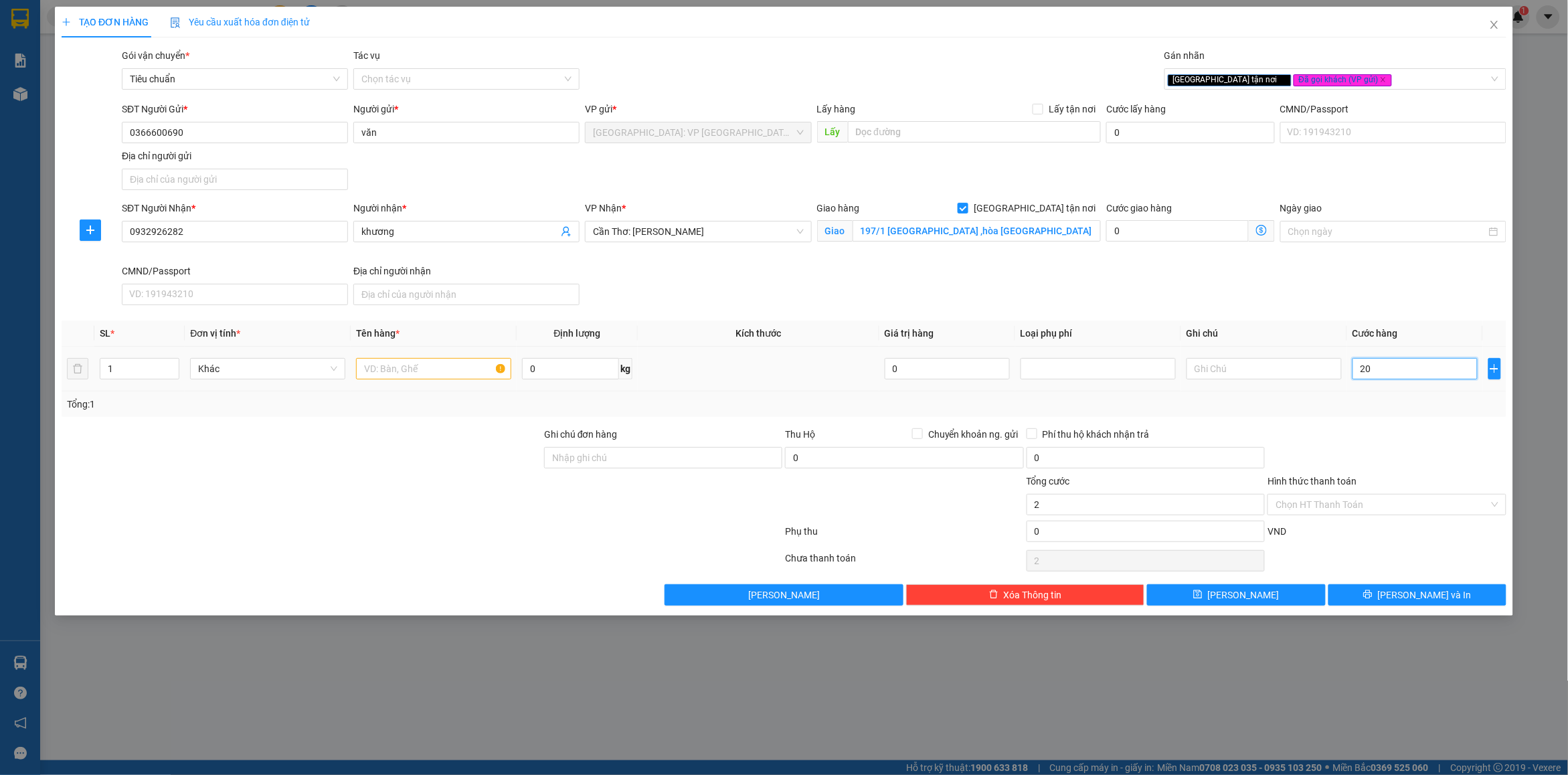
type input "20"
type input "200"
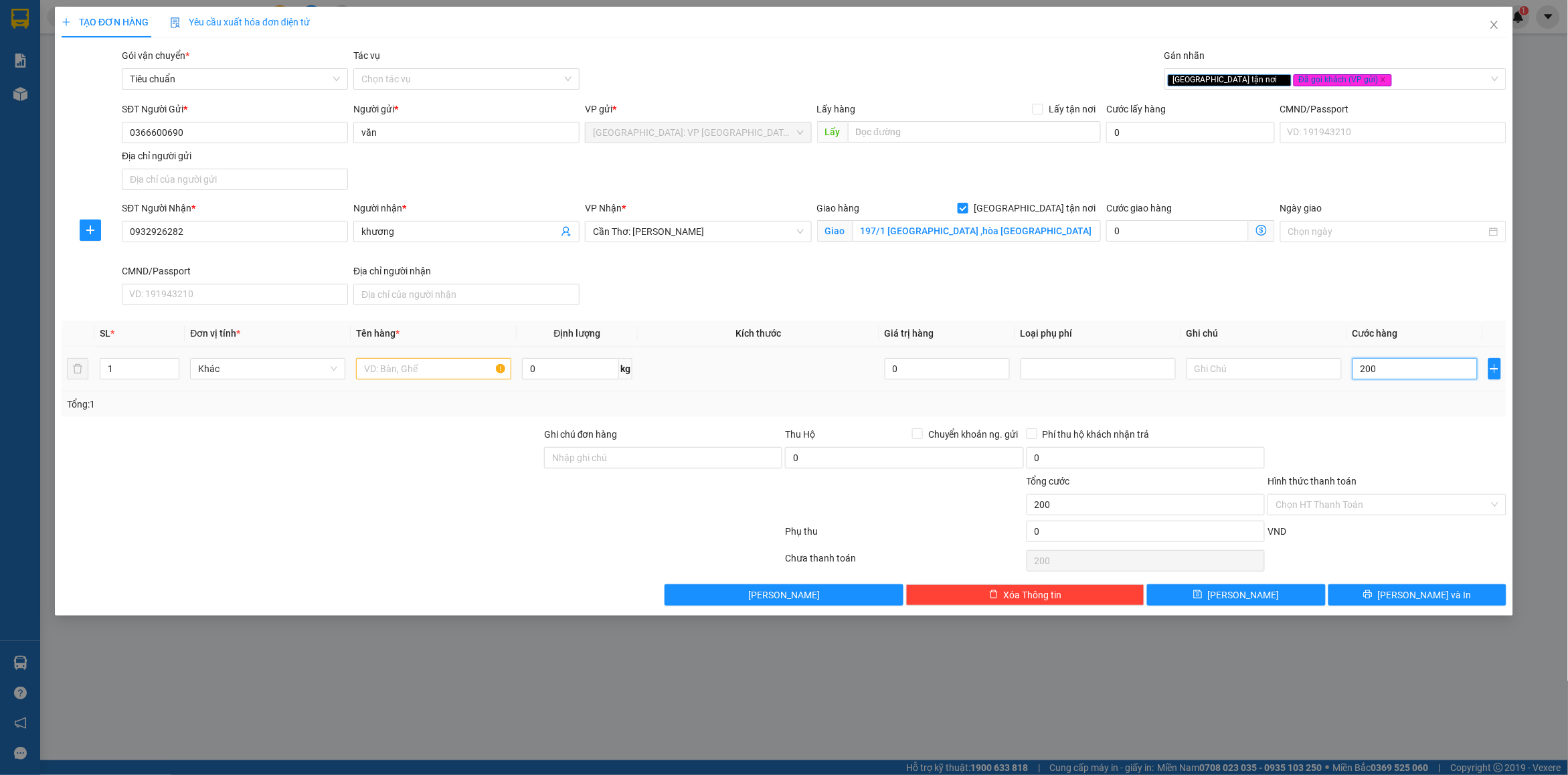
type input "2.000"
type input "20.000"
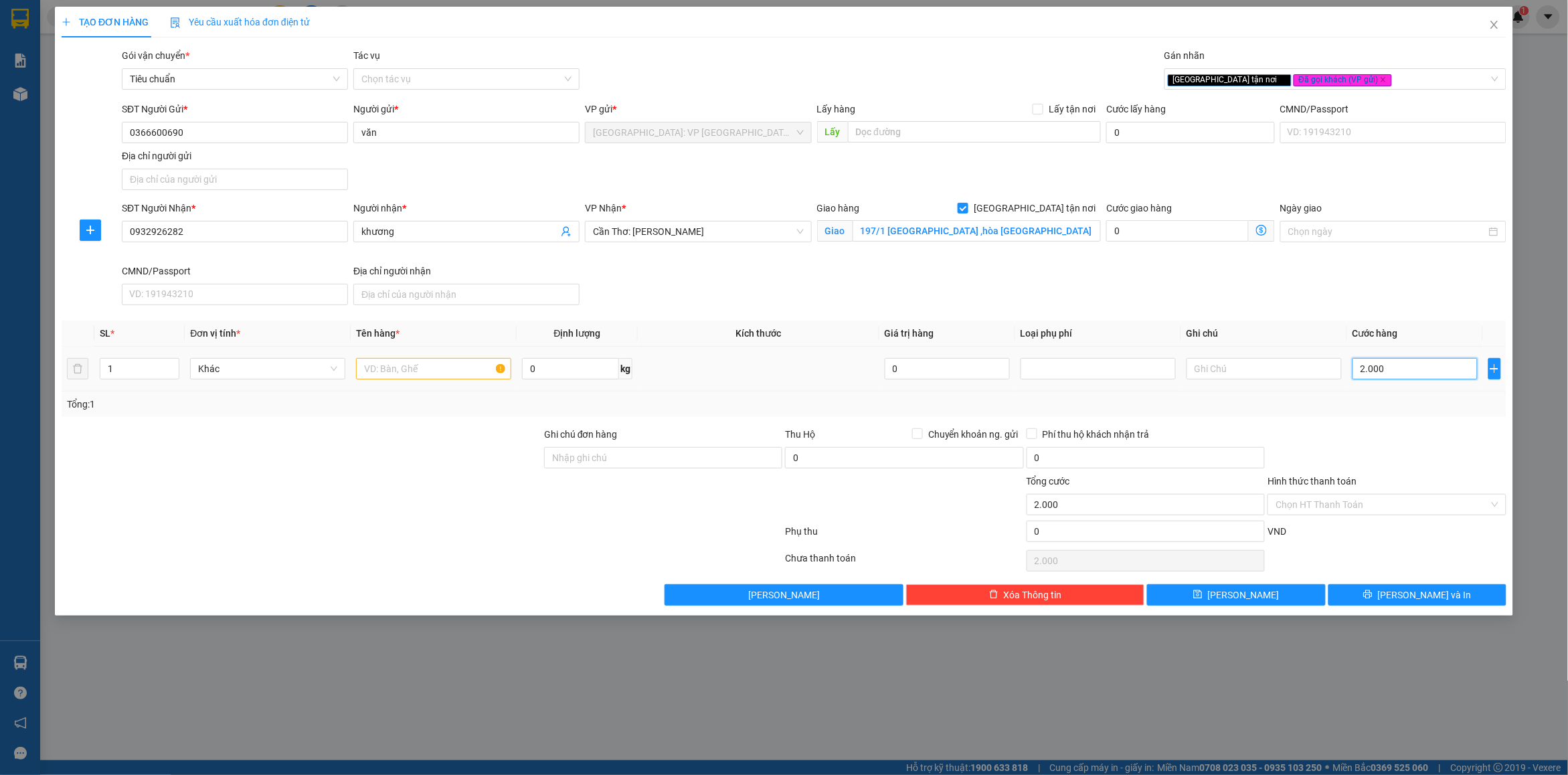
type input "20.000"
type input "200.000"
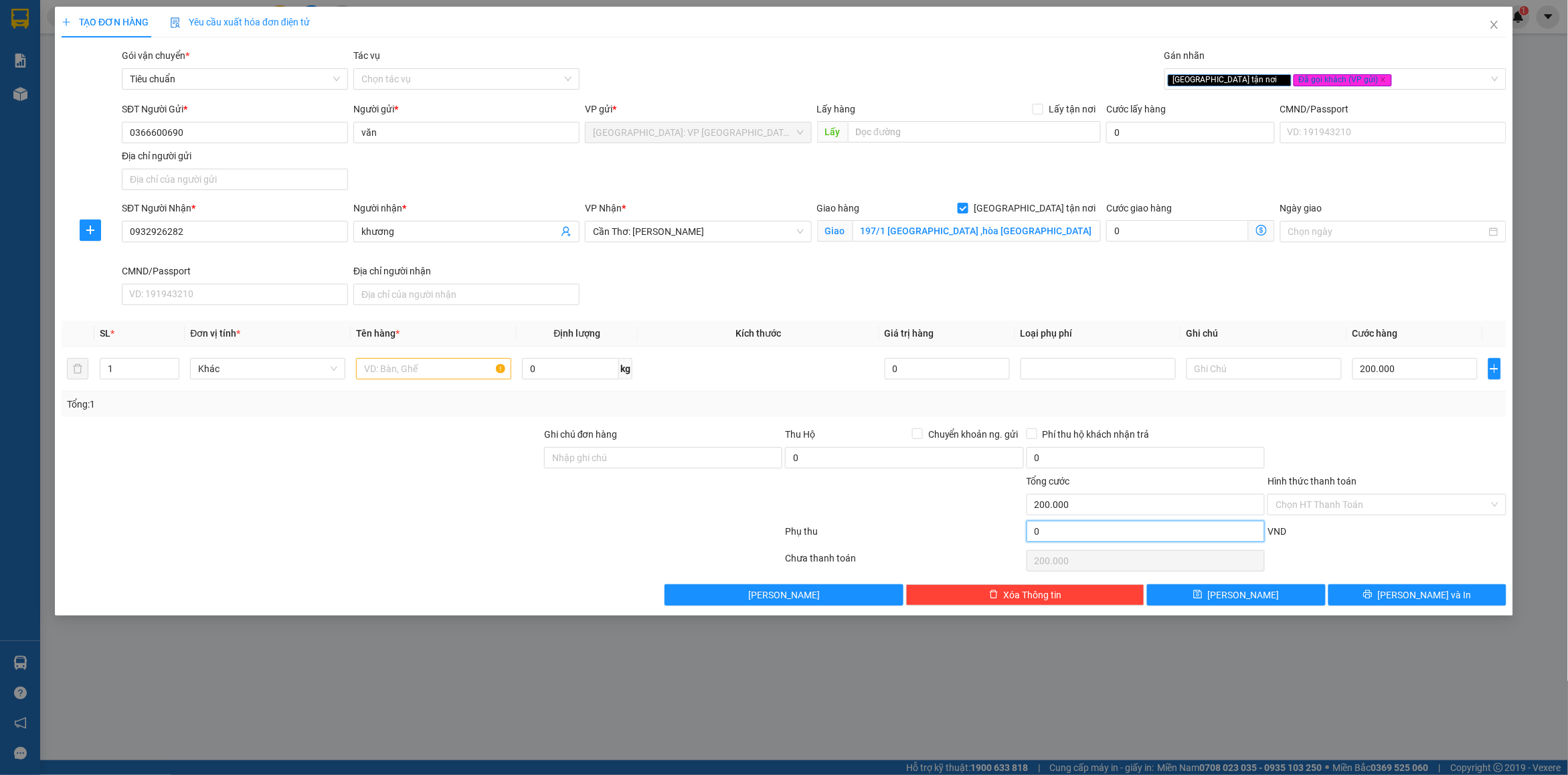
click at [1076, 540] on input "0" at bounding box center [1145, 531] width 239 height 21
type input "3"
type input "200.003"
type input "200.030"
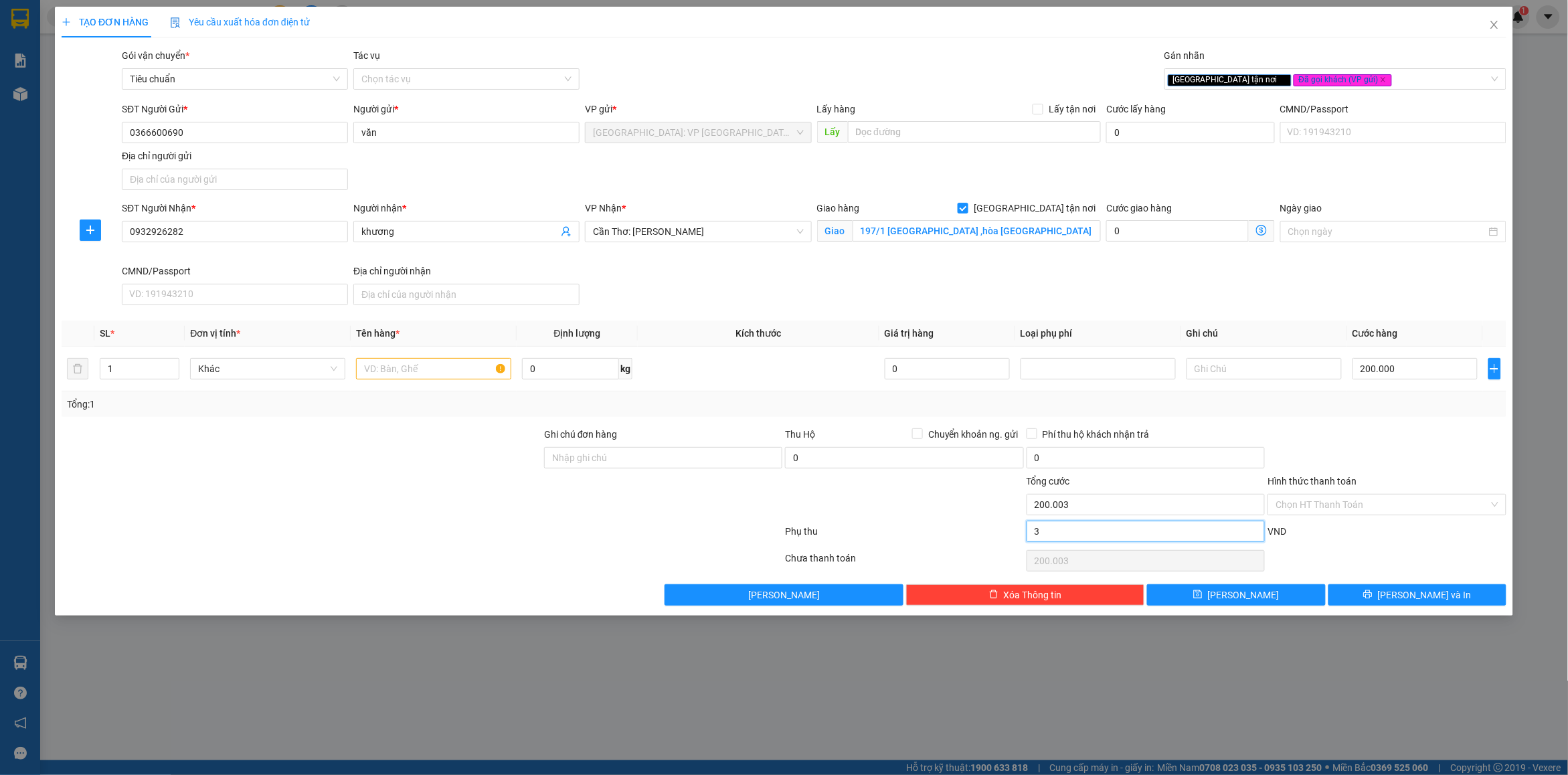
type input "30"
type input "200.030"
type input "300"
type input "200.300"
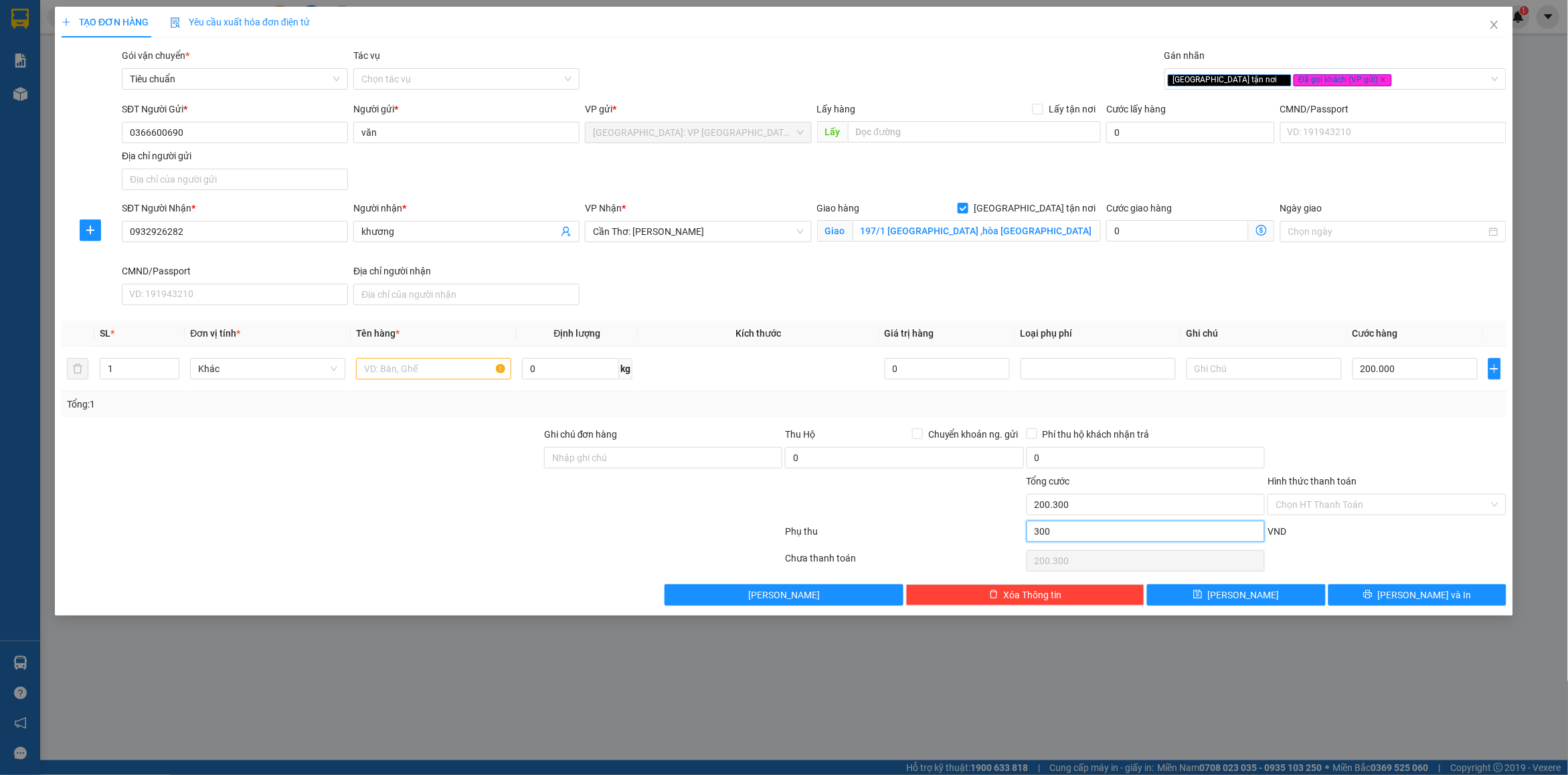
type input "203.000"
type input "3.000"
type input "203.000"
type input "30.000"
type input "230.000"
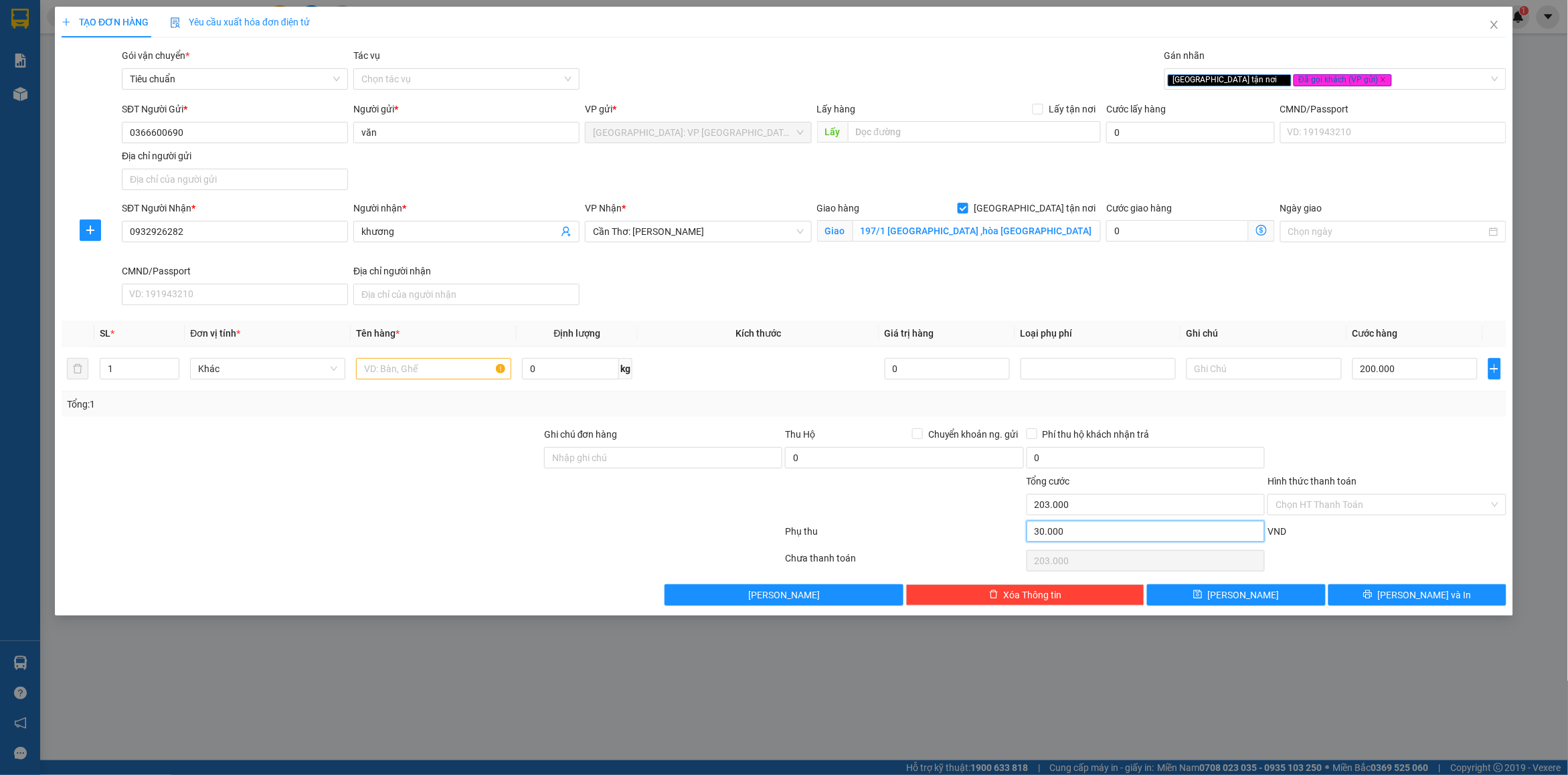
type input "230.000"
type input "30.000"
click at [885, 510] on div at bounding box center [904, 498] width 241 height 47
click at [418, 371] on input "text" at bounding box center [433, 369] width 155 height 21
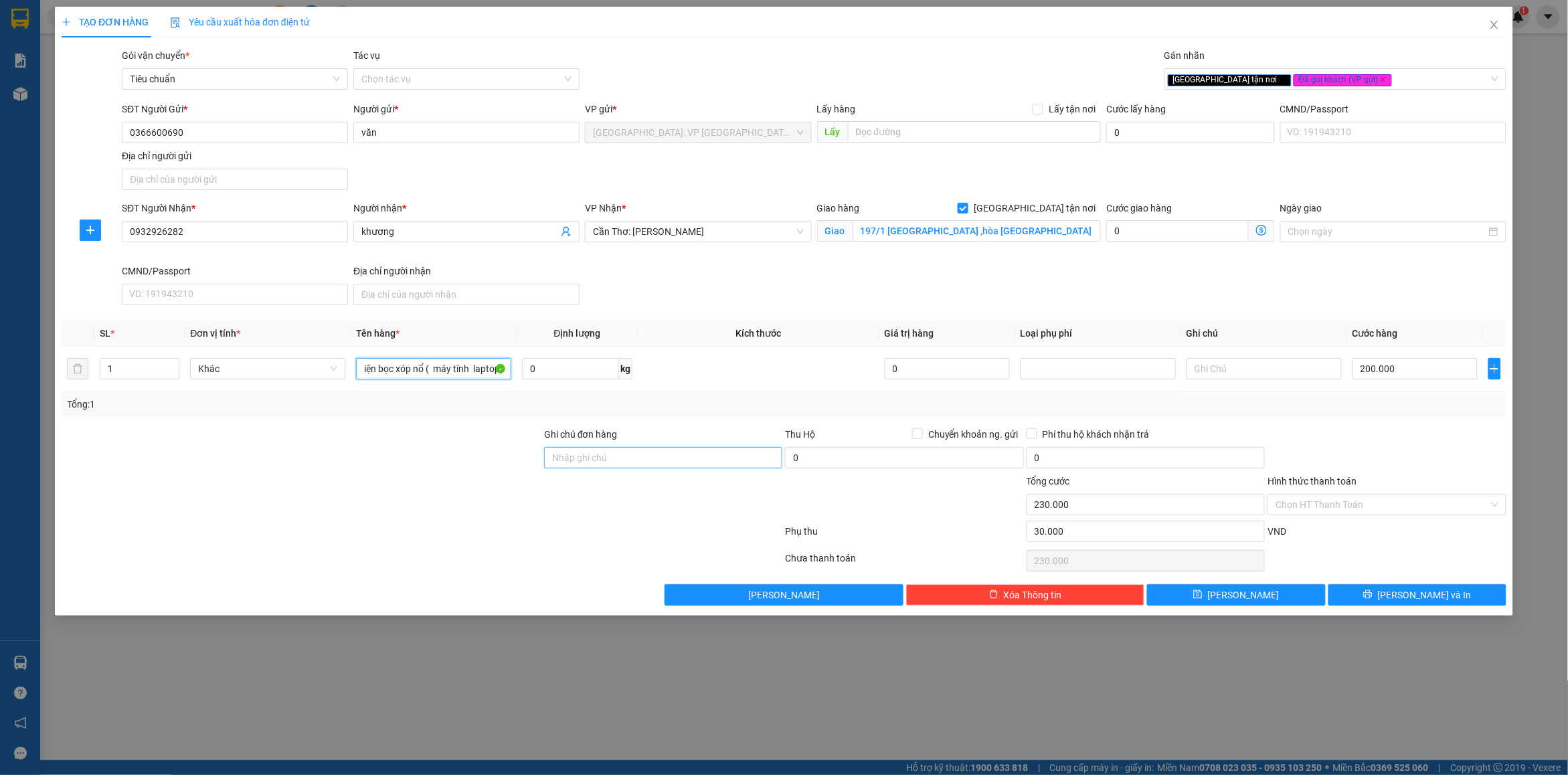
type input "1 kiện bọc xóp nổ ( máy tính laptop)"
click at [589, 456] on input "Ghi chú đơn hàng" at bounding box center [663, 458] width 239 height 21
type input "nhận nguyên kiện bể vỡ không đền"
click at [684, 409] on div "Tổng: 1" at bounding box center [784, 404] width 1434 height 15
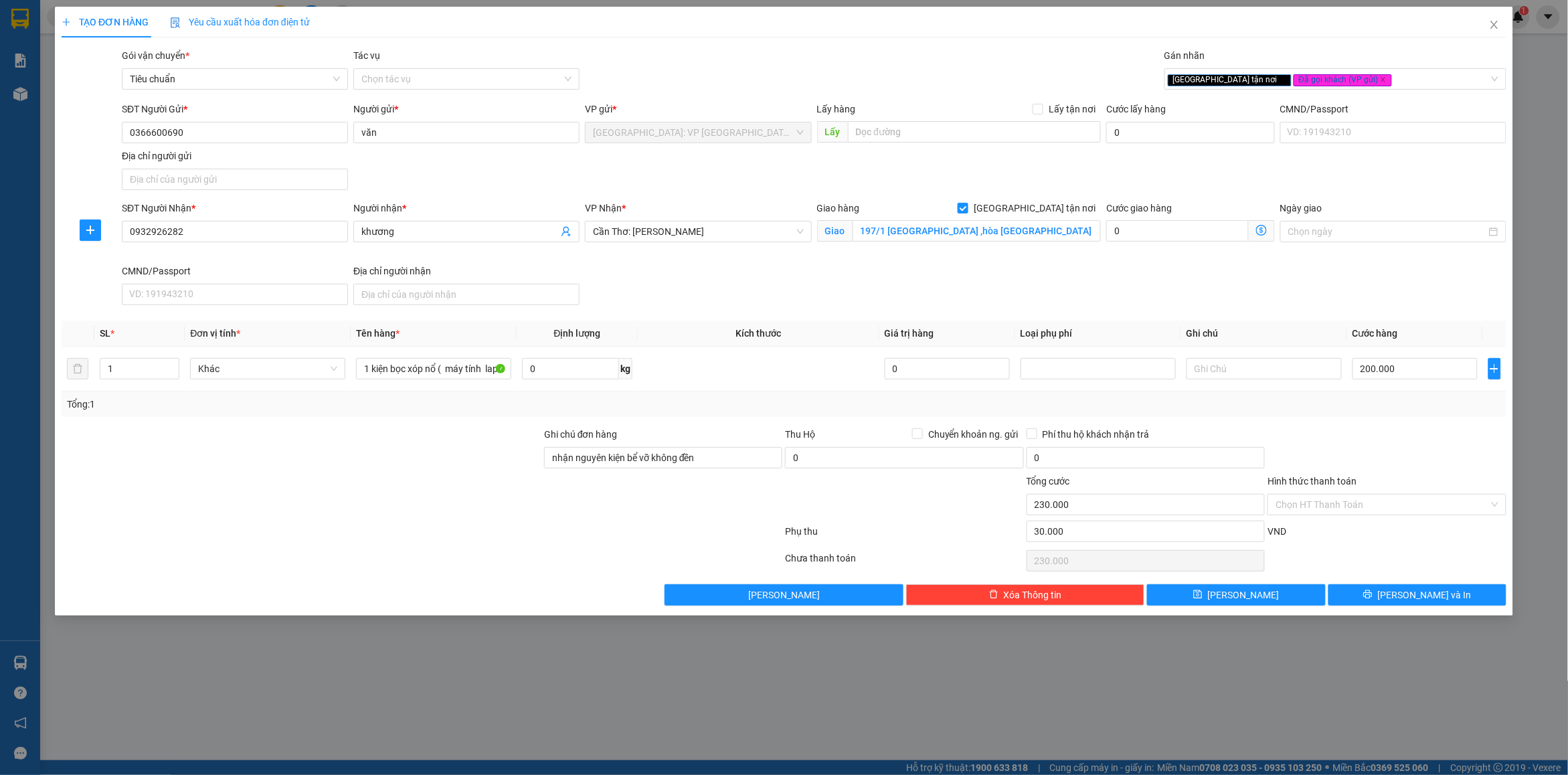
click at [1405, 407] on div "Tổng: 1" at bounding box center [784, 404] width 1434 height 15
click at [1352, 549] on div "Chọn HT Thanh Toán" at bounding box center [1387, 561] width 241 height 27
click at [1363, 447] on div at bounding box center [1387, 451] width 241 height 47
click at [1350, 593] on button "[PERSON_NAME] và In" at bounding box center [1418, 595] width 178 height 21
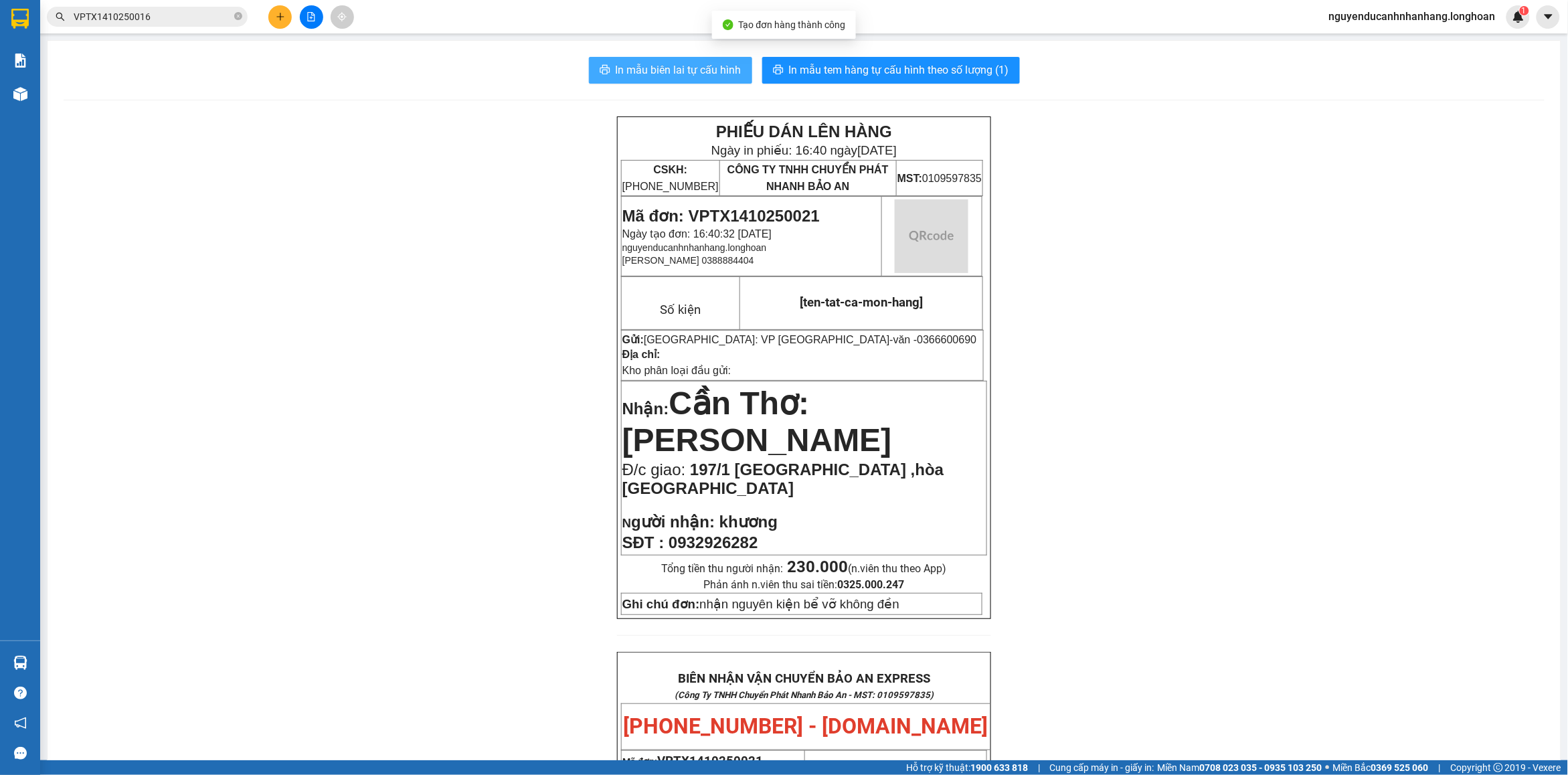
click at [678, 76] on span "In mẫu biên lai tự cấu hình" at bounding box center [678, 70] width 126 height 17
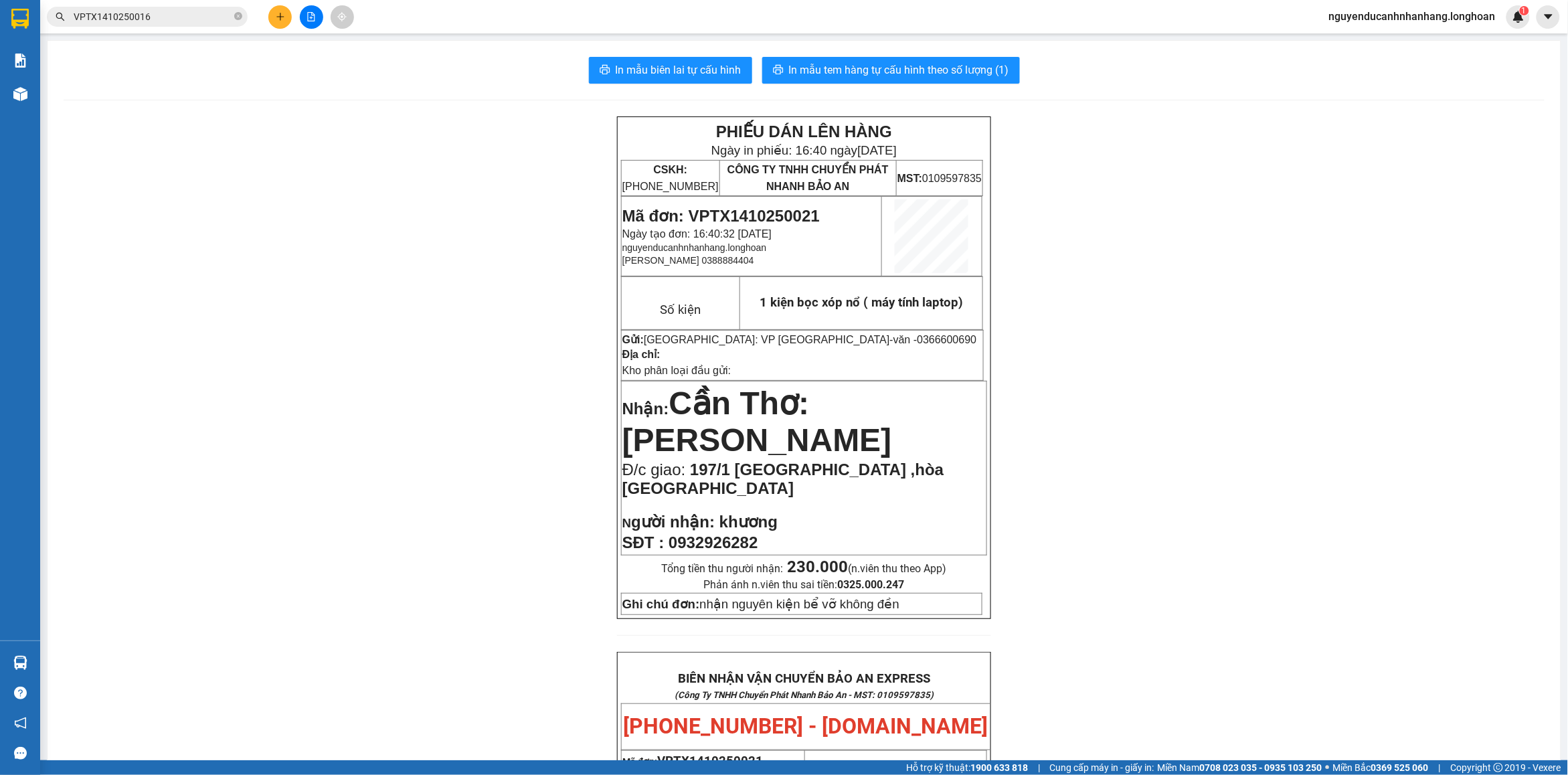
click at [759, 519] on span "khương" at bounding box center [749, 522] width 58 height 18
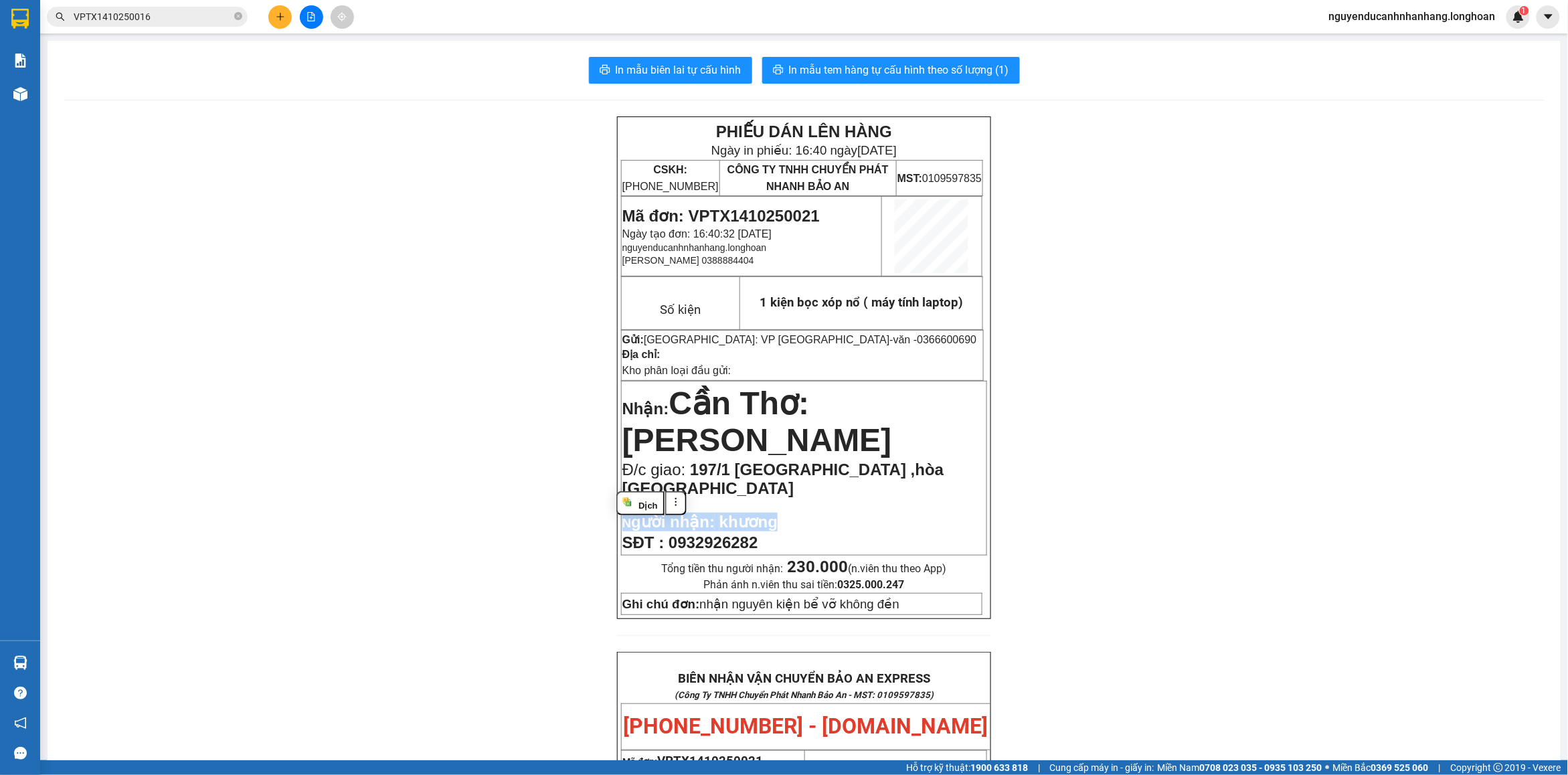
click at [759, 519] on span "khương" at bounding box center [749, 522] width 58 height 18
click at [881, 83] on button "In mẫu tem hàng tự cấu hình theo số lượng (1)" at bounding box center [891, 70] width 258 height 27
click at [275, 28] on button at bounding box center [280, 17] width 23 height 23
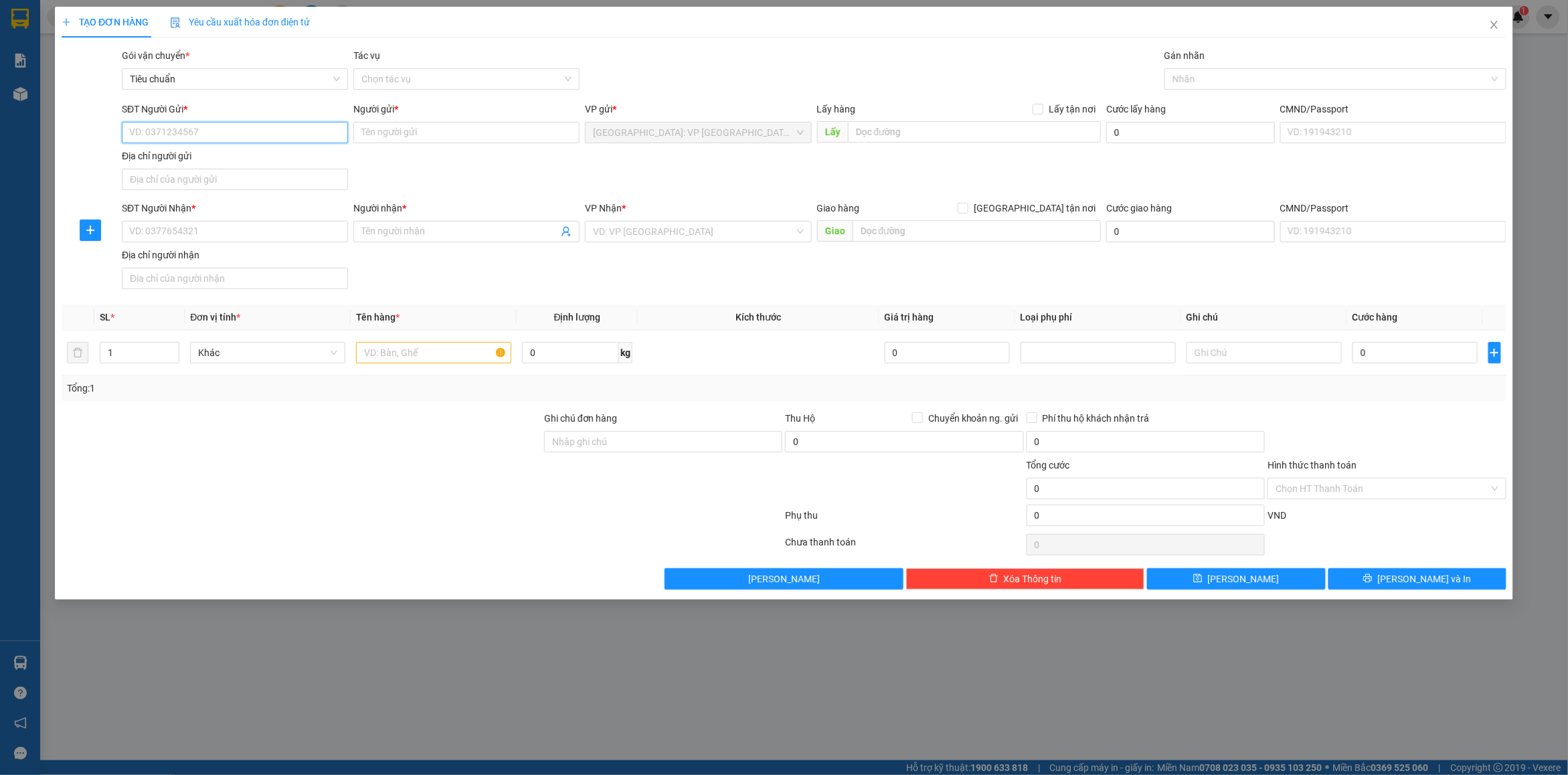
click at [196, 138] on input "SĐT Người Gửi *" at bounding box center [235, 133] width 226 height 21
type input "0964818009"
click at [453, 139] on input "Người gửi *" at bounding box center [467, 133] width 226 height 21
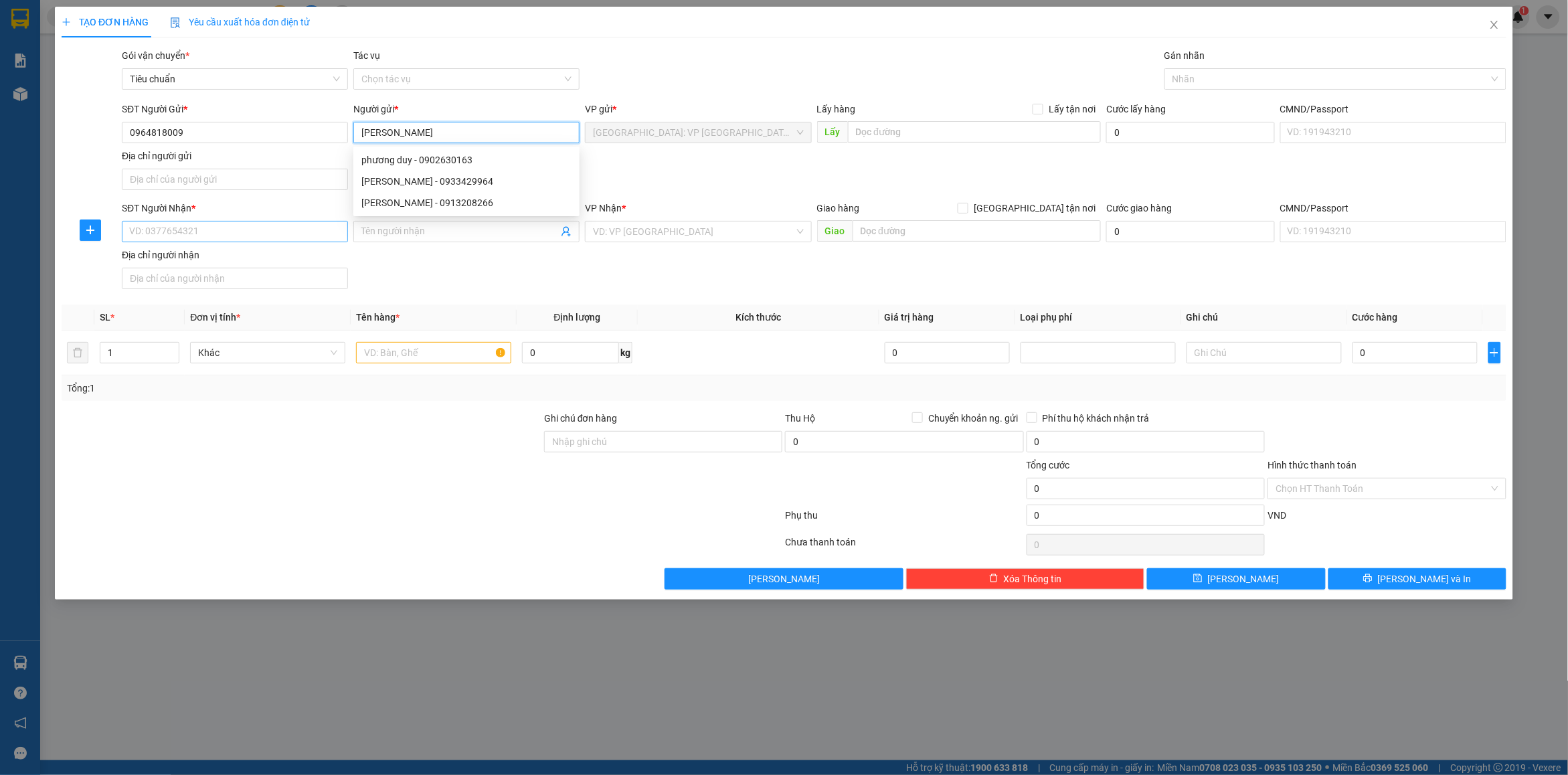
type input "phương duy"
click at [203, 239] on input "SĐT Người Nhận *" at bounding box center [235, 231] width 226 height 21
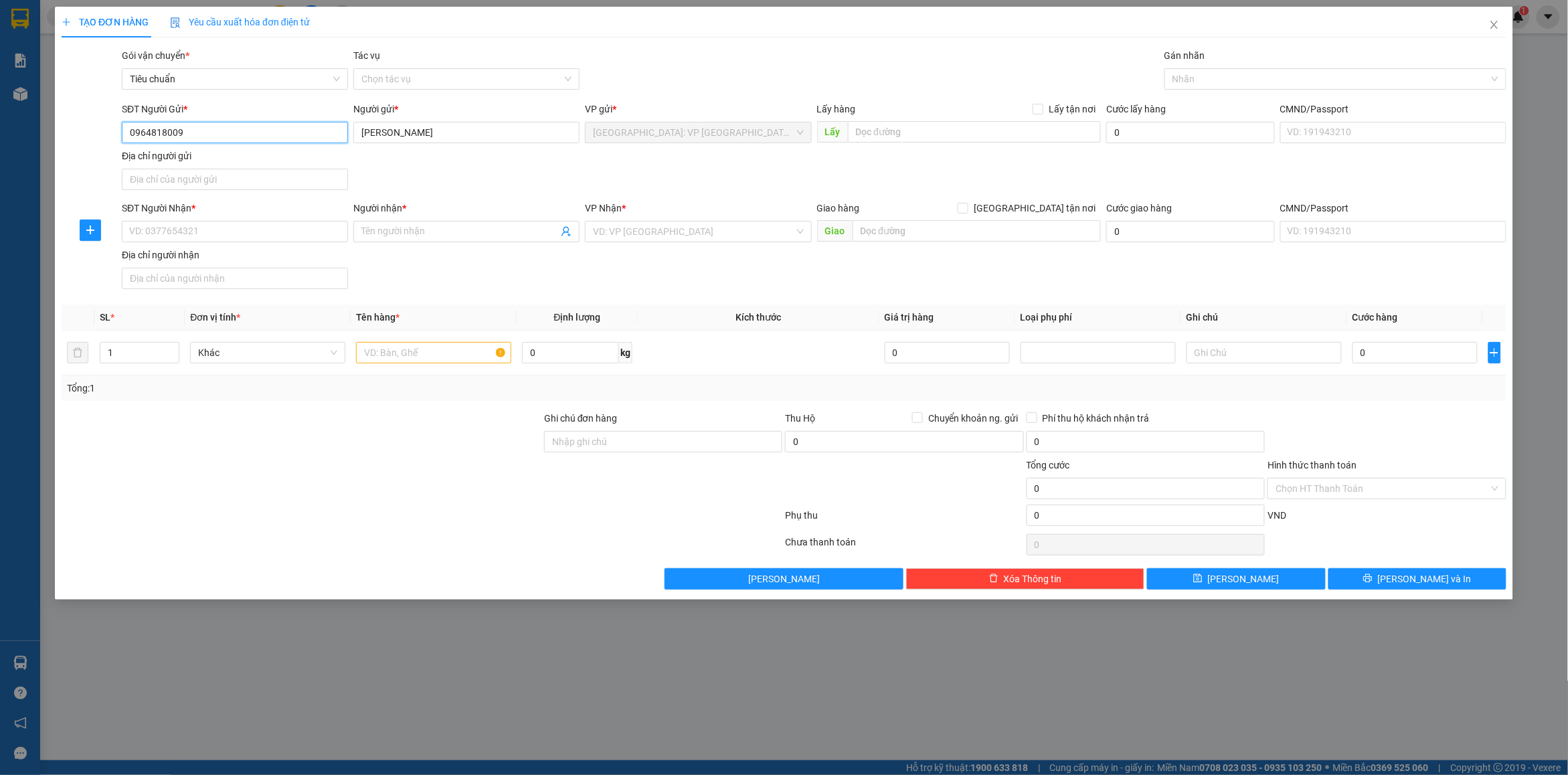
click at [209, 130] on input "0964818009" at bounding box center [235, 133] width 226 height 21
drag, startPoint x: 213, startPoint y: 235, endPoint x: 360, endPoint y: 172, distance: 159.9
click at [214, 235] on input "SĐT Người Nhận *" at bounding box center [235, 231] width 226 height 21
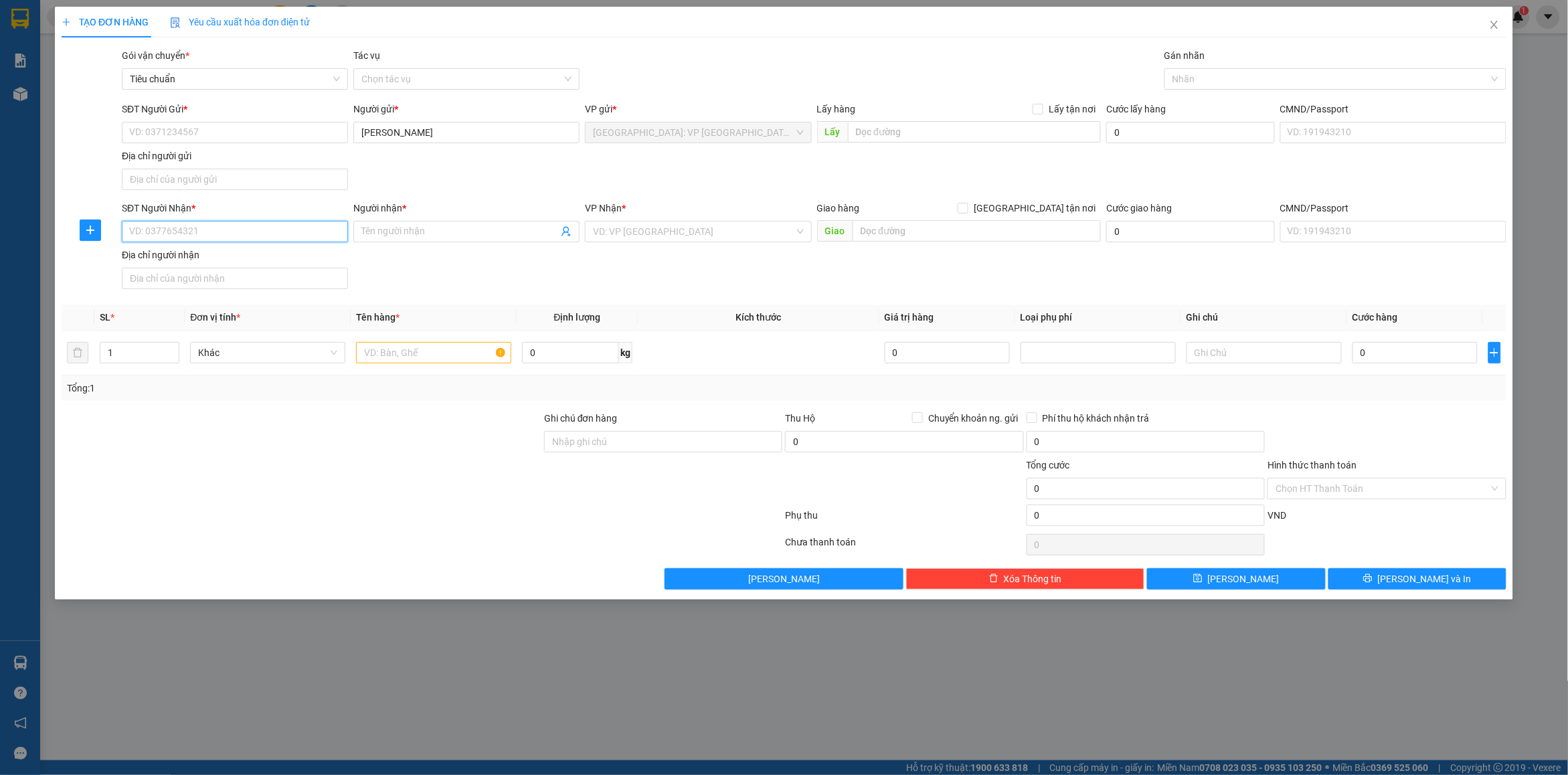
paste input "0964818009"
type input "0964818009"
click at [421, 135] on input "phương duy" at bounding box center [467, 133] width 226 height 21
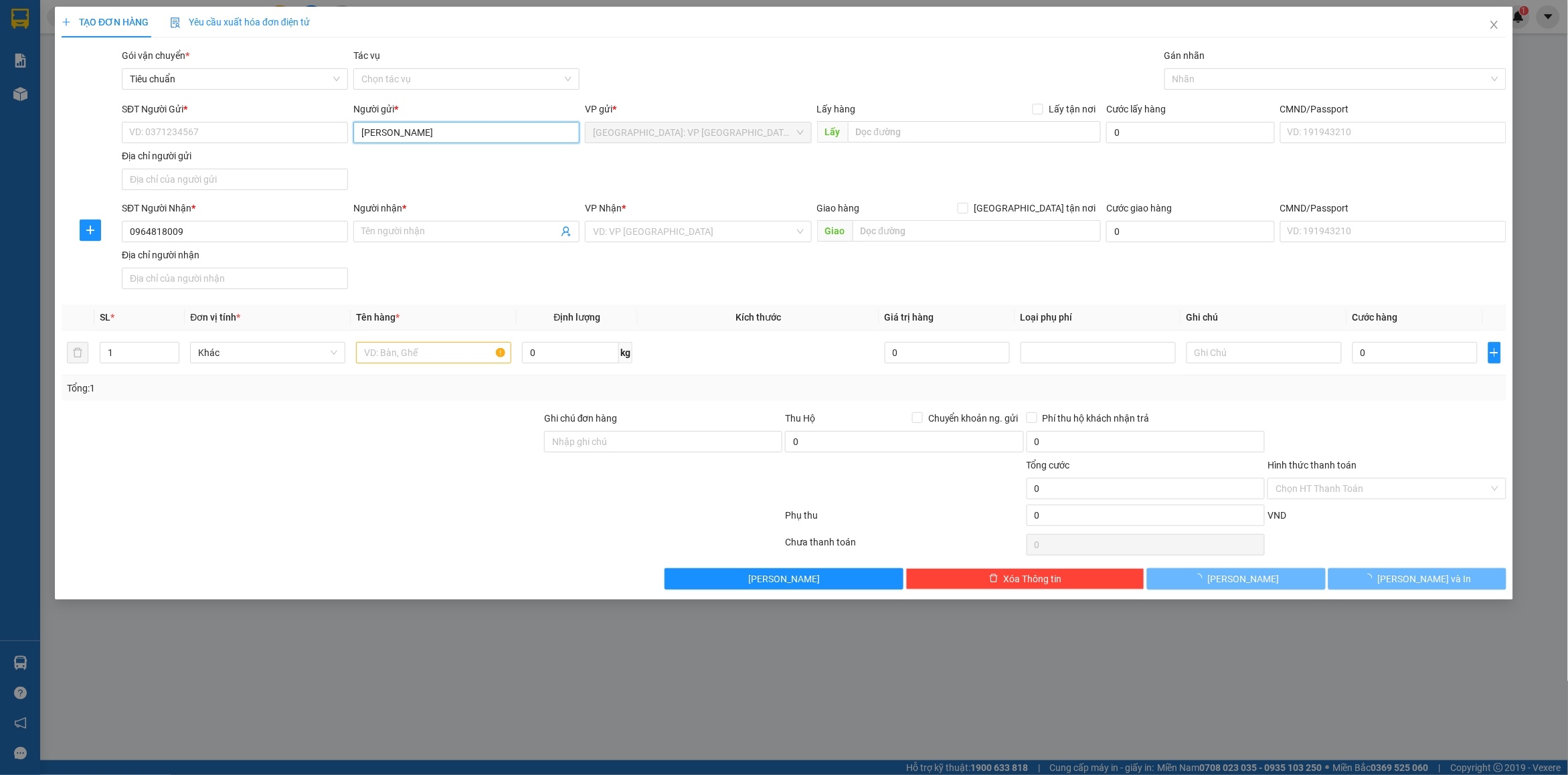
click at [421, 135] on input "phương duy" at bounding box center [467, 133] width 226 height 21
drag, startPoint x: 421, startPoint y: 135, endPoint x: 415, endPoint y: 142, distance: 9.2
click at [421, 135] on input "phương duy" at bounding box center [467, 133] width 226 height 21
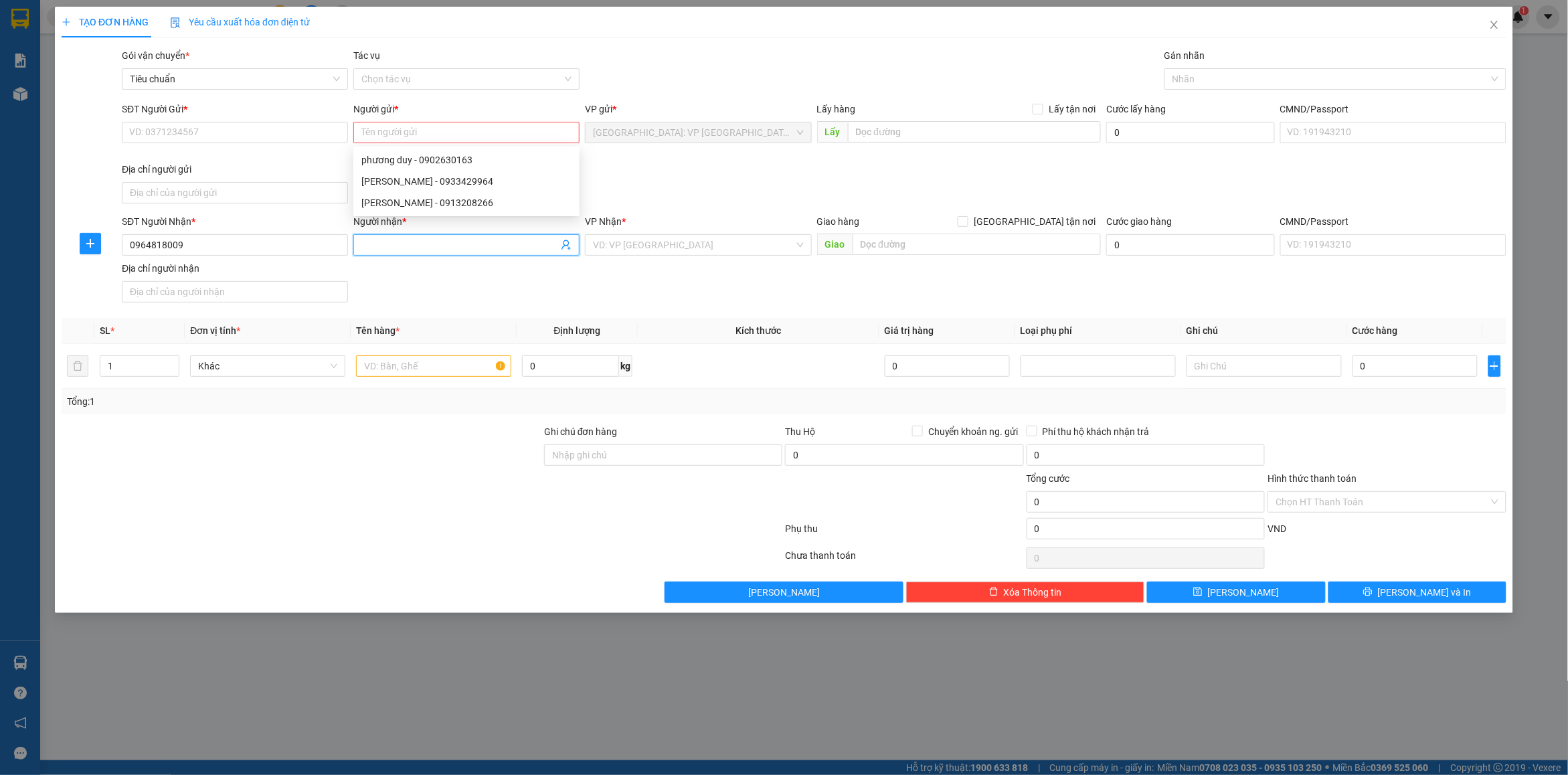
click at [374, 245] on input "Người nhận *" at bounding box center [459, 245] width 197 height 15
paste input "phương duy"
type input "phương duy"
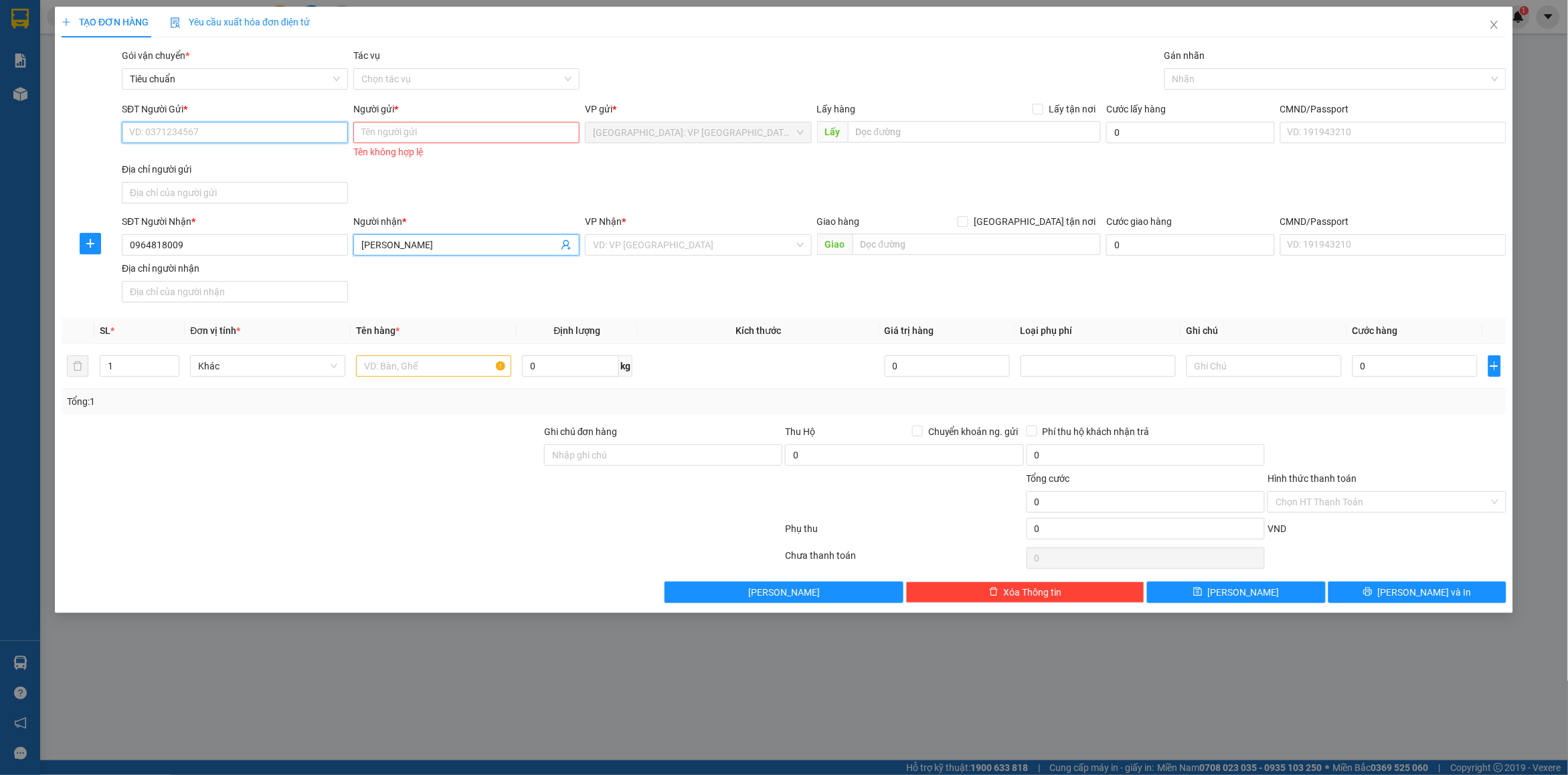
click at [213, 129] on input "SĐT Người Gửi *" at bounding box center [235, 133] width 226 height 21
click at [235, 164] on div "0989199885 - CHỊ GIANG" at bounding box center [235, 160] width 210 height 15
type input "0989199885"
type input "CHỊ GIANG"
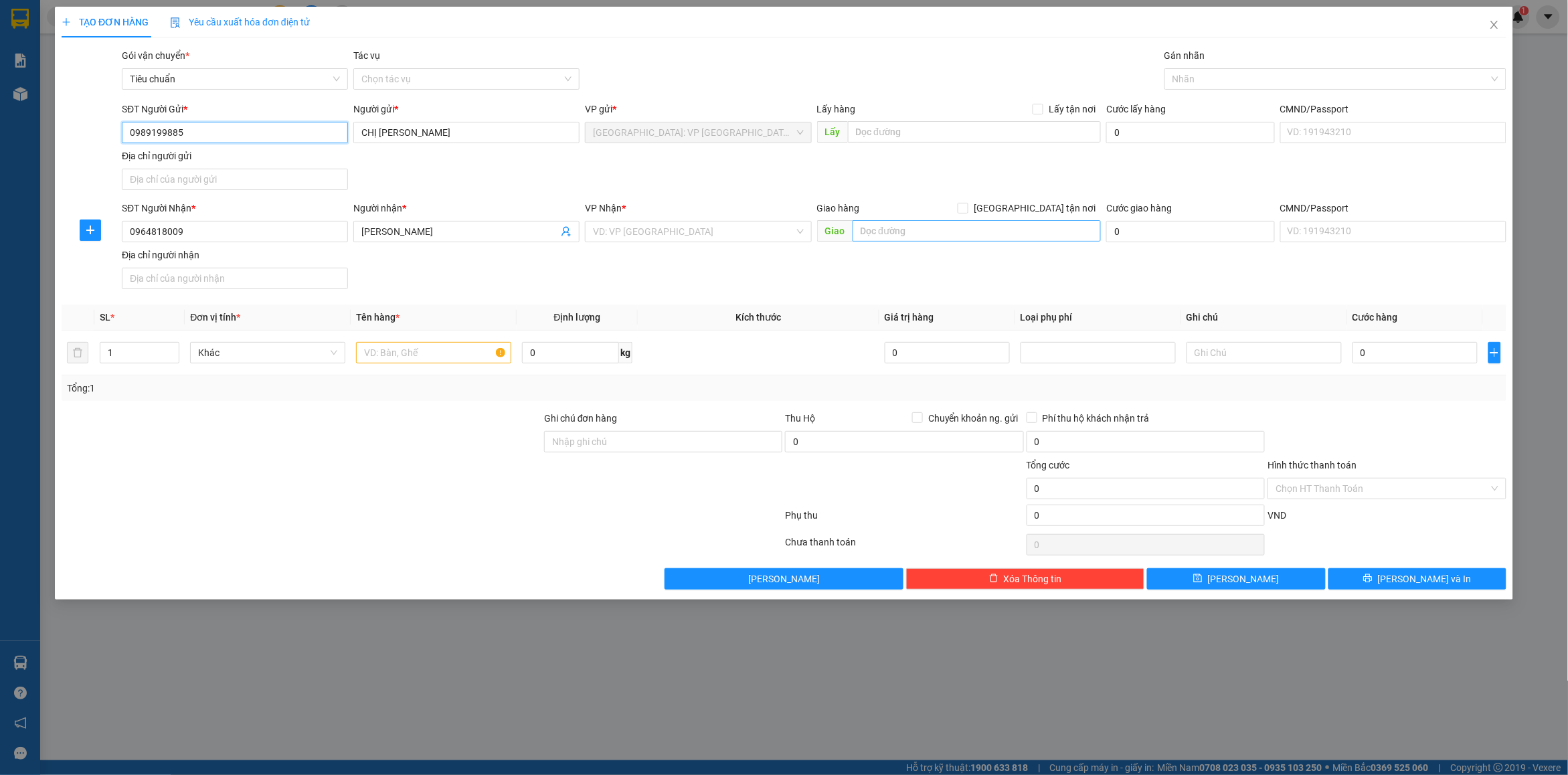
type input "0989199885"
click at [950, 233] on input "text" at bounding box center [977, 231] width 249 height 21
paste input "Đường Nguyễn Trung TrựcKhu phố 11, Phú Quốc, Kiên Giang"
type input "226A Đường Nguyễn Trung TrựcKhu phố 11, Phú Quốc, Kiên Giang"
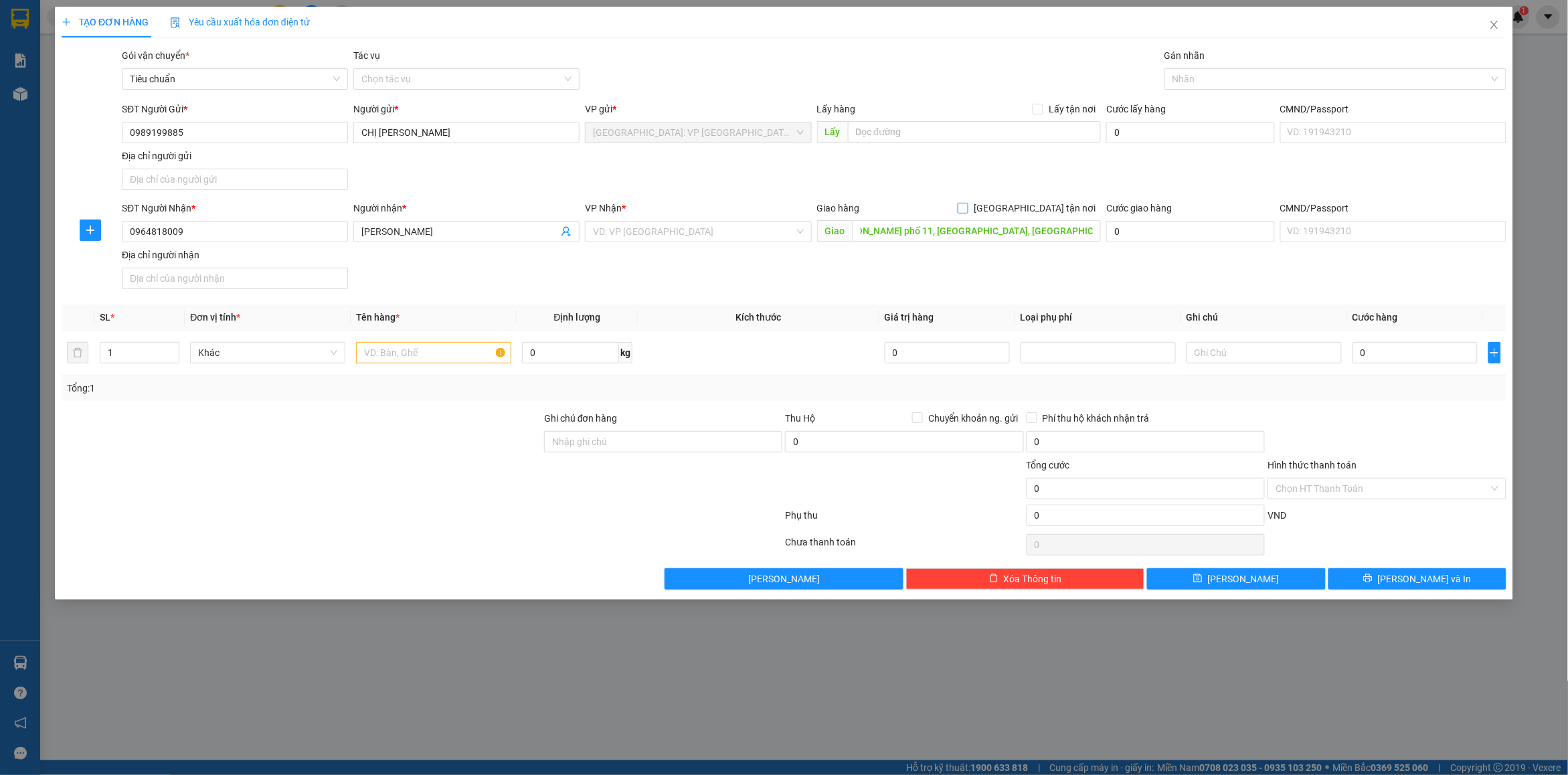
click at [967, 205] on input "[GEOGRAPHIC_DATA] tận nơi" at bounding box center [962, 208] width 10 height 10
checkbox input "true"
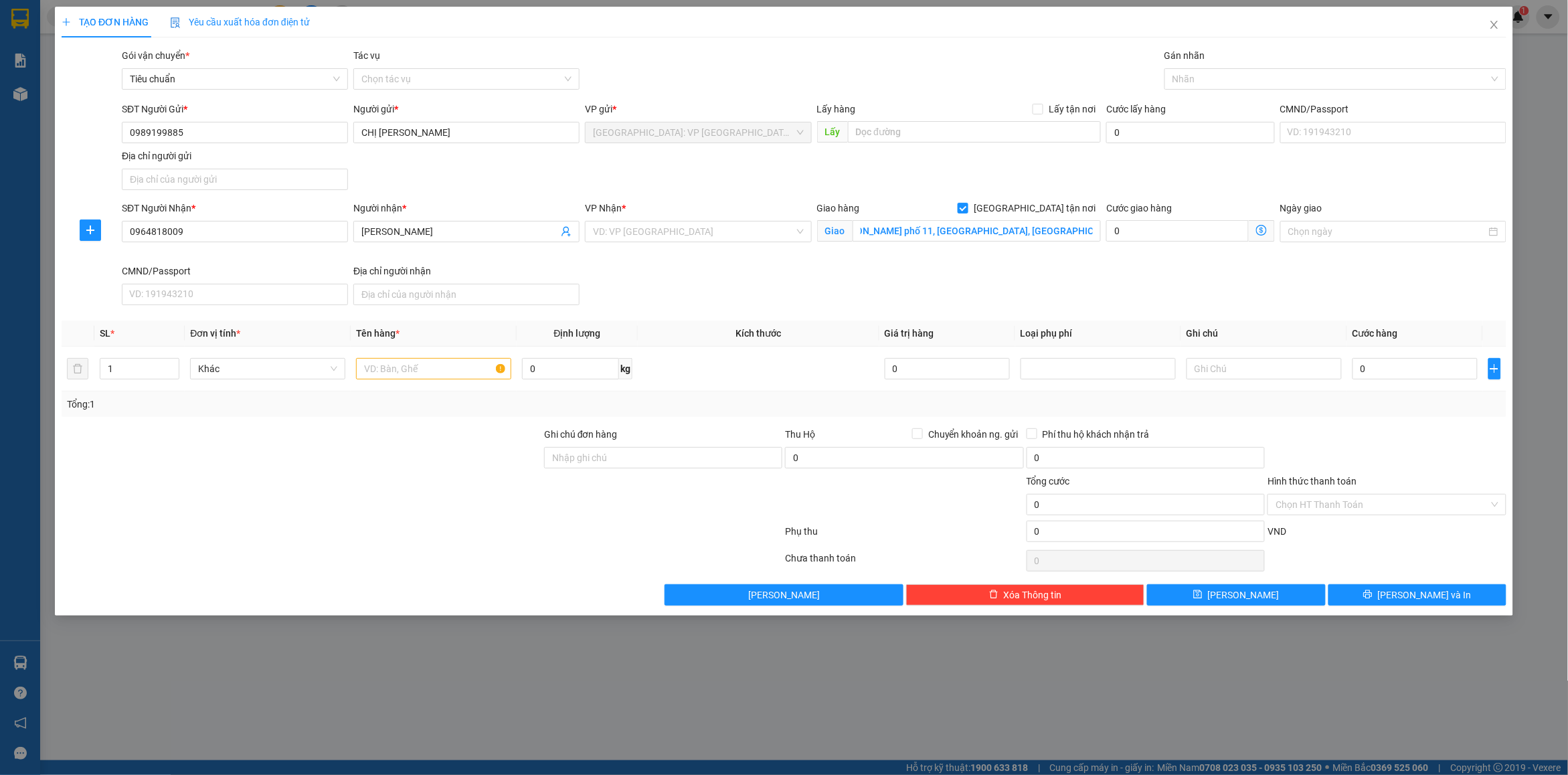
scroll to position [0, 0]
click at [1068, 180] on div "SĐT Người Gửi * 0989199885 Người gửi * CHỊ GIANG VP gửi * Hà Nội: VP Quận Thanh…" at bounding box center [814, 149] width 1390 height 94
click at [644, 232] on input "search" at bounding box center [693, 231] width 201 height 20
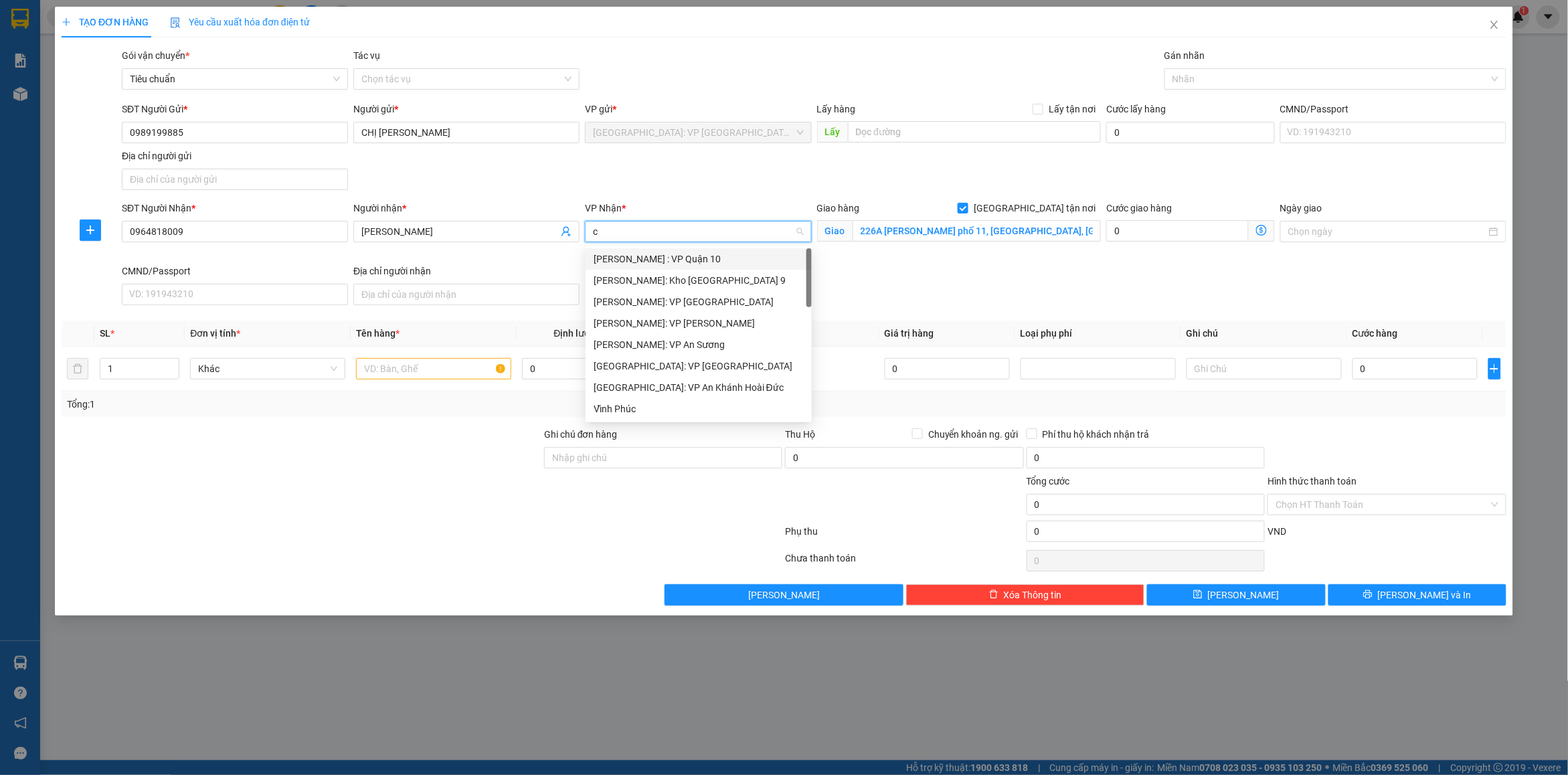
type input "ca"
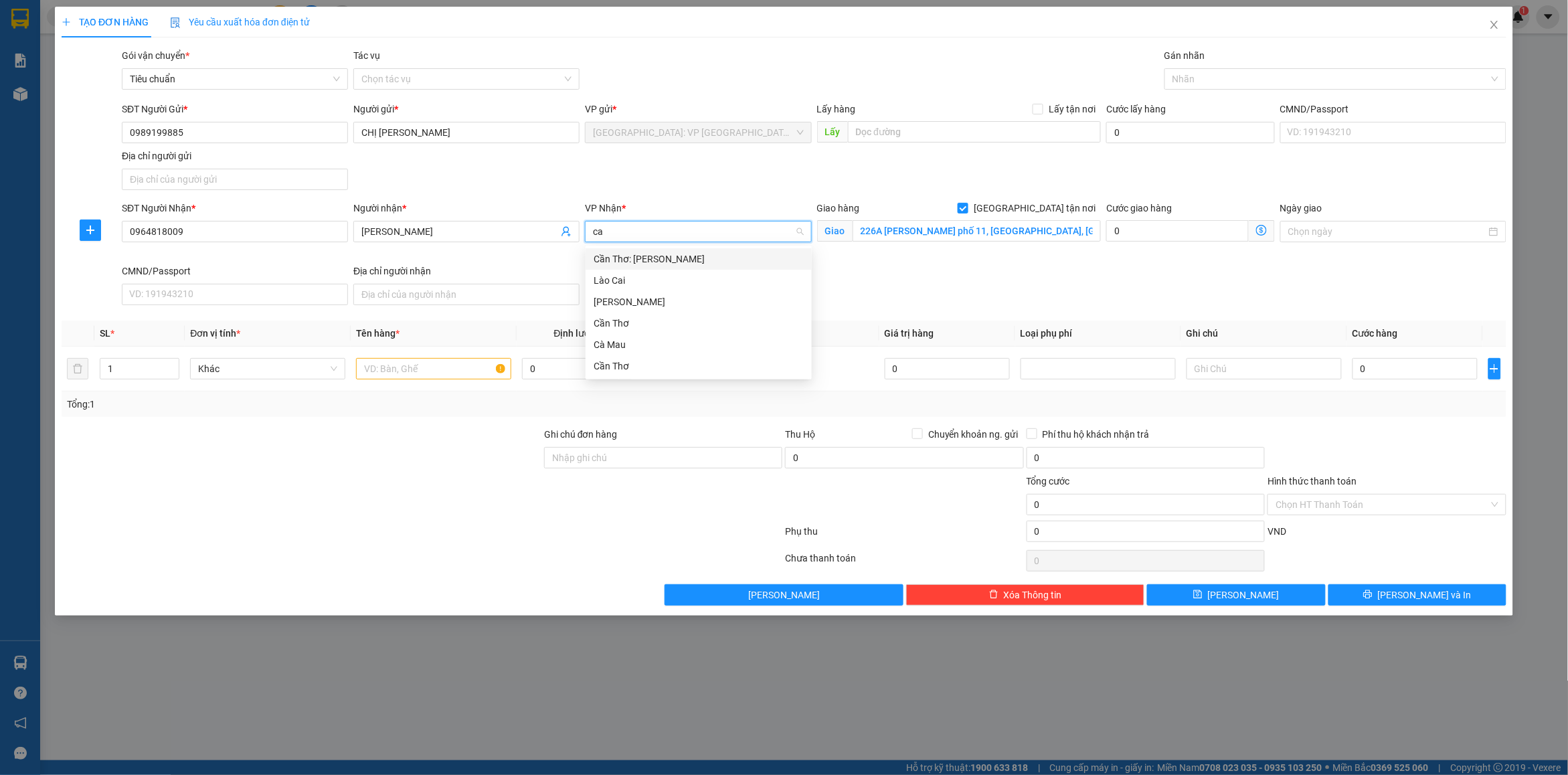
click at [666, 261] on div "Cần Thơ: [PERSON_NAME]" at bounding box center [699, 259] width 210 height 15
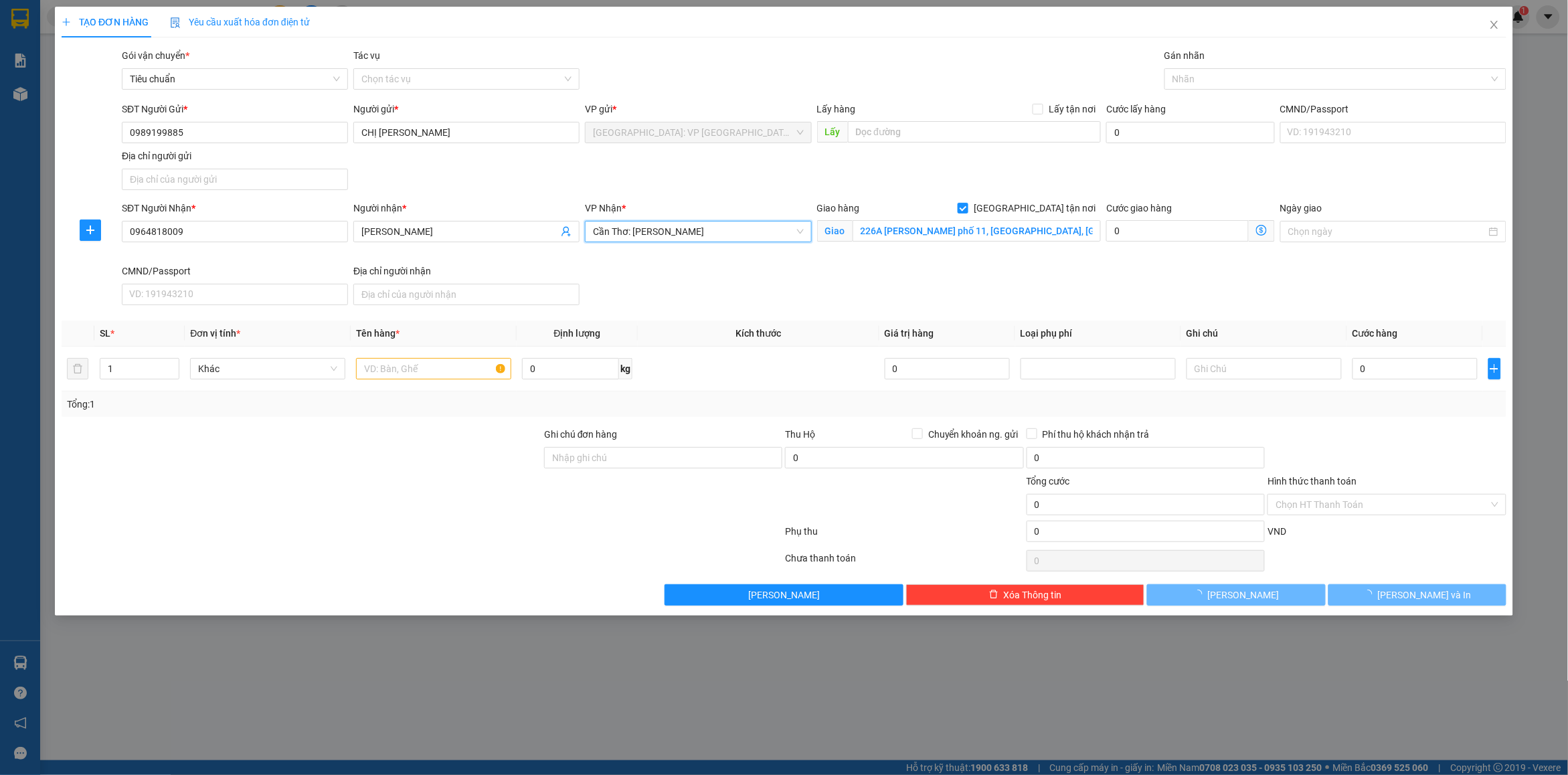
drag, startPoint x: 1019, startPoint y: 271, endPoint x: 1094, endPoint y: 169, distance: 126.6
click at [1022, 259] on div "SĐT Người Nhận * 0964818009 Người nhận * phương duy VP Nhận * Cần Thơ: Kho Ninh…" at bounding box center [814, 256] width 1390 height 110
drag, startPoint x: 1191, startPoint y: 80, endPoint x: 1198, endPoint y: 84, distance: 8.1
click at [1191, 81] on div at bounding box center [1329, 79] width 322 height 16
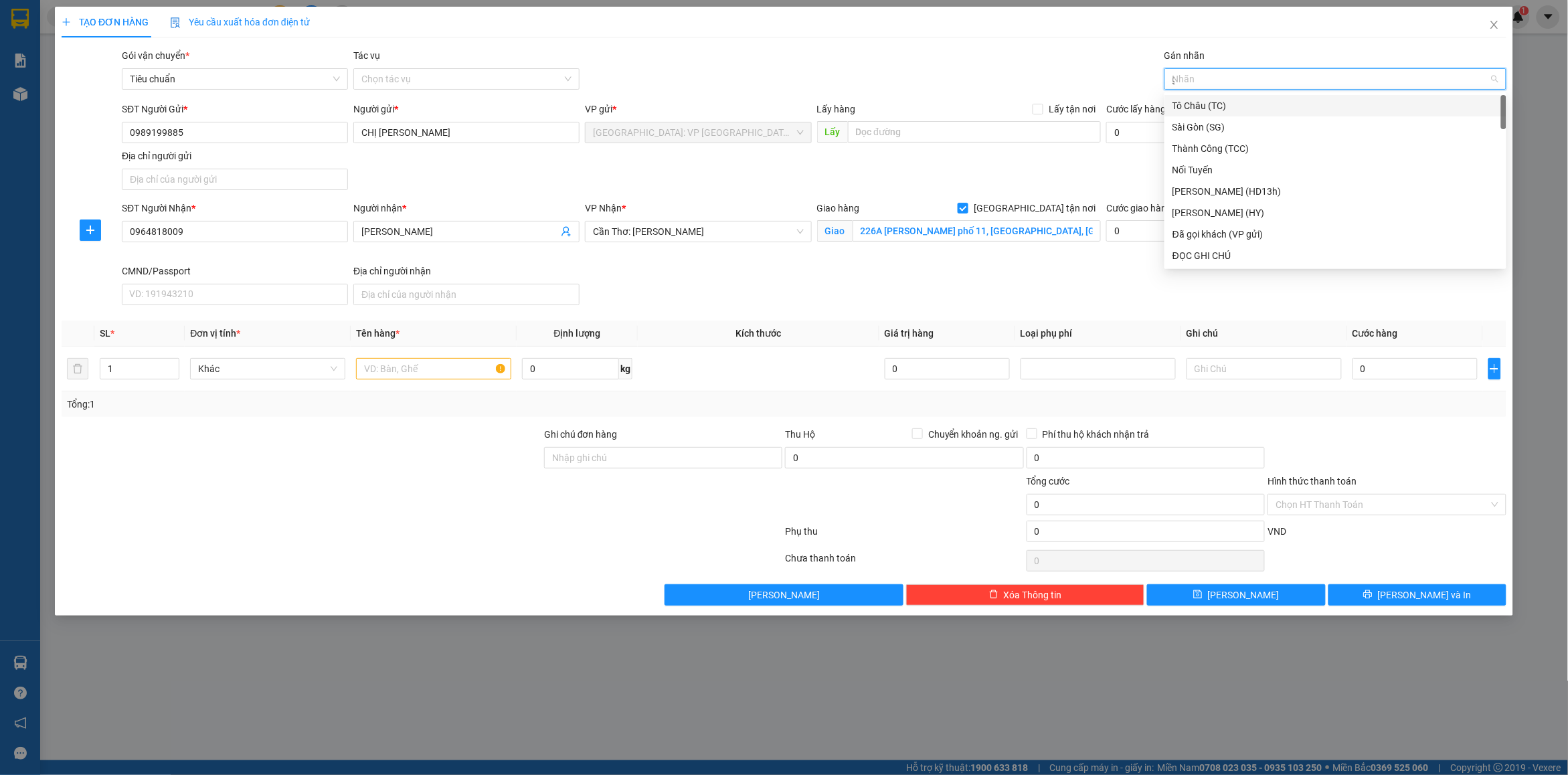
type input "gt"
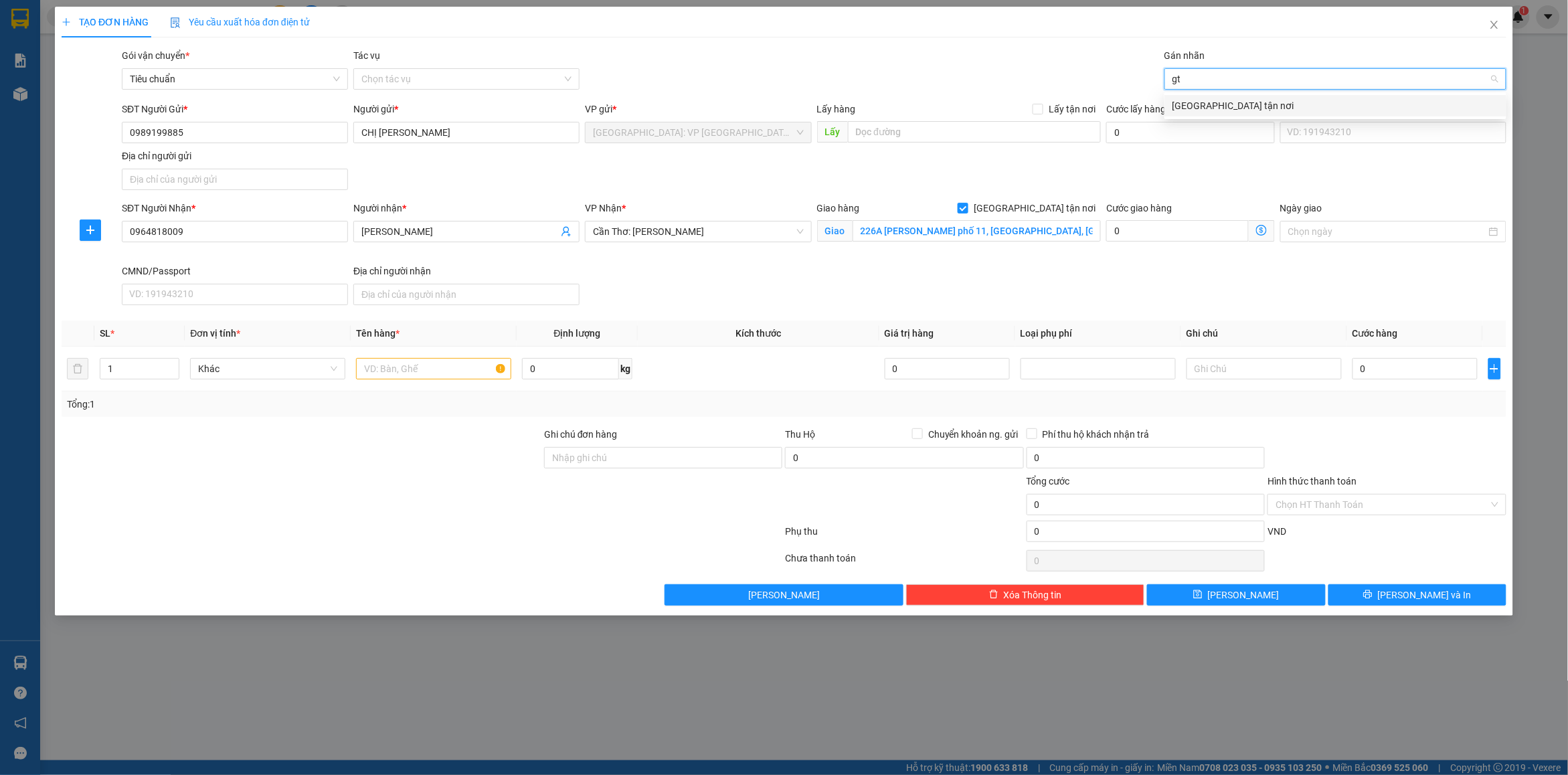
drag, startPoint x: 1211, startPoint y: 102, endPoint x: 1225, endPoint y: 87, distance: 20.5
click at [1212, 102] on div "[GEOGRAPHIC_DATA] tận nơi" at bounding box center [1335, 106] width 326 height 15
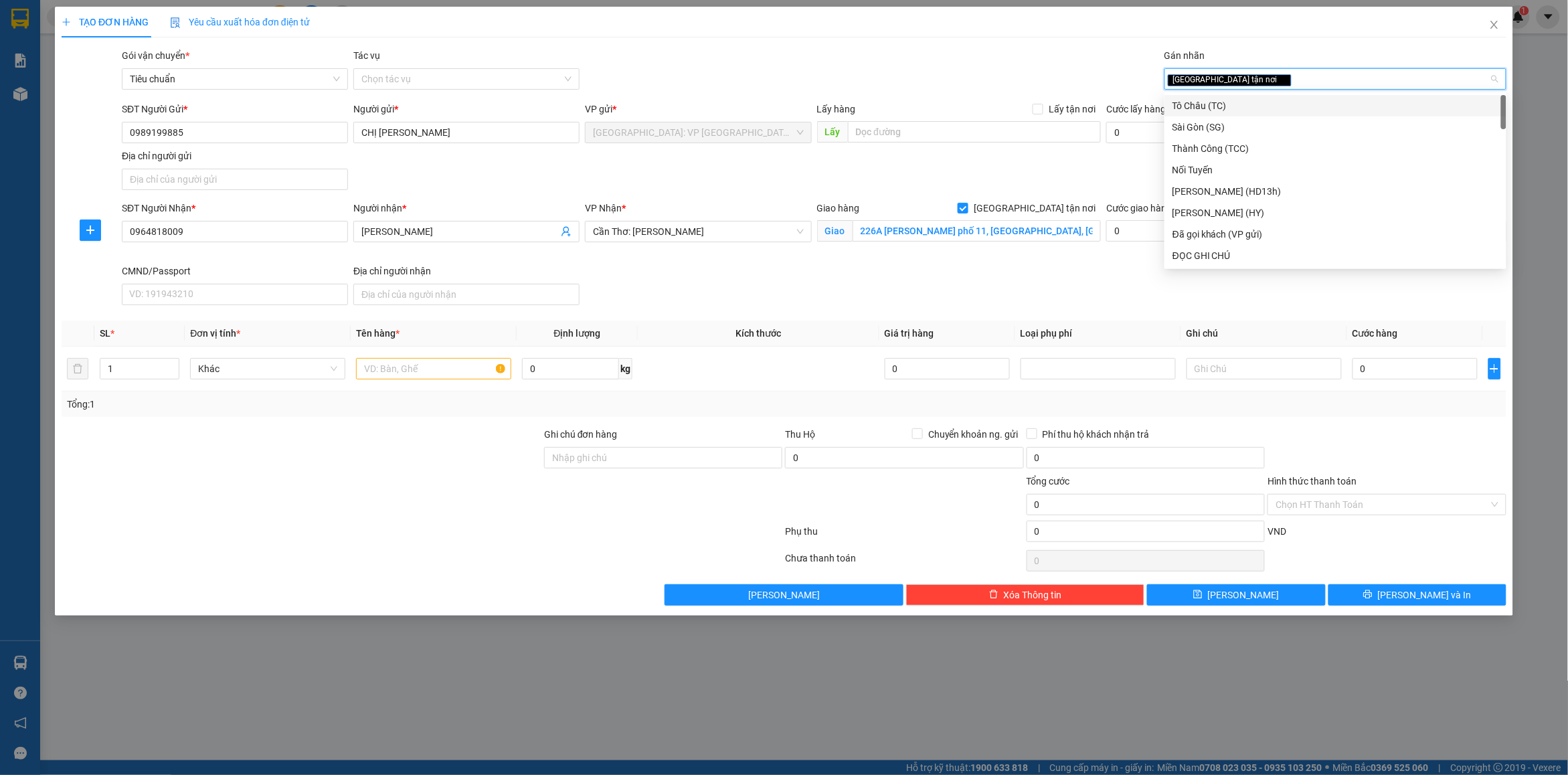
click at [1228, 83] on span "[GEOGRAPHIC_DATA] tận nơi" at bounding box center [1229, 80] width 124 height 12
type input "d"
type input "đã"
drag, startPoint x: 1213, startPoint y: 106, endPoint x: 1075, endPoint y: 95, distance: 138.4
click at [1213, 105] on div "Đã gọi khách (VP gửi)" at bounding box center [1335, 106] width 326 height 15
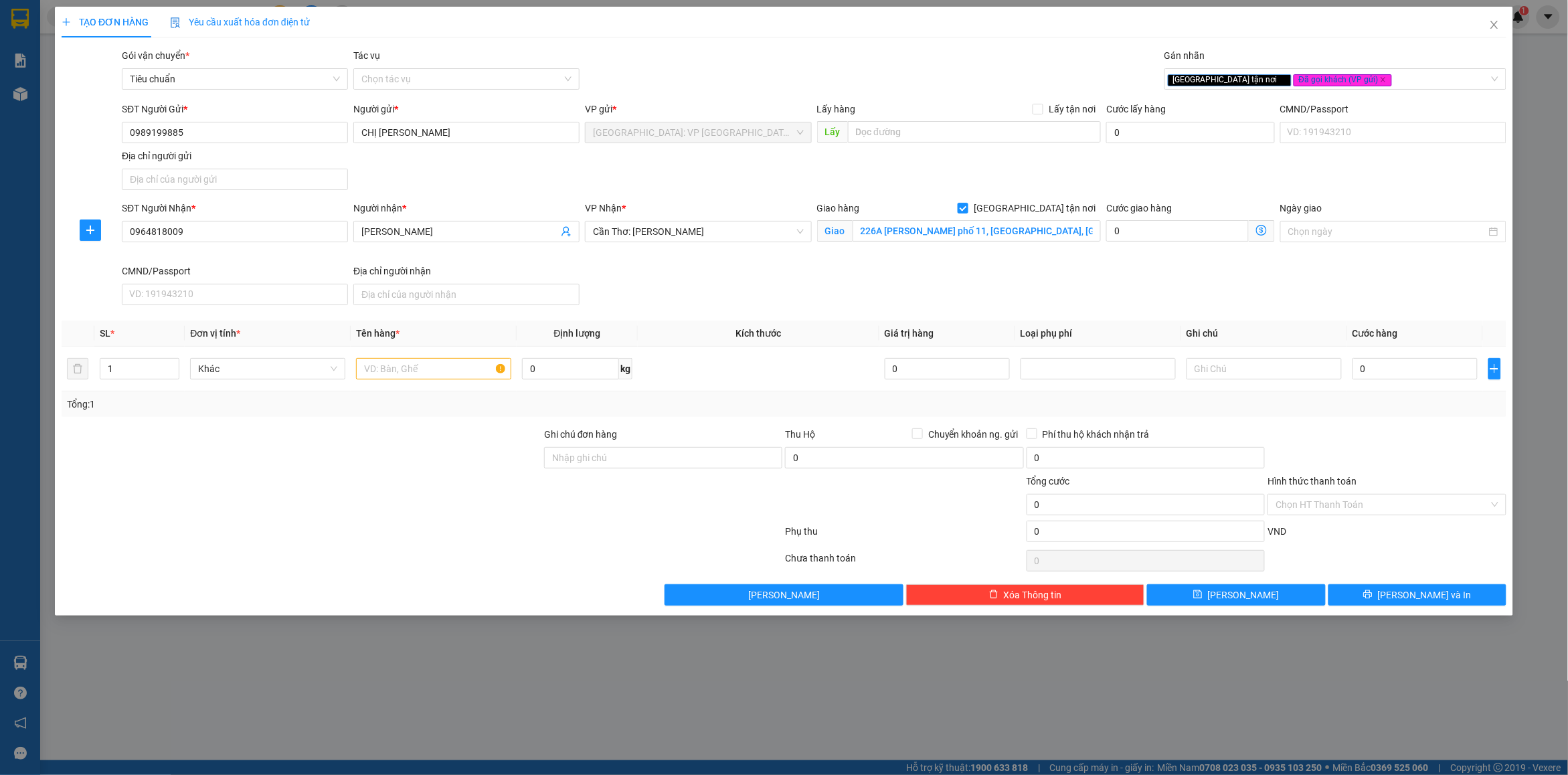
click at [910, 57] on div "Gói vận chuyển * Tiêu chuẩn Tác vụ Chọn tác vụ Gán nhãn Giao tận nơi Đã gọi k…" at bounding box center [814, 72] width 1390 height 47
click at [389, 373] on input "text" at bounding box center [433, 369] width 155 height 21
type input "1 kiện bọc xốp nổ ( bánh kẹo)"
drag, startPoint x: 587, startPoint y: 455, endPoint x: 646, endPoint y: 469, distance: 60.6
click at [589, 455] on input "Ghi chú đơn hàng" at bounding box center [663, 458] width 239 height 21
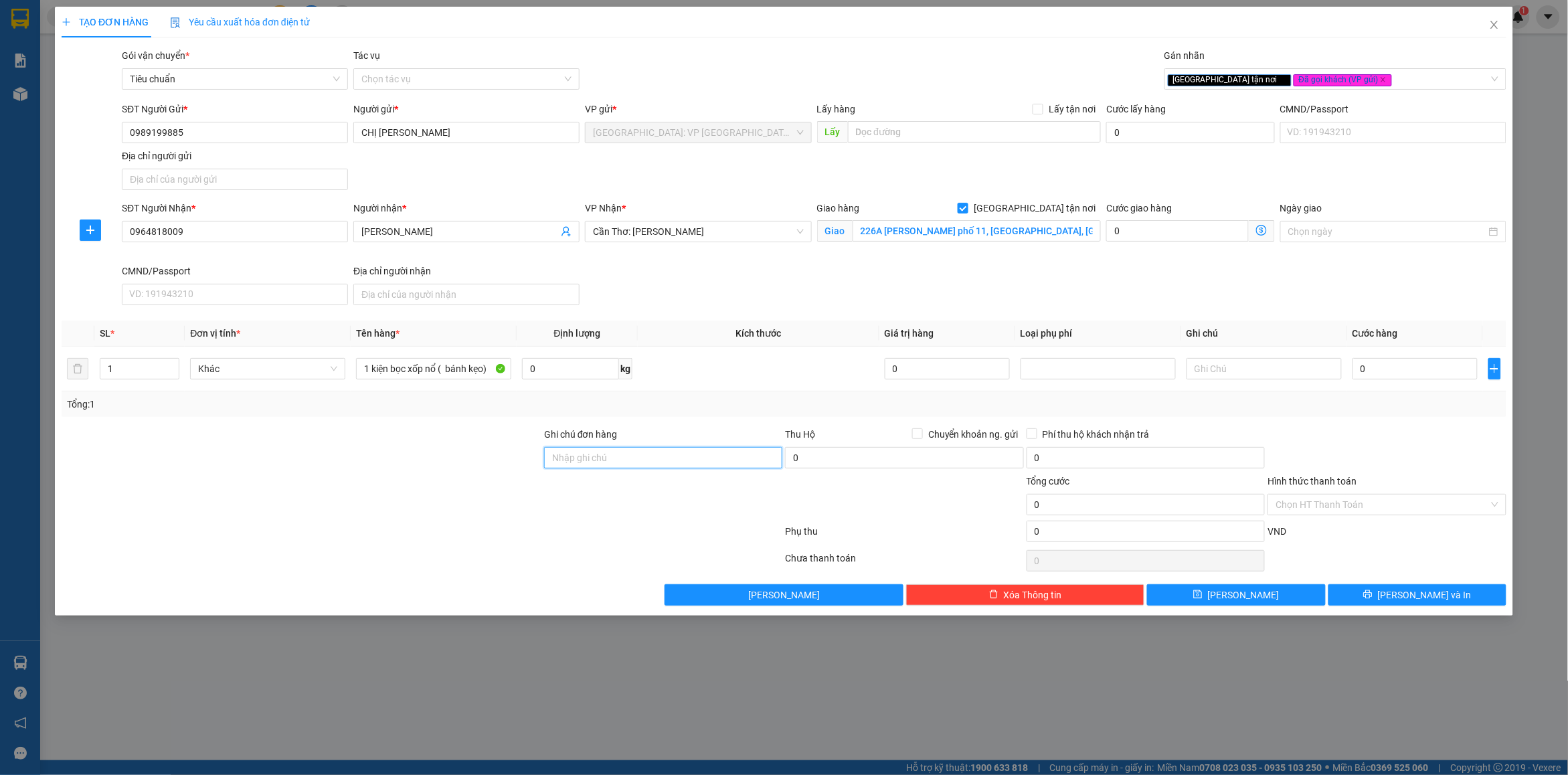
type input "nhận nguyên kiện bể vỡ không đền"
click at [918, 459] on input "0" at bounding box center [904, 458] width 239 height 21
type input "750.000"
click at [954, 437] on span "Chuyển khoản ng. gửi" at bounding box center [973, 434] width 101 height 15
click at [922, 437] on input "Chuyển khoản ng. gửi" at bounding box center [917, 434] width 10 height 10
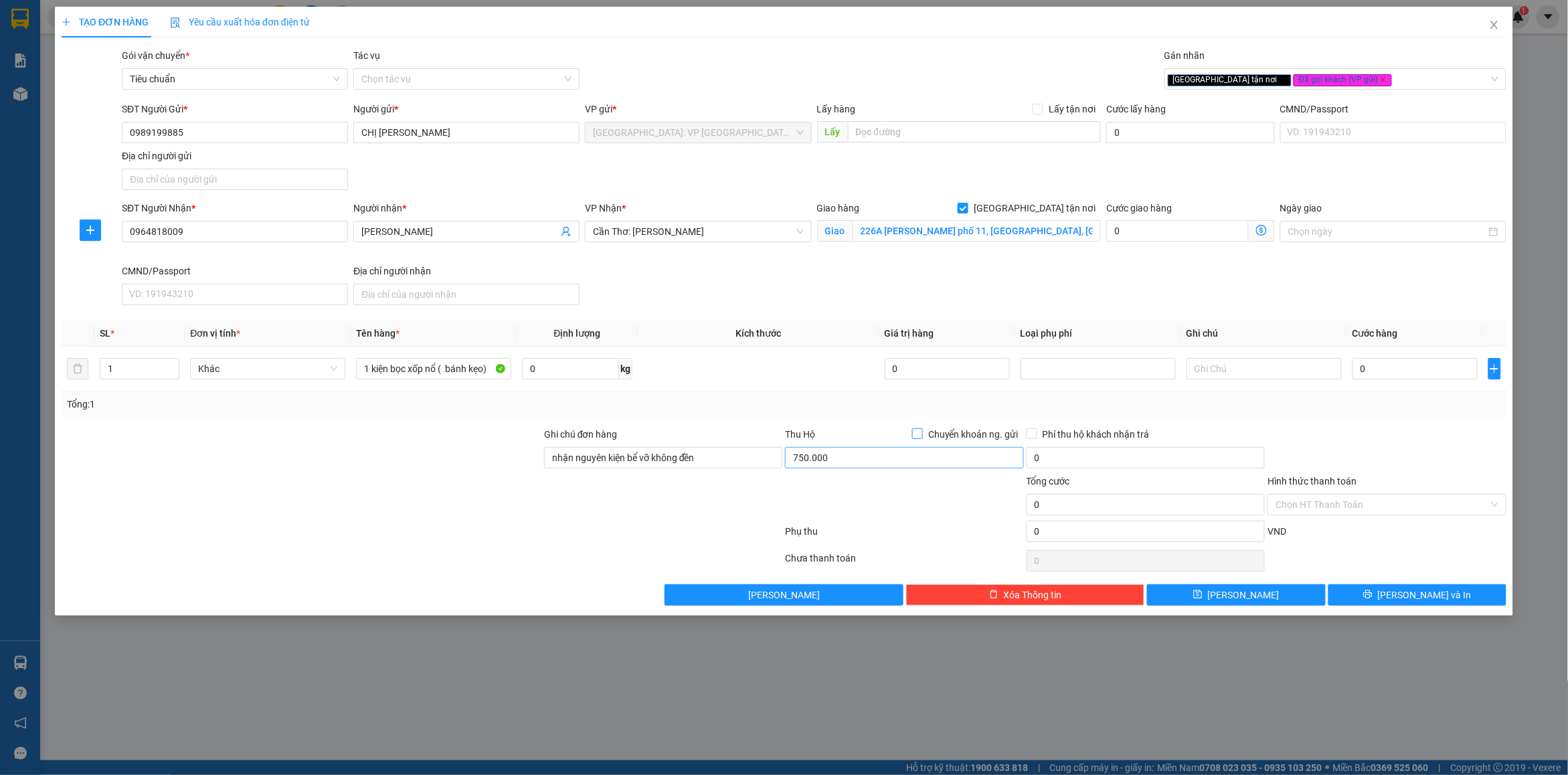
checkbox input "true"
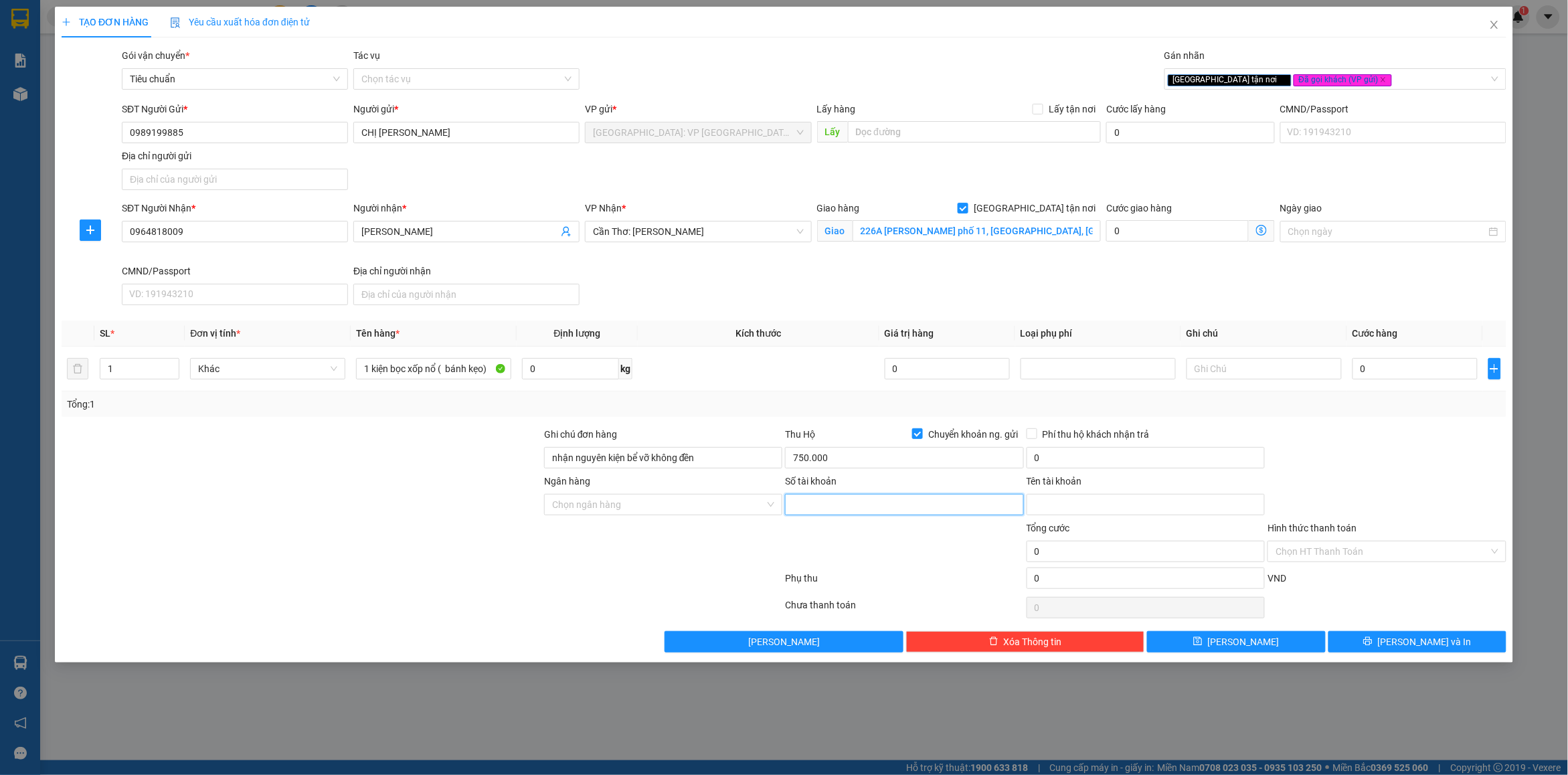
click at [810, 512] on input "Số tài khoản" at bounding box center [904, 505] width 239 height 21
type input "3131914494"
click at [597, 510] on input "Ngân hàng" at bounding box center [658, 505] width 213 height 20
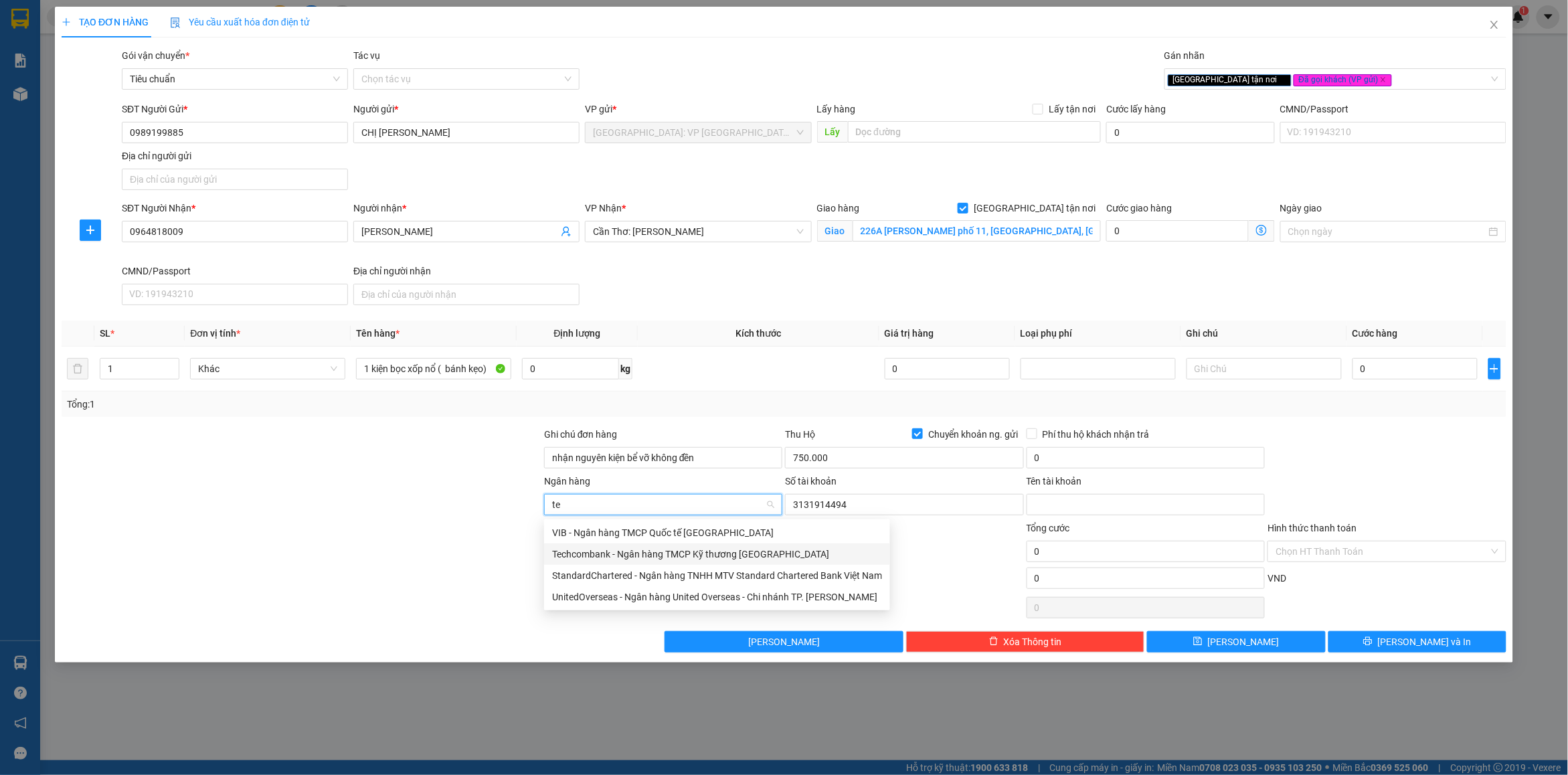
type input "tec"
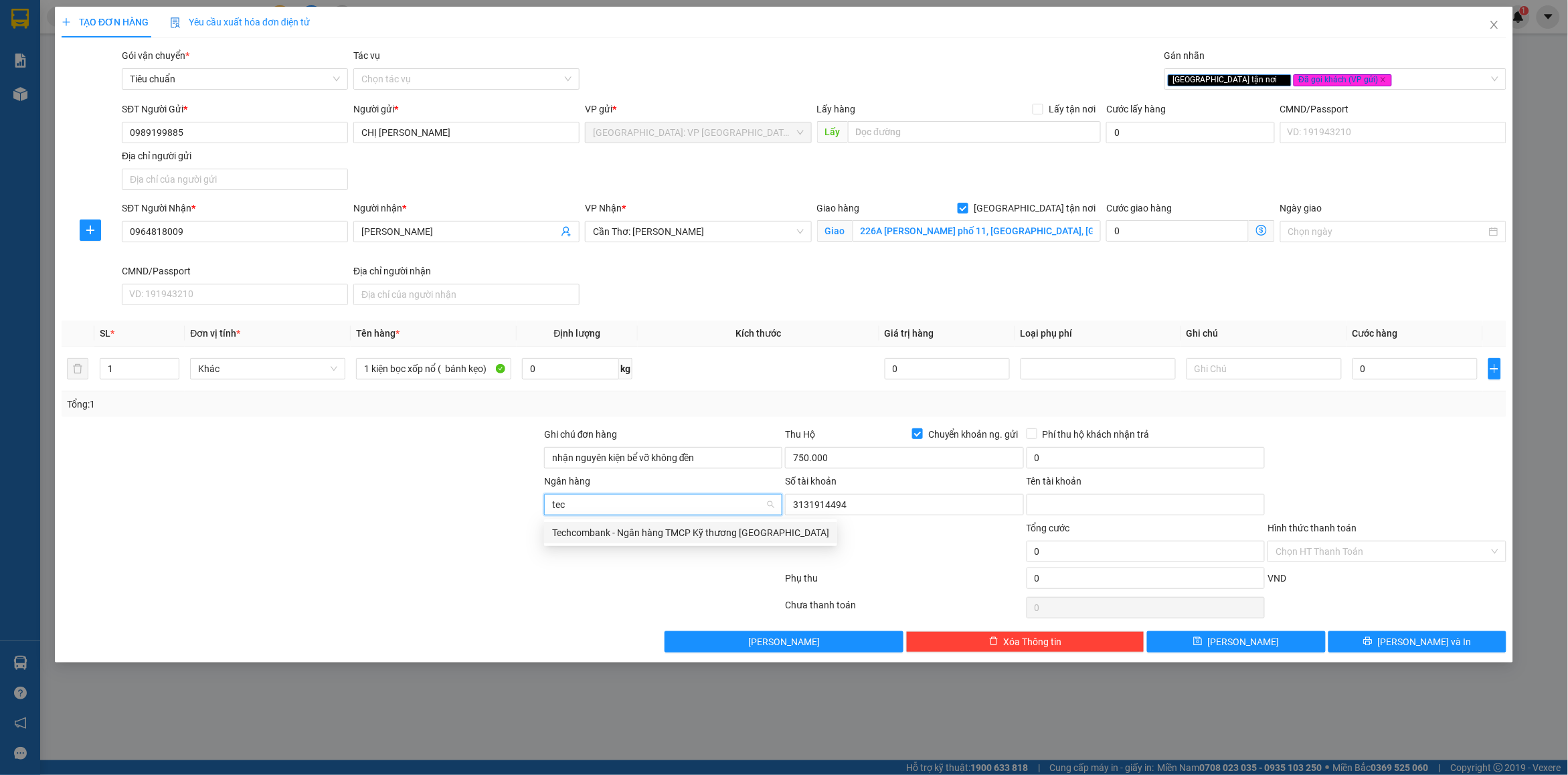
drag, startPoint x: 624, startPoint y: 534, endPoint x: 1133, endPoint y: 499, distance: 510.2
click at [630, 531] on div "Techcombank - Ngân hàng TMCP Kỹ thương Việt Nam" at bounding box center [691, 533] width 277 height 15
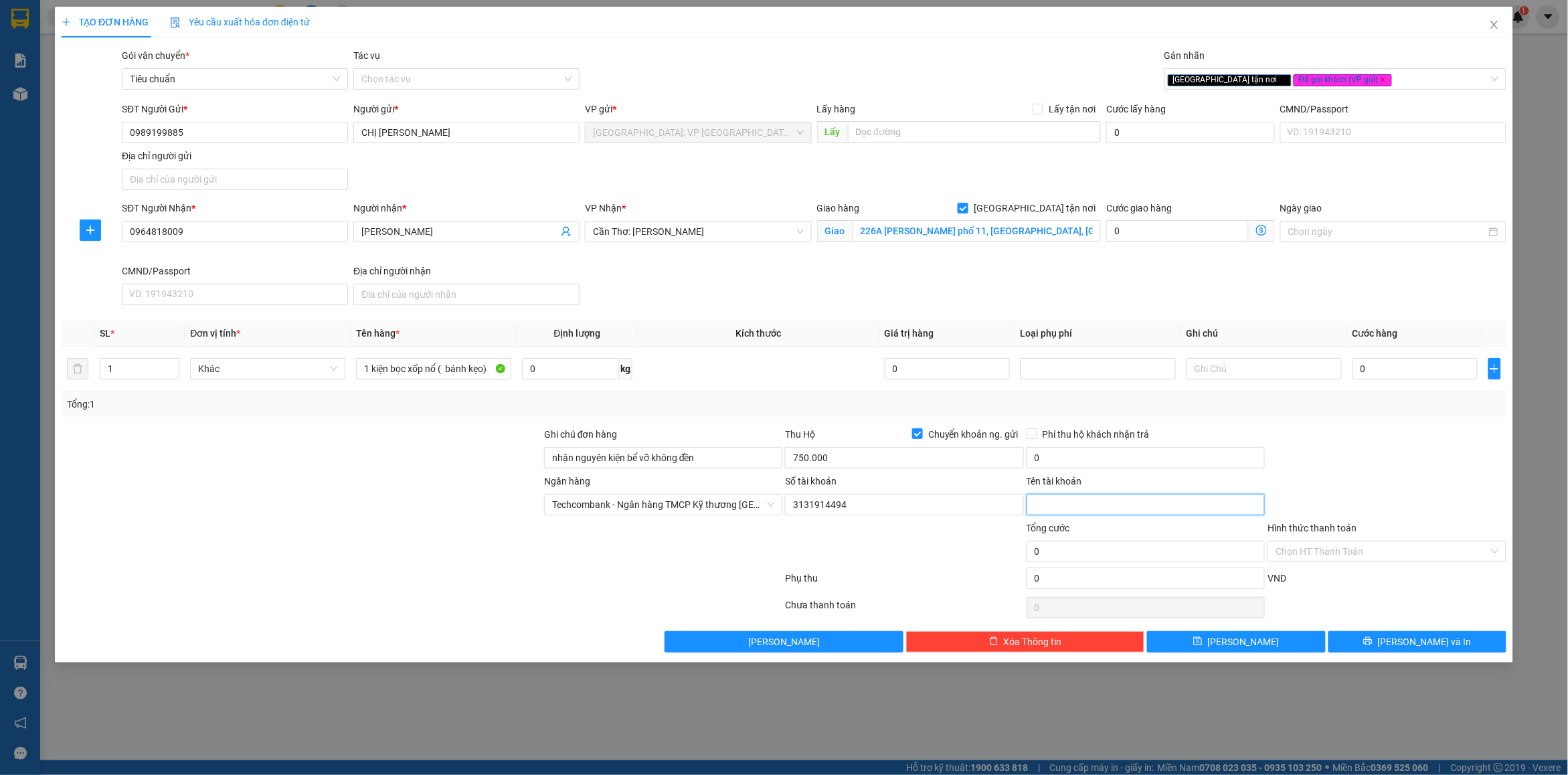
click at [1125, 504] on input "Tên tài khoản" at bounding box center [1145, 505] width 239 height 21
type input "NGUYEN THI THU GIANG"
click at [1297, 452] on div at bounding box center [1387, 451] width 241 height 47
click at [1176, 464] on input "0" at bounding box center [1145, 458] width 239 height 21
type input "5.000"
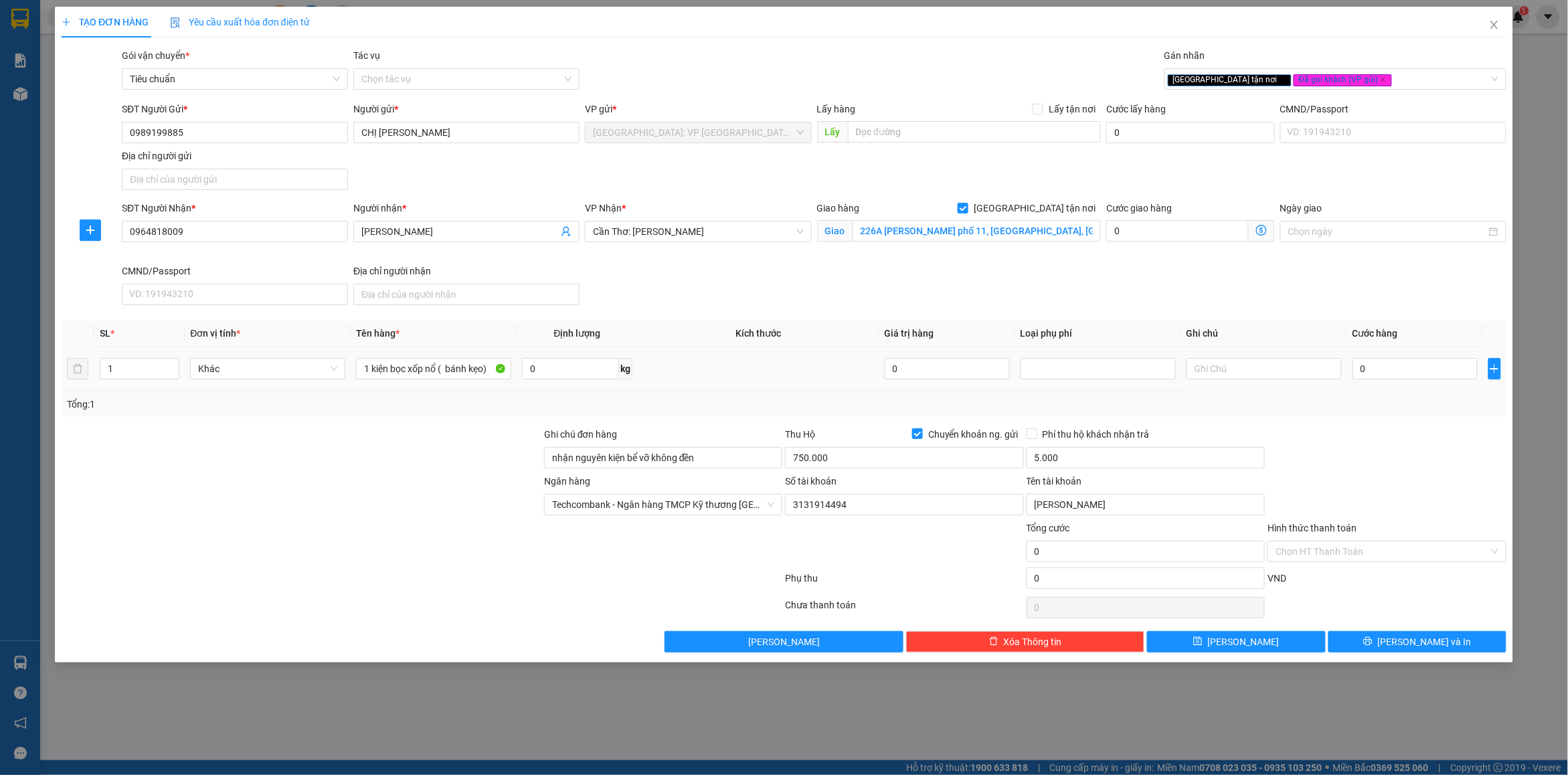
click at [1429, 382] on div "0" at bounding box center [1414, 368] width 125 height 27
click at [1417, 371] on input "0" at bounding box center [1414, 369] width 125 height 21
type input "1"
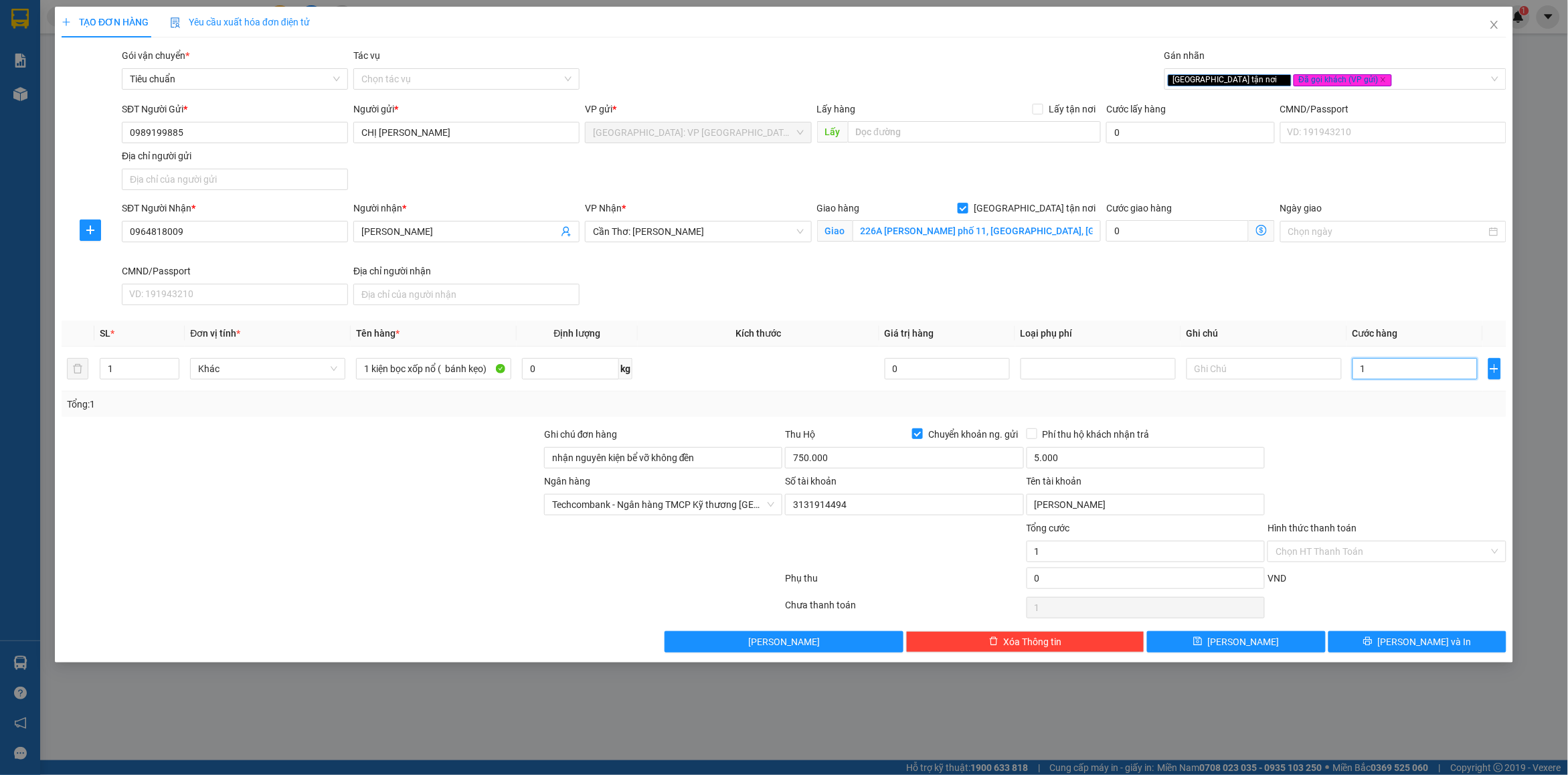
type input "16"
type input "160"
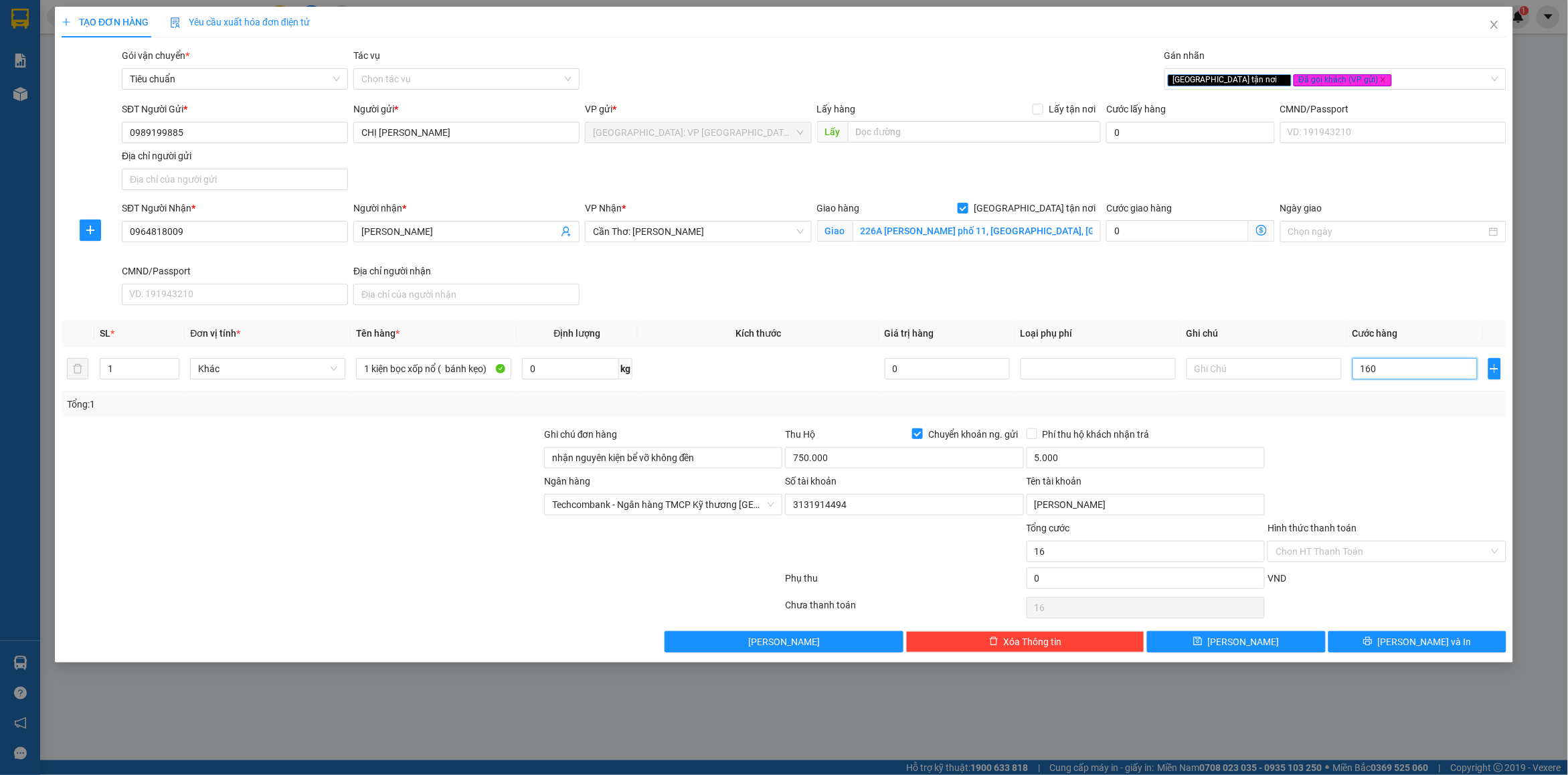
type input "160"
type input "160.000"
drag, startPoint x: 1383, startPoint y: 430, endPoint x: 1374, endPoint y: 470, distance: 41.0
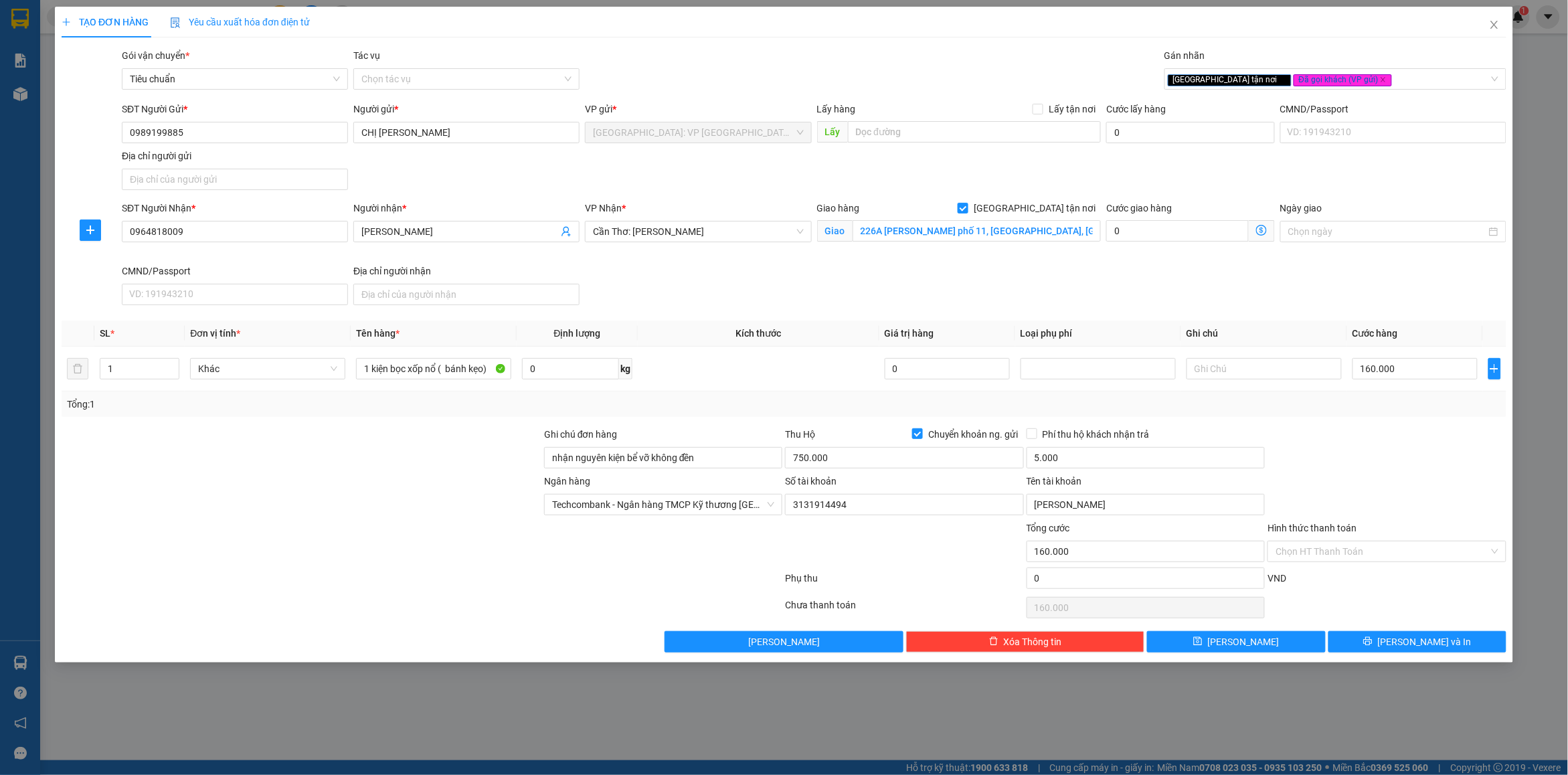
click at [1380, 447] on div at bounding box center [1387, 451] width 241 height 47
click at [1367, 650] on button "[PERSON_NAME] và In" at bounding box center [1418, 642] width 178 height 21
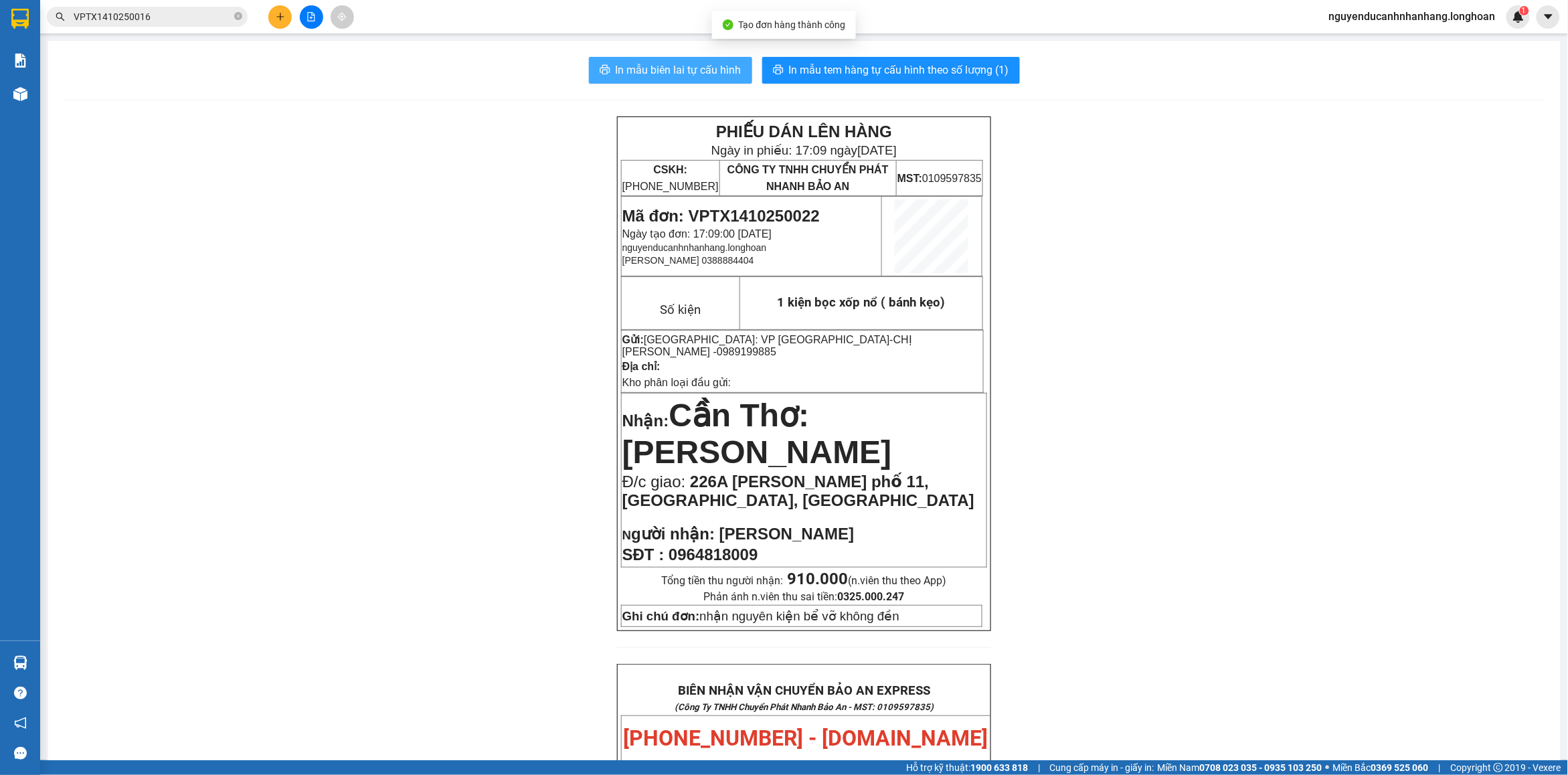
click at [693, 77] on span "In mẫu biên lai tự cấu hình" at bounding box center [678, 70] width 126 height 17
drag, startPoint x: 825, startPoint y: 66, endPoint x: 841, endPoint y: 74, distance: 17.9
click at [825, 66] on span "In mẫu tem hàng tự cấu hình theo số lượng (1)" at bounding box center [899, 70] width 220 height 17
click at [278, 12] on icon "plus" at bounding box center [281, 17] width 10 height 10
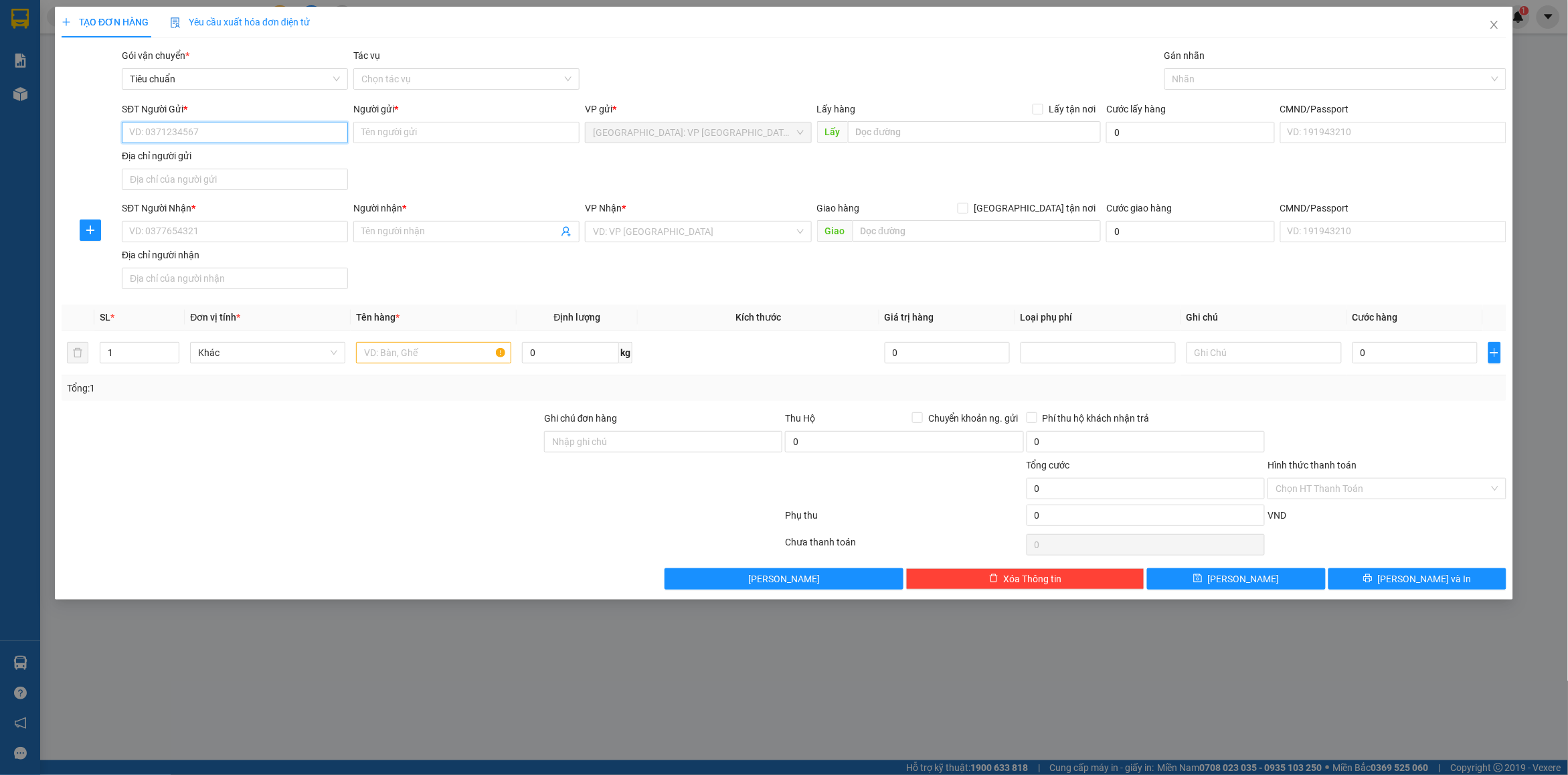
click at [226, 133] on input "SĐT Người Gửi *" at bounding box center [235, 133] width 226 height 21
click at [222, 158] on div "0978195616 - CHÚ TỤC" at bounding box center [235, 160] width 210 height 15
type input "0978195616"
type input "CHÚ TỤC"
type input "0978195616"
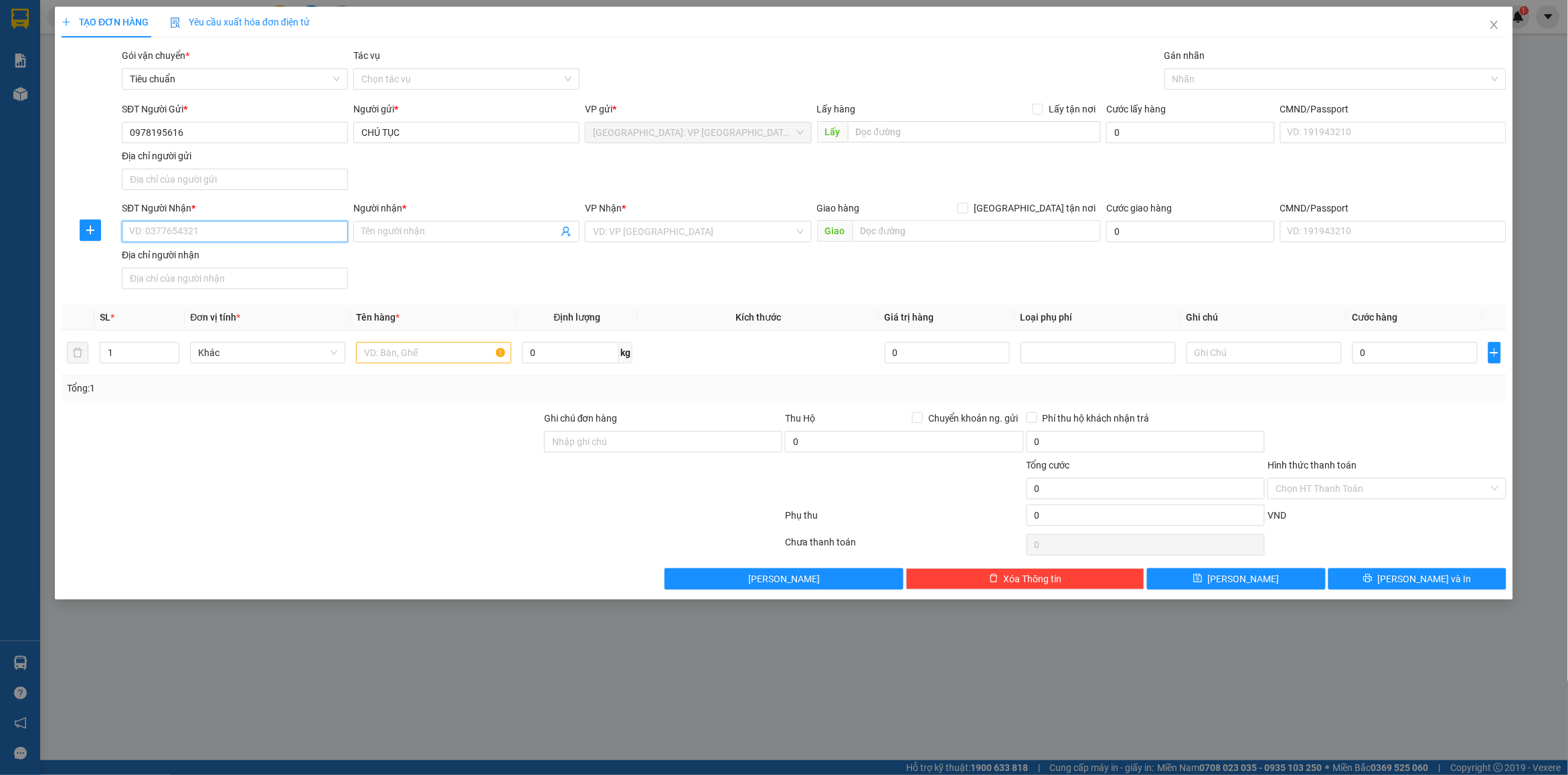
click at [181, 239] on input "SĐT Người Nhận *" at bounding box center [235, 231] width 226 height 21
click at [252, 258] on div "0937266966 - thiêm" at bounding box center [235, 260] width 210 height 15
type input "0937266966"
type input "thiêm"
checkbox input "true"
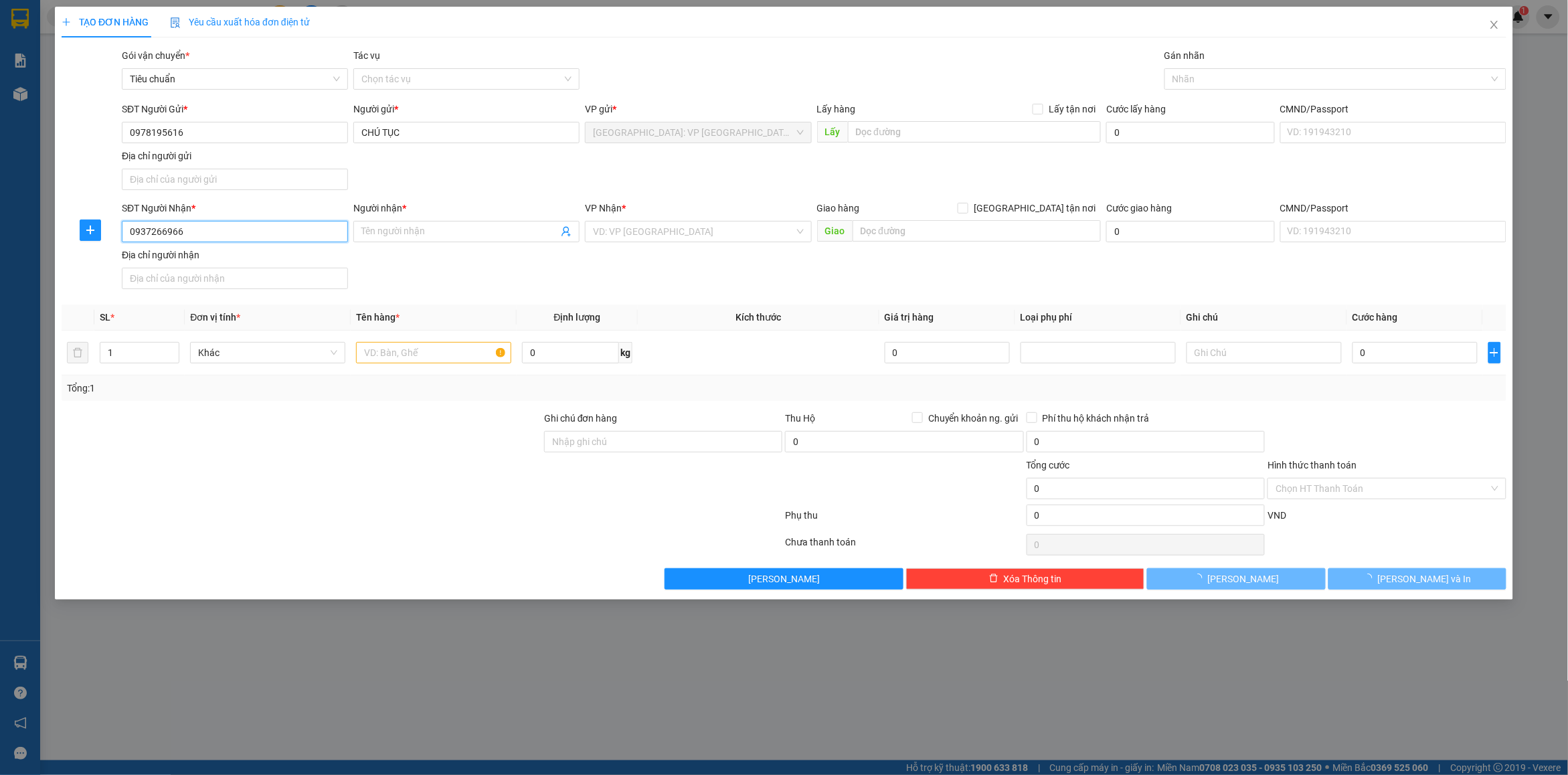
type input "so 11,hưng phước 3,p tân phong,q7,hcm"
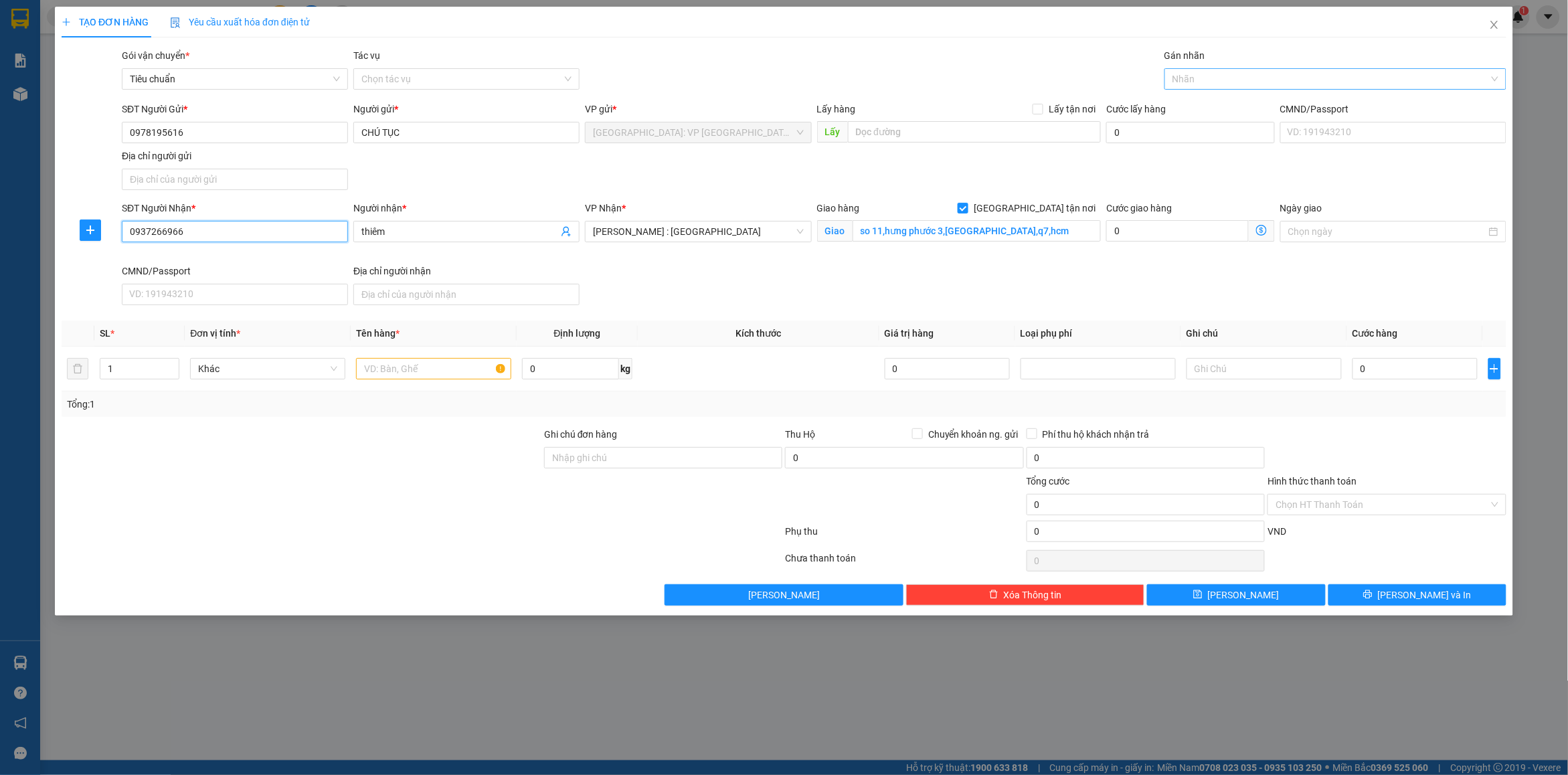
click at [1205, 80] on div at bounding box center [1329, 79] width 322 height 16
type input "gt"
click at [1209, 111] on div "[GEOGRAPHIC_DATA] tận nơi" at bounding box center [1335, 106] width 326 height 15
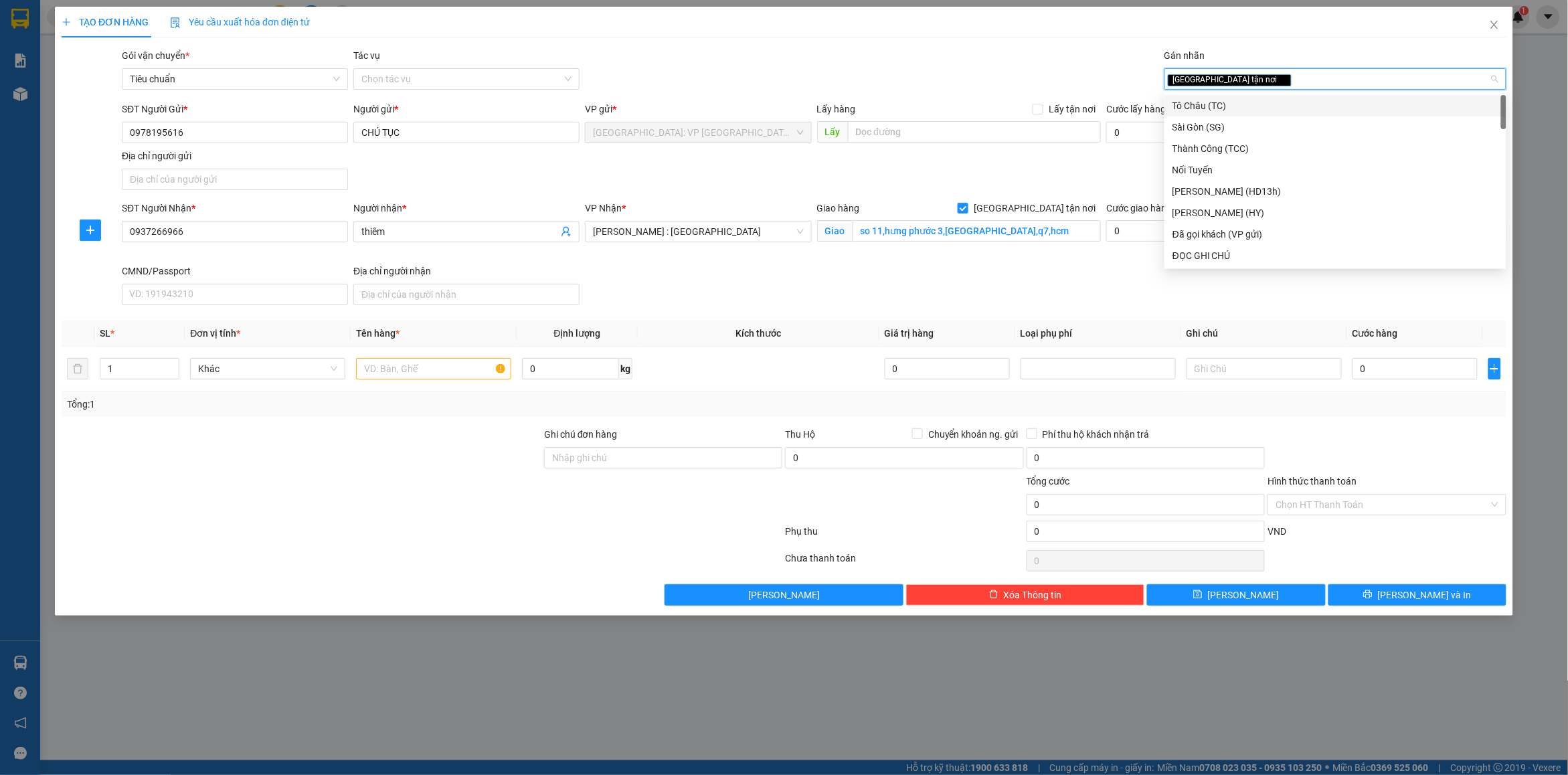
click at [1282, 71] on div "[GEOGRAPHIC_DATA] tận nơi" at bounding box center [1329, 79] width 322 height 16
type input "d"
type input "đã"
drag, startPoint x: 1232, startPoint y: 111, endPoint x: 822, endPoint y: 34, distance: 417.2
click at [1228, 111] on div "Đã gọi khách (VP gửi)" at bounding box center [1335, 106] width 326 height 15
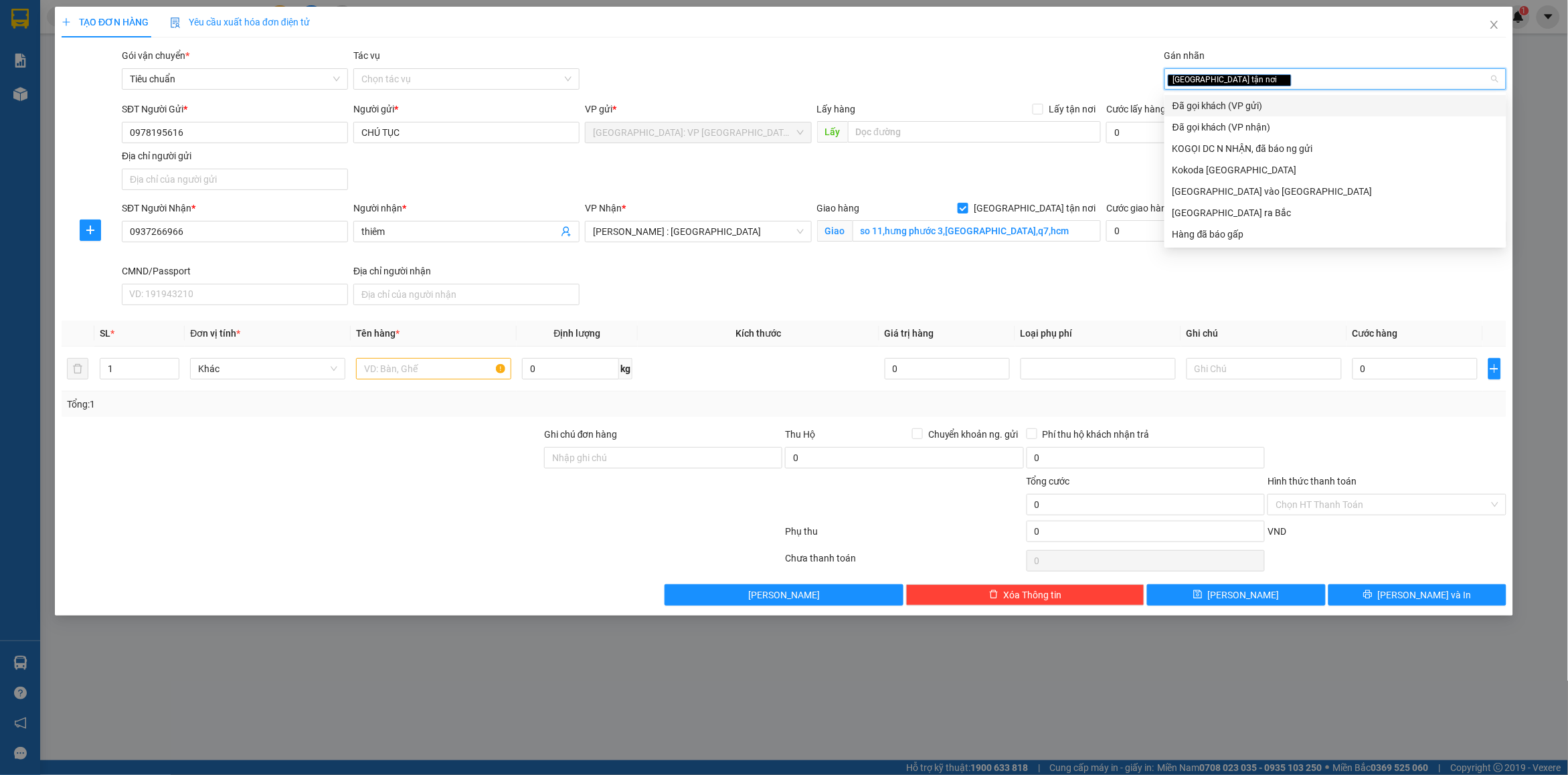
click at [821, 34] on div "TẠO ĐƠN HÀNG Yêu cầu xuất hóa đơn điện tử" at bounding box center [784, 22] width 1445 height 31
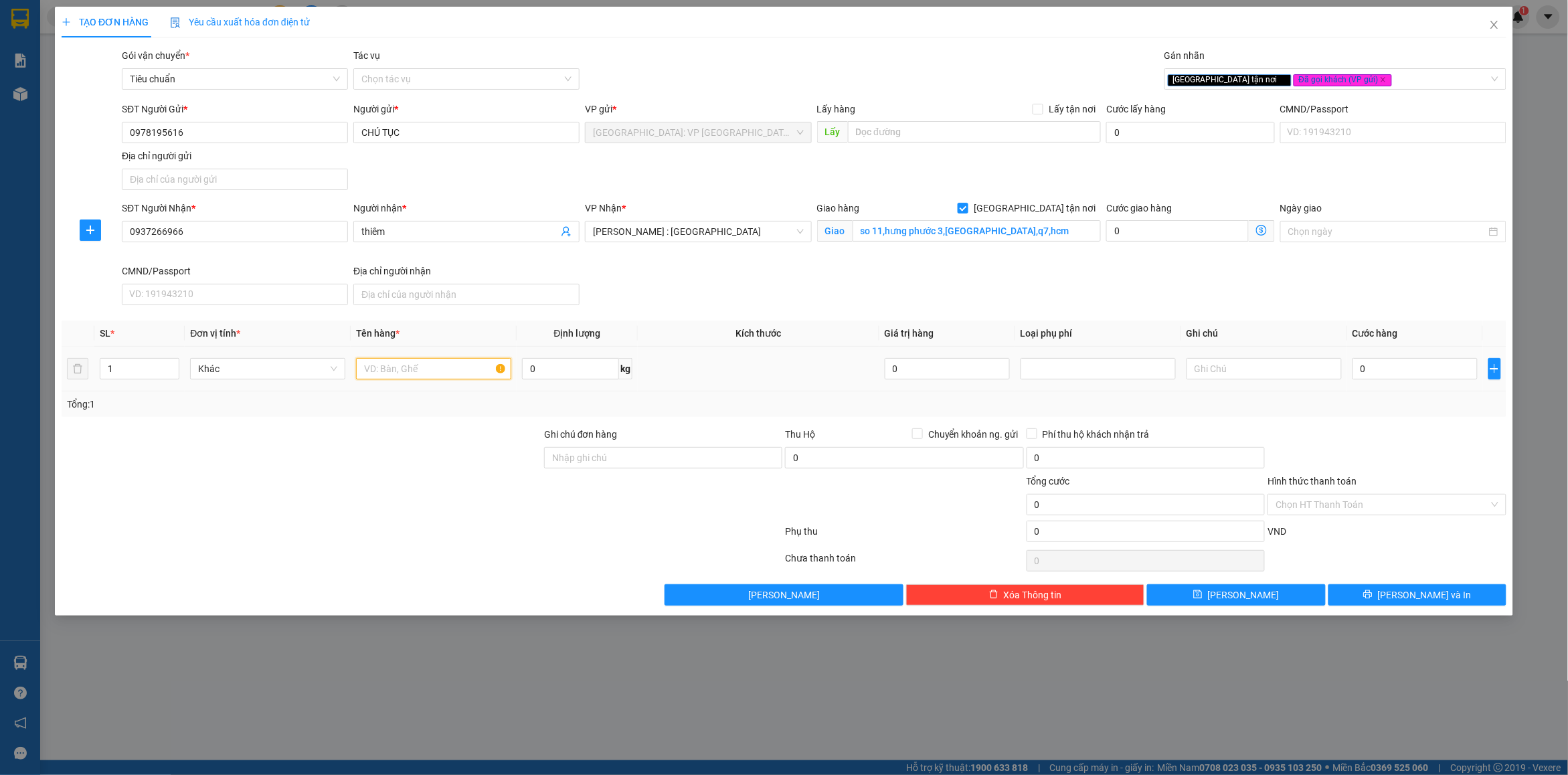
click at [417, 368] on input "text" at bounding box center [433, 369] width 155 height 21
type input "1 kiện giấy"
drag, startPoint x: 593, startPoint y: 470, endPoint x: 626, endPoint y: 477, distance: 33.7
click at [598, 472] on div "Ghi chú đơn hàng" at bounding box center [663, 451] width 239 height 47
click at [614, 460] on input "Ghi chú đơn hàng" at bounding box center [663, 458] width 239 height 21
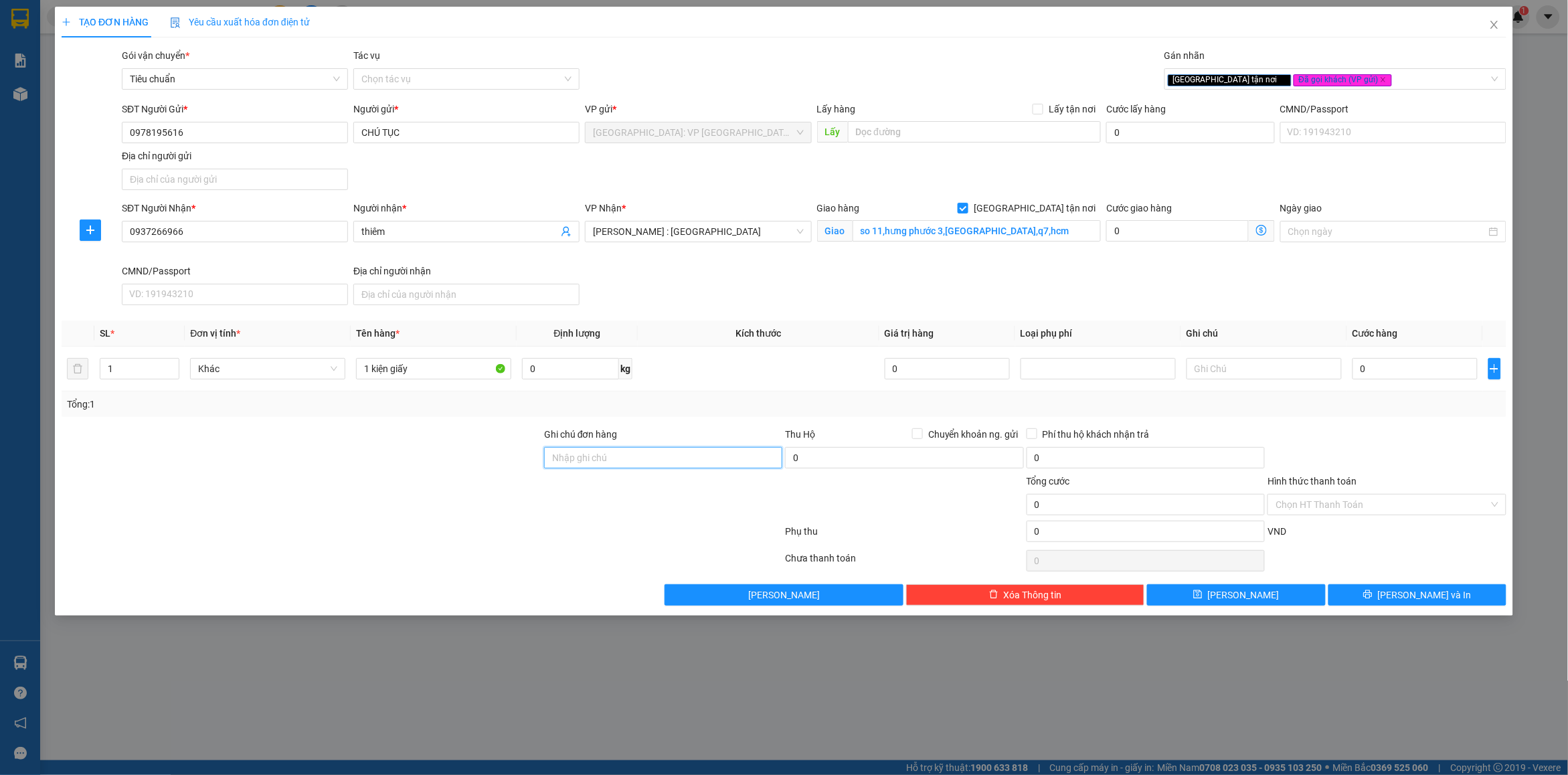
type input "nhận nguyên kiện bể vỡ không đền"
click at [1355, 407] on div "Tổng: 1" at bounding box center [784, 404] width 1434 height 15
click at [1406, 373] on input "0" at bounding box center [1414, 369] width 125 height 21
type input "1"
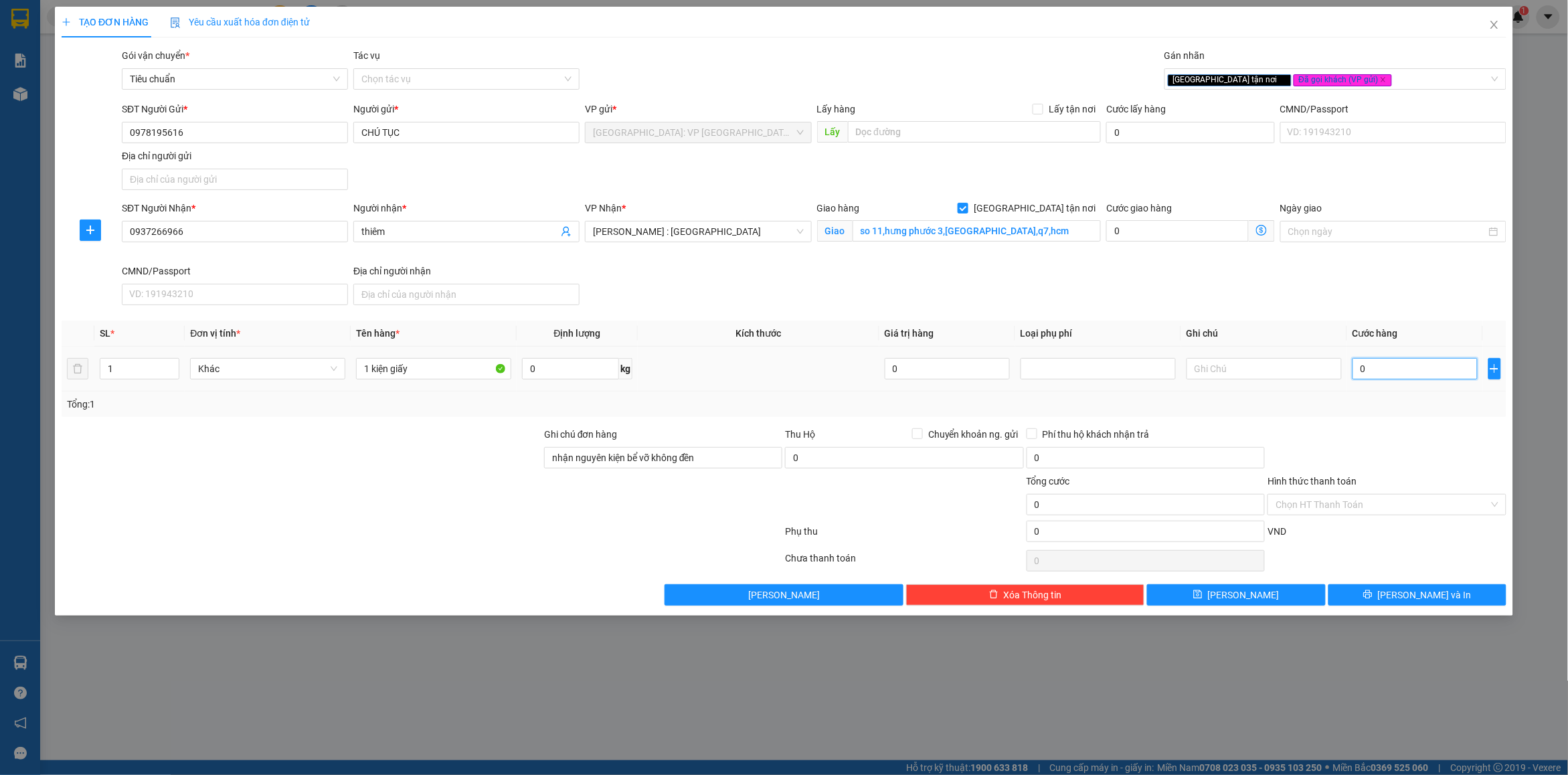
type input "1"
type input "13"
type input "130"
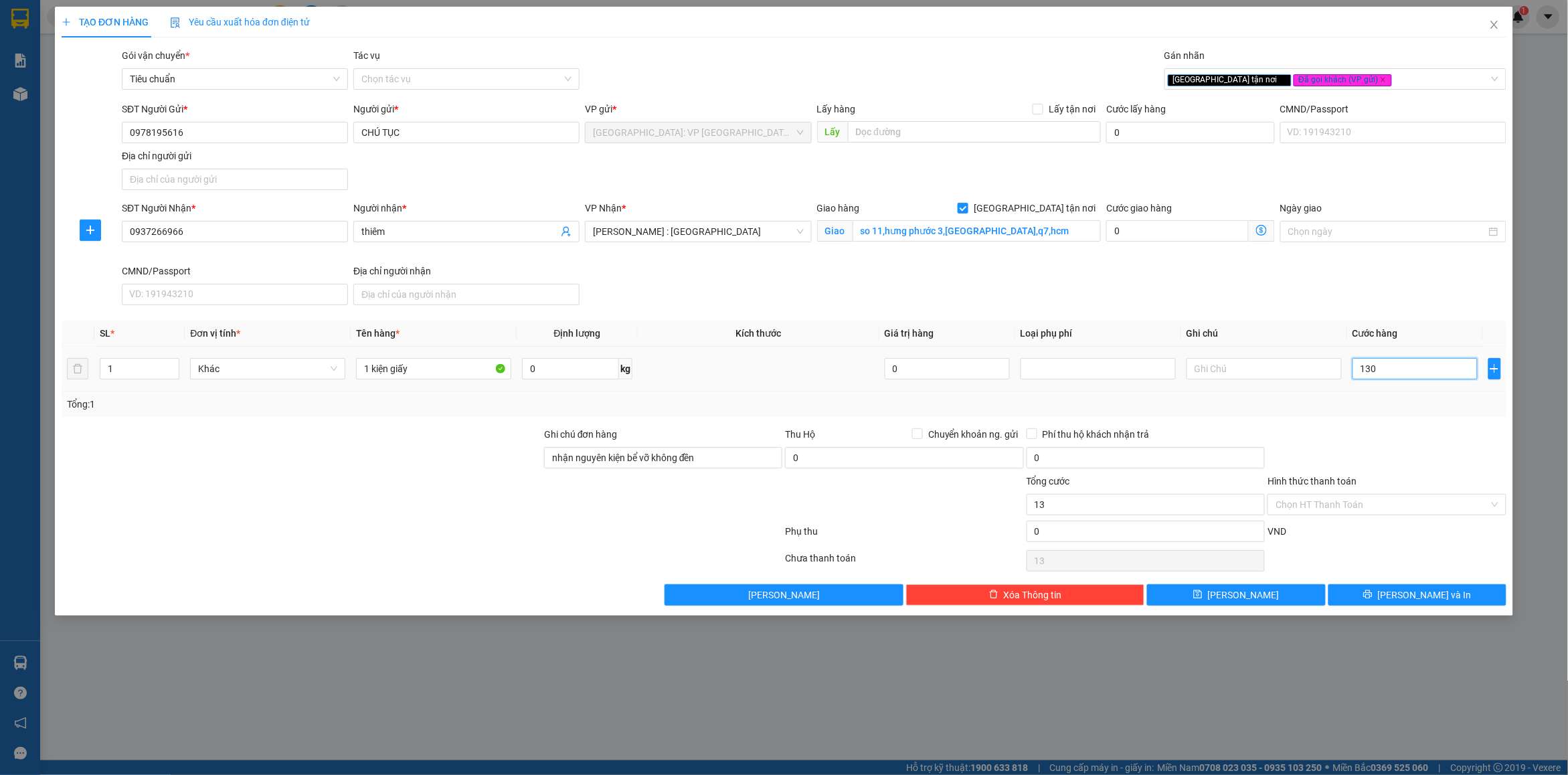
type input "130"
click at [1383, 464] on div at bounding box center [1387, 451] width 241 height 47
type input "130.000"
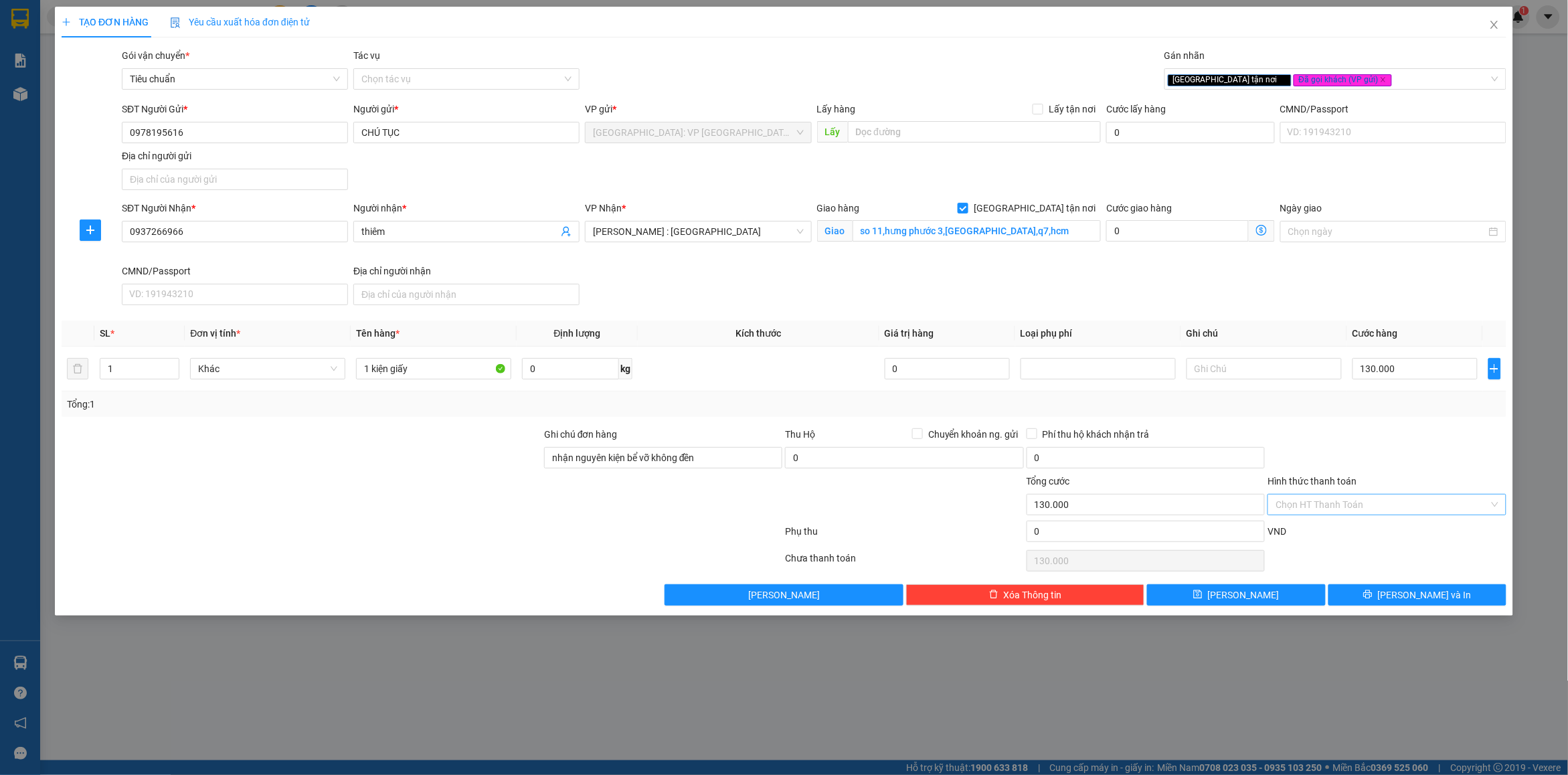
click at [1365, 502] on input "Hình thức thanh toán" at bounding box center [1381, 505] width 213 height 20
drag, startPoint x: 1337, startPoint y: 531, endPoint x: 1343, endPoint y: 518, distance: 14.3
click at [1337, 531] on div "Tại văn phòng" at bounding box center [1388, 533] width 223 height 15
type input "0"
click at [1374, 464] on div at bounding box center [1387, 451] width 241 height 47
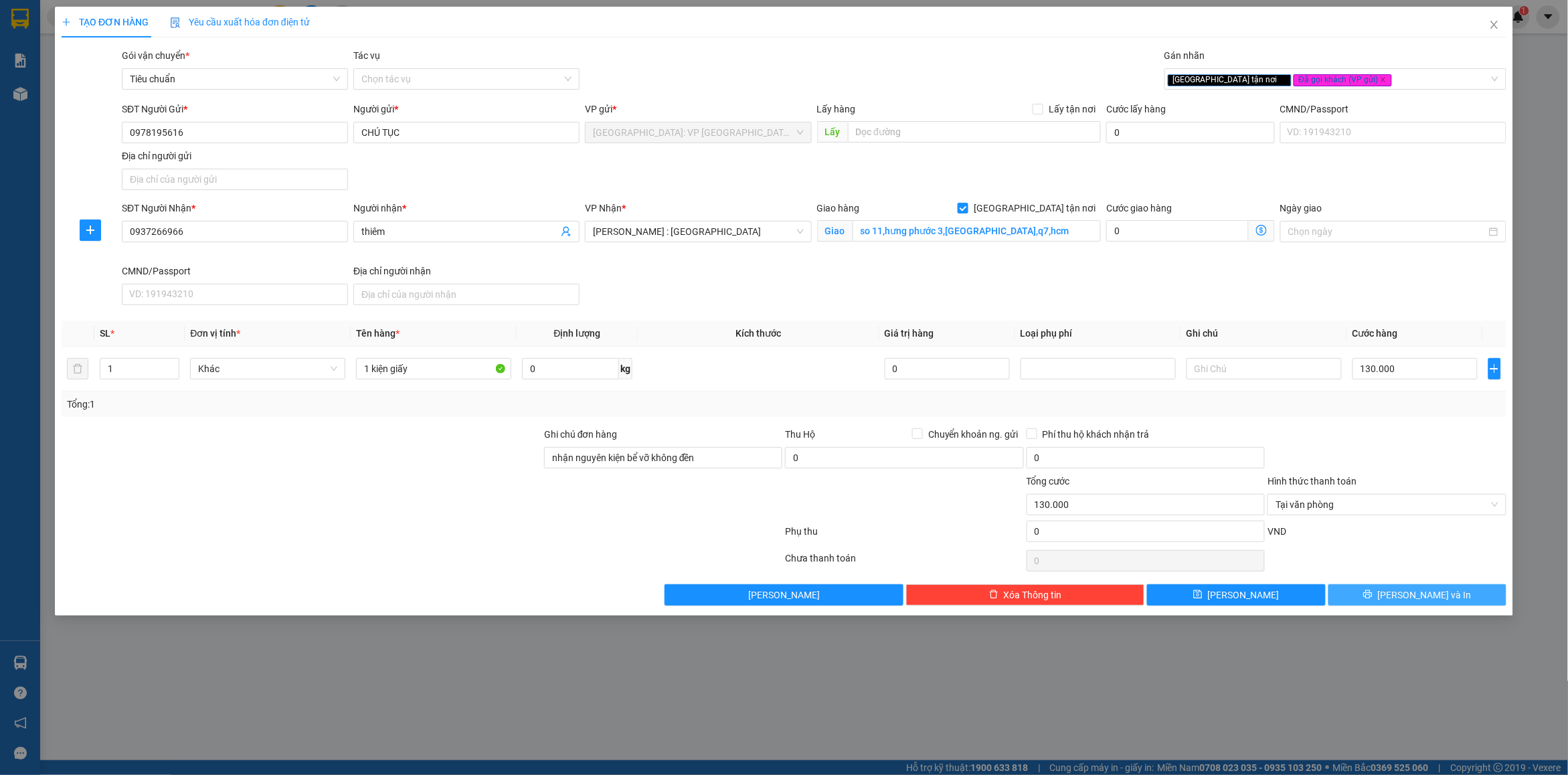
click at [1380, 594] on button "[PERSON_NAME] và In" at bounding box center [1418, 595] width 178 height 21
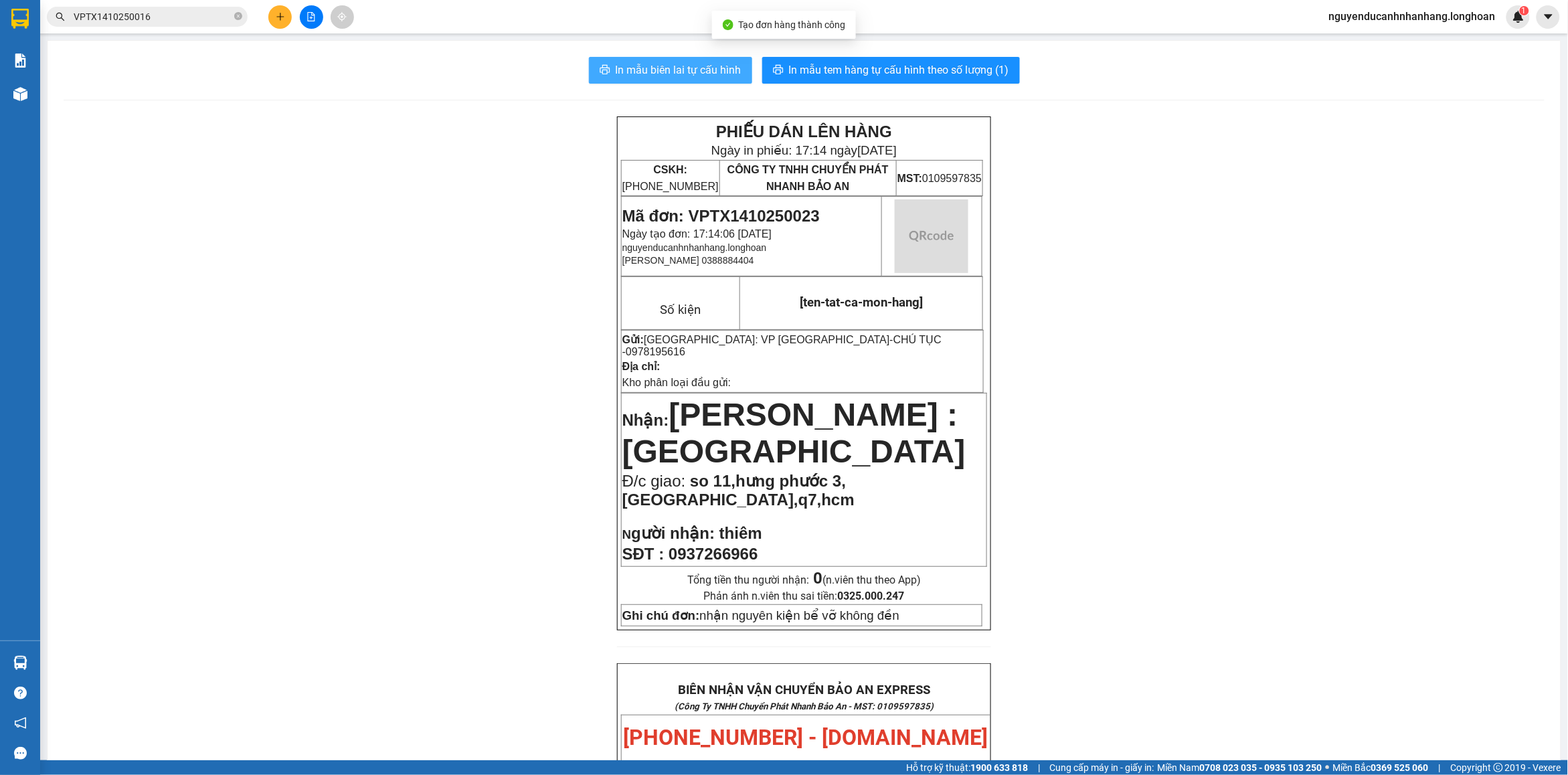
click at [703, 76] on span "In mẫu biên lai tự cấu hình" at bounding box center [678, 70] width 126 height 17
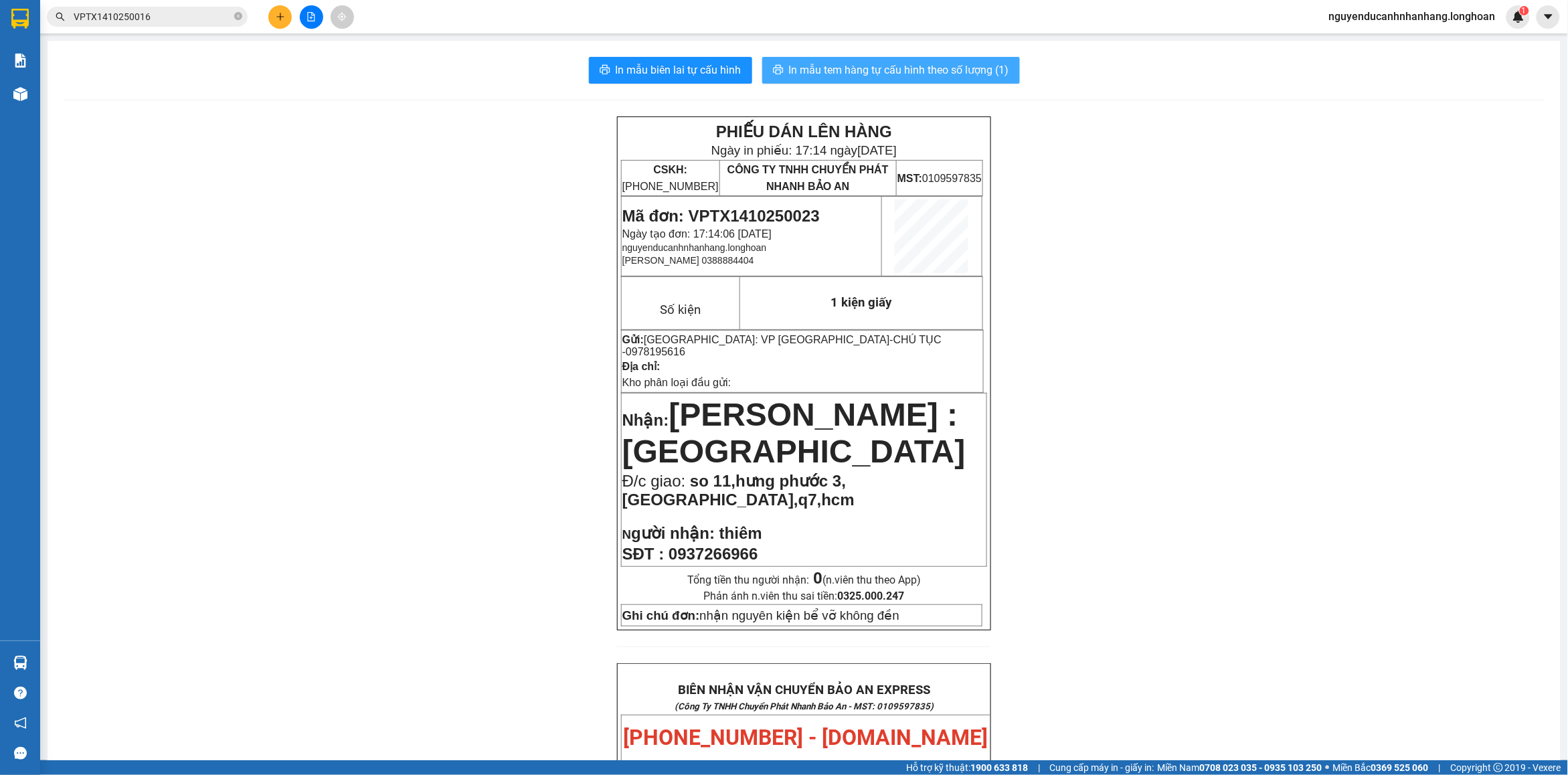
click at [881, 77] on span "In mẫu tem hàng tự cấu hình theo số lượng (1)" at bounding box center [899, 70] width 220 height 17
